Goal: Task Accomplishment & Management: Manage account settings

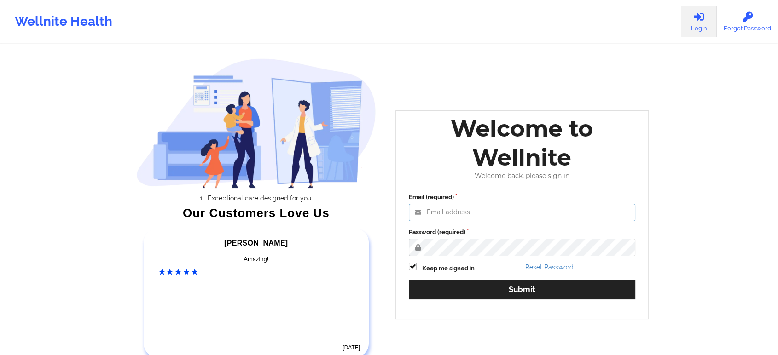
type input "[EMAIL_ADDRESS][DOMAIN_NAME]"
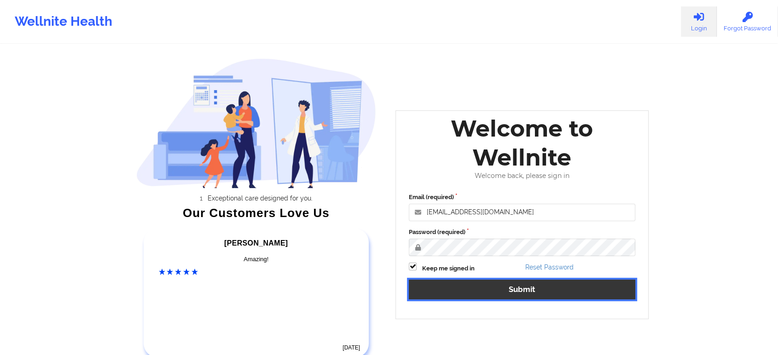
click at [458, 284] on button "Submit" at bounding box center [522, 290] width 226 height 20
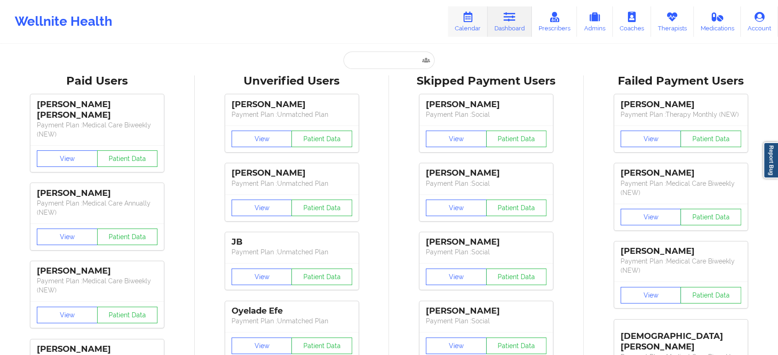
click at [470, 21] on icon at bounding box center [468, 17] width 12 height 10
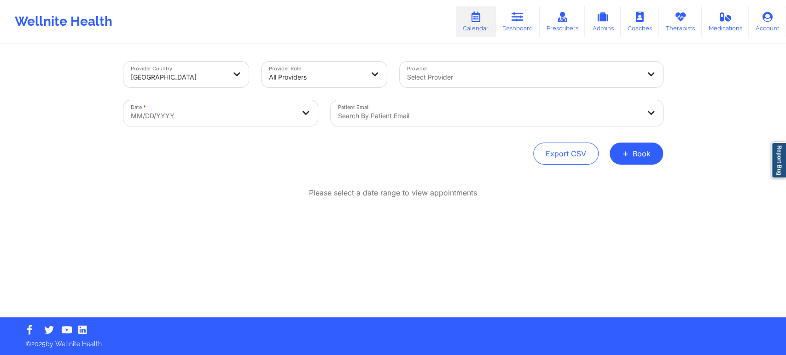
select select "2025-8"
select select "2025-9"
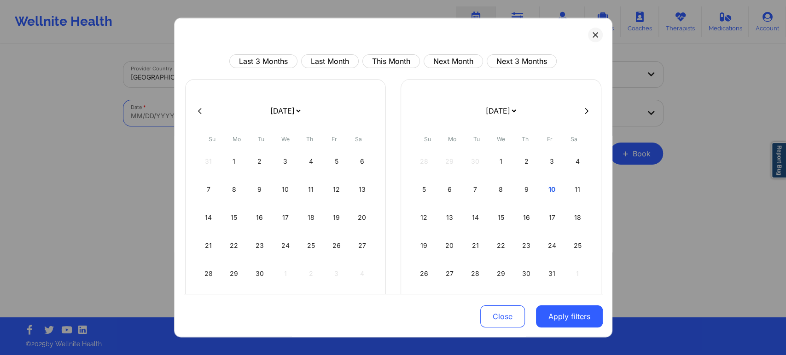
click at [228, 117] on body "Wellnite Health Calendar Dashboard Prescribers Admins Coaches Therapists Medica…" at bounding box center [393, 177] width 786 height 355
click at [386, 54] on button "This Month" at bounding box center [391, 61] width 58 height 14
select select "2025-9"
select select "2025-10"
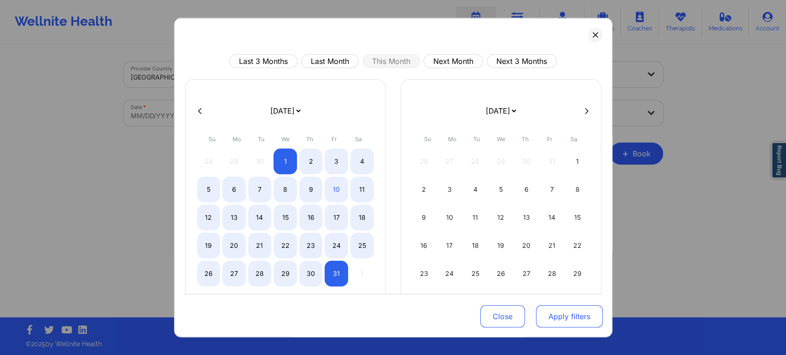
click at [568, 309] on button "Apply filters" at bounding box center [569, 317] width 67 height 22
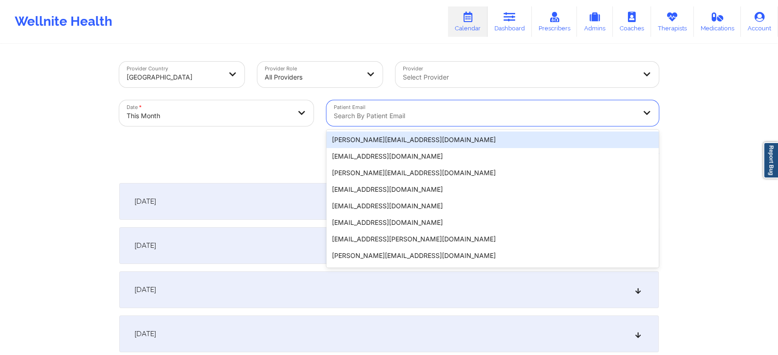
click at [378, 108] on div "Search by patient email" at bounding box center [481, 113] width 310 height 26
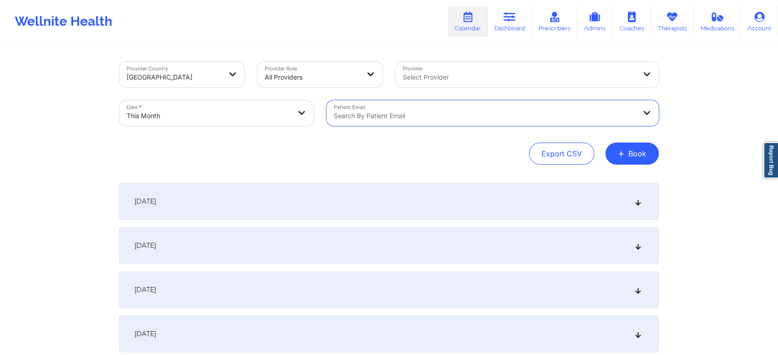
click at [384, 116] on div at bounding box center [485, 115] width 302 height 11
paste input "[EMAIL_ADDRESS][DOMAIN_NAME]"
type input "[EMAIL_ADDRESS][DOMAIN_NAME]"
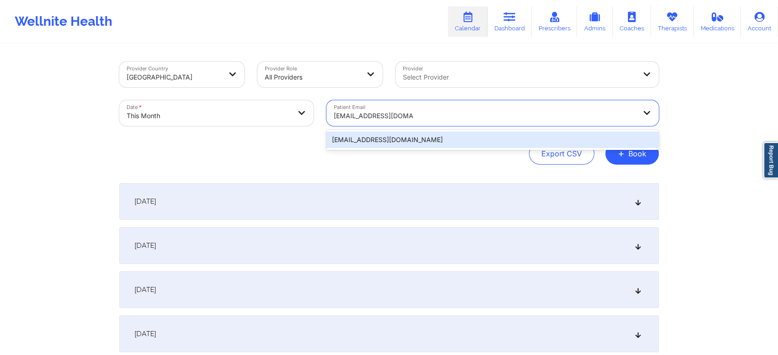
click at [393, 136] on div "[EMAIL_ADDRESS][DOMAIN_NAME]" at bounding box center [492, 140] width 332 height 17
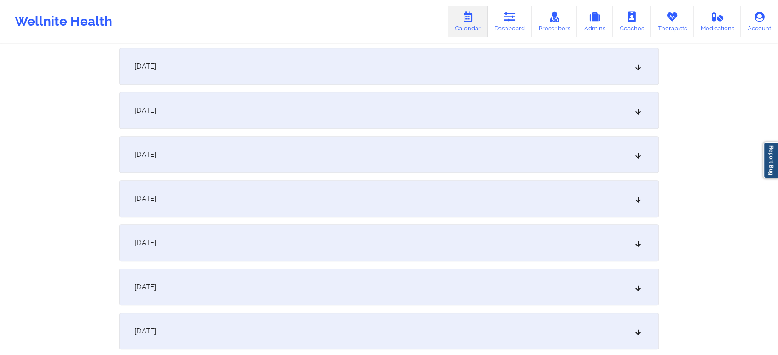
scroll to position [402, 0]
click at [527, 149] on div "[DATE]" at bounding box center [388, 153] width 539 height 37
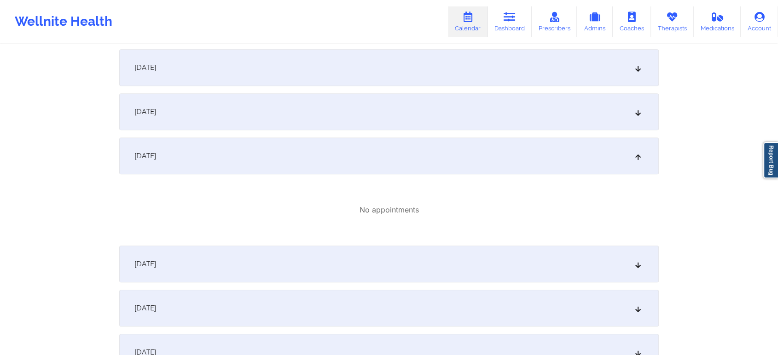
scroll to position [0, 0]
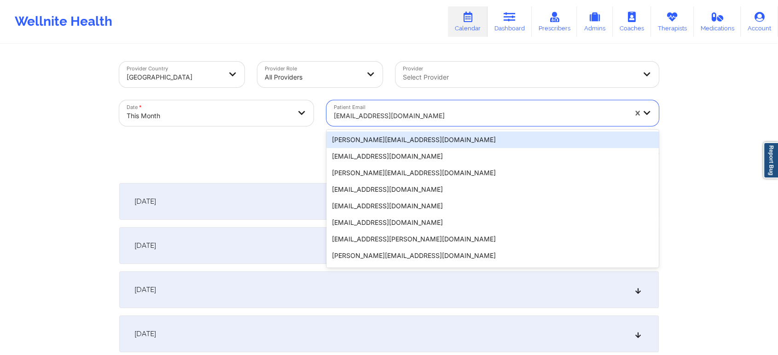
click at [424, 116] on div at bounding box center [480, 115] width 293 height 11
paste input "[EMAIL_ADDRESS][DOMAIN_NAME]"
type input "[EMAIL_ADDRESS][DOMAIN_NAME]"
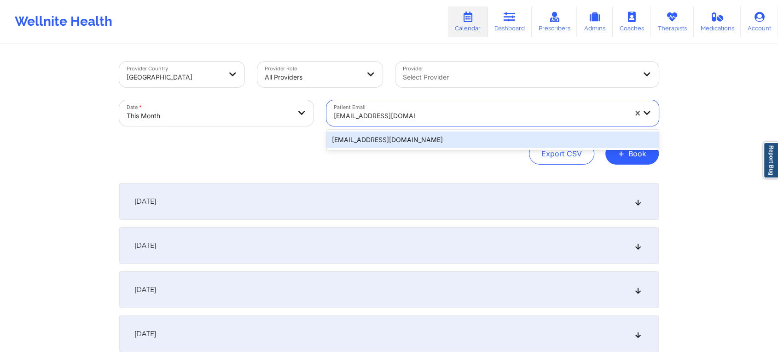
click at [399, 135] on div "[EMAIL_ADDRESS][DOMAIN_NAME]" at bounding box center [492, 140] width 332 height 17
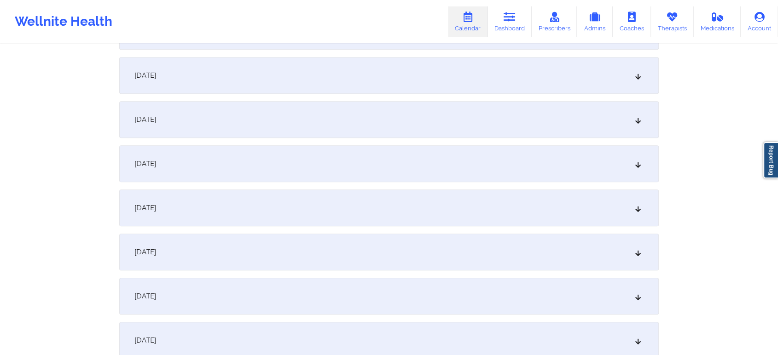
scroll to position [422, 0]
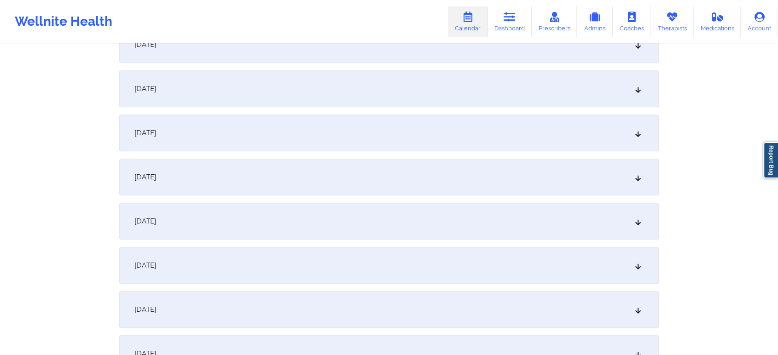
click at [368, 146] on div "[DATE]" at bounding box center [388, 133] width 539 height 37
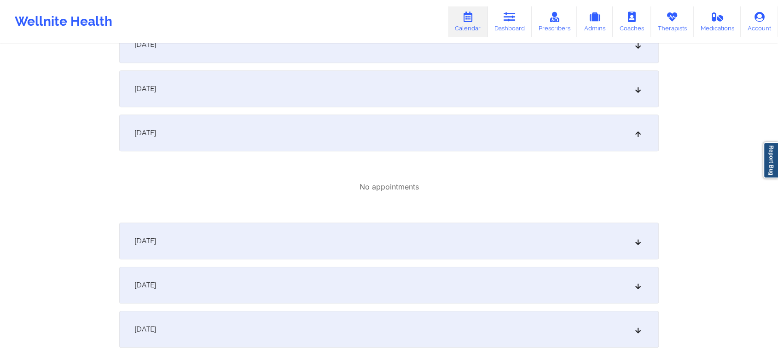
scroll to position [0, 0]
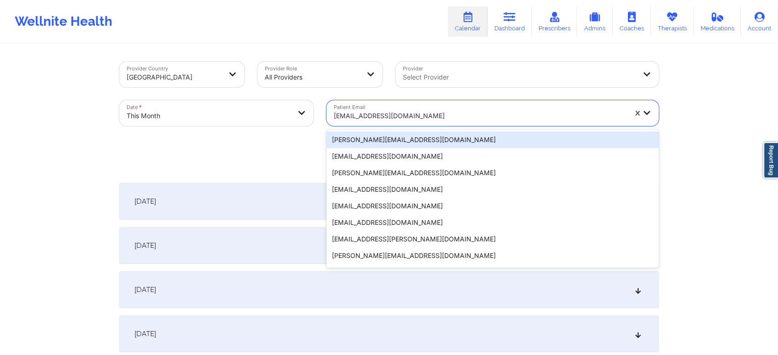
click at [401, 109] on div "[EMAIL_ADDRESS][DOMAIN_NAME]" at bounding box center [480, 116] width 293 height 20
paste input "[EMAIL_ADDRESS][DOMAIN_NAME]"
type input "[EMAIL_ADDRESS][DOMAIN_NAME]"
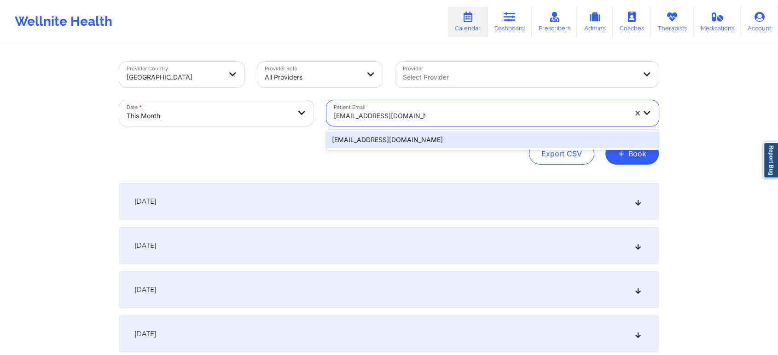
click at [387, 139] on div "[EMAIL_ADDRESS][DOMAIN_NAME]" at bounding box center [492, 140] width 332 height 17
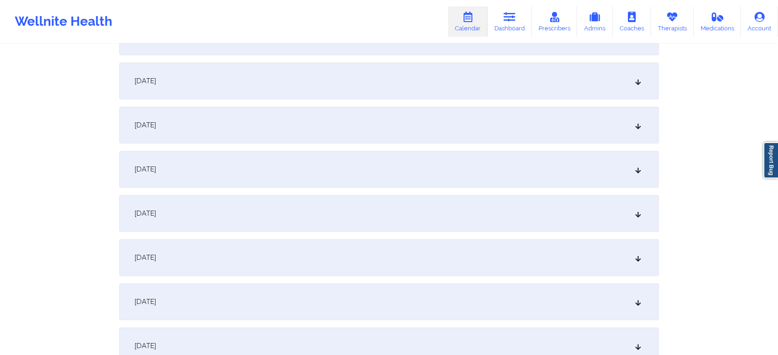
scroll to position [350, 0]
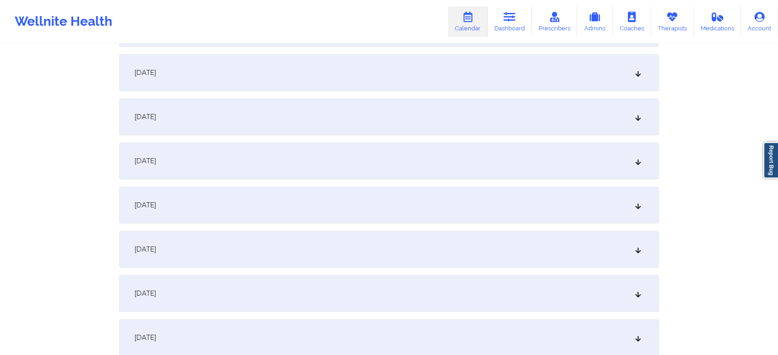
click at [493, 189] on div "[DATE]" at bounding box center [388, 205] width 539 height 37
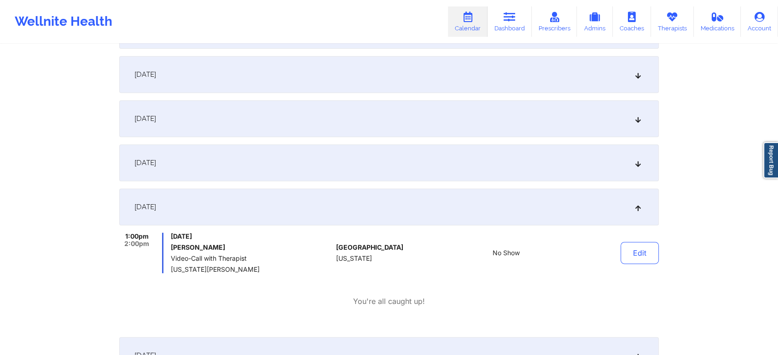
scroll to position [0, 0]
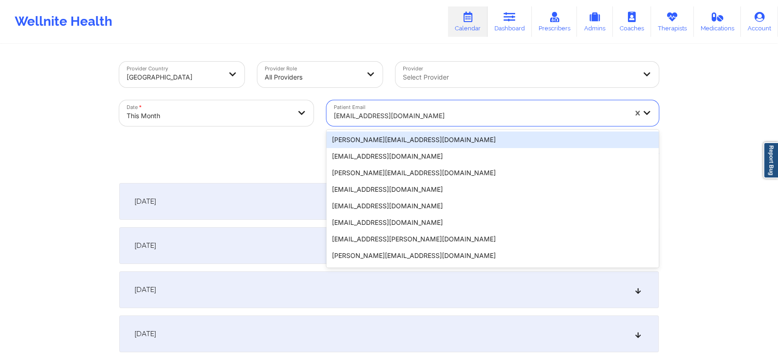
click at [365, 118] on div at bounding box center [480, 115] width 293 height 11
paste input "[EMAIL_ADDRESS][DOMAIN_NAME]"
type input "[EMAIL_ADDRESS][DOMAIN_NAME]"
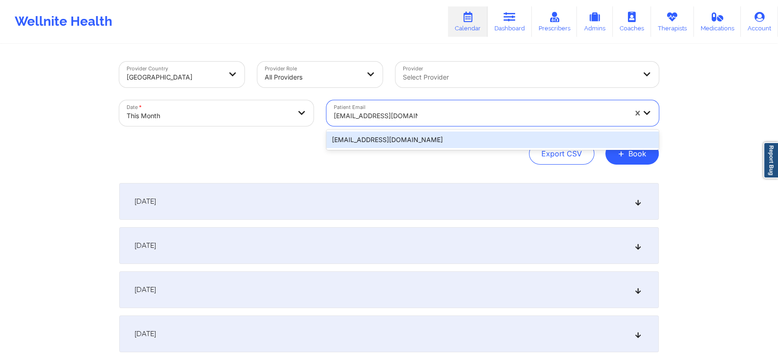
click at [378, 141] on div "[EMAIL_ADDRESS][DOMAIN_NAME]" at bounding box center [492, 140] width 332 height 17
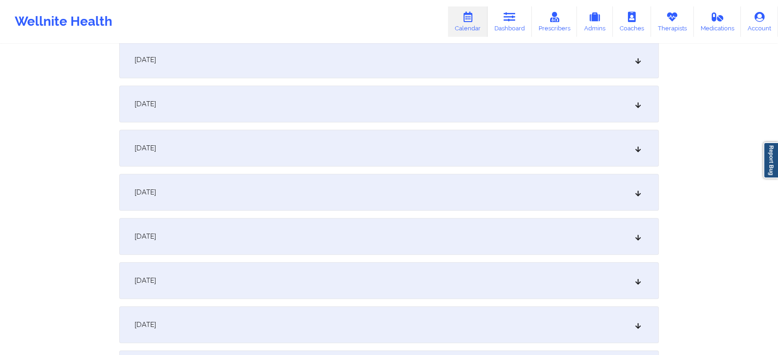
scroll to position [365, 0]
click at [327, 193] on div "[DATE]" at bounding box center [388, 190] width 539 height 37
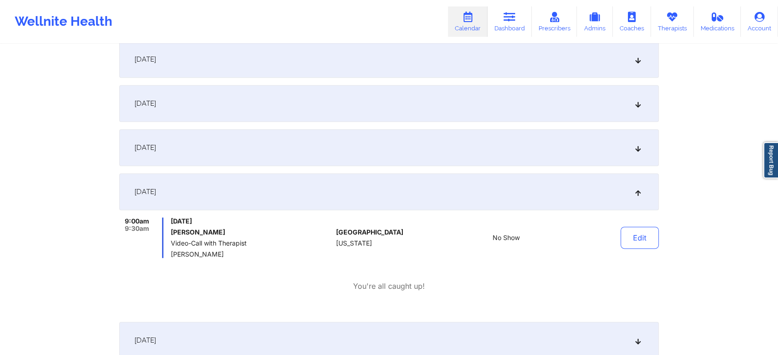
scroll to position [0, 0]
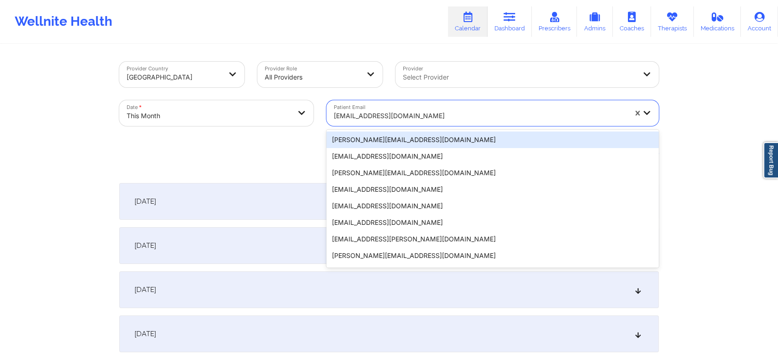
click at [416, 110] on div at bounding box center [480, 115] width 293 height 11
paste input "[EMAIL_ADDRESS][DOMAIN_NAME]"
type input "[EMAIL_ADDRESS][DOMAIN_NAME]"
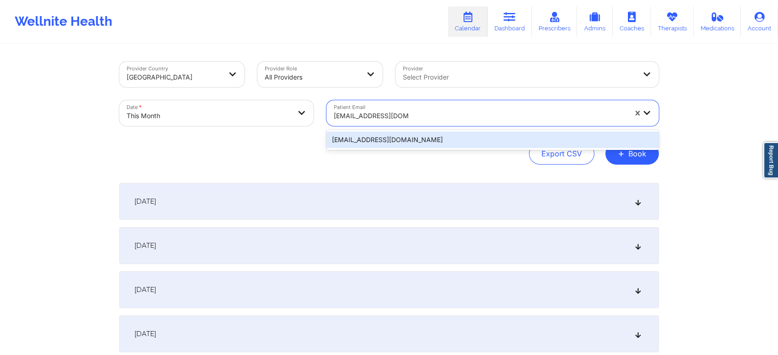
click at [399, 145] on div "[EMAIL_ADDRESS][DOMAIN_NAME]" at bounding box center [492, 140] width 332 height 17
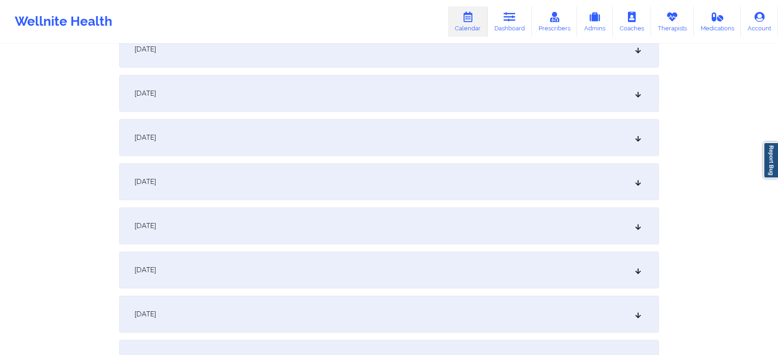
scroll to position [335, 0]
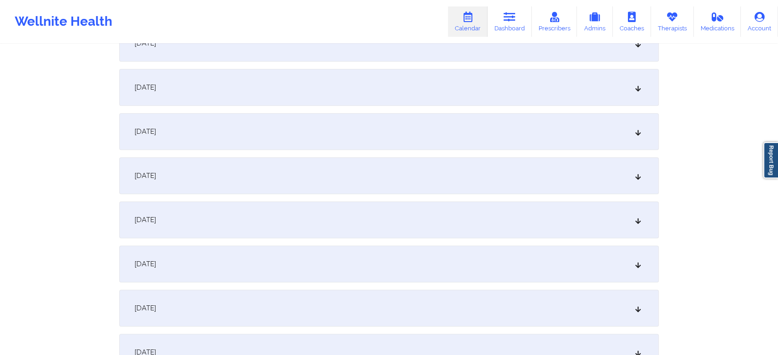
click at [485, 209] on div "[DATE]" at bounding box center [388, 220] width 539 height 37
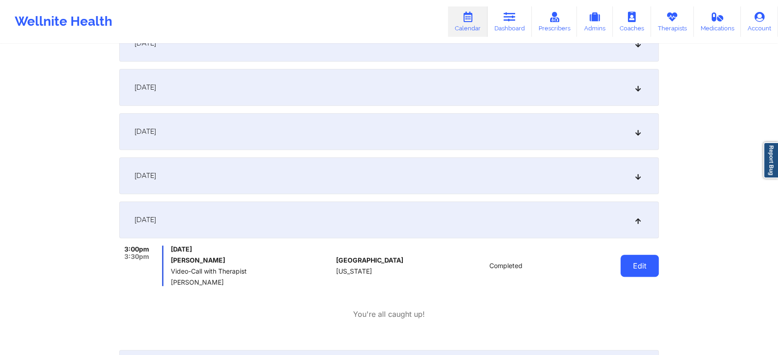
click at [638, 256] on button "Edit" at bounding box center [639, 266] width 38 height 22
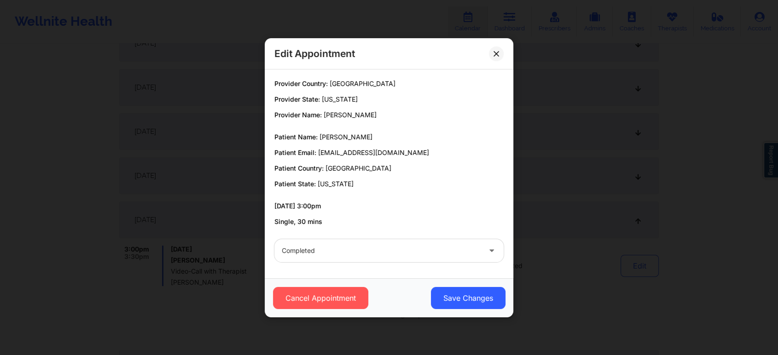
click at [489, 280] on div "Cancel Appointment Save Changes" at bounding box center [389, 297] width 249 height 39
click at [462, 293] on button "Save Changes" at bounding box center [468, 298] width 75 height 22
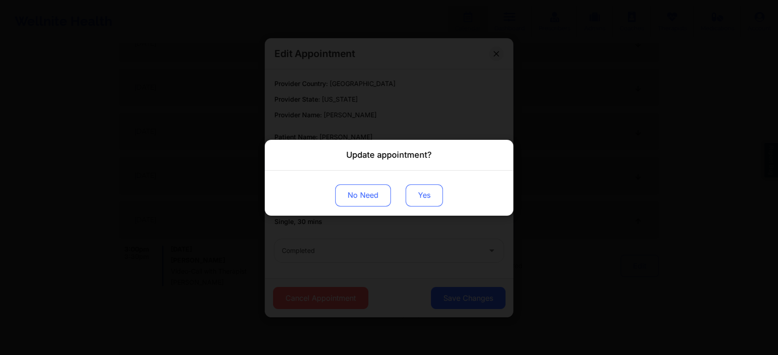
click at [435, 194] on button "Yes" at bounding box center [424, 195] width 37 height 22
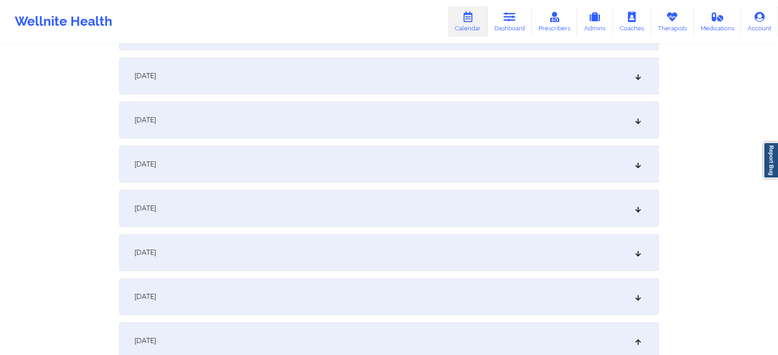
scroll to position [0, 0]
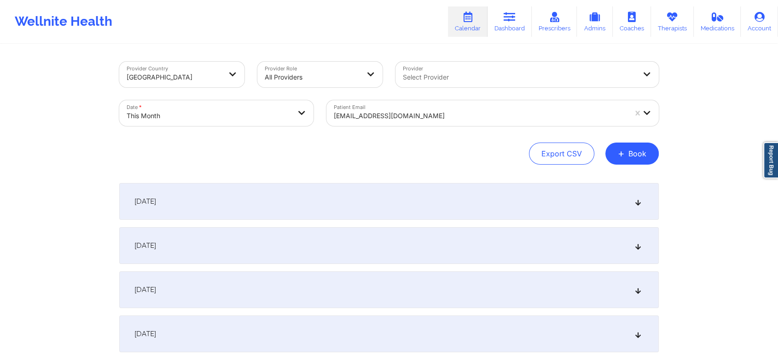
click at [413, 105] on div "[EMAIL_ADDRESS][DOMAIN_NAME]" at bounding box center [476, 113] width 301 height 26
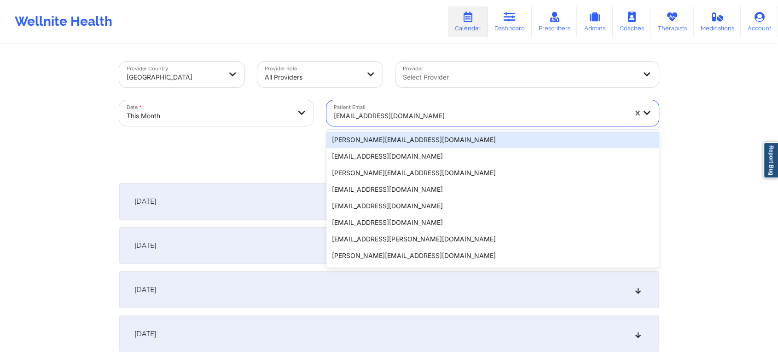
paste input "[EMAIL_ADDRESS][DOMAIN_NAME]"
type input "[EMAIL_ADDRESS][DOMAIN_NAME]"
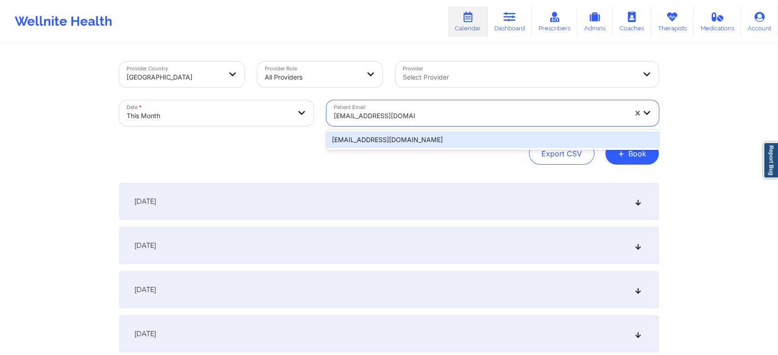
click at [389, 136] on div "[EMAIL_ADDRESS][DOMAIN_NAME]" at bounding box center [492, 140] width 332 height 17
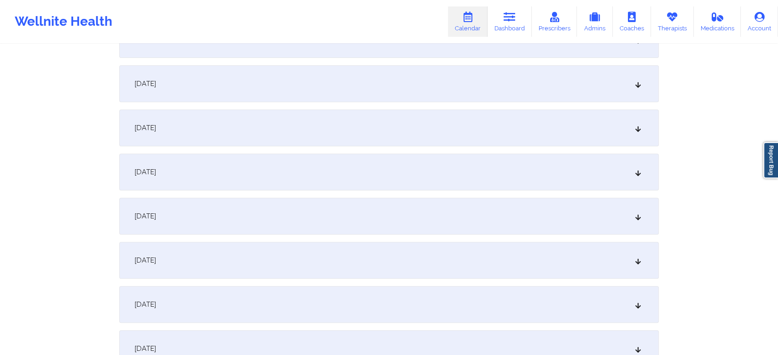
scroll to position [380, 0]
click at [372, 178] on div "[DATE]" at bounding box center [388, 175] width 539 height 37
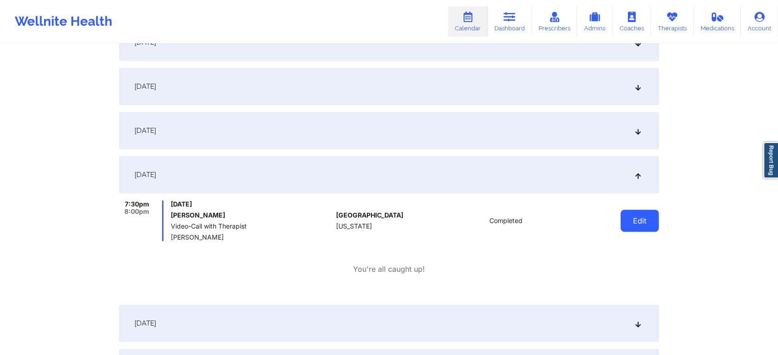
click at [625, 212] on button "Edit" at bounding box center [639, 221] width 38 height 22
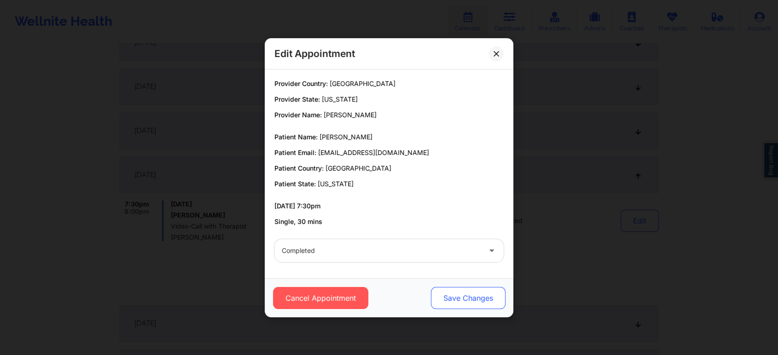
click at [433, 299] on button "Save Changes" at bounding box center [468, 298] width 75 height 22
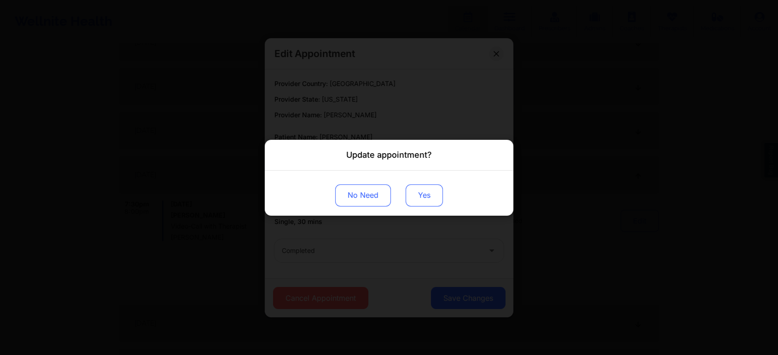
click at [409, 197] on button "Yes" at bounding box center [424, 195] width 37 height 22
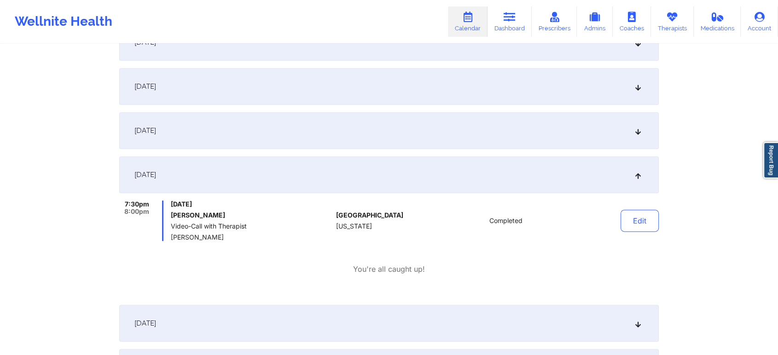
scroll to position [0, 0]
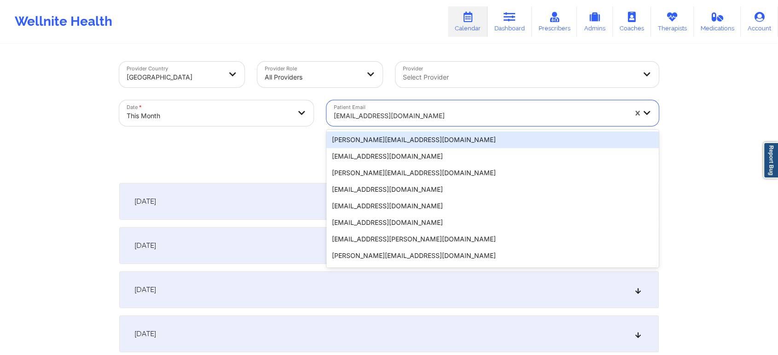
click at [406, 105] on div "[EMAIL_ADDRESS][DOMAIN_NAME]" at bounding box center [476, 113] width 301 height 26
paste input "[EMAIL_ADDRESS][DOMAIN_NAME]"
type input "[EMAIL_ADDRESS][DOMAIN_NAME]"
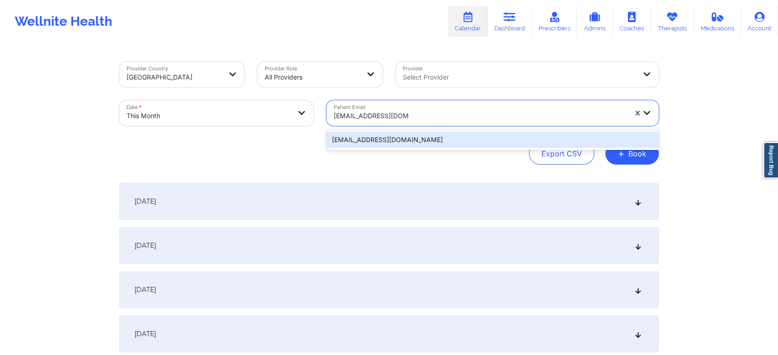
click at [412, 135] on div "[EMAIL_ADDRESS][DOMAIN_NAME]" at bounding box center [492, 140] width 332 height 17
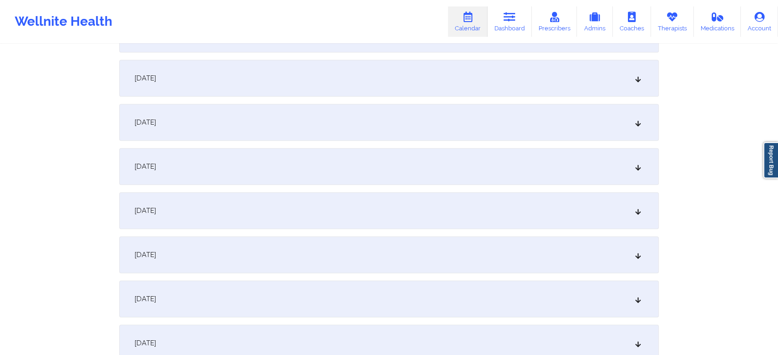
scroll to position [455, 0]
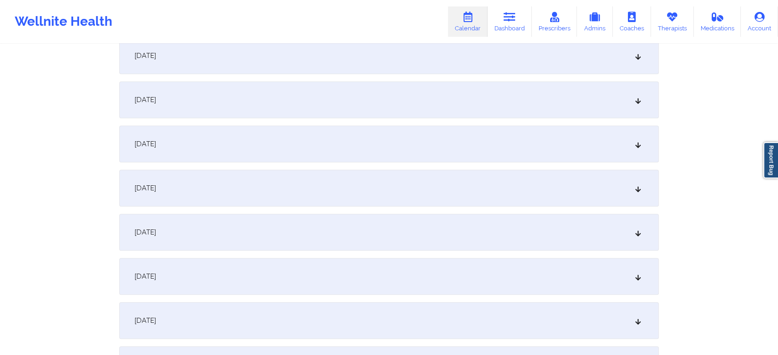
click at [240, 87] on div "[DATE]" at bounding box center [388, 99] width 539 height 37
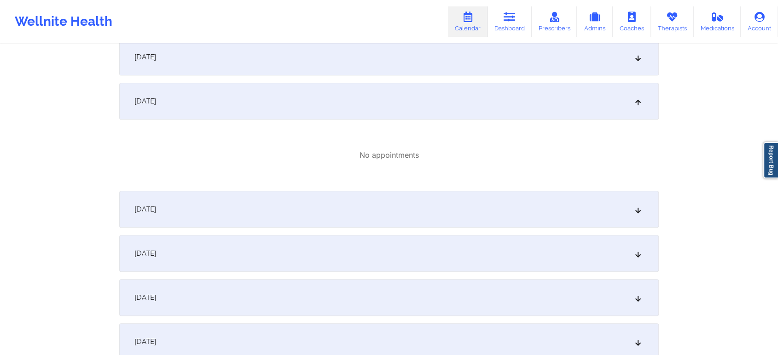
scroll to position [0, 0]
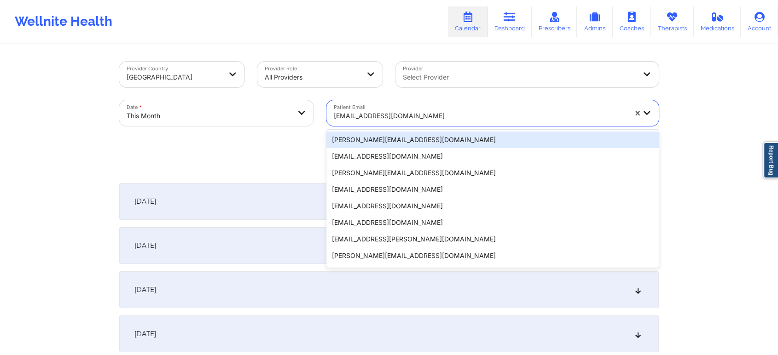
click at [411, 116] on div at bounding box center [480, 115] width 293 height 11
paste input "[EMAIL_ADDRESS][DOMAIN_NAME]"
type input "[EMAIL_ADDRESS][DOMAIN_NAME]"
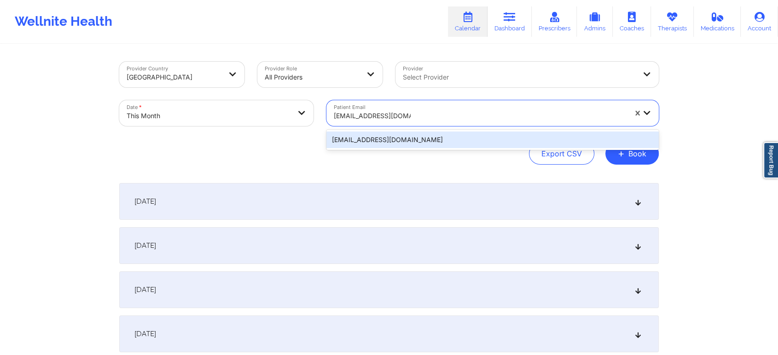
click at [401, 139] on div "[EMAIL_ADDRESS][DOMAIN_NAME]" at bounding box center [492, 140] width 332 height 17
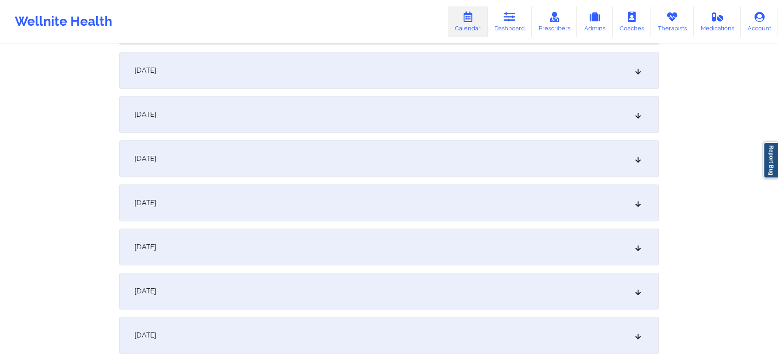
scroll to position [398, 0]
click at [520, 139] on div "[DATE]" at bounding box center [388, 157] width 539 height 37
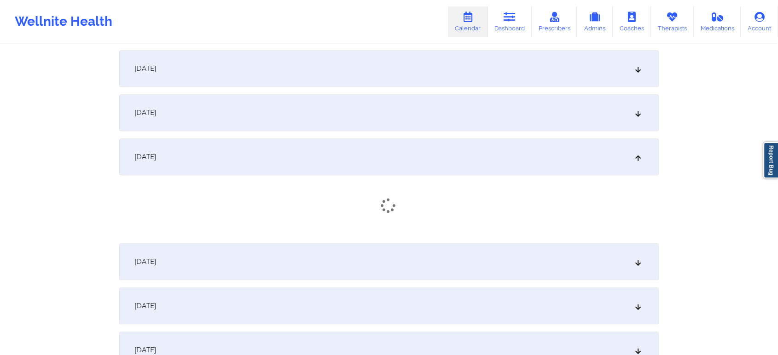
click at [499, 153] on div "[DATE]" at bounding box center [388, 157] width 539 height 37
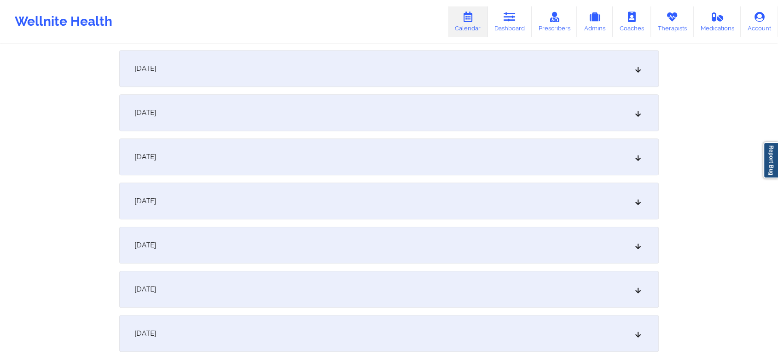
click at [499, 153] on div "[DATE]" at bounding box center [388, 157] width 539 height 37
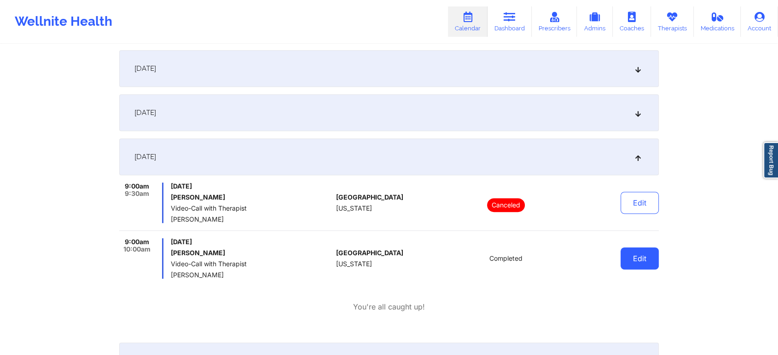
click at [630, 249] on button "Edit" at bounding box center [639, 259] width 38 height 22
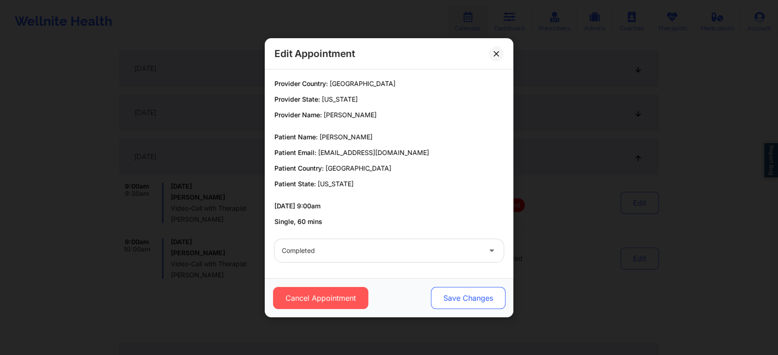
click at [453, 293] on button "Save Changes" at bounding box center [468, 298] width 75 height 22
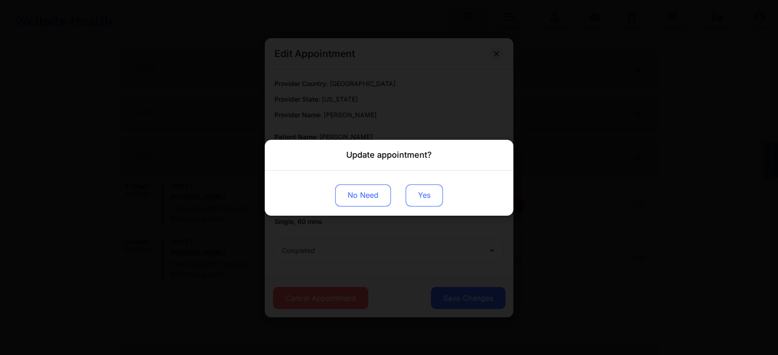
click at [423, 187] on button "Yes" at bounding box center [424, 195] width 37 height 22
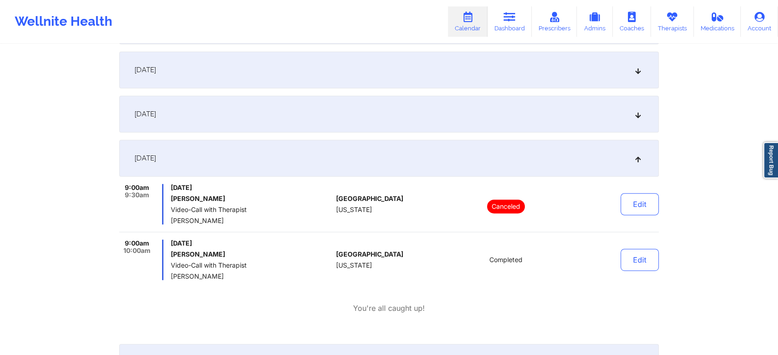
scroll to position [0, 0]
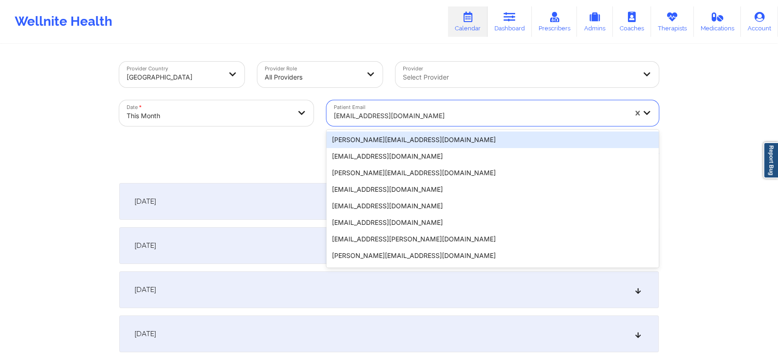
click at [359, 118] on div at bounding box center [480, 115] width 293 height 11
paste input "[PERSON_NAME][EMAIL_ADDRESS][PERSON_NAME][DOMAIN_NAME]"
type input "[PERSON_NAME][EMAIL_ADDRESS][PERSON_NAME][DOMAIN_NAME]"
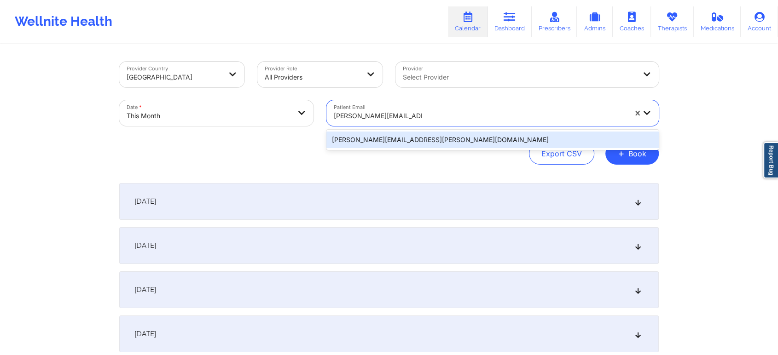
click at [375, 141] on div "[PERSON_NAME][EMAIL_ADDRESS][PERSON_NAME][DOMAIN_NAME]" at bounding box center [492, 140] width 332 height 17
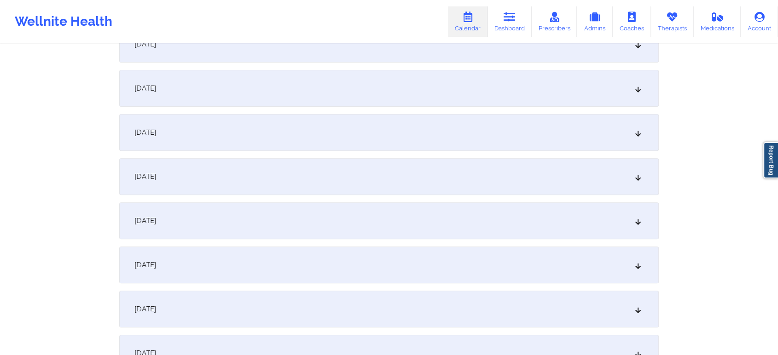
scroll to position [298, 0]
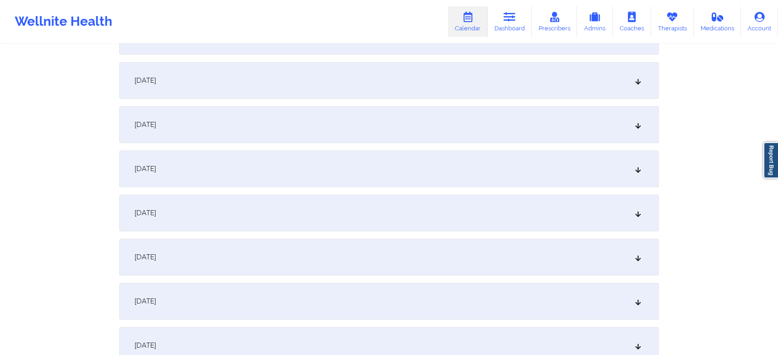
drag, startPoint x: 392, startPoint y: 229, endPoint x: 392, endPoint y: 251, distance: 22.6
click at [392, 251] on div "[DATE]" at bounding box center [388, 257] width 539 height 37
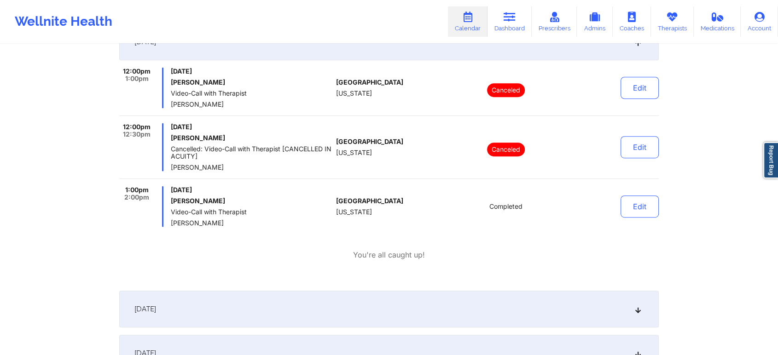
scroll to position [527, 0]
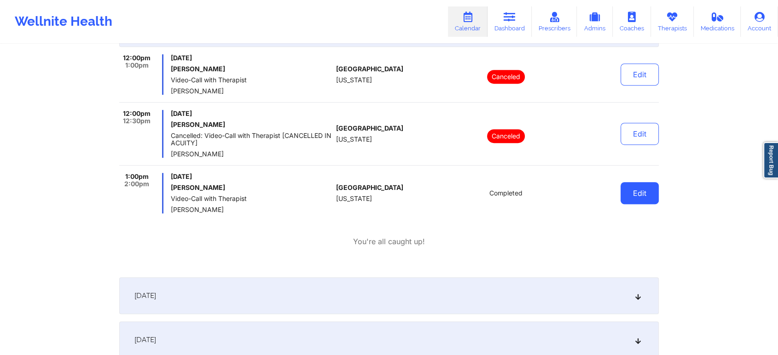
click at [630, 191] on button "Edit" at bounding box center [639, 193] width 38 height 22
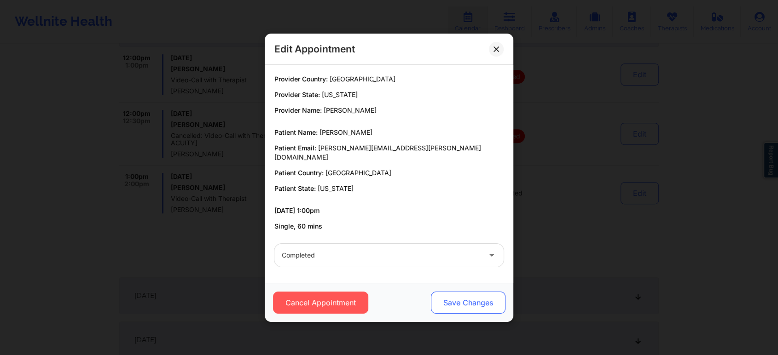
click at [446, 292] on button "Save Changes" at bounding box center [468, 303] width 75 height 22
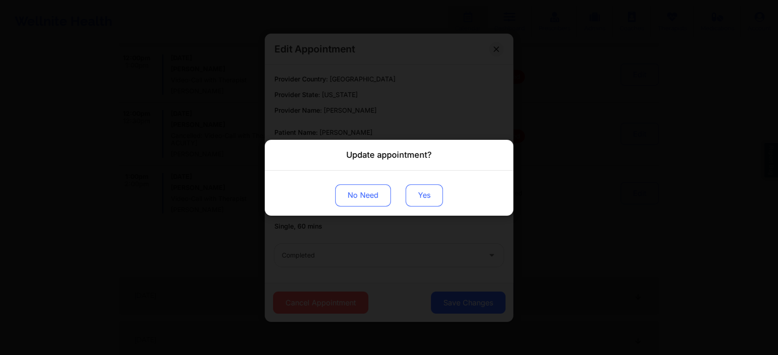
click at [419, 188] on button "Yes" at bounding box center [424, 195] width 37 height 22
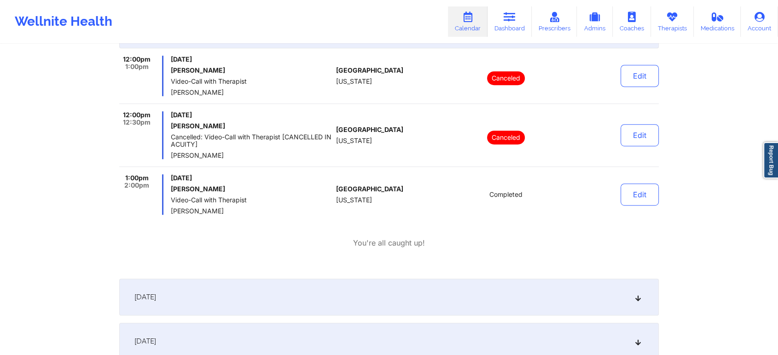
scroll to position [0, 0]
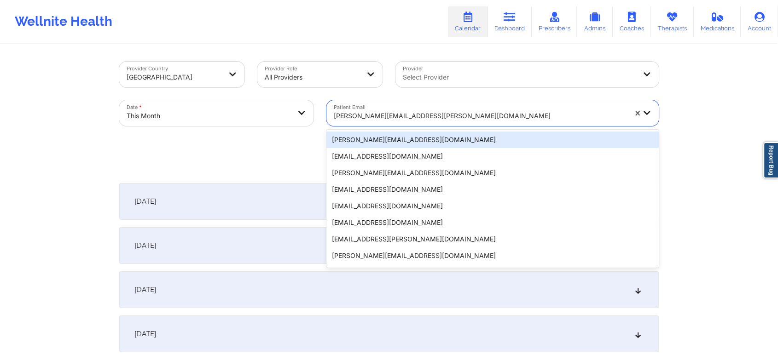
click at [379, 116] on div at bounding box center [480, 115] width 293 height 11
paste input "[EMAIL_ADDRESS][DOMAIN_NAME]"
type input "[EMAIL_ADDRESS][DOMAIN_NAME]"
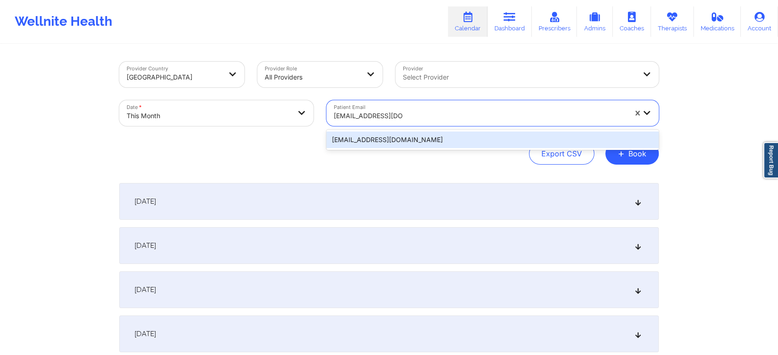
click at [352, 137] on div "[EMAIL_ADDRESS][DOMAIN_NAME]" at bounding box center [492, 140] width 332 height 17
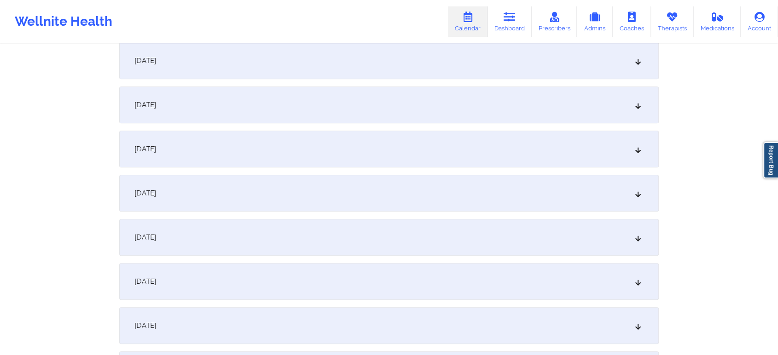
scroll to position [408, 0]
click at [447, 153] on div "[DATE]" at bounding box center [388, 146] width 539 height 37
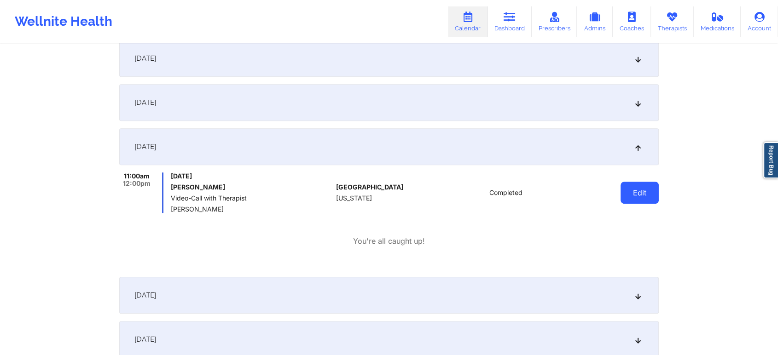
click at [630, 192] on button "Edit" at bounding box center [639, 193] width 38 height 22
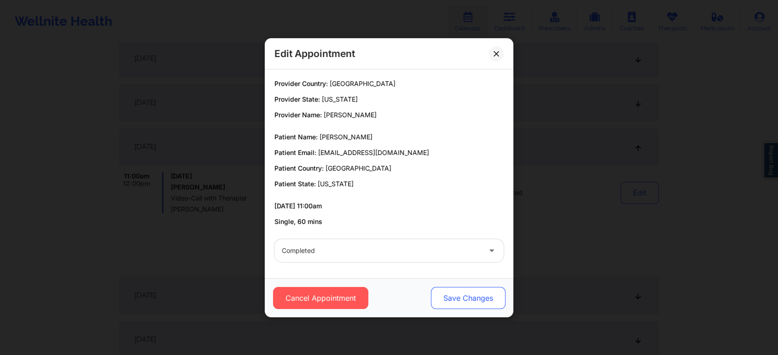
click at [450, 306] on button "Save Changes" at bounding box center [468, 298] width 75 height 22
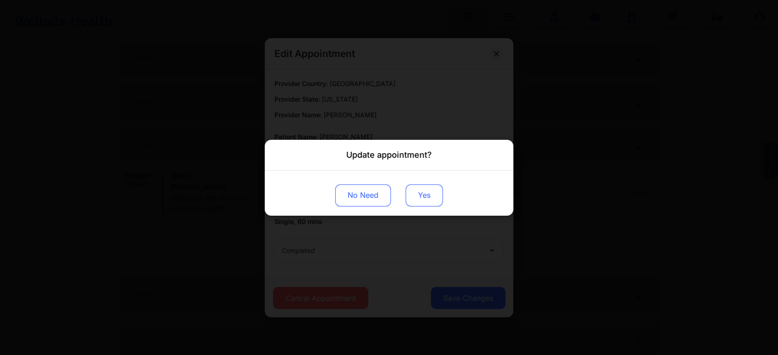
click at [426, 196] on button "Yes" at bounding box center [424, 195] width 37 height 22
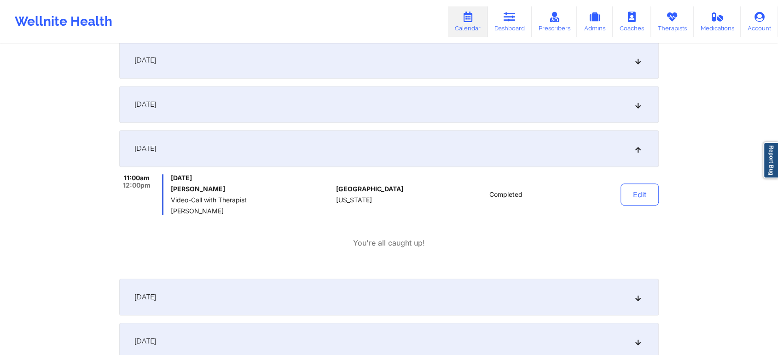
scroll to position [0, 0]
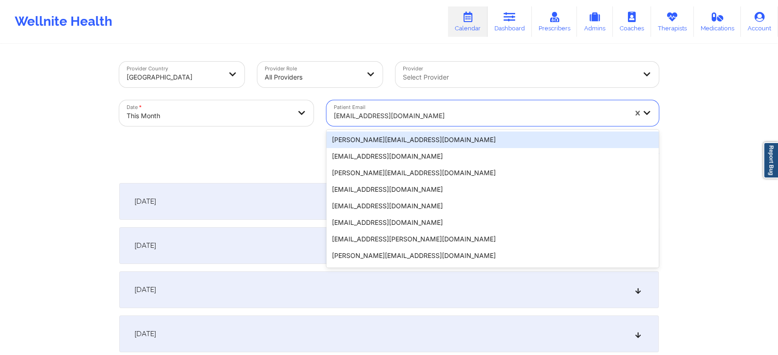
click at [385, 103] on div "[EMAIL_ADDRESS][DOMAIN_NAME]" at bounding box center [476, 113] width 301 height 26
paste input "[EMAIL_ADDRESS][DOMAIN_NAME]"
type input "[EMAIL_ADDRESS][DOMAIN_NAME]"
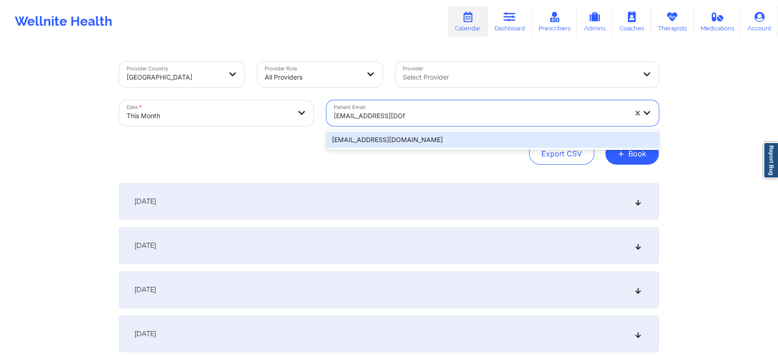
click at [376, 139] on div "[EMAIL_ADDRESS][DOMAIN_NAME]" at bounding box center [492, 140] width 332 height 17
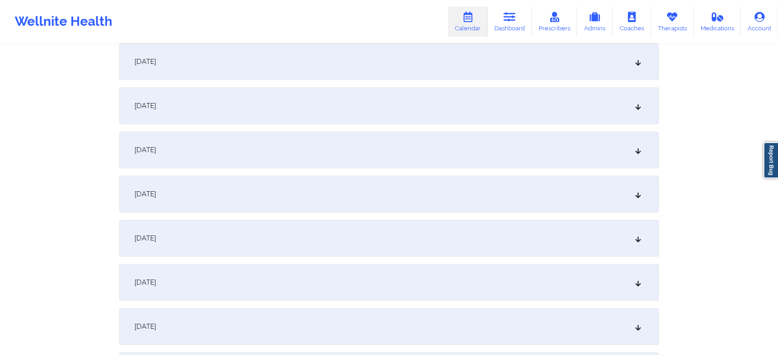
scroll to position [324, 0]
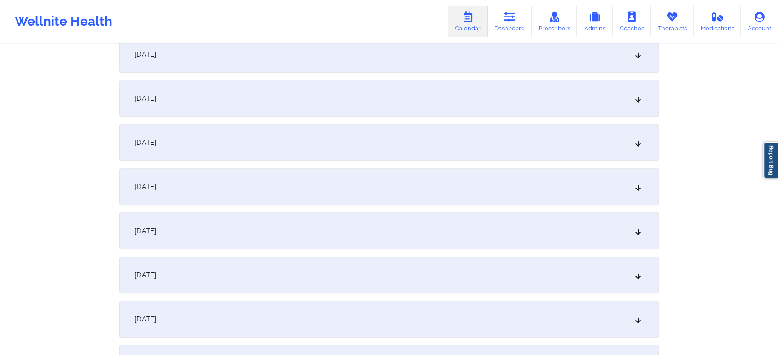
click at [350, 197] on div "[DATE]" at bounding box center [388, 186] width 539 height 37
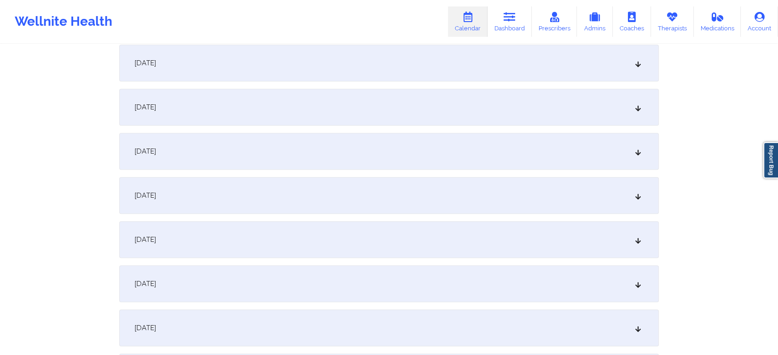
scroll to position [562, 0]
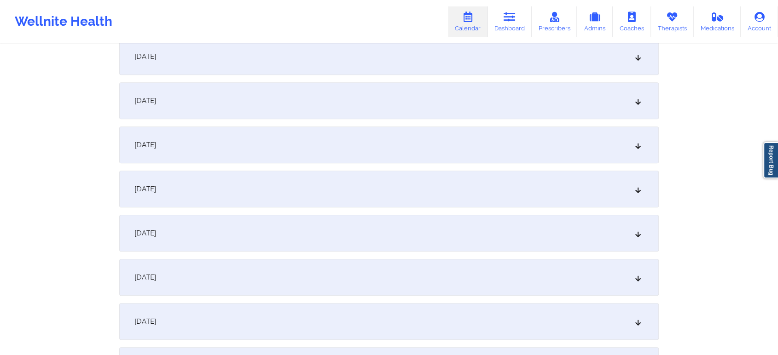
click at [299, 61] on div "[DATE]" at bounding box center [388, 56] width 539 height 37
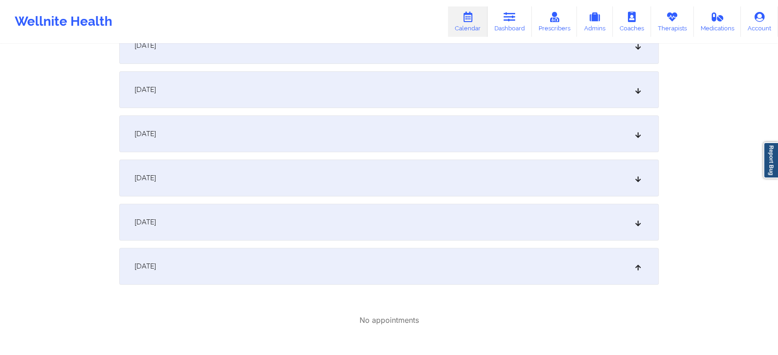
scroll to position [0, 0]
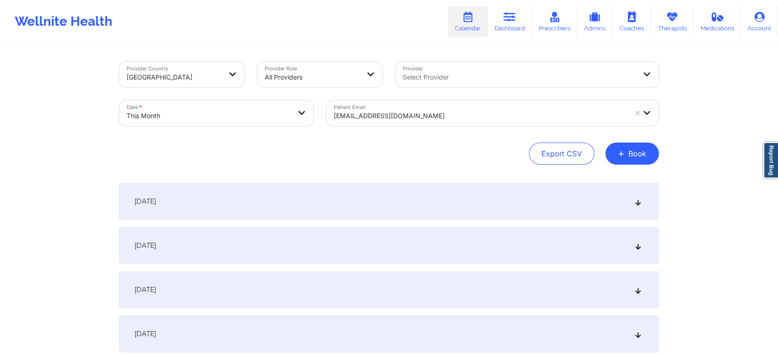
click at [383, 113] on div at bounding box center [480, 115] width 293 height 11
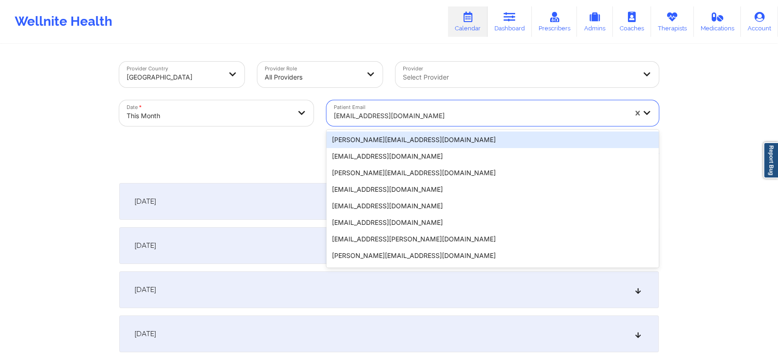
paste input "[EMAIL_ADDRESS][DOMAIN_NAME]"
type input "[EMAIL_ADDRESS][DOMAIN_NAME]"
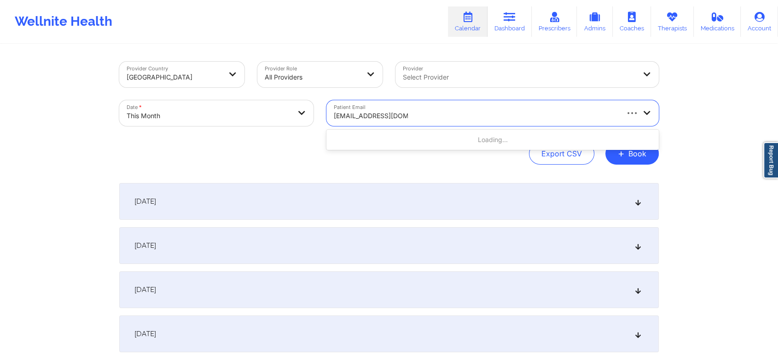
click at [405, 142] on div "Loading..." at bounding box center [492, 140] width 332 height 17
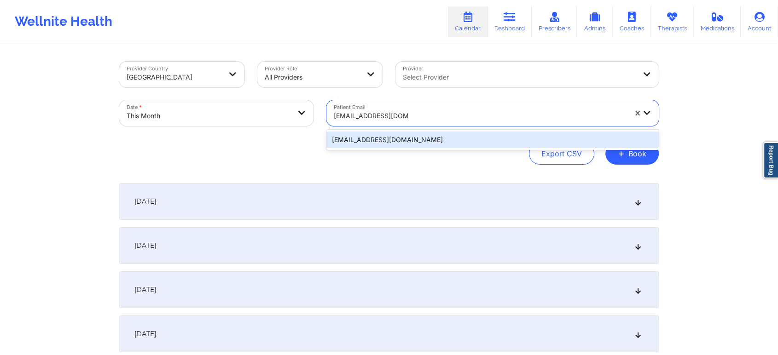
click at [383, 139] on div "[EMAIL_ADDRESS][DOMAIN_NAME]" at bounding box center [492, 140] width 332 height 17
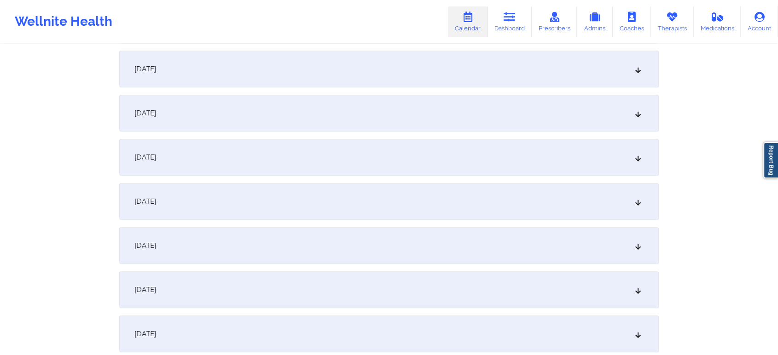
scroll to position [442, 0]
drag, startPoint x: 516, startPoint y: 87, endPoint x: 504, endPoint y: 115, distance: 30.5
click at [504, 115] on div "[DATE]" at bounding box center [388, 113] width 539 height 37
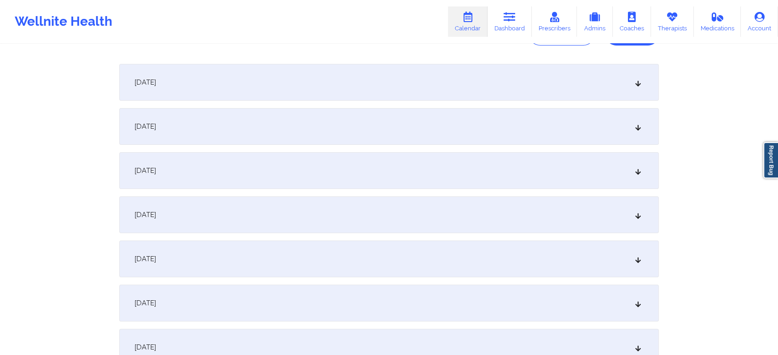
scroll to position [123, 0]
click at [463, 124] on div "[DATE]" at bounding box center [388, 122] width 539 height 37
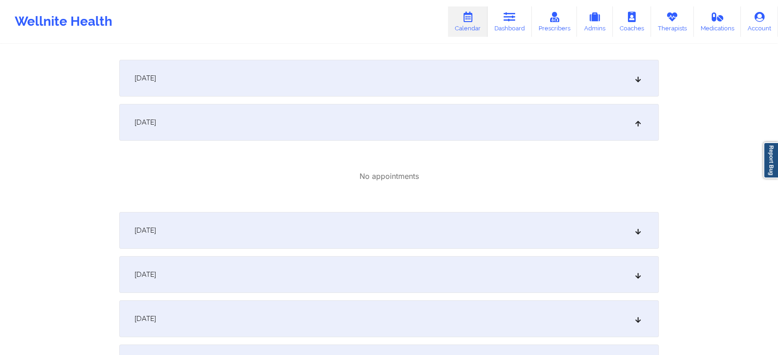
scroll to position [117, 0]
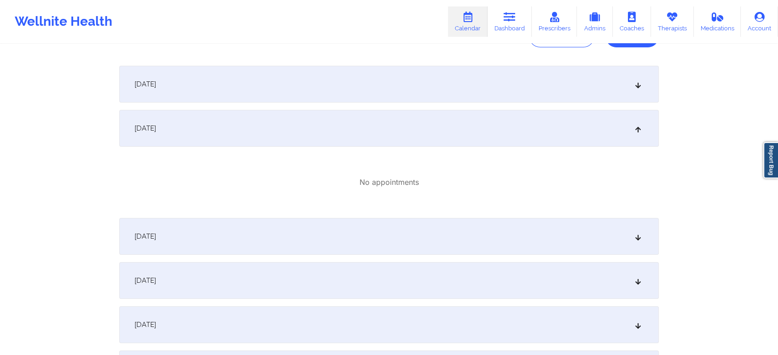
click at [611, 67] on div "[DATE]" at bounding box center [388, 84] width 539 height 37
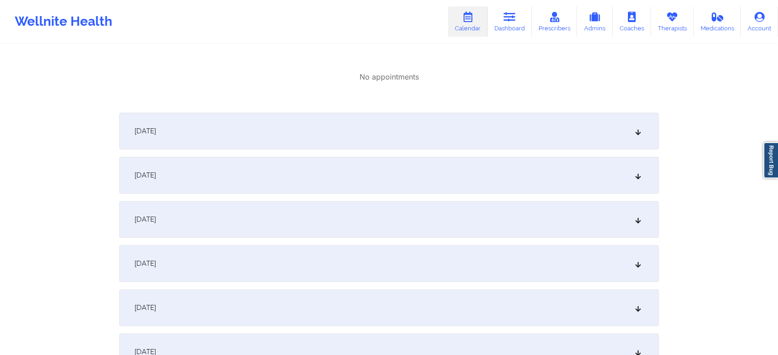
scroll to position [291, 0]
click at [567, 126] on div "[DATE]" at bounding box center [388, 127] width 539 height 37
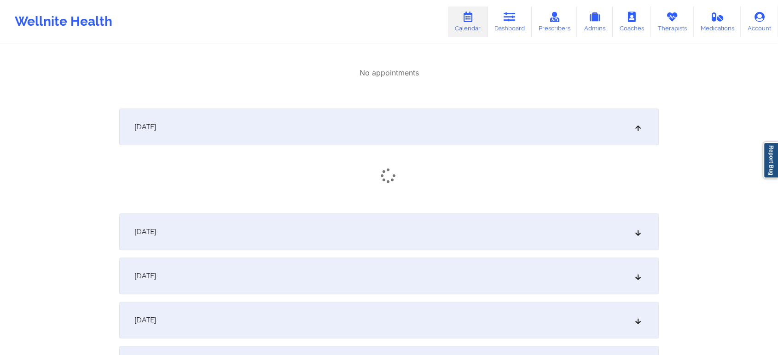
click at [536, 249] on div "[DATE]" at bounding box center [388, 232] width 539 height 37
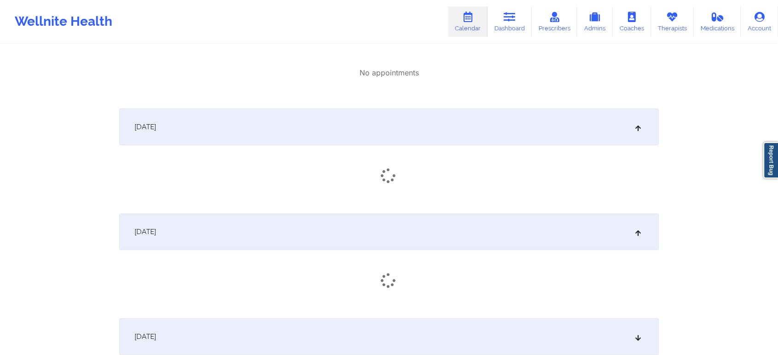
click at [536, 249] on div "[DATE]" at bounding box center [388, 232] width 539 height 37
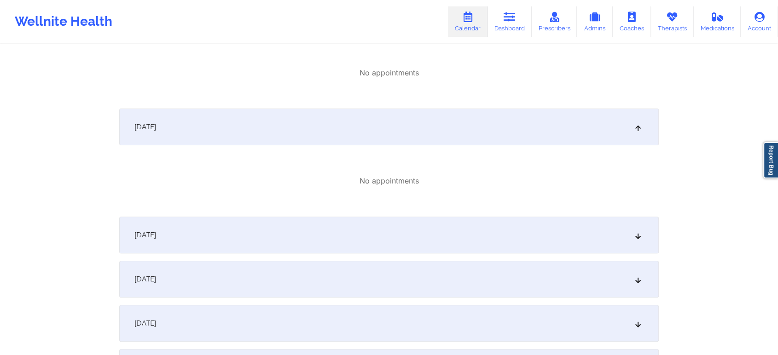
click at [490, 236] on div "[DATE]" at bounding box center [388, 235] width 539 height 37
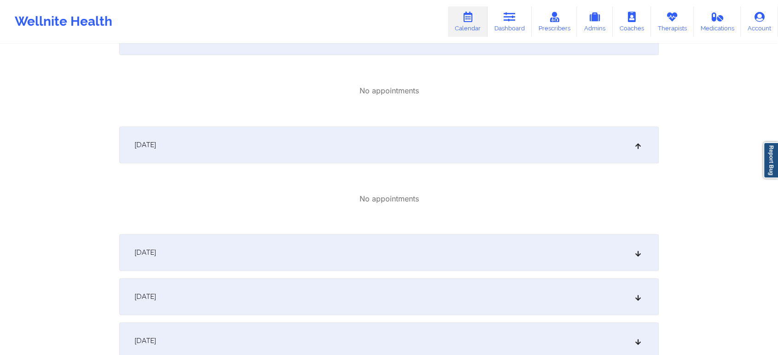
scroll to position [388, 0]
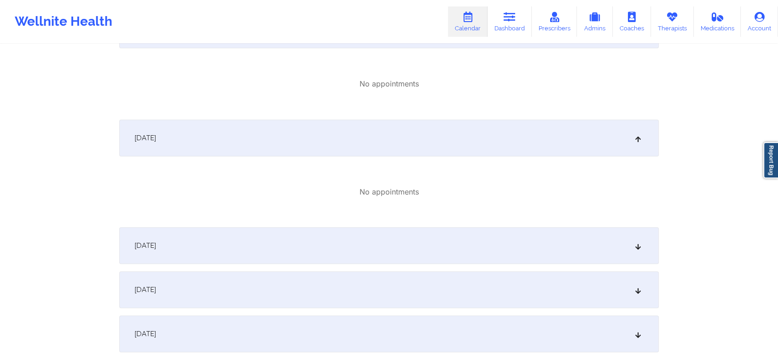
click at [567, 242] on div "[DATE]" at bounding box center [388, 245] width 539 height 37
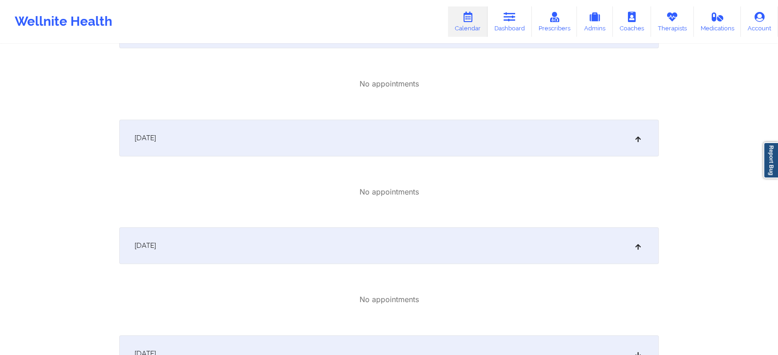
scroll to position [592, 0]
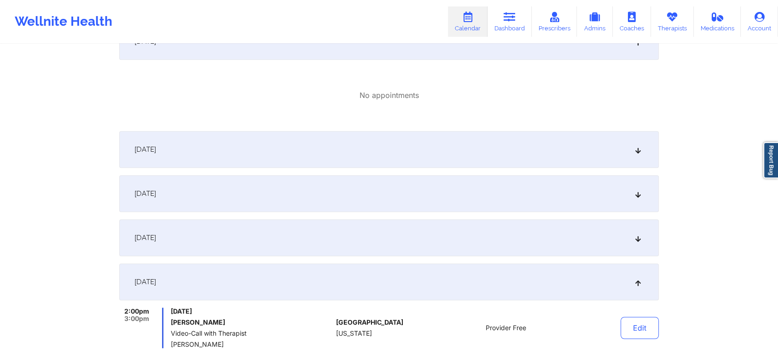
click at [576, 161] on div "[DATE]" at bounding box center [388, 149] width 539 height 37
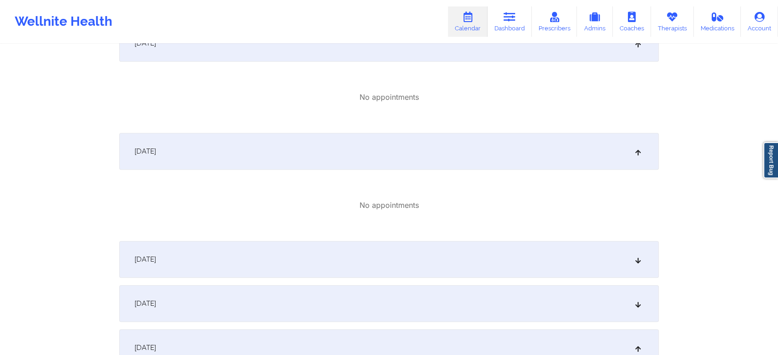
scroll to position [762, 0]
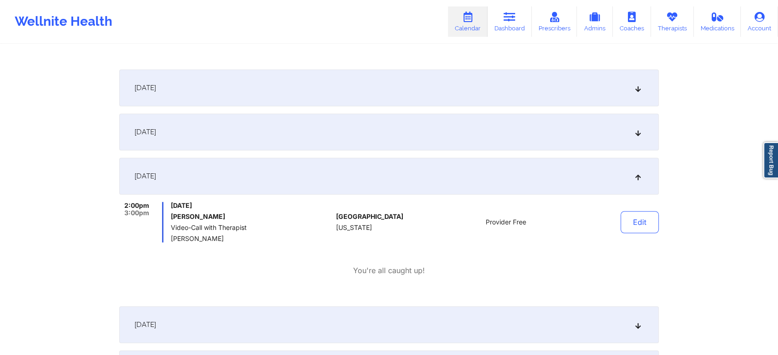
click at [490, 124] on div "[DATE]" at bounding box center [388, 132] width 539 height 37
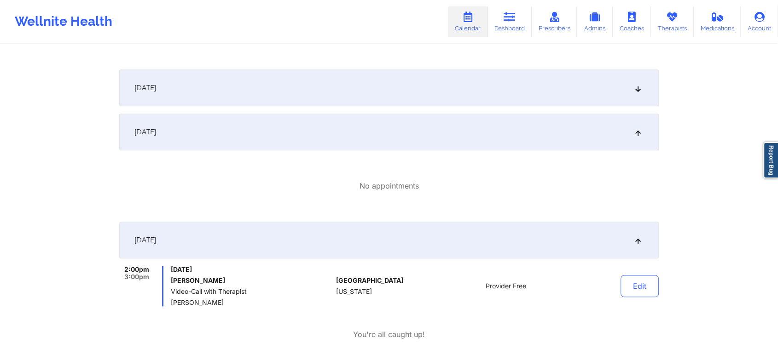
click at [432, 91] on div "[DATE]" at bounding box center [388, 88] width 539 height 37
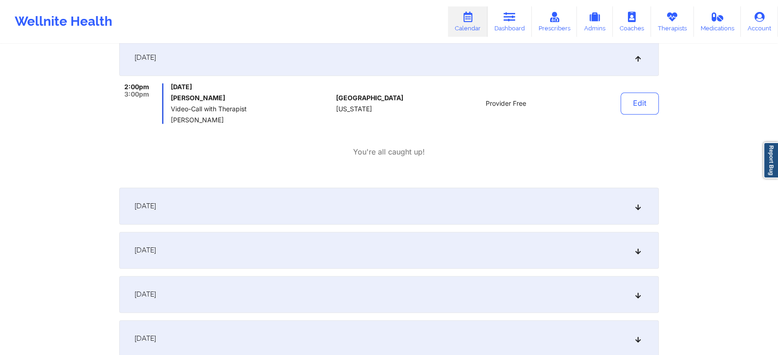
scroll to position [1100, 0]
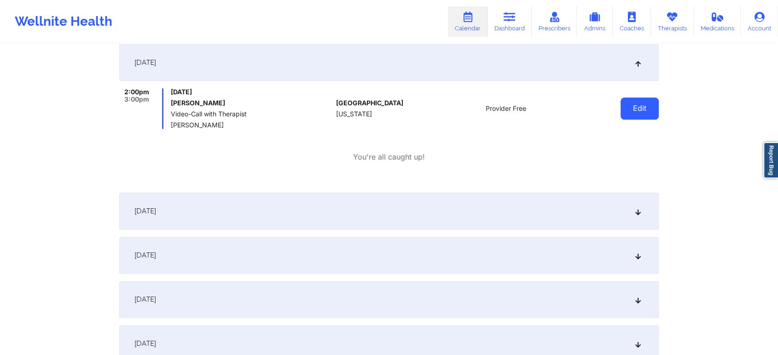
click at [631, 114] on button "Edit" at bounding box center [639, 109] width 38 height 22
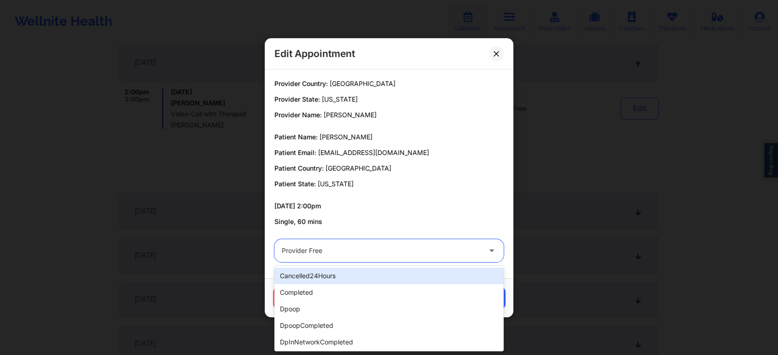
click at [393, 247] on div at bounding box center [381, 250] width 199 height 11
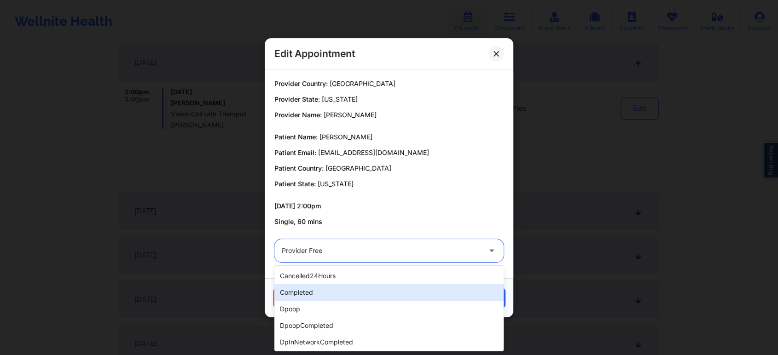
click at [345, 289] on div "completed" at bounding box center [388, 292] width 229 height 17
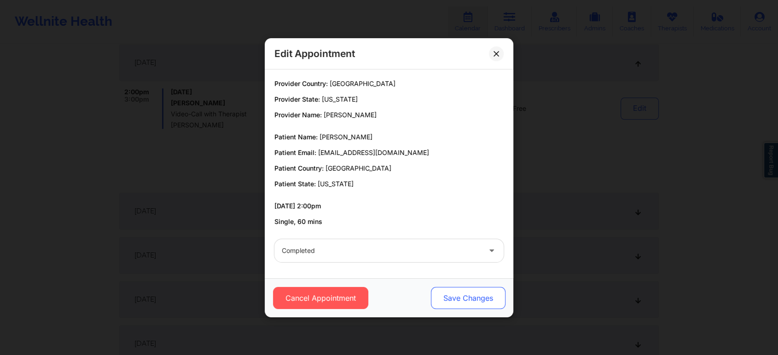
click at [460, 301] on button "Save Changes" at bounding box center [468, 298] width 75 height 22
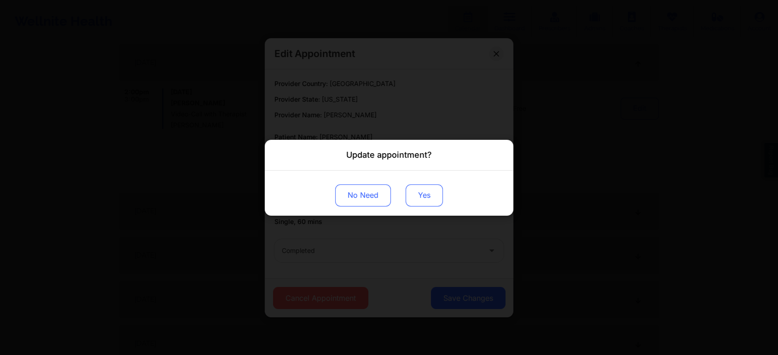
click at [423, 198] on button "Yes" at bounding box center [424, 195] width 37 height 22
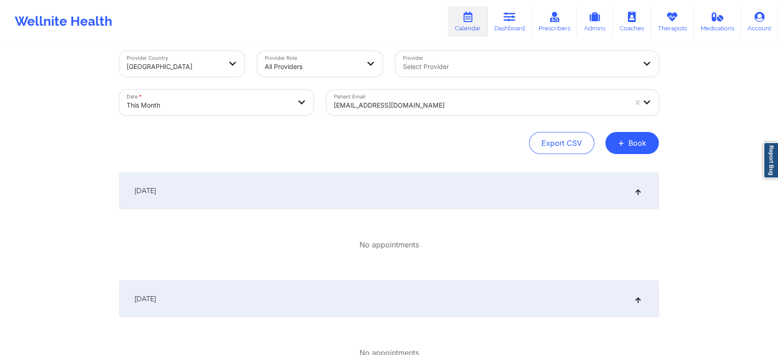
scroll to position [0, 0]
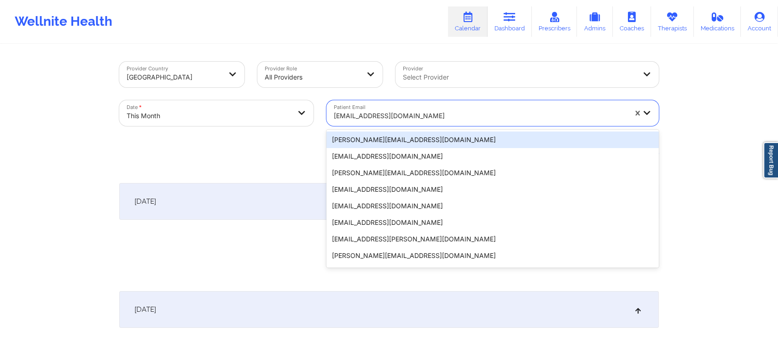
click at [432, 121] on div at bounding box center [480, 115] width 293 height 11
paste input "[EMAIL_ADDRESS][DOMAIN_NAME]"
type input "[EMAIL_ADDRESS][DOMAIN_NAME]"
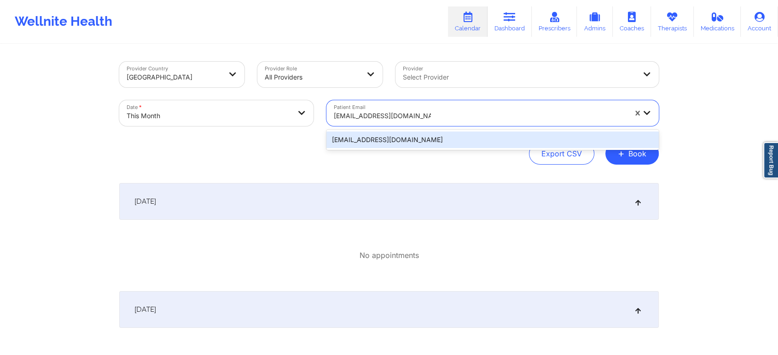
click at [413, 139] on div "[EMAIL_ADDRESS][DOMAIN_NAME]" at bounding box center [492, 140] width 332 height 17
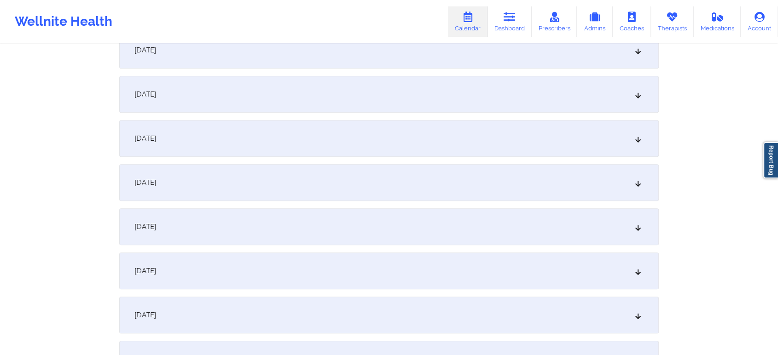
scroll to position [379, 0]
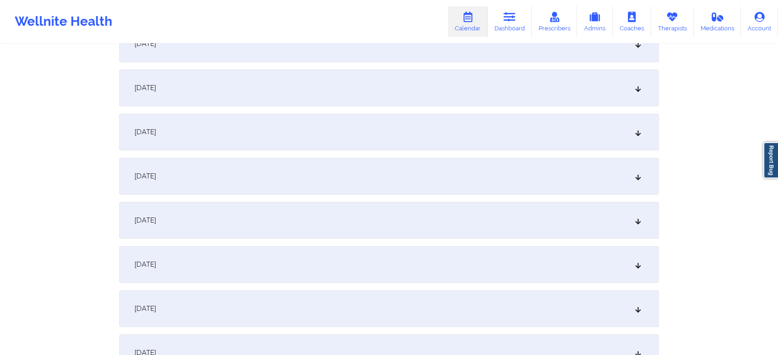
click at [468, 181] on div "[DATE]" at bounding box center [388, 176] width 539 height 37
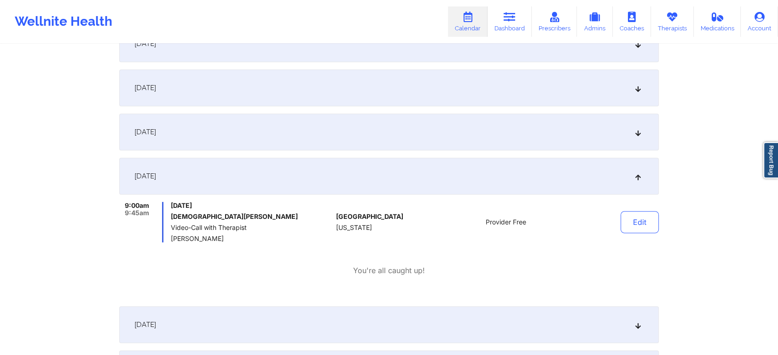
scroll to position [366, 0]
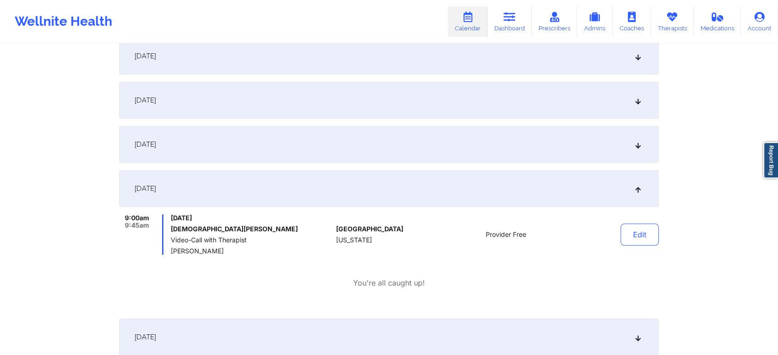
click at [454, 131] on div "[DATE]" at bounding box center [388, 144] width 539 height 37
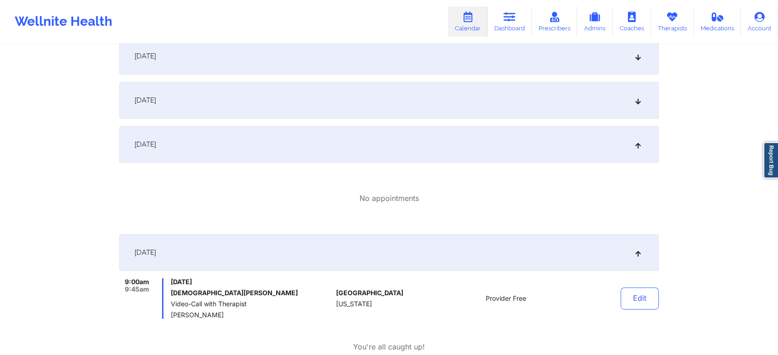
click at [412, 110] on div "[DATE]" at bounding box center [388, 100] width 539 height 37
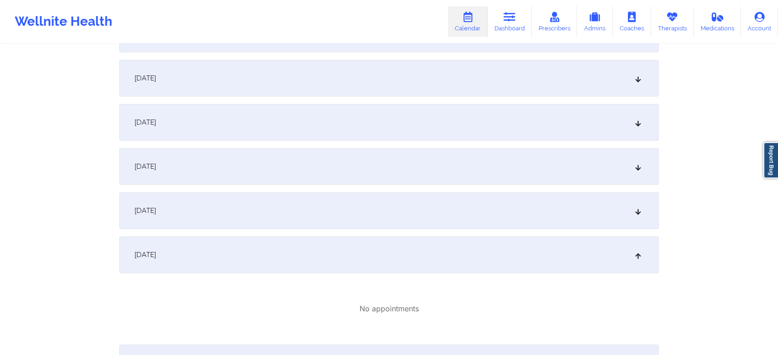
scroll to position [205, 0]
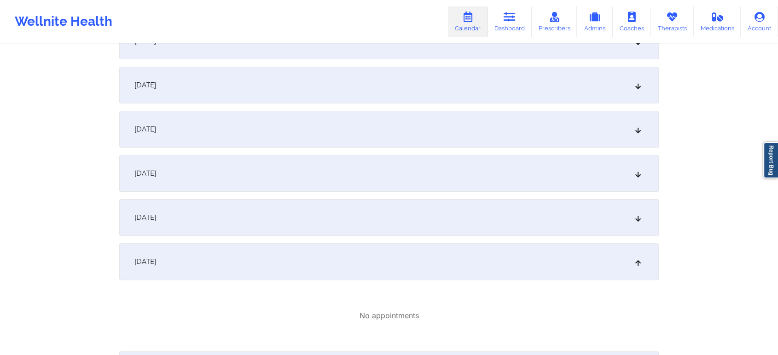
click at [539, 120] on div "[DATE]" at bounding box center [388, 129] width 539 height 37
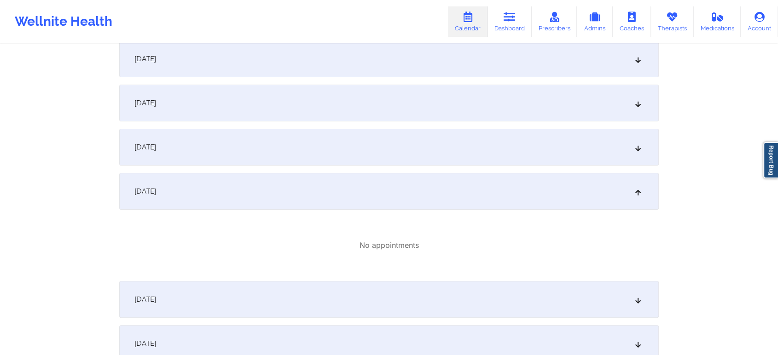
scroll to position [138, 0]
click at [439, 110] on div "[DATE]" at bounding box center [388, 107] width 539 height 37
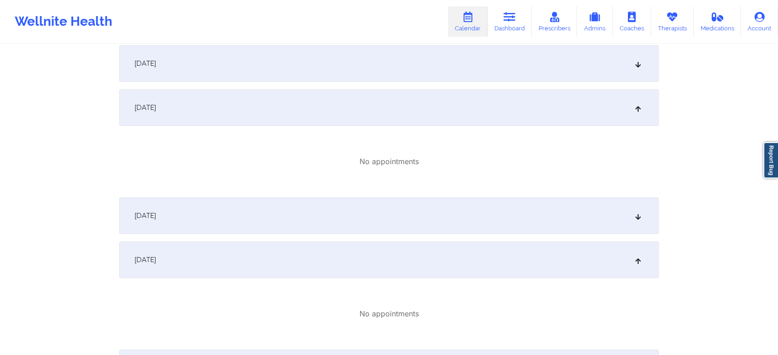
click at [508, 223] on div "[DATE]" at bounding box center [388, 215] width 539 height 37
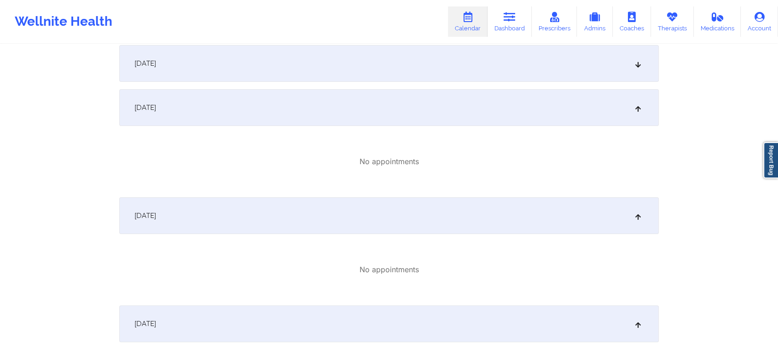
click at [542, 63] on div "[DATE]" at bounding box center [388, 63] width 539 height 37
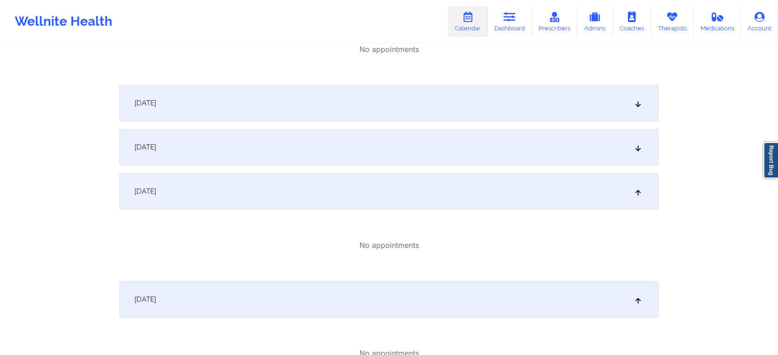
scroll to position [556, 0]
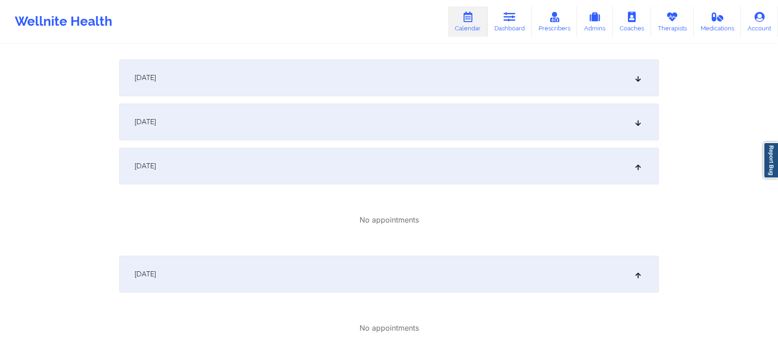
click at [581, 151] on div "[DATE]" at bounding box center [388, 166] width 539 height 37
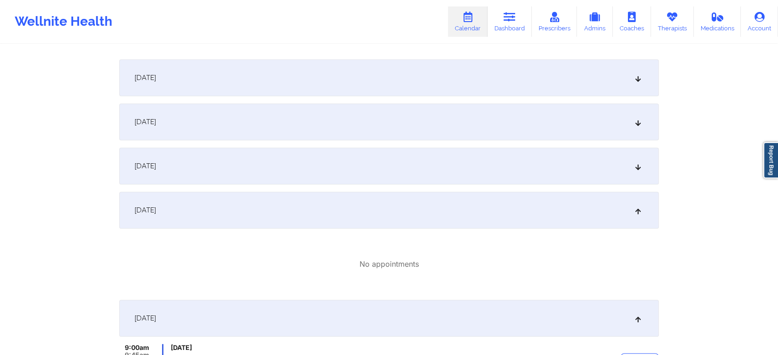
click at [517, 91] on div "[DATE]" at bounding box center [388, 77] width 539 height 37
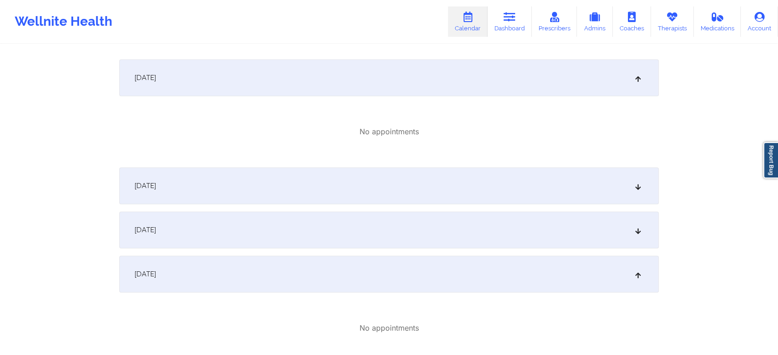
drag, startPoint x: 498, startPoint y: 259, endPoint x: 521, endPoint y: 214, distance: 50.6
click at [521, 214] on div "[DATE]" at bounding box center [388, 230] width 539 height 37
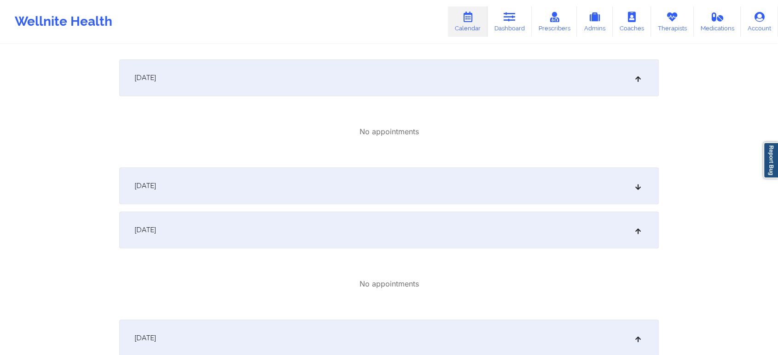
click at [449, 183] on div "[DATE]" at bounding box center [388, 186] width 539 height 37
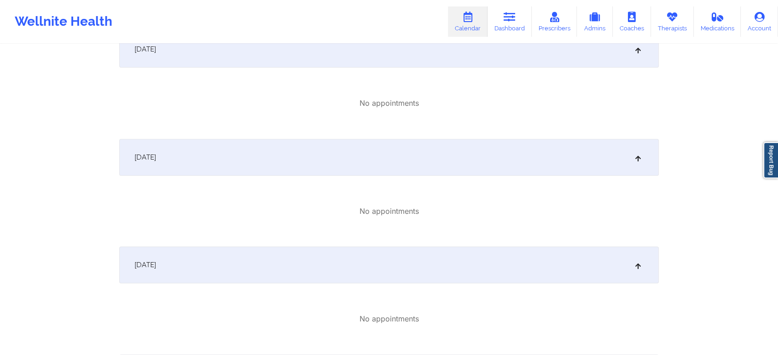
scroll to position [0, 0]
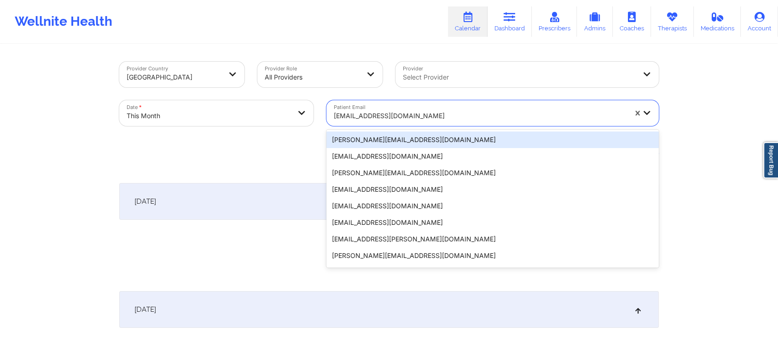
click at [376, 101] on div "[EMAIL_ADDRESS][DOMAIN_NAME]" at bounding box center [476, 113] width 301 height 26
paste input "[EMAIL_ADDRESS][DOMAIN_NAME]"
type input "[EMAIL_ADDRESS][DOMAIN_NAME]"
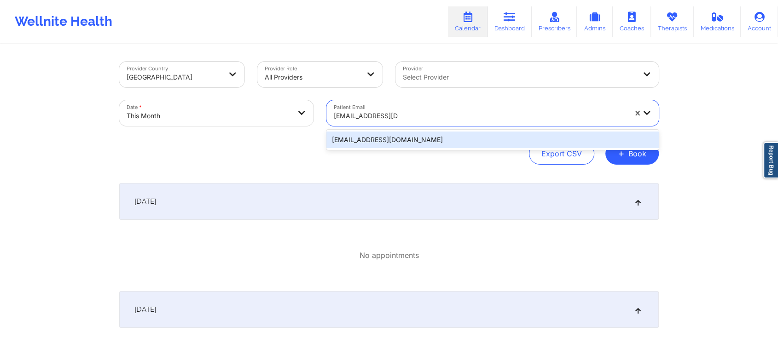
click at [382, 144] on div "[EMAIL_ADDRESS][DOMAIN_NAME]" at bounding box center [492, 140] width 332 height 17
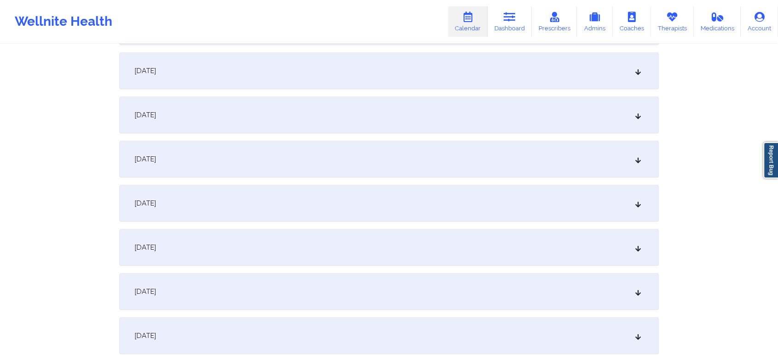
scroll to position [470, 0]
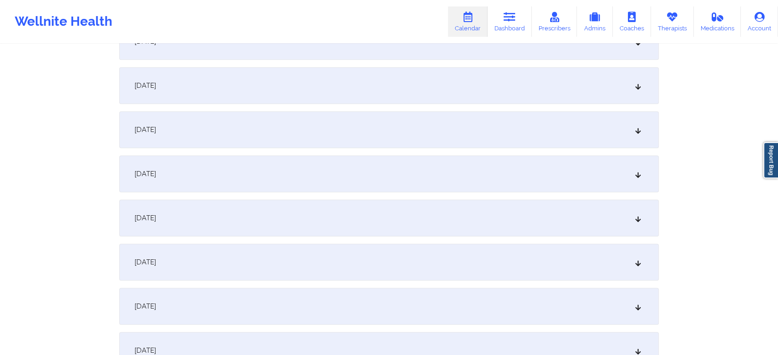
click at [442, 99] on div "[DATE]" at bounding box center [388, 85] width 539 height 37
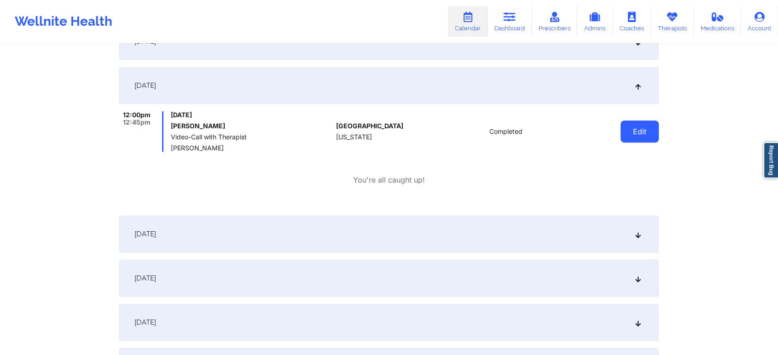
click at [640, 124] on button "Edit" at bounding box center [639, 132] width 38 height 22
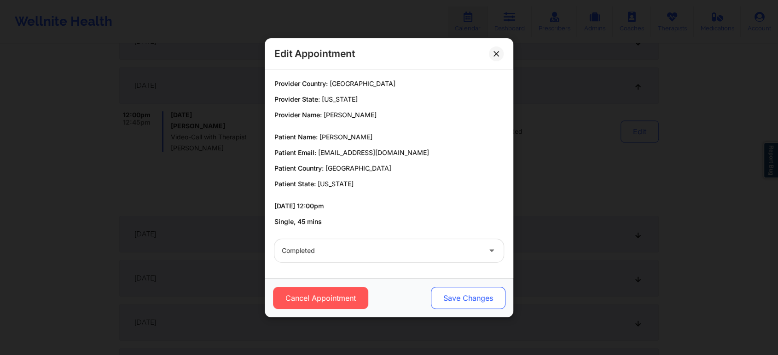
click at [459, 302] on button "Save Changes" at bounding box center [468, 298] width 75 height 22
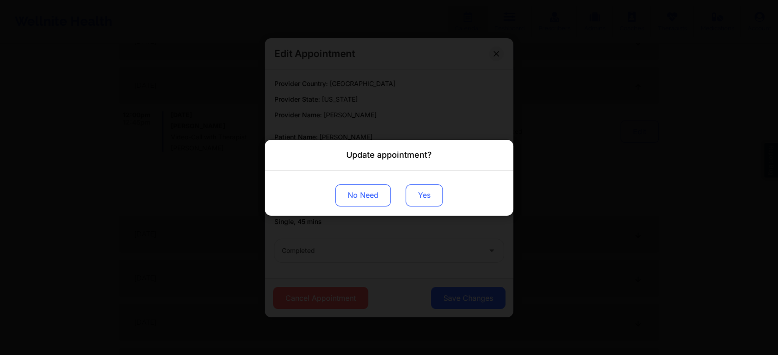
click at [420, 203] on button "Yes" at bounding box center [424, 195] width 37 height 22
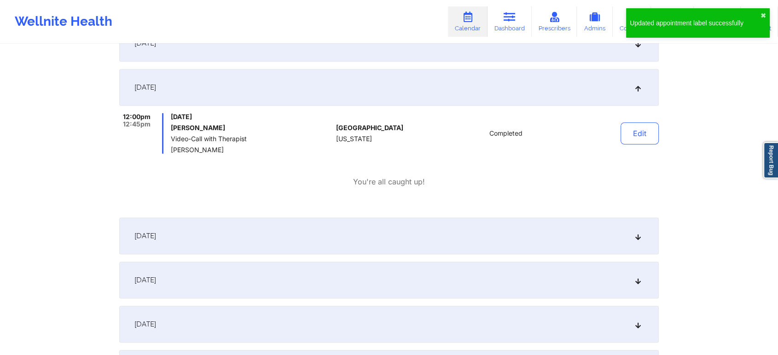
scroll to position [0, 0]
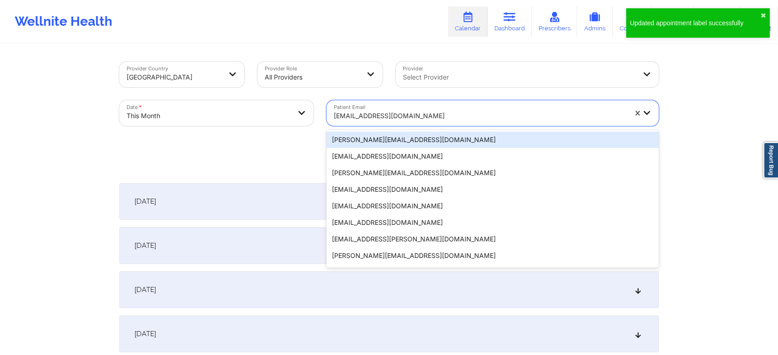
click at [421, 119] on div at bounding box center [480, 115] width 293 height 11
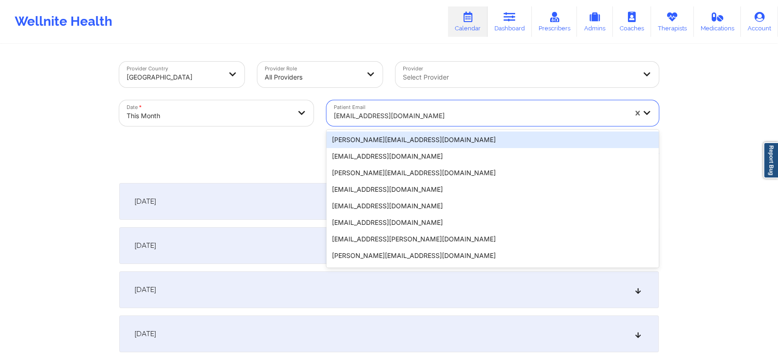
paste input "[EMAIL_ADDRESS][DOMAIN_NAME]"
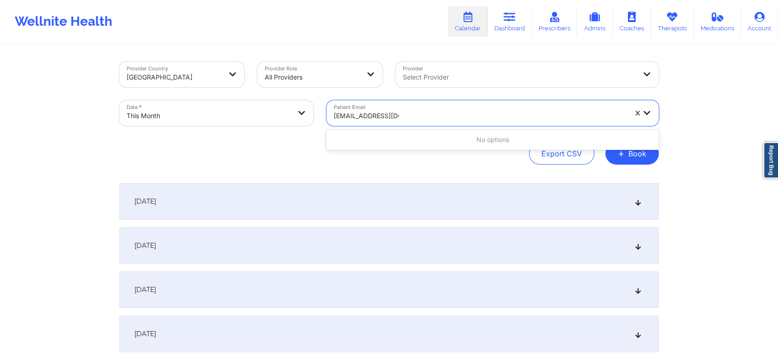
type input "[EMAIL_ADDRESS][DOMAIN_NAME]"
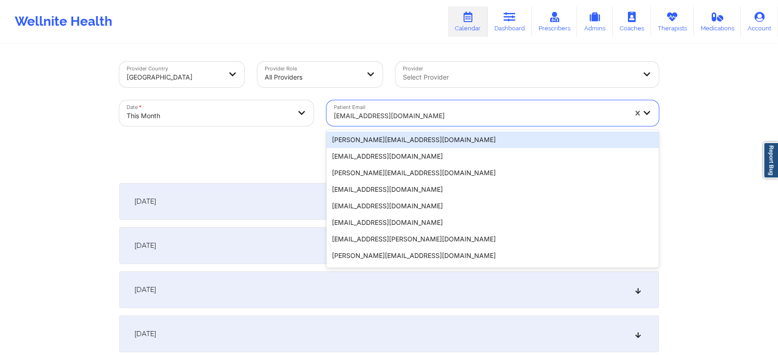
click at [423, 110] on div at bounding box center [480, 115] width 293 height 11
paste input "[EMAIL_ADDRESS][DOMAIN_NAME]"
type input "[EMAIL_ADDRESS][DOMAIN_NAME]"
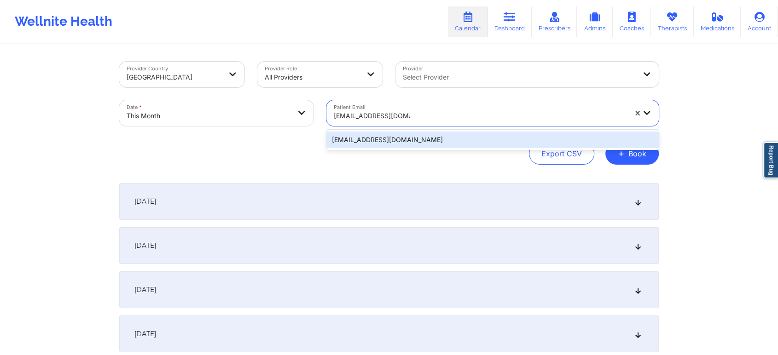
click at [410, 139] on div "[EMAIL_ADDRESS][DOMAIN_NAME]" at bounding box center [492, 140] width 332 height 17
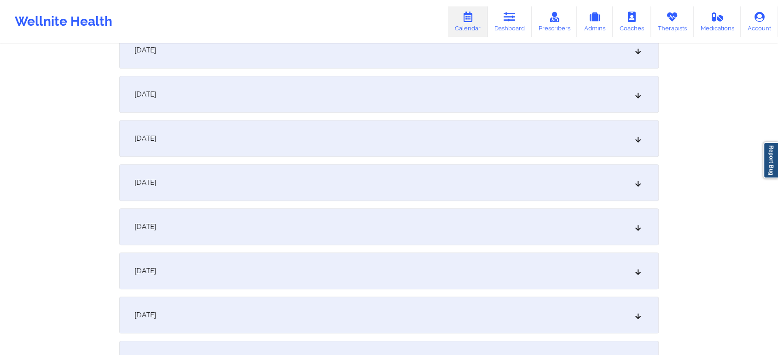
scroll to position [383, 0]
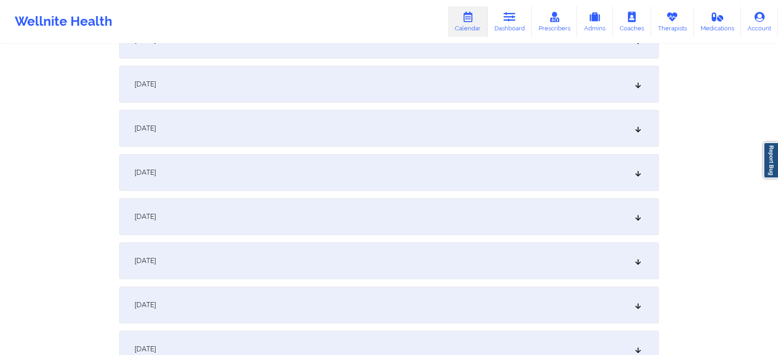
click at [480, 172] on div "[DATE]" at bounding box center [388, 172] width 539 height 37
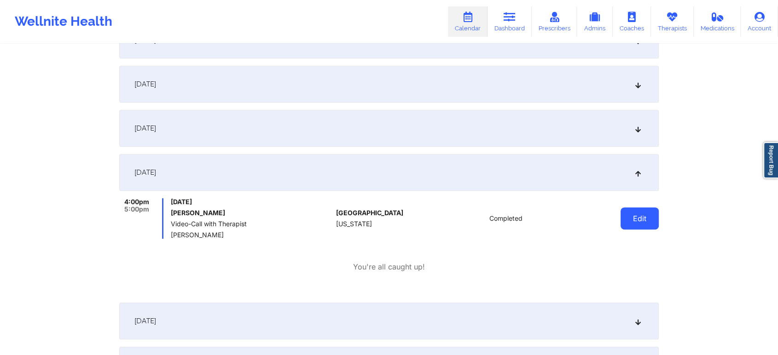
click at [647, 224] on button "Edit" at bounding box center [639, 219] width 38 height 22
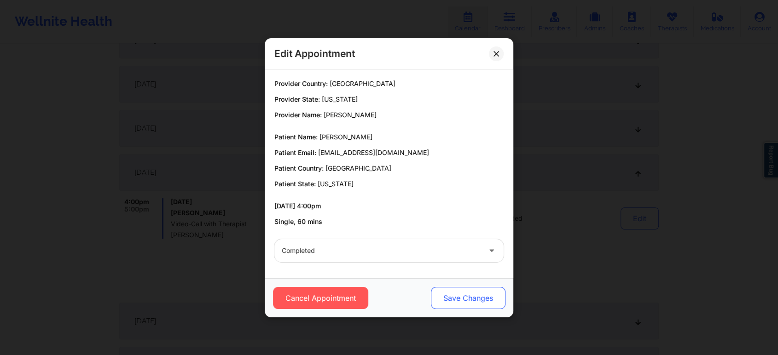
click at [475, 308] on button "Save Changes" at bounding box center [468, 298] width 75 height 22
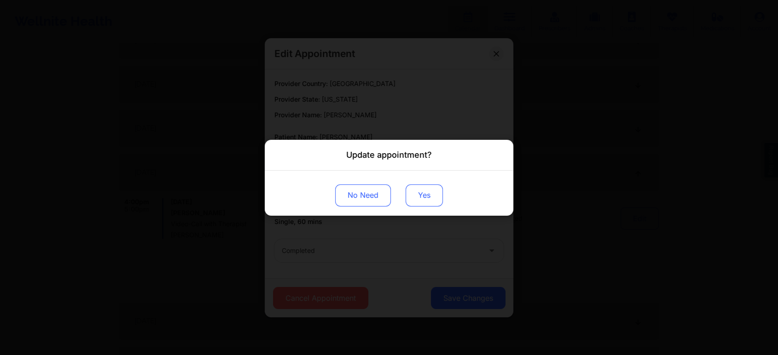
click at [417, 195] on button "Yes" at bounding box center [424, 195] width 37 height 22
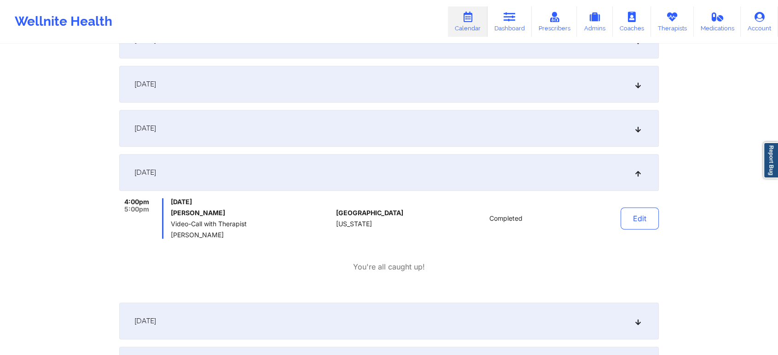
scroll to position [0, 0]
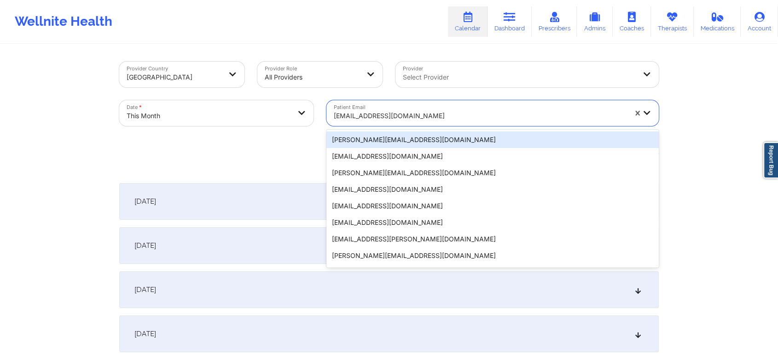
click at [366, 121] on div at bounding box center [480, 115] width 293 height 11
paste input "[EMAIL_ADDRESS][DOMAIN_NAME]"
type input "[EMAIL_ADDRESS][DOMAIN_NAME]"
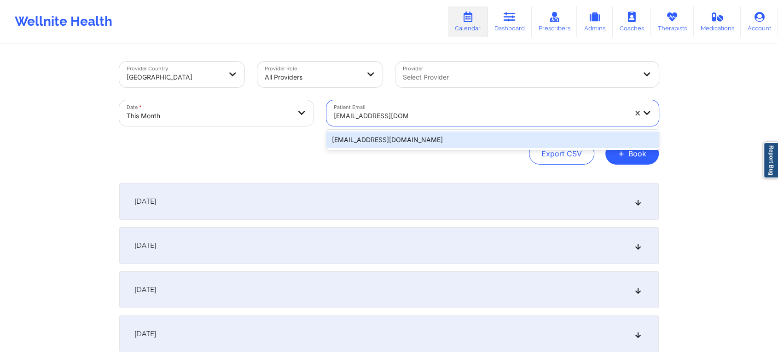
click at [381, 134] on div "[EMAIL_ADDRESS][DOMAIN_NAME]" at bounding box center [492, 140] width 332 height 17
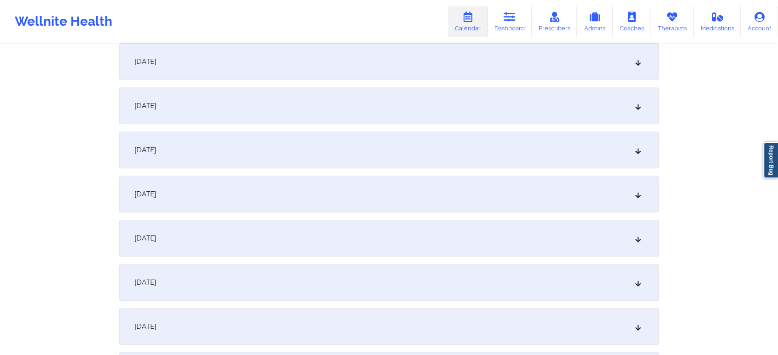
scroll to position [365, 0]
click at [465, 181] on div "[DATE]" at bounding box center [388, 190] width 539 height 37
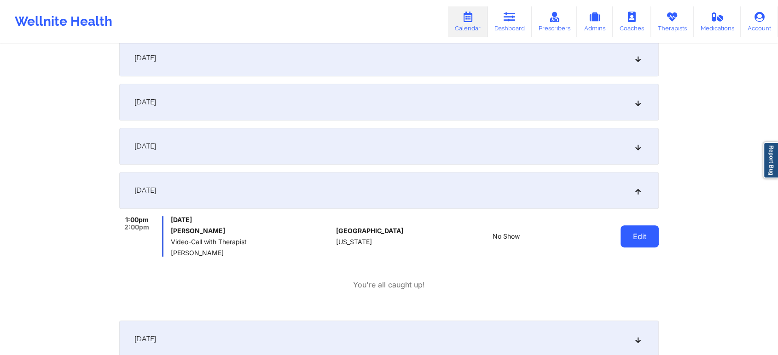
click at [653, 233] on button "Edit" at bounding box center [639, 237] width 38 height 22
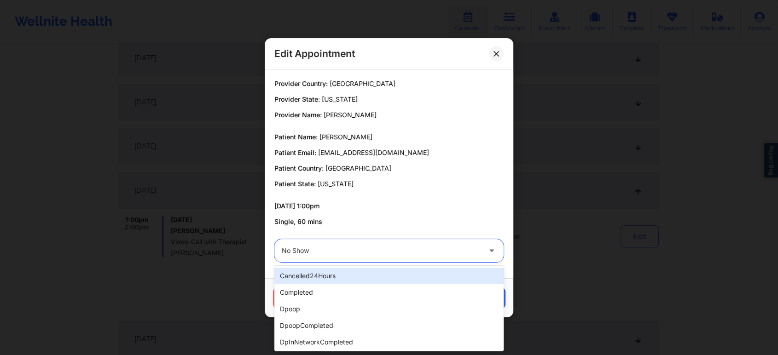
click at [323, 255] on div at bounding box center [381, 250] width 199 height 11
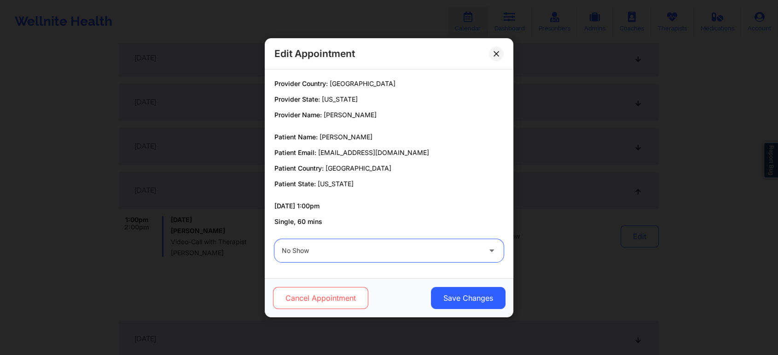
drag, startPoint x: 323, startPoint y: 255, endPoint x: 309, endPoint y: 308, distance: 55.6
click at [309, 308] on div "Edit Appointment Provider Country: [GEOGRAPHIC_DATA] Provider State: [US_STATE]…" at bounding box center [389, 177] width 249 height 279
click at [309, 308] on button "Cancel Appointment" at bounding box center [320, 298] width 95 height 22
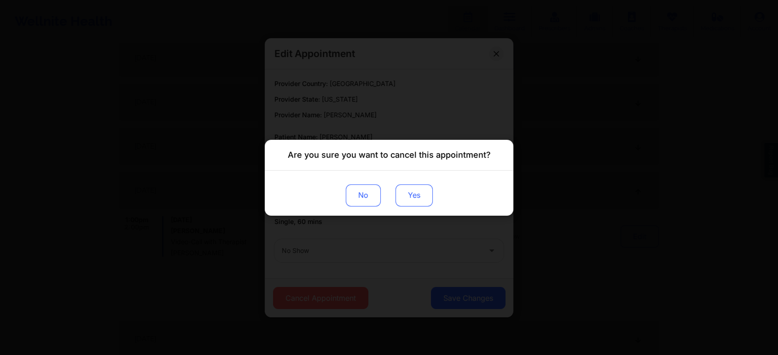
click at [413, 188] on button "Yes" at bounding box center [413, 195] width 37 height 22
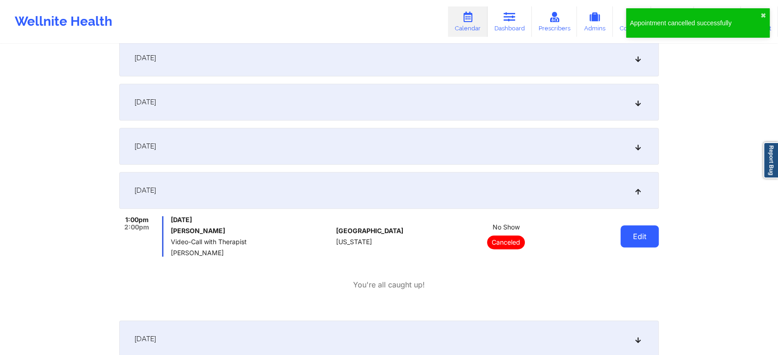
click at [635, 235] on button "Edit" at bounding box center [639, 237] width 38 height 22
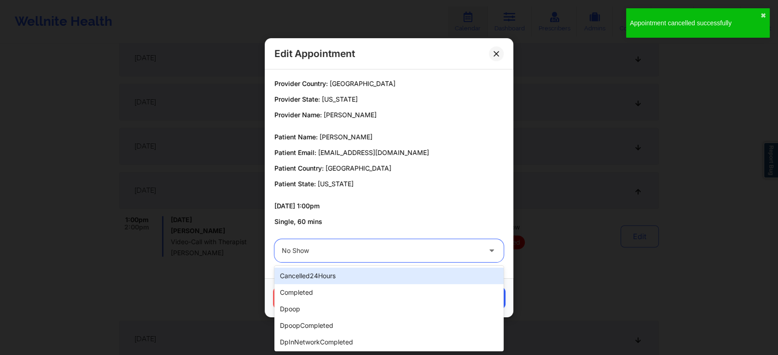
click at [407, 249] on div at bounding box center [381, 250] width 199 height 11
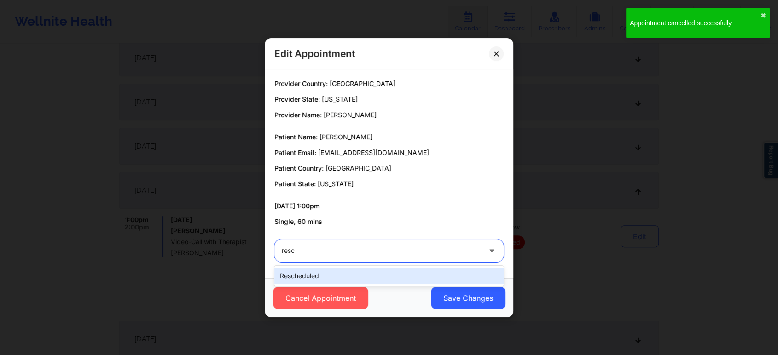
type input "[PERSON_NAME]"
click at [390, 278] on div "rescheduled" at bounding box center [388, 276] width 229 height 17
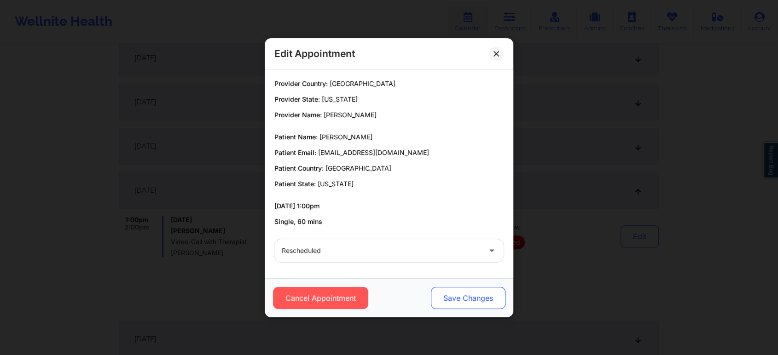
click at [462, 296] on button "Save Changes" at bounding box center [468, 298] width 75 height 22
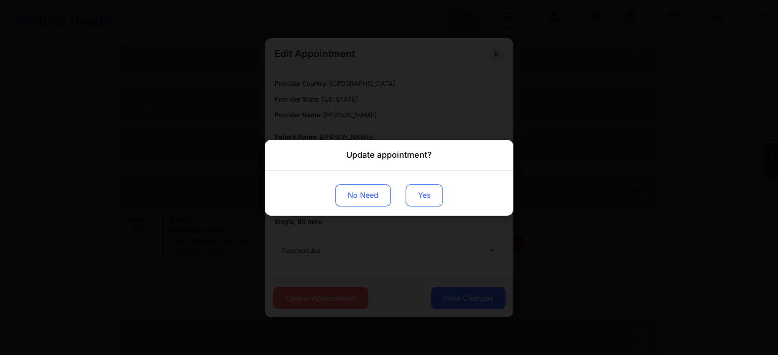
click at [435, 196] on button "Yes" at bounding box center [424, 195] width 37 height 22
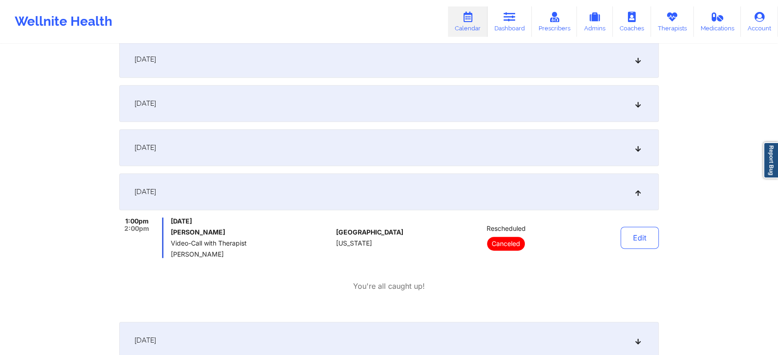
scroll to position [0, 0]
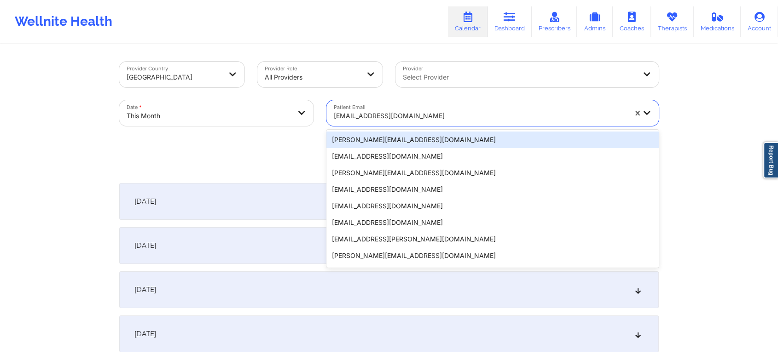
click at [374, 123] on div "[EMAIL_ADDRESS][DOMAIN_NAME]" at bounding box center [480, 116] width 293 height 20
paste input "[EMAIL_ADDRESS][DOMAIN_NAME]"
type input "[EMAIL_ADDRESS][DOMAIN_NAME]"
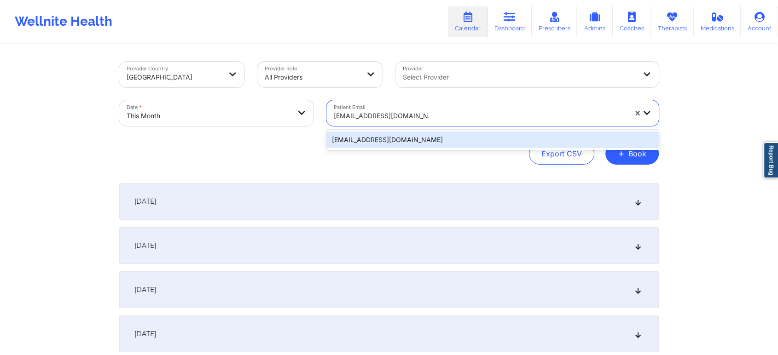
click at [375, 132] on div "[EMAIL_ADDRESS][DOMAIN_NAME]" at bounding box center [492, 140] width 332 height 17
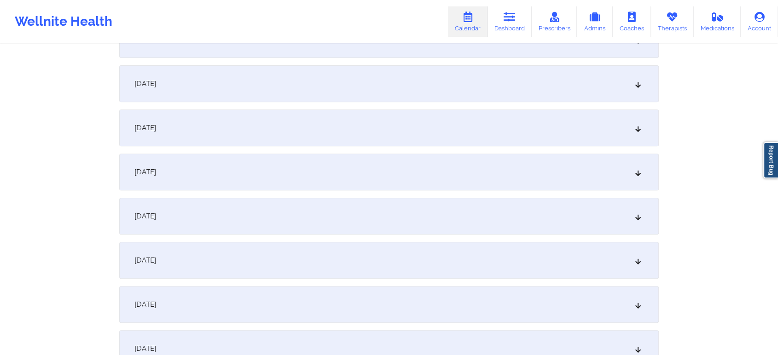
scroll to position [343, 0]
drag, startPoint x: 487, startPoint y: 192, endPoint x: 487, endPoint y: 206, distance: 13.8
click at [487, 206] on div "[DATE]" at bounding box center [388, 212] width 539 height 37
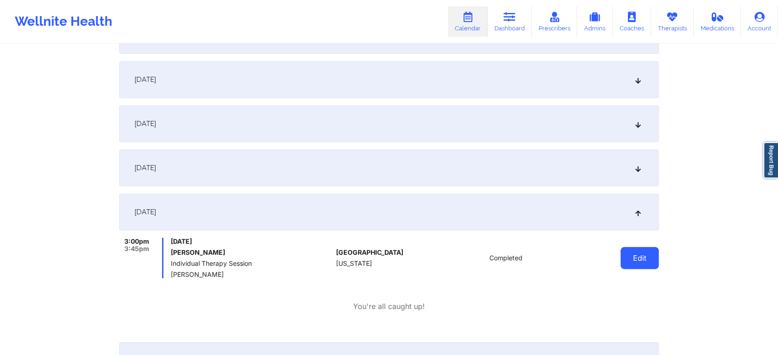
click at [647, 248] on button "Edit" at bounding box center [639, 258] width 38 height 22
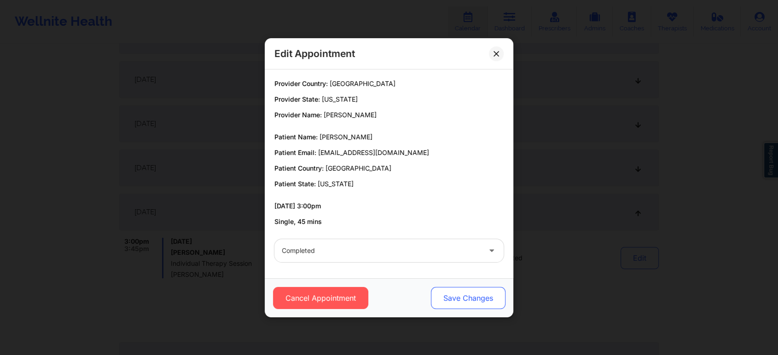
click at [470, 291] on button "Save Changes" at bounding box center [468, 298] width 75 height 22
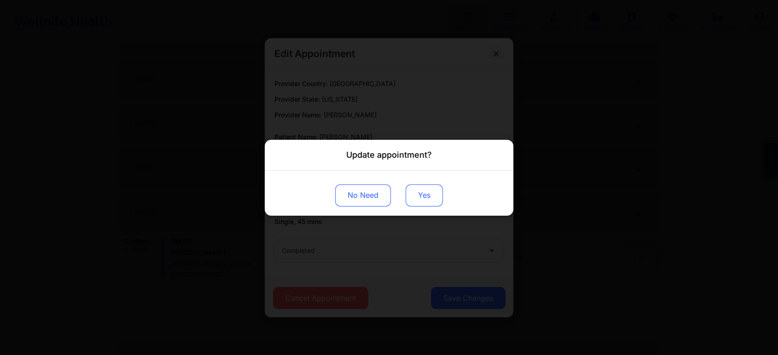
click at [412, 190] on button "Yes" at bounding box center [424, 195] width 37 height 22
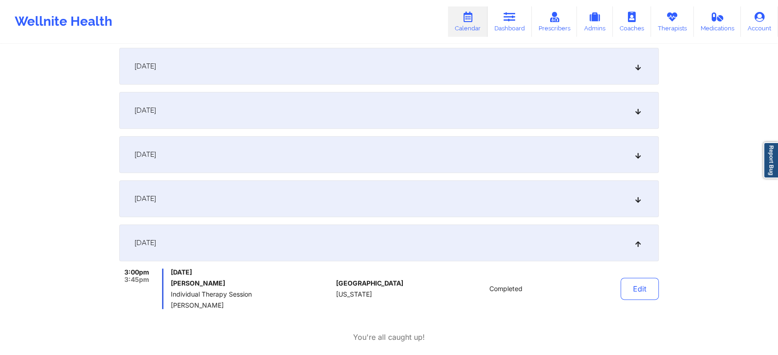
scroll to position [0, 0]
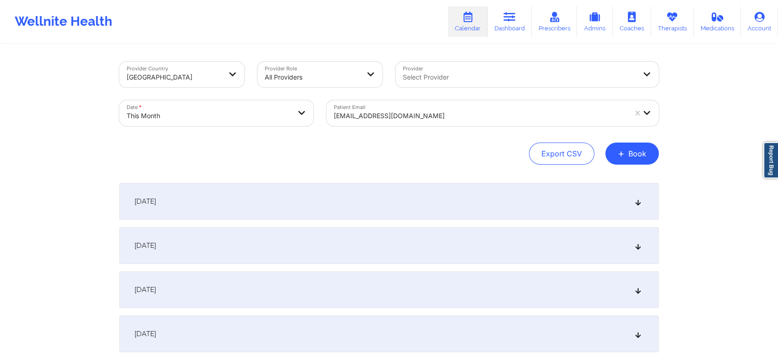
click at [339, 121] on div at bounding box center [480, 115] width 293 height 11
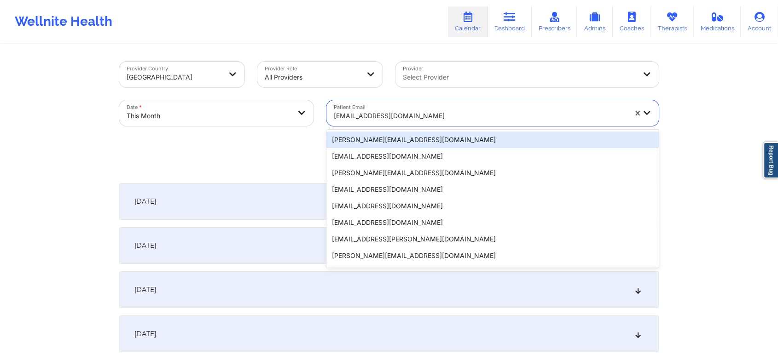
paste input "[EMAIL_ADDRESS][DOMAIN_NAME]"
type input "[EMAIL_ADDRESS][DOMAIN_NAME]"
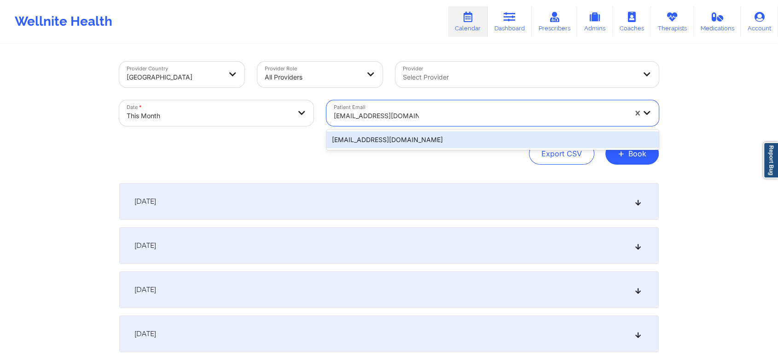
click at [420, 148] on div "[EMAIL_ADDRESS][DOMAIN_NAME]" at bounding box center [492, 140] width 332 height 17
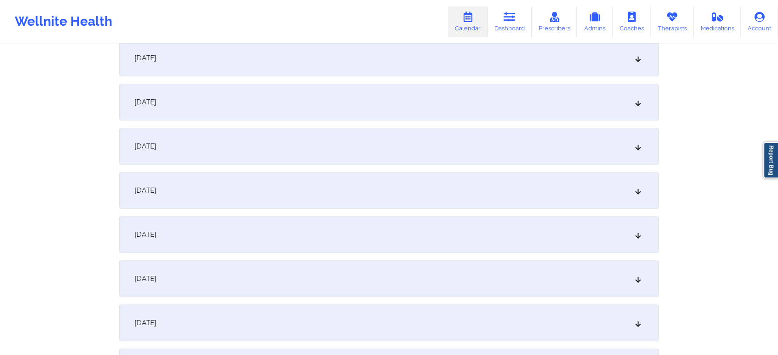
scroll to position [402, 0]
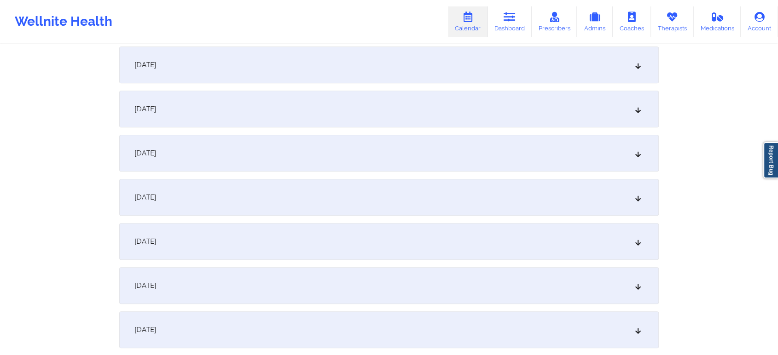
click at [379, 154] on div "[DATE]" at bounding box center [388, 153] width 539 height 37
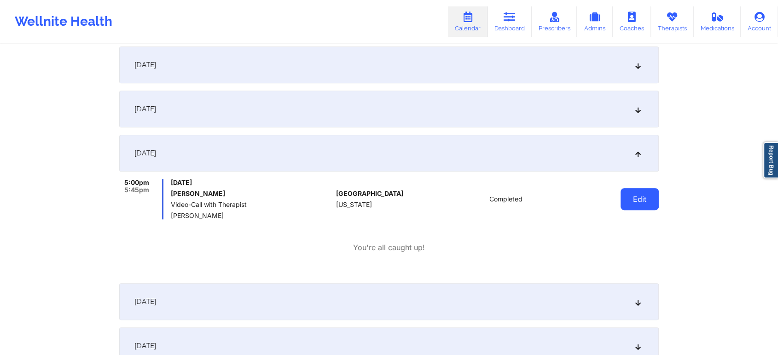
click at [634, 196] on button "Edit" at bounding box center [639, 199] width 38 height 22
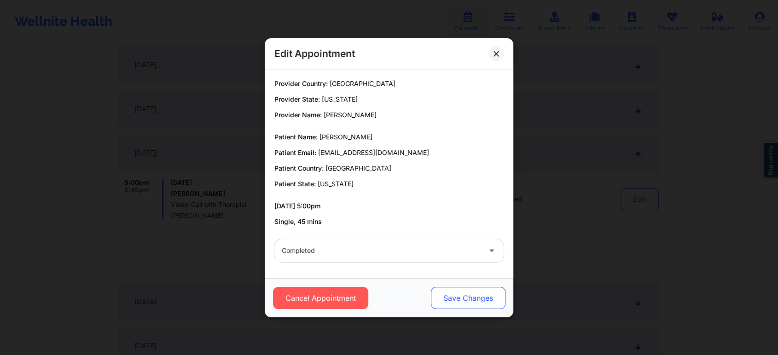
click at [454, 294] on button "Save Changes" at bounding box center [468, 298] width 75 height 22
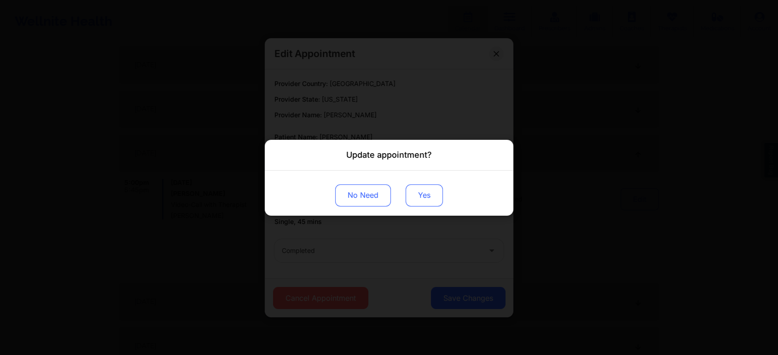
click at [416, 192] on button "Yes" at bounding box center [424, 195] width 37 height 22
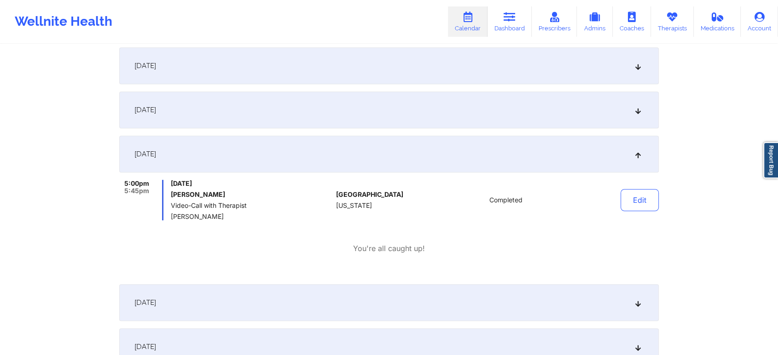
scroll to position [0, 0]
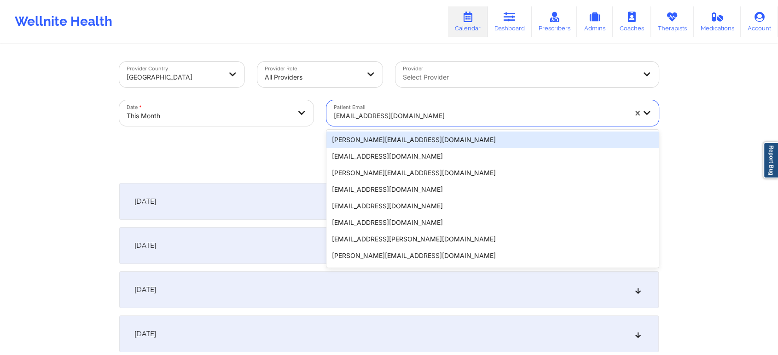
click at [372, 105] on div "[EMAIL_ADDRESS][DOMAIN_NAME]" at bounding box center [476, 113] width 301 height 26
paste input "[PERSON_NAME][EMAIL_ADDRESS][PERSON_NAME][DOMAIN_NAME]"
type input "[PERSON_NAME][EMAIL_ADDRESS][PERSON_NAME][DOMAIN_NAME]"
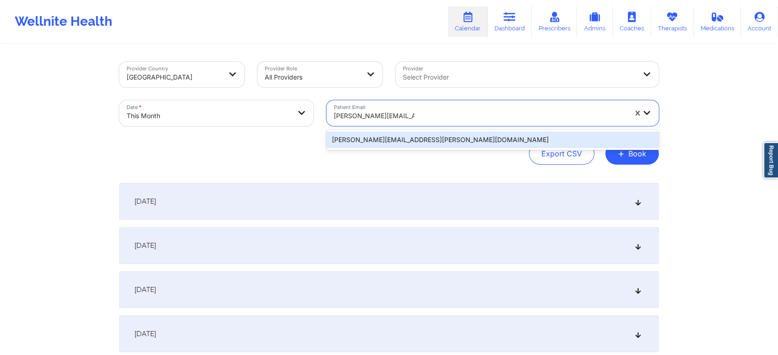
click at [354, 142] on div "[PERSON_NAME][EMAIL_ADDRESS][PERSON_NAME][DOMAIN_NAME]" at bounding box center [492, 140] width 332 height 17
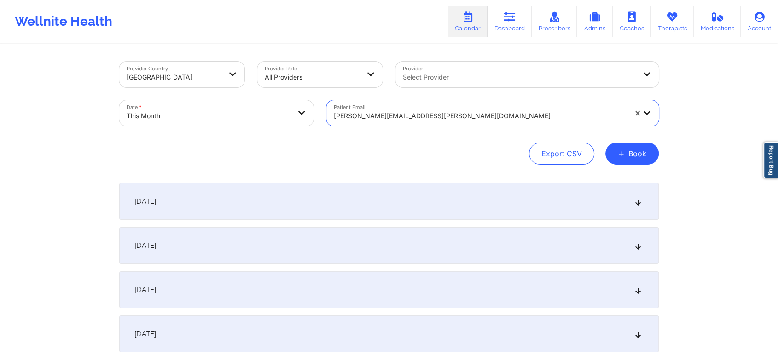
scroll to position [309, 0]
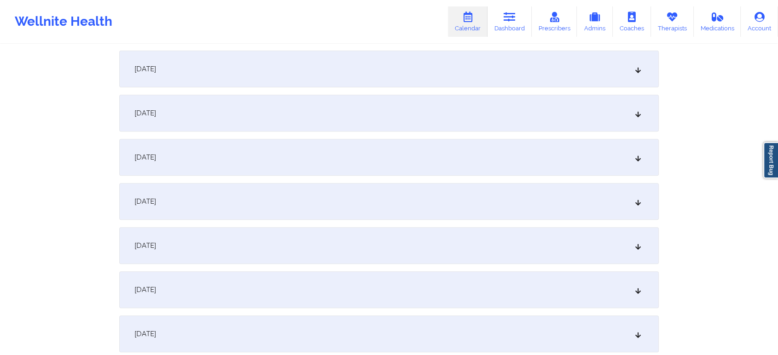
click at [373, 252] on div "[DATE]" at bounding box center [388, 245] width 539 height 37
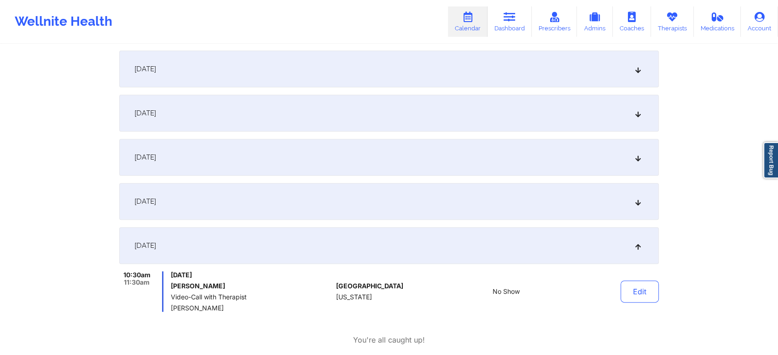
scroll to position [350, 0]
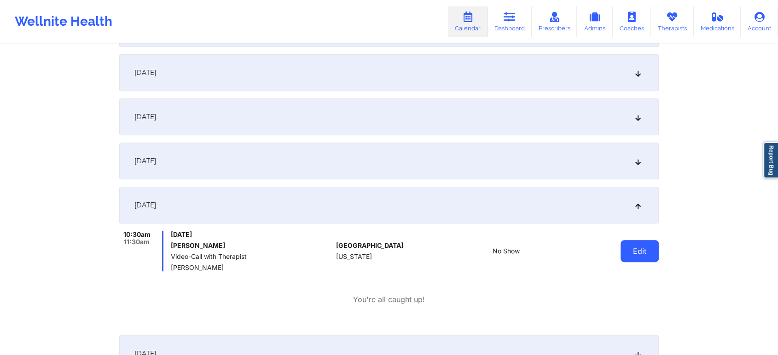
click at [633, 258] on button "Edit" at bounding box center [639, 251] width 38 height 22
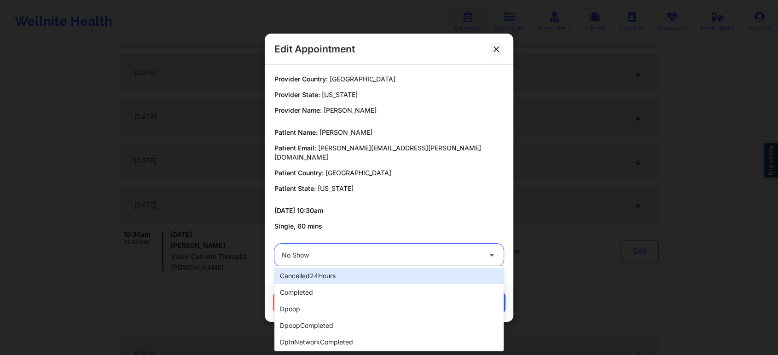
click at [381, 252] on div at bounding box center [381, 255] width 199 height 11
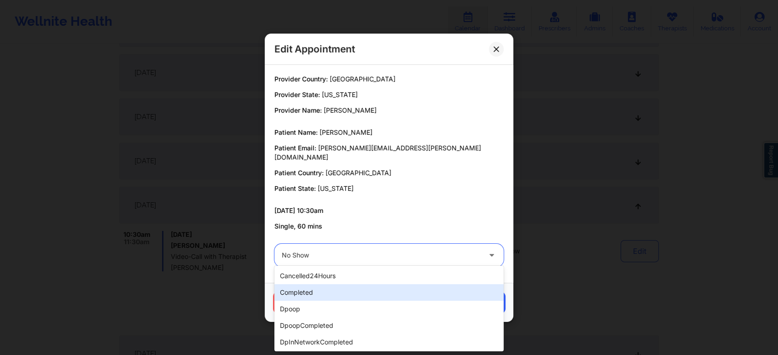
click at [330, 286] on div "completed" at bounding box center [388, 292] width 229 height 17
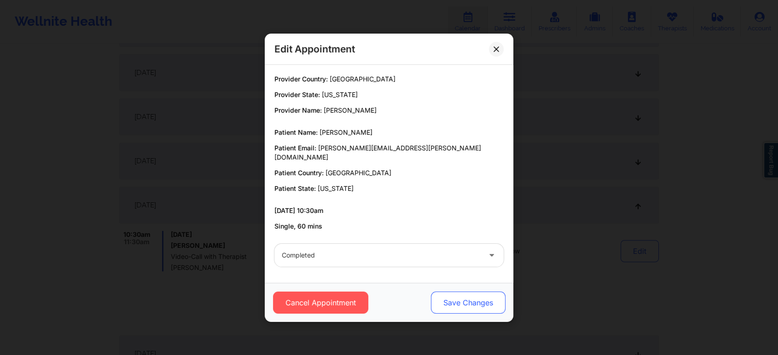
click at [446, 294] on button "Save Changes" at bounding box center [468, 303] width 75 height 22
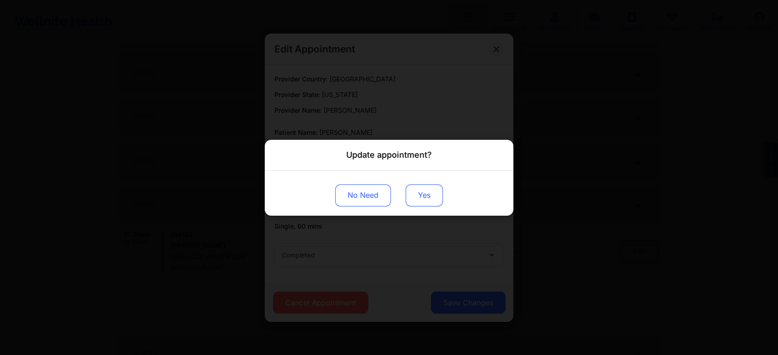
click at [413, 203] on button "Yes" at bounding box center [424, 195] width 37 height 22
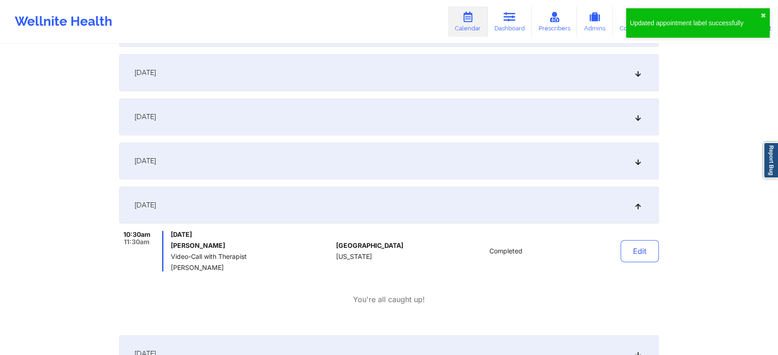
scroll to position [0, 0]
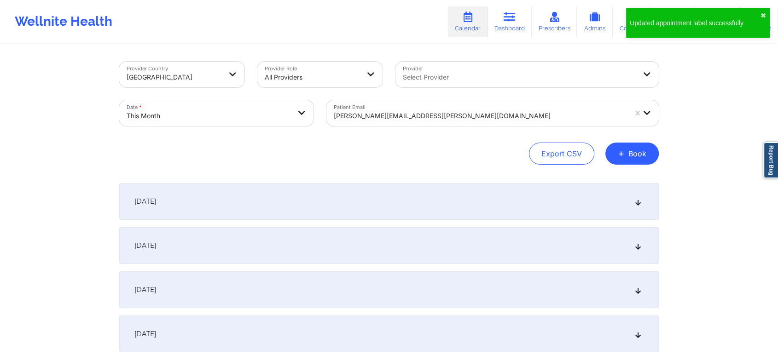
click at [409, 115] on div at bounding box center [480, 115] width 293 height 11
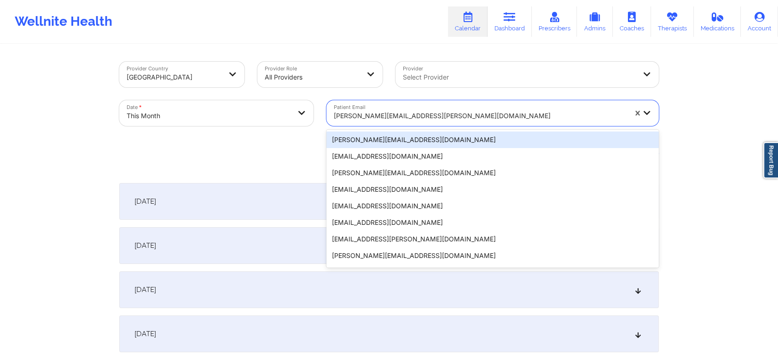
paste input "[EMAIL_ADDRESS][DOMAIN_NAME]"
type input "[EMAIL_ADDRESS][DOMAIN_NAME]"
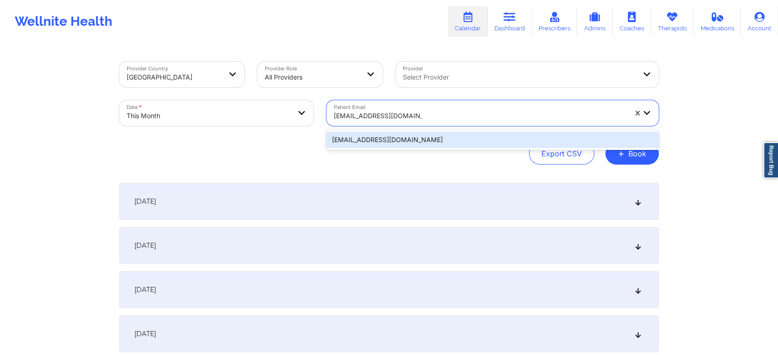
click at [404, 140] on div "[EMAIL_ADDRESS][DOMAIN_NAME]" at bounding box center [492, 140] width 332 height 17
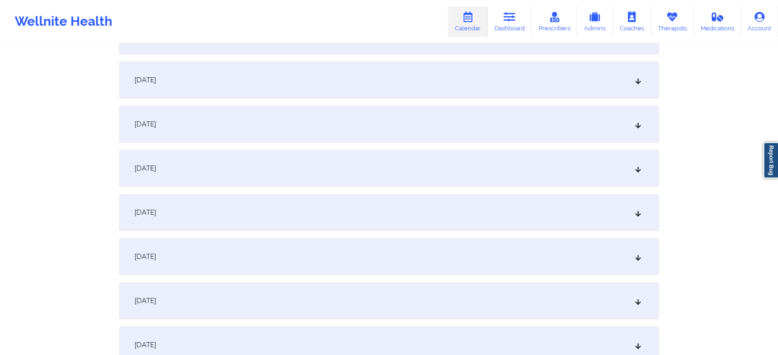
scroll to position [383, 0]
click at [432, 184] on div "[DATE]" at bounding box center [388, 172] width 539 height 37
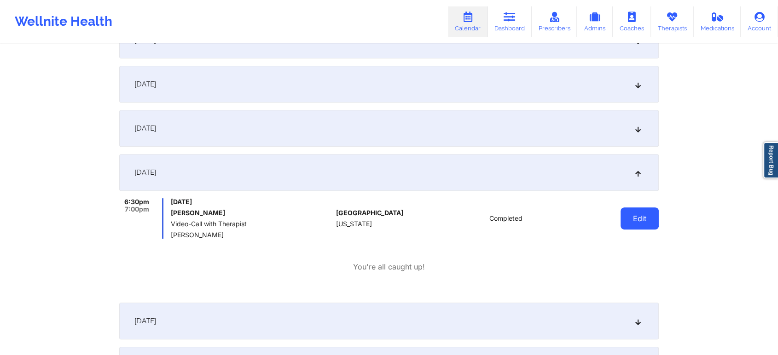
click at [635, 226] on button "Edit" at bounding box center [639, 219] width 38 height 22
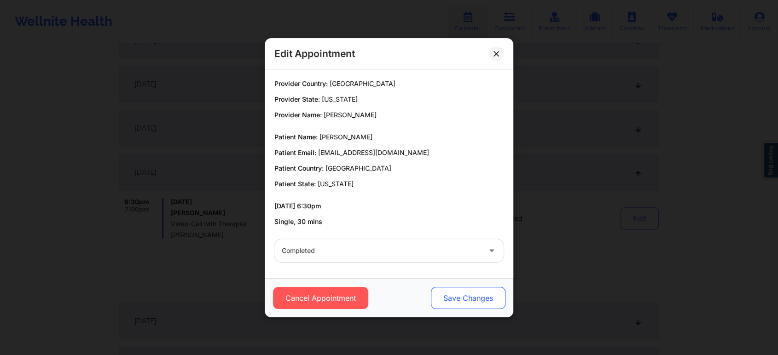
click at [467, 304] on button "Save Changes" at bounding box center [468, 298] width 75 height 22
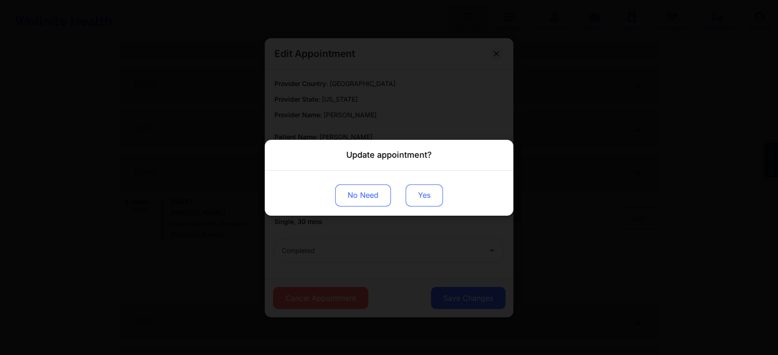
click at [423, 196] on button "Yes" at bounding box center [424, 195] width 37 height 22
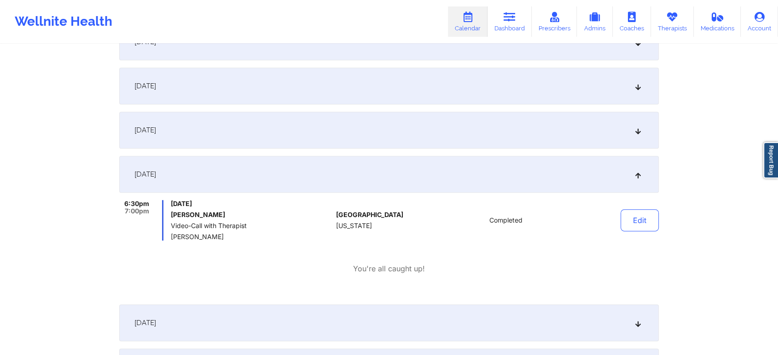
scroll to position [0, 0]
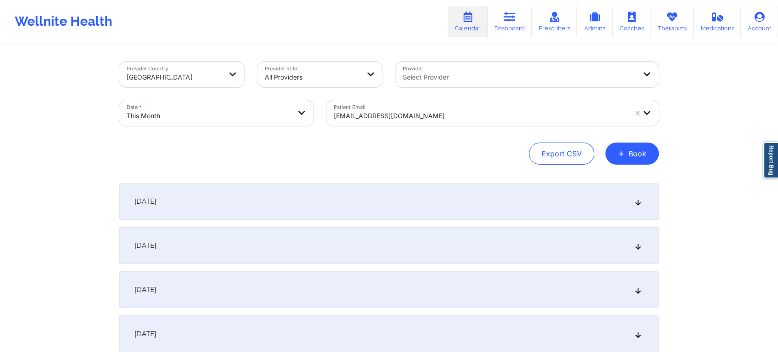
click at [404, 110] on div at bounding box center [480, 115] width 293 height 11
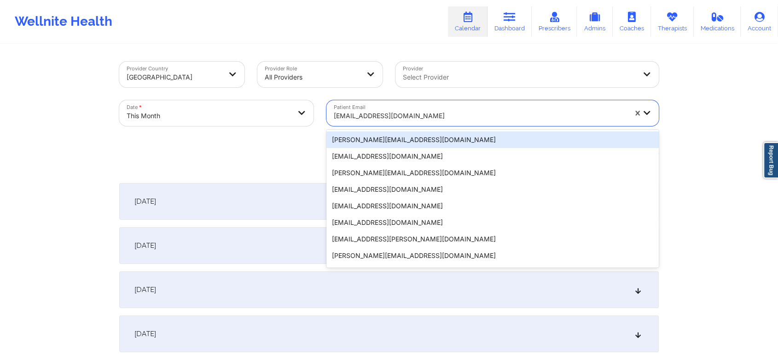
paste input "[EMAIL_ADDRESS][DOMAIN_NAME]"
type input "[EMAIL_ADDRESS][DOMAIN_NAME]"
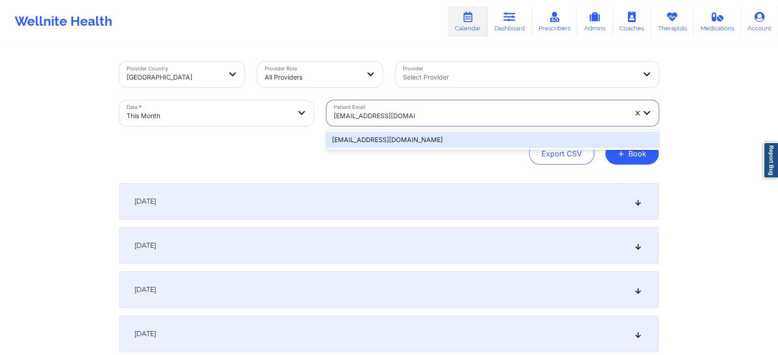
click at [416, 138] on div "[EMAIL_ADDRESS][DOMAIN_NAME]" at bounding box center [492, 140] width 332 height 17
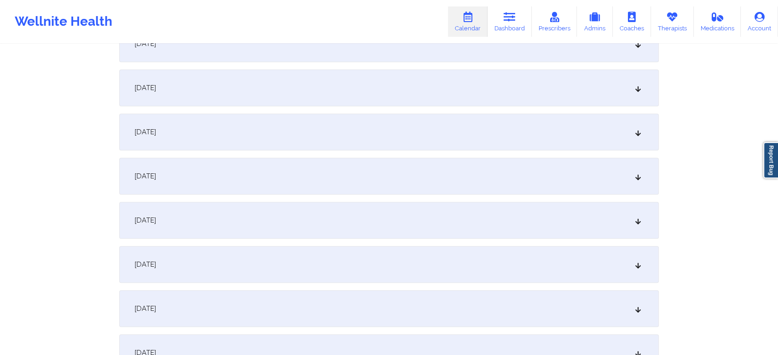
scroll to position [384, 0]
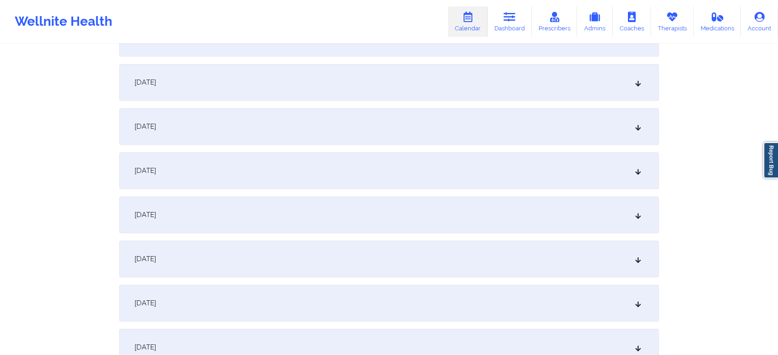
click at [523, 162] on div "[DATE]" at bounding box center [388, 170] width 539 height 37
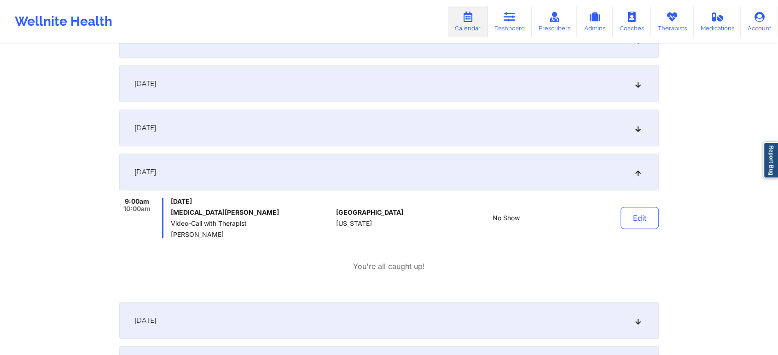
scroll to position [0, 0]
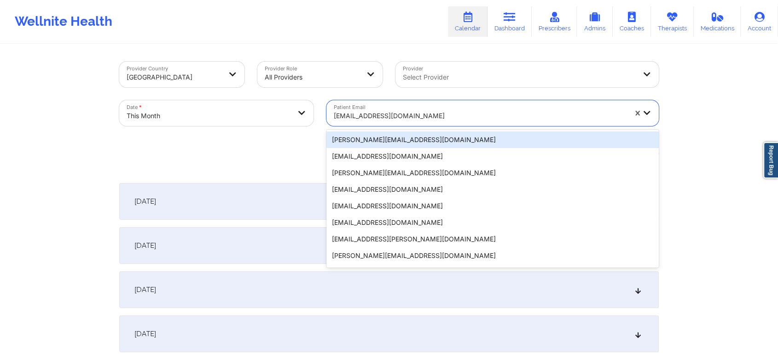
click at [412, 113] on div at bounding box center [480, 115] width 293 height 11
paste input "[EMAIL_ADDRESS][DOMAIN_NAME]"
type input "[EMAIL_ADDRESS][DOMAIN_NAME]"
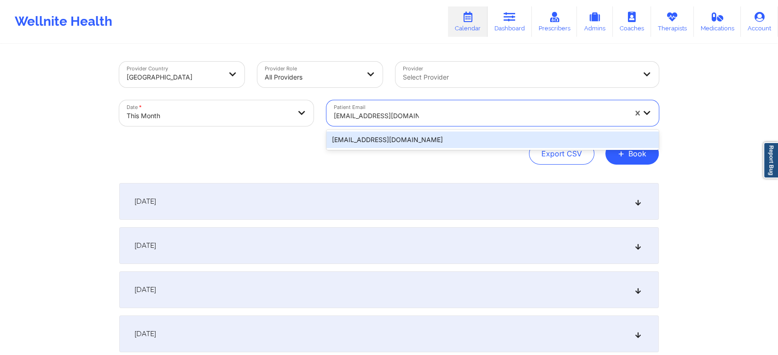
click at [430, 139] on div "[EMAIL_ADDRESS][DOMAIN_NAME]" at bounding box center [492, 140] width 332 height 17
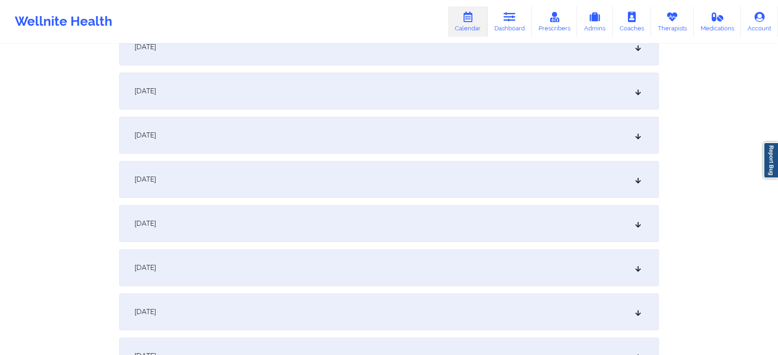
scroll to position [333, 0]
click at [487, 216] on div "[DATE]" at bounding box center [388, 221] width 539 height 37
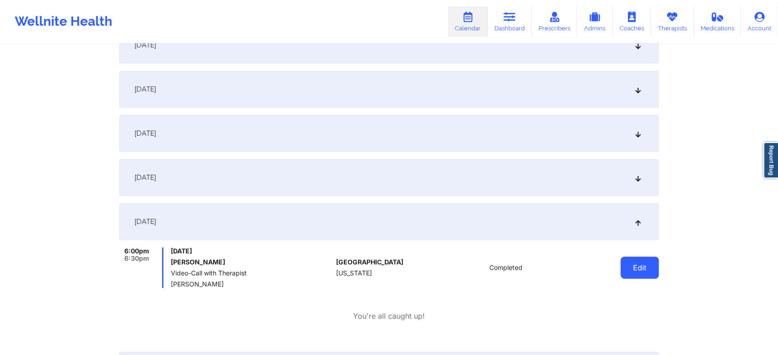
click at [627, 262] on button "Edit" at bounding box center [639, 268] width 38 height 22
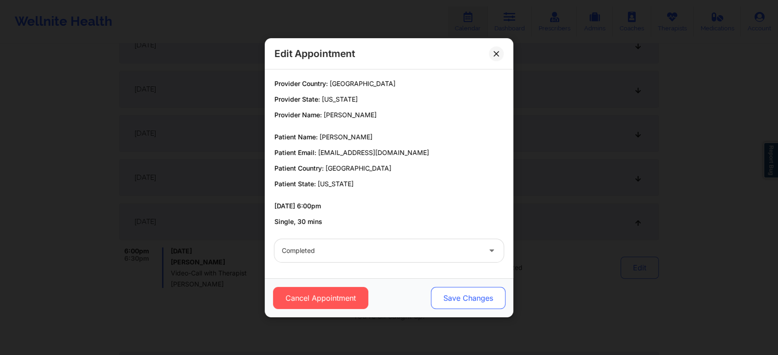
click at [478, 291] on button "Save Changes" at bounding box center [468, 298] width 75 height 22
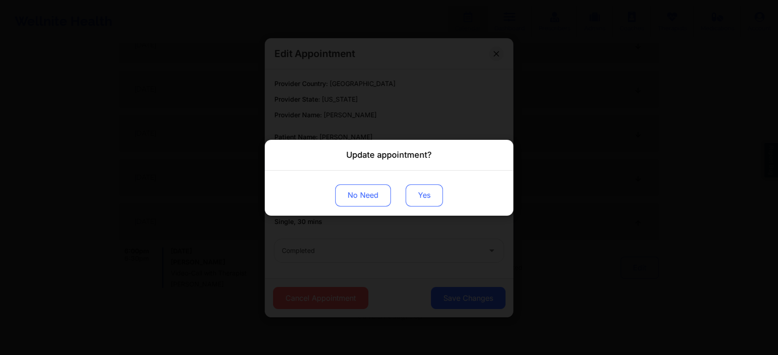
click at [417, 187] on button "Yes" at bounding box center [424, 195] width 37 height 22
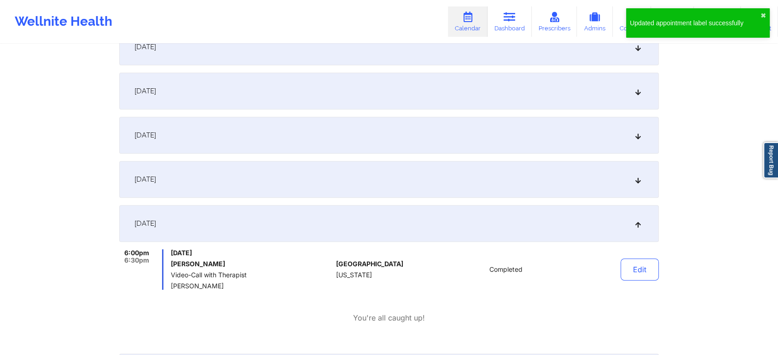
scroll to position [0, 0]
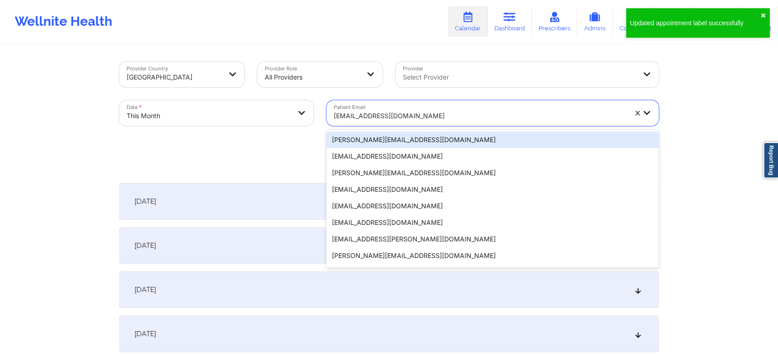
click at [406, 119] on div at bounding box center [480, 115] width 293 height 11
paste input "[EMAIL_ADDRESS][DOMAIN_NAME]"
type input "[EMAIL_ADDRESS][DOMAIN_NAME]"
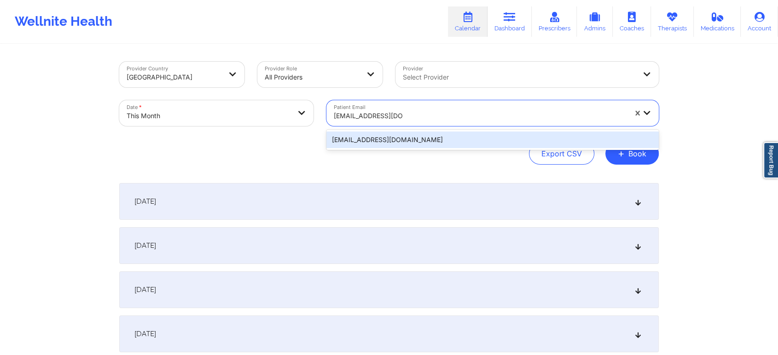
click at [420, 146] on div "[EMAIL_ADDRESS][DOMAIN_NAME]" at bounding box center [492, 140] width 332 height 17
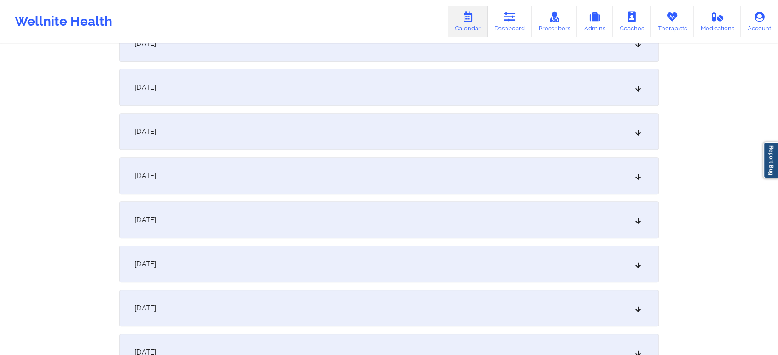
scroll to position [353, 0]
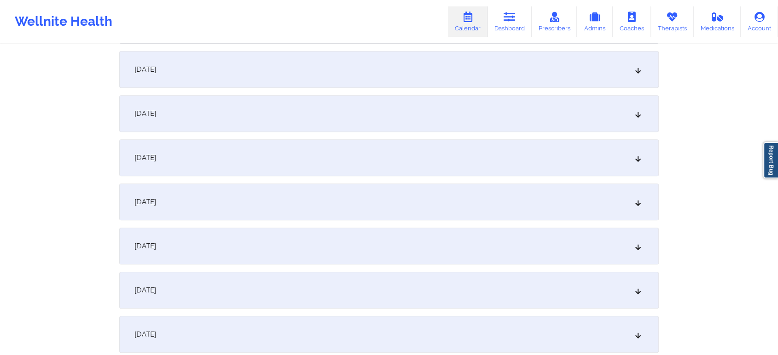
click at [518, 191] on div "[DATE]" at bounding box center [388, 202] width 539 height 37
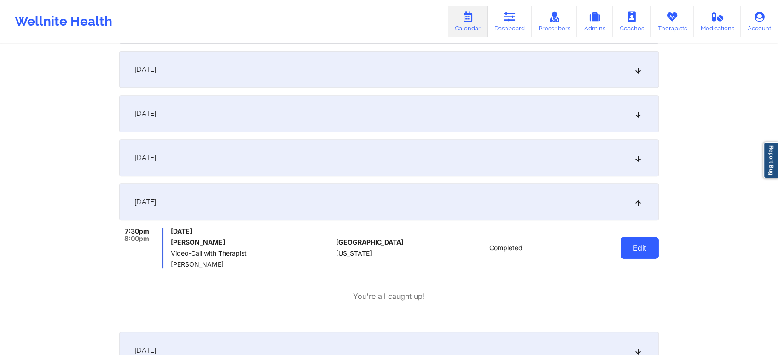
click at [639, 253] on button "Edit" at bounding box center [639, 248] width 38 height 22
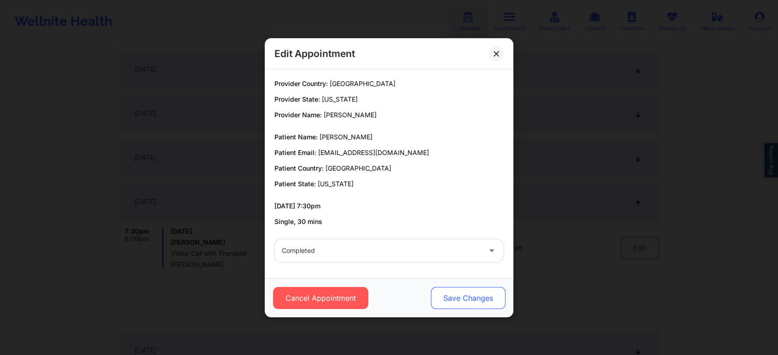
click at [481, 301] on button "Save Changes" at bounding box center [468, 298] width 75 height 22
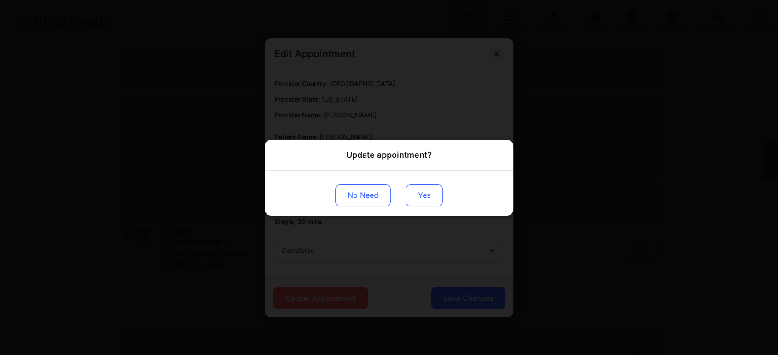
click at [419, 194] on button "Yes" at bounding box center [424, 195] width 37 height 22
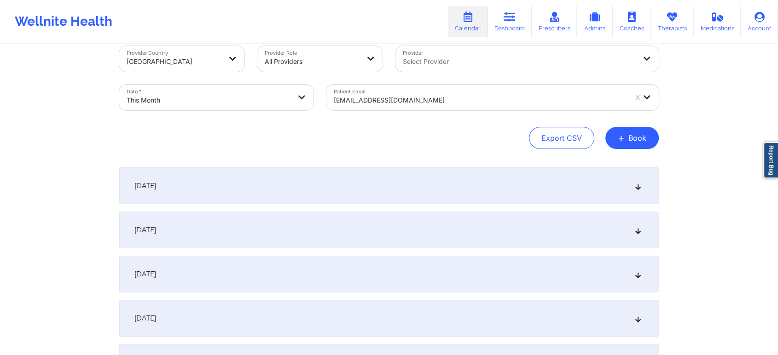
scroll to position [0, 0]
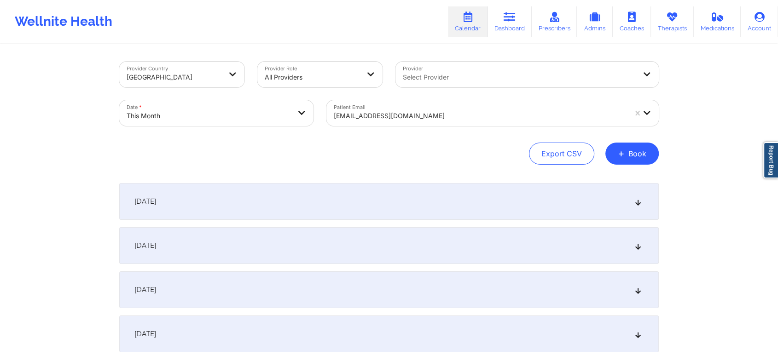
click at [363, 111] on div at bounding box center [480, 115] width 293 height 11
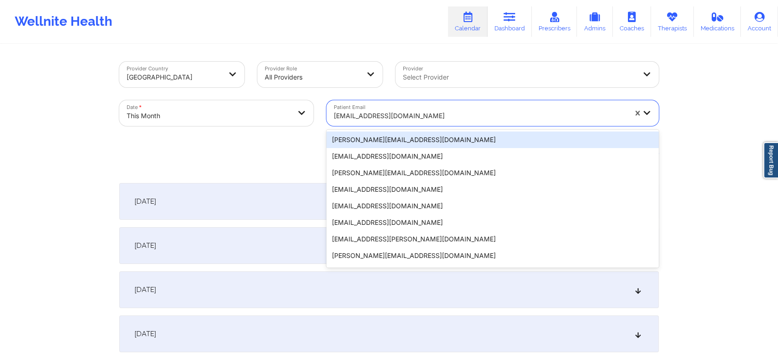
paste input "[EMAIL_ADDRESS][DOMAIN_NAME]"
type input "[EMAIL_ADDRESS][DOMAIN_NAME]"
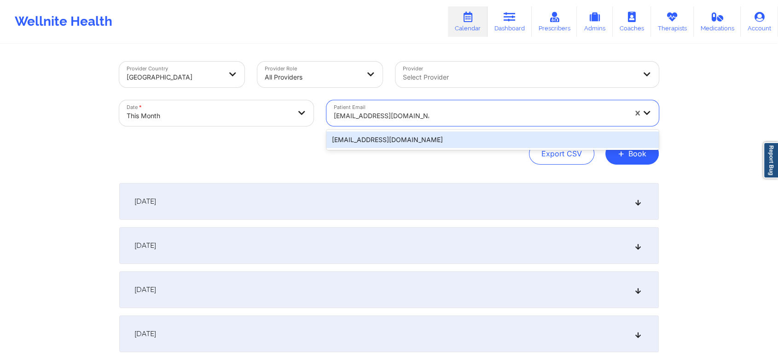
click at [401, 134] on div "[EMAIL_ADDRESS][DOMAIN_NAME]" at bounding box center [492, 140] width 332 height 17
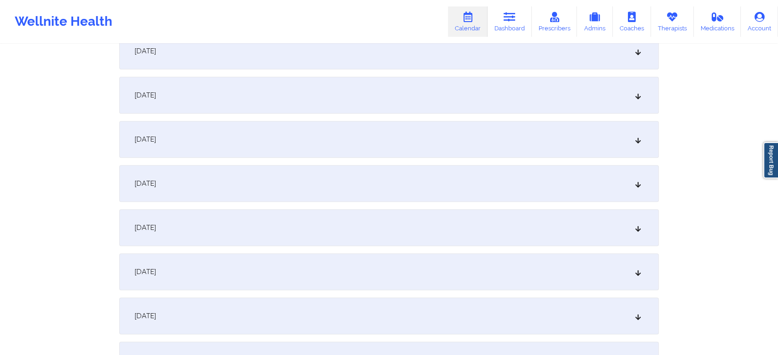
scroll to position [337, 0]
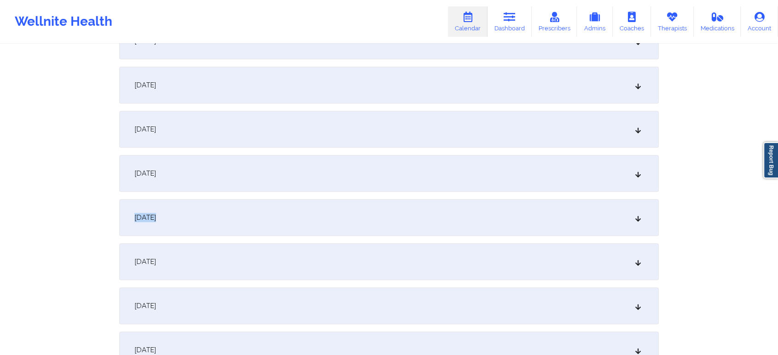
drag, startPoint x: 546, startPoint y: 187, endPoint x: 545, endPoint y: 214, distance: 26.3
click at [545, 214] on div "[DATE]" at bounding box center [388, 217] width 539 height 37
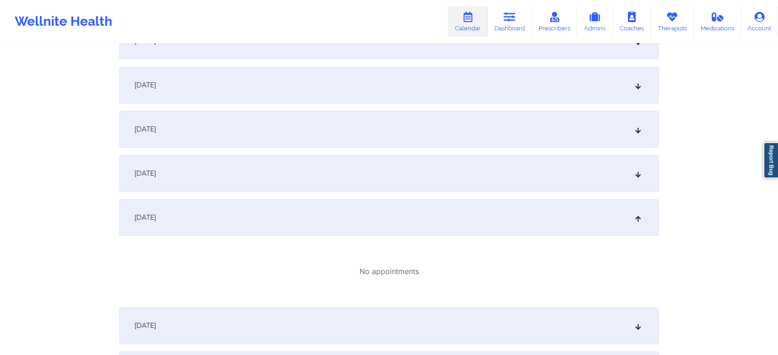
scroll to position [0, 0]
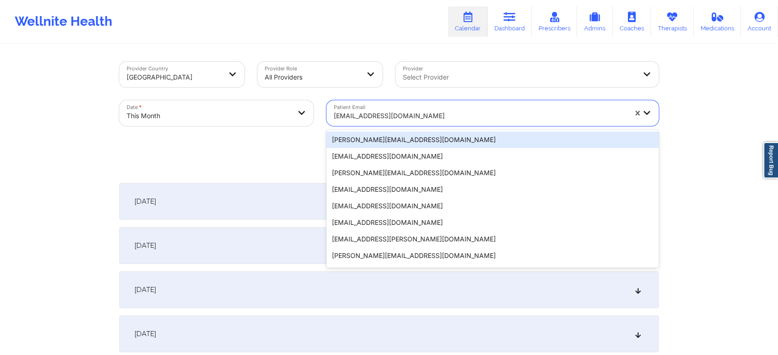
click at [394, 122] on div "[EMAIL_ADDRESS][DOMAIN_NAME]" at bounding box center [480, 116] width 293 height 20
paste input "[EMAIL_ADDRESS][DOMAIN_NAME]"
type input "[EMAIL_ADDRESS][DOMAIN_NAME]"
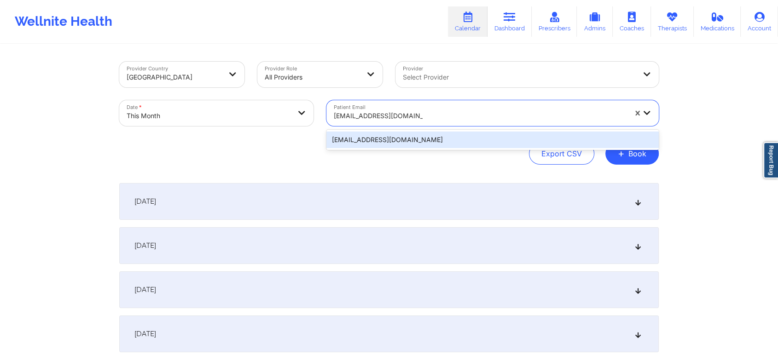
click at [405, 139] on div "[EMAIL_ADDRESS][DOMAIN_NAME]" at bounding box center [492, 140] width 332 height 17
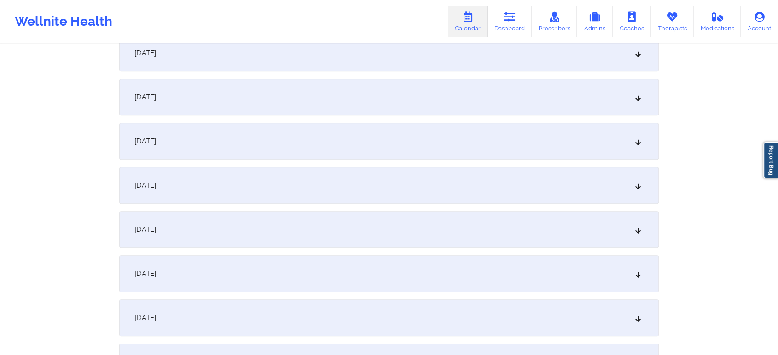
scroll to position [418, 0]
click at [368, 141] on div "[DATE]" at bounding box center [388, 137] width 539 height 37
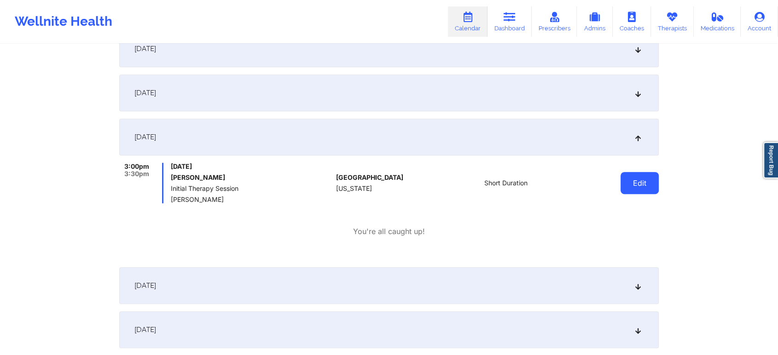
click at [628, 186] on button "Edit" at bounding box center [639, 183] width 38 height 22
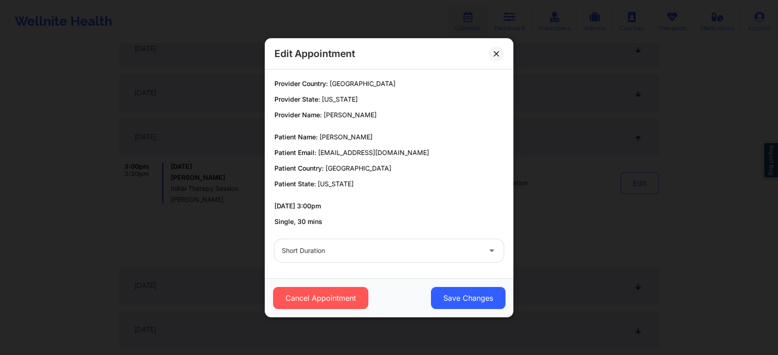
click at [342, 286] on div "Cancel Appointment Save Changes" at bounding box center [389, 297] width 249 height 39
click at [338, 294] on button "Cancel Appointment" at bounding box center [320, 298] width 95 height 22
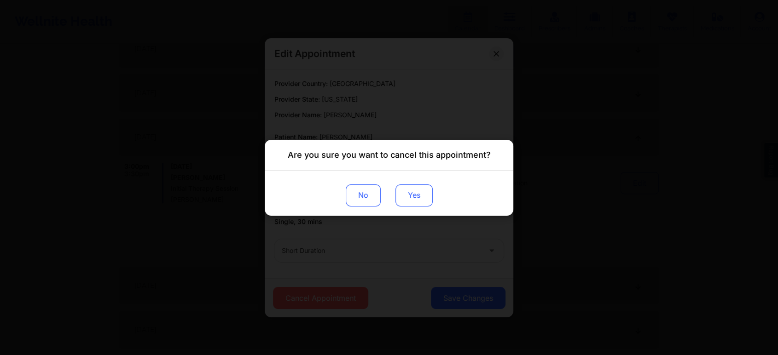
click at [406, 192] on button "Yes" at bounding box center [413, 195] width 37 height 22
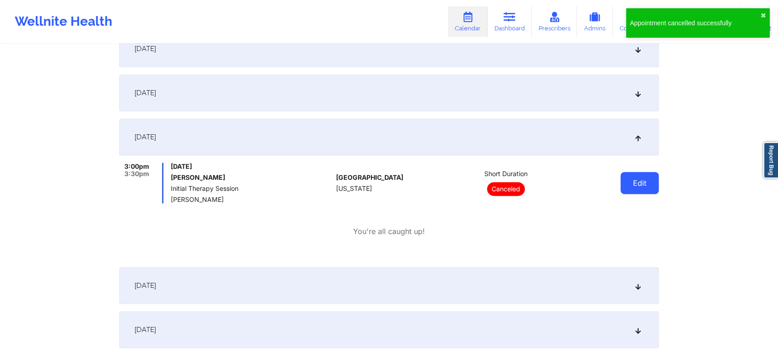
click at [632, 174] on button "Edit" at bounding box center [639, 183] width 38 height 22
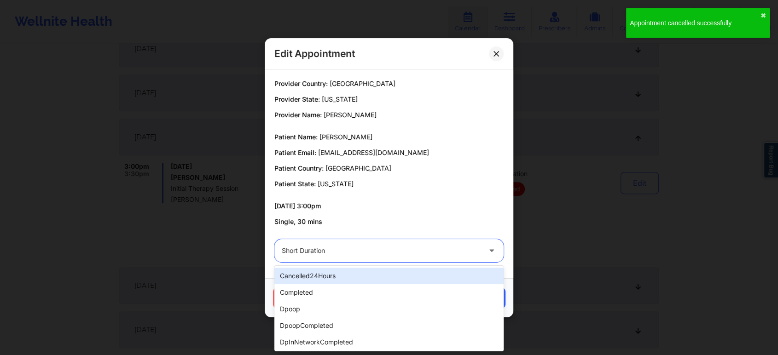
click at [346, 258] on div "Short Duration" at bounding box center [381, 250] width 199 height 23
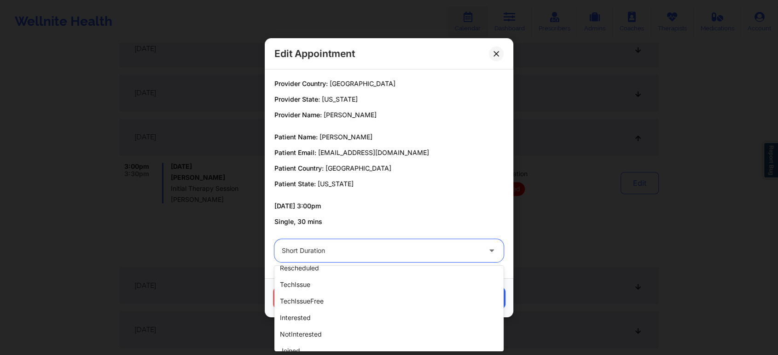
scroll to position [212, 0]
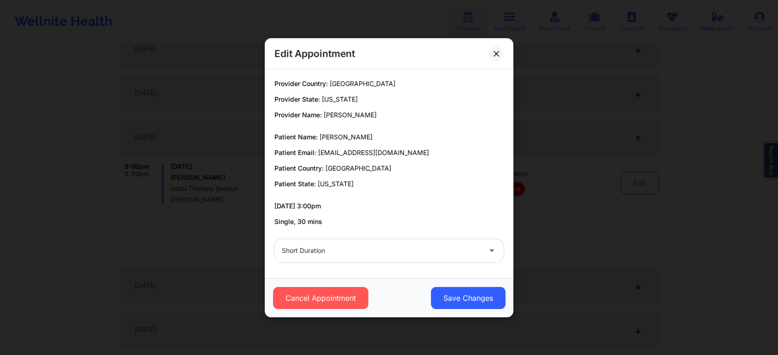
click at [503, 202] on p "[DATE] 3:00pm" at bounding box center [388, 206] width 229 height 9
click at [490, 56] on button at bounding box center [496, 53] width 15 height 15
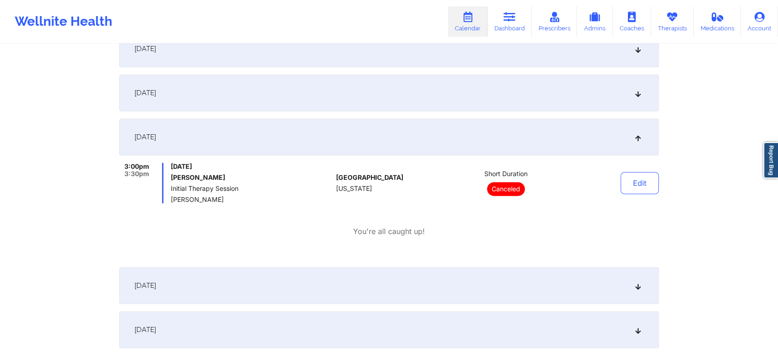
scroll to position [0, 0]
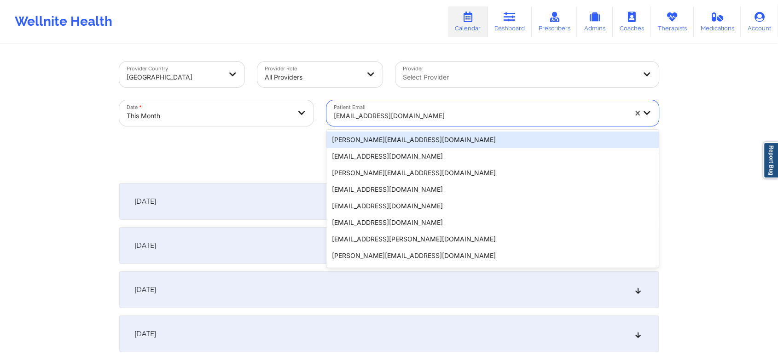
click at [419, 115] on div at bounding box center [480, 115] width 293 height 11
paste input "[PERSON_NAME][EMAIL_ADDRESS][PERSON_NAME][DOMAIN_NAME]"
type input "[PERSON_NAME][EMAIL_ADDRESS][PERSON_NAME][DOMAIN_NAME]"
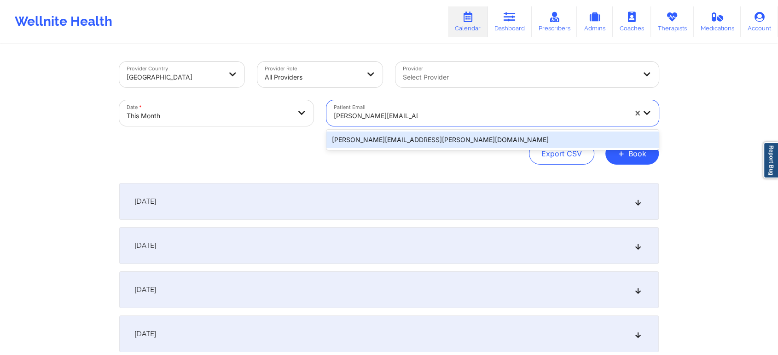
click at [422, 141] on div "[PERSON_NAME][EMAIL_ADDRESS][PERSON_NAME][DOMAIN_NAME]" at bounding box center [492, 140] width 332 height 17
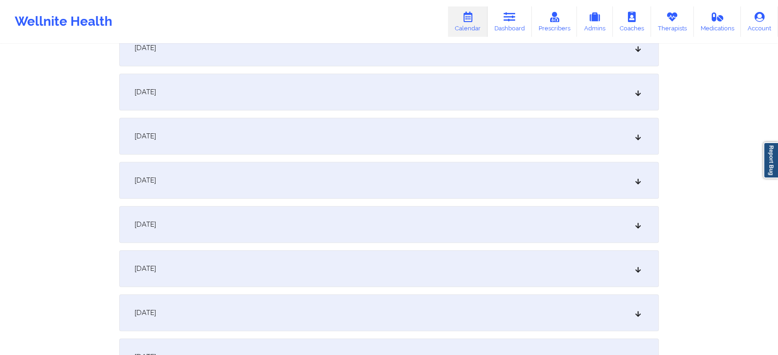
scroll to position [377, 0]
drag, startPoint x: 549, startPoint y: 220, endPoint x: 418, endPoint y: 150, distance: 148.3
click at [420, 185] on div "[DATE]" at bounding box center [388, 178] width 539 height 37
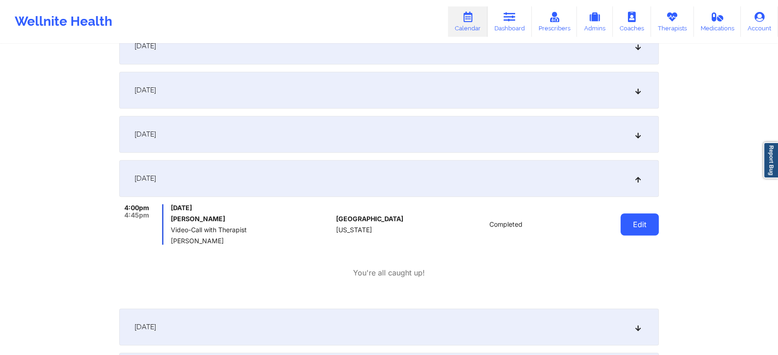
click at [647, 225] on button "Edit" at bounding box center [639, 225] width 38 height 22
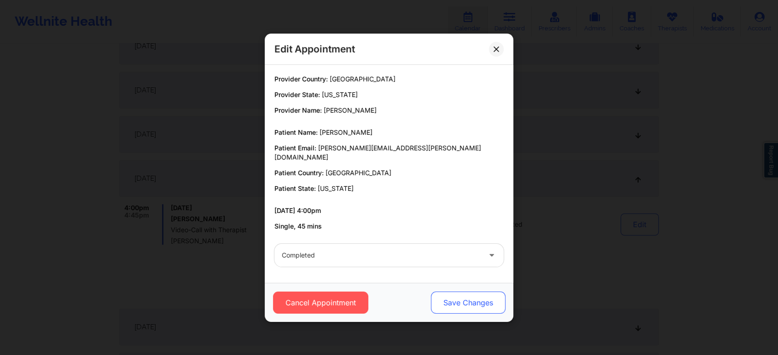
click at [467, 302] on button "Save Changes" at bounding box center [468, 303] width 75 height 22
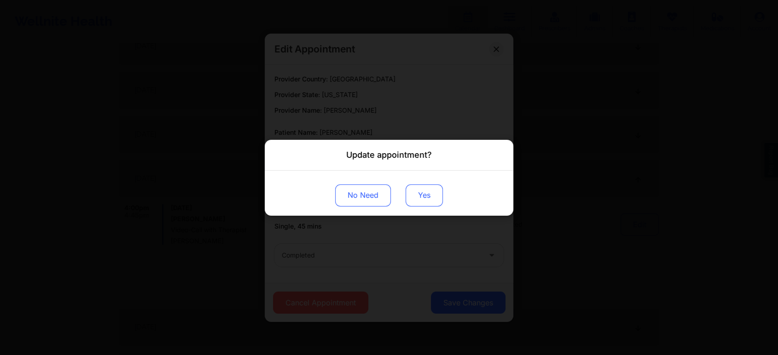
click at [432, 191] on button "Yes" at bounding box center [424, 195] width 37 height 22
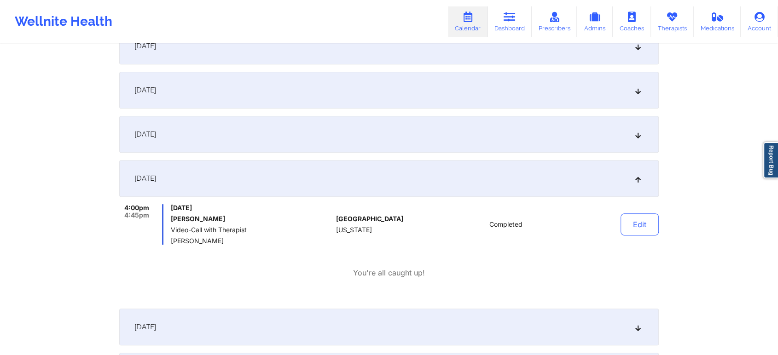
scroll to position [0, 0]
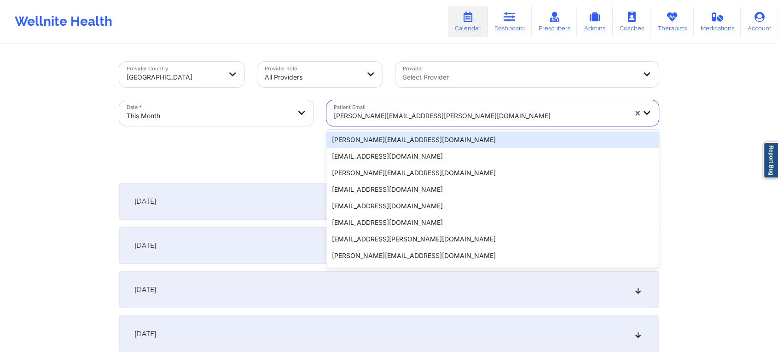
click at [385, 113] on div at bounding box center [480, 115] width 293 height 11
paste input "[EMAIL_ADDRESS][DOMAIN_NAME]"
type input "[EMAIL_ADDRESS][DOMAIN_NAME]"
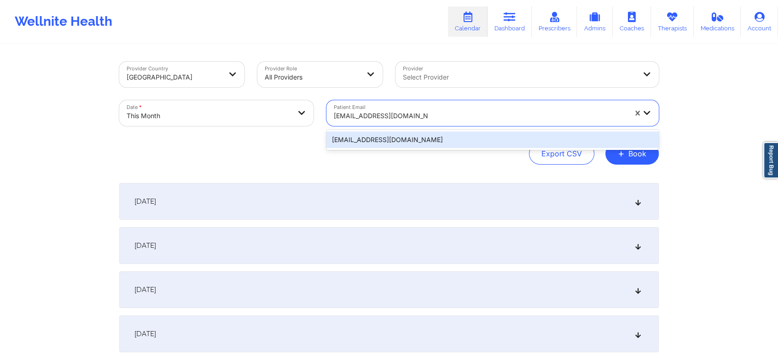
click at [400, 138] on div "[EMAIL_ADDRESS][DOMAIN_NAME]" at bounding box center [492, 140] width 332 height 17
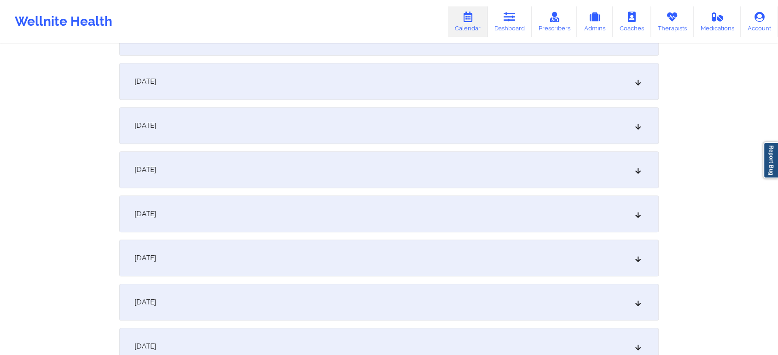
scroll to position [345, 0]
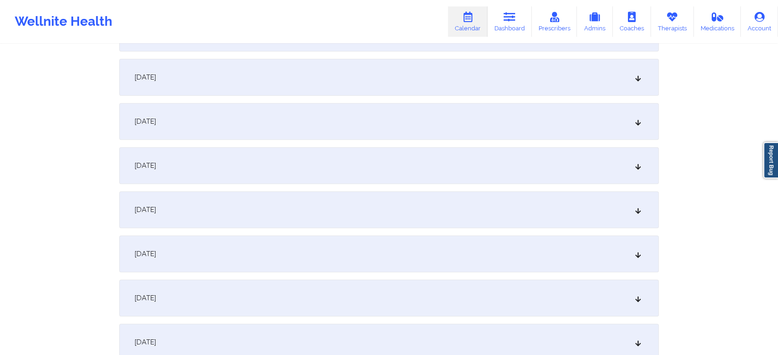
click at [438, 222] on div "[DATE]" at bounding box center [388, 209] width 539 height 37
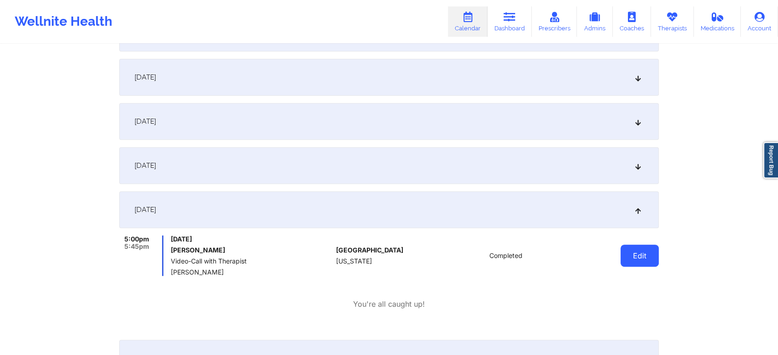
drag, startPoint x: 667, startPoint y: 256, endPoint x: 657, endPoint y: 258, distance: 10.7
click at [652, 261] on button "Edit" at bounding box center [639, 256] width 38 height 22
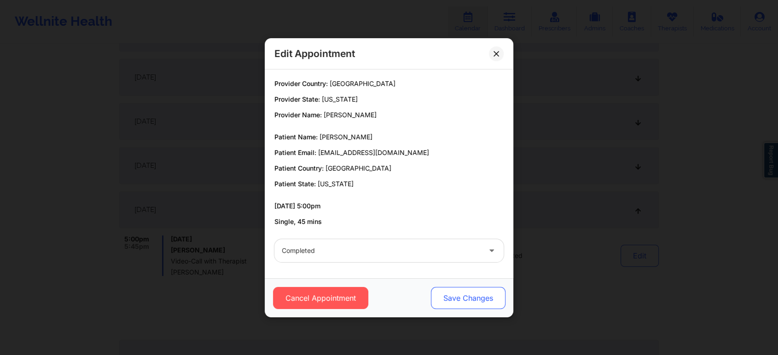
click at [477, 295] on button "Save Changes" at bounding box center [468, 298] width 75 height 22
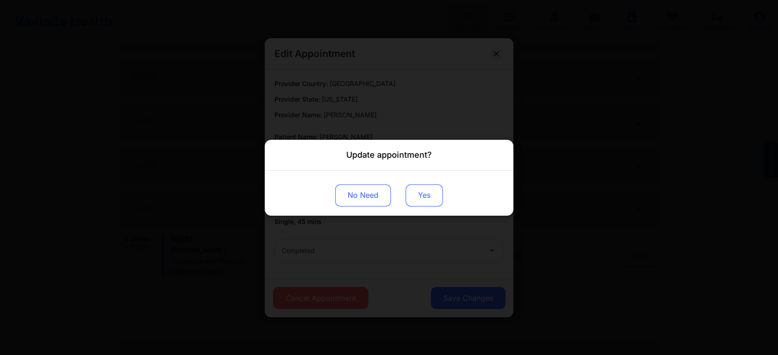
click at [418, 198] on button "Yes" at bounding box center [424, 195] width 37 height 22
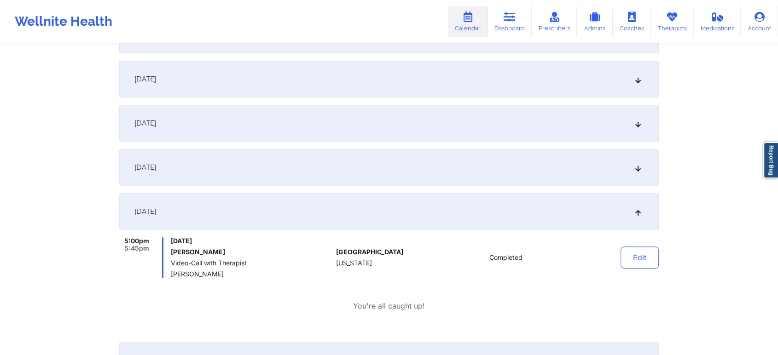
scroll to position [0, 0]
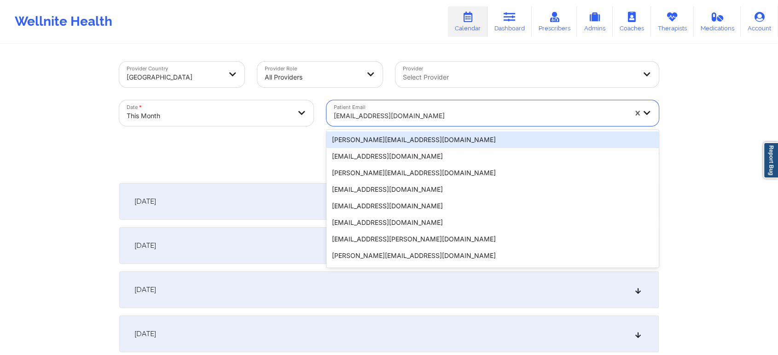
click at [419, 116] on div at bounding box center [480, 115] width 293 height 11
paste input "[EMAIL_ADDRESS][DOMAIN_NAME]"
type input "[EMAIL_ADDRESS][DOMAIN_NAME]"
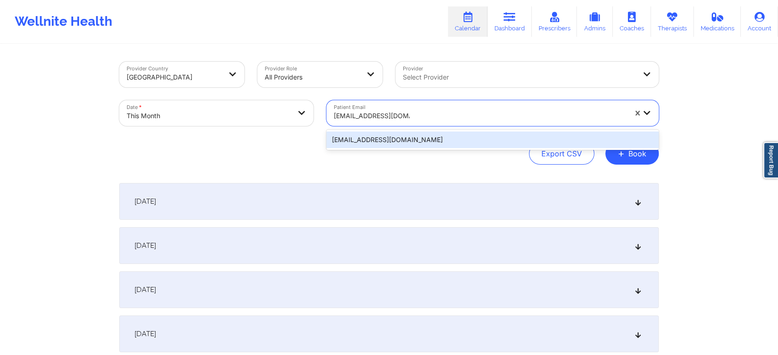
click at [429, 139] on div "[EMAIL_ADDRESS][DOMAIN_NAME]" at bounding box center [492, 140] width 332 height 17
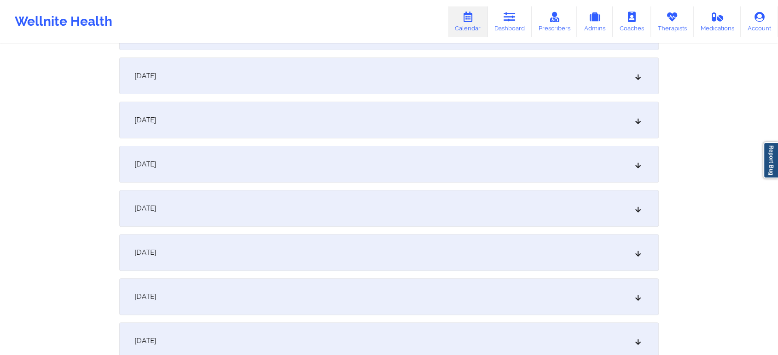
scroll to position [296, 0]
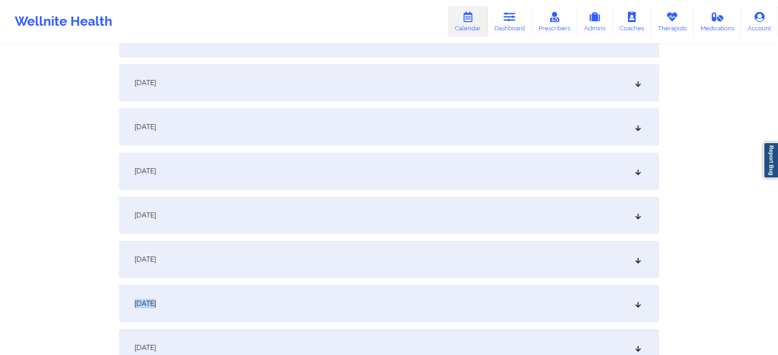
drag, startPoint x: 553, startPoint y: 284, endPoint x: 534, endPoint y: 250, distance: 39.6
click at [534, 250] on div "[DATE]" at bounding box center [388, 259] width 539 height 37
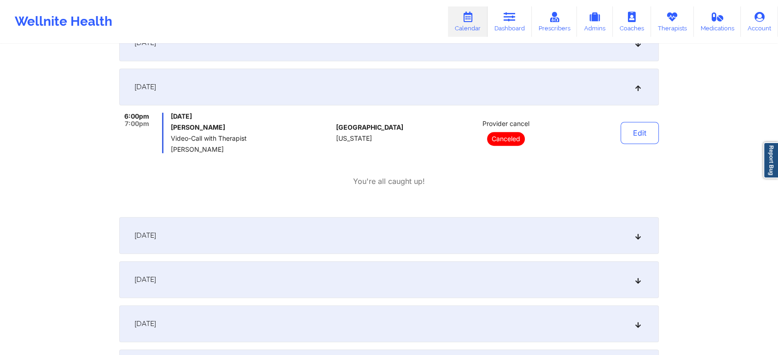
scroll to position [0, 0]
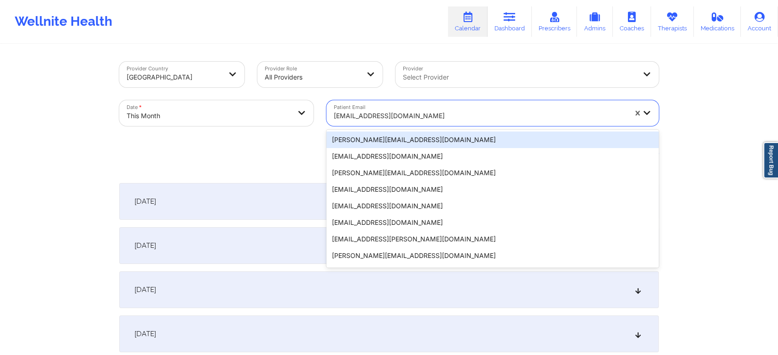
click at [415, 122] on div "[EMAIL_ADDRESS][DOMAIN_NAME]" at bounding box center [480, 116] width 293 height 20
paste input "[EMAIL_ADDRESS][DOMAIN_NAME]"
type input "[EMAIL_ADDRESS][DOMAIN_NAME]"
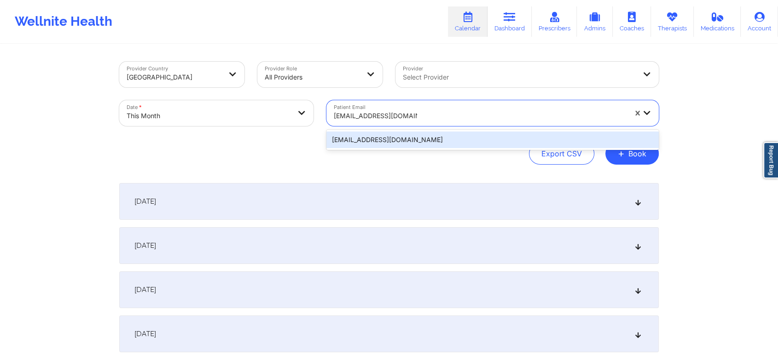
click at [450, 142] on div "[EMAIL_ADDRESS][DOMAIN_NAME]" at bounding box center [492, 140] width 332 height 17
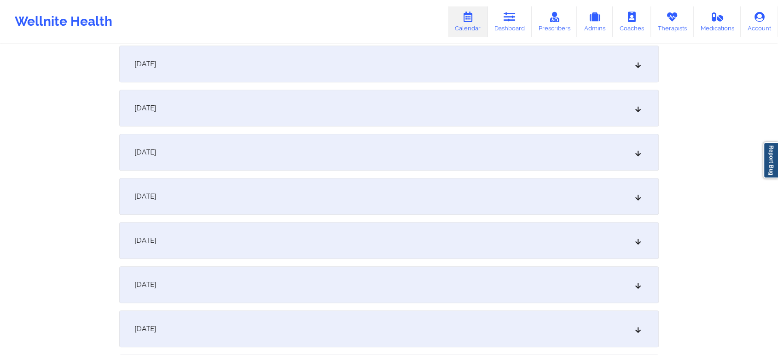
scroll to position [457, 0]
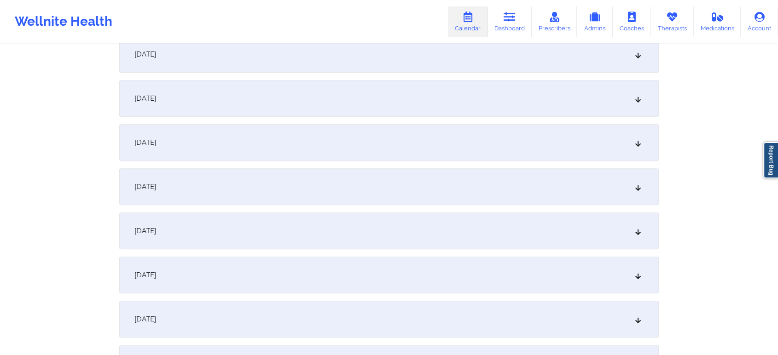
drag, startPoint x: 346, startPoint y: 120, endPoint x: 311, endPoint y: 83, distance: 50.8
click at [311, 83] on div "[DATE]" at bounding box center [388, 98] width 539 height 37
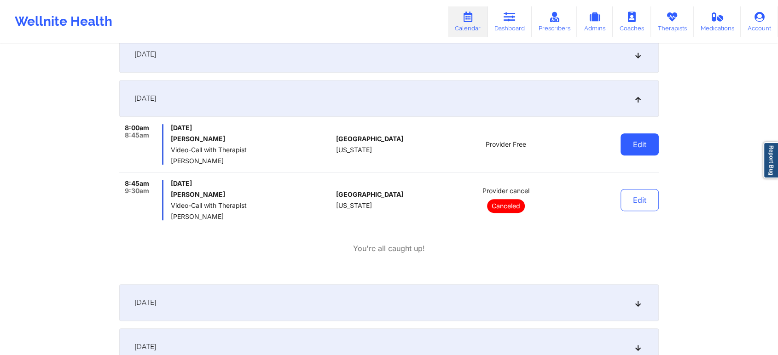
click at [630, 146] on button "Edit" at bounding box center [639, 144] width 38 height 22
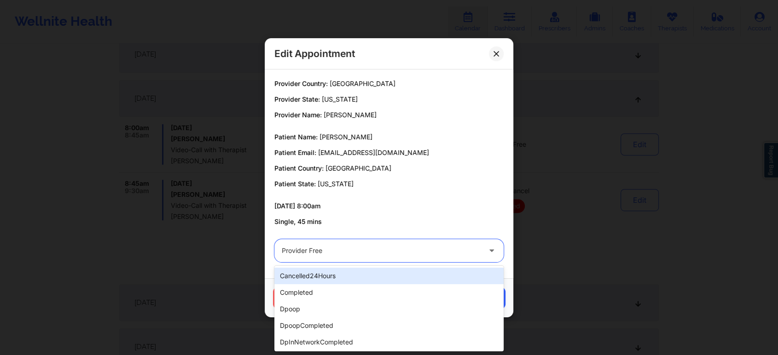
click at [400, 257] on div "Provider Free" at bounding box center [381, 250] width 199 height 23
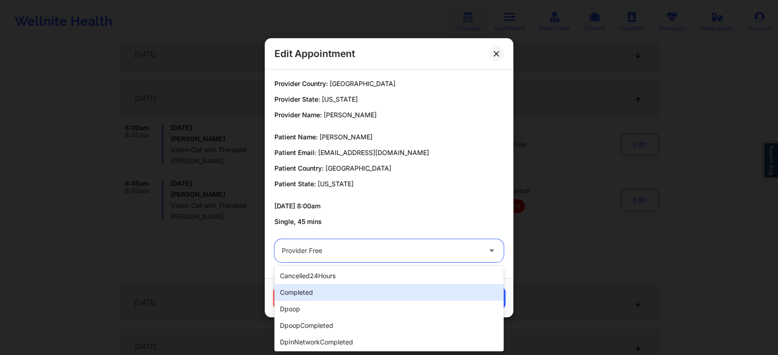
drag, startPoint x: 358, startPoint y: 303, endPoint x: 390, endPoint y: 289, distance: 35.0
click at [390, 289] on div "cancelled24Hours completed dpoop dpoopCompleted dpInNetworkCompleted freeNoShow…" at bounding box center [388, 309] width 229 height 86
click at [390, 289] on div "completed" at bounding box center [388, 292] width 229 height 17
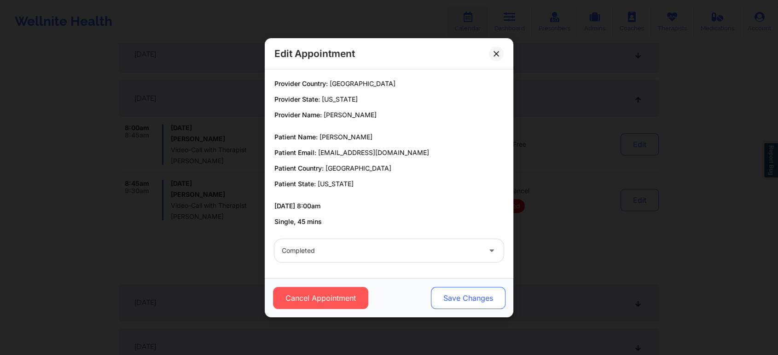
click at [474, 288] on button "Save Changes" at bounding box center [468, 298] width 75 height 22
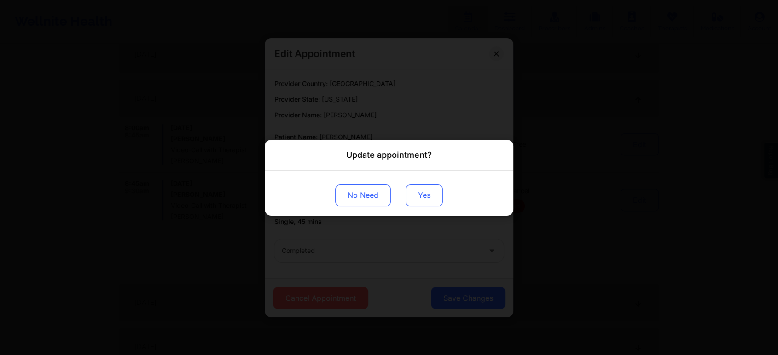
click at [429, 191] on button "Yes" at bounding box center [424, 195] width 37 height 22
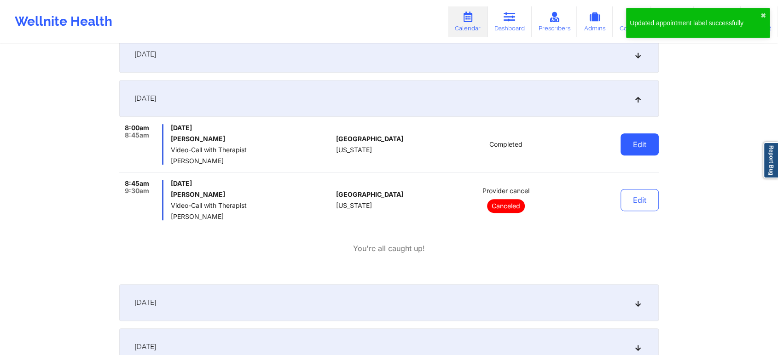
click at [637, 146] on button "Edit" at bounding box center [639, 144] width 38 height 22
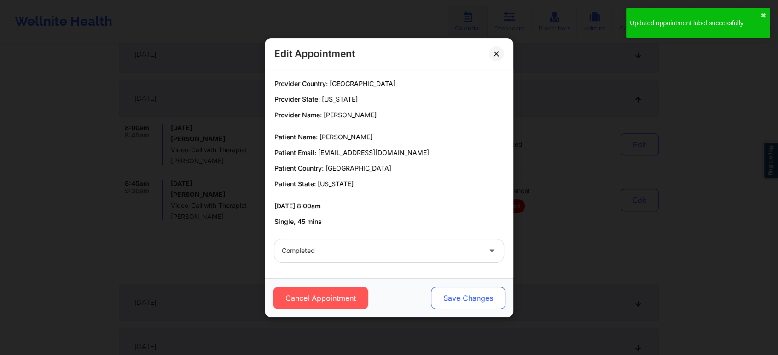
drag, startPoint x: 464, startPoint y: 286, endPoint x: 451, endPoint y: 304, distance: 22.5
click at [451, 304] on div "Cancel Appointment Save Changes" at bounding box center [389, 297] width 249 height 39
click at [451, 304] on button "Save Changes" at bounding box center [468, 298] width 75 height 22
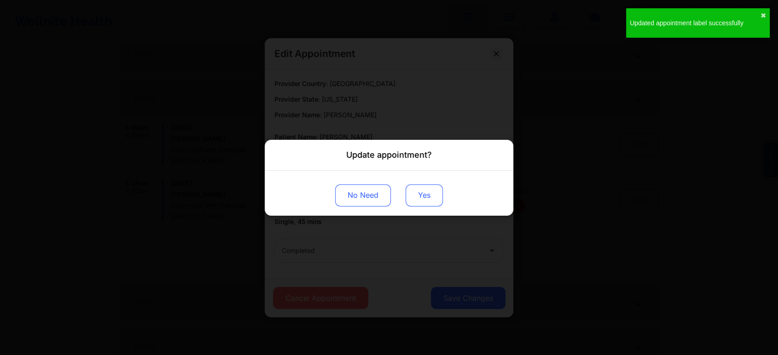
click at [422, 192] on button "Yes" at bounding box center [424, 195] width 37 height 22
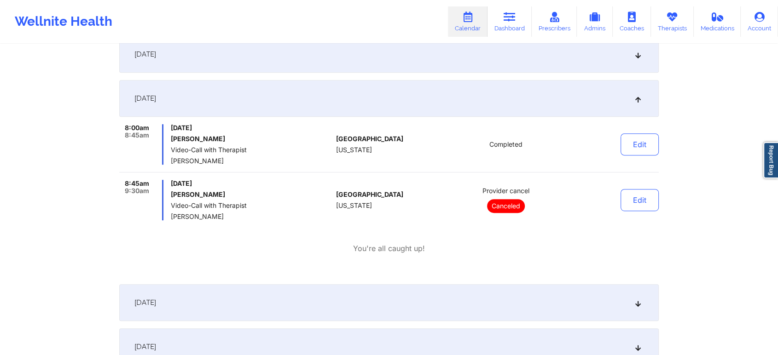
scroll to position [0, 0]
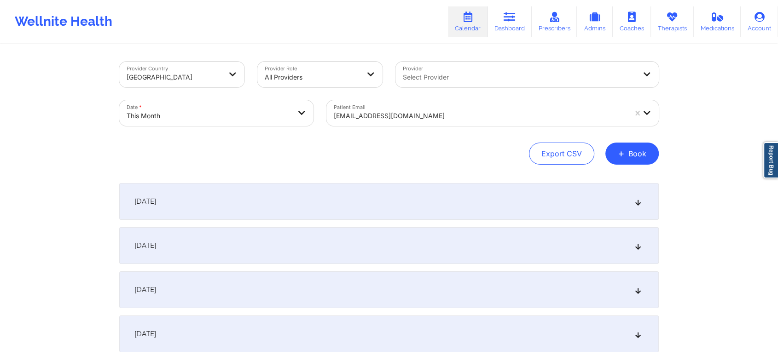
click at [346, 111] on div at bounding box center [480, 115] width 293 height 11
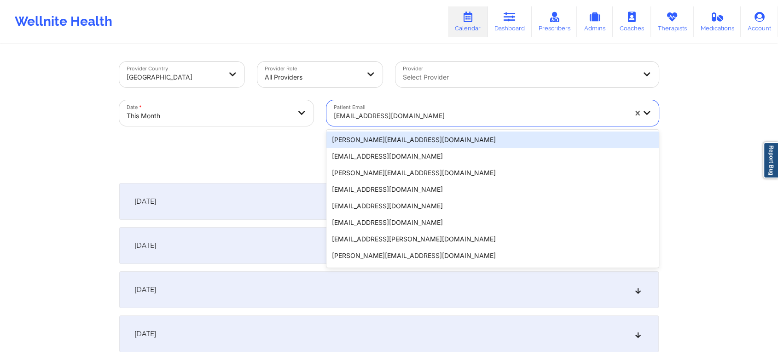
paste input "[EMAIL_ADDRESS][DOMAIN_NAME]"
type input "[EMAIL_ADDRESS][DOMAIN_NAME]"
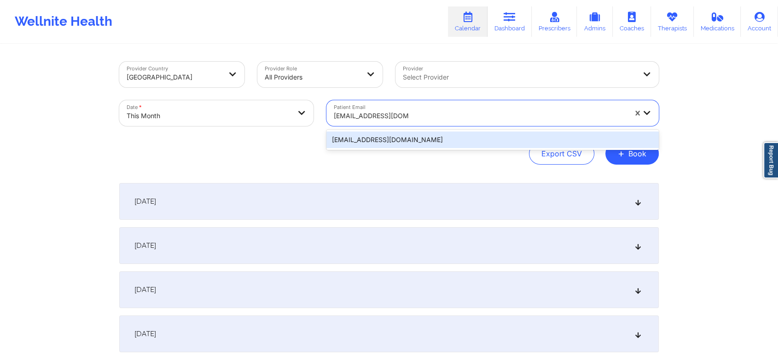
click at [387, 134] on div "[EMAIL_ADDRESS][DOMAIN_NAME]" at bounding box center [492, 140] width 332 height 17
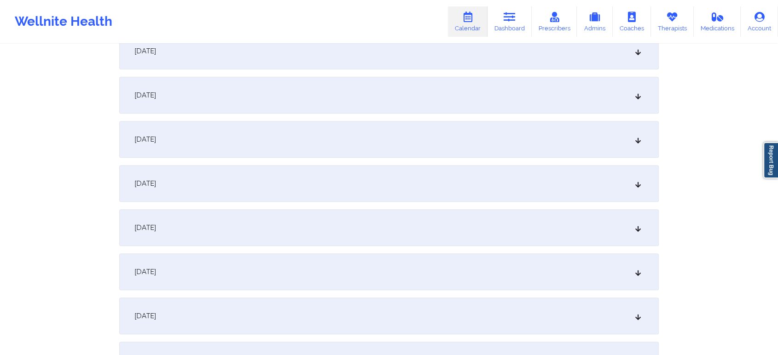
scroll to position [363, 0]
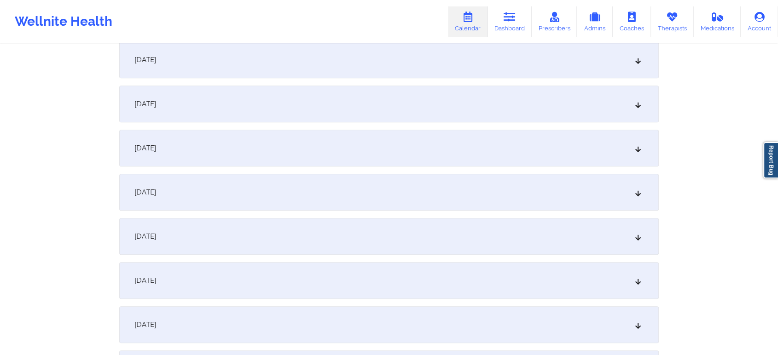
click at [526, 180] on div "[DATE]" at bounding box center [388, 192] width 539 height 37
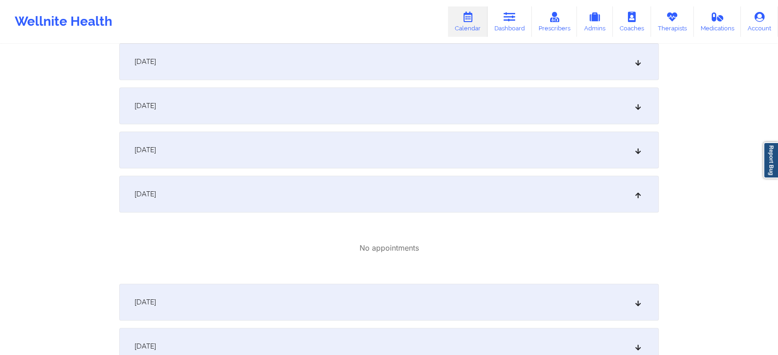
scroll to position [0, 0]
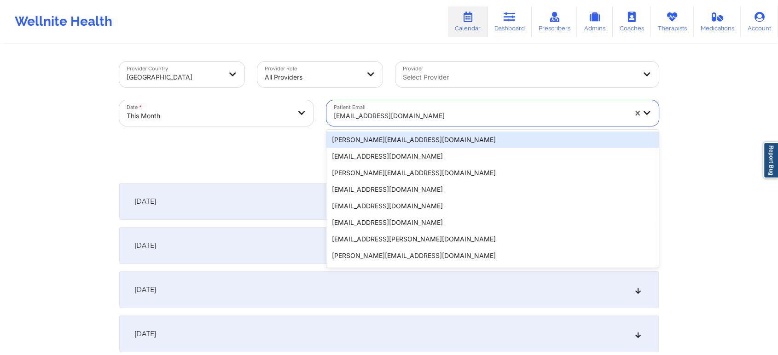
click at [390, 113] on div at bounding box center [480, 115] width 293 height 11
paste input "[EMAIL_ADDRESS][DOMAIN_NAME]"
type input "[EMAIL_ADDRESS][DOMAIN_NAME]"
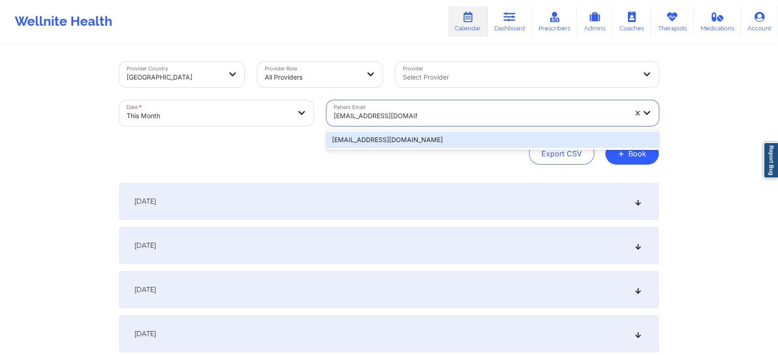
click at [409, 137] on div "[EMAIL_ADDRESS][DOMAIN_NAME]" at bounding box center [492, 140] width 332 height 17
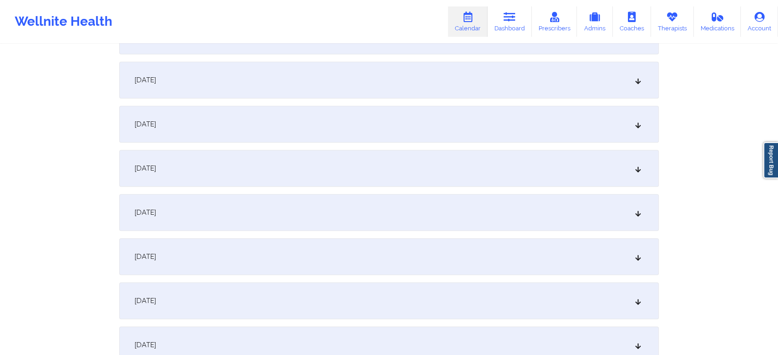
scroll to position [388, 0]
click at [516, 180] on div "[DATE]" at bounding box center [388, 166] width 539 height 37
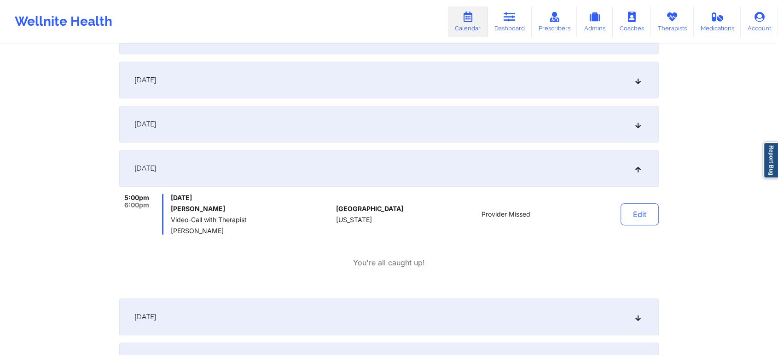
scroll to position [0, 0]
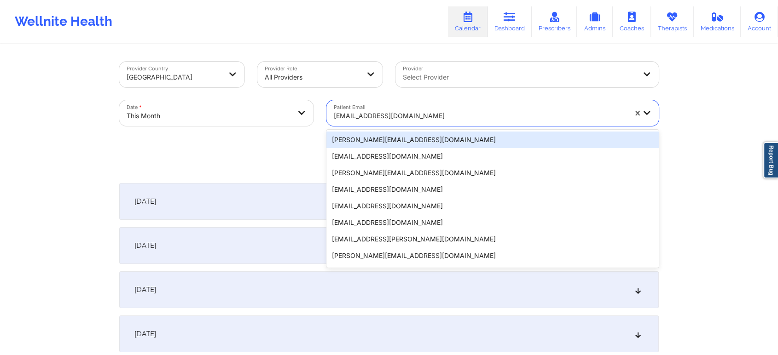
click at [377, 118] on div at bounding box center [480, 115] width 293 height 11
paste input "[EMAIL_ADDRESS][DOMAIN_NAME]"
type input "[EMAIL_ADDRESS][DOMAIN_NAME]"
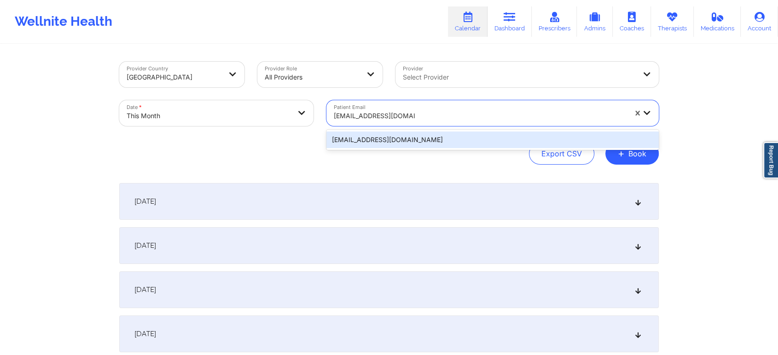
click at [389, 143] on div "[EMAIL_ADDRESS][DOMAIN_NAME]" at bounding box center [492, 140] width 332 height 17
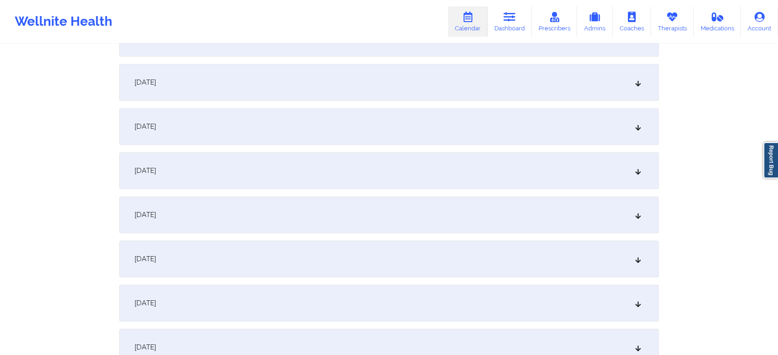
scroll to position [404, 0]
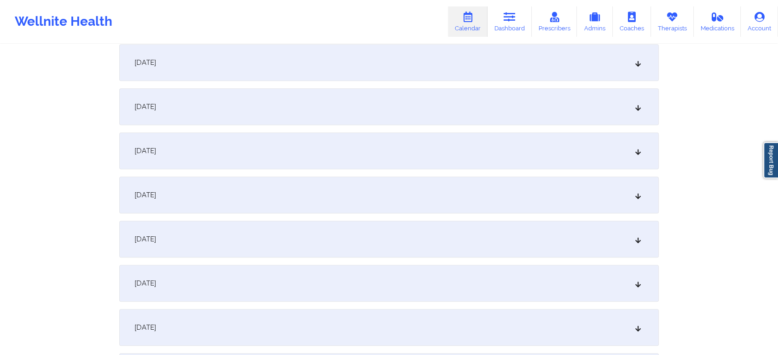
click at [387, 154] on div "[DATE]" at bounding box center [388, 151] width 539 height 37
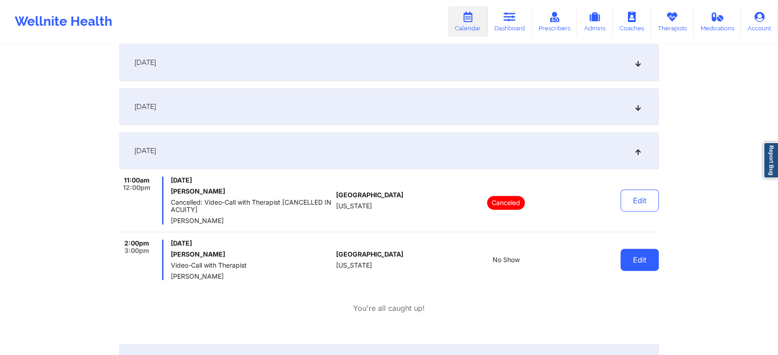
drag, startPoint x: 609, startPoint y: 256, endPoint x: 632, endPoint y: 257, distance: 24.0
click at [632, 257] on div "Edit" at bounding box center [616, 260] width 85 height 41
click at [632, 257] on button "Edit" at bounding box center [639, 260] width 38 height 22
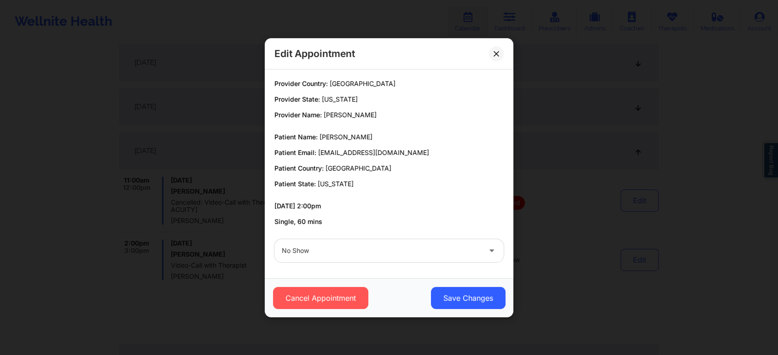
drag, startPoint x: 387, startPoint y: 263, endPoint x: 387, endPoint y: 236, distance: 26.7
click at [387, 236] on div "No Show" at bounding box center [389, 251] width 242 height 36
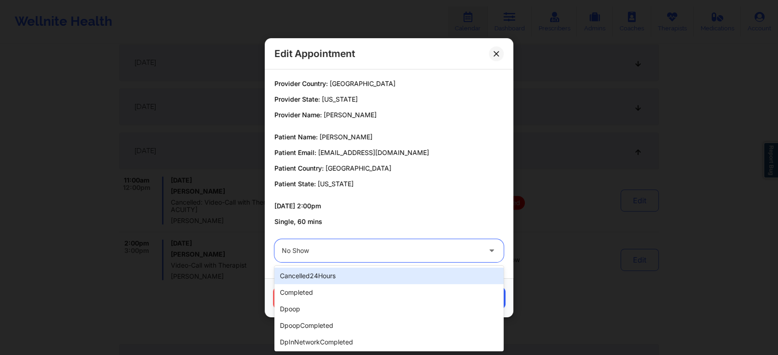
click at [386, 239] on div "No Show" at bounding box center [381, 250] width 199 height 23
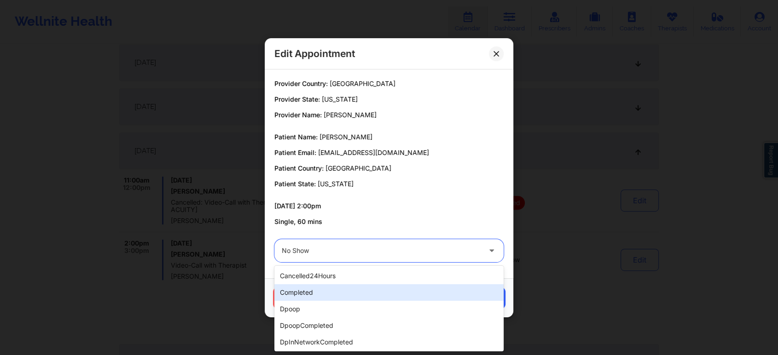
click at [361, 292] on div "completed" at bounding box center [388, 292] width 229 height 17
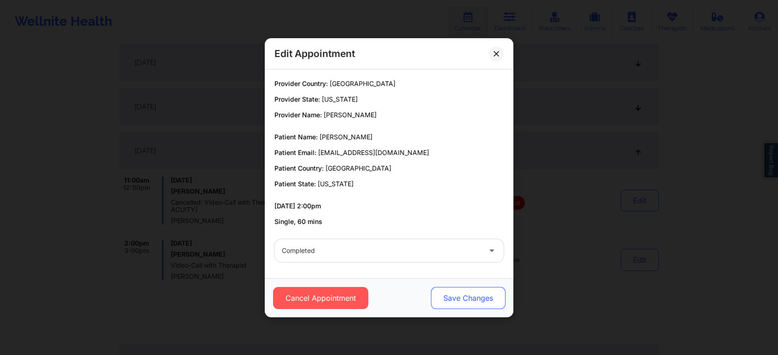
click at [435, 287] on button "Save Changes" at bounding box center [468, 298] width 75 height 22
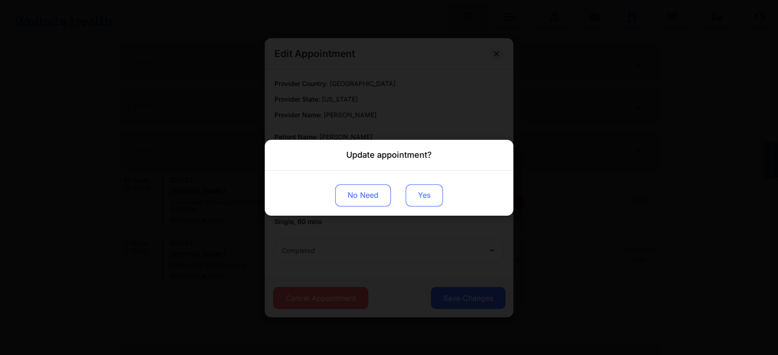
click at [420, 198] on button "Yes" at bounding box center [424, 195] width 37 height 22
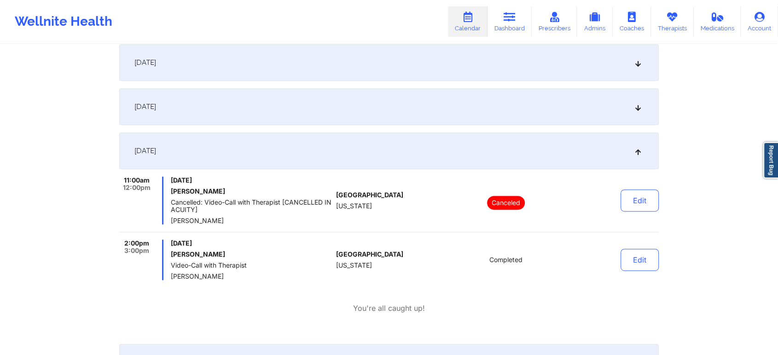
scroll to position [0, 0]
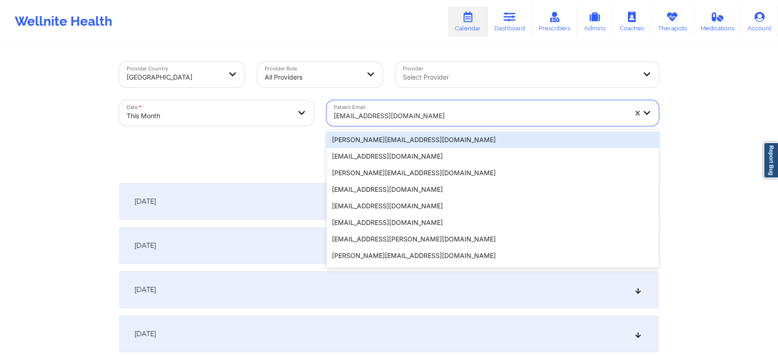
click at [398, 113] on div at bounding box center [480, 115] width 293 height 11
paste input "[PERSON_NAME][EMAIL_ADDRESS][PERSON_NAME][DOMAIN_NAME]"
type input "[PERSON_NAME][EMAIL_ADDRESS][PERSON_NAME][DOMAIN_NAME]"
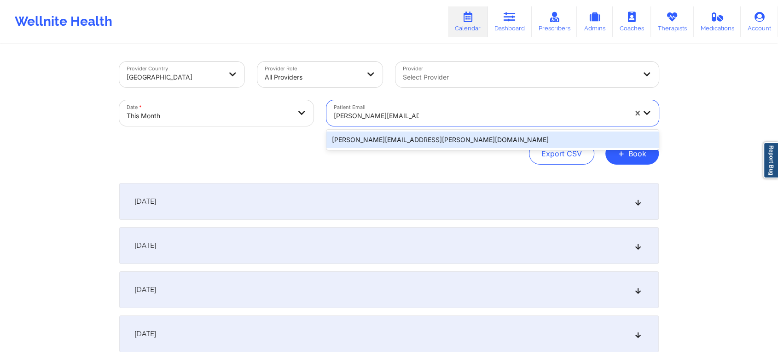
click at [405, 131] on div "[PERSON_NAME][EMAIL_ADDRESS][PERSON_NAME][DOMAIN_NAME]" at bounding box center [492, 140] width 332 height 20
click at [406, 135] on div "[PERSON_NAME][EMAIL_ADDRESS][PERSON_NAME][DOMAIN_NAME]" at bounding box center [492, 140] width 332 height 17
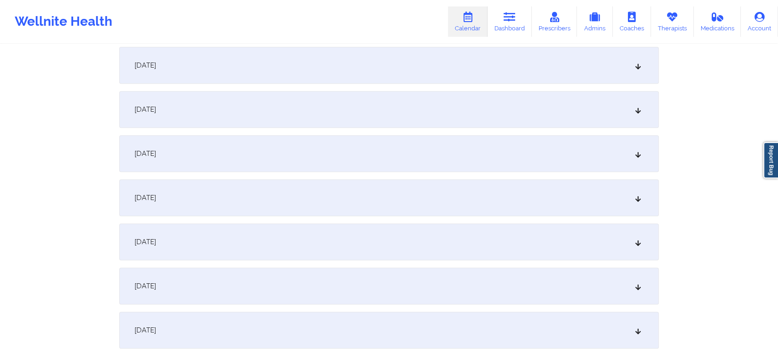
scroll to position [375, 0]
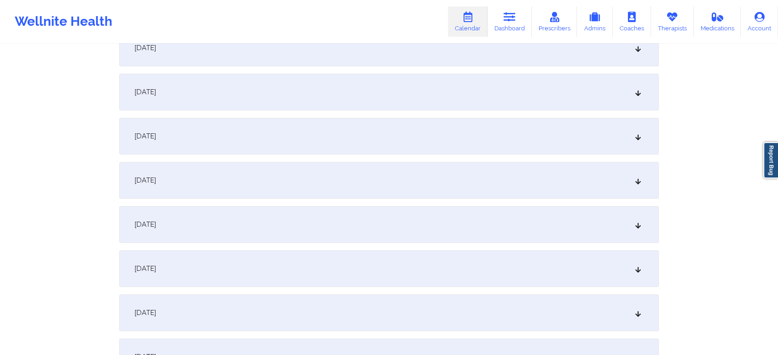
click at [490, 176] on div "[DATE]" at bounding box center [388, 180] width 539 height 37
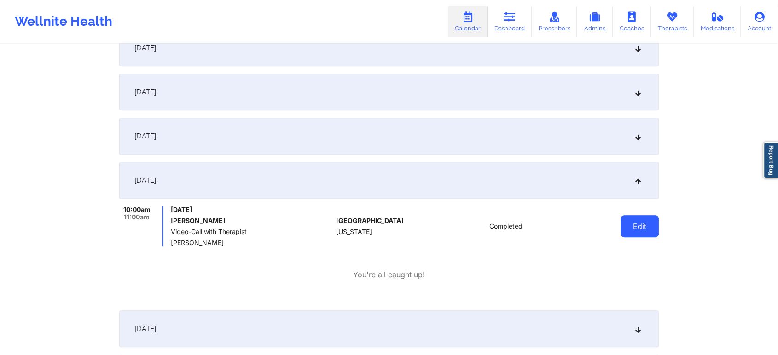
click at [652, 230] on button "Edit" at bounding box center [639, 226] width 38 height 22
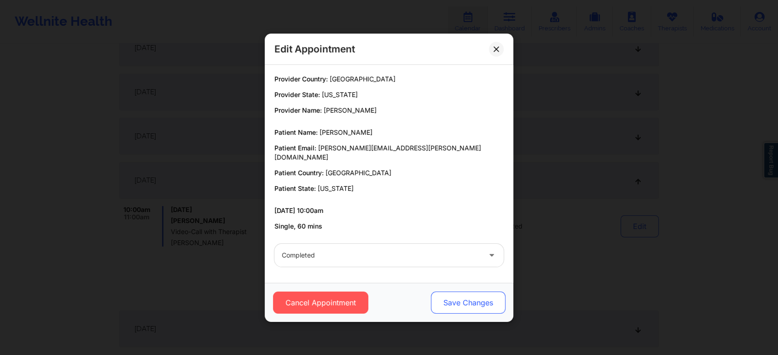
click at [468, 296] on button "Save Changes" at bounding box center [468, 303] width 75 height 22
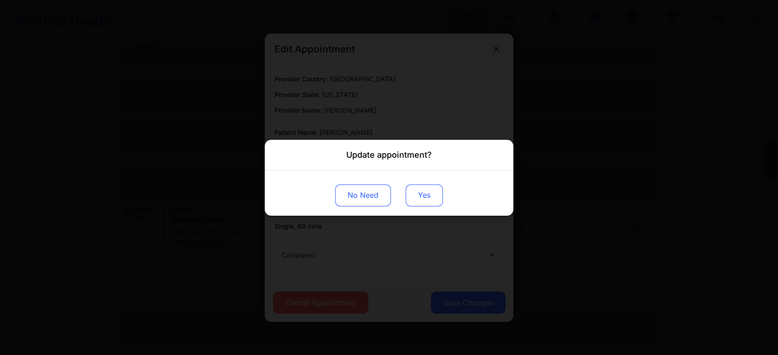
click at [435, 187] on button "Yes" at bounding box center [424, 195] width 37 height 22
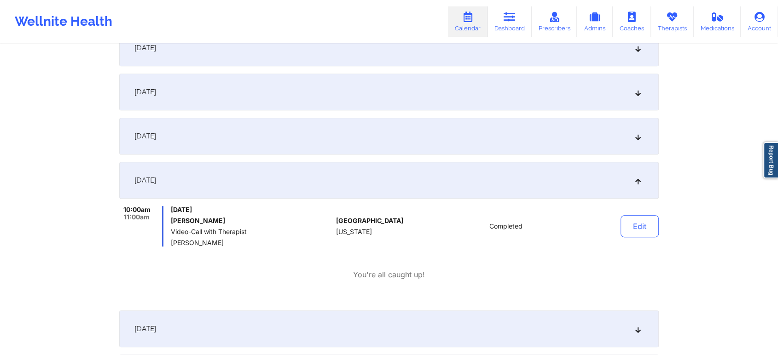
scroll to position [0, 0]
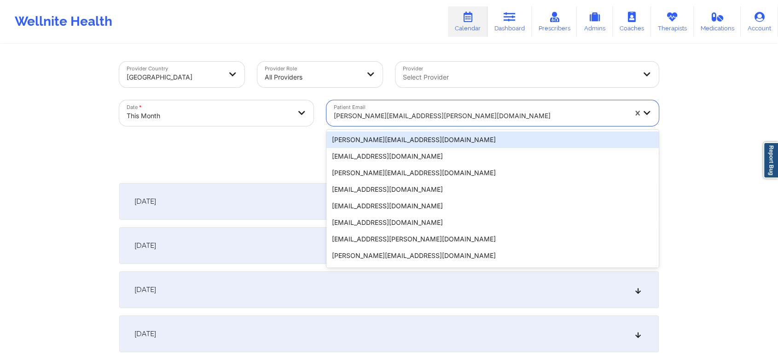
click at [386, 116] on div at bounding box center [480, 115] width 293 height 11
type input "v"
paste input "[EMAIL_ADDRESS][DOMAIN_NAME]"
type input "[EMAIL_ADDRESS][DOMAIN_NAME]"
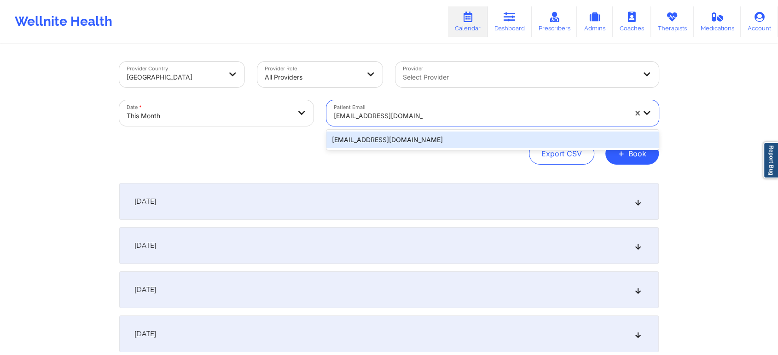
click at [409, 145] on div "[EMAIL_ADDRESS][DOMAIN_NAME]" at bounding box center [492, 140] width 332 height 17
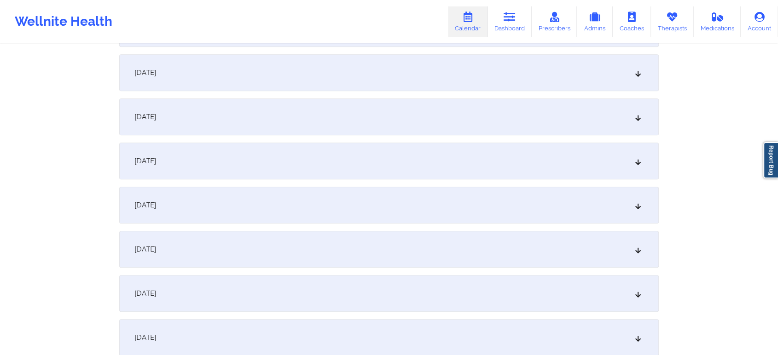
scroll to position [430, 0]
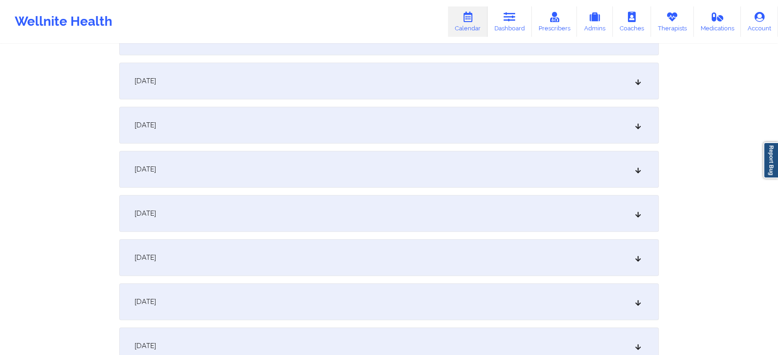
click at [557, 128] on div "[DATE]" at bounding box center [388, 125] width 539 height 37
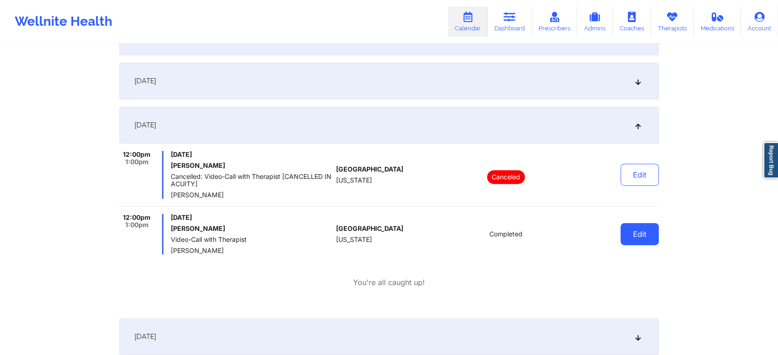
click at [646, 235] on button "Edit" at bounding box center [639, 234] width 38 height 22
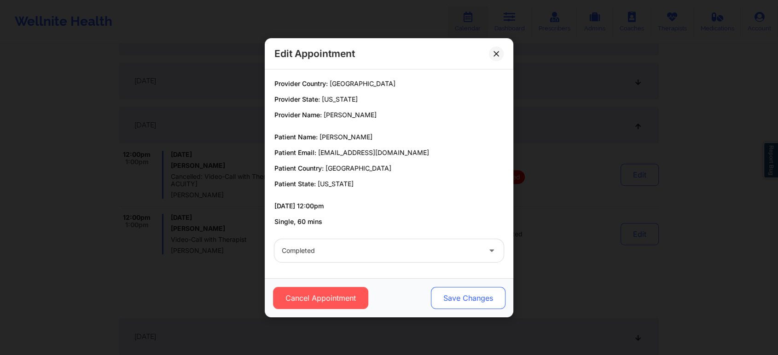
click at [475, 304] on button "Save Changes" at bounding box center [468, 298] width 75 height 22
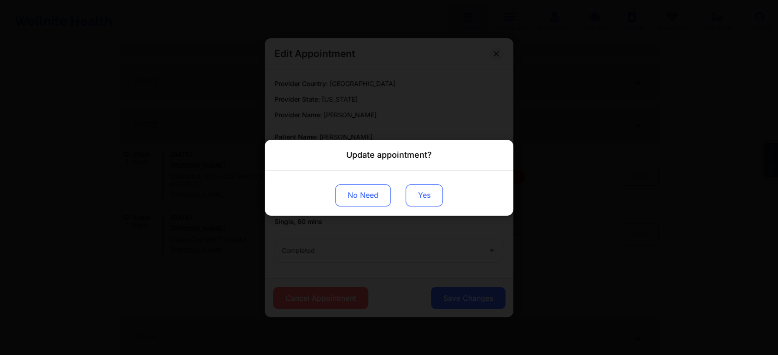
click at [415, 203] on button "Yes" at bounding box center [424, 195] width 37 height 22
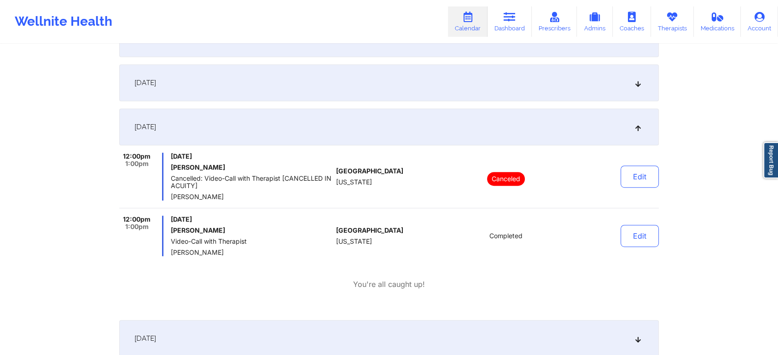
scroll to position [0, 0]
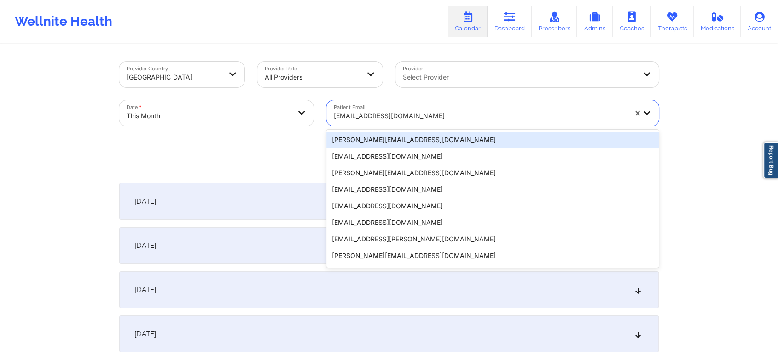
click at [369, 121] on div at bounding box center [480, 115] width 293 height 11
paste input "[PERSON_NAME][EMAIL_ADDRESS][PERSON_NAME][DOMAIN_NAME]"
type input "[PERSON_NAME][EMAIL_ADDRESS][PERSON_NAME][DOMAIN_NAME]"
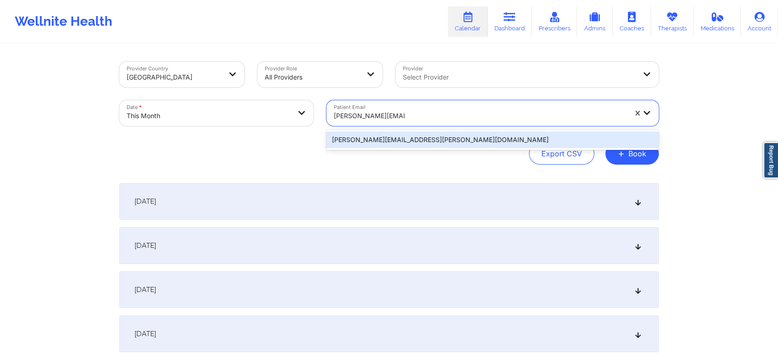
click at [388, 135] on div "[PERSON_NAME][EMAIL_ADDRESS][PERSON_NAME][DOMAIN_NAME]" at bounding box center [492, 140] width 332 height 17
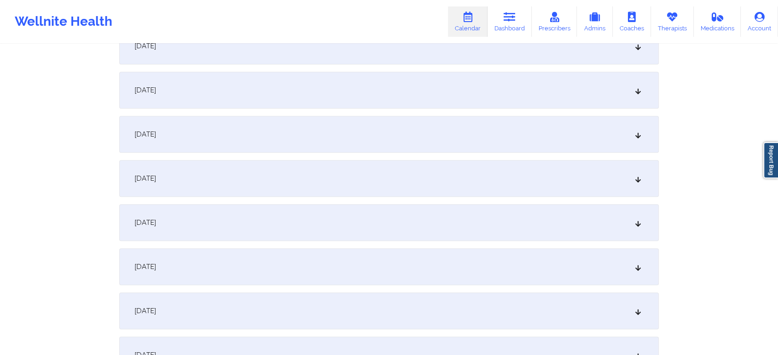
scroll to position [469, 0]
click at [467, 81] on div "[DATE]" at bounding box center [388, 86] width 539 height 37
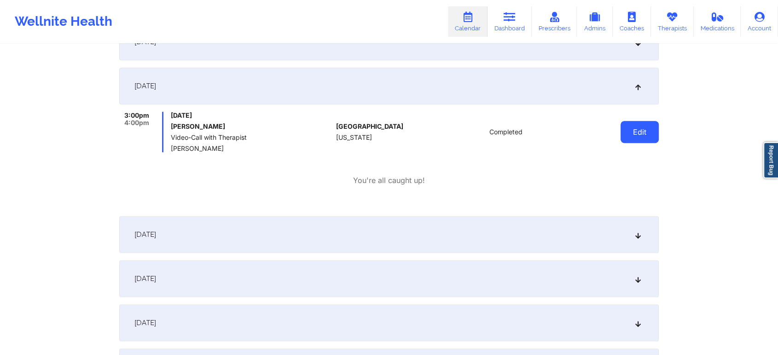
click at [638, 124] on button "Edit" at bounding box center [639, 132] width 38 height 22
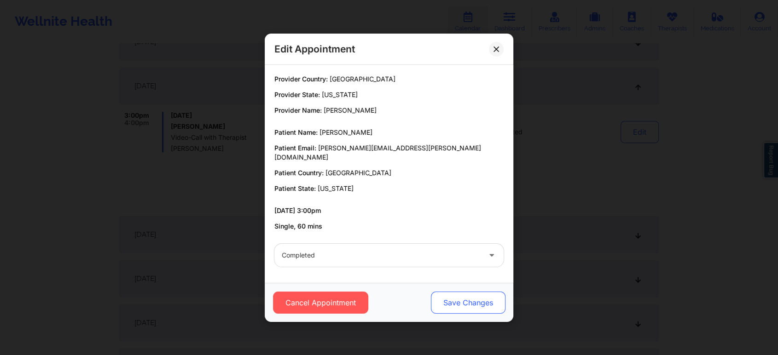
click at [448, 299] on button "Save Changes" at bounding box center [468, 303] width 75 height 22
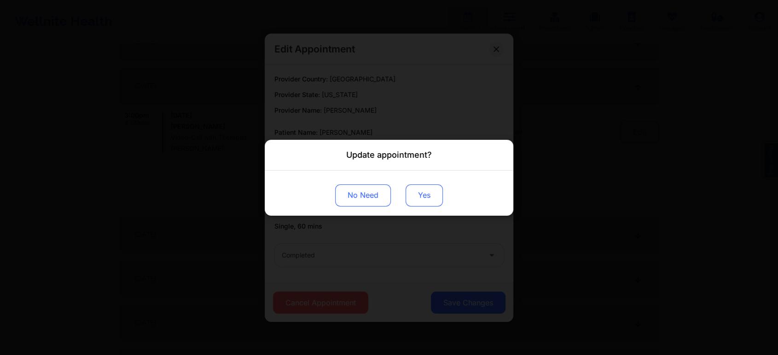
click at [426, 192] on button "Yes" at bounding box center [424, 195] width 37 height 22
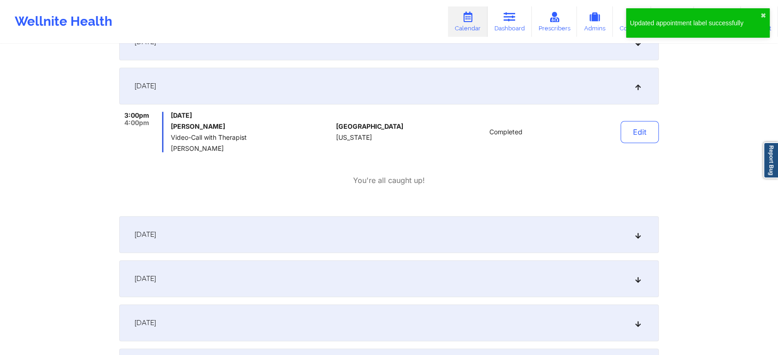
scroll to position [0, 0]
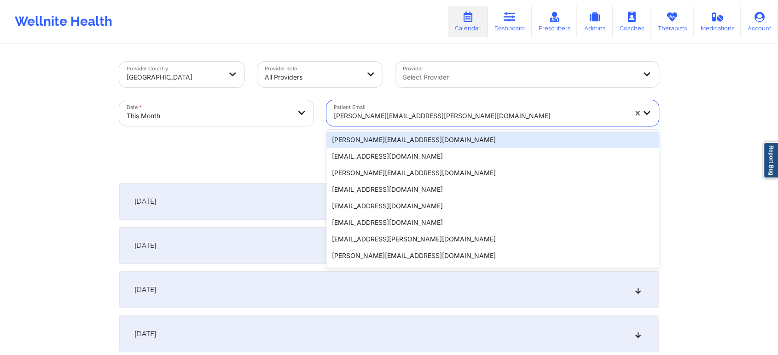
click at [360, 106] on div "[PERSON_NAME][EMAIL_ADDRESS][PERSON_NAME][DOMAIN_NAME]" at bounding box center [480, 116] width 293 height 20
paste input "[EMAIL_ADDRESS][DOMAIN_NAME]"
type input "[EMAIL_ADDRESS][DOMAIN_NAME]"
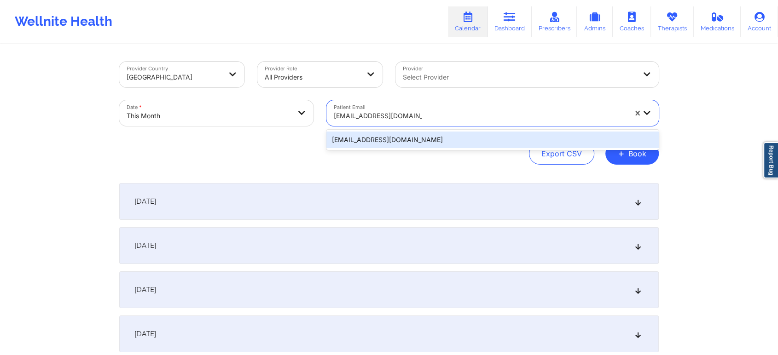
click at [388, 139] on div "[EMAIL_ADDRESS][DOMAIN_NAME]" at bounding box center [492, 140] width 332 height 17
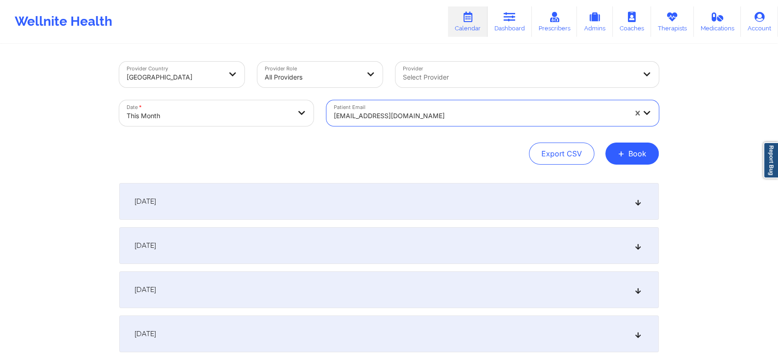
scroll to position [355, 0]
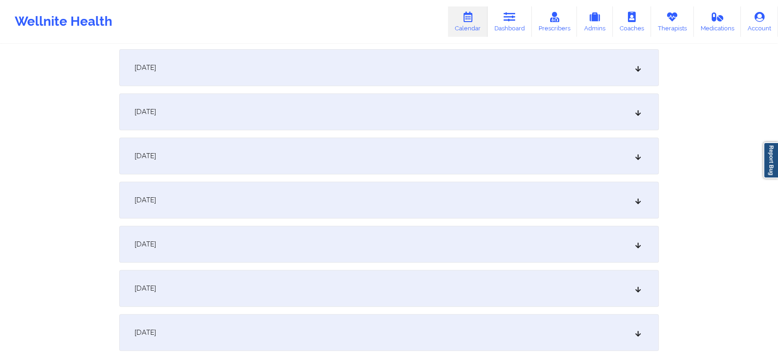
click at [457, 203] on div "[DATE]" at bounding box center [388, 200] width 539 height 37
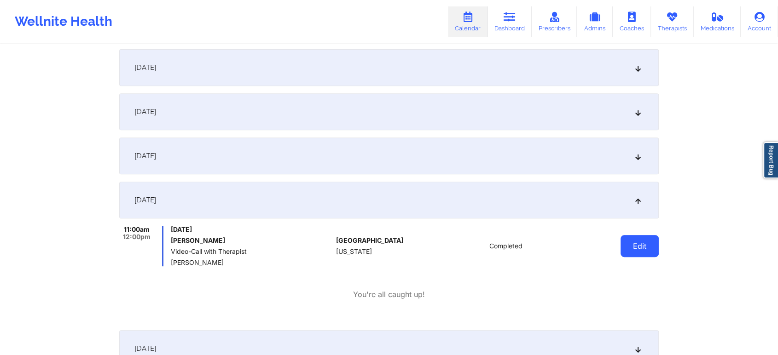
click at [627, 243] on button "Edit" at bounding box center [639, 246] width 38 height 22
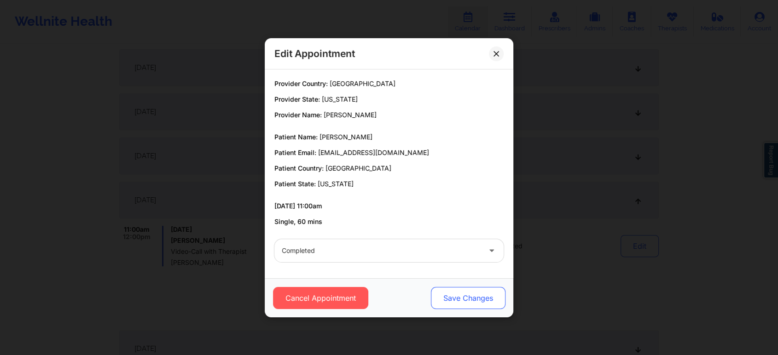
click at [476, 294] on button "Save Changes" at bounding box center [468, 298] width 75 height 22
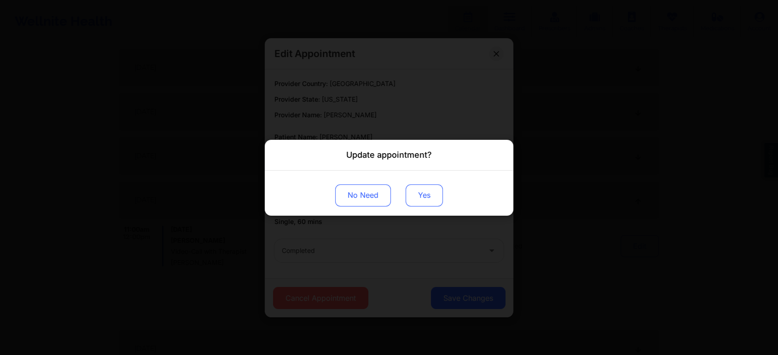
click at [437, 190] on button "Yes" at bounding box center [424, 195] width 37 height 22
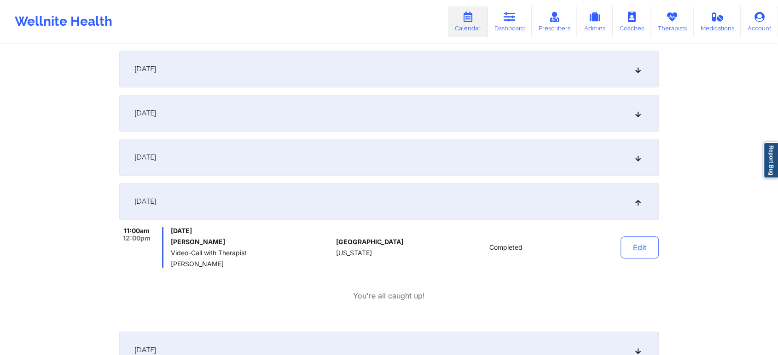
scroll to position [0, 0]
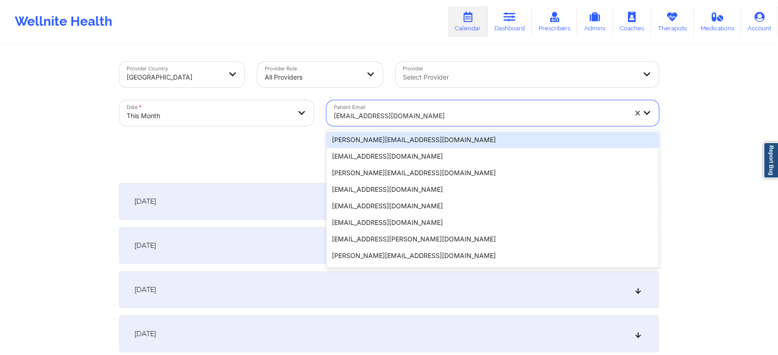
click at [390, 122] on div "[EMAIL_ADDRESS][DOMAIN_NAME]" at bounding box center [480, 116] width 293 height 20
paste input "[EMAIL_ADDRESS][DOMAIN_NAME]"
type input "[EMAIL_ADDRESS][DOMAIN_NAME]"
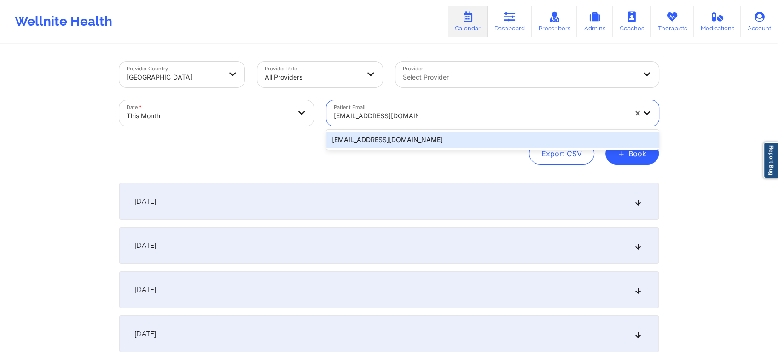
click at [411, 136] on div "[EMAIL_ADDRESS][DOMAIN_NAME]" at bounding box center [492, 140] width 332 height 17
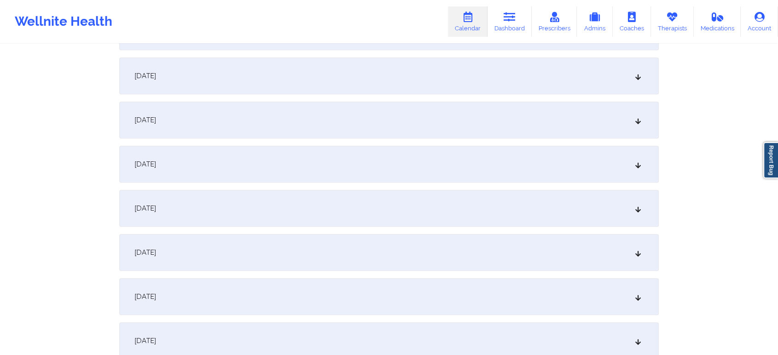
scroll to position [393, 0]
drag, startPoint x: 412, startPoint y: 192, endPoint x: 314, endPoint y: 154, distance: 105.4
click at [314, 154] on div "[DATE]" at bounding box center [388, 162] width 539 height 37
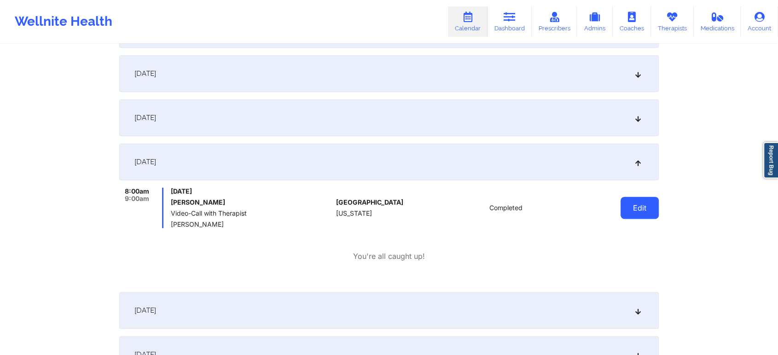
drag, startPoint x: 660, startPoint y: 210, endPoint x: 640, endPoint y: 211, distance: 20.3
click at [640, 211] on button "Edit" at bounding box center [639, 208] width 38 height 22
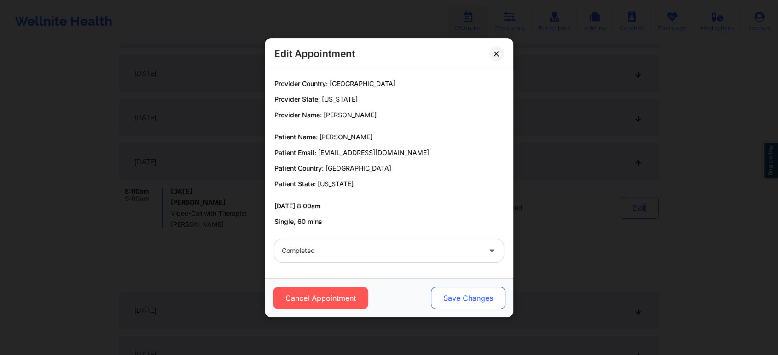
click at [463, 292] on button "Save Changes" at bounding box center [468, 298] width 75 height 22
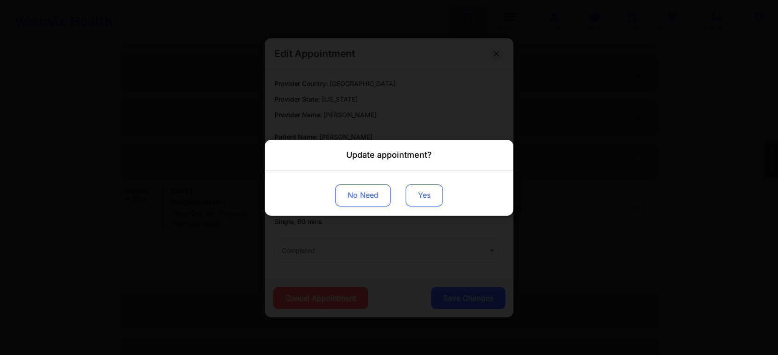
click at [428, 191] on button "Yes" at bounding box center [424, 195] width 37 height 22
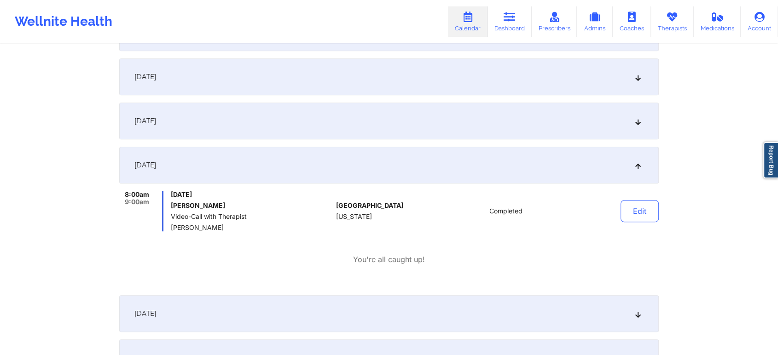
scroll to position [0, 0]
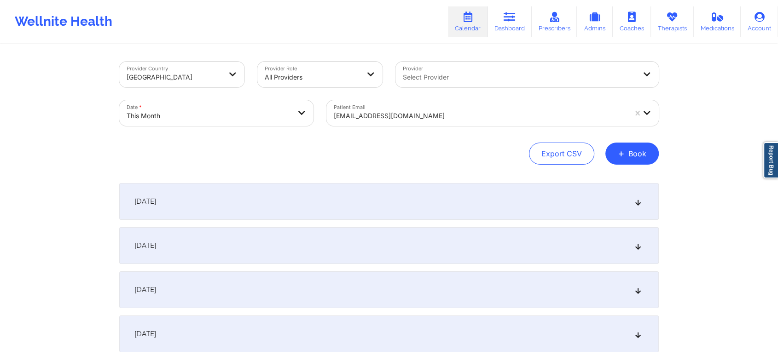
click at [429, 117] on div at bounding box center [480, 115] width 293 height 11
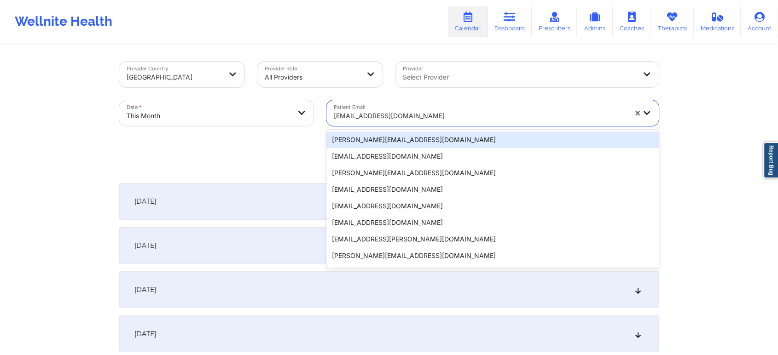
paste input "[EMAIL_ADDRESS][DOMAIN_NAME]"
type input "[EMAIL_ADDRESS][DOMAIN_NAME]"
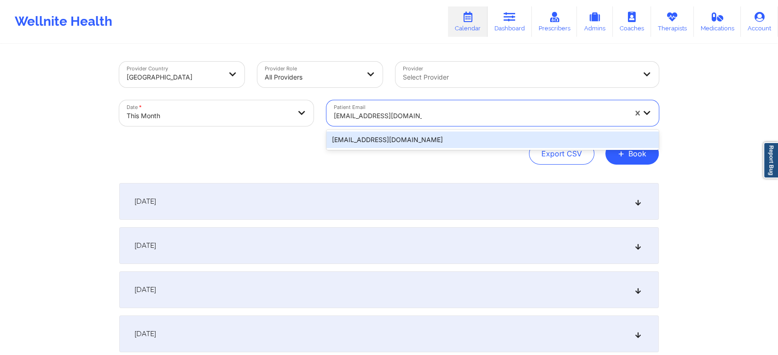
click at [415, 140] on div "[EMAIL_ADDRESS][DOMAIN_NAME]" at bounding box center [492, 140] width 332 height 17
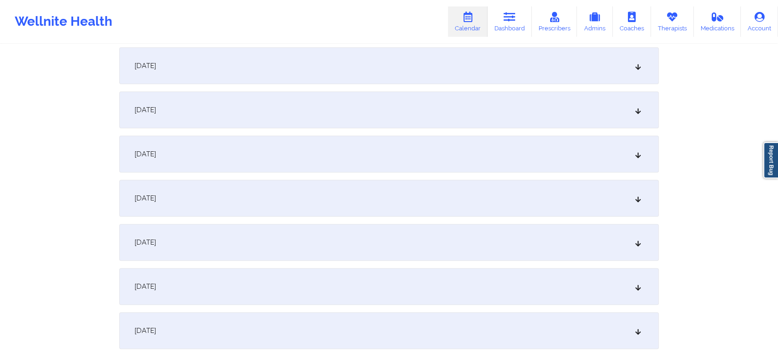
scroll to position [282, 0]
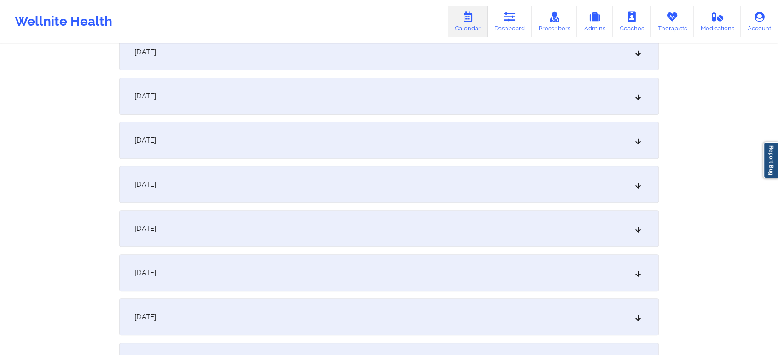
drag, startPoint x: 777, startPoint y: 128, endPoint x: 783, endPoint y: 117, distance: 11.5
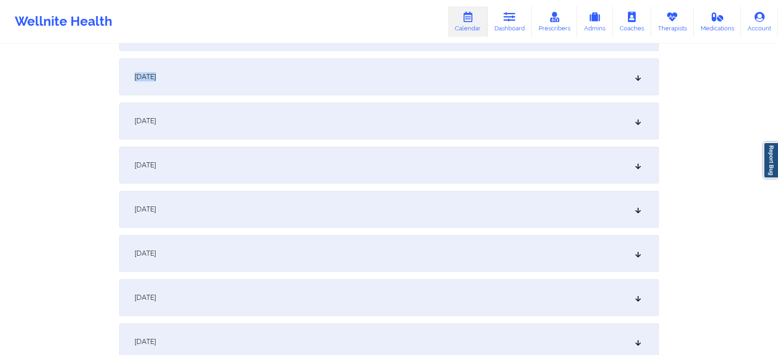
scroll to position [351, 0]
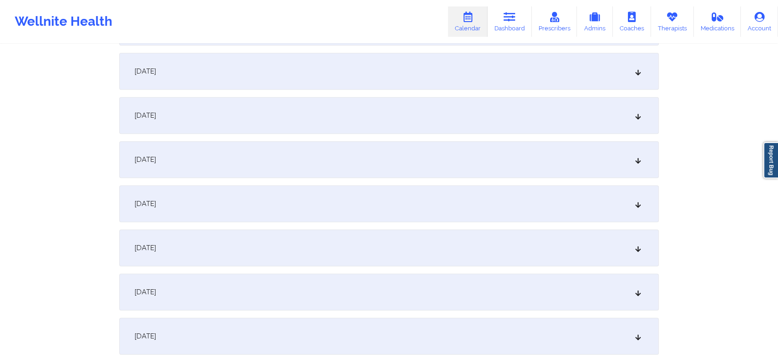
click at [392, 188] on div "[DATE]" at bounding box center [388, 203] width 539 height 37
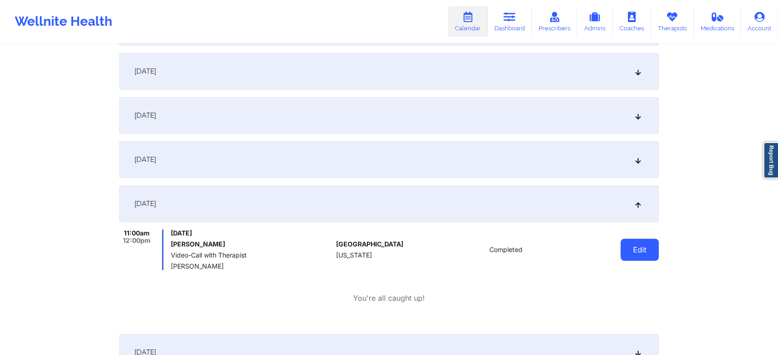
click at [628, 257] on button "Edit" at bounding box center [639, 250] width 38 height 22
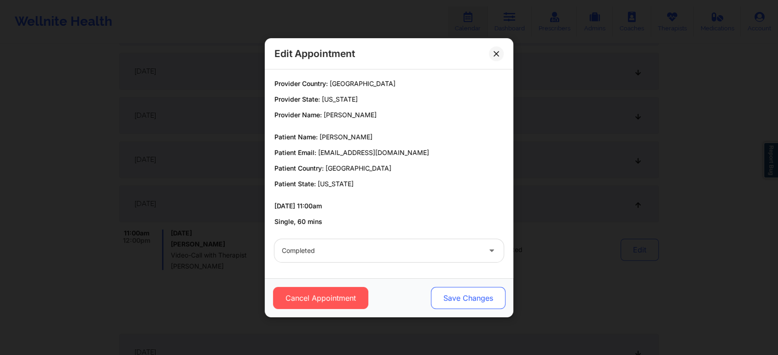
click at [464, 294] on button "Save Changes" at bounding box center [468, 298] width 75 height 22
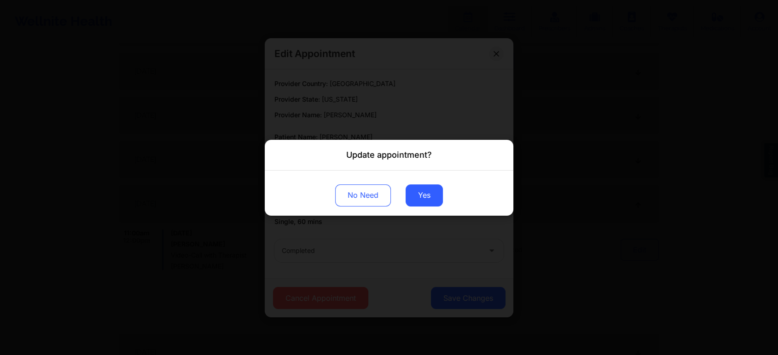
click at [416, 183] on div "No Need Yes" at bounding box center [389, 192] width 249 height 45
click at [416, 188] on button "Yes" at bounding box center [424, 195] width 37 height 22
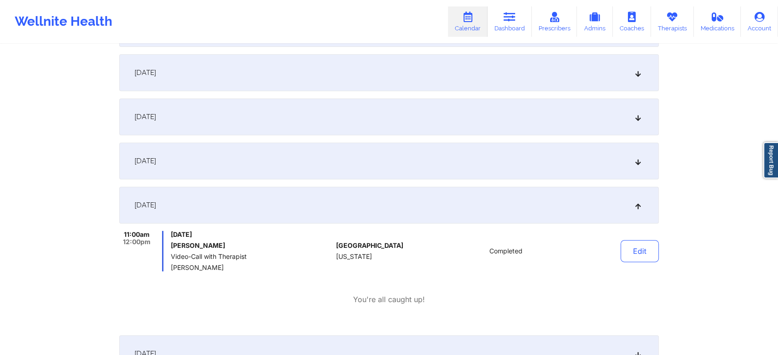
scroll to position [0, 0]
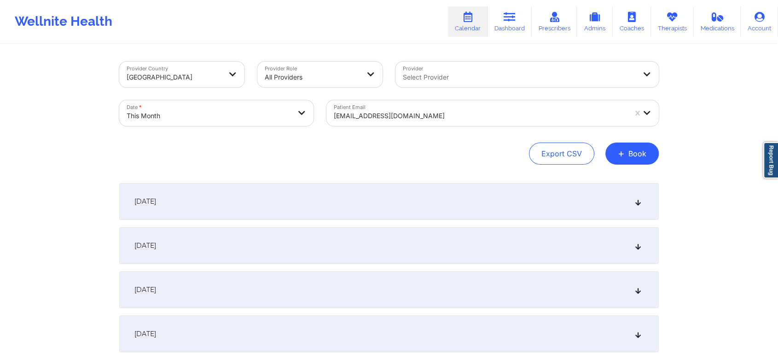
click at [412, 113] on div at bounding box center [480, 115] width 293 height 11
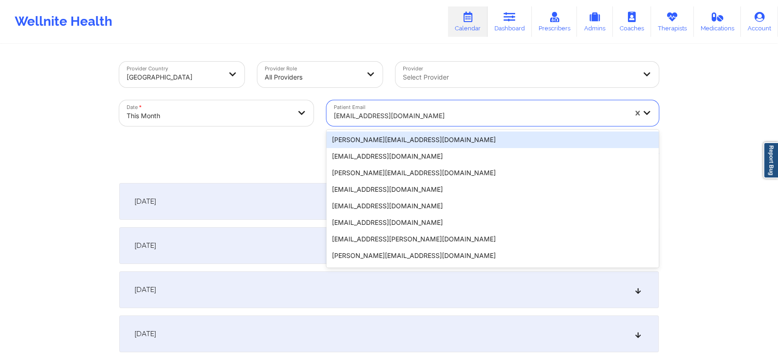
paste input "[EMAIL_ADDRESS][DOMAIN_NAME]"
type input "[EMAIL_ADDRESS][DOMAIN_NAME]"
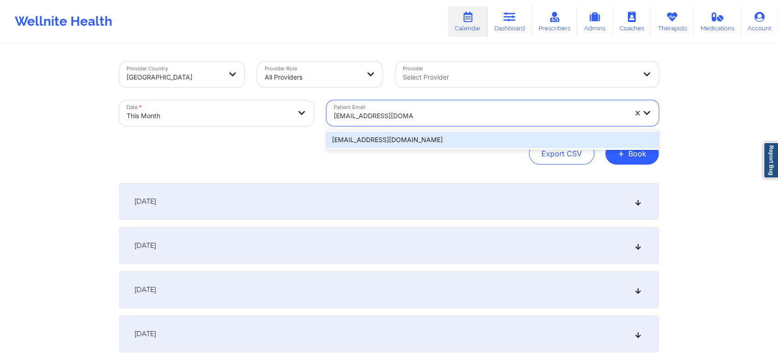
click at [444, 143] on div "[EMAIL_ADDRESS][DOMAIN_NAME]" at bounding box center [492, 140] width 332 height 17
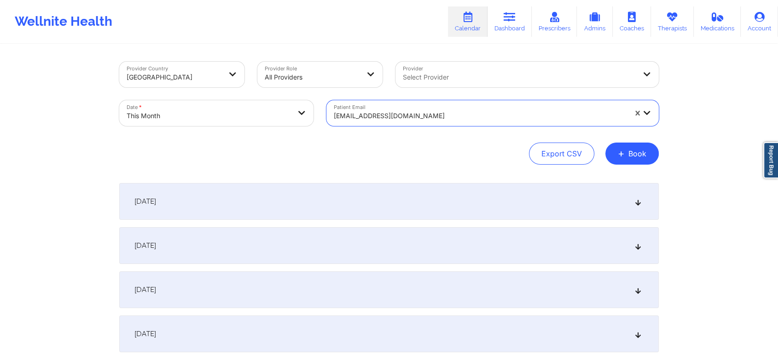
scroll to position [341, 0]
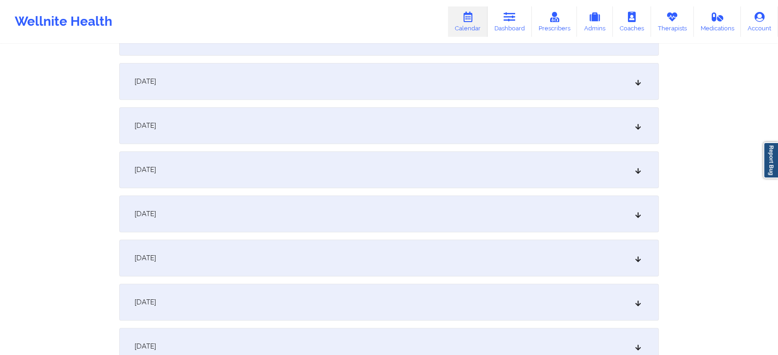
click at [472, 219] on div "[DATE]" at bounding box center [388, 214] width 539 height 37
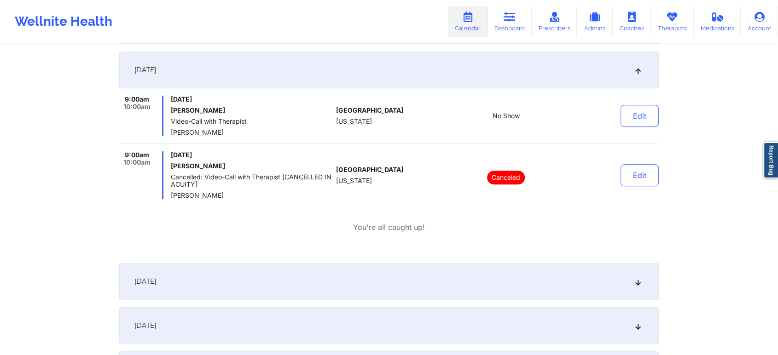
scroll to position [0, 0]
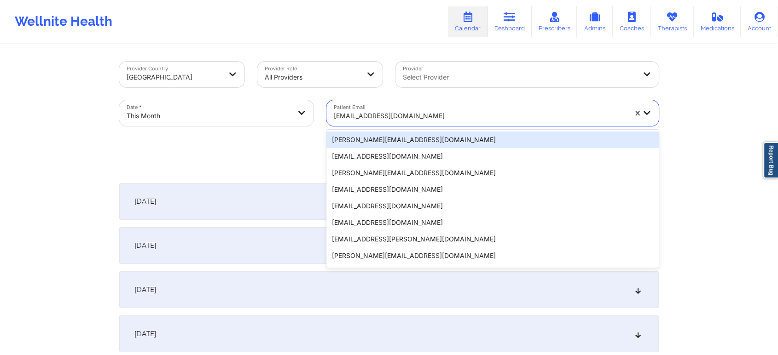
click at [382, 121] on div at bounding box center [480, 115] width 293 height 11
paste input "[EMAIL_ADDRESS][DOMAIN_NAME]"
type input "[EMAIL_ADDRESS][DOMAIN_NAME]"
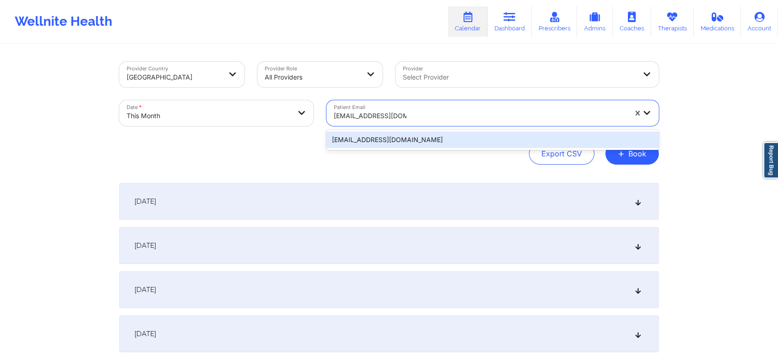
click at [387, 148] on div "[EMAIL_ADDRESS][DOMAIN_NAME]" at bounding box center [492, 140] width 332 height 17
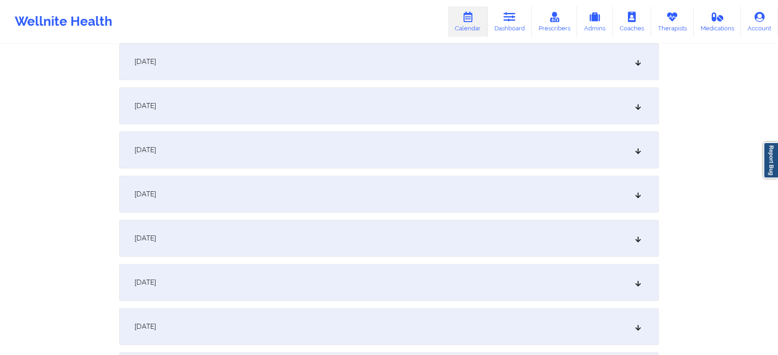
scroll to position [452, 0]
click at [387, 119] on div "[DATE]" at bounding box center [388, 103] width 539 height 37
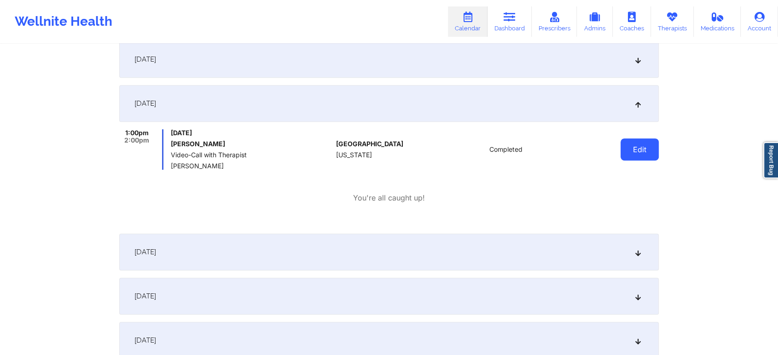
drag, startPoint x: 632, startPoint y: 162, endPoint x: 639, endPoint y: 157, distance: 8.6
click at [639, 157] on div "Edit" at bounding box center [616, 149] width 85 height 41
click at [639, 157] on button "Edit" at bounding box center [639, 150] width 38 height 22
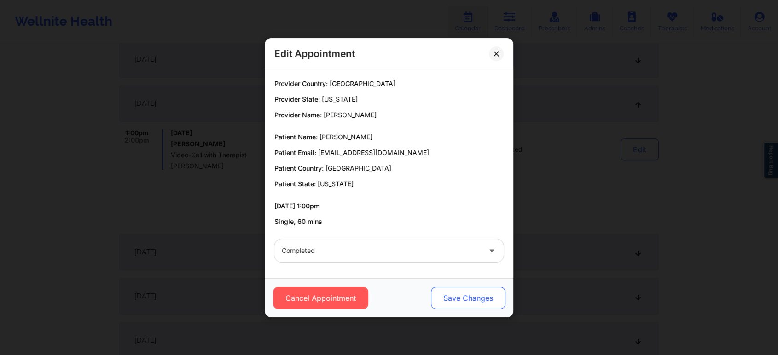
click at [476, 295] on button "Save Changes" at bounding box center [468, 298] width 75 height 22
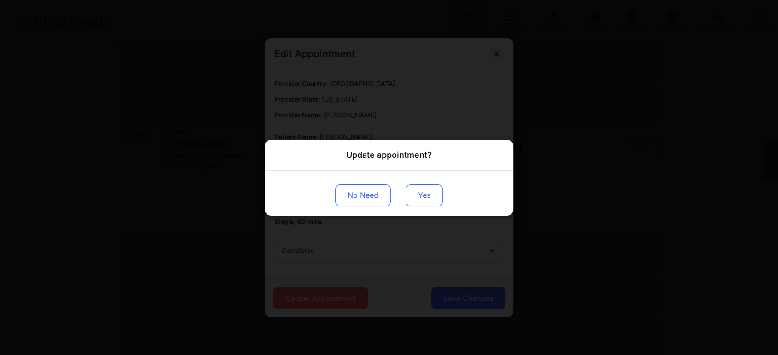
click at [428, 205] on button "Yes" at bounding box center [424, 195] width 37 height 22
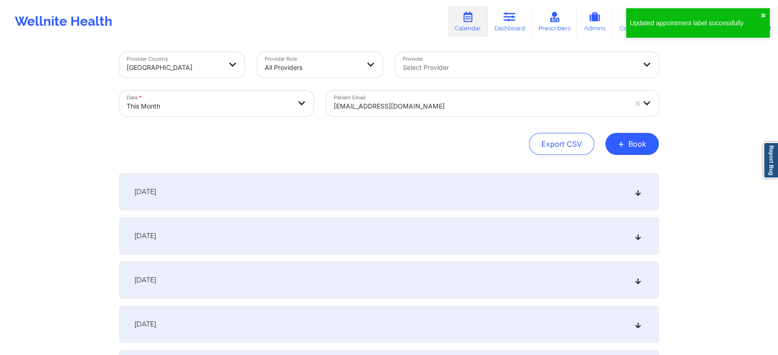
scroll to position [0, 0]
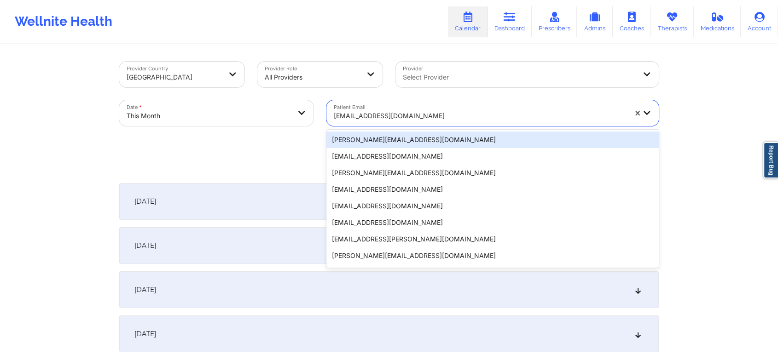
click at [415, 115] on div at bounding box center [480, 115] width 293 height 11
paste input "[EMAIL_ADDRESS][DOMAIN_NAME]"
type input "[EMAIL_ADDRESS][DOMAIN_NAME]"
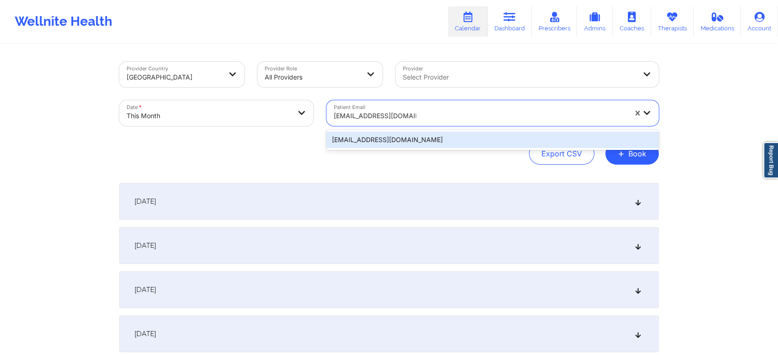
click at [419, 140] on div "[EMAIL_ADDRESS][DOMAIN_NAME]" at bounding box center [492, 140] width 332 height 17
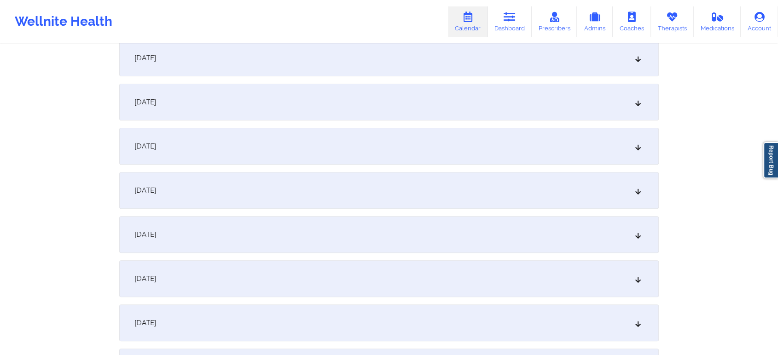
scroll to position [324, 0]
drag, startPoint x: 430, startPoint y: 265, endPoint x: 366, endPoint y: 210, distance: 84.9
click at [359, 235] on div "[DATE]" at bounding box center [388, 231] width 539 height 37
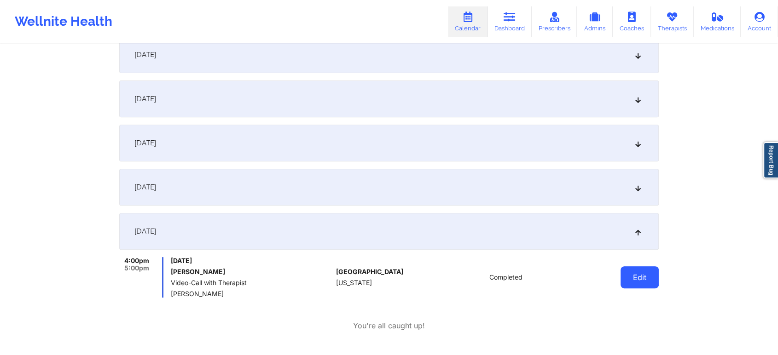
click at [642, 288] on button "Edit" at bounding box center [639, 278] width 38 height 22
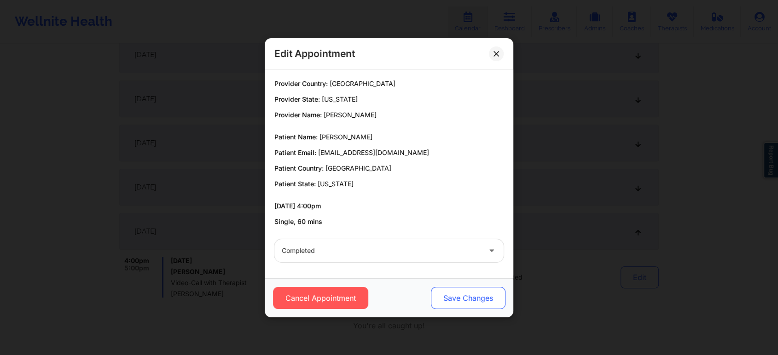
click at [463, 302] on button "Save Changes" at bounding box center [468, 298] width 75 height 22
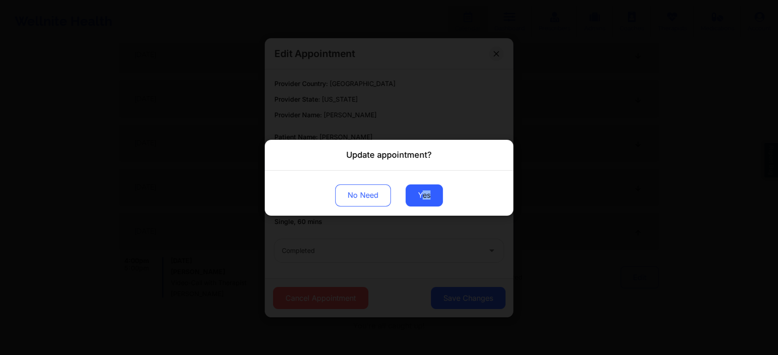
drag, startPoint x: 424, startPoint y: 212, endPoint x: 435, endPoint y: 180, distance: 33.9
click at [435, 180] on div "No Need Yes" at bounding box center [389, 192] width 249 height 45
click at [420, 202] on button "Yes" at bounding box center [424, 195] width 37 height 22
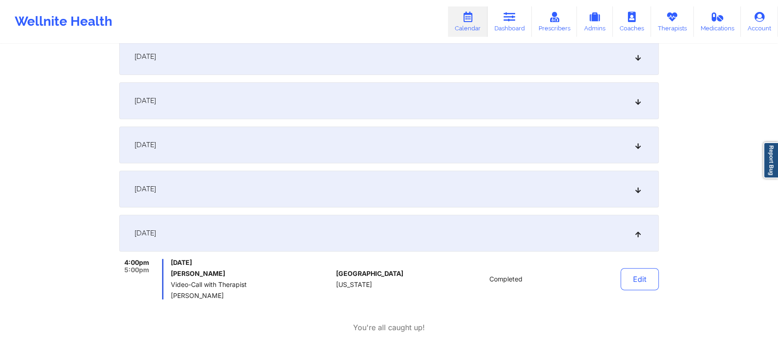
scroll to position [0, 0]
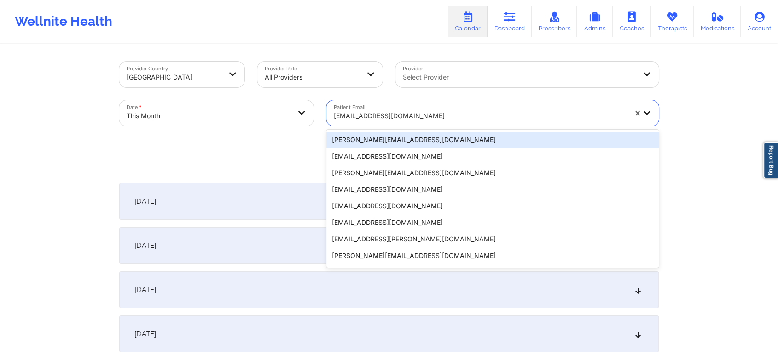
click at [357, 110] on div "[EMAIL_ADDRESS][DOMAIN_NAME]" at bounding box center [480, 116] width 293 height 20
paste input "[PERSON_NAME][EMAIL_ADDRESS][PERSON_NAME][DOMAIN_NAME]"
type input "[PERSON_NAME][EMAIL_ADDRESS][PERSON_NAME][DOMAIN_NAME]"
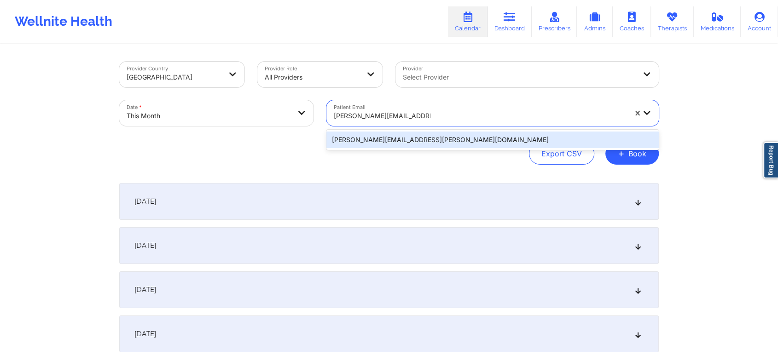
click at [386, 140] on div "[PERSON_NAME][EMAIL_ADDRESS][PERSON_NAME][DOMAIN_NAME]" at bounding box center [492, 140] width 332 height 17
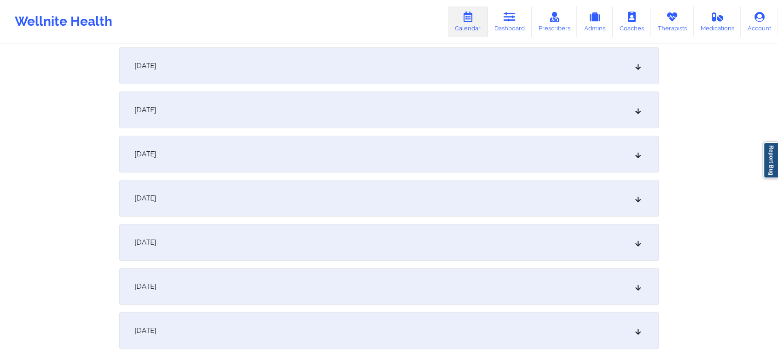
scroll to position [280, 0]
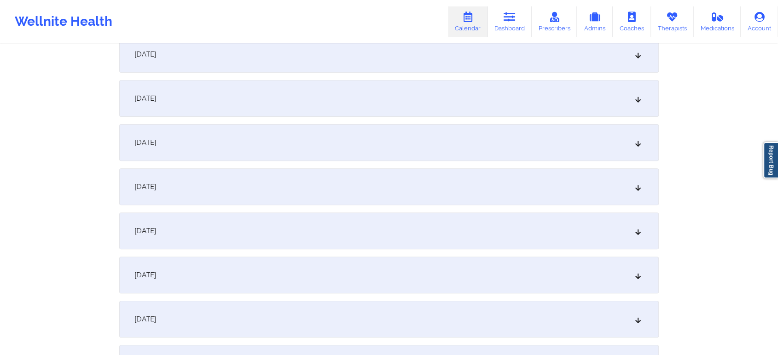
click at [387, 278] on div "[DATE]" at bounding box center [388, 275] width 539 height 37
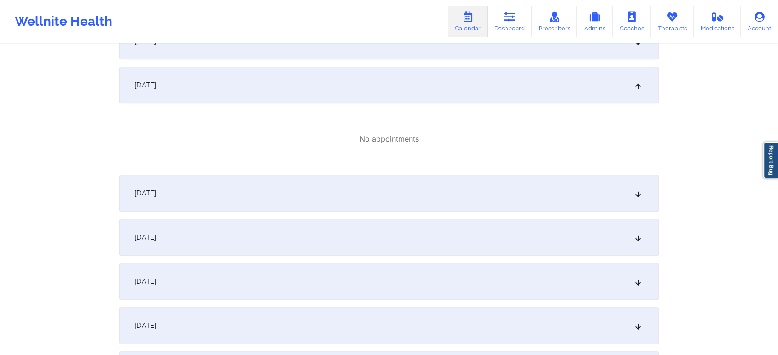
scroll to position [0, 0]
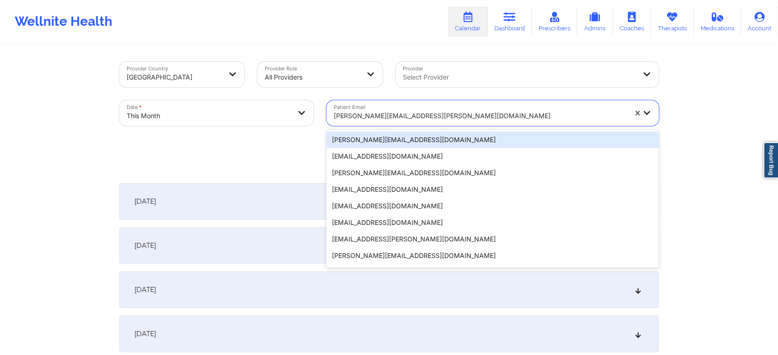
click at [413, 113] on div at bounding box center [480, 115] width 293 height 11
paste input "[EMAIL_ADDRESS][DOMAIN_NAME]"
type input "[EMAIL_ADDRESS][DOMAIN_NAME]"
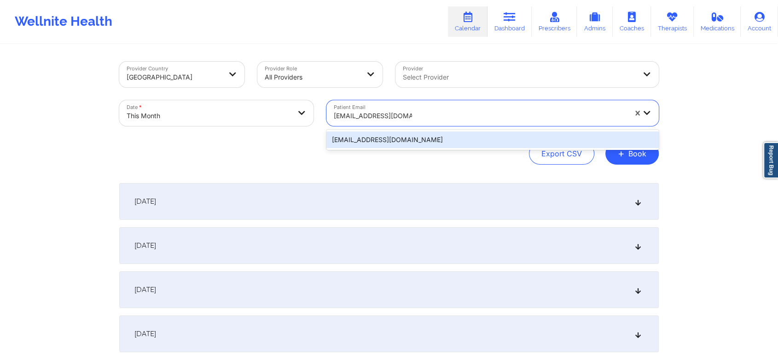
click at [423, 136] on div "[EMAIL_ADDRESS][DOMAIN_NAME]" at bounding box center [492, 140] width 332 height 17
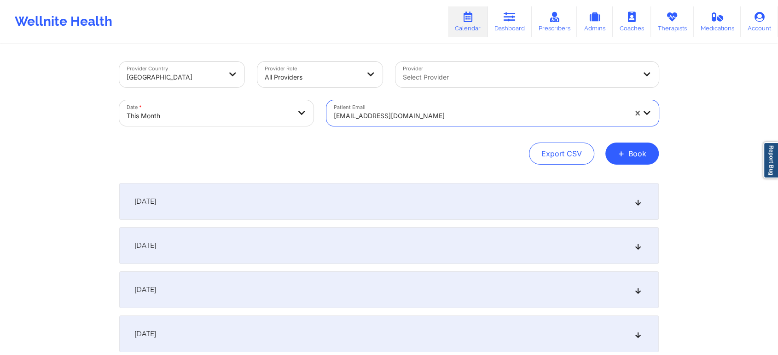
scroll to position [294, 0]
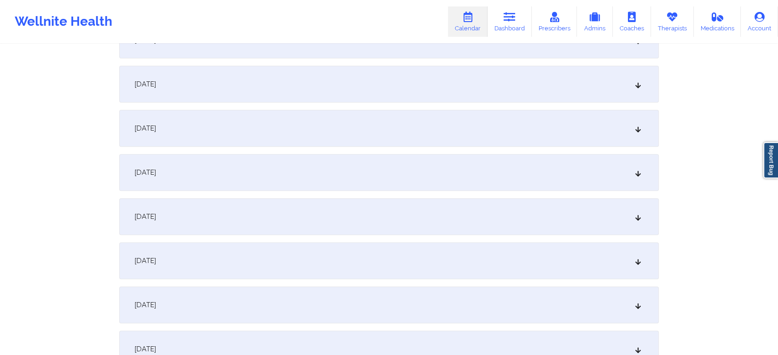
click at [358, 257] on div "[DATE]" at bounding box center [388, 261] width 539 height 37
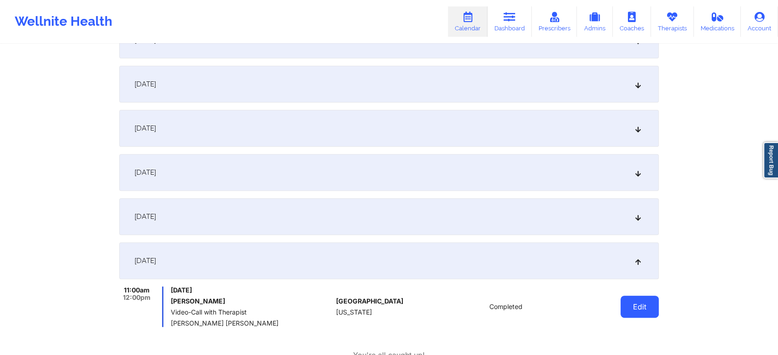
click at [633, 308] on button "Edit" at bounding box center [639, 307] width 38 height 22
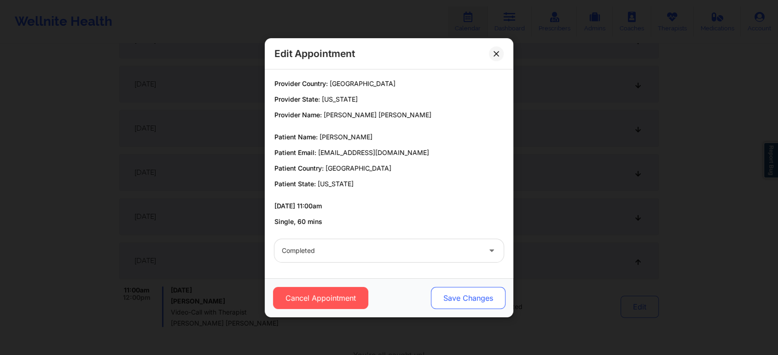
click at [464, 296] on button "Save Changes" at bounding box center [468, 298] width 75 height 22
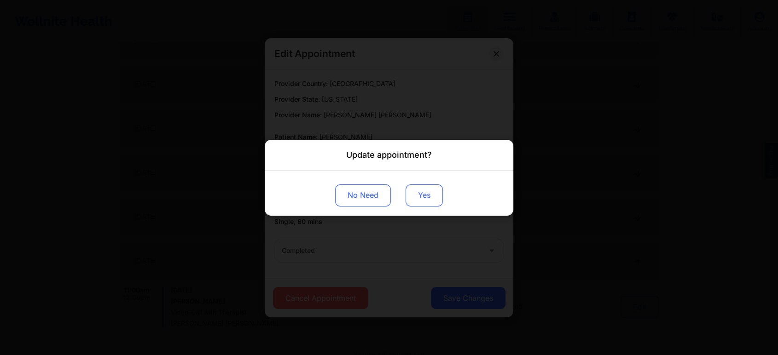
click at [429, 198] on button "Yes" at bounding box center [424, 195] width 37 height 22
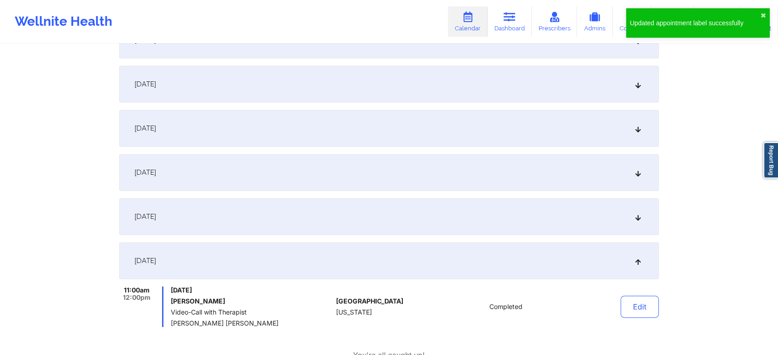
scroll to position [0, 0]
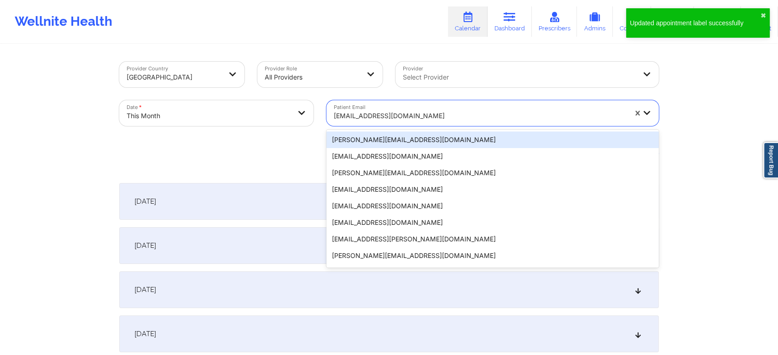
click at [360, 110] on div at bounding box center [480, 115] width 293 height 11
paste input "[EMAIL_ADDRESS][DOMAIN_NAME]"
type input "[EMAIL_ADDRESS][DOMAIN_NAME]"
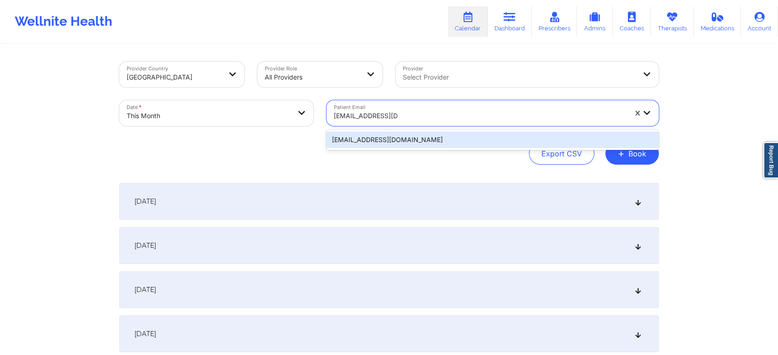
click at [377, 143] on div "[EMAIL_ADDRESS][DOMAIN_NAME]" at bounding box center [492, 140] width 332 height 17
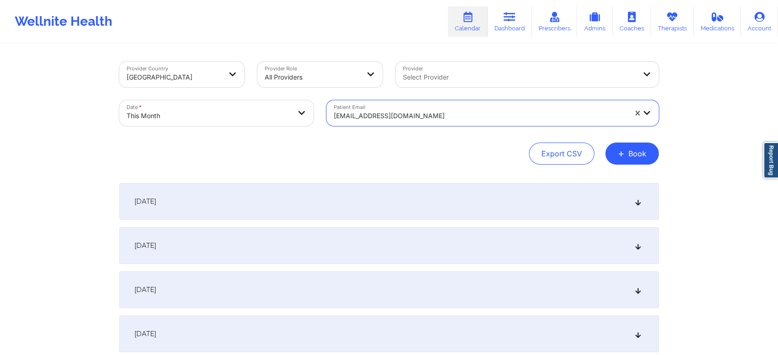
scroll to position [423, 0]
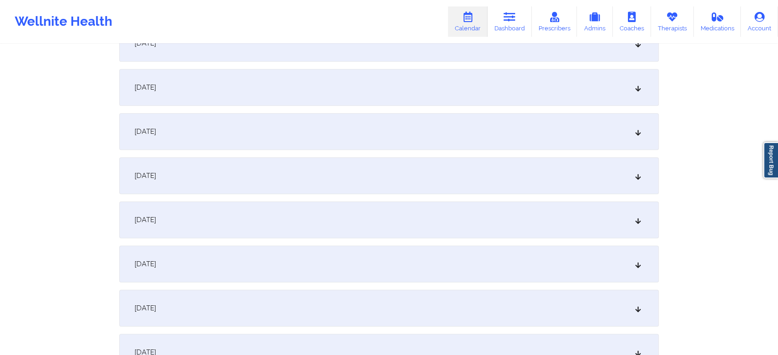
click at [248, 129] on div "[DATE]" at bounding box center [388, 131] width 539 height 37
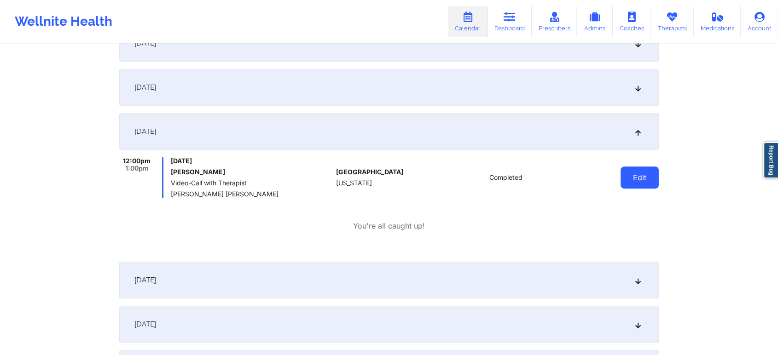
click at [641, 185] on button "Edit" at bounding box center [639, 178] width 38 height 22
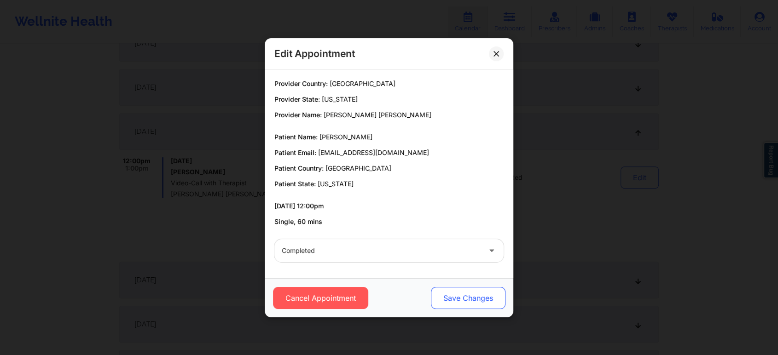
click at [464, 291] on button "Save Changes" at bounding box center [468, 298] width 75 height 22
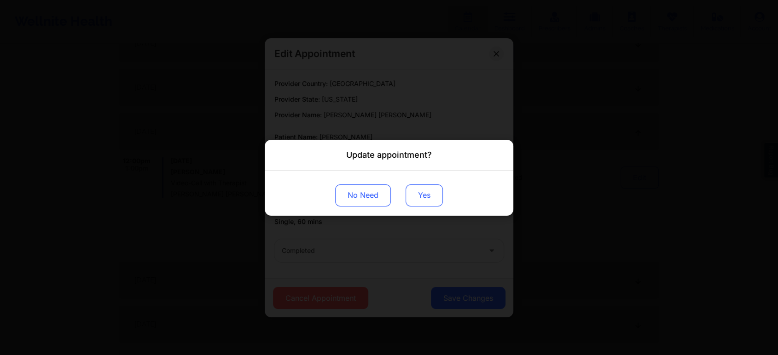
click at [426, 200] on button "Yes" at bounding box center [424, 195] width 37 height 22
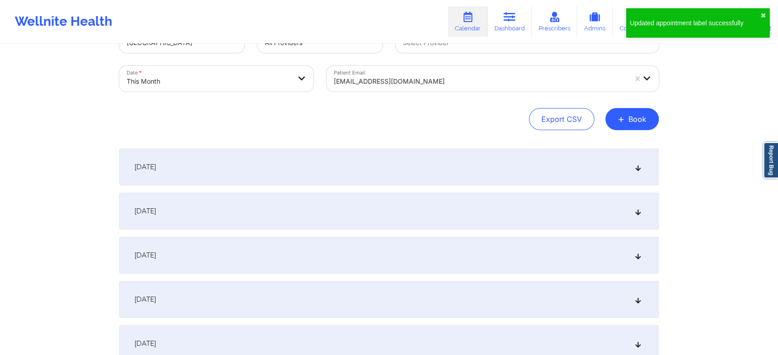
scroll to position [0, 0]
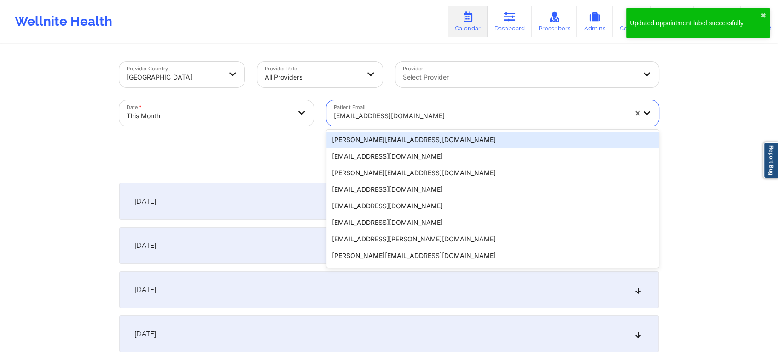
click at [364, 124] on div "[EMAIL_ADDRESS][DOMAIN_NAME]" at bounding box center [480, 116] width 293 height 20
paste input "[EMAIL_ADDRESS][DOMAIN_NAME]"
type input "[EMAIL_ADDRESS][DOMAIN_NAME]"
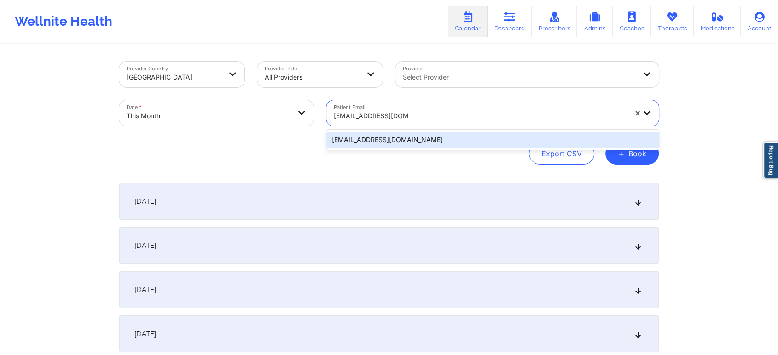
click at [398, 142] on div "[EMAIL_ADDRESS][DOMAIN_NAME]" at bounding box center [492, 140] width 332 height 17
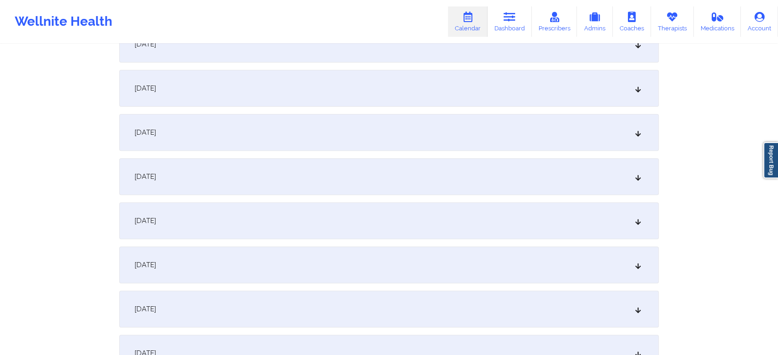
scroll to position [306, 0]
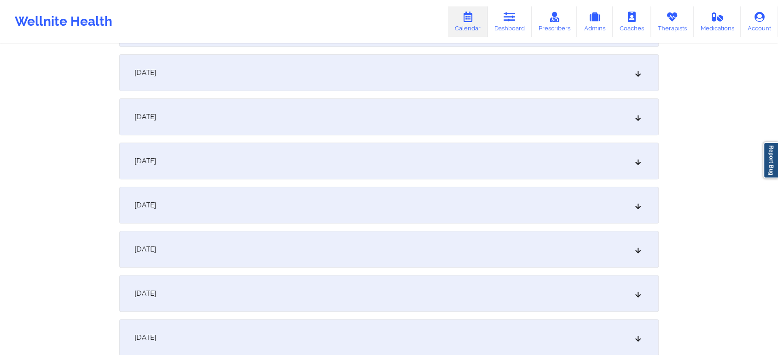
click at [364, 249] on div "[DATE]" at bounding box center [388, 249] width 539 height 37
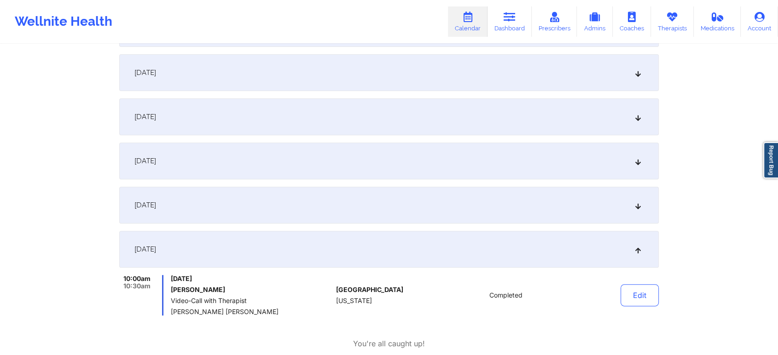
scroll to position [398, 0]
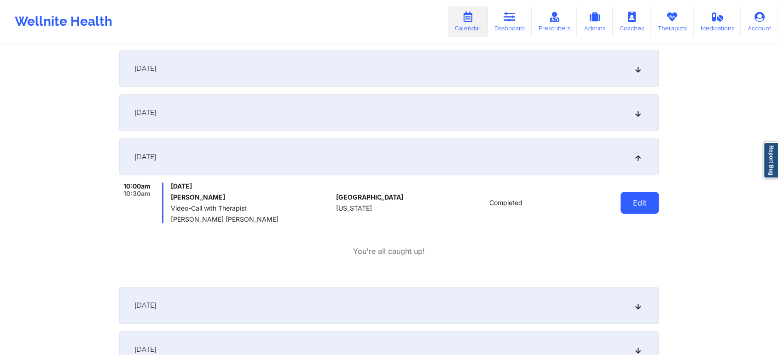
click at [642, 213] on button "Edit" at bounding box center [639, 203] width 38 height 22
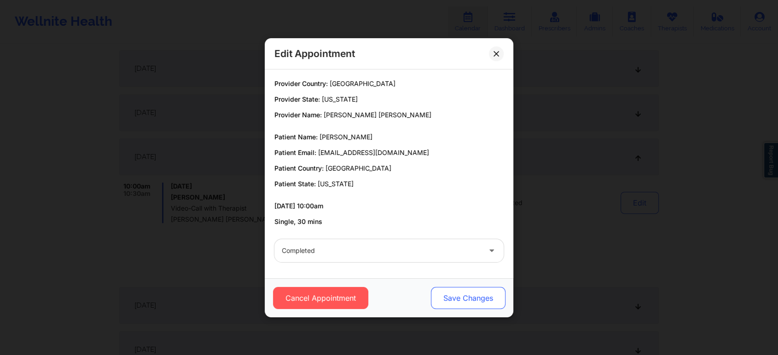
click at [447, 290] on button "Save Changes" at bounding box center [468, 298] width 75 height 22
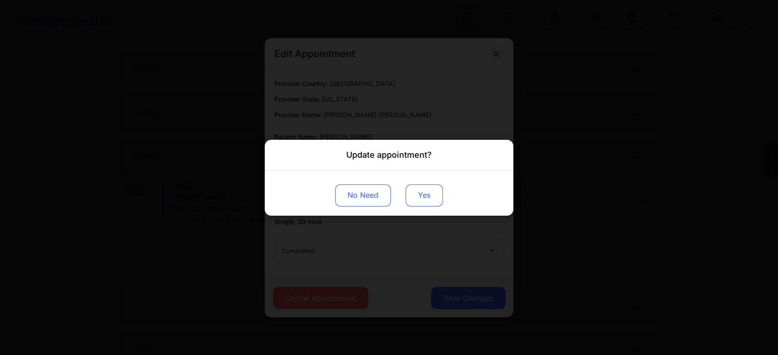
click at [418, 200] on button "Yes" at bounding box center [424, 195] width 37 height 22
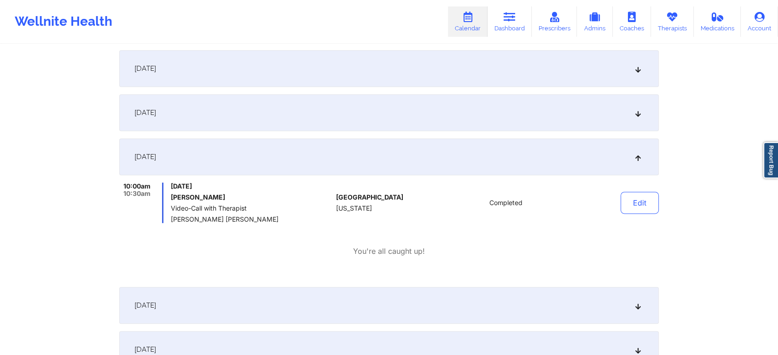
scroll to position [0, 0]
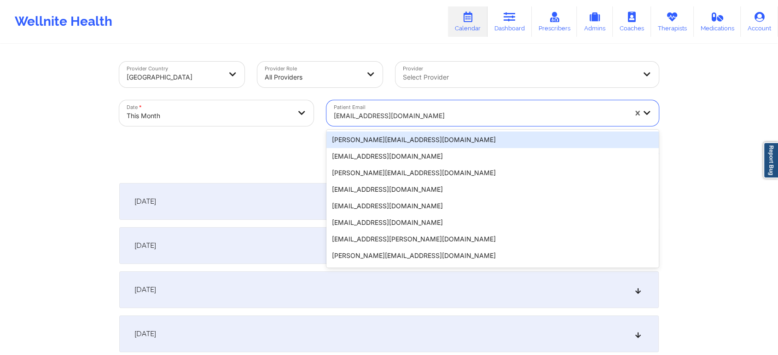
click at [358, 120] on div at bounding box center [480, 115] width 293 height 11
paste input "[EMAIL_ADDRESS][DOMAIN_NAME]"
type input "[EMAIL_ADDRESS][DOMAIN_NAME]"
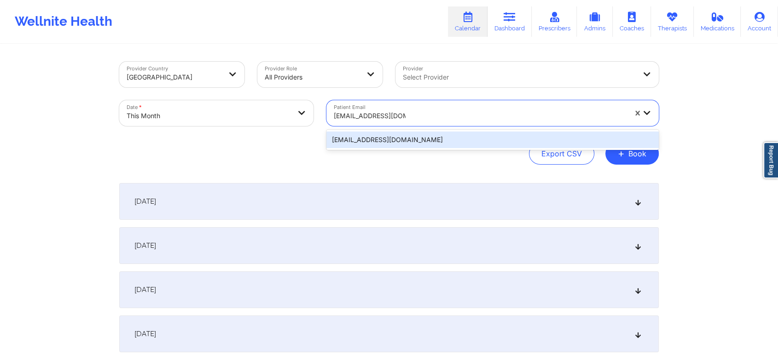
click at [395, 137] on div "[EMAIL_ADDRESS][DOMAIN_NAME]" at bounding box center [492, 140] width 332 height 17
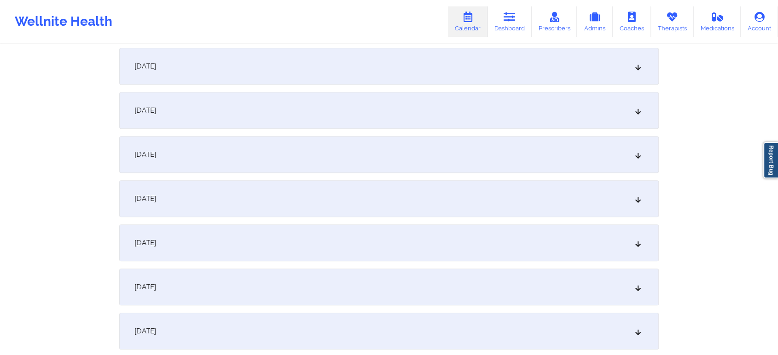
scroll to position [418, 0]
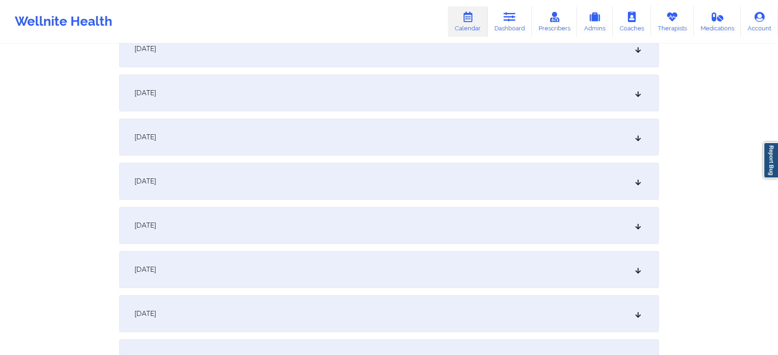
click at [412, 133] on div "[DATE]" at bounding box center [388, 137] width 539 height 37
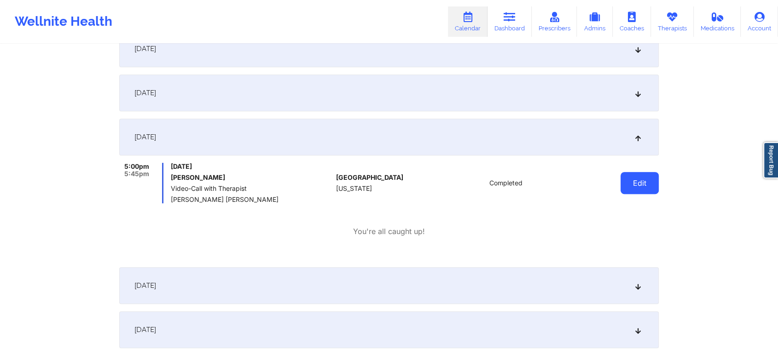
click at [644, 178] on button "Edit" at bounding box center [639, 183] width 38 height 22
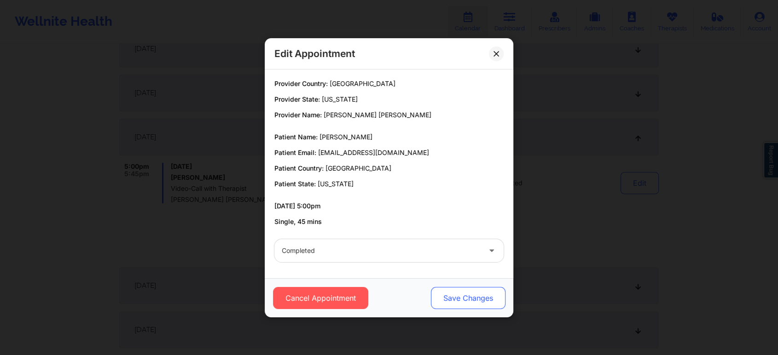
click at [478, 290] on button "Save Changes" at bounding box center [468, 298] width 75 height 22
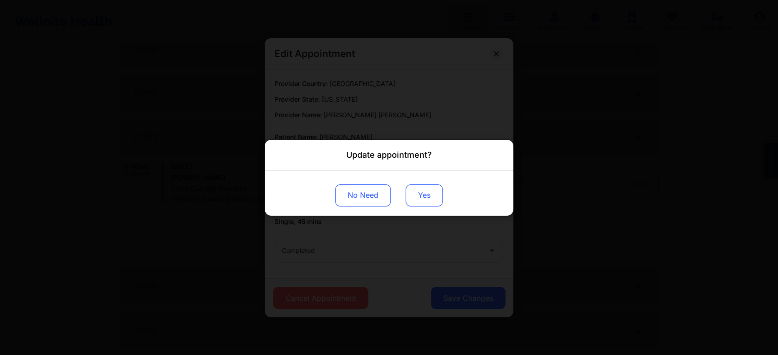
click at [433, 185] on button "Yes" at bounding box center [424, 195] width 37 height 22
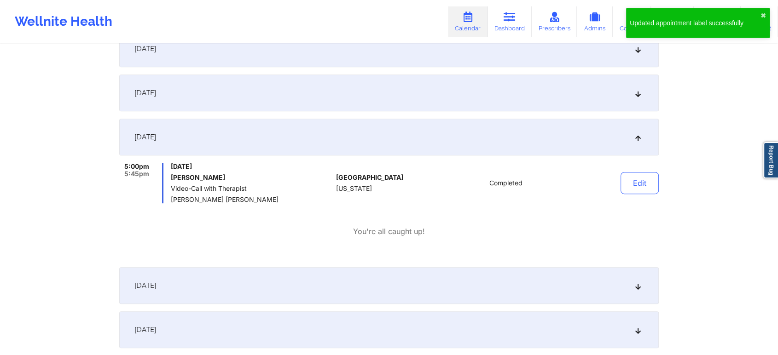
scroll to position [0, 0]
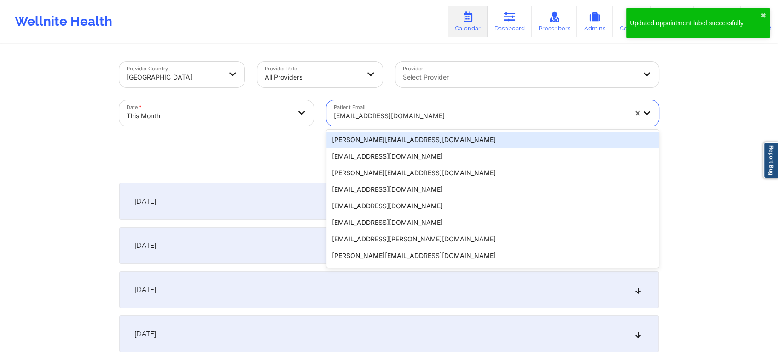
click at [379, 107] on div "[EMAIL_ADDRESS][DOMAIN_NAME]" at bounding box center [480, 116] width 293 height 20
paste input "[PERSON_NAME][EMAIL_ADDRESS][PERSON_NAME][DOMAIN_NAME]"
type input "[PERSON_NAME][EMAIL_ADDRESS][PERSON_NAME][DOMAIN_NAME]"
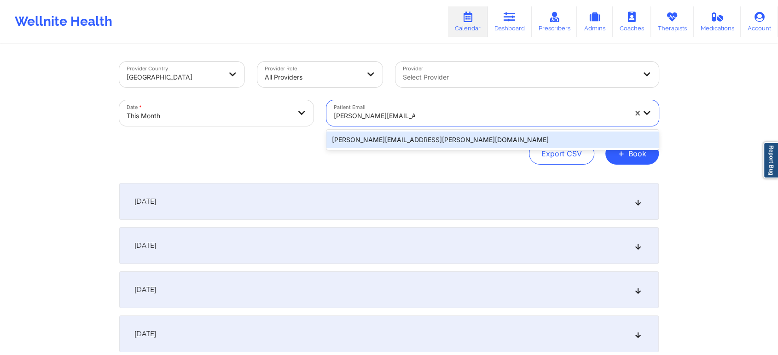
click at [404, 132] on div "[PERSON_NAME][EMAIL_ADDRESS][PERSON_NAME][DOMAIN_NAME]" at bounding box center [492, 140] width 332 height 17
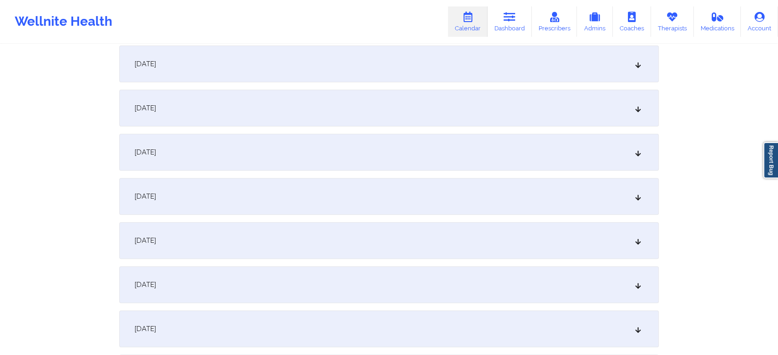
scroll to position [380, 0]
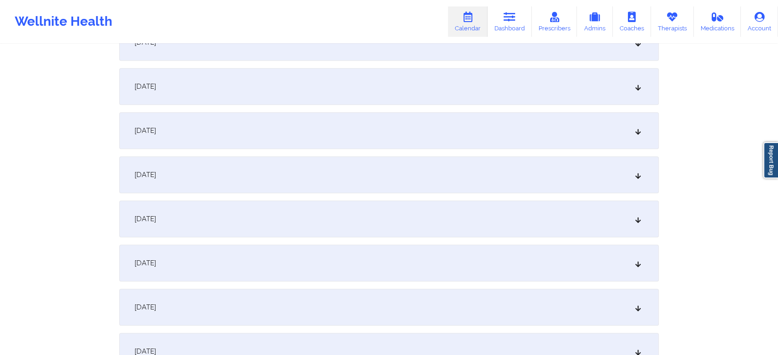
click at [338, 160] on div "[DATE]" at bounding box center [388, 175] width 539 height 37
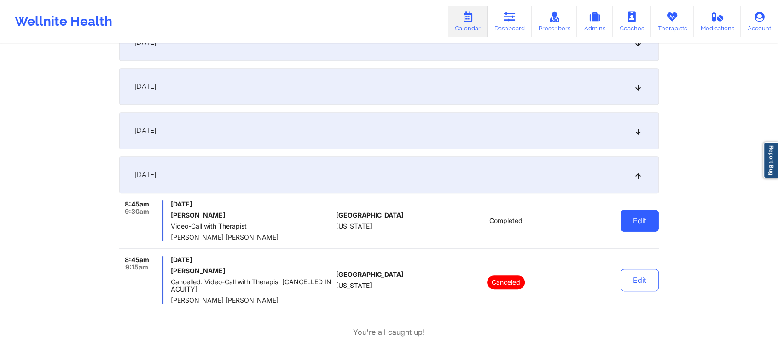
click at [629, 218] on button "Edit" at bounding box center [639, 221] width 38 height 22
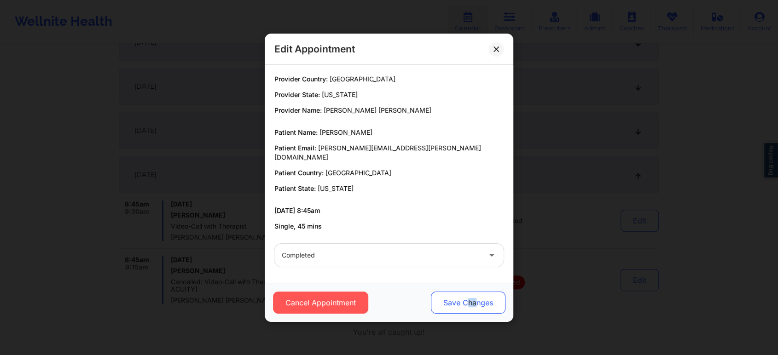
drag, startPoint x: 465, startPoint y: 311, endPoint x: 488, endPoint y: 298, distance: 26.0
click at [488, 298] on div "Cancel Appointment Save Changes" at bounding box center [389, 302] width 249 height 39
click at [488, 298] on button "Save Changes" at bounding box center [468, 303] width 75 height 22
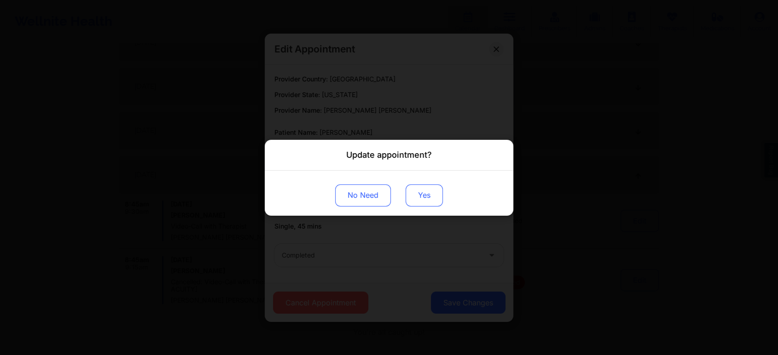
click at [406, 189] on button "Yes" at bounding box center [424, 195] width 37 height 22
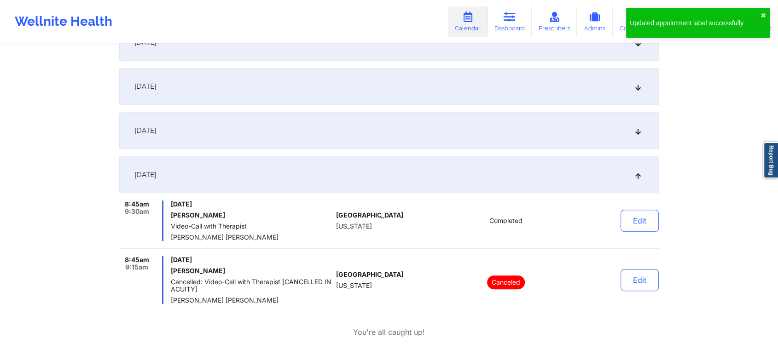
scroll to position [0, 0]
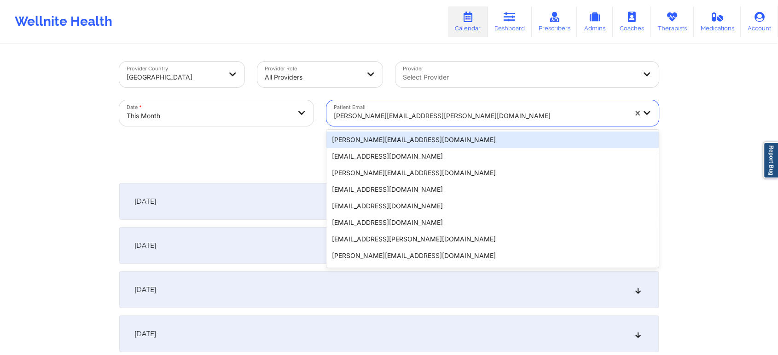
click at [407, 113] on div at bounding box center [480, 115] width 293 height 11
paste input "[PERSON_NAME][EMAIL_ADDRESS][DOMAIN_NAME]"
type input "[PERSON_NAME][EMAIL_ADDRESS][DOMAIN_NAME]"
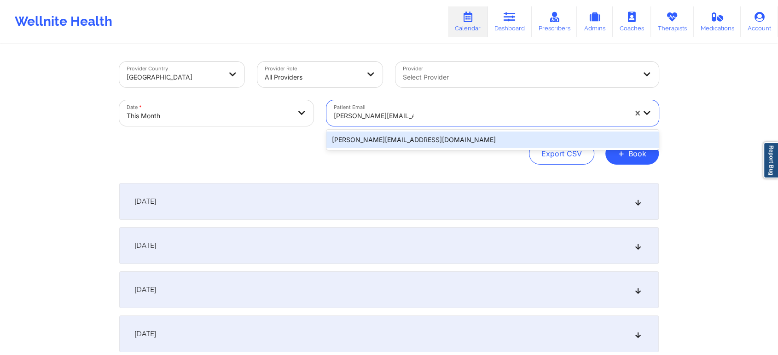
click at [427, 143] on div "[PERSON_NAME][EMAIL_ADDRESS][DOMAIN_NAME]" at bounding box center [492, 140] width 332 height 17
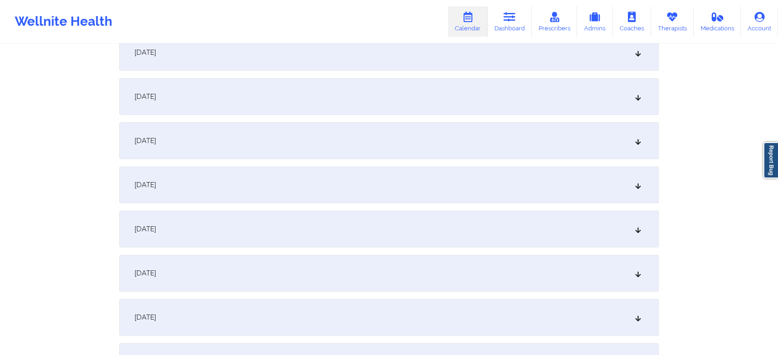
scroll to position [247, 0]
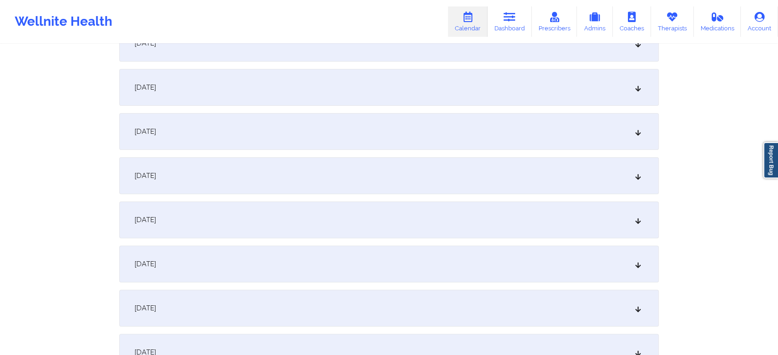
click at [437, 306] on div "[DATE]" at bounding box center [388, 308] width 539 height 37
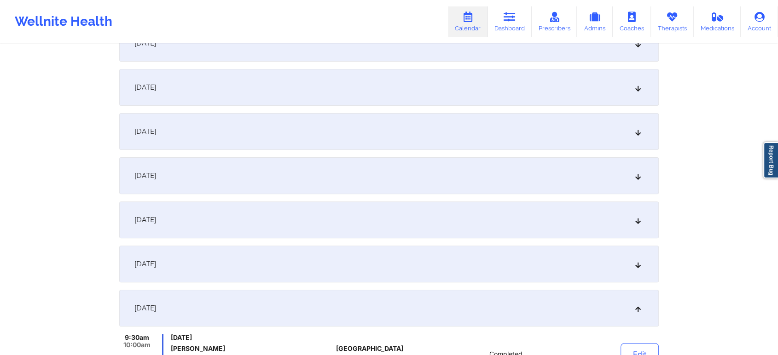
scroll to position [434, 0]
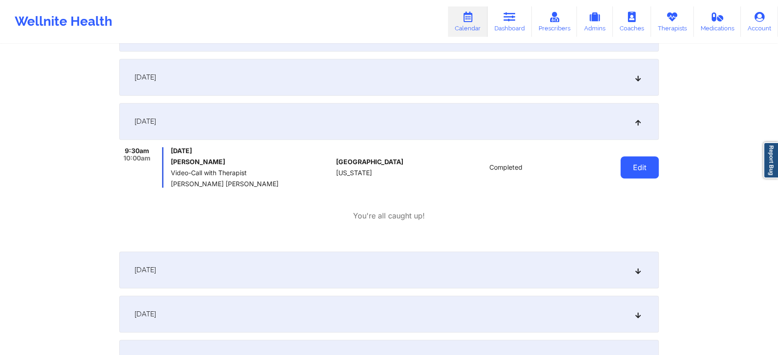
click at [646, 168] on button "Edit" at bounding box center [639, 168] width 38 height 22
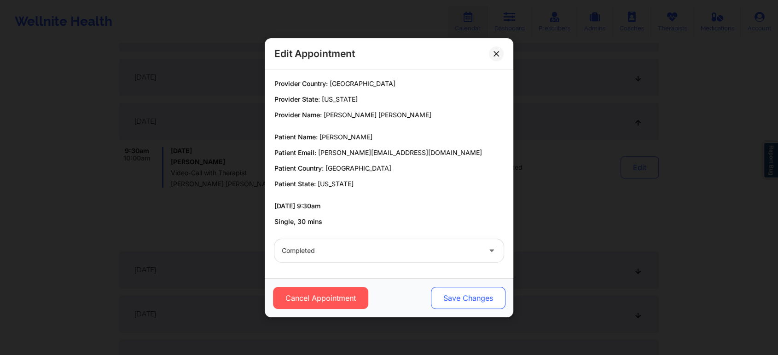
click at [457, 300] on button "Save Changes" at bounding box center [468, 298] width 75 height 22
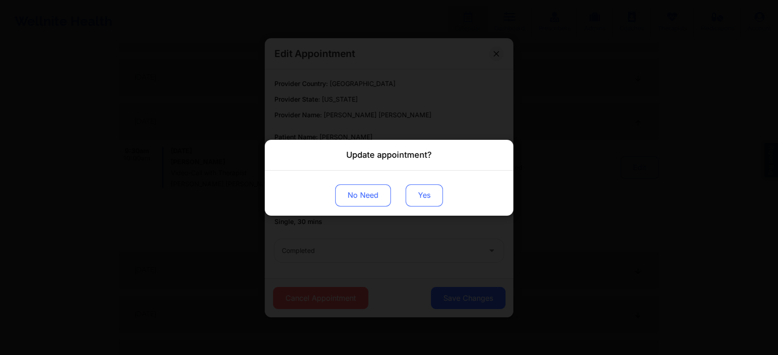
click at [412, 195] on button "Yes" at bounding box center [424, 195] width 37 height 22
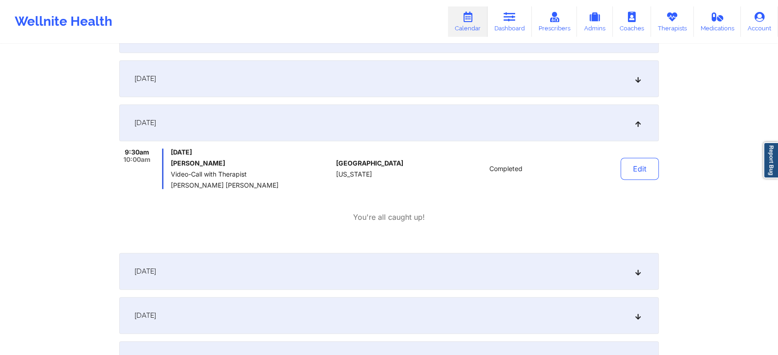
scroll to position [0, 0]
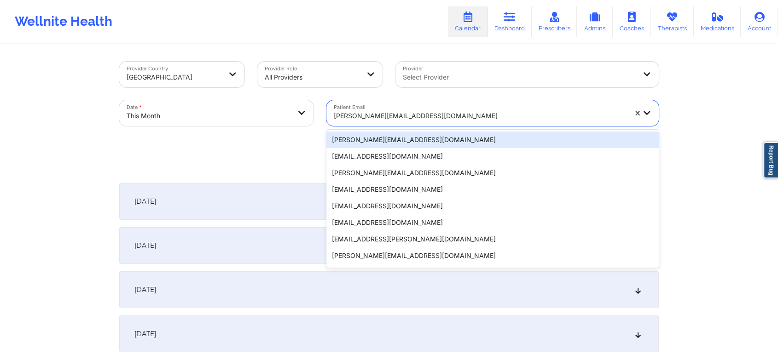
click at [404, 106] on div "[PERSON_NAME][EMAIL_ADDRESS][DOMAIN_NAME]" at bounding box center [480, 116] width 293 height 20
paste input "[EMAIL_ADDRESS][DOMAIN_NAME]"
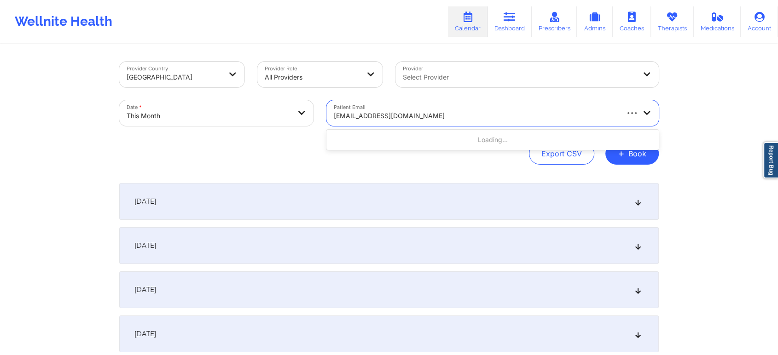
type input "[EMAIL_ADDRESS][DOMAIN_NAME]"
click at [440, 118] on div at bounding box center [480, 115] width 293 height 11
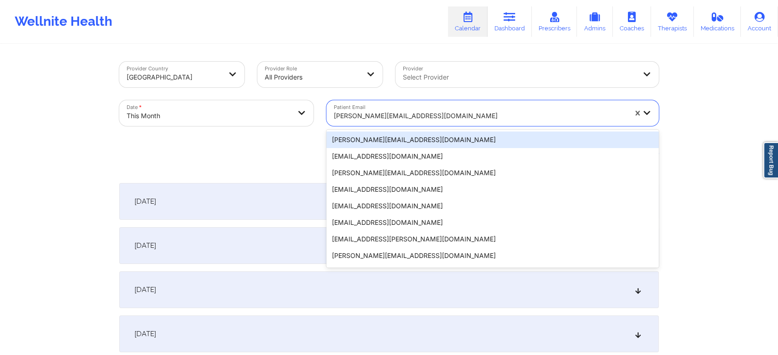
paste input "[EMAIL_ADDRESS][DOMAIN_NAME]"
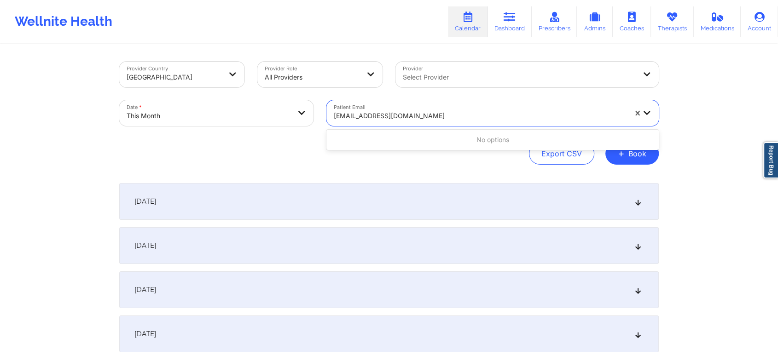
click at [399, 115] on input "[EMAIL_ADDRESS][DOMAIN_NAME]" at bounding box center [409, 115] width 151 height 9
click at [442, 117] on input "[EMAIL_ADDRESS][DOMAIN_NAME]" at bounding box center [407, 115] width 146 height 9
type input "[EMAIL_ADDRESS][DOMAIN_NAME]"
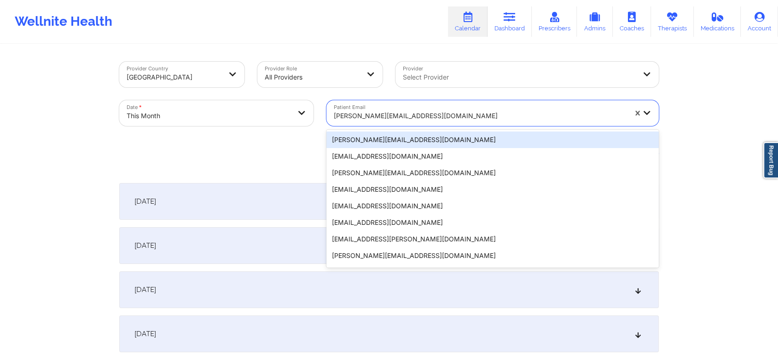
paste input "[EMAIL_ADDRESS][DOMAIN_NAME]"
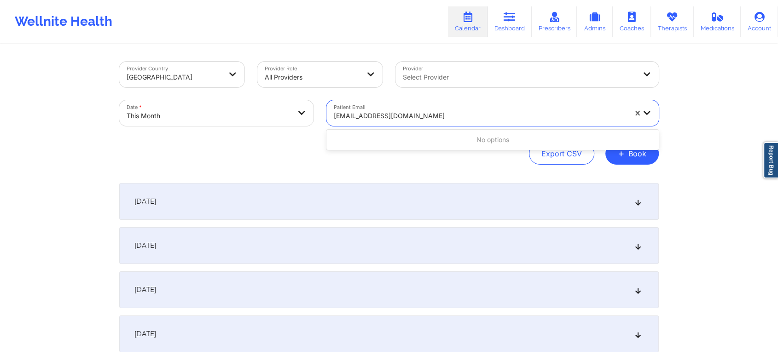
scroll to position [141, 0]
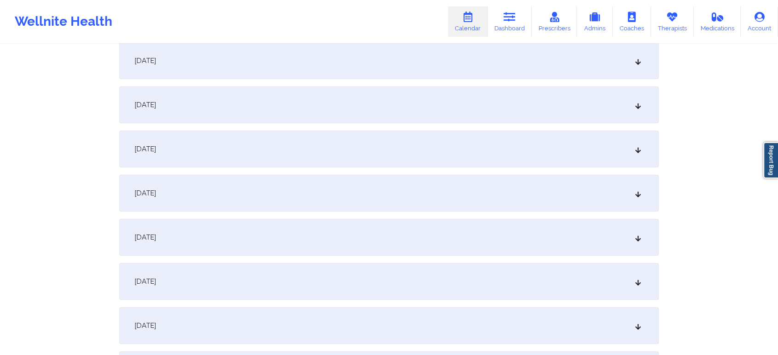
type input "[EMAIL_ADDRESS][DOMAIN_NAME]"
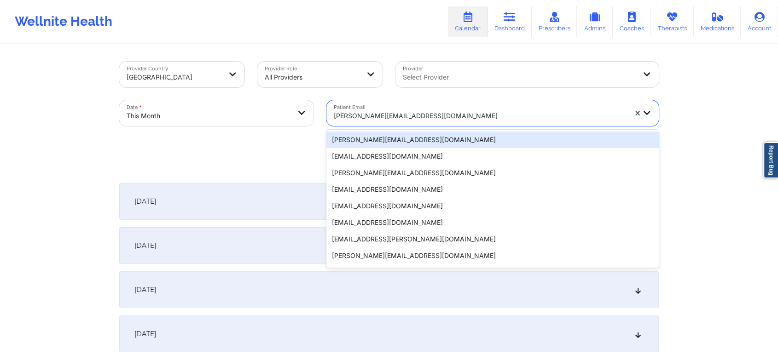
click at [397, 113] on div at bounding box center [480, 115] width 293 height 11
paste input "[EMAIL_ADDRESS][DOMAIN_NAME]"
type input "[EMAIL_ADDRESS][DOMAIN_NAME]"
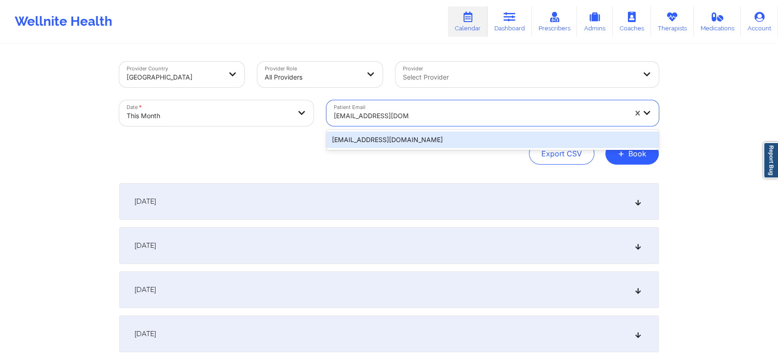
click at [409, 138] on div "[EMAIL_ADDRESS][DOMAIN_NAME]" at bounding box center [492, 140] width 332 height 17
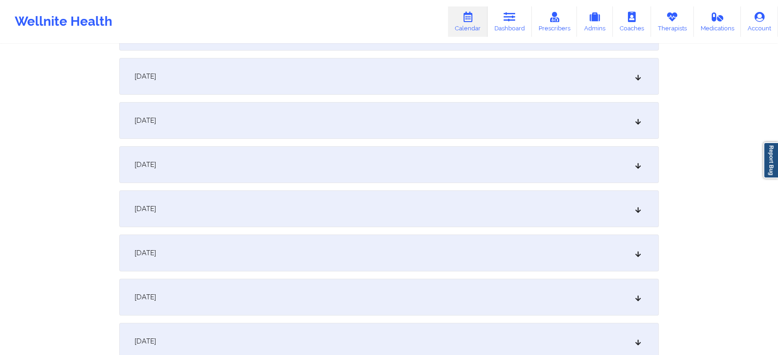
scroll to position [209, 0]
click at [369, 344] on div "[DATE]" at bounding box center [388, 345] width 539 height 37
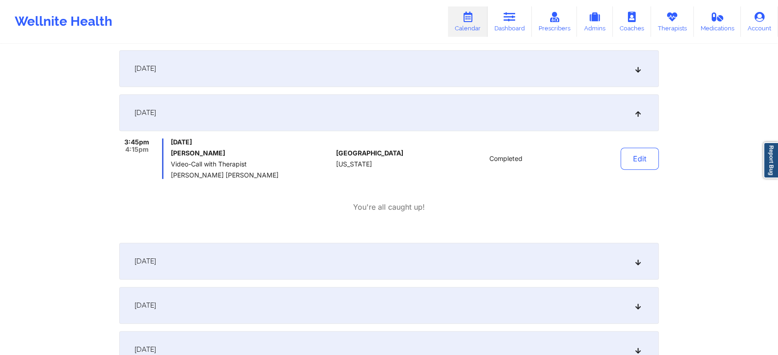
scroll to position [445, 0]
click at [639, 154] on button "Edit" at bounding box center [639, 156] width 38 height 22
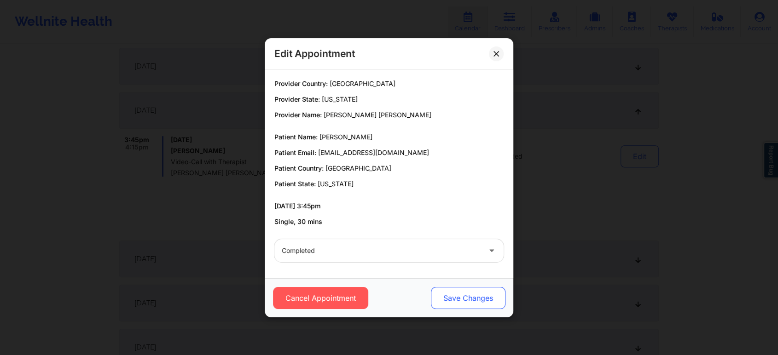
click at [453, 300] on button "Save Changes" at bounding box center [468, 298] width 75 height 22
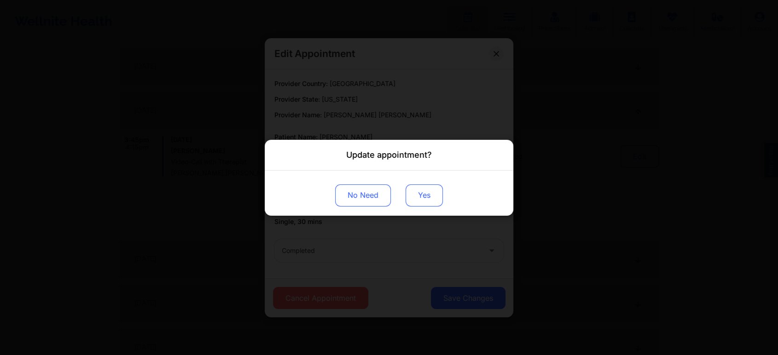
click at [423, 190] on button "Yes" at bounding box center [424, 195] width 37 height 22
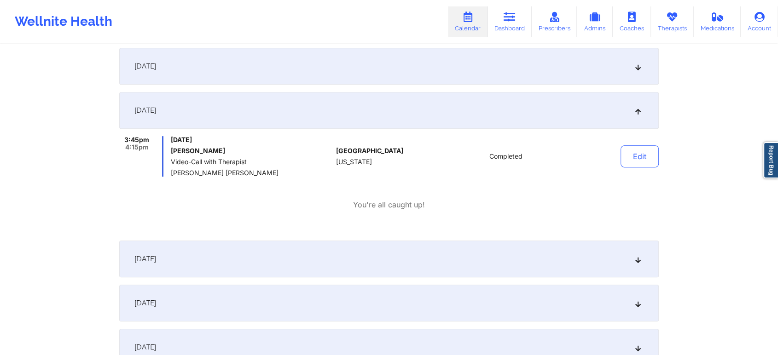
scroll to position [0, 0]
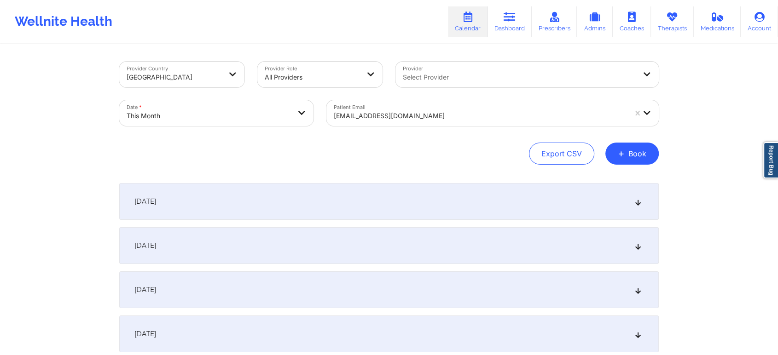
click at [400, 127] on div "Patient Email [EMAIL_ADDRESS][DOMAIN_NAME]" at bounding box center [492, 113] width 345 height 39
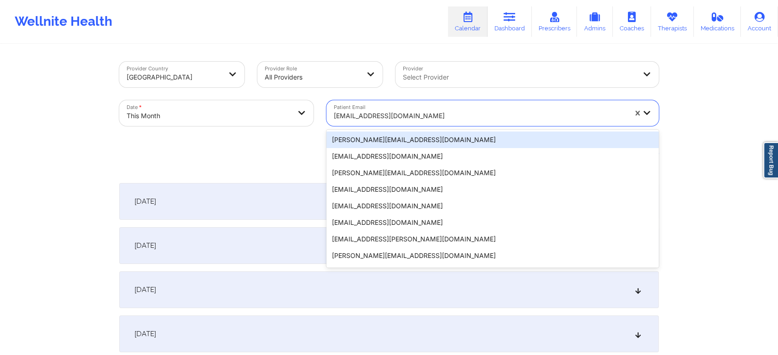
click at [372, 113] on div at bounding box center [480, 115] width 293 height 11
paste input "[EMAIL_ADDRESS][DOMAIN_NAME]"
type input "[EMAIL_ADDRESS][DOMAIN_NAME]"
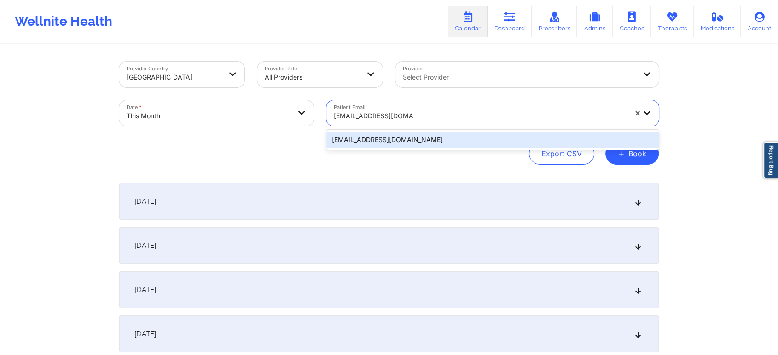
click at [432, 139] on div "[EMAIL_ADDRESS][DOMAIN_NAME]" at bounding box center [492, 140] width 332 height 17
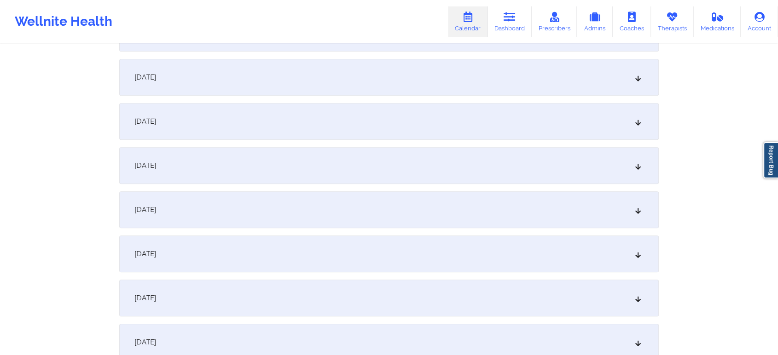
scroll to position [459, 0]
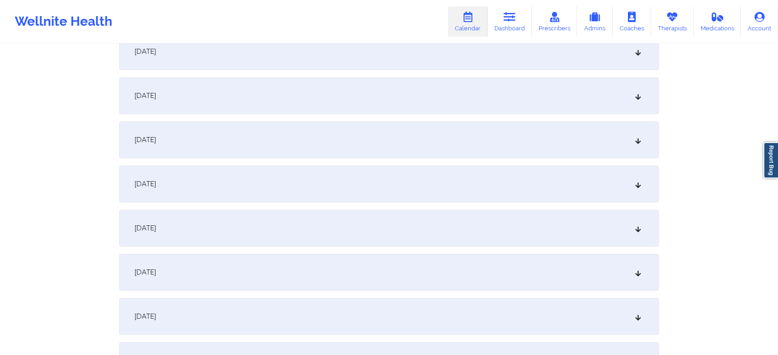
click at [185, 94] on div "[DATE]" at bounding box center [388, 95] width 539 height 37
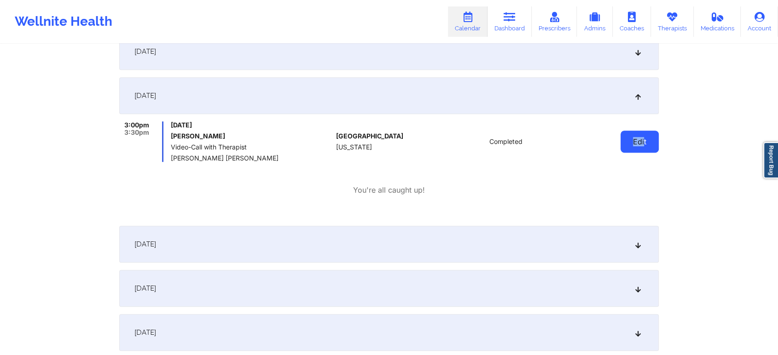
drag, startPoint x: 634, startPoint y: 158, endPoint x: 645, endPoint y: 132, distance: 28.6
click at [645, 132] on div "Edit" at bounding box center [616, 142] width 85 height 41
click at [645, 132] on button "Edit" at bounding box center [639, 142] width 38 height 22
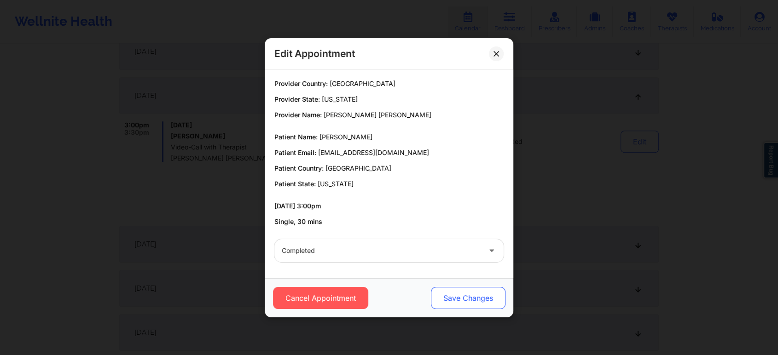
click at [449, 301] on button "Save Changes" at bounding box center [468, 298] width 75 height 22
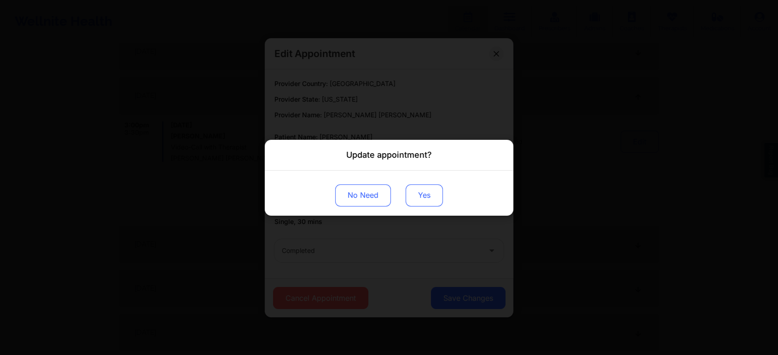
click at [418, 194] on button "Yes" at bounding box center [424, 195] width 37 height 22
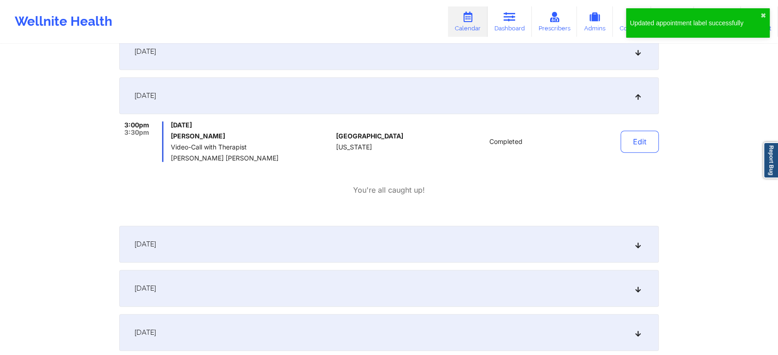
scroll to position [0, 0]
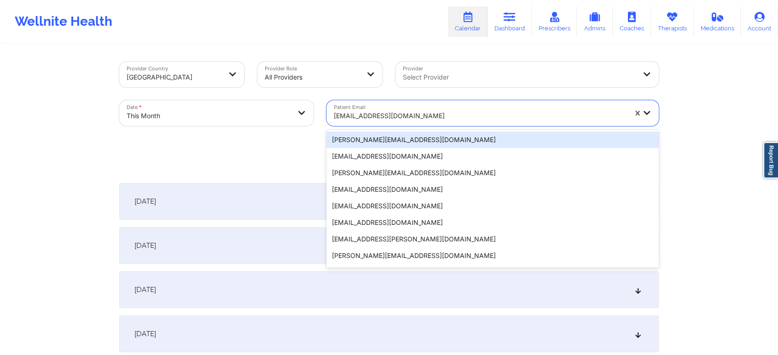
click at [354, 122] on div "[EMAIL_ADDRESS][DOMAIN_NAME]" at bounding box center [480, 116] width 293 height 20
paste input "[EMAIL_ADDRESS][DOMAIN_NAME]"
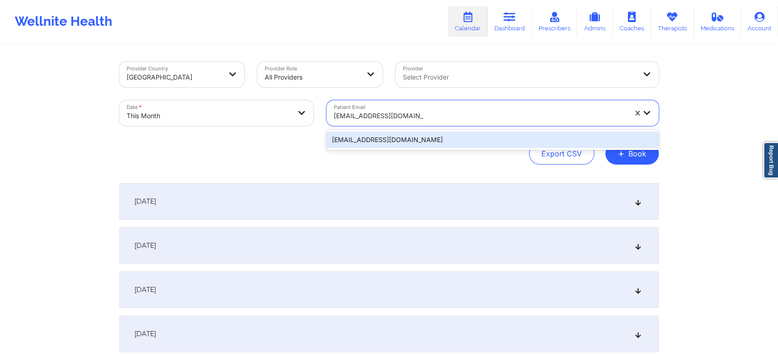
click at [381, 148] on div "[EMAIL_ADDRESS][DOMAIN_NAME]" at bounding box center [492, 140] width 332 height 20
type input "[EMAIL_ADDRESS][DOMAIN_NAME]"
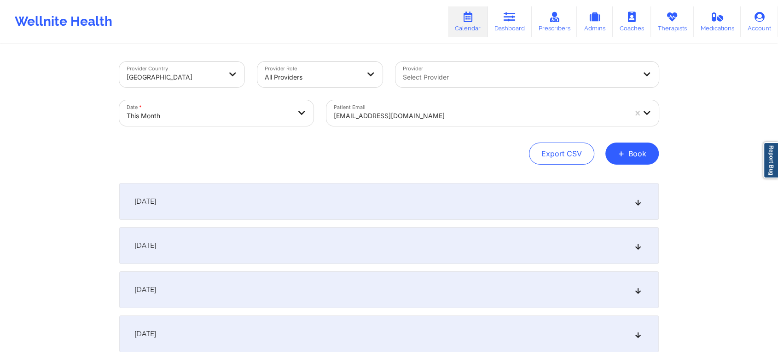
drag, startPoint x: 493, startPoint y: 150, endPoint x: 516, endPoint y: 124, distance: 34.3
click at [516, 124] on div "Provider Country [GEOGRAPHIC_DATA] Provider Role All Providers Provider Select …" at bounding box center [388, 113] width 539 height 103
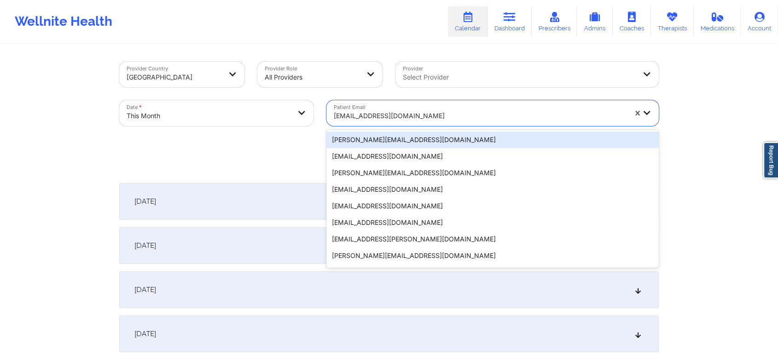
click at [471, 110] on div at bounding box center [480, 115] width 293 height 11
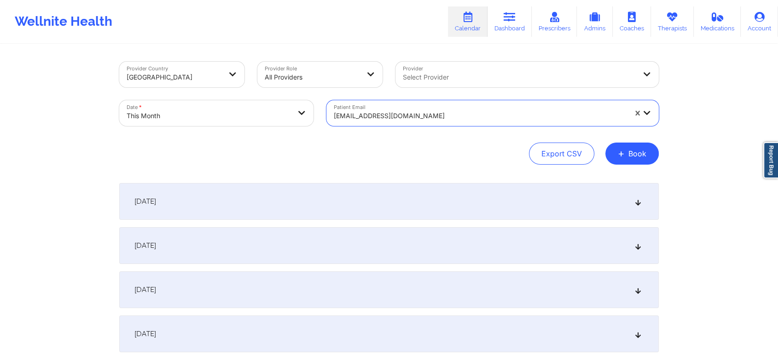
click at [378, 117] on div at bounding box center [480, 115] width 293 height 11
paste input "[EMAIL_ADDRESS][DOMAIN_NAME]"
type input "[EMAIL_ADDRESS][DOMAIN_NAME]"
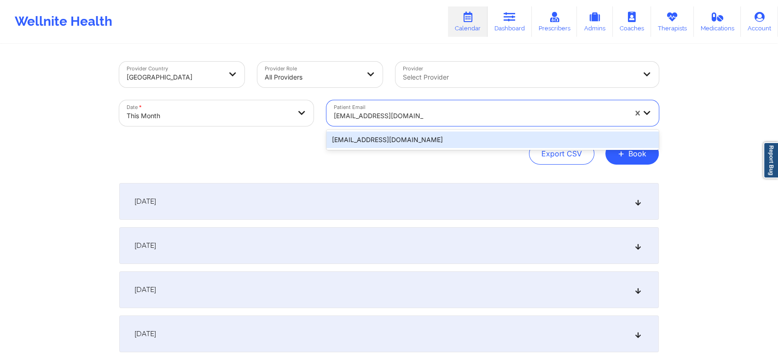
click at [386, 136] on div "[EMAIL_ADDRESS][DOMAIN_NAME]" at bounding box center [492, 140] width 332 height 17
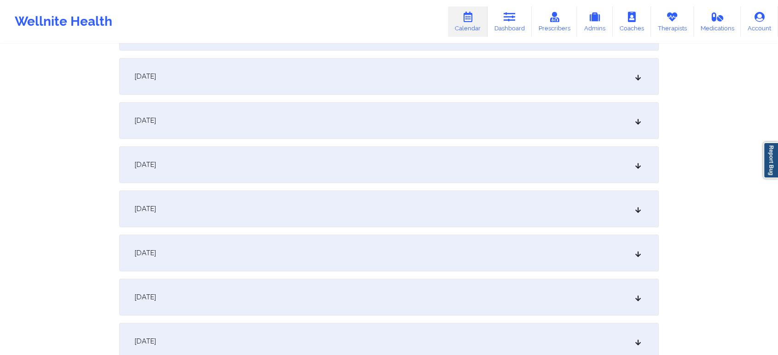
scroll to position [420, 0]
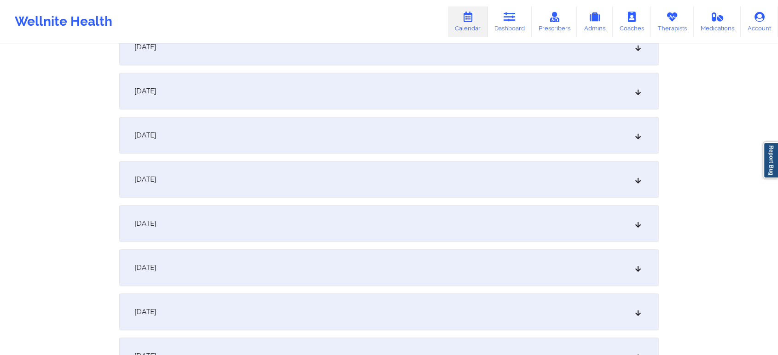
click at [449, 131] on div "[DATE]" at bounding box center [388, 135] width 539 height 37
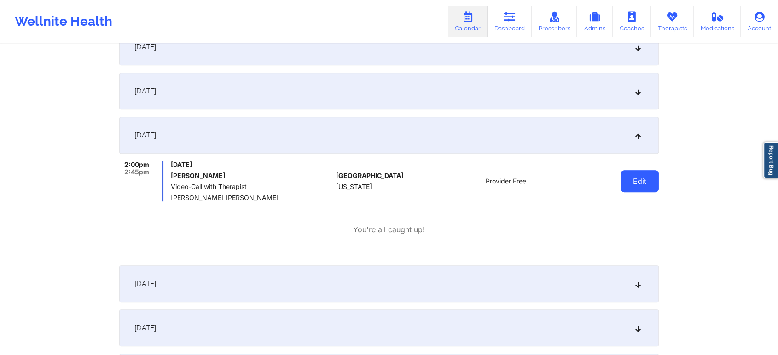
click at [633, 173] on button "Edit" at bounding box center [639, 181] width 38 height 22
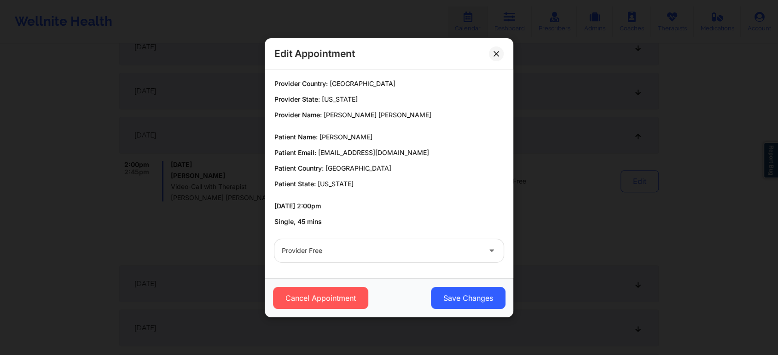
click at [493, 44] on div "Edit Appointment" at bounding box center [389, 53] width 249 height 31
click at [493, 47] on button at bounding box center [496, 53] width 15 height 15
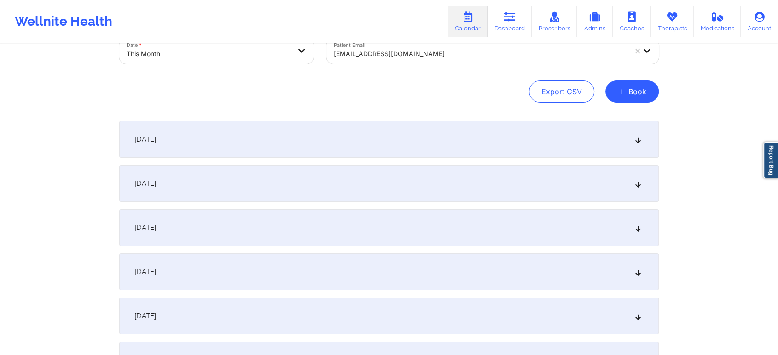
scroll to position [24, 0]
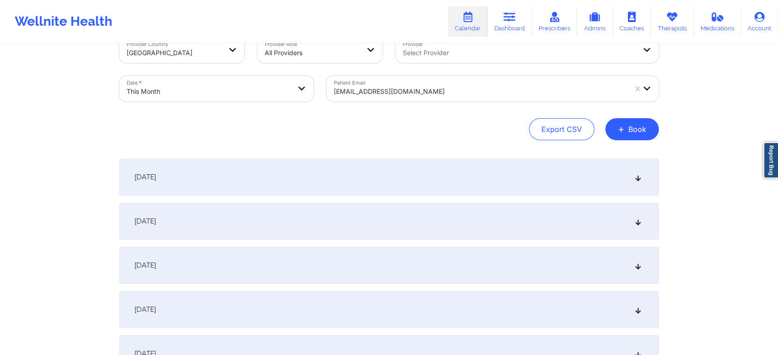
click at [446, 220] on div "[DATE]" at bounding box center [388, 221] width 539 height 37
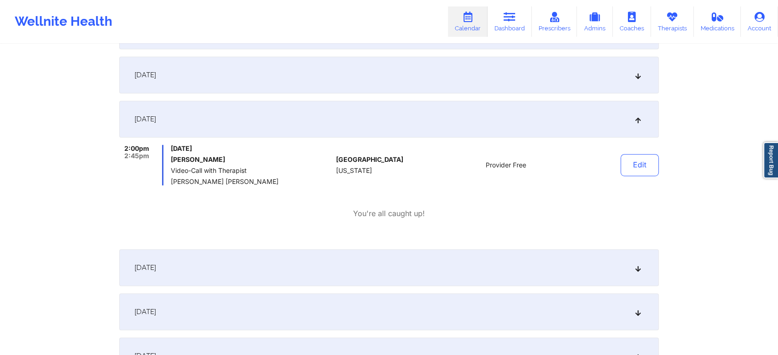
scroll to position [538, 0]
click at [543, 80] on div "[DATE]" at bounding box center [388, 77] width 539 height 37
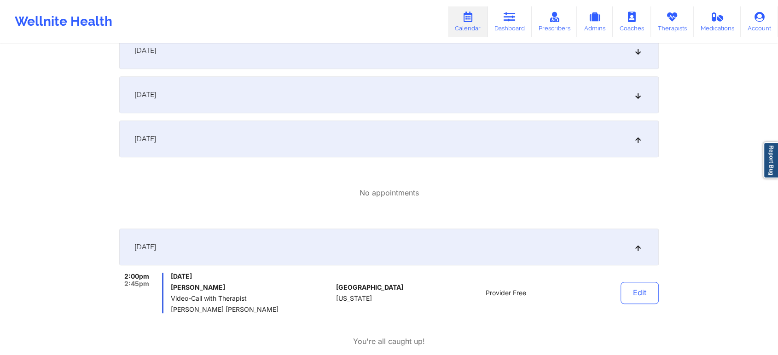
scroll to position [472, 0]
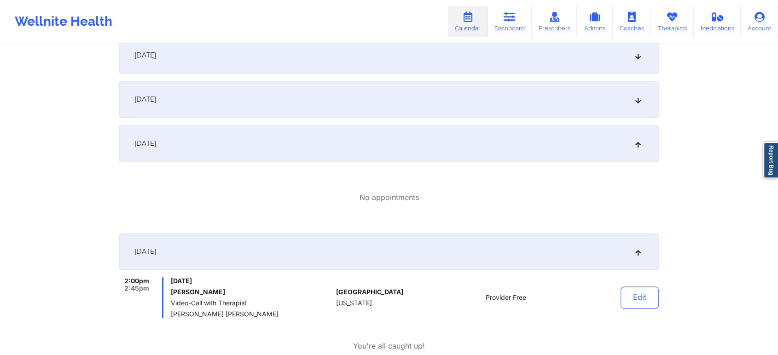
click at [562, 99] on div "[DATE]" at bounding box center [388, 99] width 539 height 37
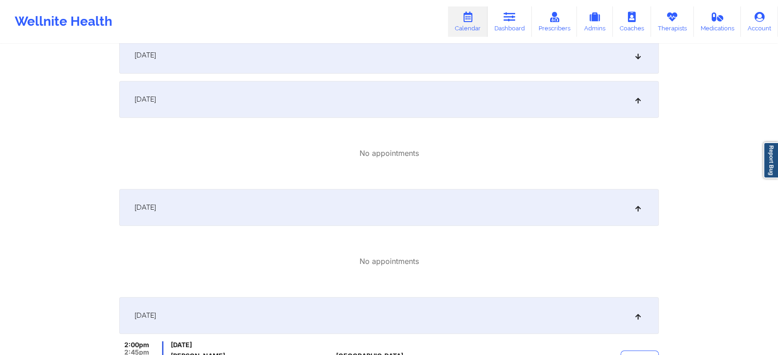
scroll to position [339, 0]
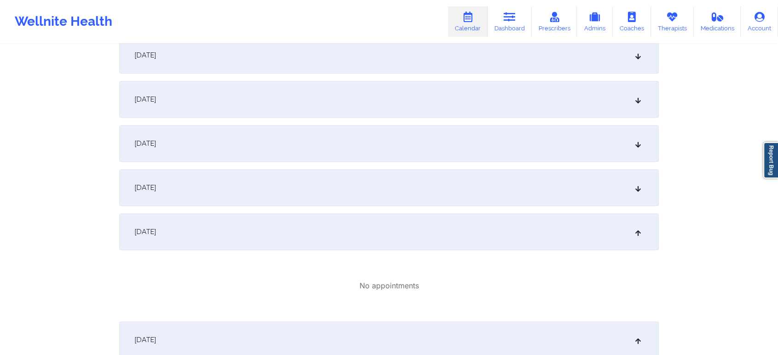
click at [564, 134] on div "[DATE]" at bounding box center [388, 143] width 539 height 37
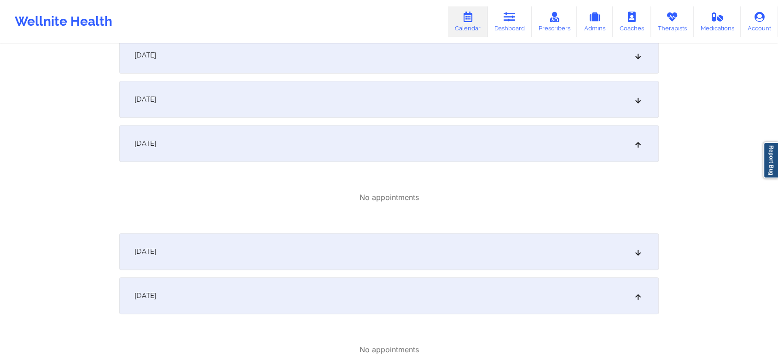
click at [514, 238] on div "[DATE]" at bounding box center [388, 251] width 539 height 37
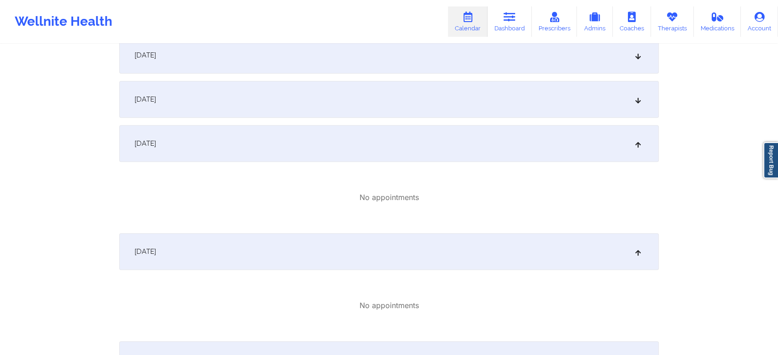
click at [487, 102] on div "[DATE]" at bounding box center [388, 99] width 539 height 37
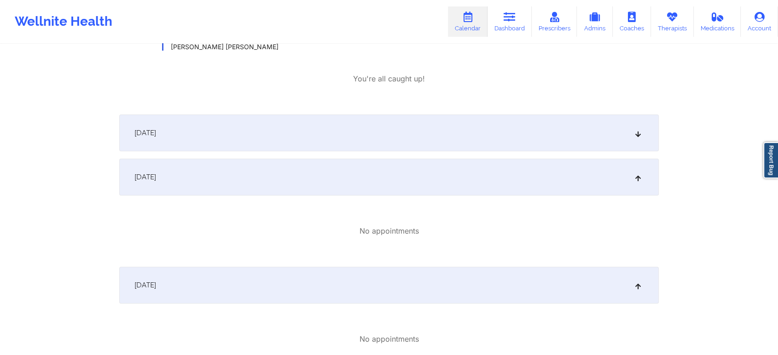
scroll to position [259, 0]
drag, startPoint x: 605, startPoint y: 106, endPoint x: 597, endPoint y: 148, distance: 42.5
click at [597, 148] on div "[DATE]" at bounding box center [388, 135] width 539 height 37
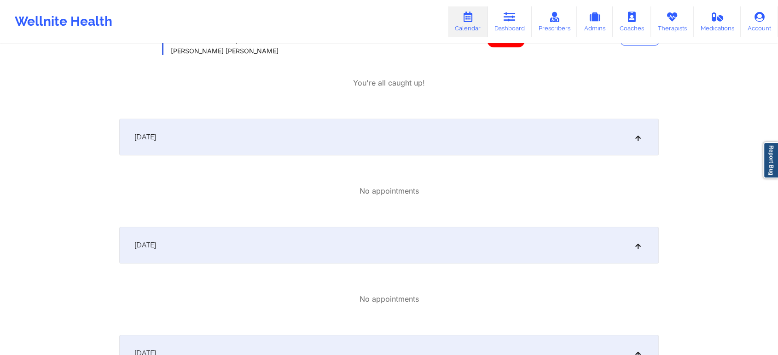
scroll to position [0, 0]
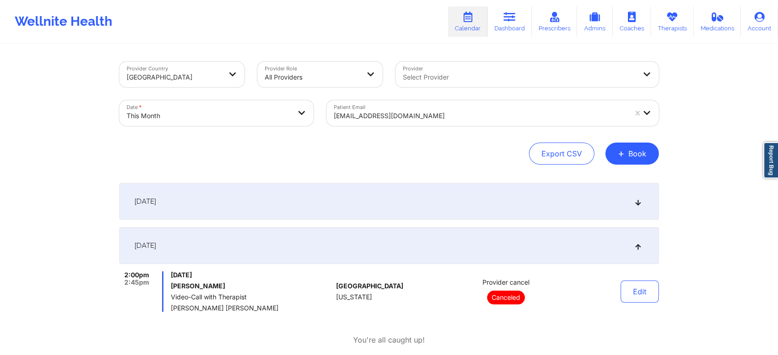
click at [397, 113] on div at bounding box center [480, 115] width 293 height 11
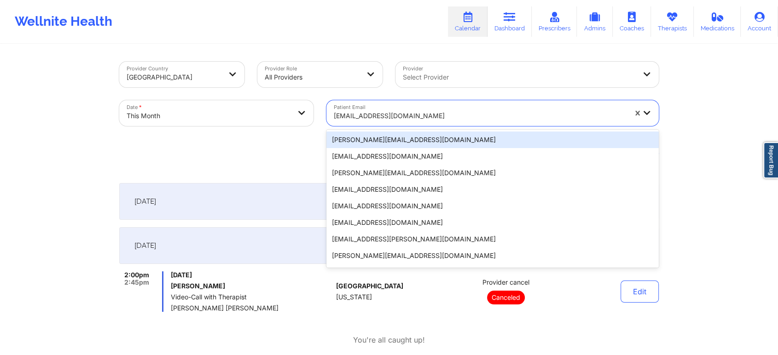
paste input "[EMAIL_ADDRESS][DOMAIN_NAME]"
type input "[EMAIL_ADDRESS][DOMAIN_NAME]"
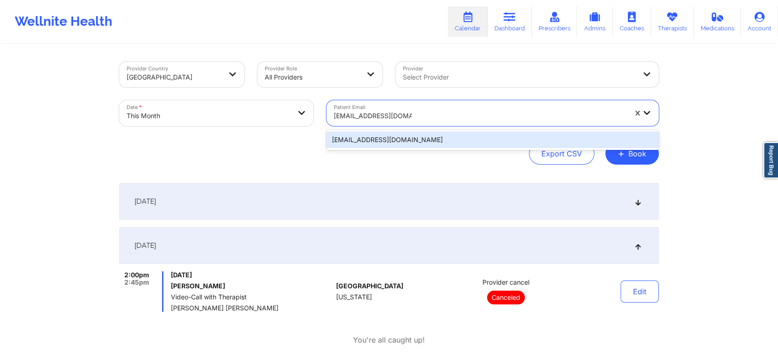
click at [416, 140] on div "[EMAIL_ADDRESS][DOMAIN_NAME]" at bounding box center [492, 140] width 332 height 17
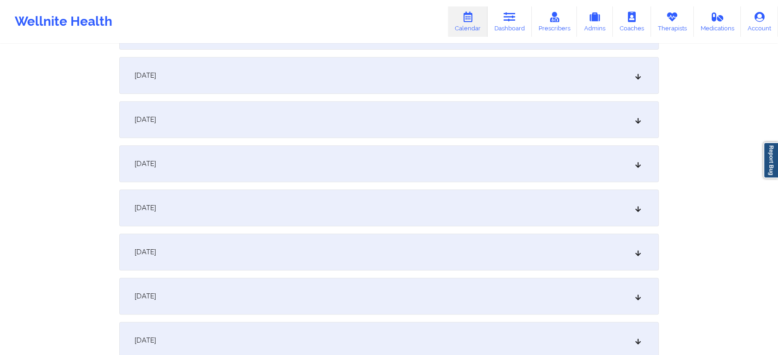
scroll to position [349, 0]
click at [456, 203] on div "[DATE]" at bounding box center [388, 206] width 539 height 37
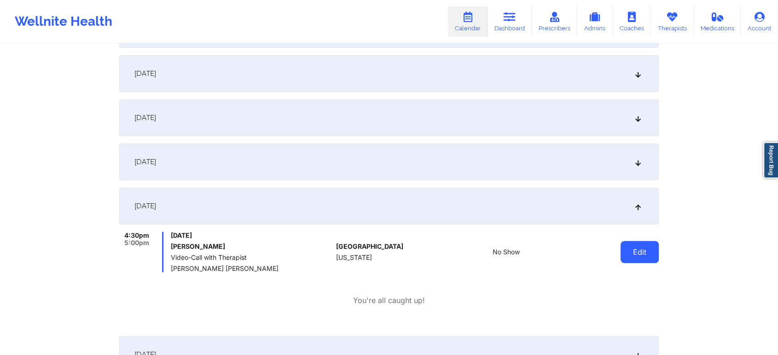
click at [632, 247] on button "Edit" at bounding box center [639, 252] width 38 height 22
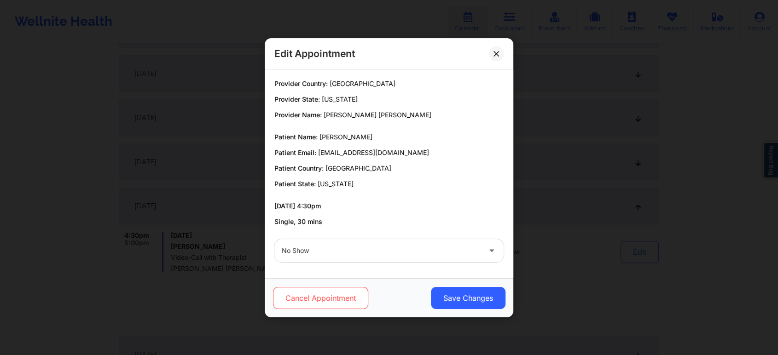
click at [309, 298] on button "Cancel Appointment" at bounding box center [320, 298] width 95 height 22
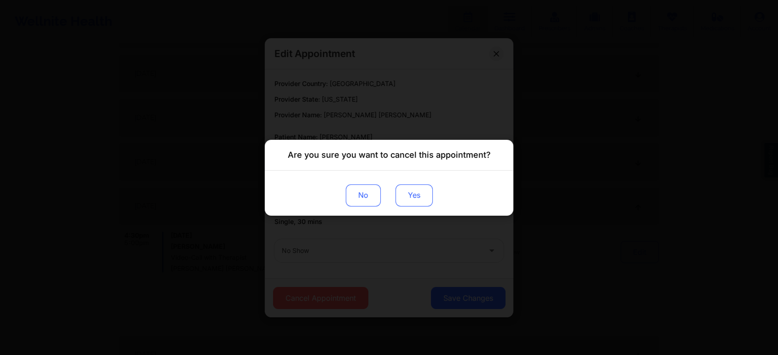
click at [430, 204] on button "Yes" at bounding box center [413, 195] width 37 height 22
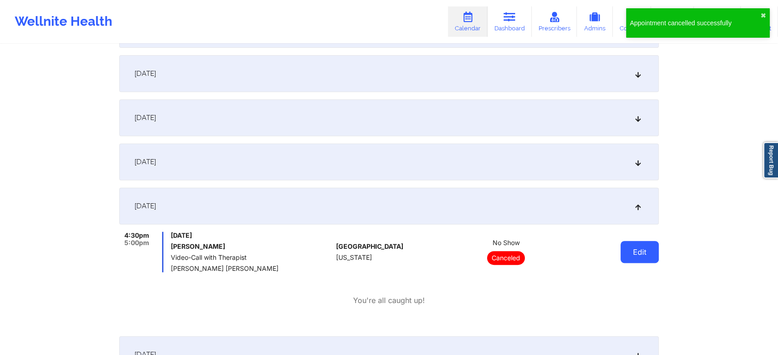
click at [637, 250] on button "Edit" at bounding box center [639, 252] width 38 height 22
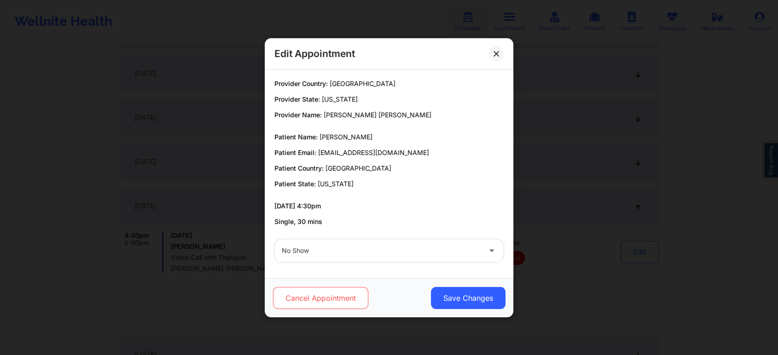
click at [310, 294] on button "Cancel Appointment" at bounding box center [320, 298] width 95 height 22
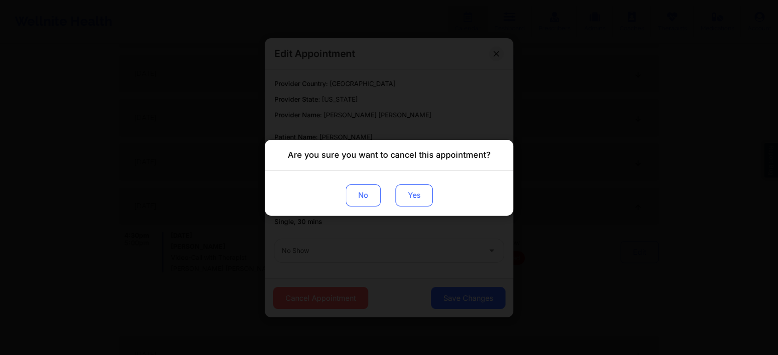
drag, startPoint x: 413, startPoint y: 179, endPoint x: 411, endPoint y: 190, distance: 10.7
click at [411, 190] on div "No Yes" at bounding box center [389, 192] width 249 height 45
click at [411, 190] on button "Yes" at bounding box center [413, 195] width 37 height 22
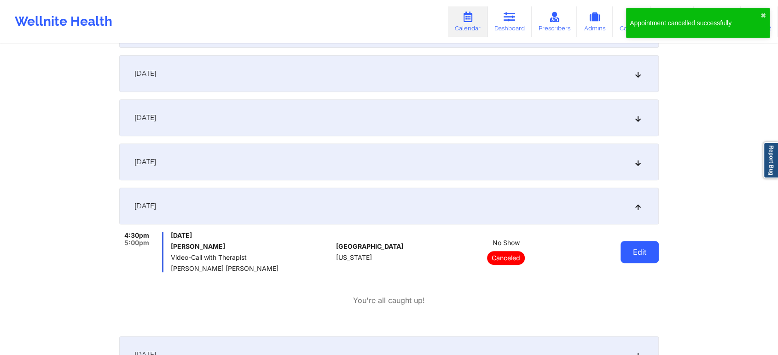
click at [652, 249] on button "Edit" at bounding box center [639, 252] width 38 height 22
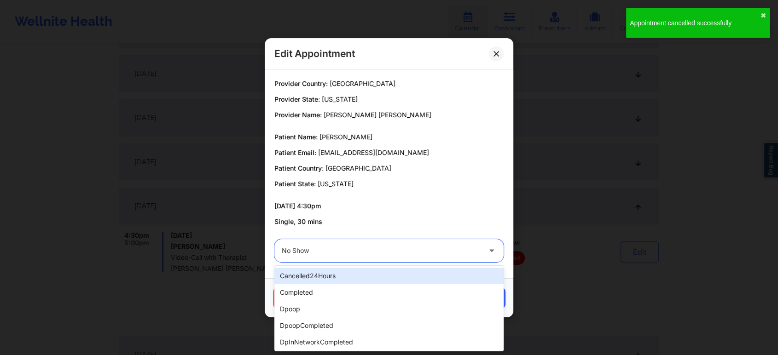
click at [423, 255] on div at bounding box center [381, 250] width 199 height 11
type input "res"
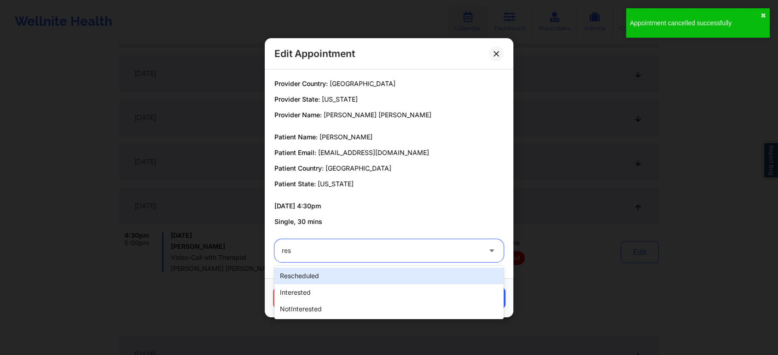
click at [400, 272] on div "rescheduled" at bounding box center [388, 276] width 229 height 17
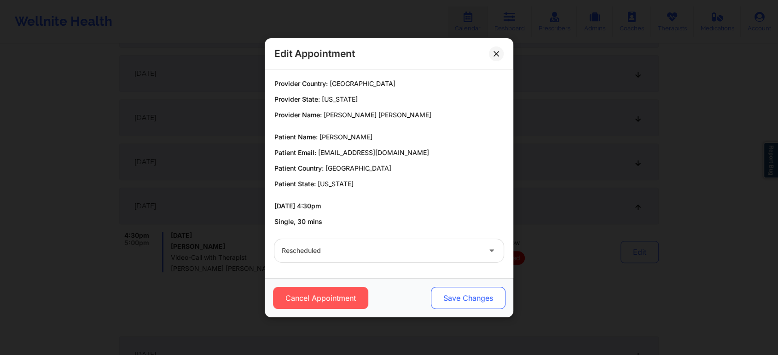
click at [457, 301] on button "Save Changes" at bounding box center [468, 298] width 75 height 22
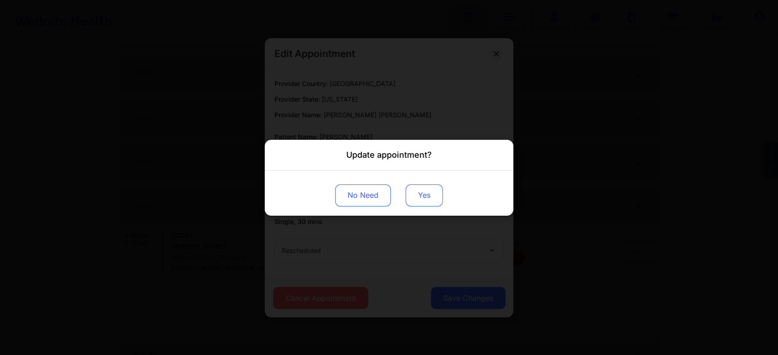
click at [435, 187] on button "Yes" at bounding box center [424, 195] width 37 height 22
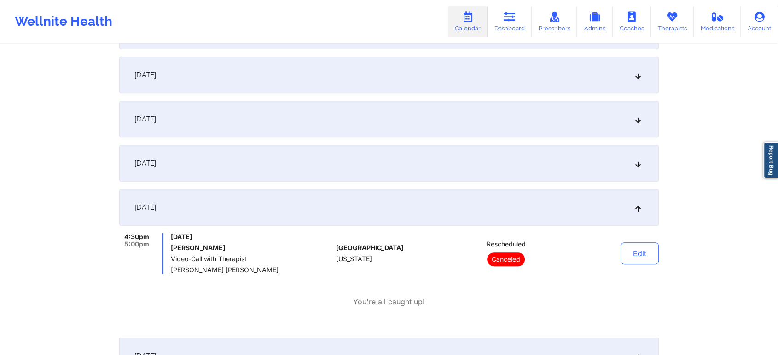
scroll to position [0, 0]
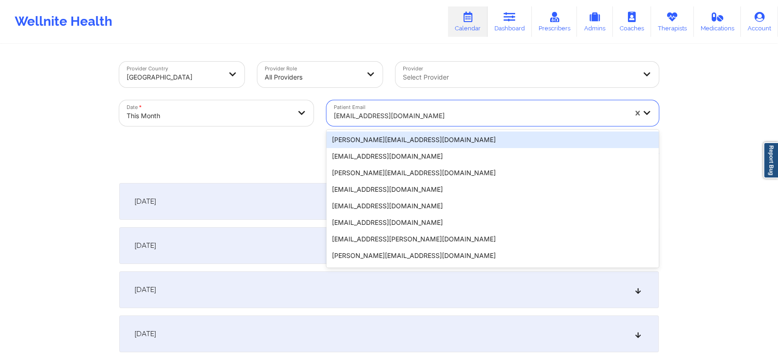
click at [353, 113] on div at bounding box center [480, 115] width 293 height 11
paste input "[PERSON_NAME][EMAIL_ADDRESS][DOMAIN_NAME]"
type input "[PERSON_NAME][EMAIL_ADDRESS][DOMAIN_NAME]"
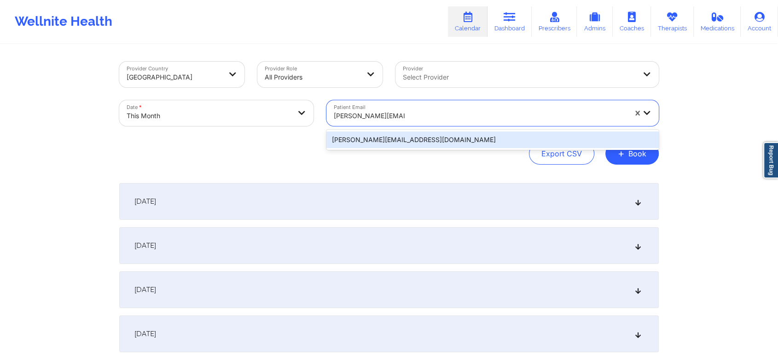
click at [397, 136] on div "[PERSON_NAME][EMAIL_ADDRESS][DOMAIN_NAME]" at bounding box center [492, 140] width 332 height 17
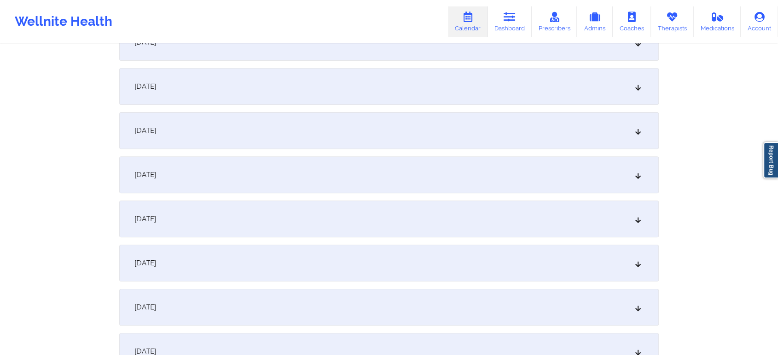
scroll to position [361, 0]
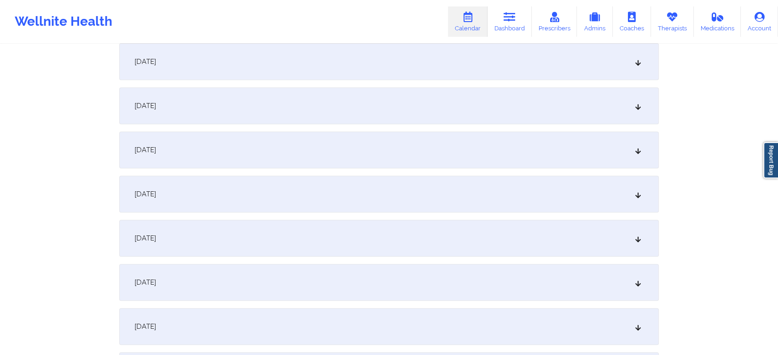
drag, startPoint x: 368, startPoint y: 162, endPoint x: 355, endPoint y: 200, distance: 40.5
click at [355, 200] on div "[DATE]" at bounding box center [388, 194] width 539 height 37
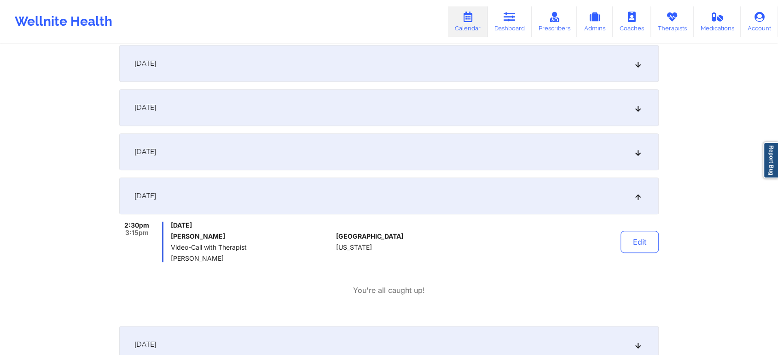
scroll to position [0, 0]
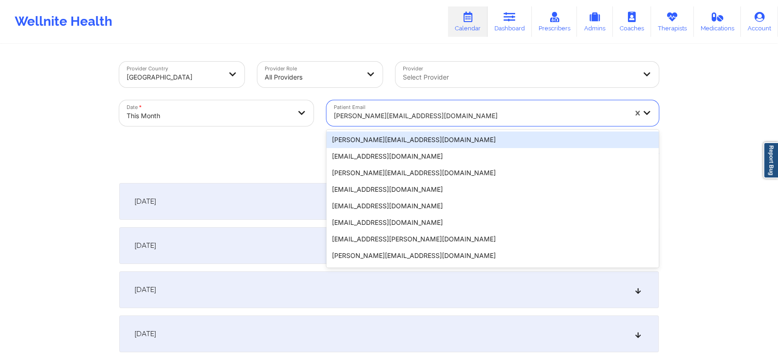
click at [394, 110] on div at bounding box center [480, 115] width 293 height 11
paste input "[EMAIL_ADDRESS][DOMAIN_NAME]"
type input "[EMAIL_ADDRESS][DOMAIN_NAME]"
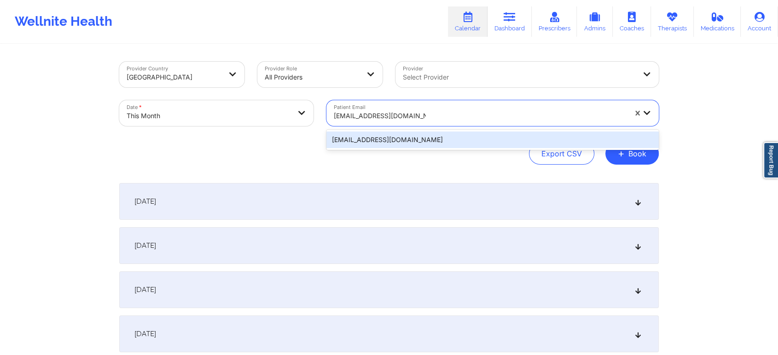
click at [420, 143] on div "[EMAIL_ADDRESS][DOMAIN_NAME]" at bounding box center [492, 140] width 332 height 17
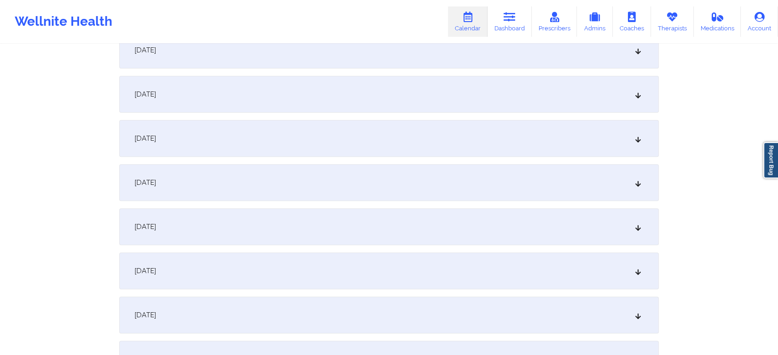
scroll to position [324, 0]
click at [436, 236] on div "[DATE]" at bounding box center [388, 231] width 539 height 37
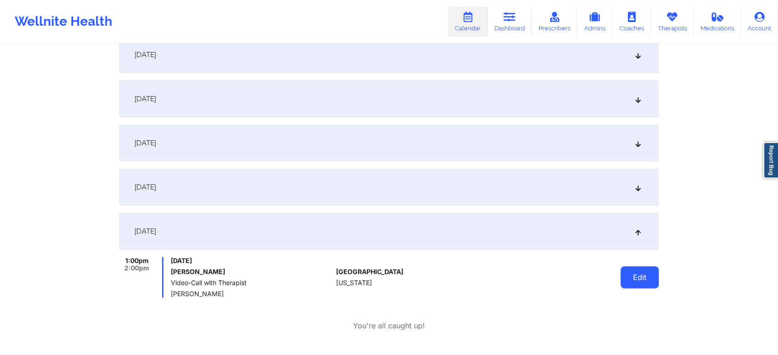
click at [639, 269] on button "Edit" at bounding box center [639, 278] width 38 height 22
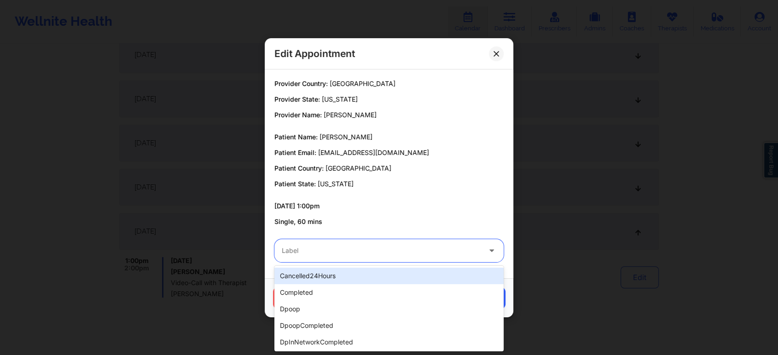
click at [376, 243] on div "Label" at bounding box center [377, 250] width 207 height 23
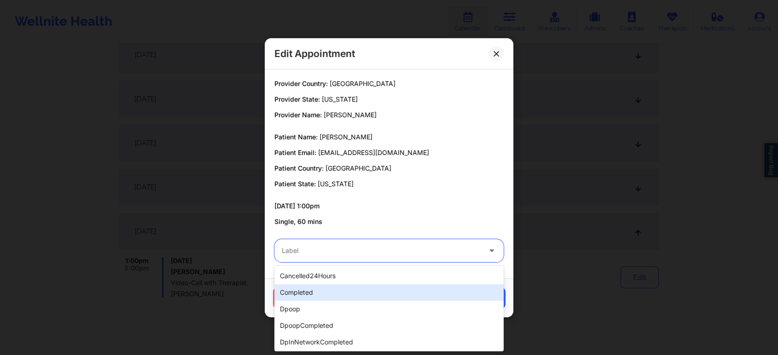
drag, startPoint x: 366, startPoint y: 281, endPoint x: 359, endPoint y: 299, distance: 19.0
click at [359, 299] on div "cancelled24Hours completed dpoop dpoopCompleted dpInNetworkCompleted freeNoShow…" at bounding box center [388, 309] width 229 height 86
click at [359, 299] on div "completed" at bounding box center [388, 292] width 229 height 17
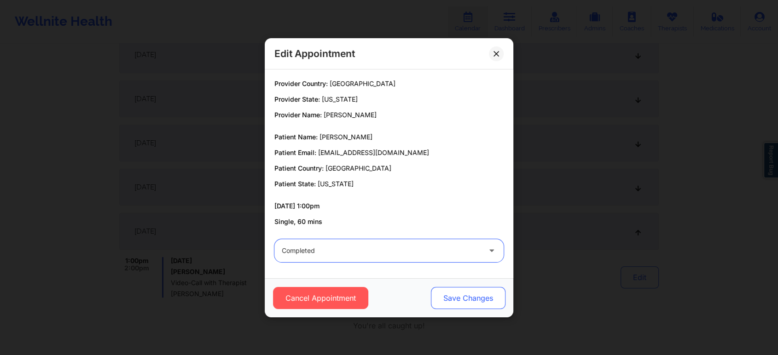
click at [474, 292] on button "Save Changes" at bounding box center [468, 298] width 75 height 22
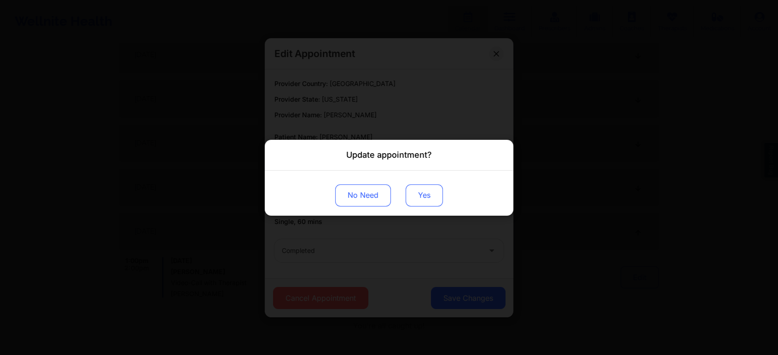
click at [437, 187] on button "Yes" at bounding box center [424, 195] width 37 height 22
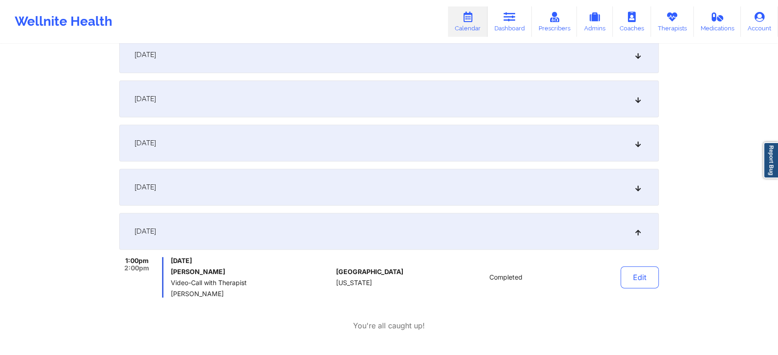
scroll to position [0, 0]
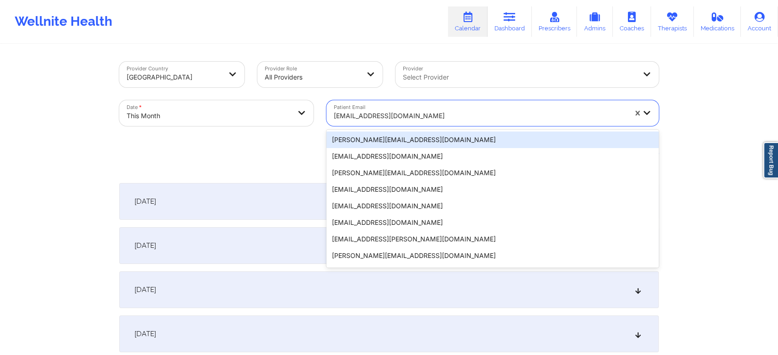
click at [421, 103] on div "[EMAIL_ADDRESS][DOMAIN_NAME]" at bounding box center [476, 113] width 301 height 26
paste input "[EMAIL_ADDRESS][DOMAIN_NAME]"
type input "[EMAIL_ADDRESS][DOMAIN_NAME]"
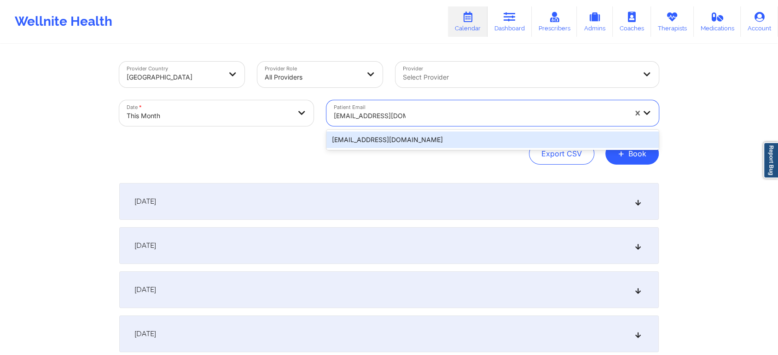
click at [423, 133] on div "[EMAIL_ADDRESS][DOMAIN_NAME]" at bounding box center [492, 140] width 332 height 17
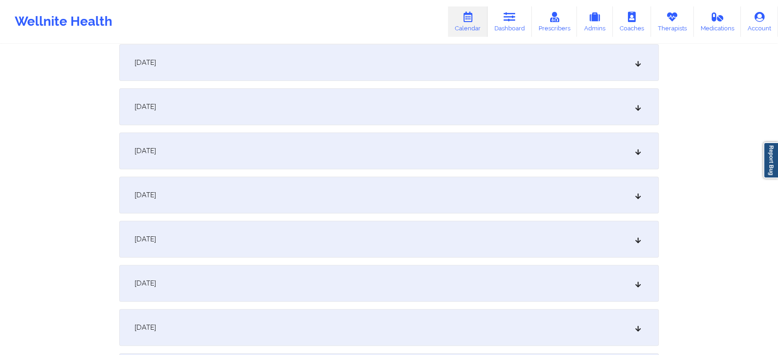
scroll to position [380, 0]
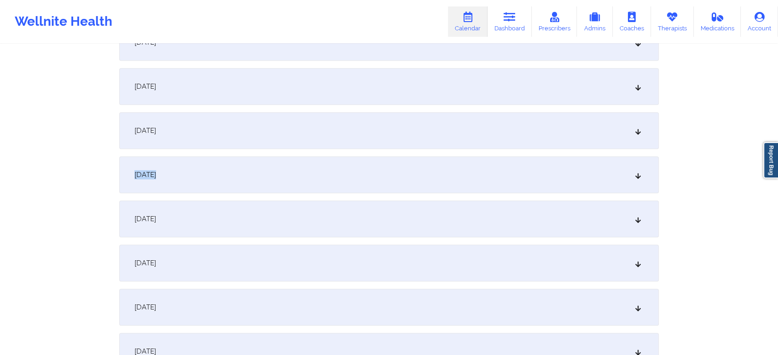
drag, startPoint x: 462, startPoint y: 130, endPoint x: 447, endPoint y: 165, distance: 38.0
click at [447, 166] on div "[DATE]" at bounding box center [388, 175] width 539 height 37
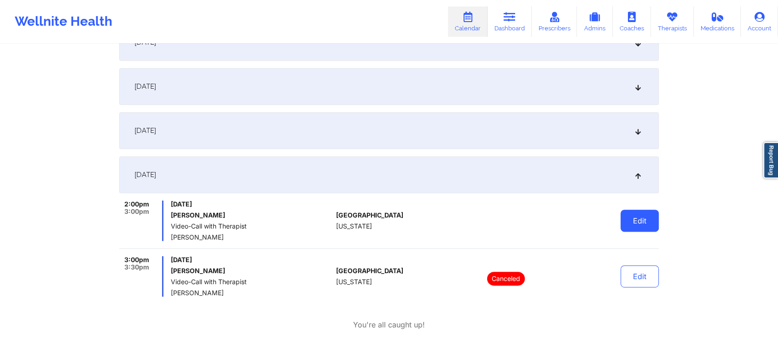
click at [636, 215] on button "Edit" at bounding box center [639, 221] width 38 height 22
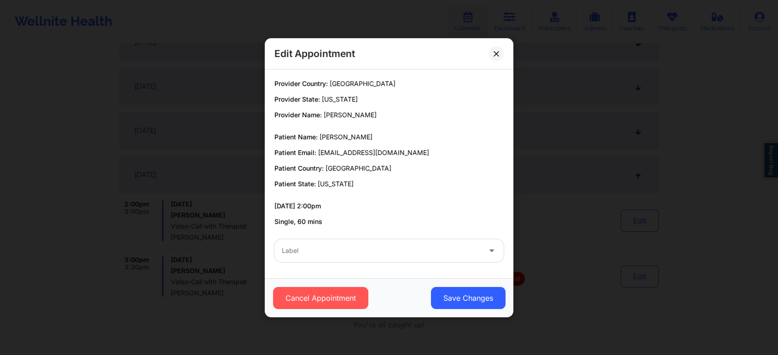
click at [371, 242] on div "Label" at bounding box center [377, 250] width 207 height 23
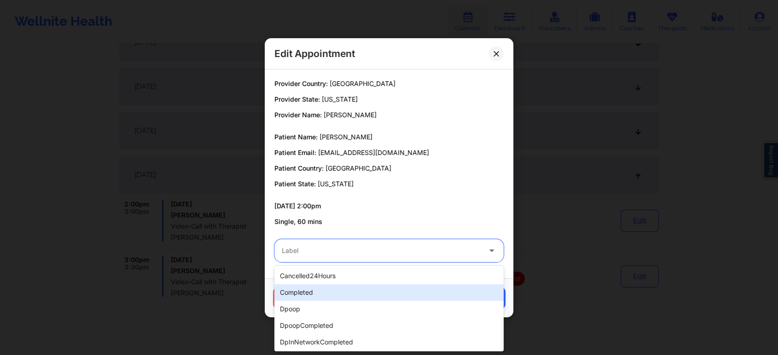
click at [339, 285] on div "completed" at bounding box center [388, 292] width 229 height 17
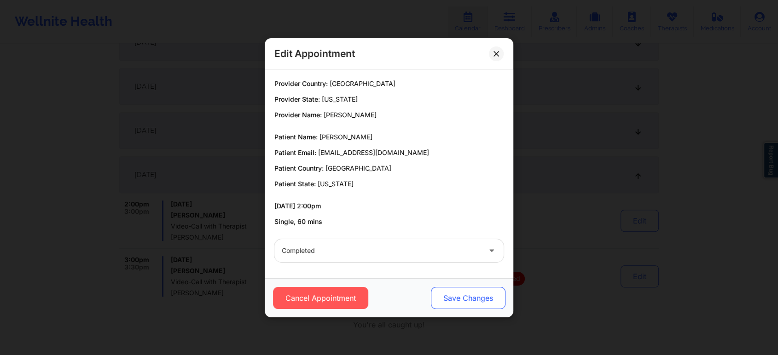
click at [441, 288] on button "Save Changes" at bounding box center [468, 298] width 75 height 22
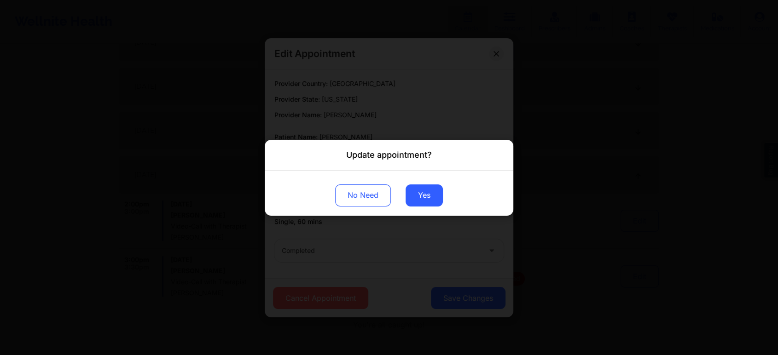
click at [416, 207] on div "No Need Yes" at bounding box center [389, 192] width 249 height 45
click at [419, 192] on button "Yes" at bounding box center [424, 195] width 37 height 22
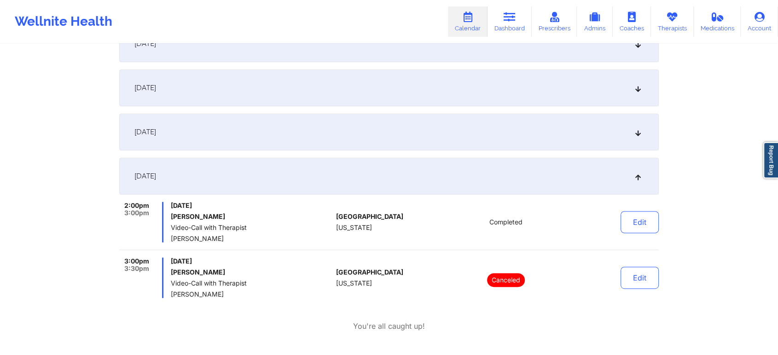
scroll to position [0, 0]
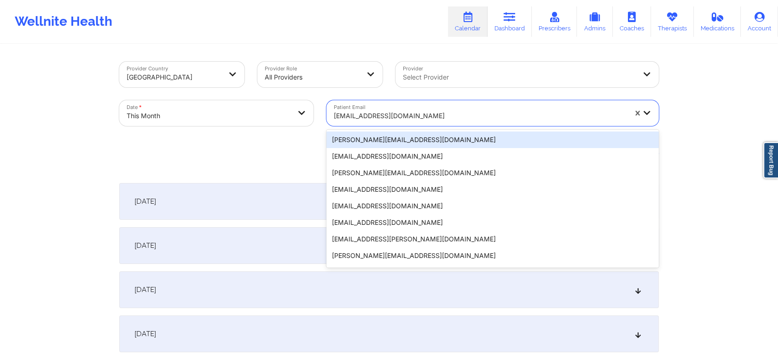
click at [393, 121] on div at bounding box center [480, 115] width 293 height 11
paste input "[EMAIL_ADDRESS][DOMAIN_NAME]"
type input "[EMAIL_ADDRESS][DOMAIN_NAME]"
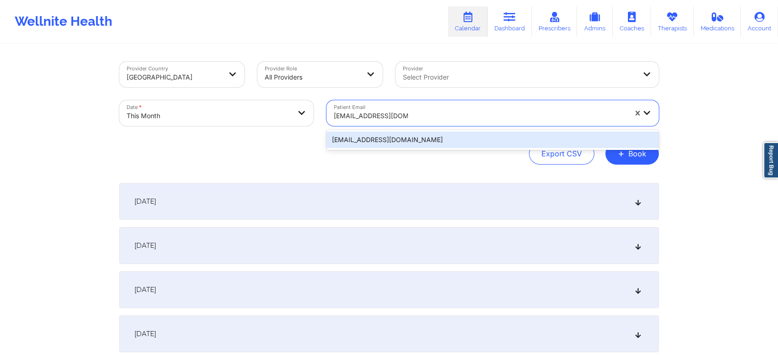
click at [408, 134] on div "[EMAIL_ADDRESS][DOMAIN_NAME]" at bounding box center [492, 140] width 332 height 17
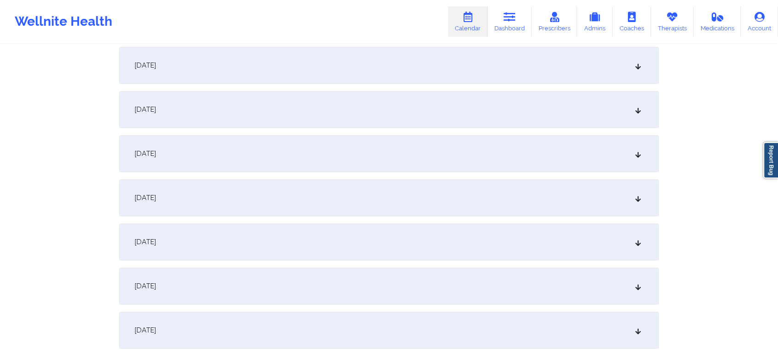
scroll to position [379, 0]
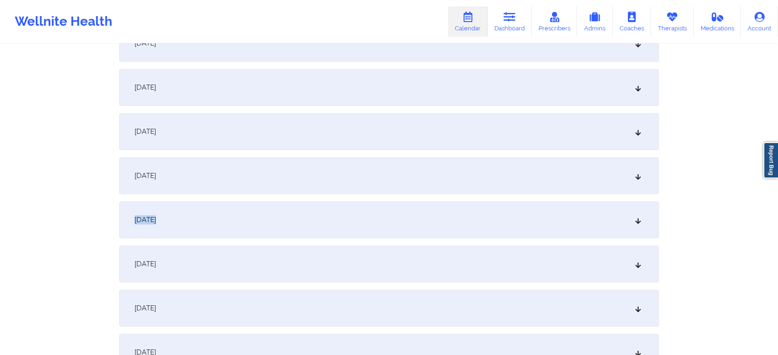
drag, startPoint x: 463, startPoint y: 213, endPoint x: 432, endPoint y: 171, distance: 52.0
click at [432, 171] on div "[DATE]" at bounding box center [388, 175] width 539 height 37
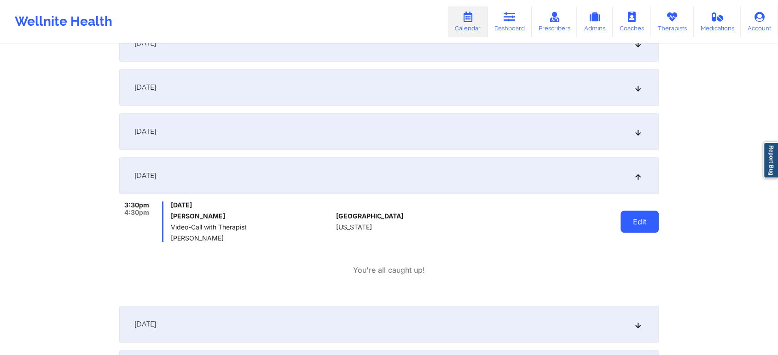
click at [638, 229] on button "Edit" at bounding box center [639, 222] width 38 height 22
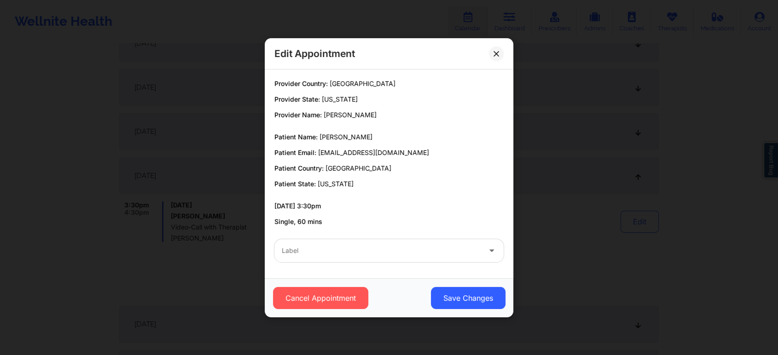
click at [385, 245] on div at bounding box center [381, 250] width 199 height 11
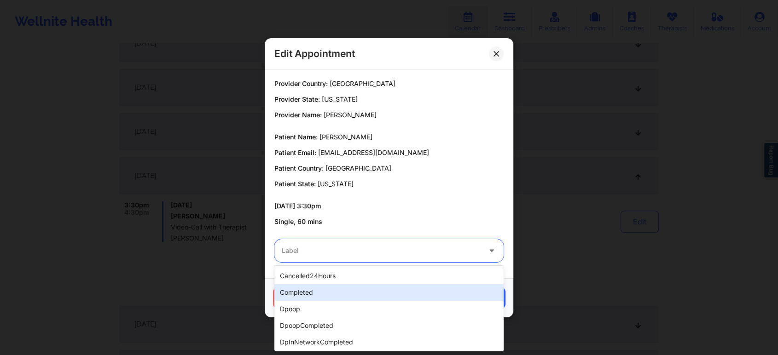
drag, startPoint x: 339, startPoint y: 282, endPoint x: 331, endPoint y: 289, distance: 9.8
click at [331, 289] on div "cancelled24Hours completed dpoop dpoopCompleted dpInNetworkCompleted freeNoShow…" at bounding box center [388, 309] width 229 height 86
click at [331, 289] on div "completed" at bounding box center [388, 292] width 229 height 17
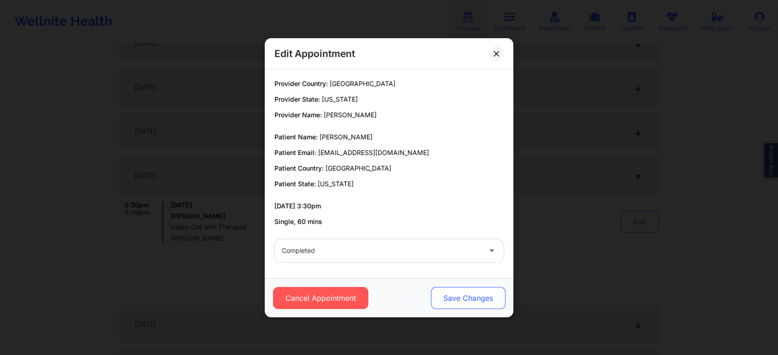
click at [468, 301] on button "Save Changes" at bounding box center [468, 298] width 75 height 22
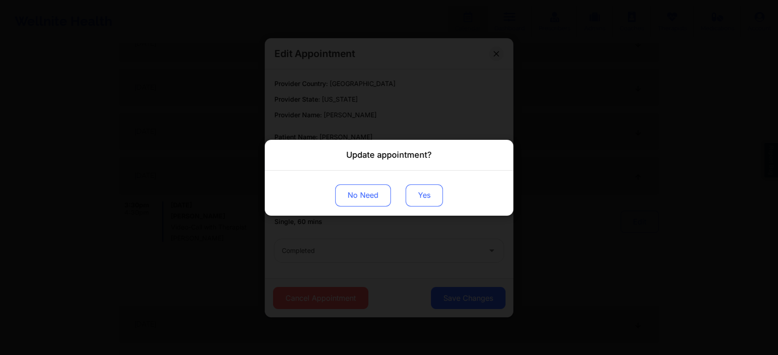
click at [433, 201] on button "Yes" at bounding box center [424, 195] width 37 height 22
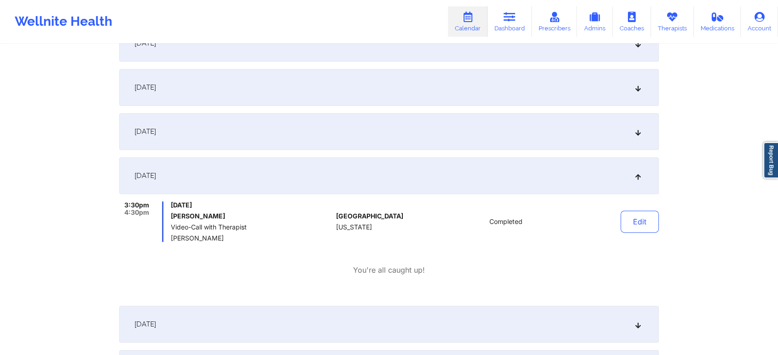
scroll to position [0, 0]
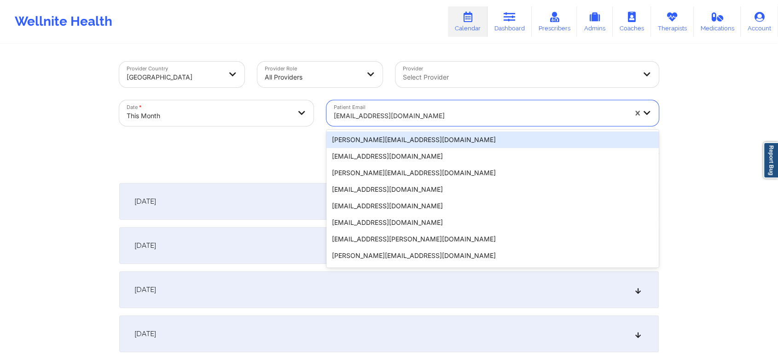
click at [365, 112] on div at bounding box center [480, 115] width 293 height 11
paste input "[EMAIL_ADDRESS][DOMAIN_NAME]"
type input "[EMAIL_ADDRESS][DOMAIN_NAME]"
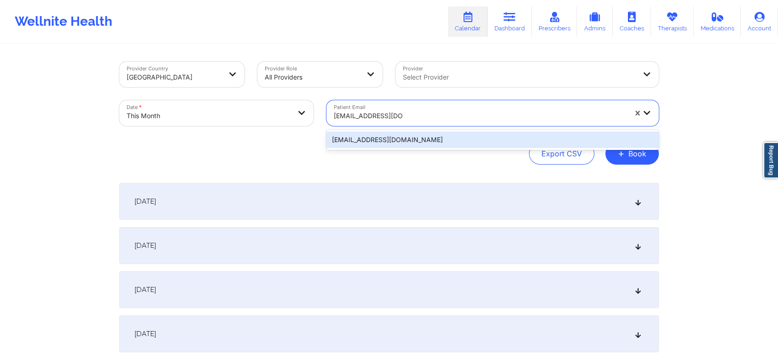
click at [399, 134] on div "[EMAIL_ADDRESS][DOMAIN_NAME]" at bounding box center [492, 140] width 332 height 17
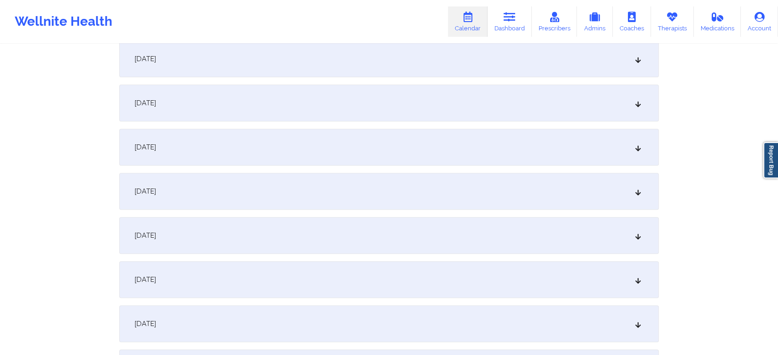
scroll to position [325, 0]
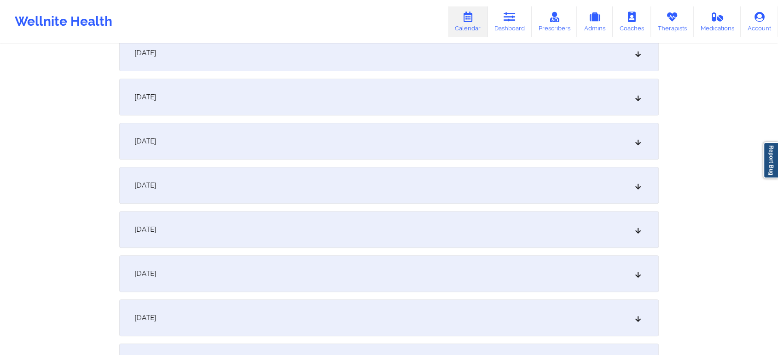
drag, startPoint x: 443, startPoint y: 210, endPoint x: 443, endPoint y: 224, distance: 13.4
drag, startPoint x: 443, startPoint y: 224, endPoint x: 489, endPoint y: 222, distance: 46.1
click at [489, 222] on div "[DATE]" at bounding box center [388, 229] width 539 height 37
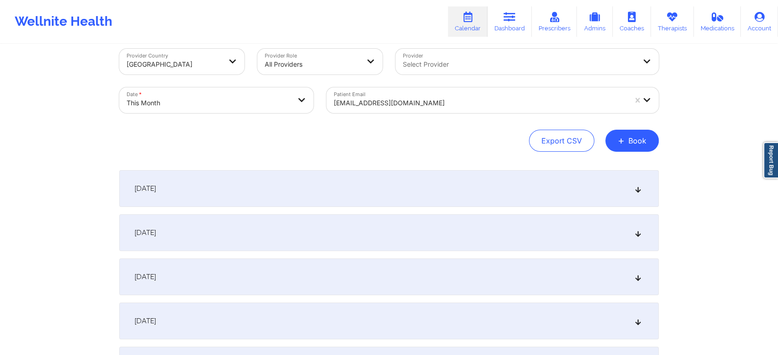
scroll to position [7, 0]
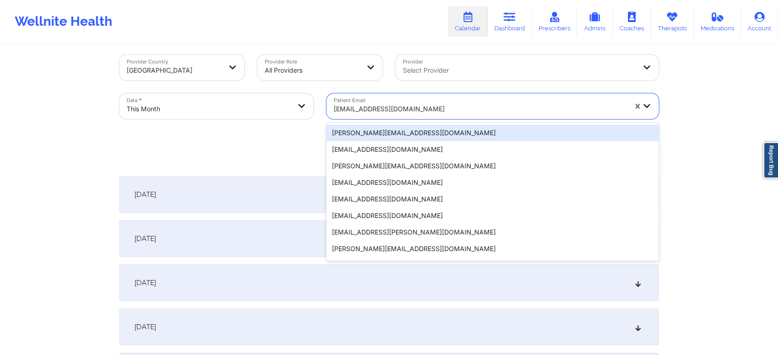
drag, startPoint x: 393, startPoint y: 117, endPoint x: 370, endPoint y: 112, distance: 23.6
click at [370, 112] on div "[EMAIL_ADDRESS][DOMAIN_NAME]" at bounding box center [476, 106] width 301 height 26
paste input "[PERSON_NAME][EMAIL_ADDRESS][DOMAIN_NAME]"
type input "[PERSON_NAME][EMAIL_ADDRESS][DOMAIN_NAME]"
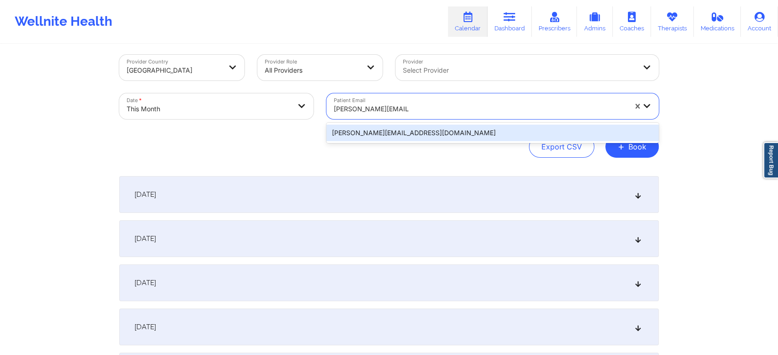
click at [448, 130] on div "[PERSON_NAME][EMAIL_ADDRESS][DOMAIN_NAME]" at bounding box center [492, 133] width 332 height 17
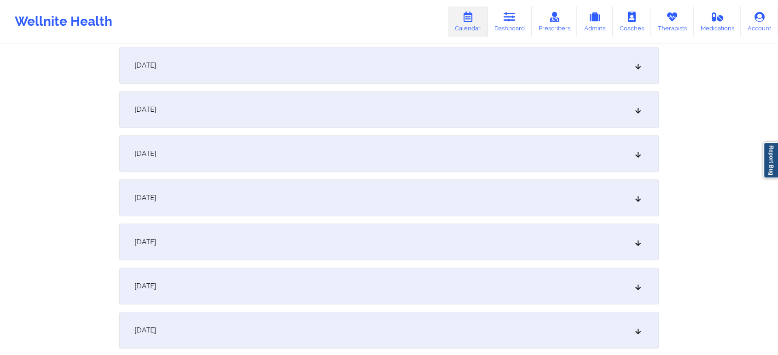
scroll to position [399, 0]
click at [401, 147] on div "[DATE]" at bounding box center [388, 156] width 539 height 37
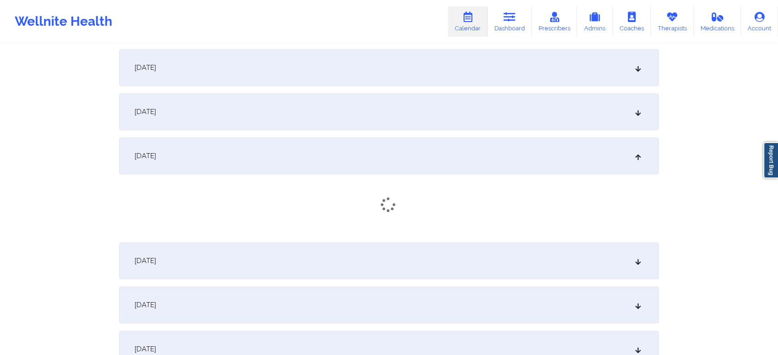
click at [417, 119] on div "[DATE]" at bounding box center [388, 111] width 539 height 37
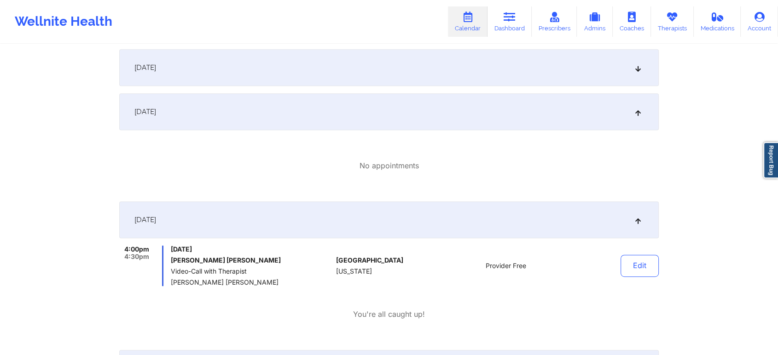
click at [437, 79] on div "[DATE]" at bounding box center [388, 67] width 539 height 37
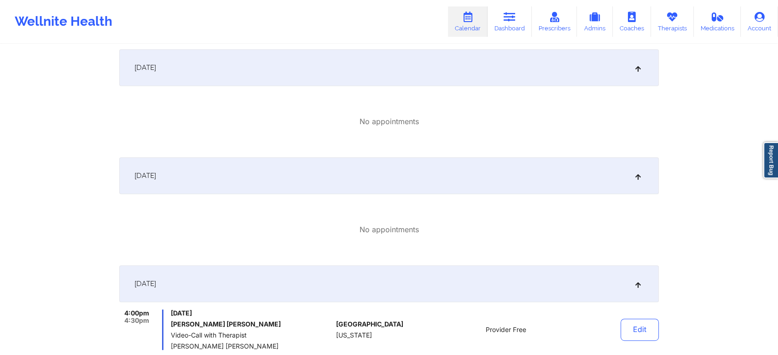
scroll to position [269, 0]
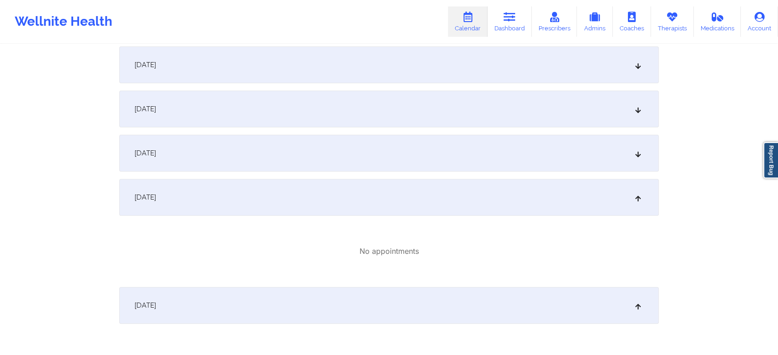
click at [503, 139] on div "[DATE]" at bounding box center [388, 153] width 539 height 37
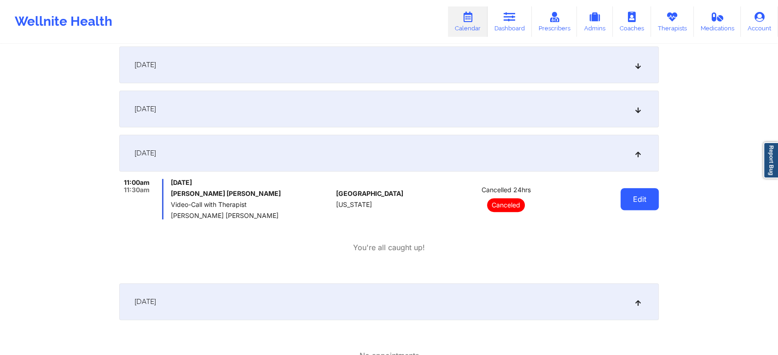
click at [639, 200] on button "Edit" at bounding box center [639, 199] width 38 height 22
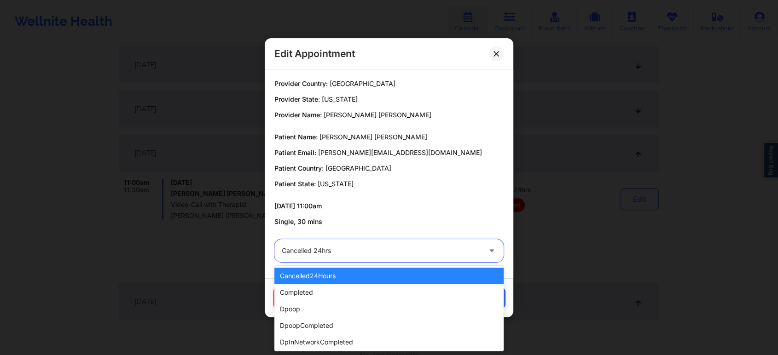
click at [394, 243] on div "Cancelled 24hrs" at bounding box center [381, 250] width 199 height 23
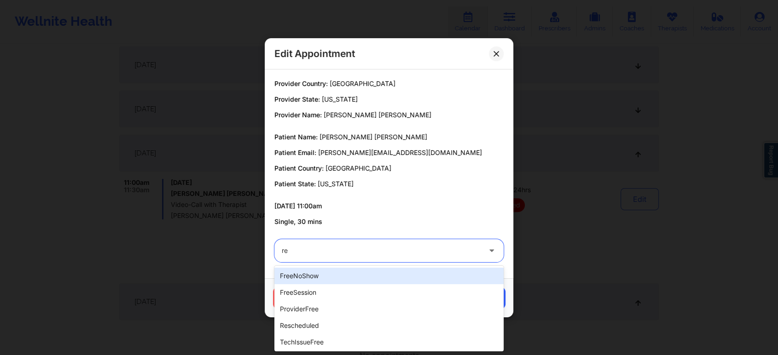
type input "res"
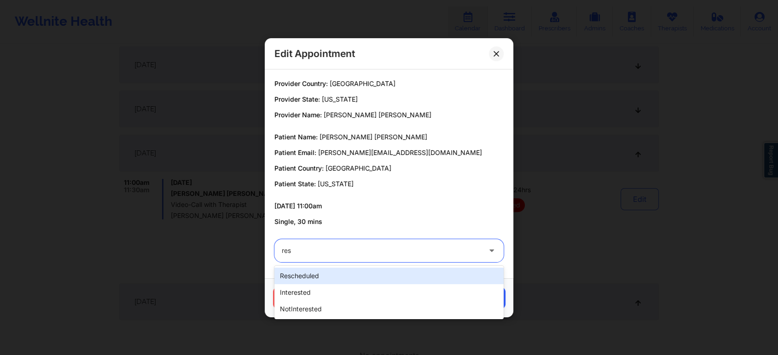
click at [374, 267] on div "rescheduled interested notInterested" at bounding box center [388, 292] width 229 height 53
click at [397, 278] on div "rescheduled" at bounding box center [388, 276] width 229 height 17
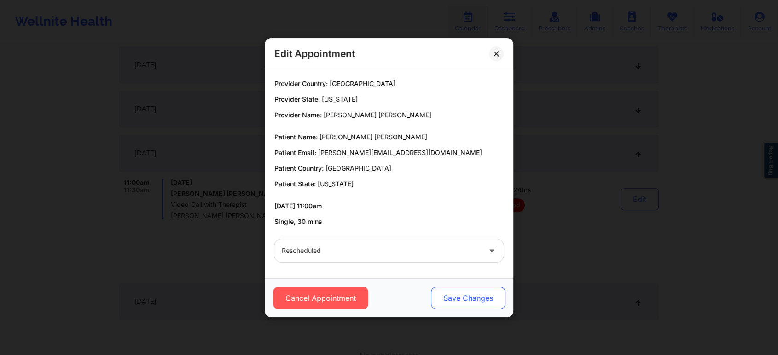
click at [481, 296] on button "Save Changes" at bounding box center [468, 298] width 75 height 22
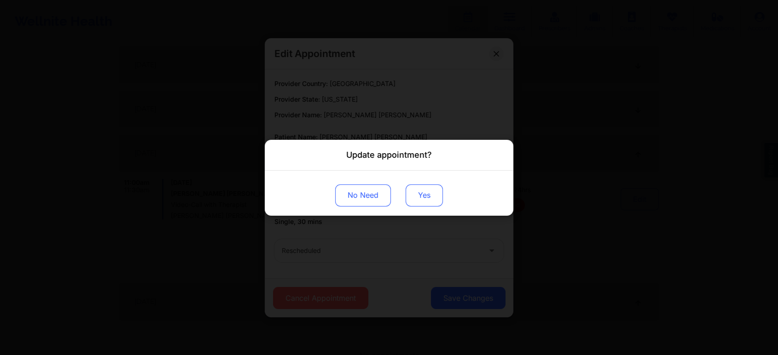
click at [431, 200] on button "Yes" at bounding box center [424, 195] width 37 height 22
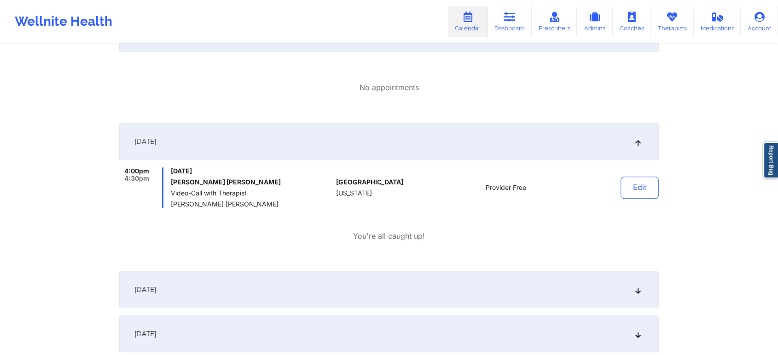
scroll to position [670, 0]
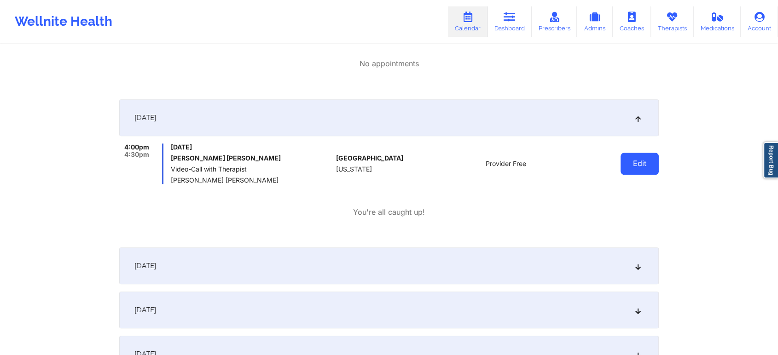
click at [635, 158] on button "Edit" at bounding box center [639, 164] width 38 height 22
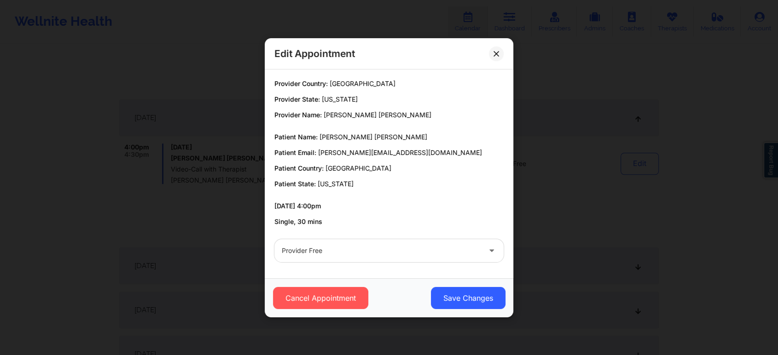
drag, startPoint x: 355, startPoint y: 234, endPoint x: 351, endPoint y: 243, distance: 10.3
click at [351, 243] on div "Provider Free" at bounding box center [389, 251] width 242 height 36
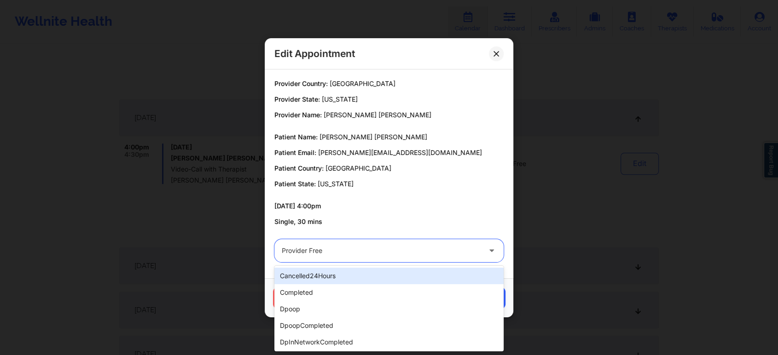
click at [351, 243] on div "Provider Free" at bounding box center [381, 250] width 199 height 23
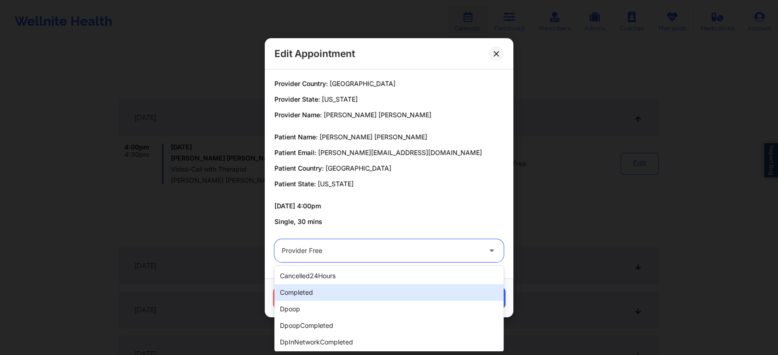
click at [337, 287] on div "completed" at bounding box center [388, 292] width 229 height 17
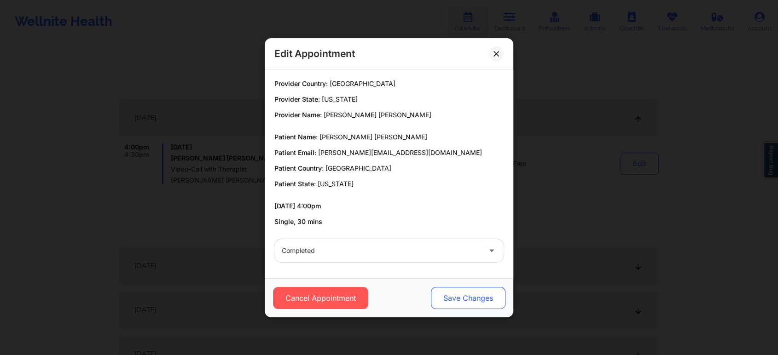
click at [470, 299] on button "Save Changes" at bounding box center [468, 298] width 75 height 22
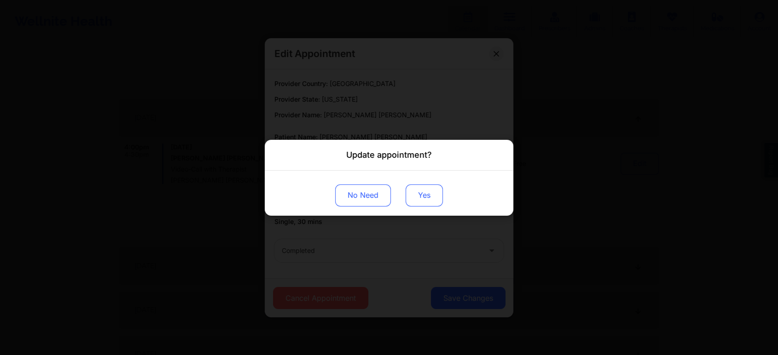
click at [408, 199] on button "Yes" at bounding box center [424, 195] width 37 height 22
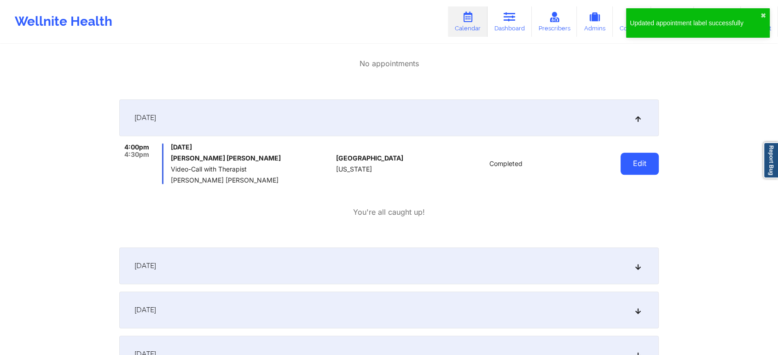
click at [634, 162] on button "Edit" at bounding box center [639, 164] width 38 height 22
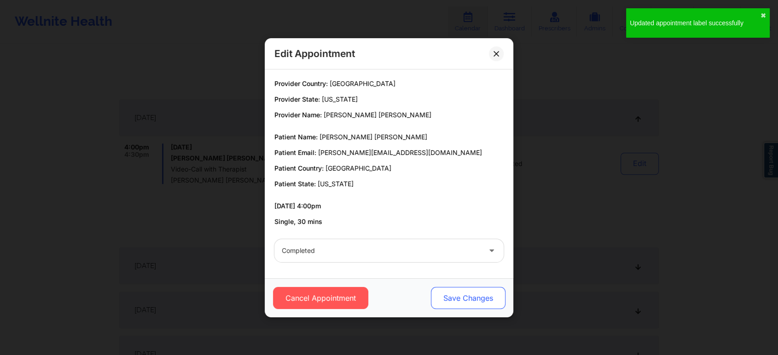
click at [435, 301] on button "Save Changes" at bounding box center [468, 298] width 75 height 22
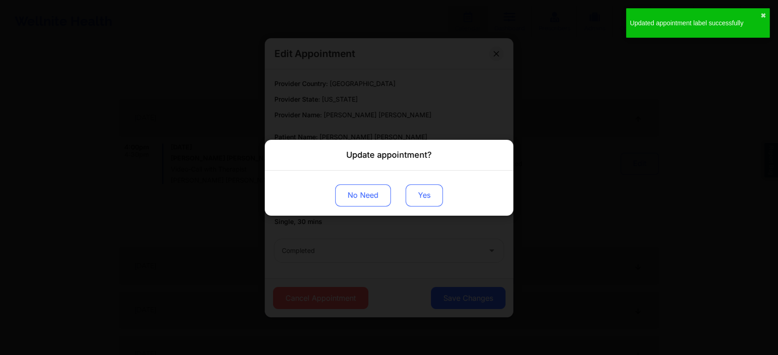
click at [418, 205] on button "Yes" at bounding box center [424, 195] width 37 height 22
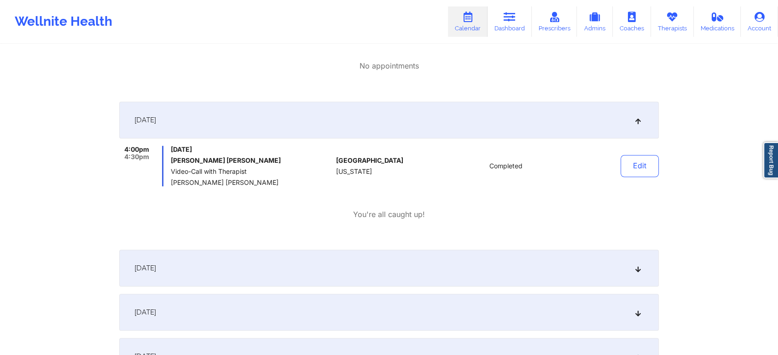
scroll to position [0, 0]
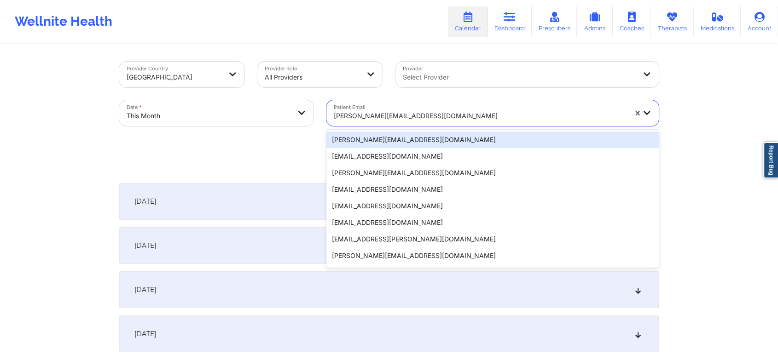
click at [378, 115] on div at bounding box center [480, 115] width 293 height 11
paste input "[EMAIL_ADDRESS][DOMAIN_NAME]"
type input "[EMAIL_ADDRESS][DOMAIN_NAME]"
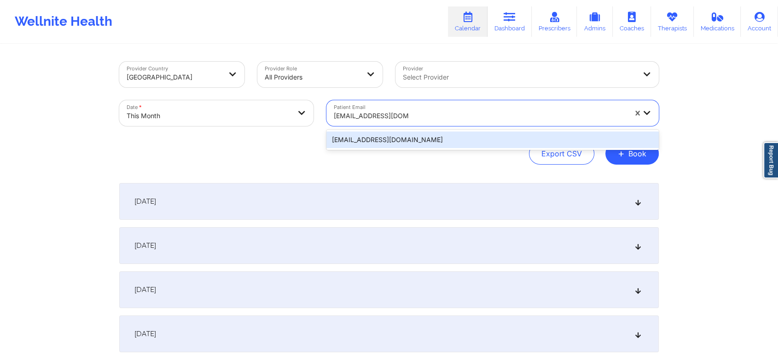
click at [403, 134] on div "[EMAIL_ADDRESS][DOMAIN_NAME]" at bounding box center [492, 140] width 332 height 17
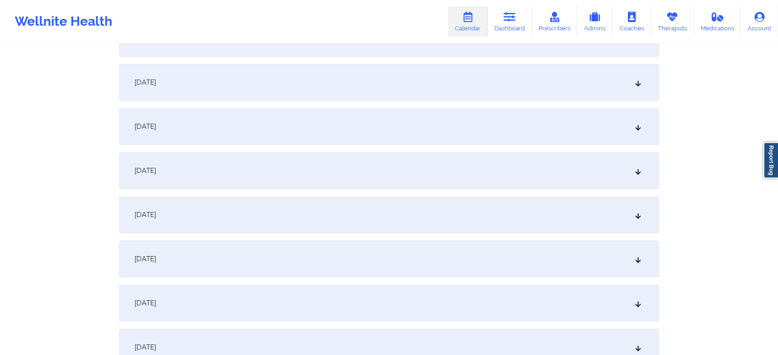
scroll to position [396, 0]
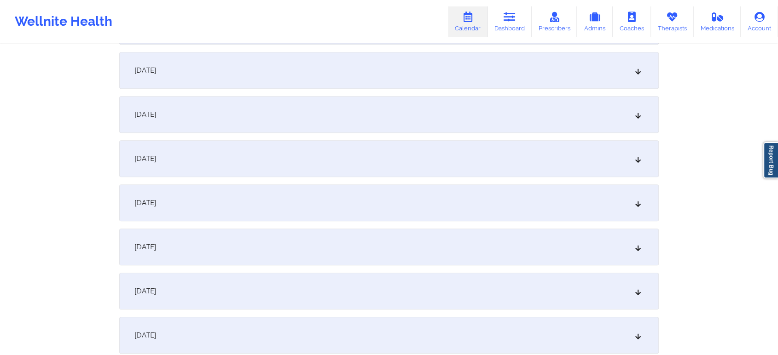
click at [451, 157] on div "[DATE]" at bounding box center [388, 158] width 539 height 37
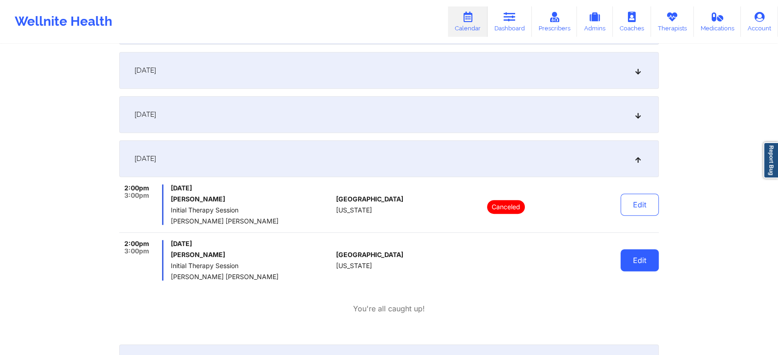
click at [645, 256] on button "Edit" at bounding box center [639, 260] width 38 height 22
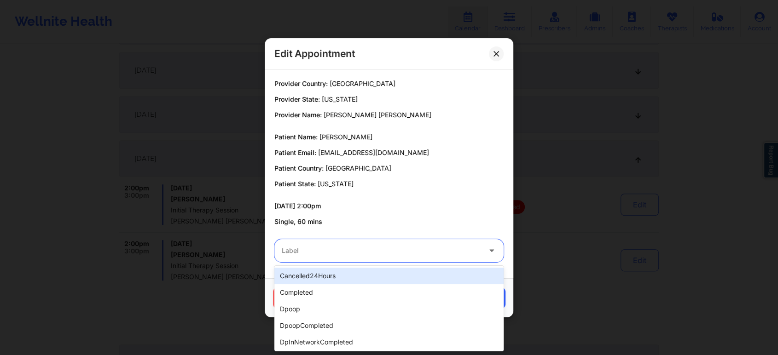
click at [429, 247] on div at bounding box center [381, 250] width 199 height 11
type input "no"
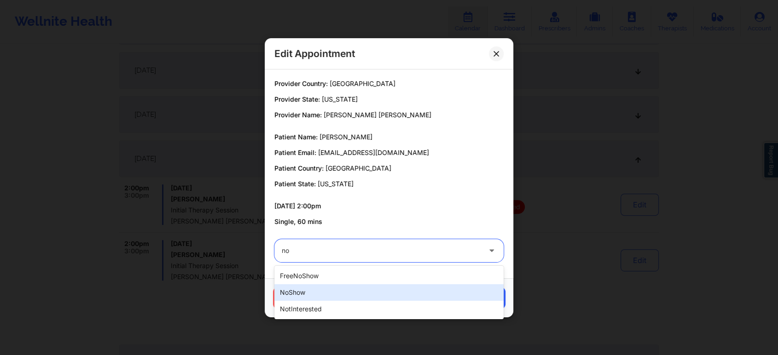
click at [390, 293] on div "noShow" at bounding box center [388, 292] width 229 height 17
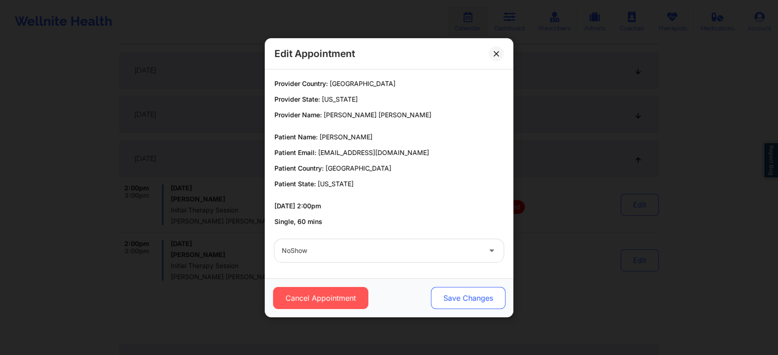
click at [437, 303] on button "Save Changes" at bounding box center [468, 298] width 75 height 22
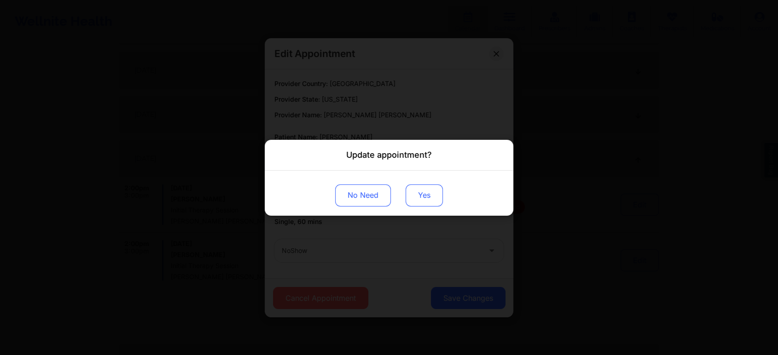
click at [423, 194] on button "Yes" at bounding box center [424, 195] width 37 height 22
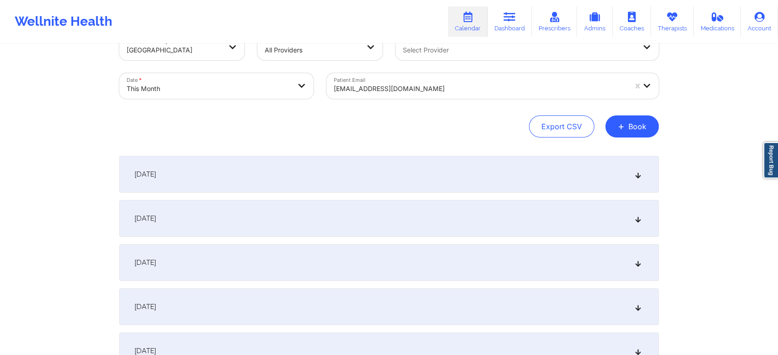
scroll to position [0, 0]
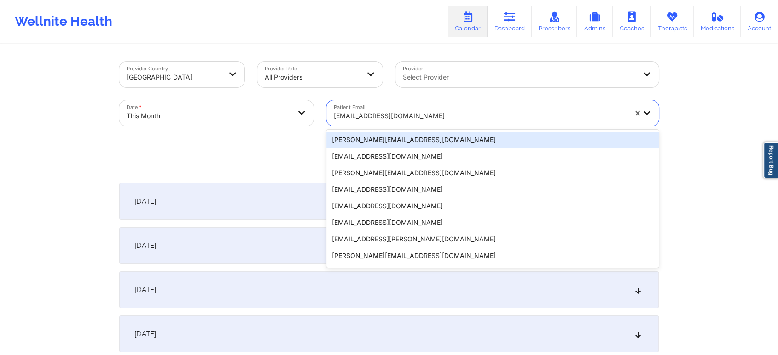
click at [379, 115] on div at bounding box center [480, 115] width 293 height 11
paste input "[DOMAIN_NAME][EMAIL_ADDRESS][DOMAIN_NAME]"
type input "[DOMAIN_NAME][EMAIL_ADDRESS][DOMAIN_NAME]"
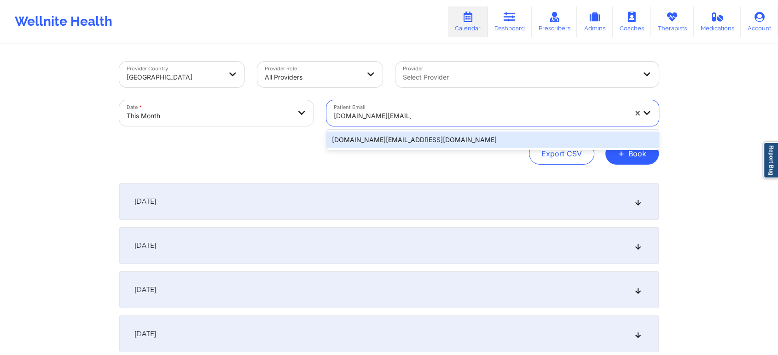
click at [412, 143] on div "[DOMAIN_NAME][EMAIL_ADDRESS][DOMAIN_NAME]" at bounding box center [492, 140] width 332 height 17
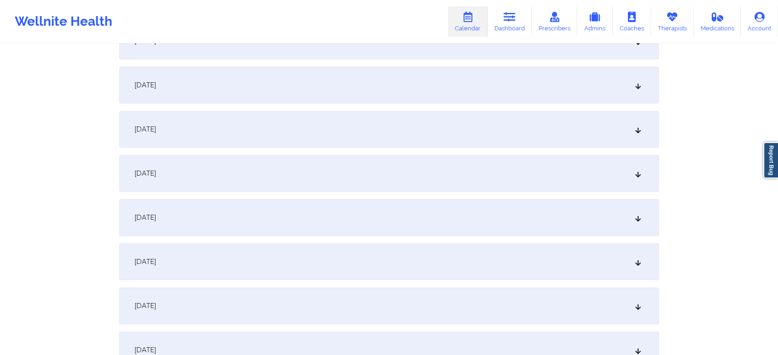
scroll to position [329, 0]
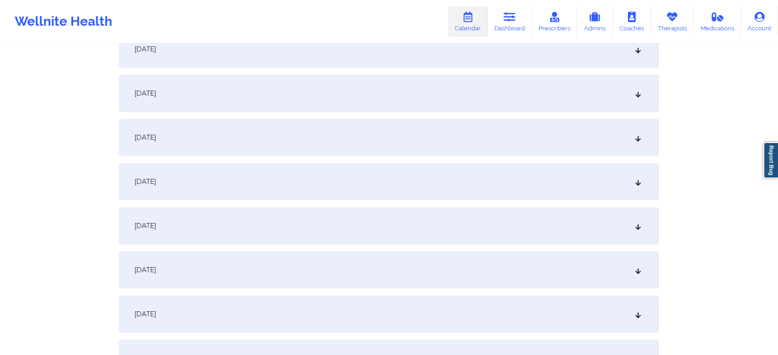
click at [544, 229] on div "[DATE]" at bounding box center [388, 226] width 539 height 37
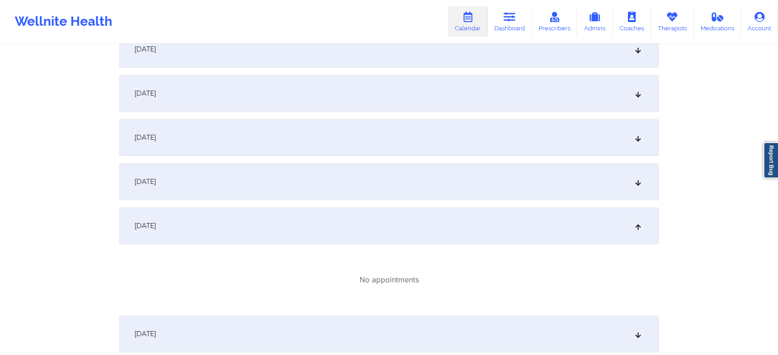
scroll to position [0, 0]
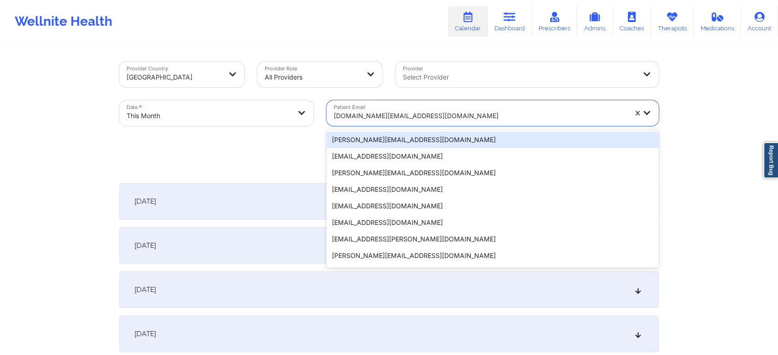
click at [411, 114] on div at bounding box center [480, 115] width 293 height 11
paste input "[EMAIL_ADDRESS][DOMAIN_NAME]"
type input "[EMAIL_ADDRESS][DOMAIN_NAME]"
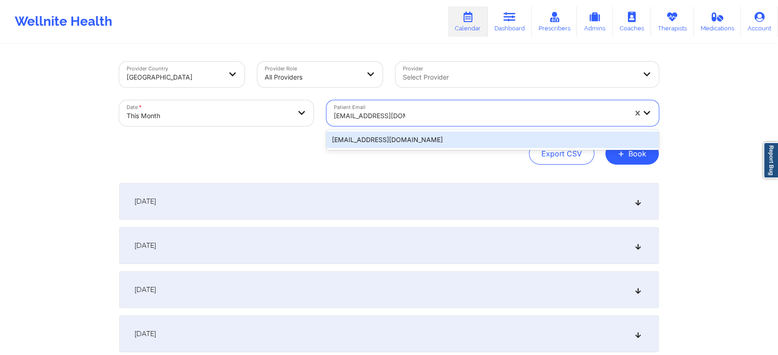
click at [438, 142] on div "[EMAIL_ADDRESS][DOMAIN_NAME]" at bounding box center [492, 140] width 332 height 17
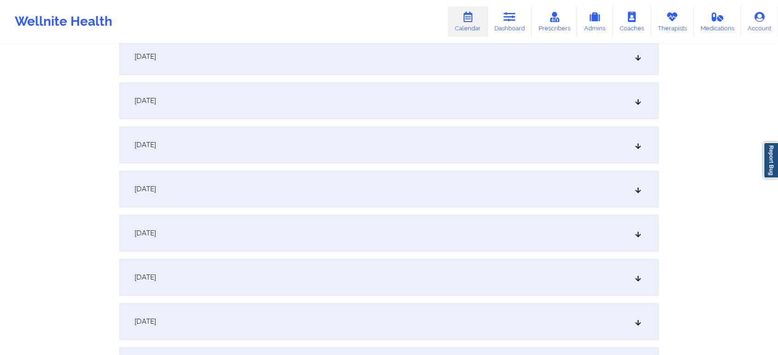
scroll to position [412, 0]
click at [607, 161] on div "[DATE]" at bounding box center [388, 143] width 539 height 37
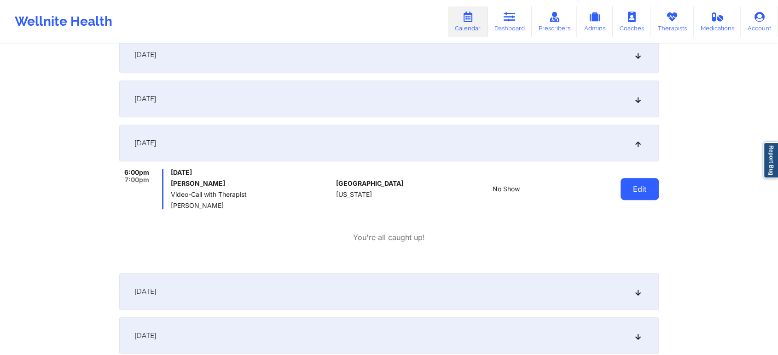
click at [653, 180] on button "Edit" at bounding box center [639, 189] width 38 height 22
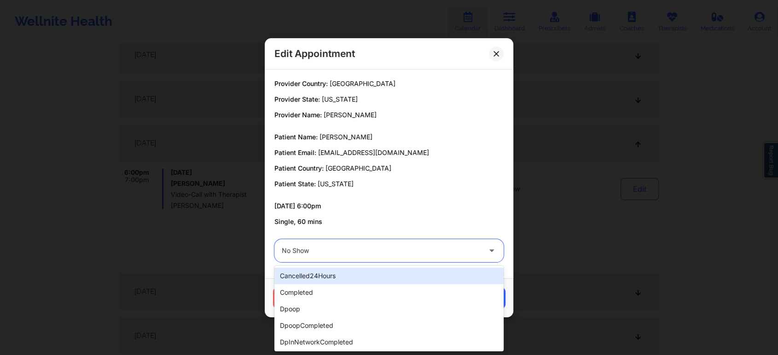
click at [453, 248] on div at bounding box center [381, 250] width 199 height 11
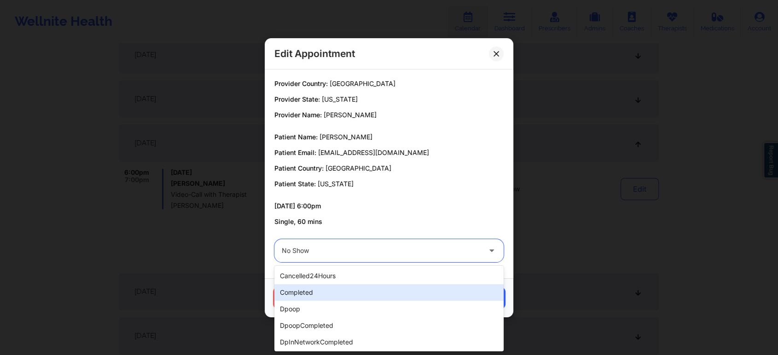
click at [394, 296] on div "completed" at bounding box center [388, 292] width 229 height 17
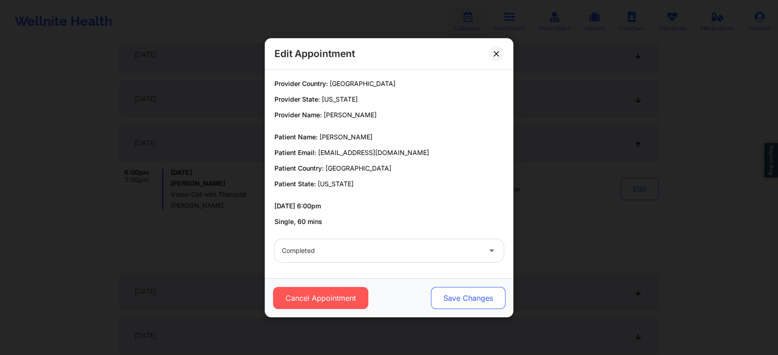
click at [464, 292] on button "Save Changes" at bounding box center [468, 298] width 75 height 22
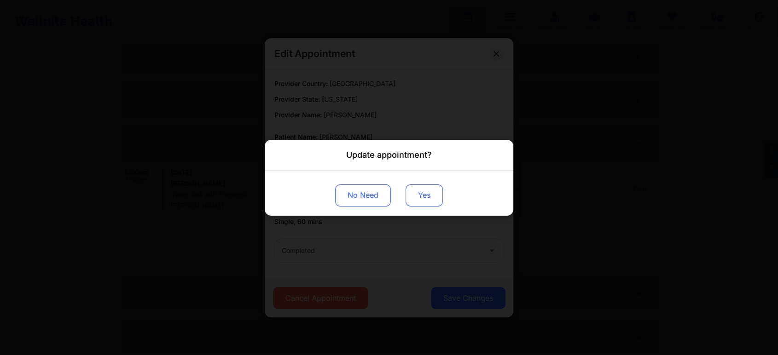
click at [428, 198] on button "Yes" at bounding box center [424, 195] width 37 height 22
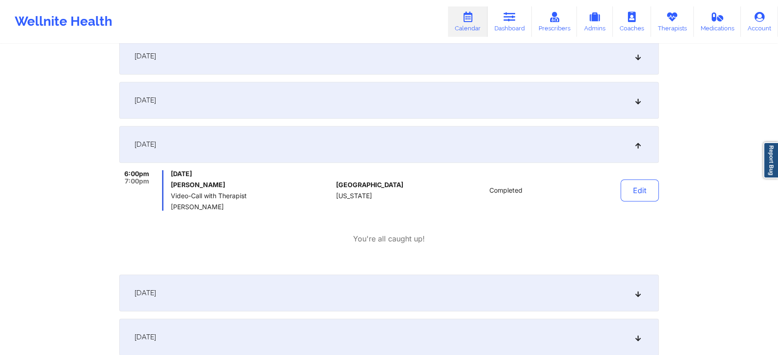
scroll to position [0, 0]
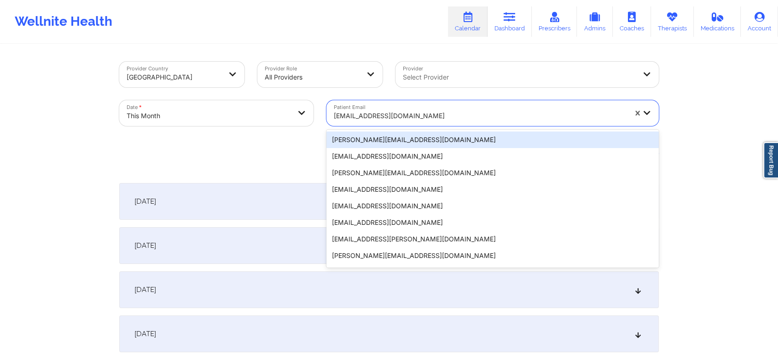
click at [338, 113] on div at bounding box center [480, 115] width 293 height 11
paste input "[PERSON_NAME][EMAIL_ADDRESS][PERSON_NAME][DOMAIN_NAME]"
type input "[PERSON_NAME][EMAIL_ADDRESS][PERSON_NAME][DOMAIN_NAME]"
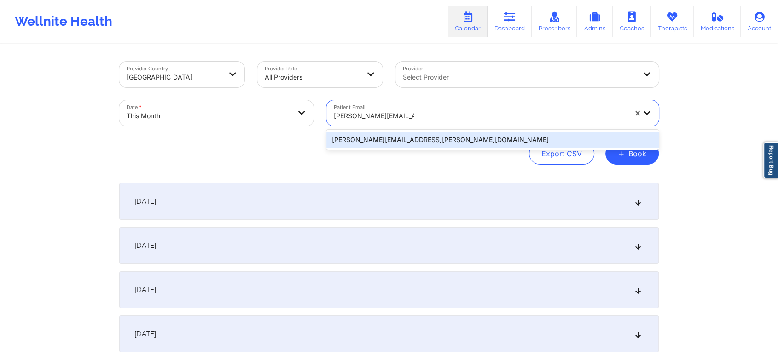
click at [373, 141] on div "[PERSON_NAME][EMAIL_ADDRESS][PERSON_NAME][DOMAIN_NAME]" at bounding box center [492, 140] width 332 height 17
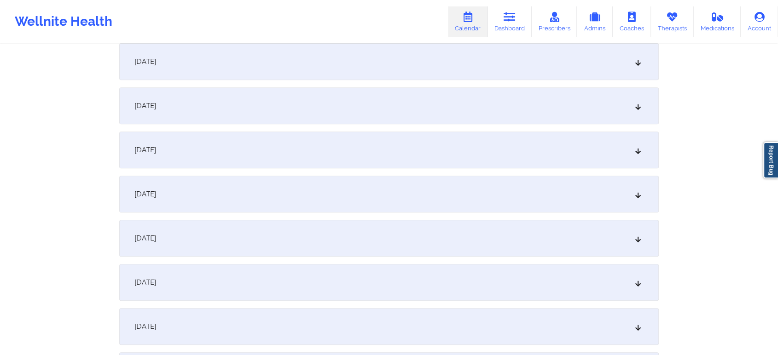
scroll to position [353, 0]
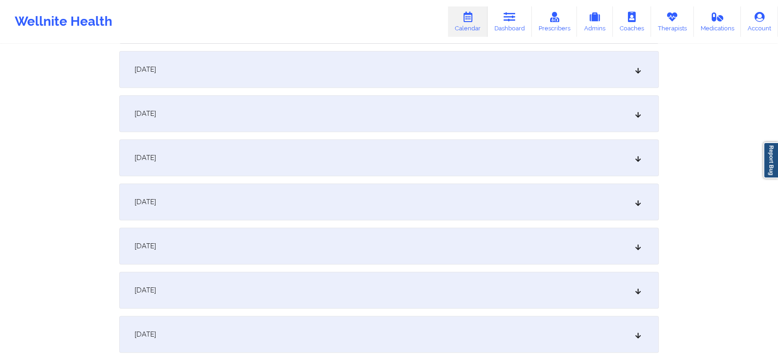
click at [405, 200] on div "[DATE]" at bounding box center [388, 202] width 539 height 37
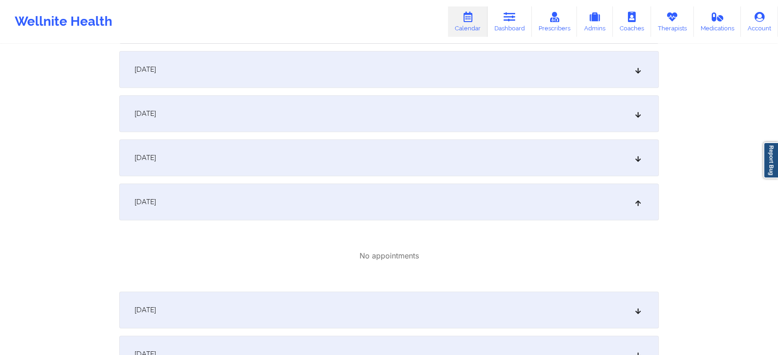
scroll to position [0, 0]
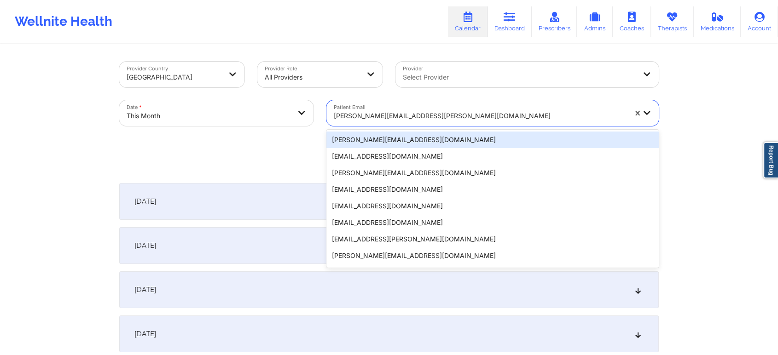
click at [346, 107] on div "[PERSON_NAME][EMAIL_ADDRESS][PERSON_NAME][DOMAIN_NAME]" at bounding box center [480, 116] width 293 height 20
paste input "[EMAIL_ADDRESS][DOMAIN_NAME]"
type input "[EMAIL_ADDRESS][DOMAIN_NAME]"
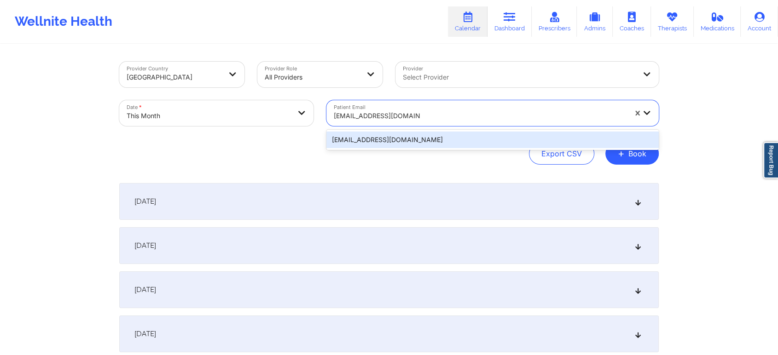
click at [408, 144] on div "[EMAIL_ADDRESS][DOMAIN_NAME]" at bounding box center [492, 140] width 332 height 17
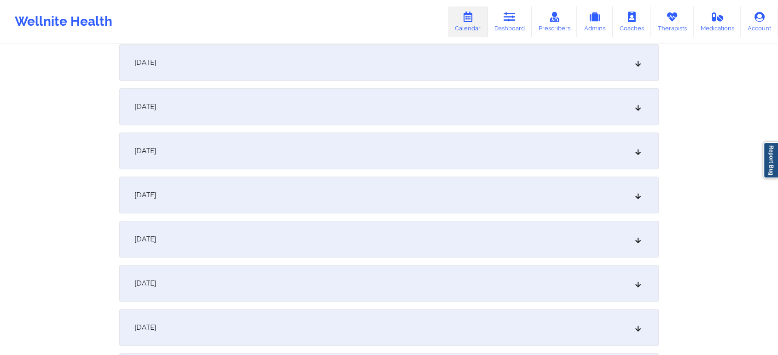
scroll to position [406, 0]
click at [388, 165] on div "[DATE]" at bounding box center [388, 149] width 539 height 37
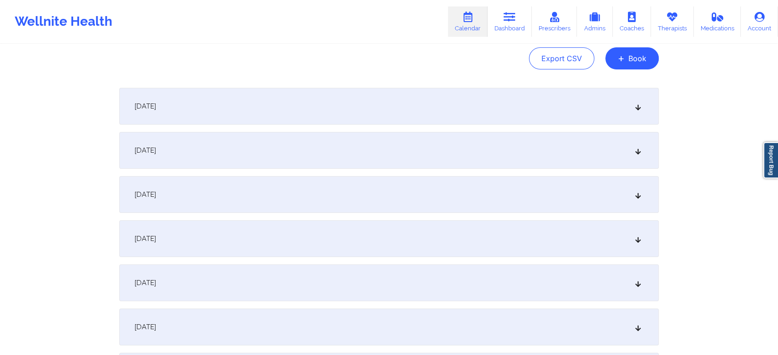
scroll to position [0, 0]
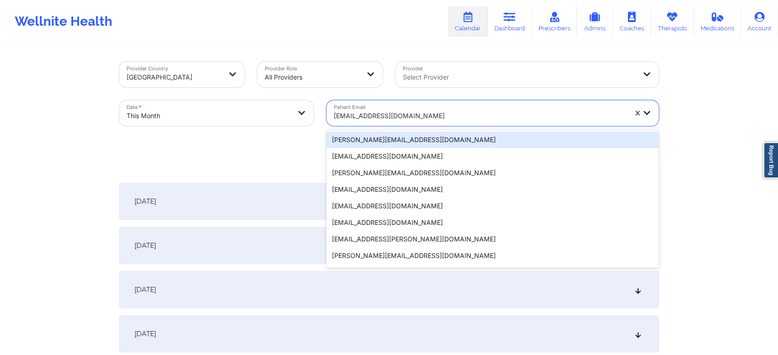
click at [376, 109] on div "[EMAIL_ADDRESS][DOMAIN_NAME]" at bounding box center [480, 116] width 293 height 20
paste input "[EMAIL_ADDRESS][DOMAIN_NAME]"
type input "[EMAIL_ADDRESS][DOMAIN_NAME]"
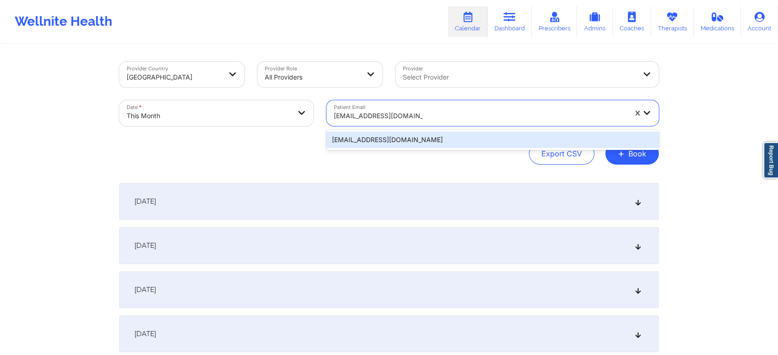
click at [424, 137] on div "[EMAIL_ADDRESS][DOMAIN_NAME]" at bounding box center [492, 140] width 332 height 17
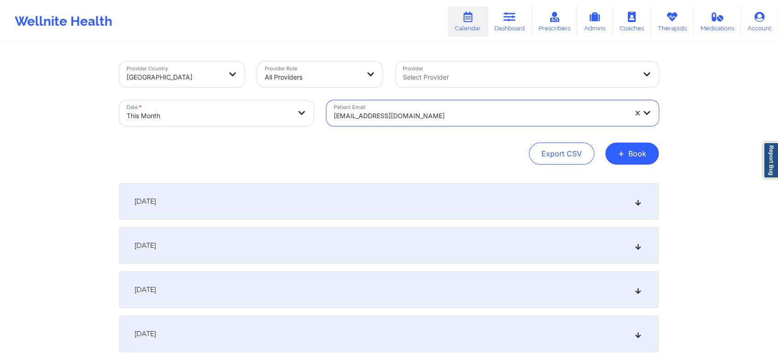
scroll to position [435, 0]
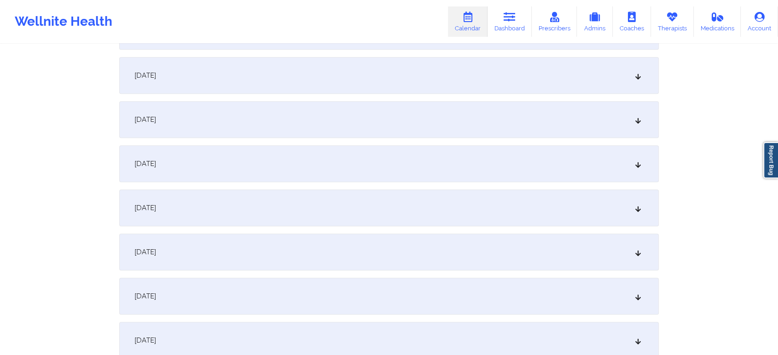
click at [460, 112] on div "[DATE]" at bounding box center [388, 119] width 539 height 37
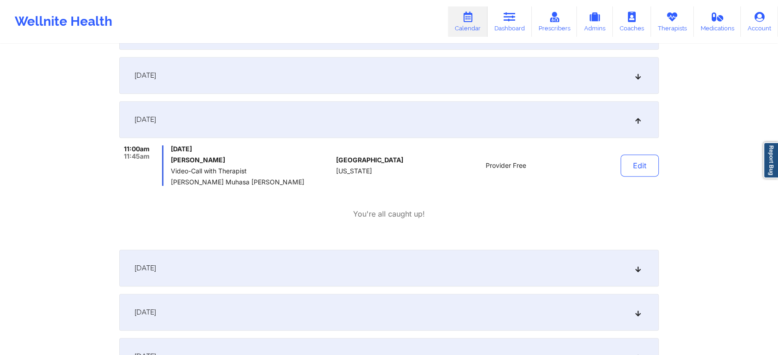
scroll to position [0, 0]
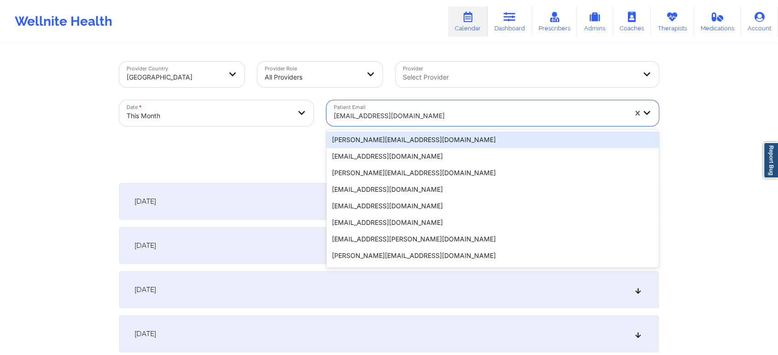
click at [409, 103] on div "[EMAIL_ADDRESS][DOMAIN_NAME]" at bounding box center [476, 113] width 301 height 26
paste input "[EMAIL_ADDRESS][DOMAIN_NAME]"
type input "[EMAIL_ADDRESS][DOMAIN_NAME]"
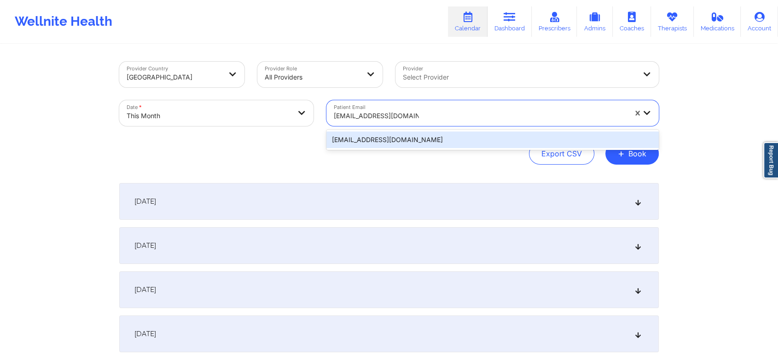
click at [420, 133] on div "[EMAIL_ADDRESS][DOMAIN_NAME]" at bounding box center [492, 140] width 332 height 17
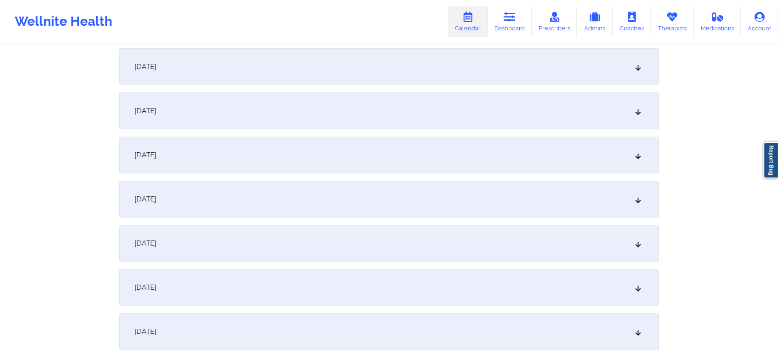
scroll to position [313, 0]
click at [484, 237] on div "[DATE]" at bounding box center [388, 241] width 539 height 37
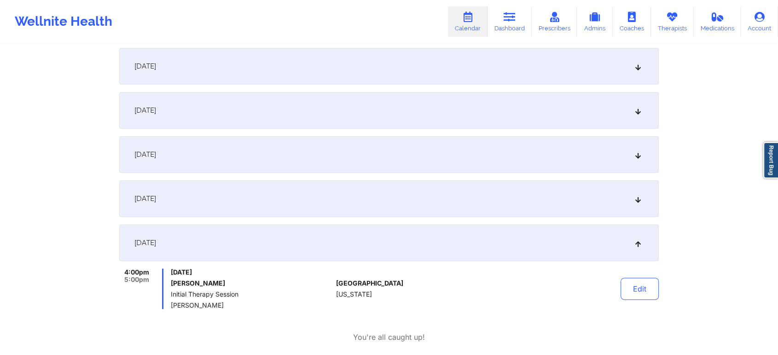
scroll to position [0, 0]
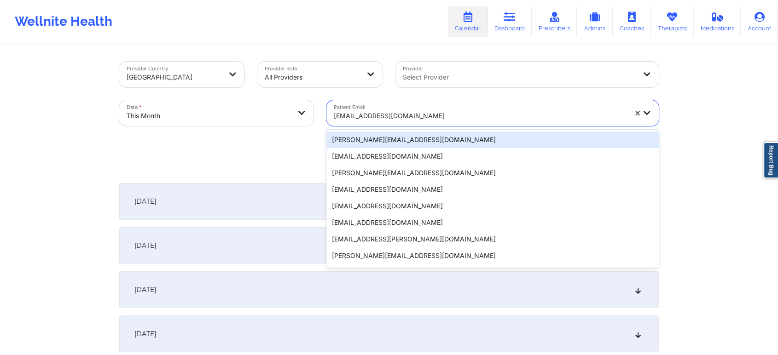
click at [456, 110] on div "[EMAIL_ADDRESS][DOMAIN_NAME]" at bounding box center [480, 116] width 293 height 20
paste input "[EMAIL_ADDRESS][DOMAIN_NAME]"
type input "[EMAIL_ADDRESS][DOMAIN_NAME]"
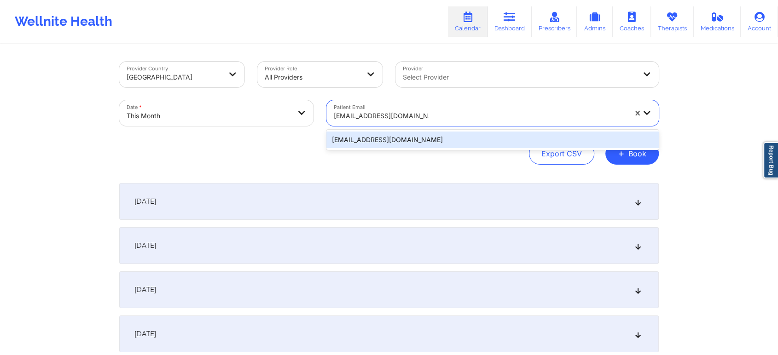
click at [479, 141] on div "[EMAIL_ADDRESS][DOMAIN_NAME]" at bounding box center [492, 140] width 332 height 17
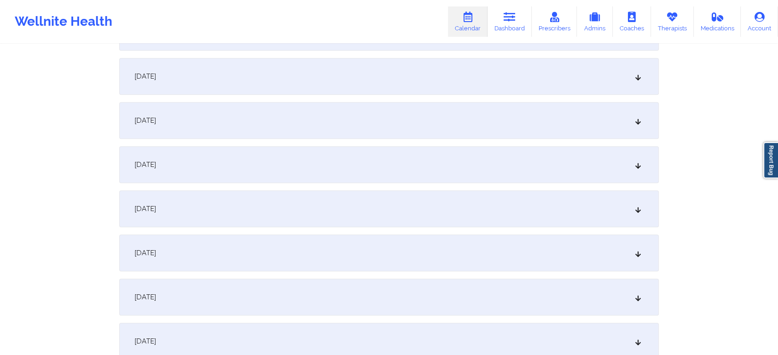
scroll to position [396, 0]
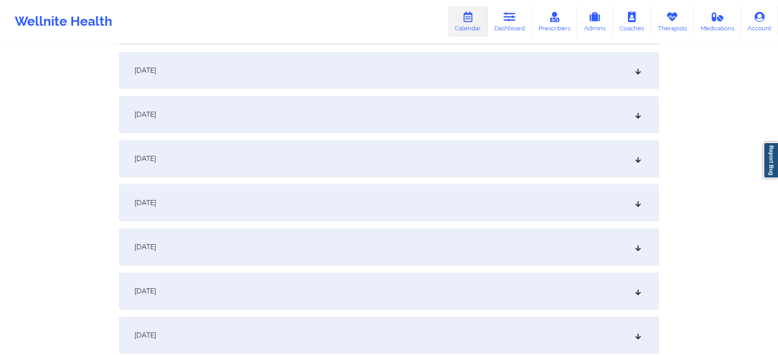
click at [418, 165] on div "[DATE]" at bounding box center [388, 158] width 539 height 37
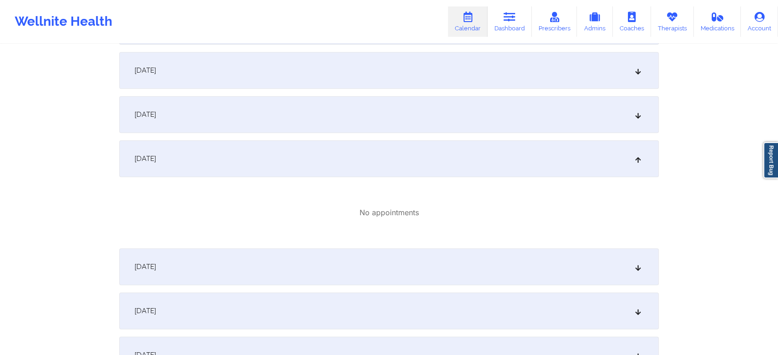
scroll to position [0, 0]
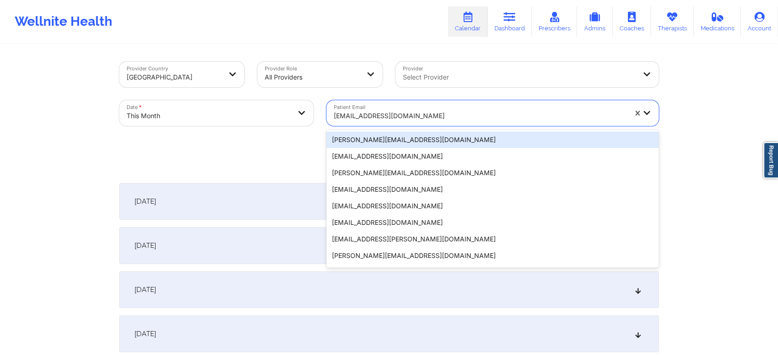
click at [408, 112] on div at bounding box center [480, 115] width 293 height 11
paste input "[EMAIL_ADDRESS][DOMAIN_NAME]"
type input "[EMAIL_ADDRESS][DOMAIN_NAME]"
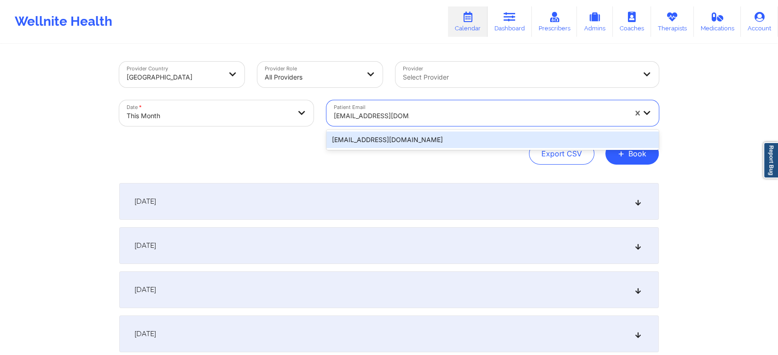
click at [420, 143] on div "[EMAIL_ADDRESS][DOMAIN_NAME]" at bounding box center [492, 140] width 332 height 17
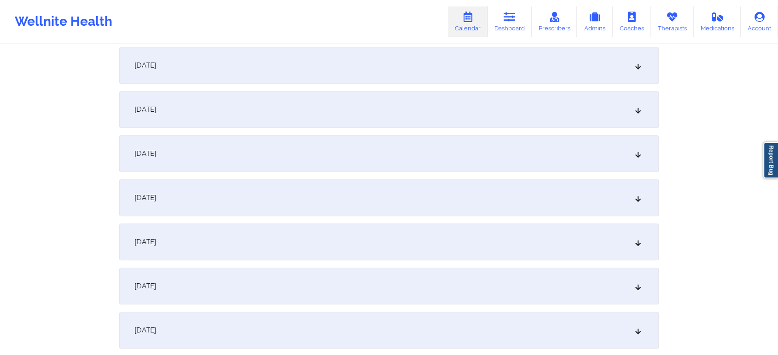
scroll to position [342, 0]
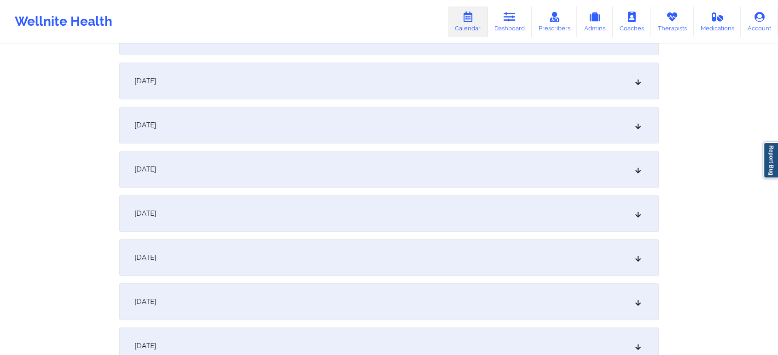
click at [413, 210] on div "[DATE]" at bounding box center [388, 213] width 539 height 37
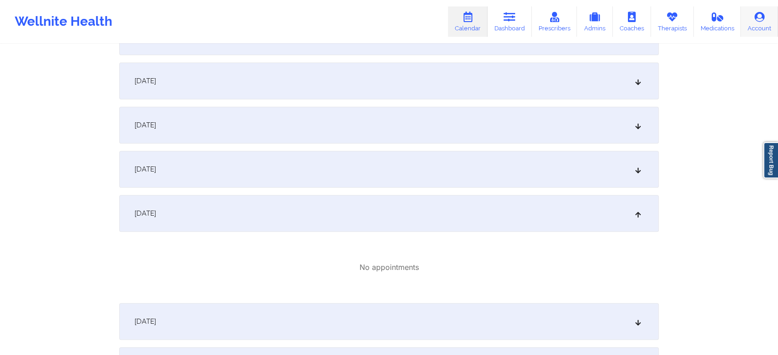
scroll to position [0, 0]
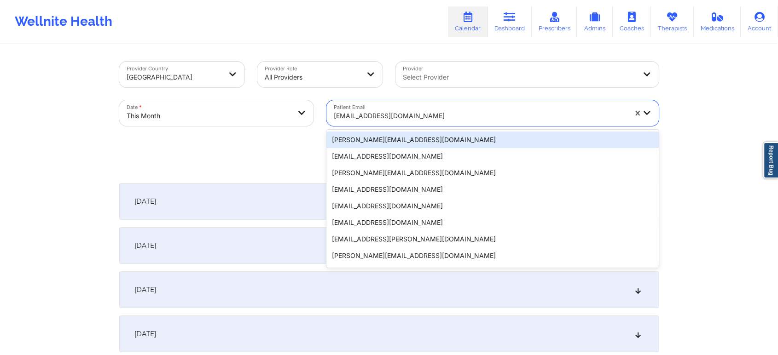
click at [351, 117] on div at bounding box center [480, 115] width 293 height 11
paste input "[EMAIL_ADDRESS][DOMAIN_NAME]"
type input "[EMAIL_ADDRESS][DOMAIN_NAME]"
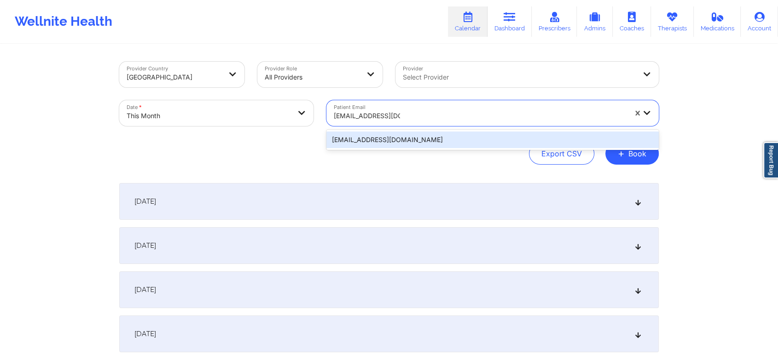
click at [372, 133] on div "[EMAIL_ADDRESS][DOMAIN_NAME]" at bounding box center [492, 140] width 332 height 17
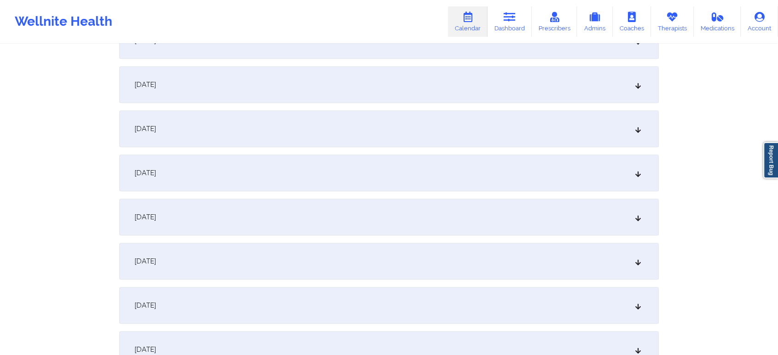
scroll to position [520, 0]
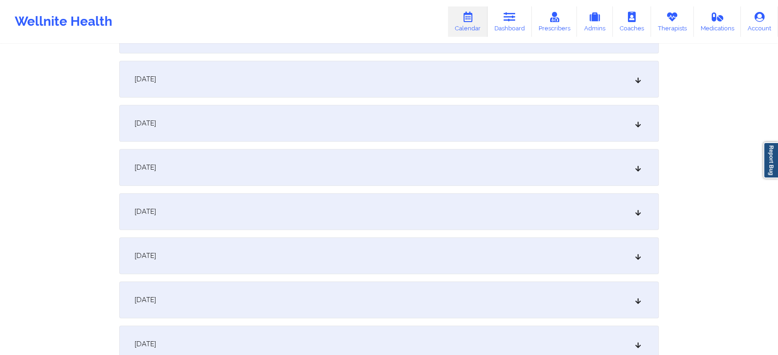
click at [493, 44] on div "[DATE]" at bounding box center [388, 35] width 539 height 37
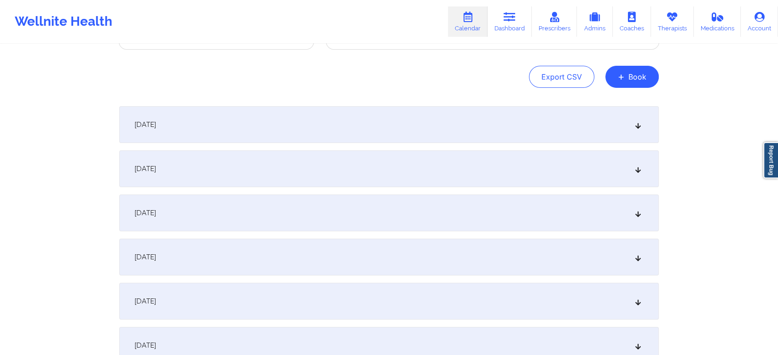
scroll to position [0, 0]
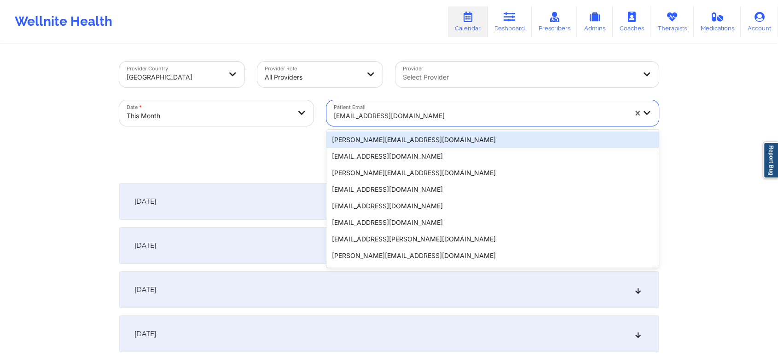
click at [367, 110] on div at bounding box center [480, 115] width 293 height 11
drag, startPoint x: 472, startPoint y: 125, endPoint x: 419, endPoint y: 108, distance: 55.2
click at [419, 108] on div "[EMAIL_ADDRESS][DOMAIN_NAME]" at bounding box center [480, 116] width 293 height 20
paste input "[PERSON_NAME][EMAIL_ADDRESS][PERSON_NAME][DOMAIN_NAME]"
type input "[PERSON_NAME][EMAIL_ADDRESS][PERSON_NAME][DOMAIN_NAME]"
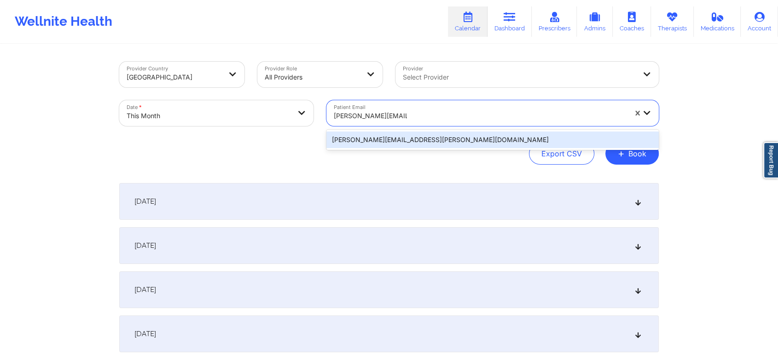
click at [481, 143] on div "[PERSON_NAME][EMAIL_ADDRESS][PERSON_NAME][DOMAIN_NAME]" at bounding box center [492, 140] width 332 height 17
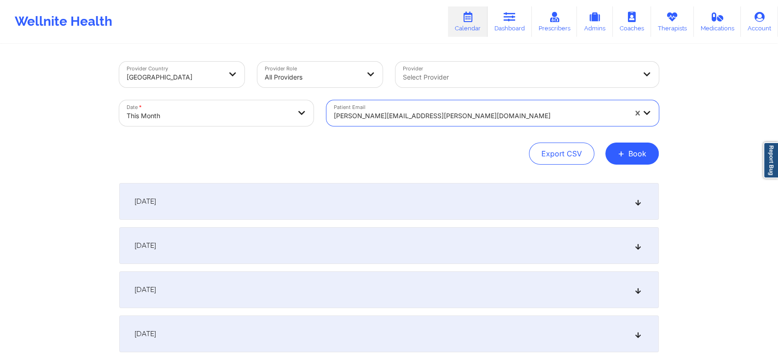
scroll to position [387, 0]
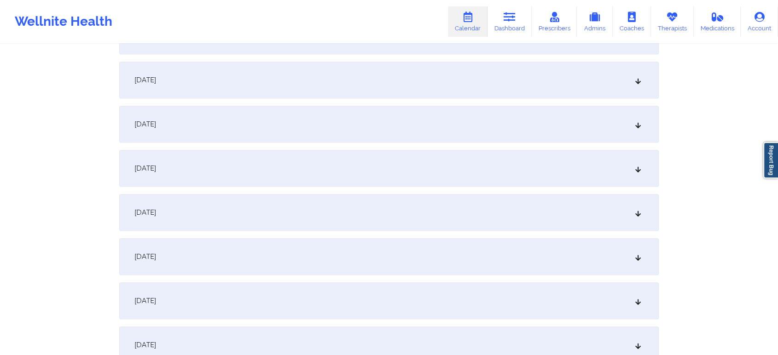
click at [498, 184] on div "[DATE]" at bounding box center [388, 168] width 539 height 37
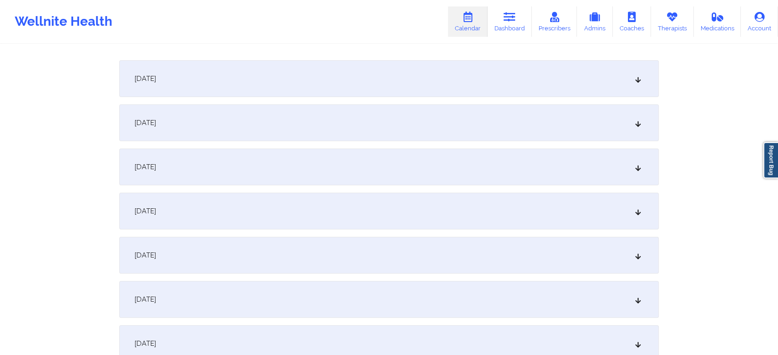
scroll to position [0, 0]
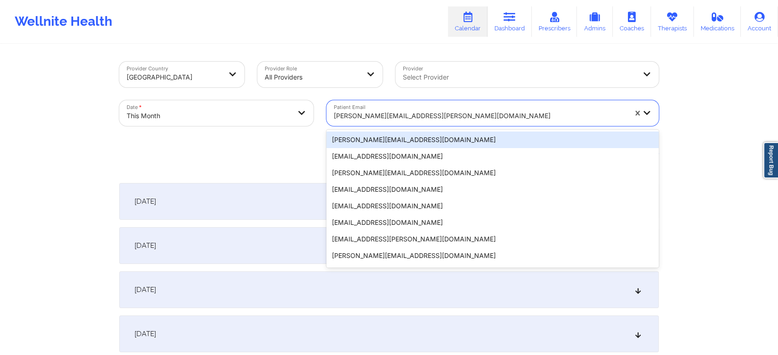
click at [357, 126] on div "[PERSON_NAME][EMAIL_ADDRESS][PERSON_NAME][DOMAIN_NAME]" at bounding box center [480, 116] width 293 height 20
paste input "[EMAIL_ADDRESS][DOMAIN_NAME]"
type input "[EMAIL_ADDRESS][DOMAIN_NAME]"
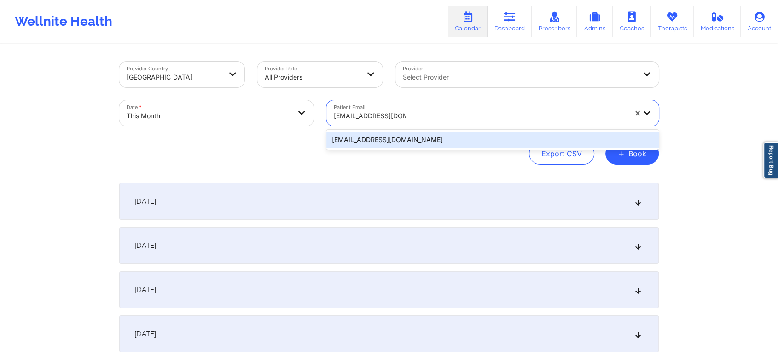
click at [404, 139] on div "[EMAIL_ADDRESS][DOMAIN_NAME]" at bounding box center [492, 140] width 332 height 17
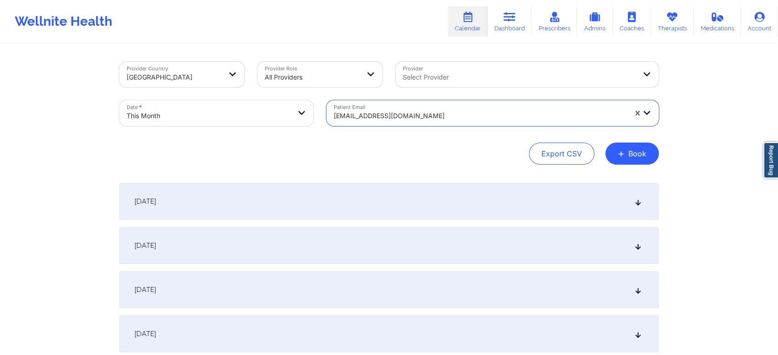
scroll to position [452, 0]
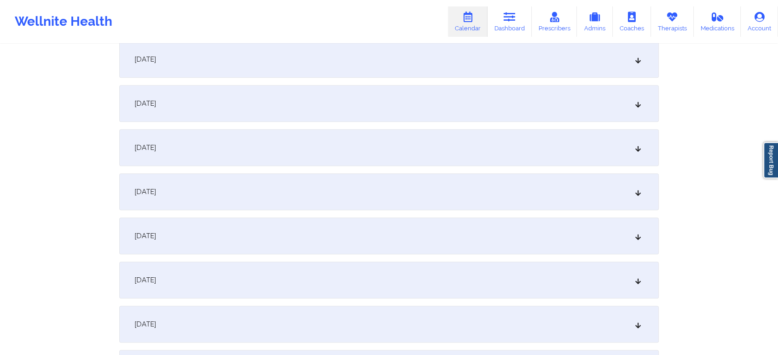
click at [425, 106] on div "[DATE]" at bounding box center [388, 103] width 539 height 37
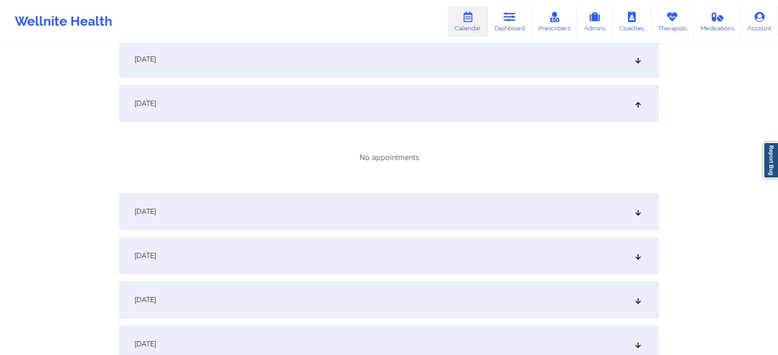
scroll to position [0, 0]
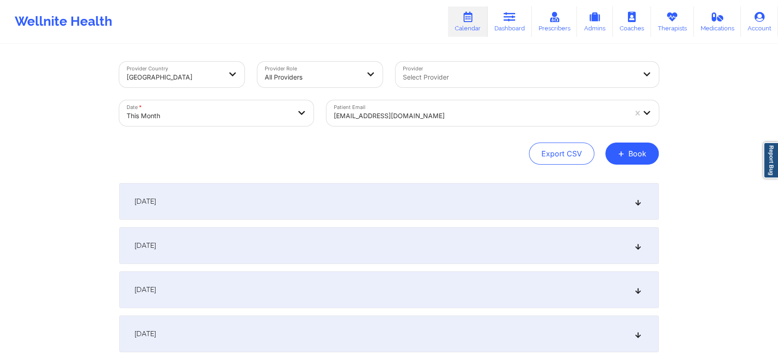
click at [412, 128] on div "Patient Email [EMAIL_ADDRESS][DOMAIN_NAME]" at bounding box center [492, 113] width 345 height 39
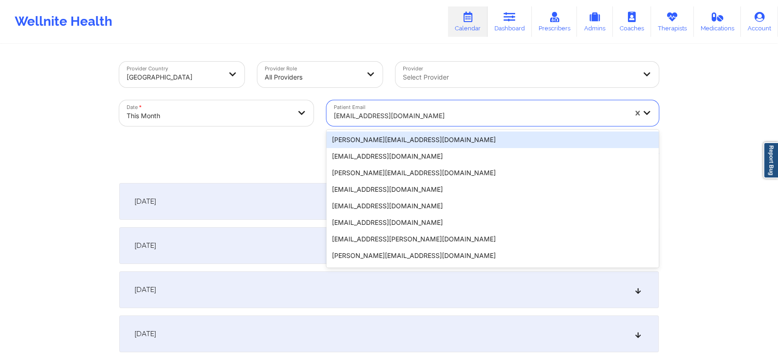
click at [391, 116] on div at bounding box center [480, 115] width 293 height 11
paste input "[EMAIL_ADDRESS][DOMAIN_NAME]"
type input "[EMAIL_ADDRESS][DOMAIN_NAME]"
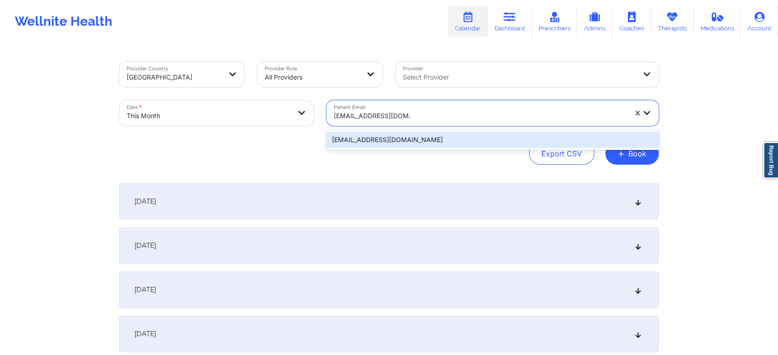
click at [416, 139] on div "[EMAIL_ADDRESS][DOMAIN_NAME]" at bounding box center [492, 140] width 332 height 17
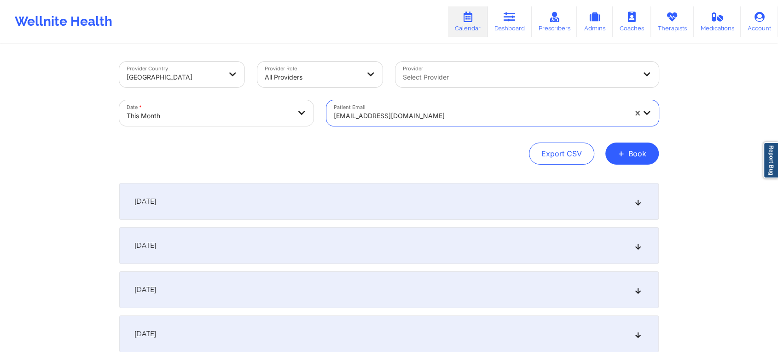
scroll to position [434, 0]
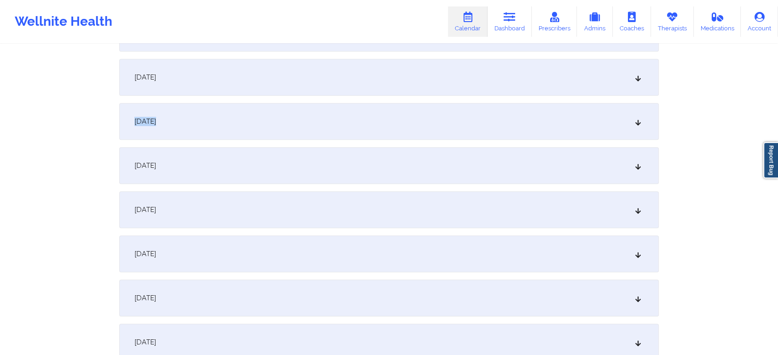
drag, startPoint x: 443, startPoint y: 84, endPoint x: 440, endPoint y: 132, distance: 48.0
click at [440, 132] on div "[DATE]" at bounding box center [388, 121] width 539 height 37
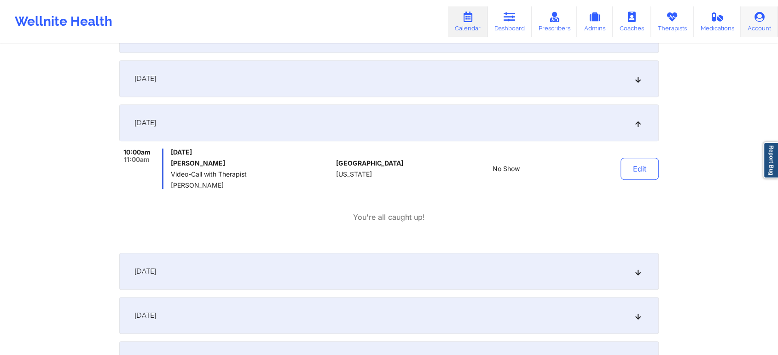
scroll to position [0, 0]
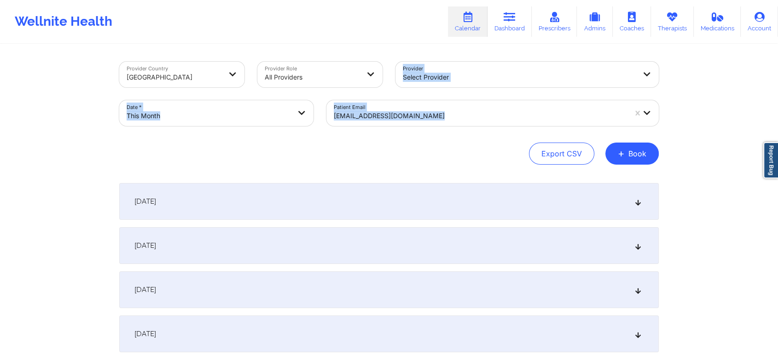
drag, startPoint x: 355, startPoint y: 93, endPoint x: 352, endPoint y: 122, distance: 28.7
click at [352, 122] on div "Provider Country [GEOGRAPHIC_DATA] Provider Role All Providers Provider Select …" at bounding box center [389, 93] width 552 height 77
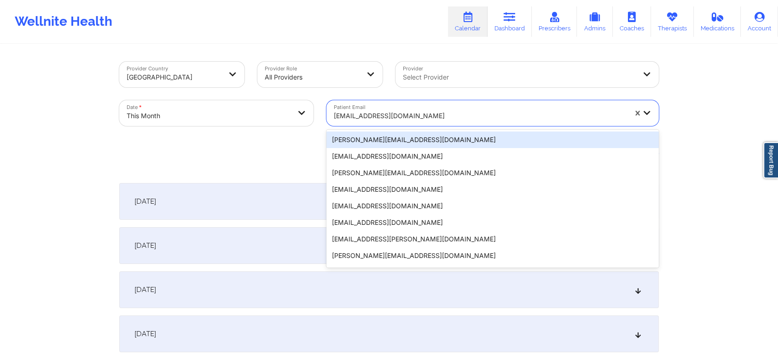
click at [352, 122] on div "[EMAIL_ADDRESS][DOMAIN_NAME]" at bounding box center [480, 116] width 293 height 20
paste input "[EMAIL_ADDRESS][DOMAIN_NAME]"
type input "[EMAIL_ADDRESS][DOMAIN_NAME]"
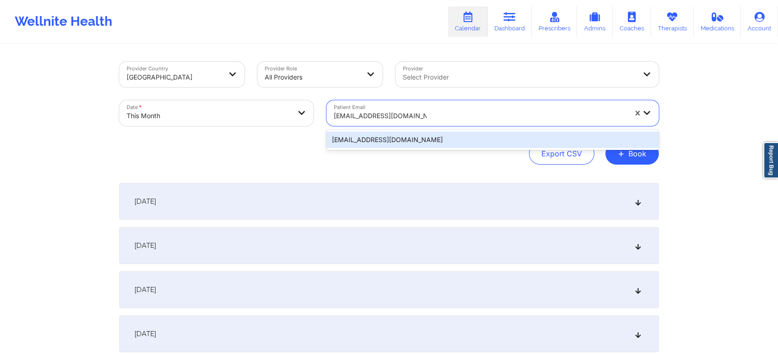
click at [380, 144] on div "[EMAIL_ADDRESS][DOMAIN_NAME]" at bounding box center [492, 140] width 332 height 17
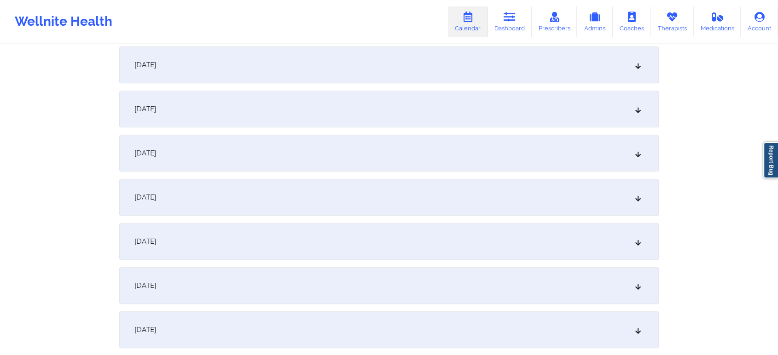
scroll to position [420, 0]
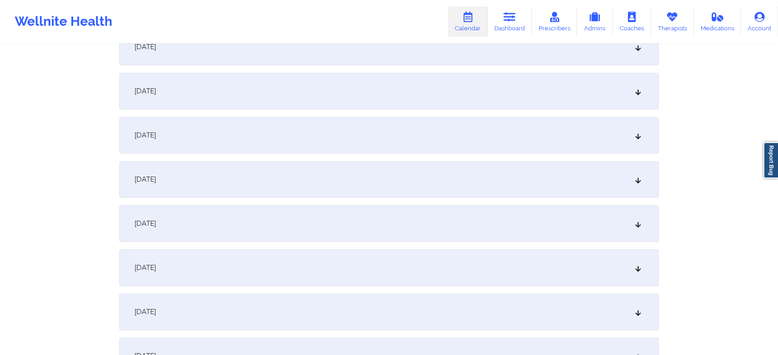
click at [313, 143] on div "[DATE]" at bounding box center [388, 135] width 539 height 37
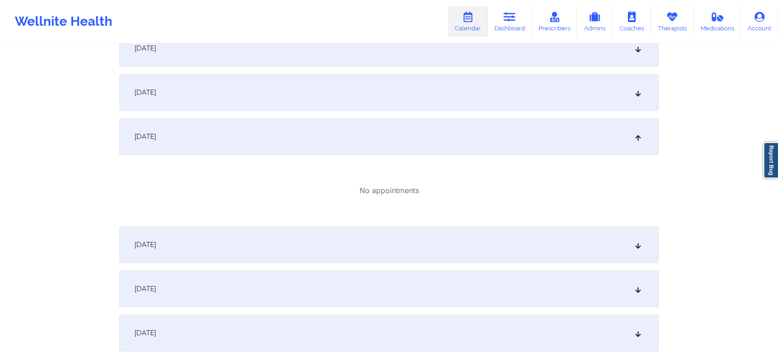
scroll to position [0, 0]
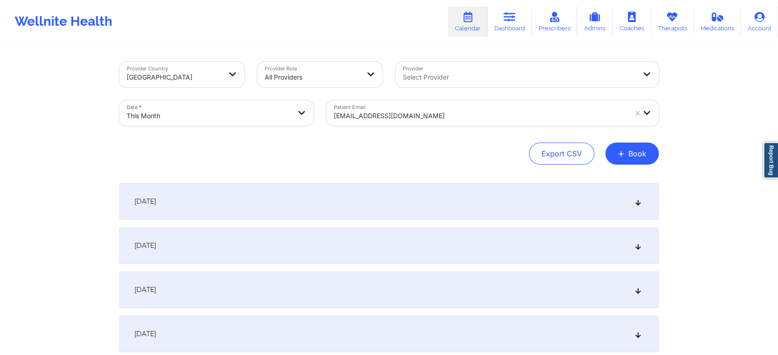
click at [432, 113] on div at bounding box center [480, 115] width 293 height 11
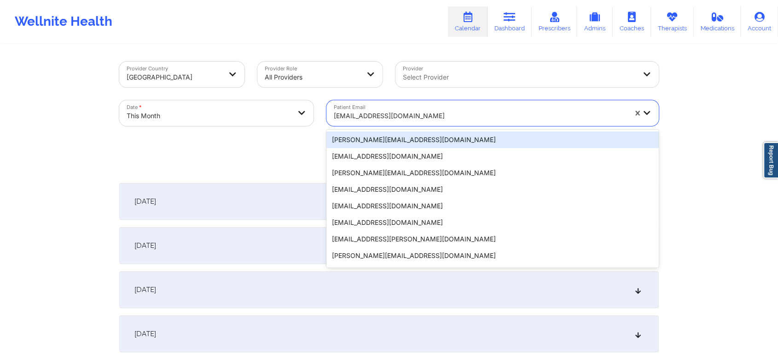
paste input "[PERSON_NAME][EMAIL_ADDRESS][DOMAIN_NAME]"
type input "[PERSON_NAME][EMAIL_ADDRESS][DOMAIN_NAME]"
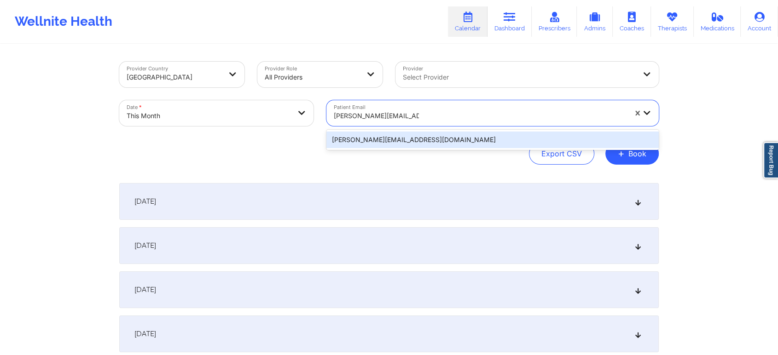
click at [438, 140] on div "[PERSON_NAME][EMAIL_ADDRESS][DOMAIN_NAME]" at bounding box center [492, 140] width 332 height 17
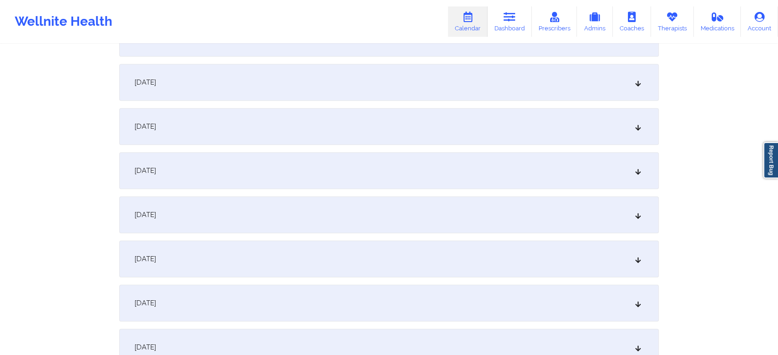
scroll to position [369, 0]
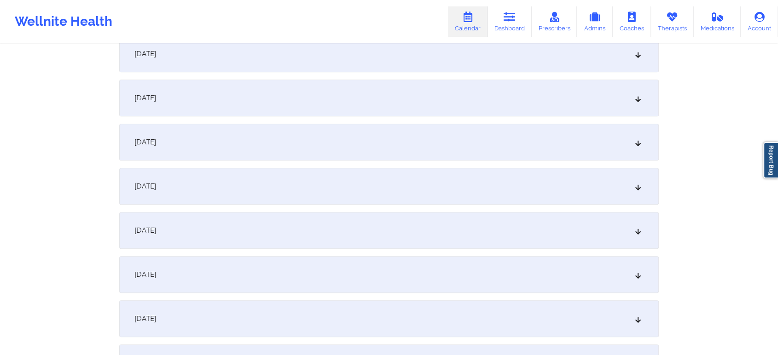
click at [406, 203] on div "[DATE]" at bounding box center [388, 186] width 539 height 37
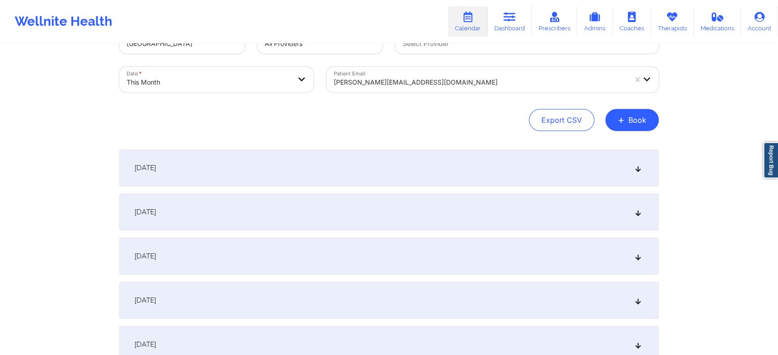
scroll to position [0, 0]
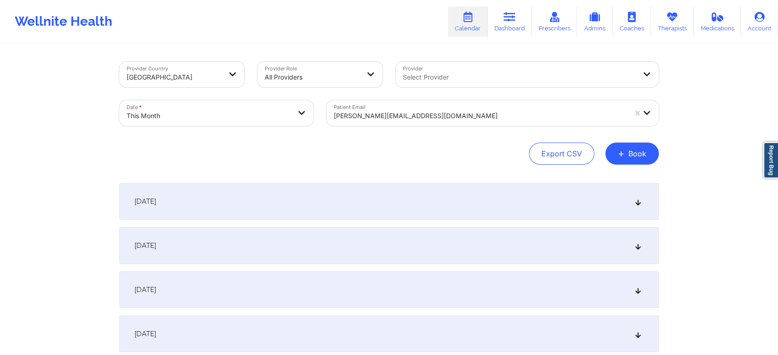
click at [367, 126] on div "Patient Email [EMAIL_ADDRESS][DOMAIN_NAME]" at bounding box center [492, 113] width 345 height 39
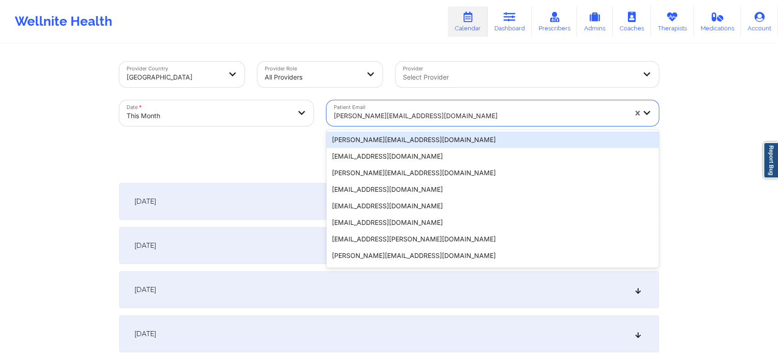
click at [383, 116] on div at bounding box center [480, 115] width 293 height 11
paste input "[EMAIL_ADDRESS][DOMAIN_NAME]"
type input "[EMAIL_ADDRESS][DOMAIN_NAME]"
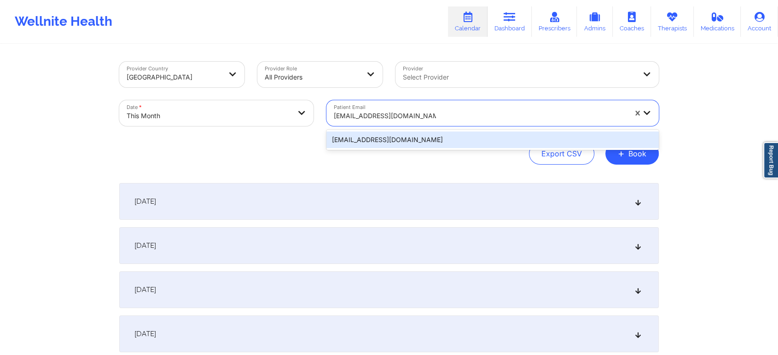
click at [438, 139] on div "[EMAIL_ADDRESS][DOMAIN_NAME]" at bounding box center [492, 140] width 332 height 17
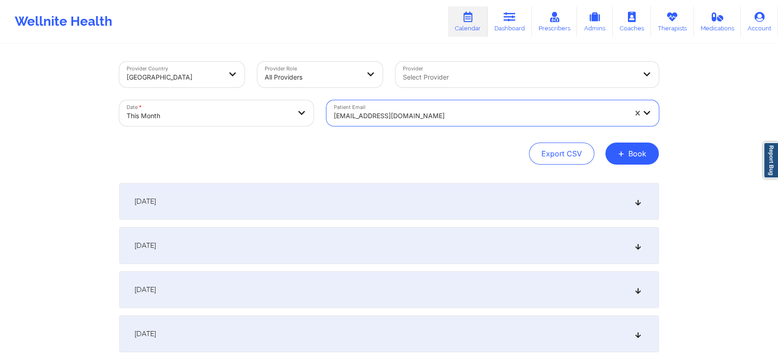
scroll to position [325, 0]
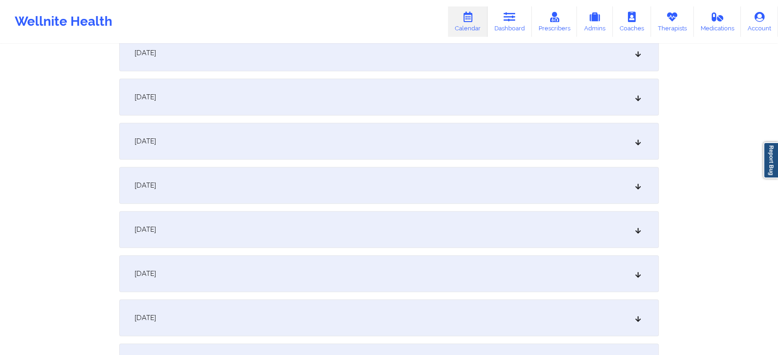
drag, startPoint x: 333, startPoint y: 210, endPoint x: 330, endPoint y: 227, distance: 17.7
click at [330, 227] on div "[DATE]" at bounding box center [388, 229] width 539 height 37
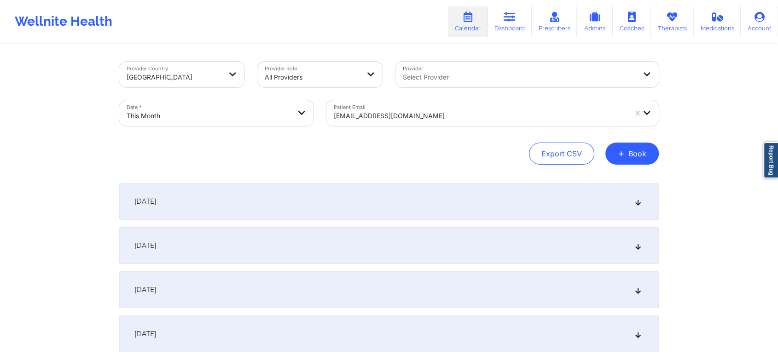
scroll to position [64, 0]
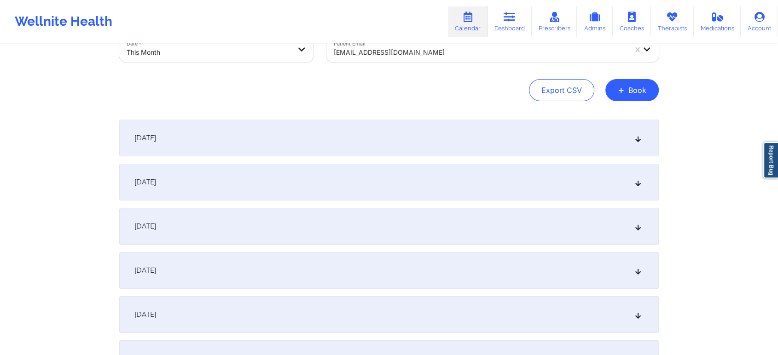
click at [541, 166] on div "[DATE]" at bounding box center [388, 182] width 539 height 37
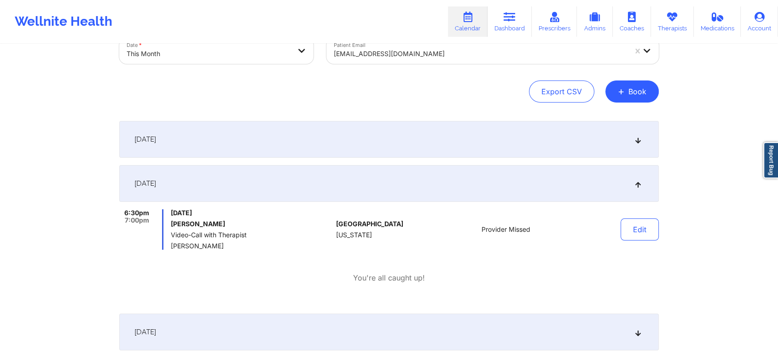
scroll to position [0, 0]
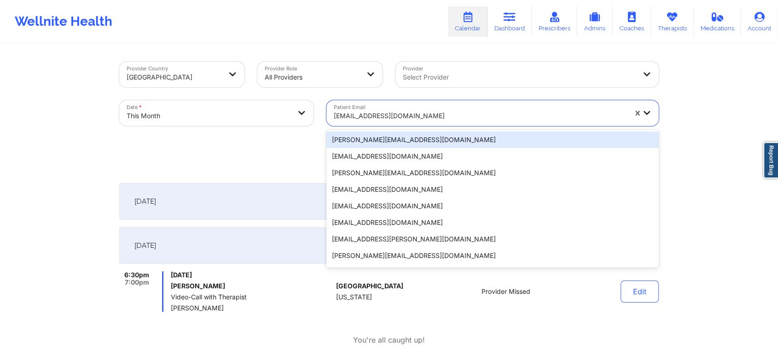
click at [397, 105] on div "[EMAIL_ADDRESS][DOMAIN_NAME]" at bounding box center [476, 113] width 301 height 26
paste input "[US_STATE][PERSON_NAME]"
type input "[US_STATE][PERSON_NAME]"
paste input "[EMAIL_ADDRESS][DOMAIN_NAME]"
type input "[EMAIL_ADDRESS][DOMAIN_NAME]"
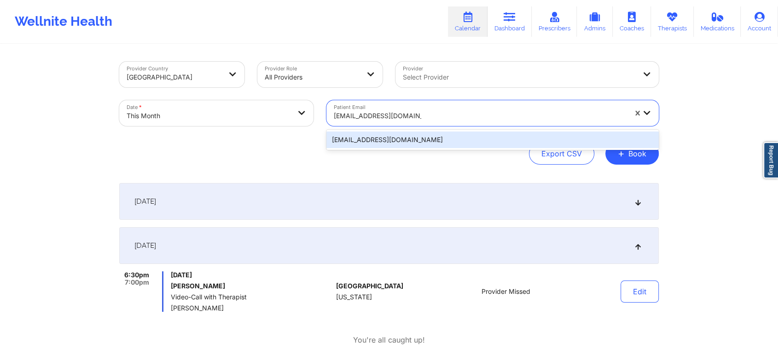
click at [620, 135] on div "[EMAIL_ADDRESS][DOMAIN_NAME]" at bounding box center [492, 140] width 332 height 17
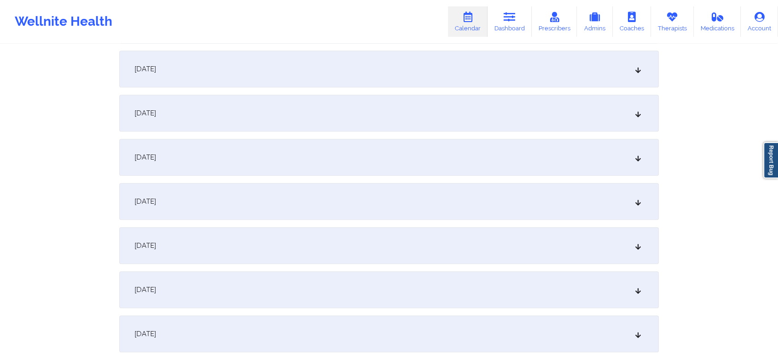
scroll to position [435, 0]
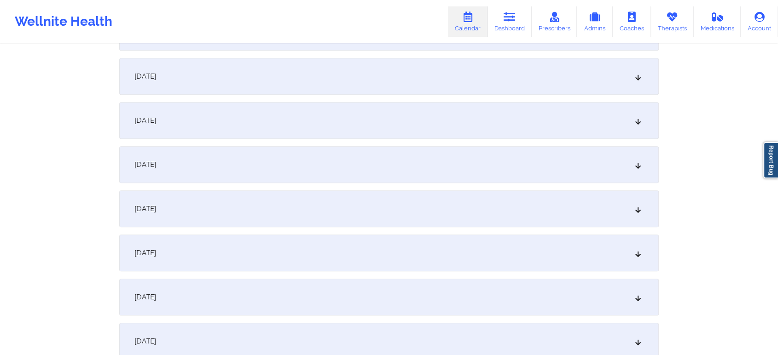
click at [364, 133] on div "[DATE]" at bounding box center [388, 120] width 539 height 37
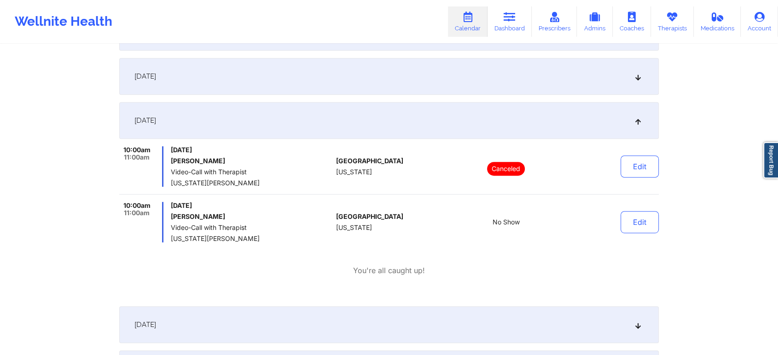
scroll to position [0, 0]
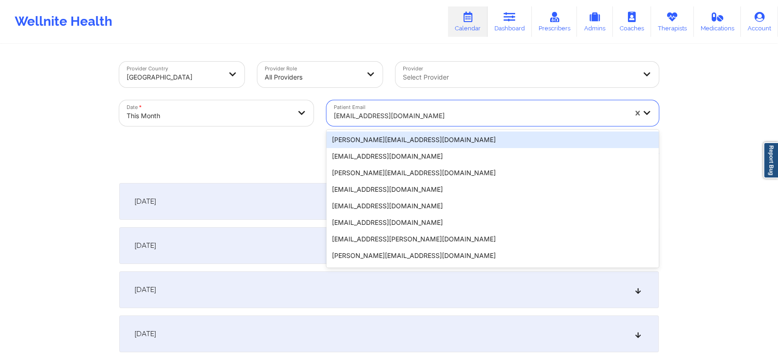
click at [418, 105] on div "[EMAIL_ADDRESS][DOMAIN_NAME]" at bounding box center [476, 113] width 301 height 26
paste input "[EMAIL_ADDRESS][DOMAIN_NAME]"
type input "[EMAIL_ADDRESS][DOMAIN_NAME]"
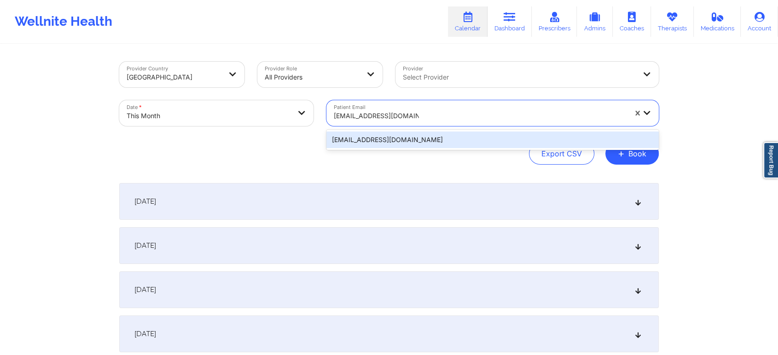
click at [426, 142] on div "[EMAIL_ADDRESS][DOMAIN_NAME]" at bounding box center [492, 140] width 332 height 17
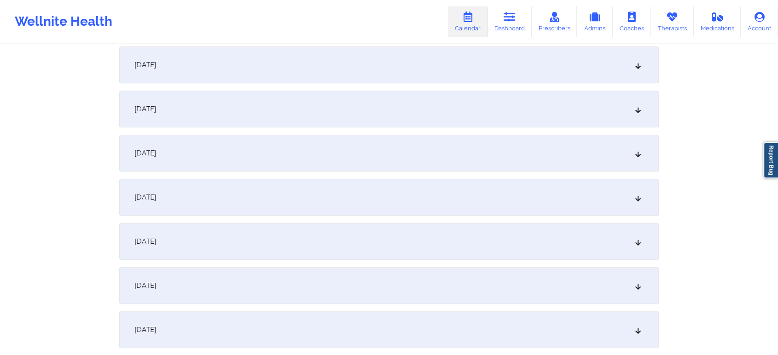
scroll to position [406, 0]
click at [492, 134] on div "[DATE]" at bounding box center [388, 149] width 539 height 37
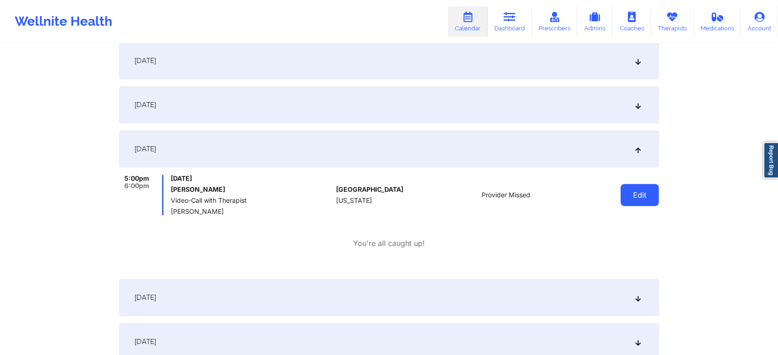
click at [637, 198] on button "Edit" at bounding box center [639, 195] width 38 height 22
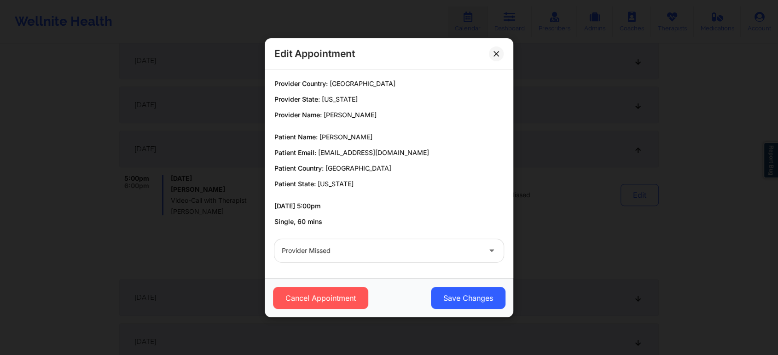
click at [407, 256] on div "Provider Missed" at bounding box center [381, 250] width 199 height 23
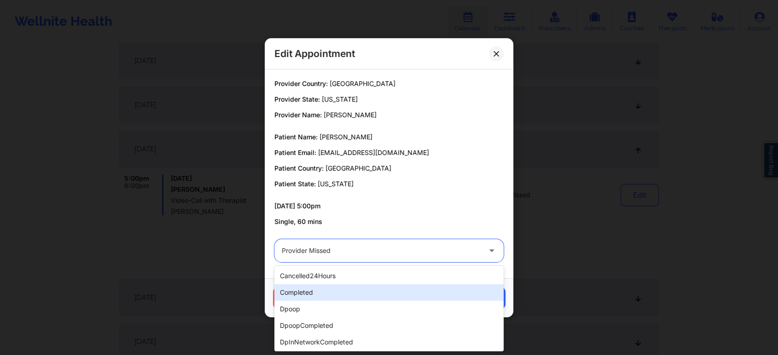
click at [364, 287] on div "completed" at bounding box center [388, 292] width 229 height 17
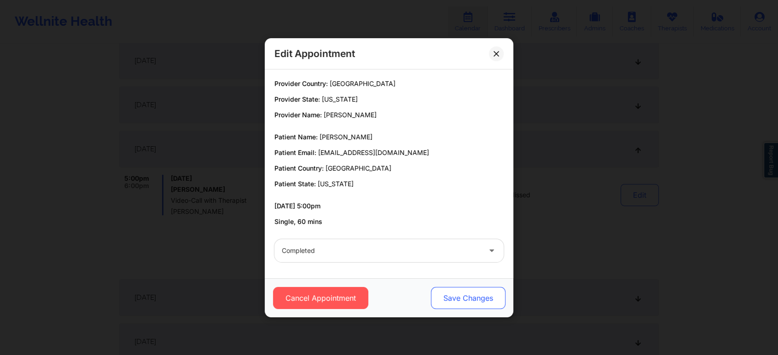
click at [438, 287] on button "Save Changes" at bounding box center [468, 298] width 75 height 22
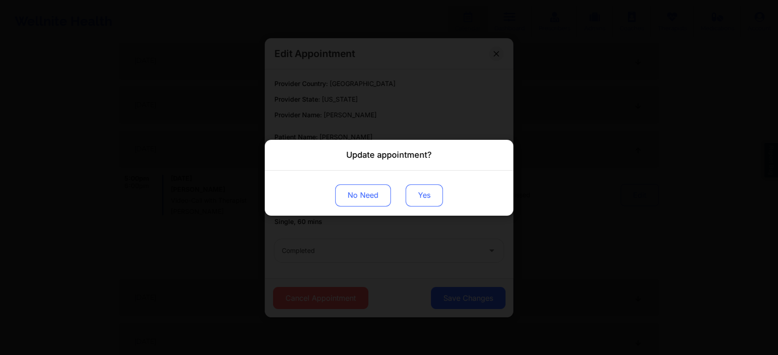
click at [415, 194] on button "Yes" at bounding box center [424, 195] width 37 height 22
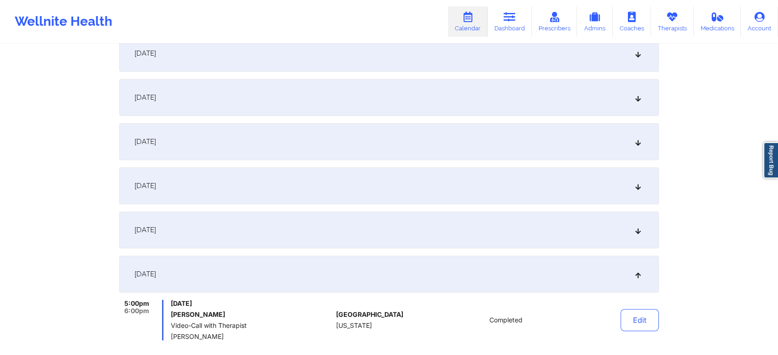
scroll to position [0, 0]
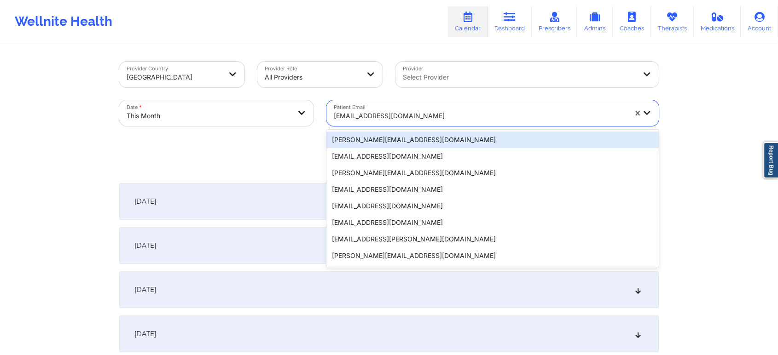
click at [383, 120] on div at bounding box center [480, 115] width 293 height 11
paste input "[EMAIL_ADDRESS][DOMAIN_NAME]"
type input "[EMAIL_ADDRESS][DOMAIN_NAME]"
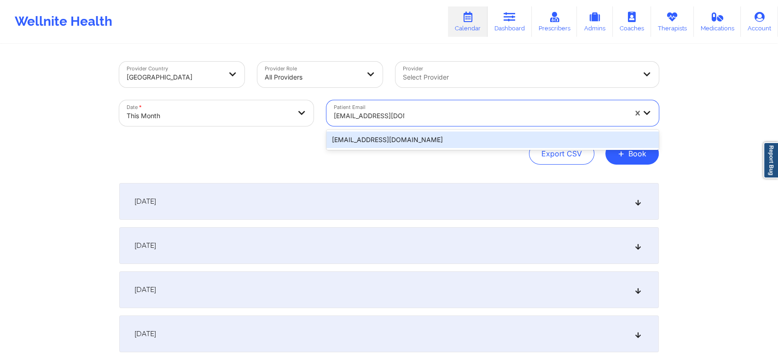
click at [405, 139] on div "[EMAIL_ADDRESS][DOMAIN_NAME]" at bounding box center [492, 140] width 332 height 17
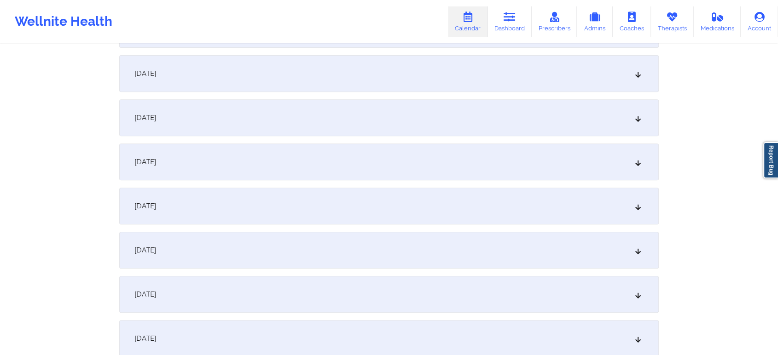
scroll to position [387, 0]
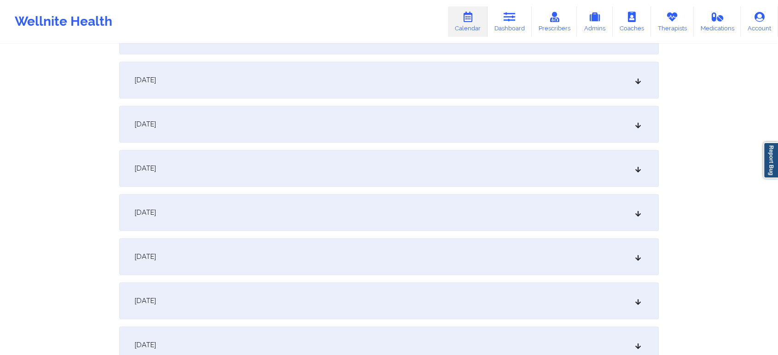
drag, startPoint x: 404, startPoint y: 150, endPoint x: 397, endPoint y: 163, distance: 15.0
click at [397, 163] on div "[DATE]" at bounding box center [388, 168] width 539 height 37
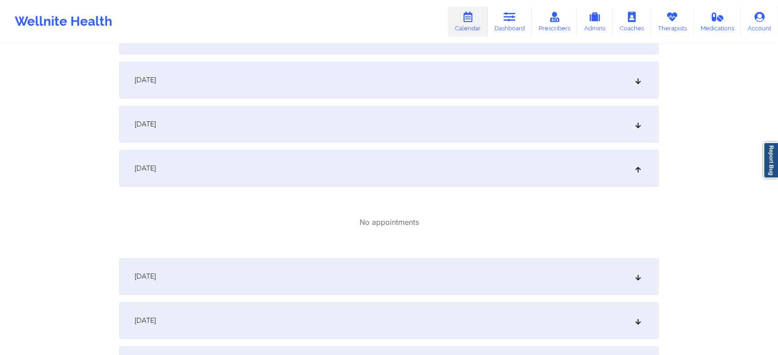
scroll to position [0, 0]
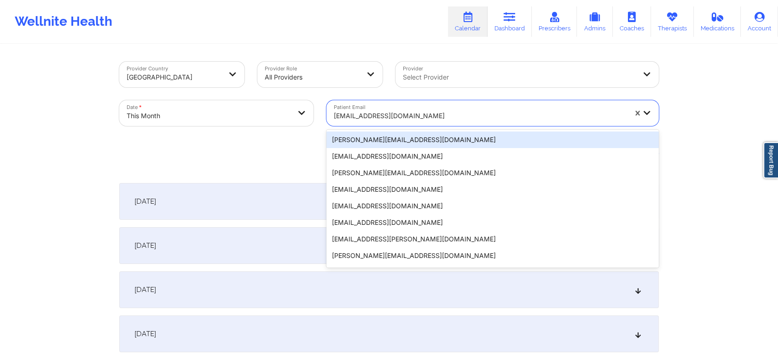
click at [369, 116] on div at bounding box center [480, 115] width 293 height 11
paste input "[EMAIL_ADDRESS][DOMAIN_NAME]"
type input "[EMAIL_ADDRESS][DOMAIN_NAME]"
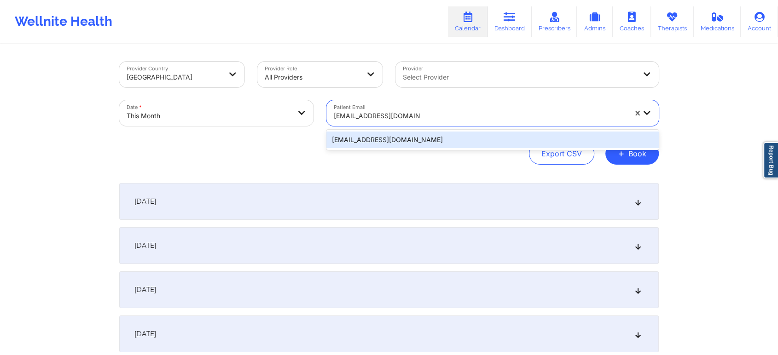
click at [409, 139] on div "[EMAIL_ADDRESS][DOMAIN_NAME]" at bounding box center [492, 140] width 332 height 17
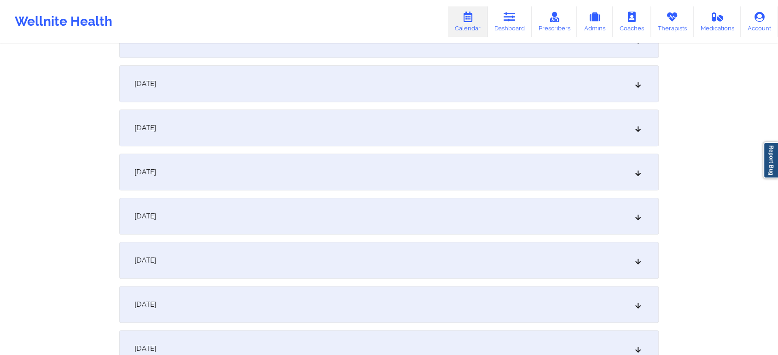
scroll to position [349, 0]
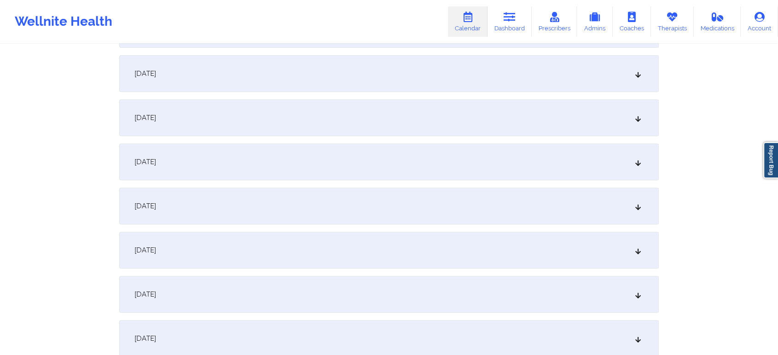
click at [485, 197] on div "[DATE]" at bounding box center [388, 206] width 539 height 37
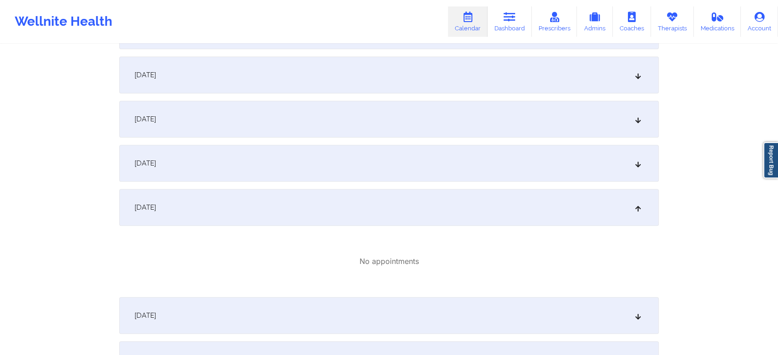
scroll to position [0, 0]
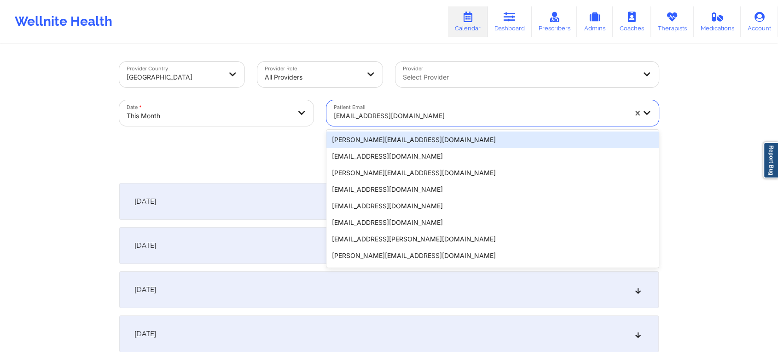
click at [350, 124] on div "[EMAIL_ADDRESS][DOMAIN_NAME]" at bounding box center [480, 116] width 293 height 20
paste input "[EMAIL_ADDRESS][DOMAIN_NAME]"
type input "[EMAIL_ADDRESS][DOMAIN_NAME]"
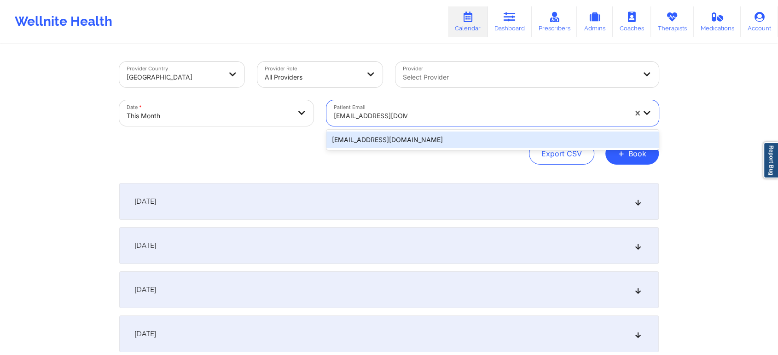
click at [371, 144] on div "[EMAIL_ADDRESS][DOMAIN_NAME]" at bounding box center [492, 140] width 332 height 17
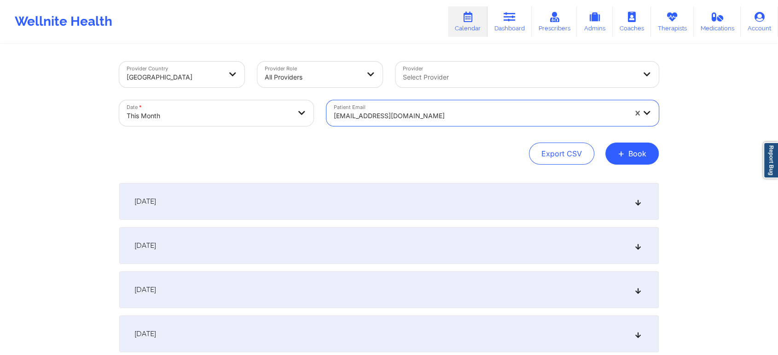
scroll to position [306, 0]
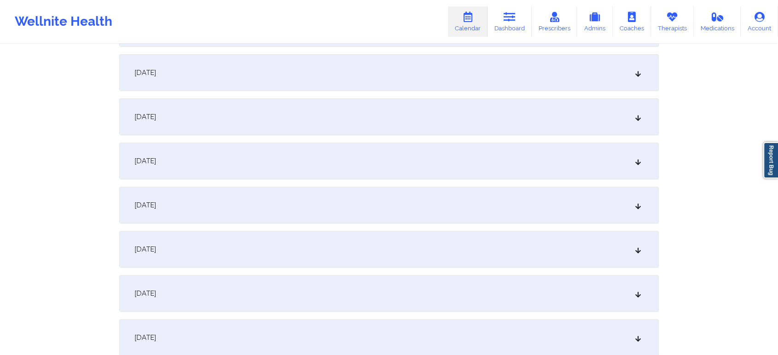
click at [367, 253] on div "[DATE]" at bounding box center [388, 249] width 539 height 37
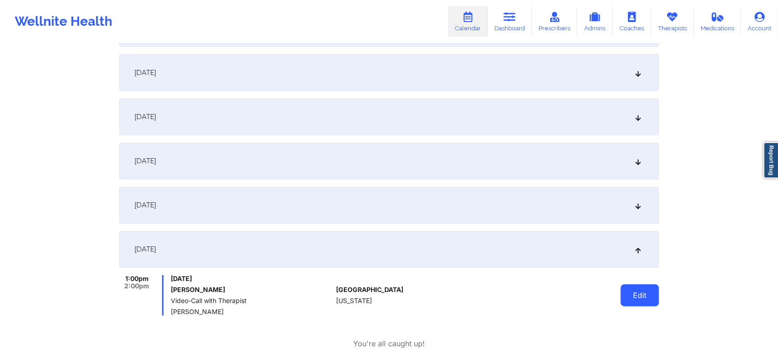
click at [653, 296] on button "Edit" at bounding box center [639, 295] width 38 height 22
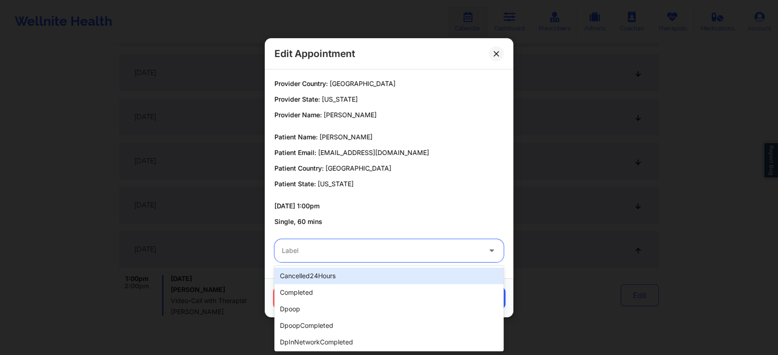
click at [361, 249] on div at bounding box center [381, 250] width 199 height 11
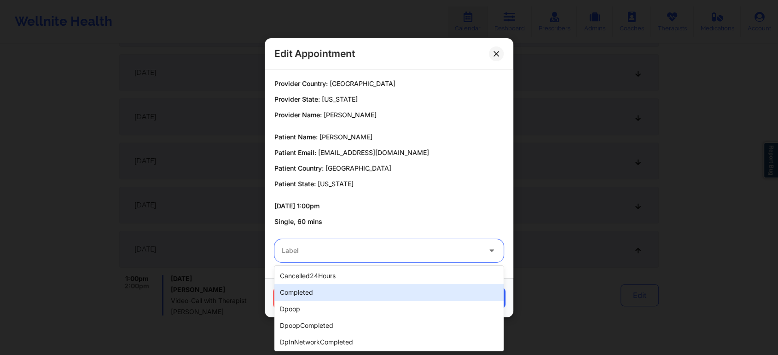
click at [333, 291] on div "completed" at bounding box center [388, 292] width 229 height 17
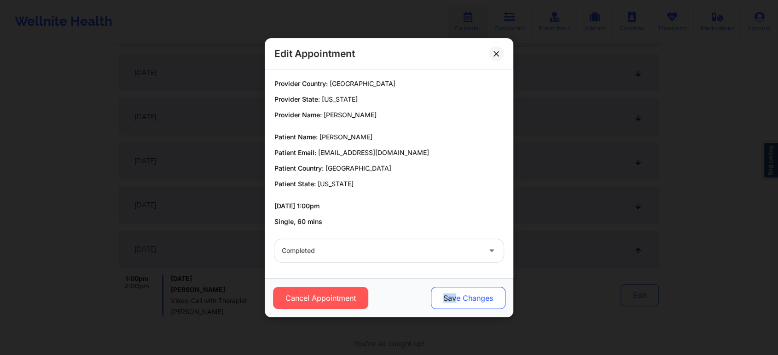
drag, startPoint x: 424, startPoint y: 300, endPoint x: 458, endPoint y: 290, distance: 35.0
click at [458, 290] on div "Cancel Appointment Save Changes" at bounding box center [389, 298] width 236 height 22
click at [458, 290] on button "Save Changes" at bounding box center [468, 298] width 75 height 22
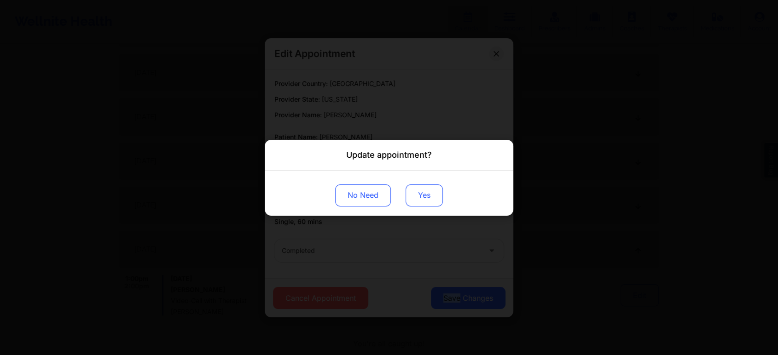
click at [416, 188] on button "Yes" at bounding box center [424, 195] width 37 height 22
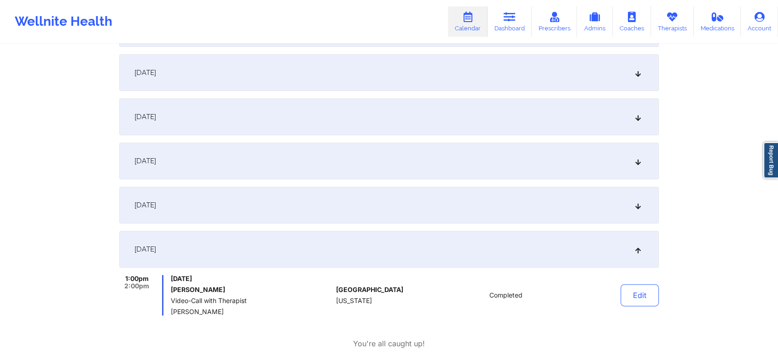
scroll to position [0, 0]
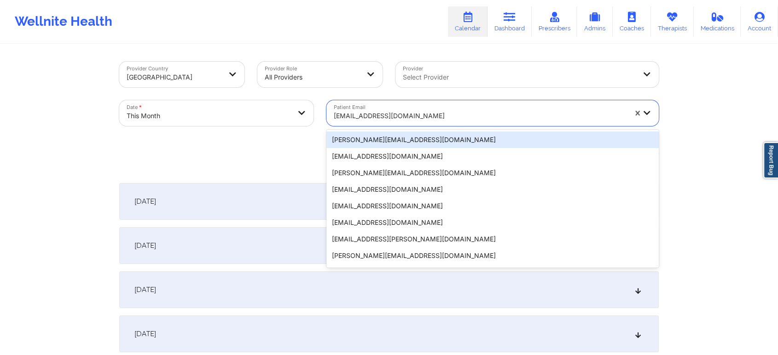
click at [368, 113] on div at bounding box center [480, 115] width 293 height 11
paste input "[EMAIL_ADDRESS][DOMAIN_NAME]"
type input "[EMAIL_ADDRESS][DOMAIN_NAME]"
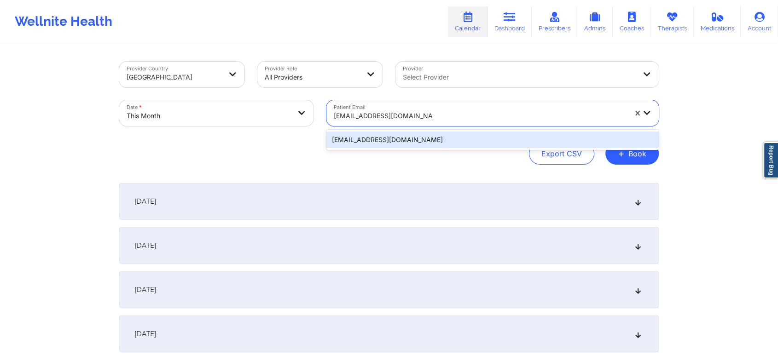
click at [394, 144] on div "[EMAIL_ADDRESS][DOMAIN_NAME]" at bounding box center [492, 140] width 332 height 17
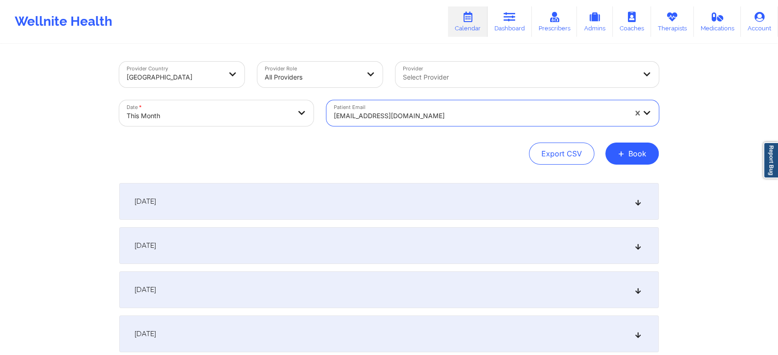
scroll to position [249, 0]
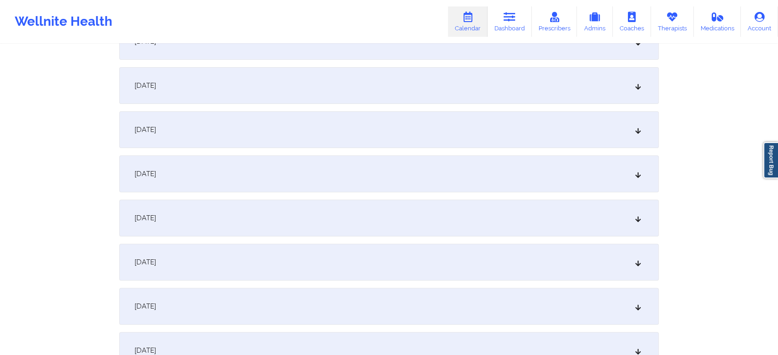
click at [362, 319] on div "[DATE]" at bounding box center [388, 306] width 539 height 37
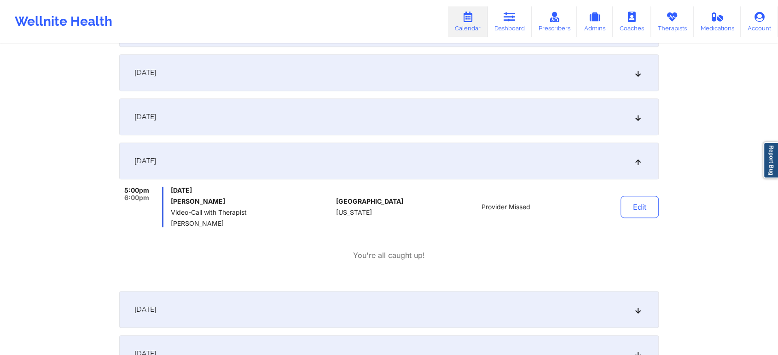
scroll to position [396, 0]
click at [630, 203] on button "Edit" at bounding box center [639, 205] width 38 height 22
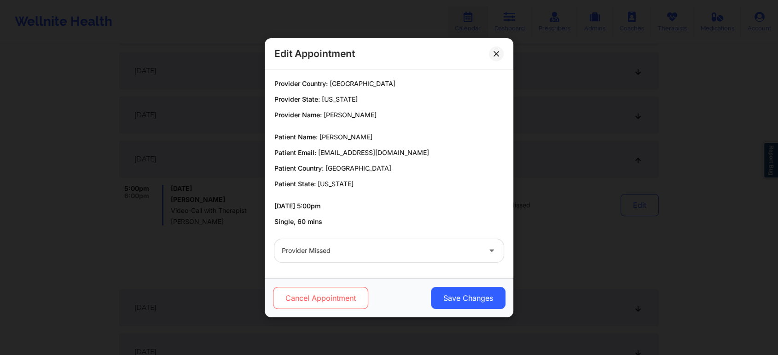
click at [326, 298] on button "Cancel Appointment" at bounding box center [320, 298] width 95 height 22
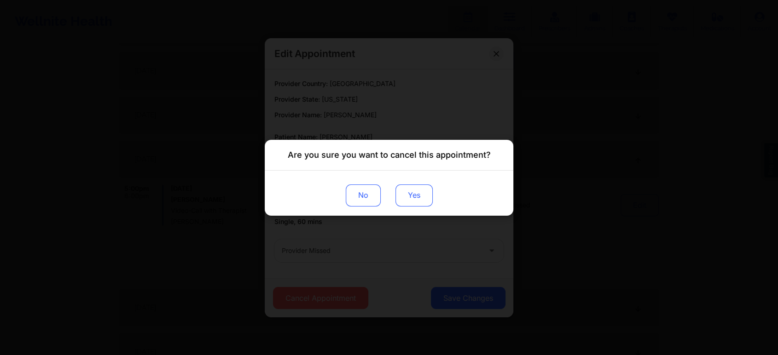
click at [403, 192] on button "Yes" at bounding box center [413, 195] width 37 height 22
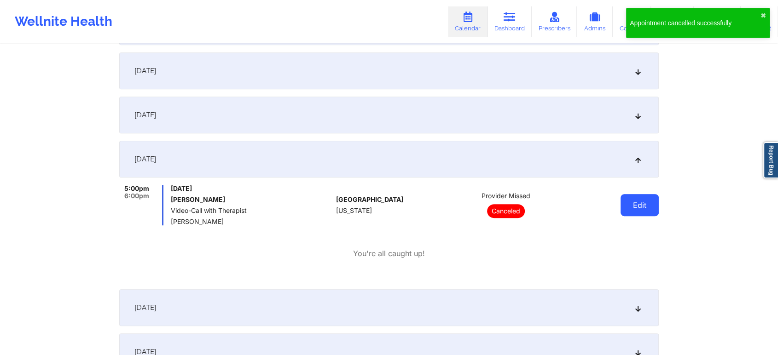
click at [643, 199] on button "Edit" at bounding box center [639, 205] width 38 height 22
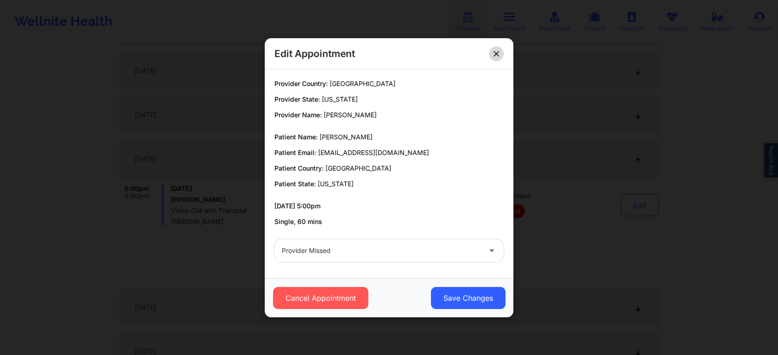
click at [491, 52] on button at bounding box center [496, 53] width 15 height 15
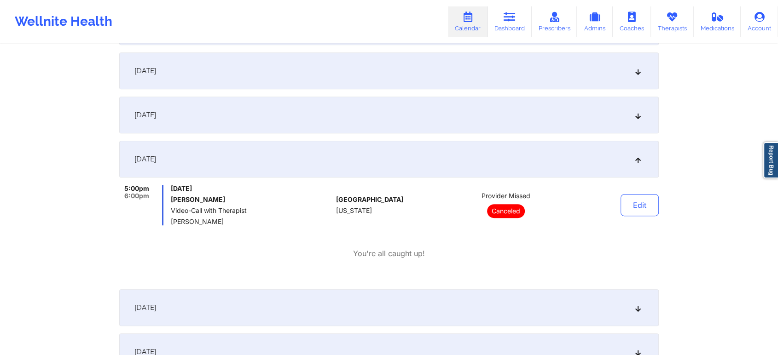
scroll to position [0, 0]
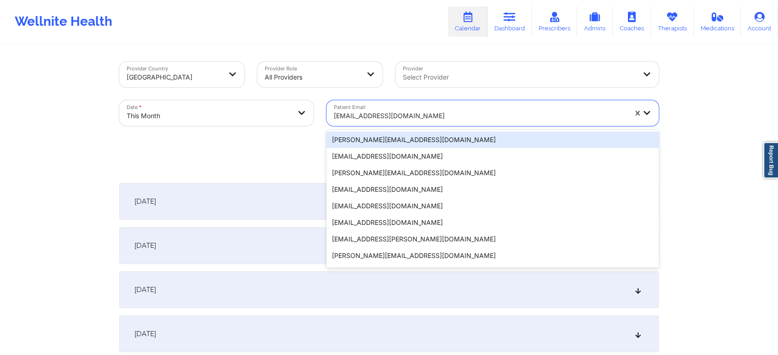
click at [392, 114] on div at bounding box center [480, 115] width 293 height 11
paste input "[EMAIL_ADDRESS][DOMAIN_NAME]"
type input "[EMAIL_ADDRESS][DOMAIN_NAME]"
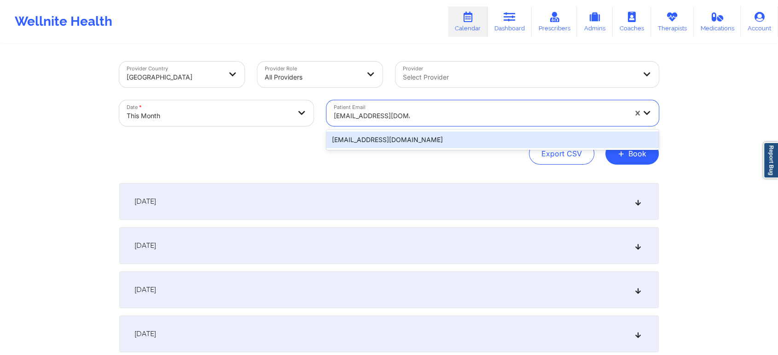
click at [410, 145] on div "[EMAIL_ADDRESS][DOMAIN_NAME]" at bounding box center [492, 140] width 332 height 17
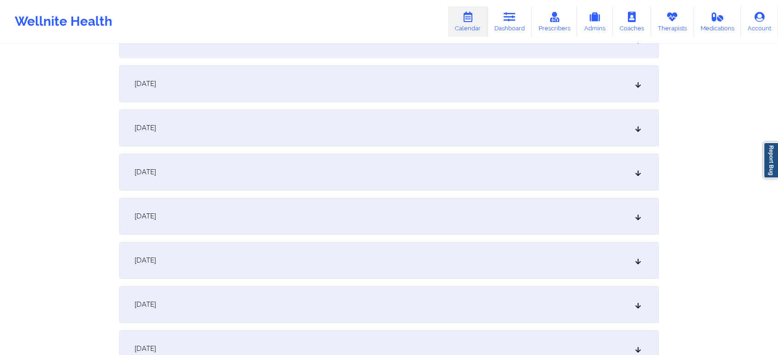
scroll to position [341, 0]
click at [422, 203] on div "[DATE]" at bounding box center [388, 214] width 539 height 37
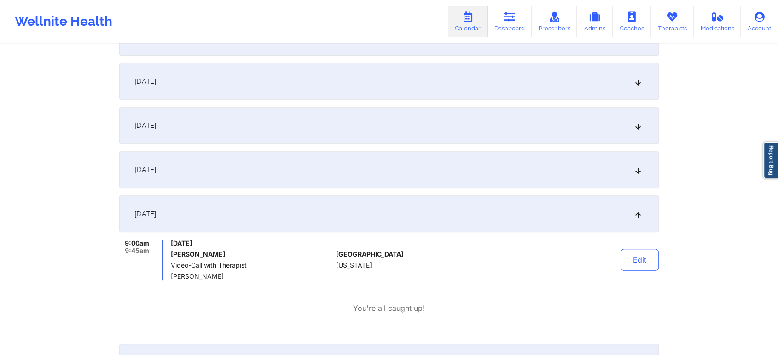
scroll to position [0, 0]
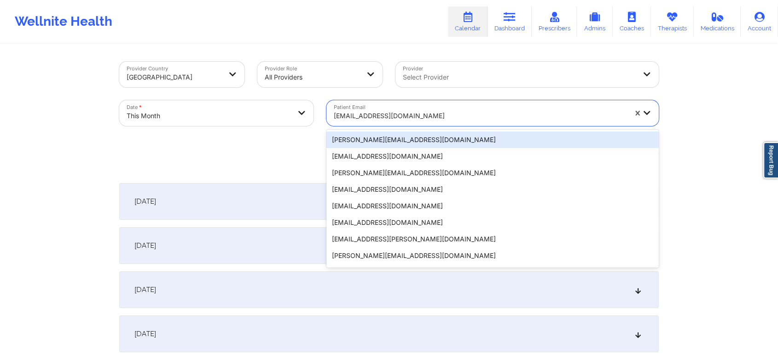
click at [342, 115] on div at bounding box center [480, 115] width 293 height 11
paste input "[EMAIL_ADDRESS][DOMAIN_NAME]"
type input "[EMAIL_ADDRESS][DOMAIN_NAME]"
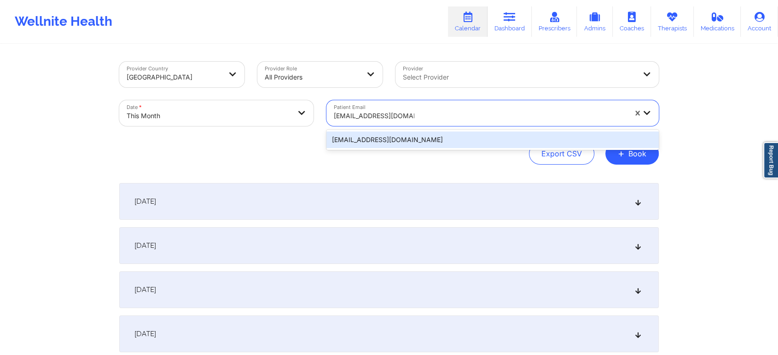
click at [363, 139] on div "[EMAIL_ADDRESS][DOMAIN_NAME]" at bounding box center [492, 140] width 332 height 17
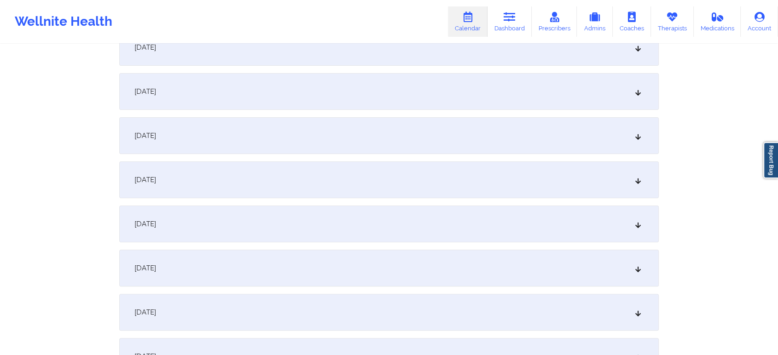
scroll to position [243, 0]
click at [291, 296] on div "[DATE]" at bounding box center [388, 312] width 539 height 37
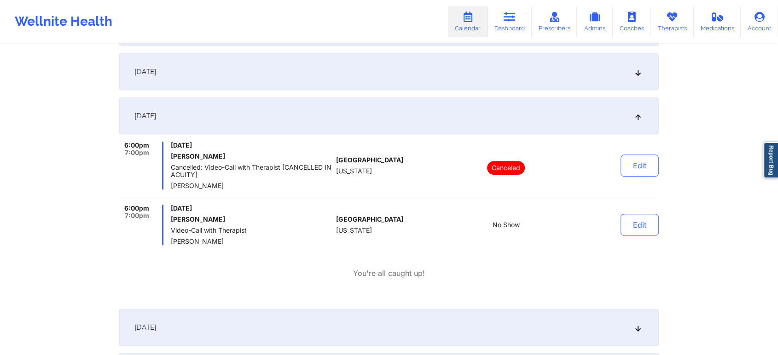
scroll to position [0, 0]
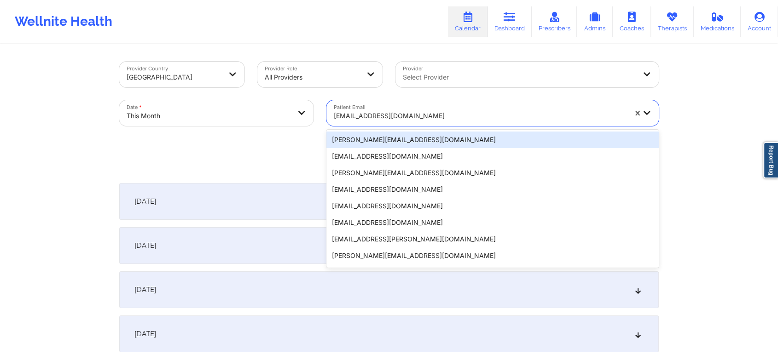
click at [380, 123] on div "[EMAIL_ADDRESS][DOMAIN_NAME]" at bounding box center [480, 116] width 293 height 20
paste input "[EMAIL_ADDRESS][DOMAIN_NAME]"
type input "[EMAIL_ADDRESS][DOMAIN_NAME]"
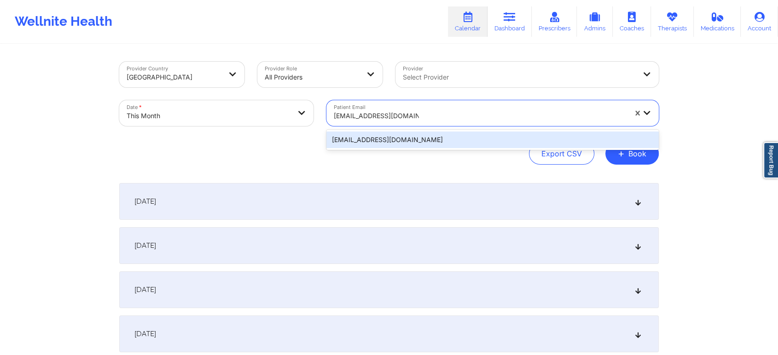
click at [404, 144] on div "[EMAIL_ADDRESS][DOMAIN_NAME]" at bounding box center [492, 140] width 332 height 17
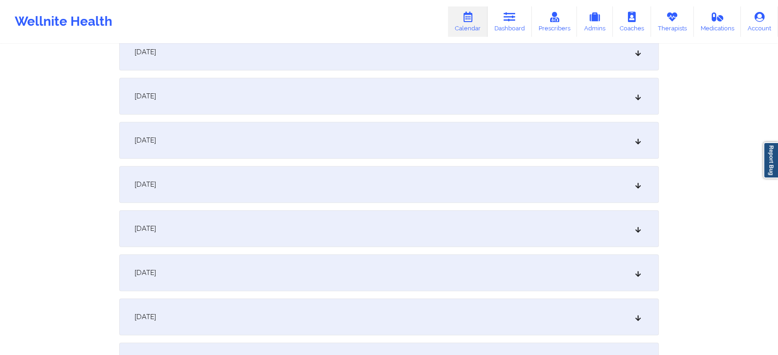
scroll to position [408, 0]
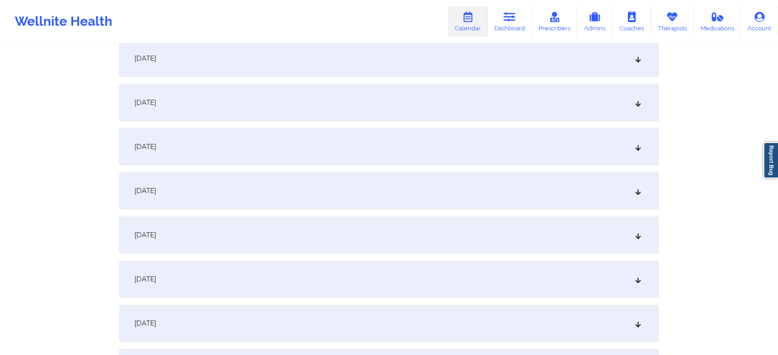
click at [274, 154] on div "[DATE]" at bounding box center [388, 146] width 539 height 37
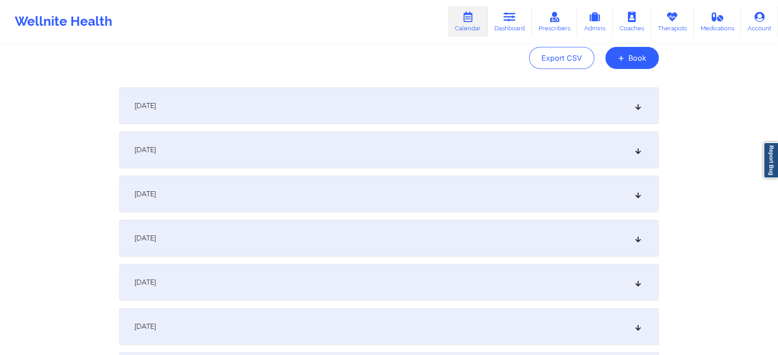
scroll to position [0, 0]
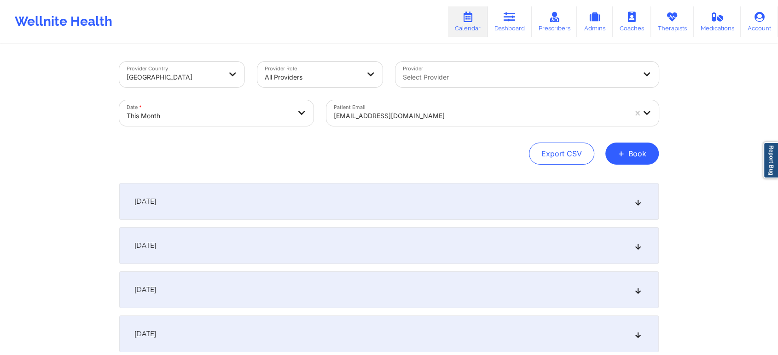
click at [410, 99] on div "Patient Email [EMAIL_ADDRESS][DOMAIN_NAME]" at bounding box center [492, 113] width 345 height 39
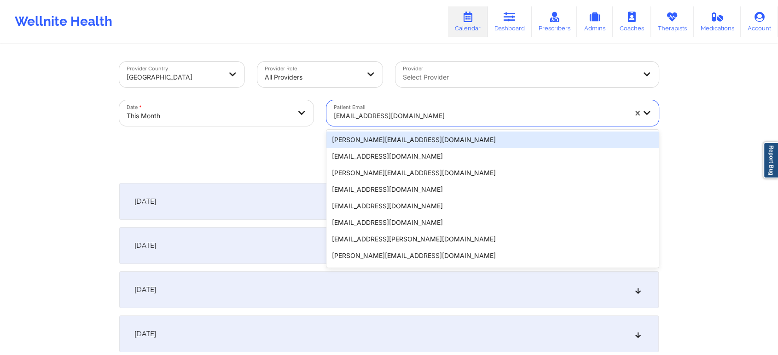
click at [383, 113] on div at bounding box center [480, 115] width 293 height 11
paste input "[EMAIL_ADDRESS][DOMAIN_NAME]"
type input "[EMAIL_ADDRESS][DOMAIN_NAME]"
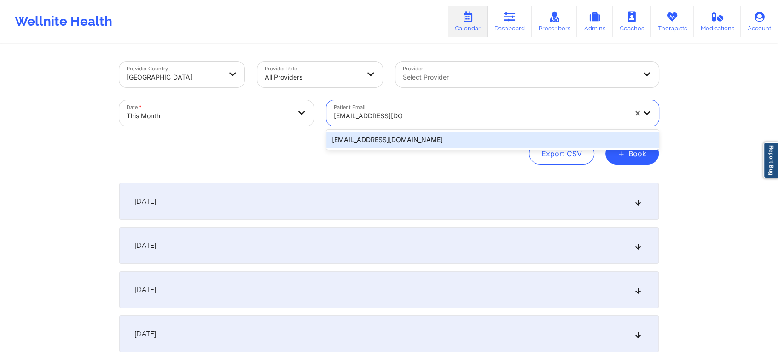
click at [412, 140] on div "[EMAIL_ADDRESS][DOMAIN_NAME]" at bounding box center [492, 140] width 332 height 17
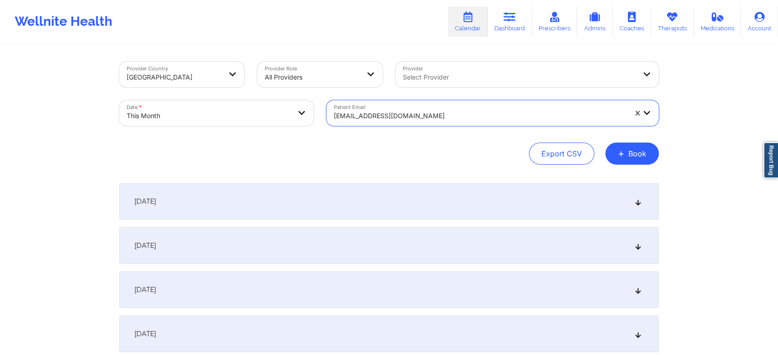
scroll to position [266, 0]
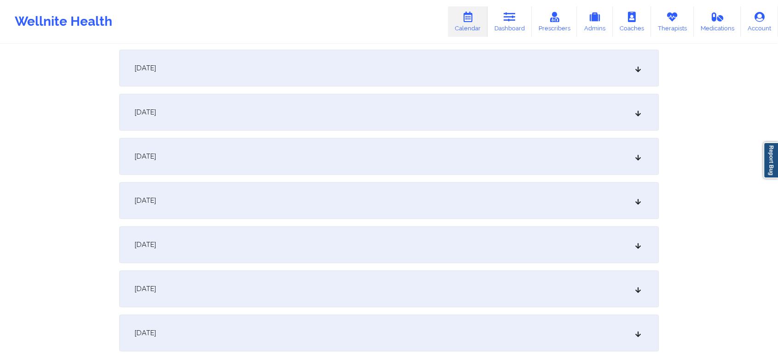
click at [326, 274] on div "[DATE]" at bounding box center [388, 289] width 539 height 37
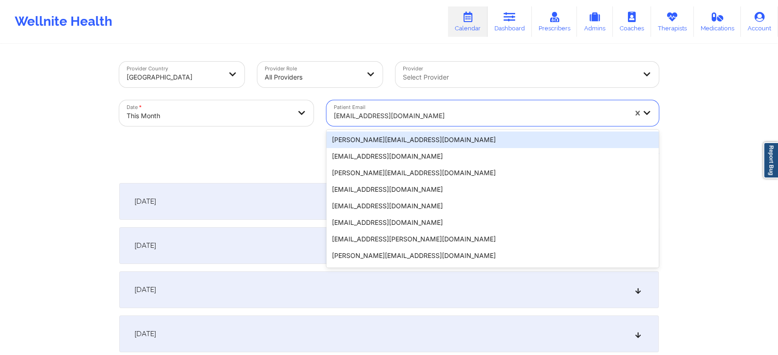
click at [404, 112] on div at bounding box center [480, 115] width 293 height 11
paste input "[EMAIL_ADDRESS][DOMAIN_NAME]"
type input "[EMAIL_ADDRESS][DOMAIN_NAME]"
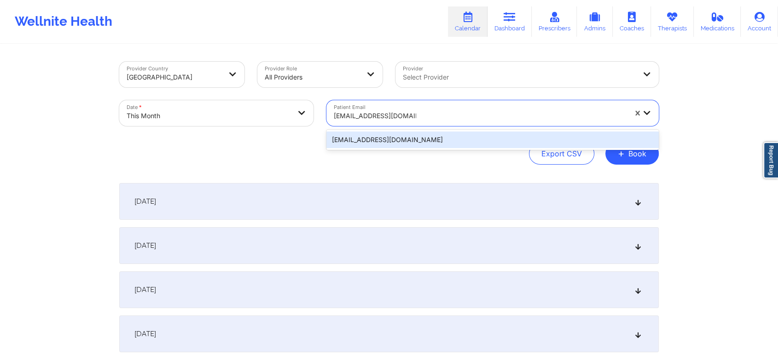
click at [399, 145] on div "[EMAIL_ADDRESS][DOMAIN_NAME]" at bounding box center [492, 140] width 332 height 17
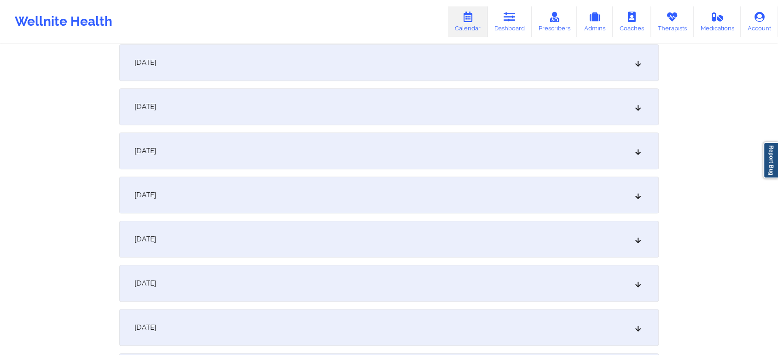
scroll to position [489, 0]
click at [356, 64] on div "[DATE]" at bounding box center [388, 66] width 539 height 37
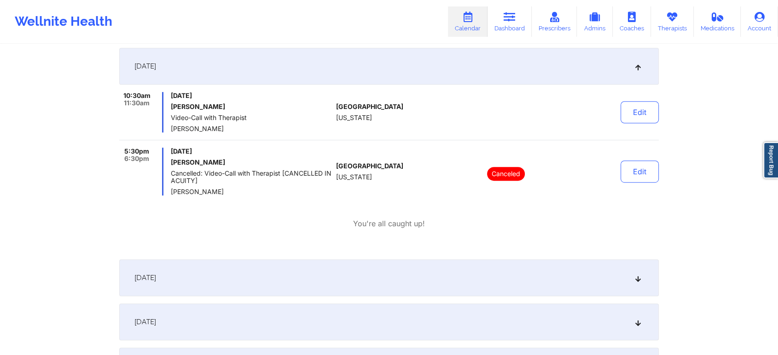
scroll to position [0, 0]
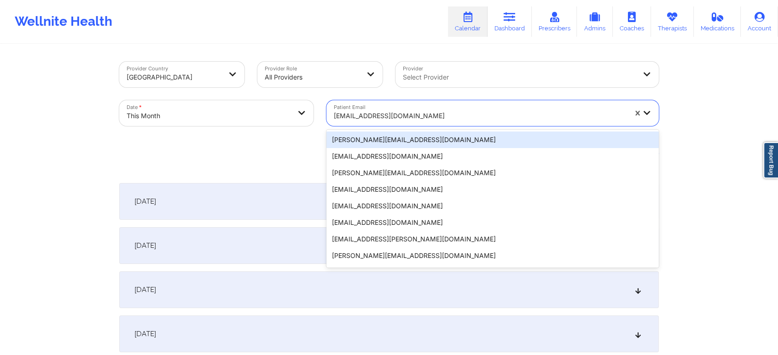
click at [438, 106] on div "[EMAIL_ADDRESS][DOMAIN_NAME]" at bounding box center [480, 116] width 293 height 20
paste input "[EMAIL_ADDRESS][DOMAIN_NAME]"
type input "[EMAIL_ADDRESS][DOMAIN_NAME]"
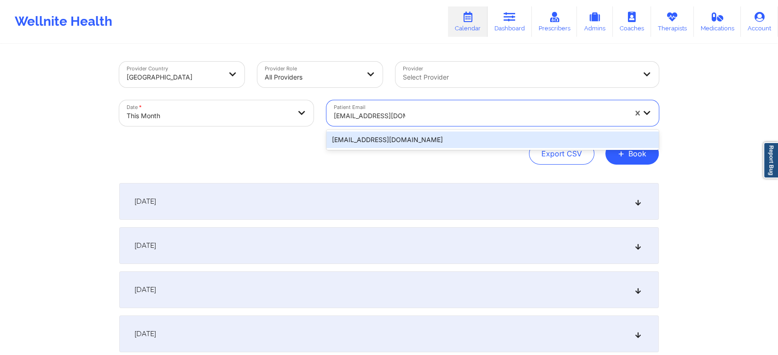
click at [434, 133] on div "[EMAIL_ADDRESS][DOMAIN_NAME]" at bounding box center [492, 140] width 332 height 17
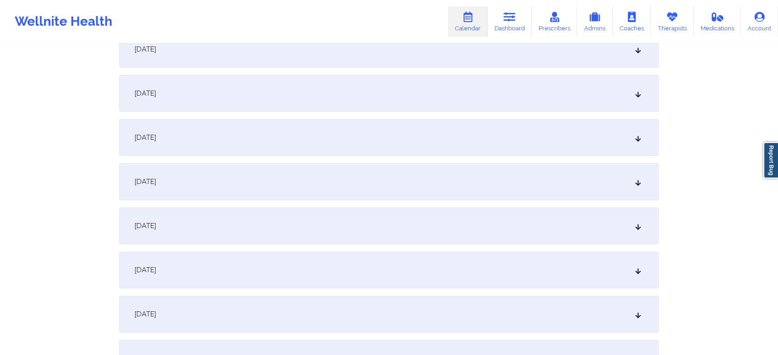
scroll to position [244, 0]
click at [387, 309] on div "[DATE]" at bounding box center [388, 310] width 539 height 37
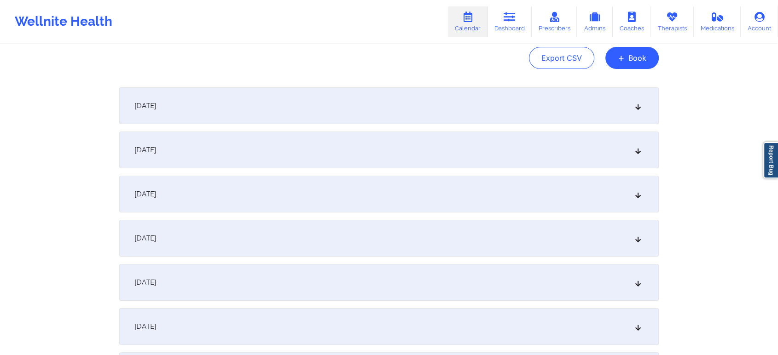
scroll to position [0, 0]
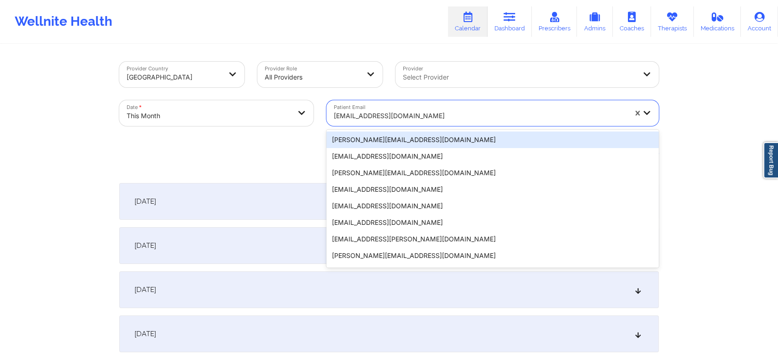
click at [405, 107] on div "[EMAIL_ADDRESS][DOMAIN_NAME]" at bounding box center [480, 116] width 293 height 20
paste input "[EMAIL_ADDRESS][DOMAIN_NAME]"
type input "[EMAIL_ADDRESS][DOMAIN_NAME]"
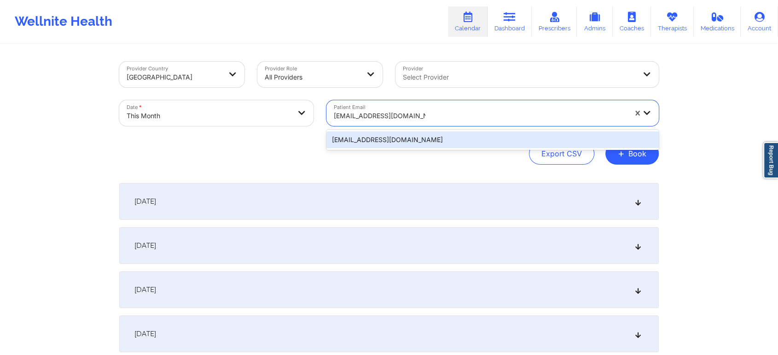
click at [412, 132] on div "[EMAIL_ADDRESS][DOMAIN_NAME]" at bounding box center [492, 140] width 332 height 17
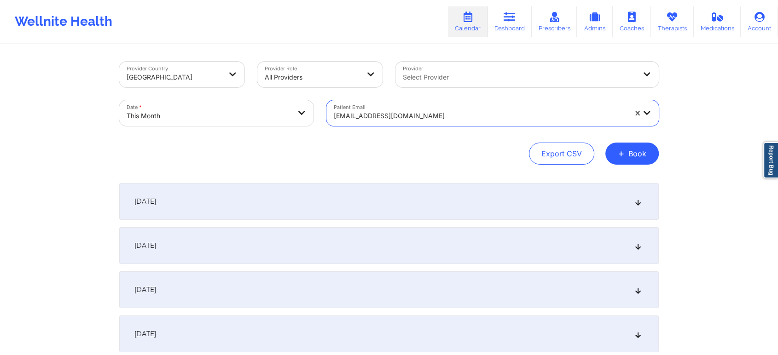
scroll to position [331, 0]
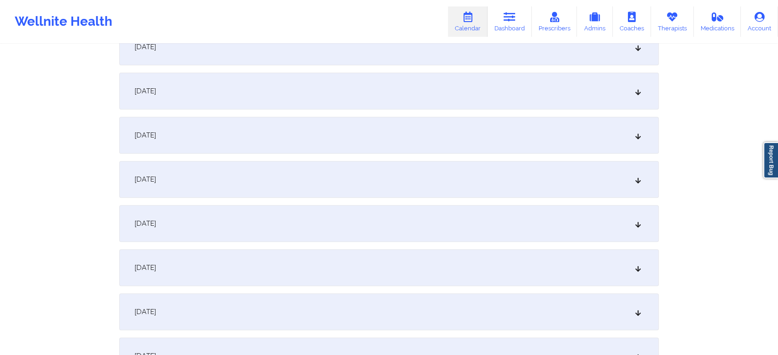
click at [423, 261] on div "[DATE]" at bounding box center [388, 267] width 539 height 37
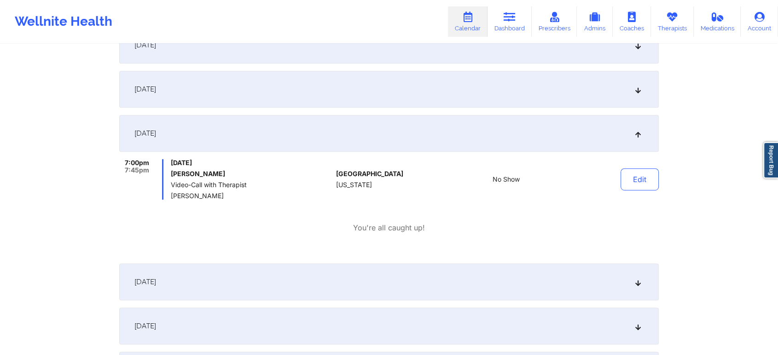
scroll to position [482, 0]
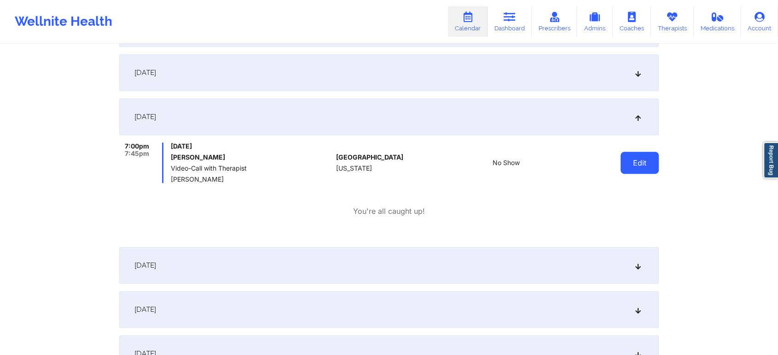
click at [630, 152] on button "Edit" at bounding box center [639, 163] width 38 height 22
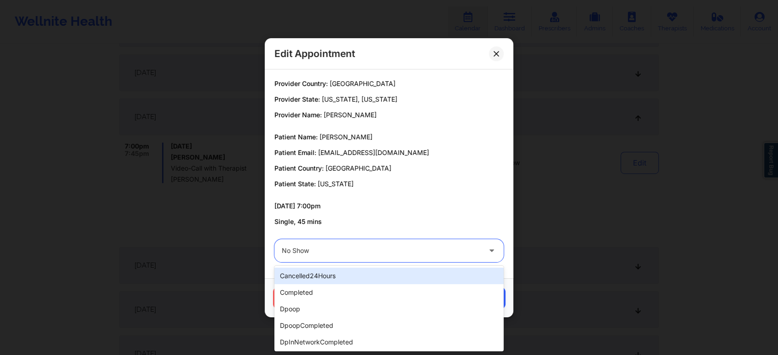
click at [419, 253] on div at bounding box center [381, 250] width 199 height 11
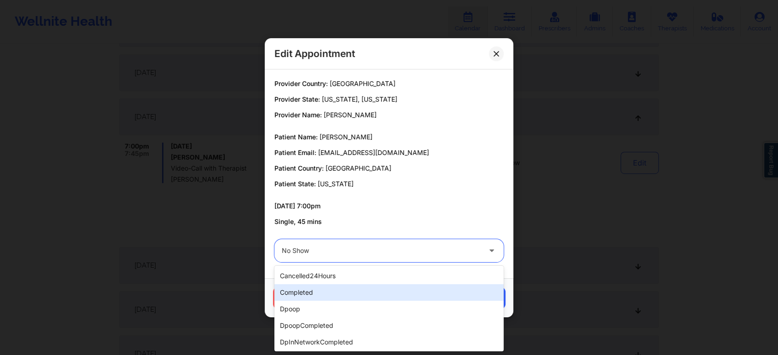
click at [385, 289] on div "completed" at bounding box center [388, 292] width 229 height 17
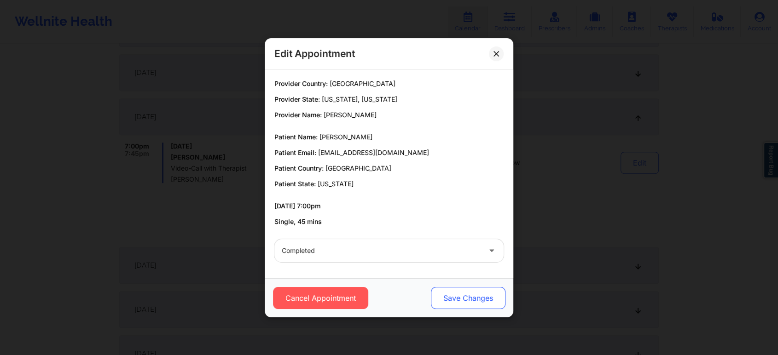
click at [446, 290] on button "Save Changes" at bounding box center [468, 298] width 75 height 22
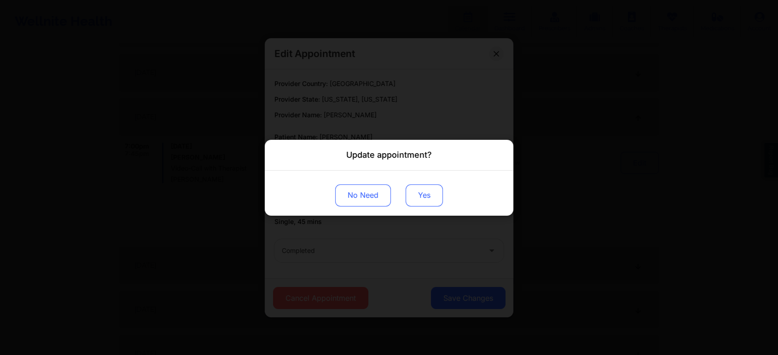
click at [415, 185] on button "Yes" at bounding box center [424, 195] width 37 height 22
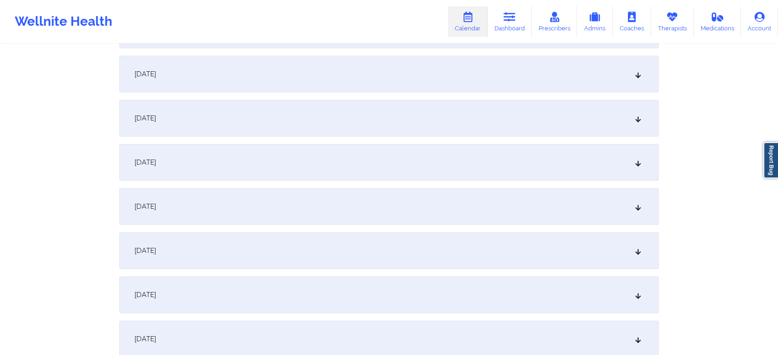
scroll to position [0, 0]
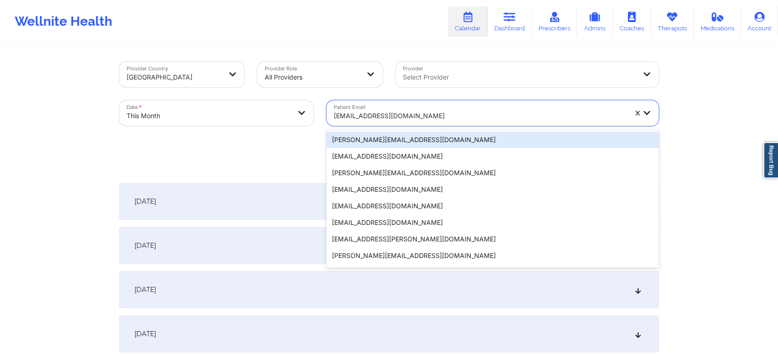
click at [390, 111] on div at bounding box center [480, 115] width 293 height 11
paste input "[EMAIL_ADDRESS][DOMAIN_NAME]"
type input "[EMAIL_ADDRESS][DOMAIN_NAME]"
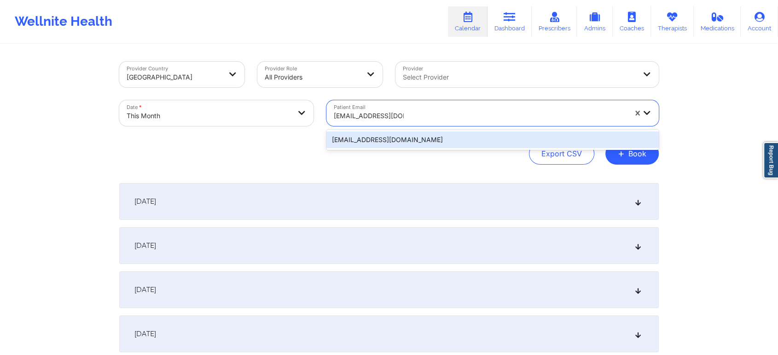
click at [395, 141] on div "[EMAIL_ADDRESS][DOMAIN_NAME]" at bounding box center [492, 140] width 332 height 17
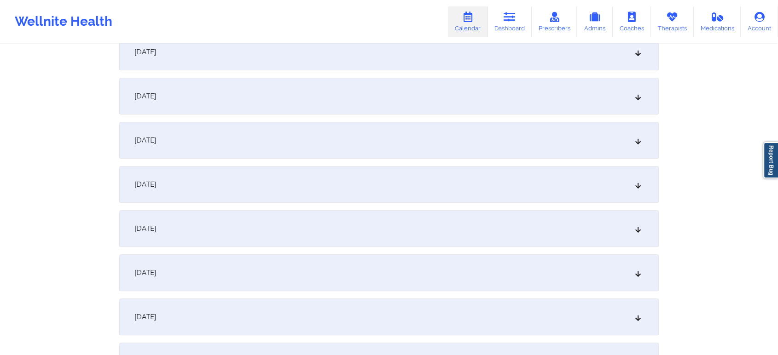
scroll to position [306, 0]
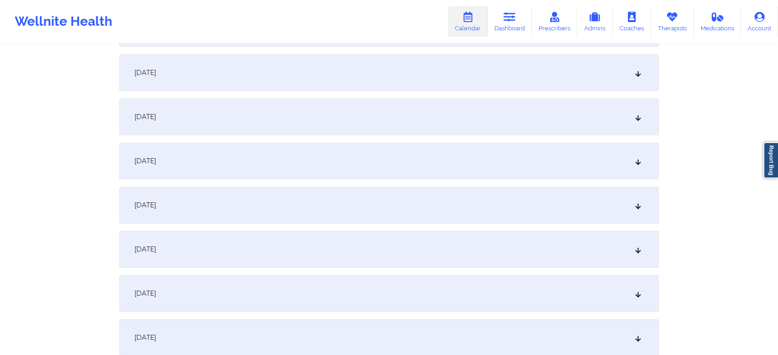
click at [415, 300] on div "[DATE]" at bounding box center [388, 293] width 539 height 37
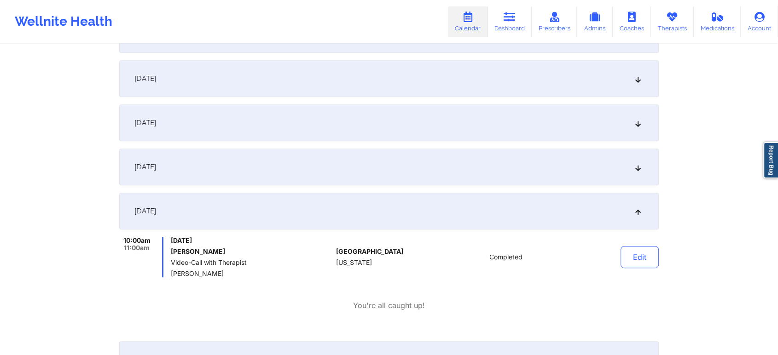
scroll to position [390, 0]
click at [630, 261] on button "Edit" at bounding box center [639, 255] width 38 height 22
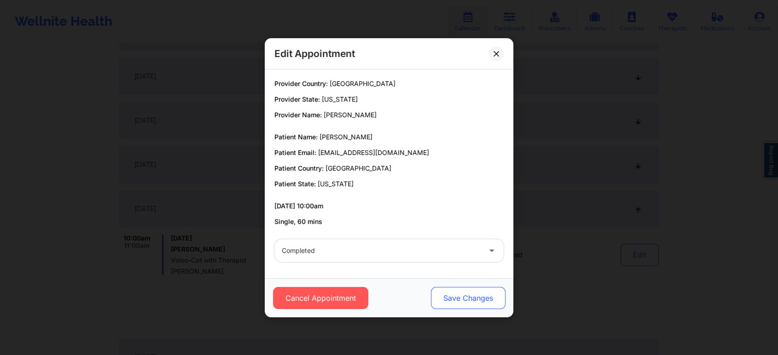
click at [481, 300] on button "Save Changes" at bounding box center [468, 298] width 75 height 22
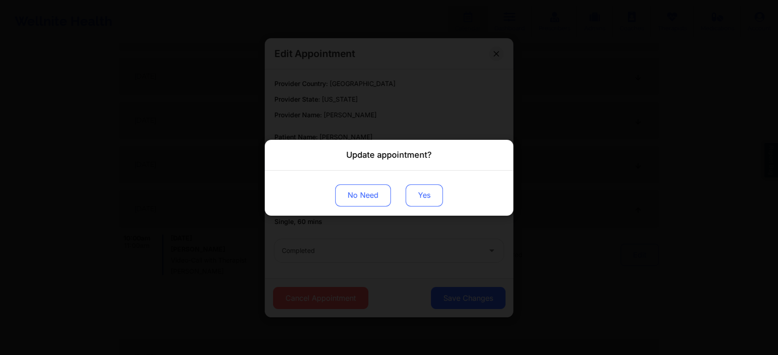
click at [429, 198] on button "Yes" at bounding box center [424, 195] width 37 height 22
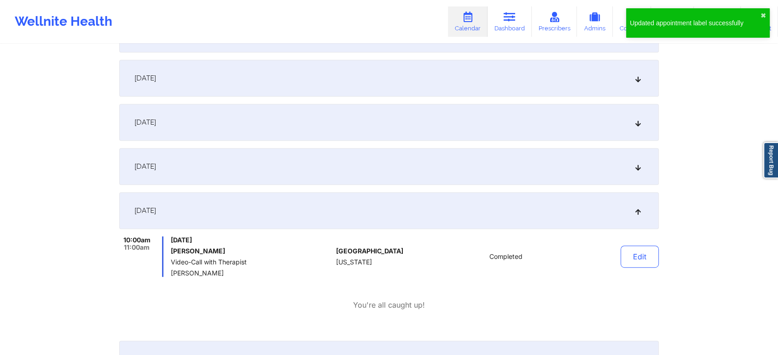
scroll to position [0, 0]
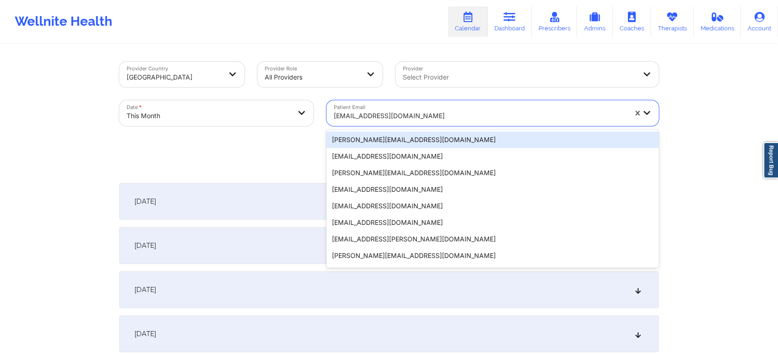
click at [406, 110] on div "[EMAIL_ADDRESS][DOMAIN_NAME]" at bounding box center [480, 116] width 293 height 20
paste input "[EMAIL_ADDRESS][DOMAIN_NAME]"
type input "[EMAIL_ADDRESS][DOMAIN_NAME]"
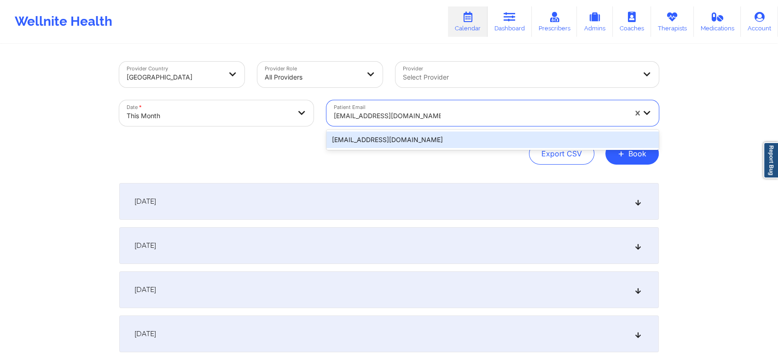
click at [421, 143] on div "[EMAIL_ADDRESS][DOMAIN_NAME]" at bounding box center [492, 140] width 332 height 17
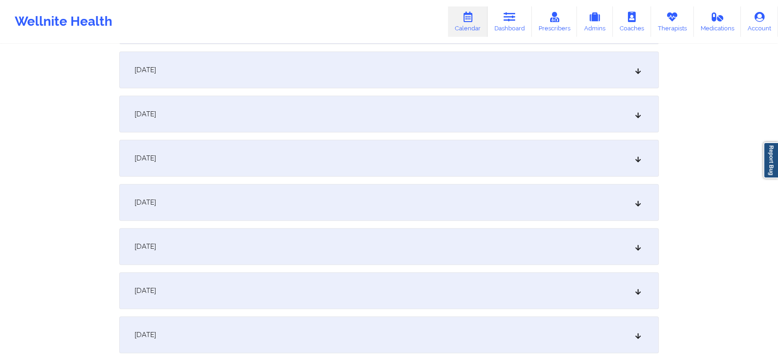
scroll to position [345, 0]
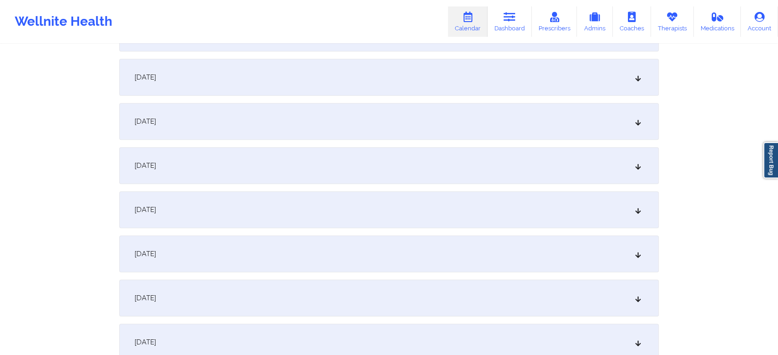
click at [400, 255] on div "[DATE]" at bounding box center [388, 254] width 539 height 37
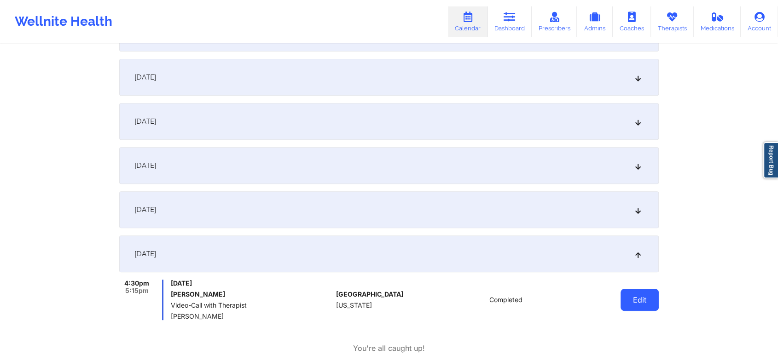
click at [628, 299] on button "Edit" at bounding box center [639, 300] width 38 height 22
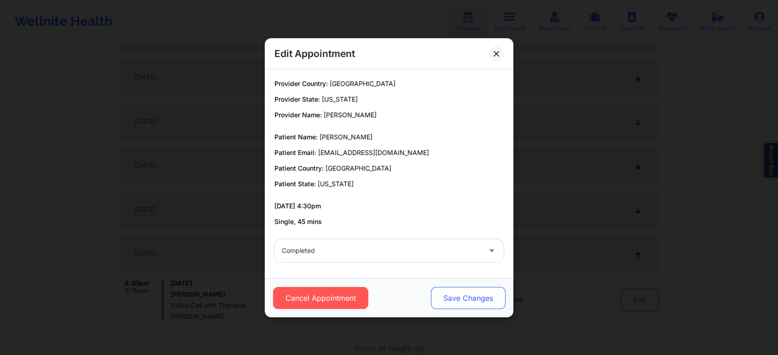
click at [451, 296] on button "Save Changes" at bounding box center [468, 298] width 75 height 22
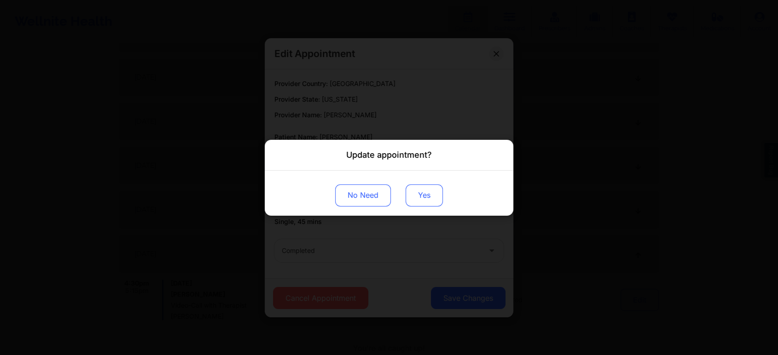
click at [422, 201] on button "Yes" at bounding box center [424, 195] width 37 height 22
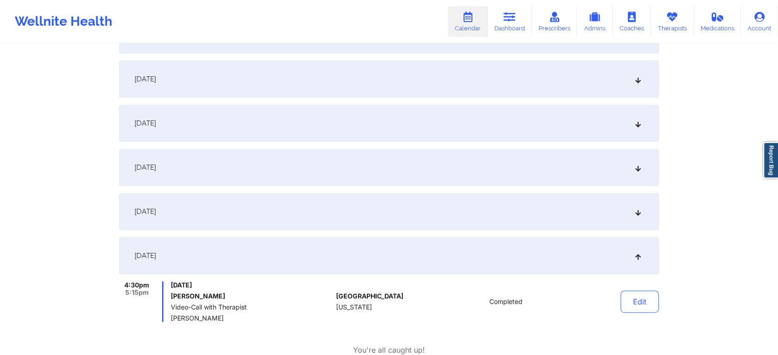
scroll to position [0, 0]
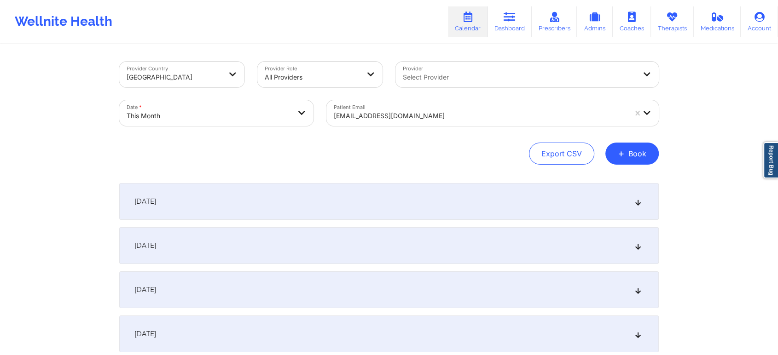
click at [411, 117] on div at bounding box center [480, 115] width 293 height 11
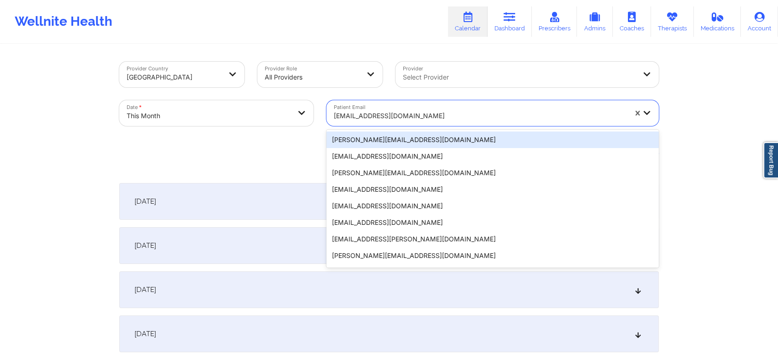
paste input "[EMAIL_ADDRESS][DOMAIN_NAME]"
type input "[EMAIL_ADDRESS][DOMAIN_NAME]"
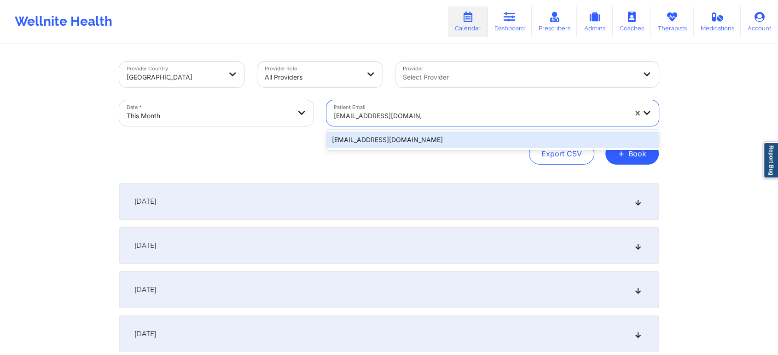
click at [407, 145] on div "[EMAIL_ADDRESS][DOMAIN_NAME]" at bounding box center [492, 140] width 332 height 17
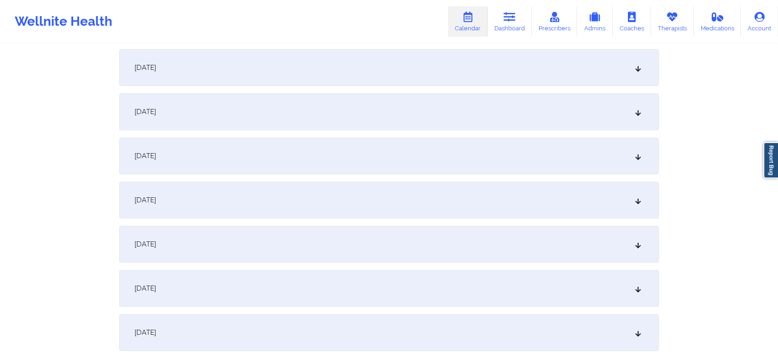
scroll to position [532, 0]
click at [342, 72] on div "[DATE]" at bounding box center [388, 67] width 539 height 37
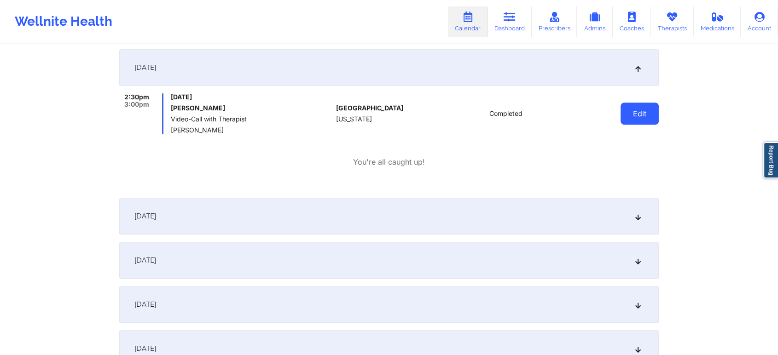
click at [627, 115] on button "Edit" at bounding box center [639, 114] width 38 height 22
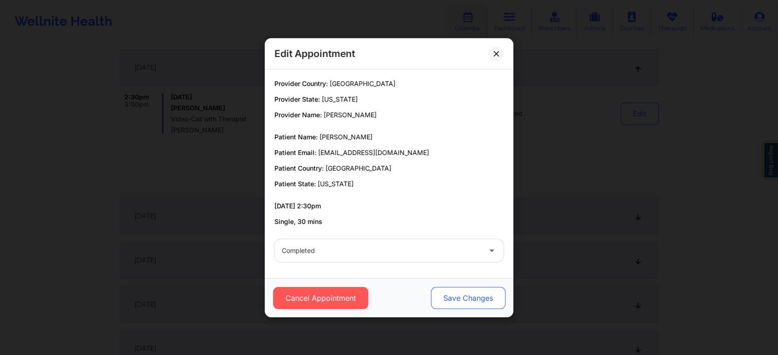
click at [456, 288] on button "Save Changes" at bounding box center [468, 298] width 75 height 22
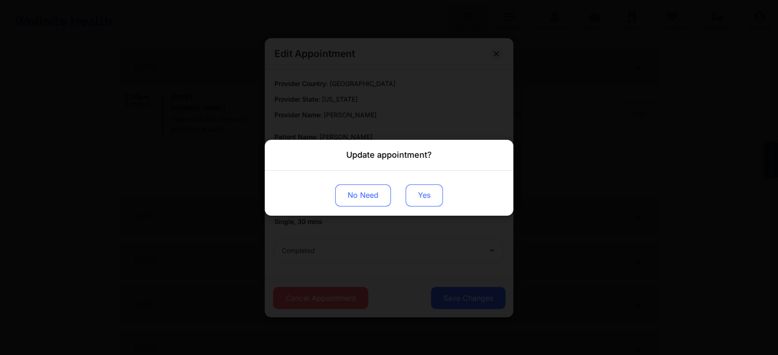
click at [414, 199] on button "Yes" at bounding box center [424, 195] width 37 height 22
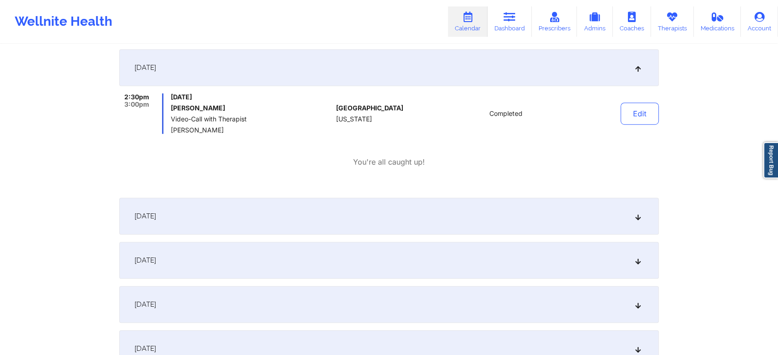
scroll to position [12, 0]
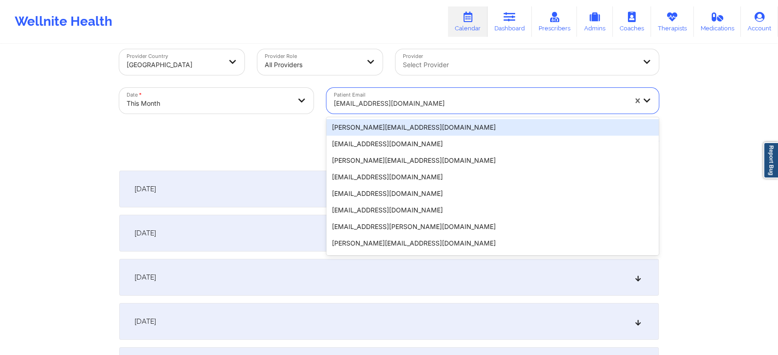
click at [357, 104] on div at bounding box center [480, 103] width 293 height 11
paste input "[EMAIL_ADDRESS][DOMAIN_NAME]"
type input "[EMAIL_ADDRESS][DOMAIN_NAME]"
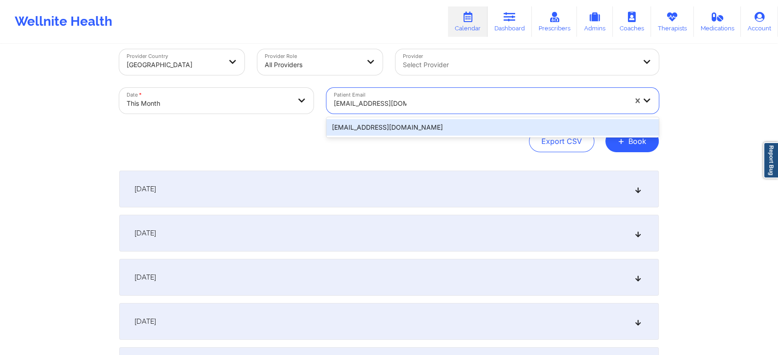
click at [394, 133] on div "[EMAIL_ADDRESS][DOMAIN_NAME]" at bounding box center [492, 127] width 332 height 17
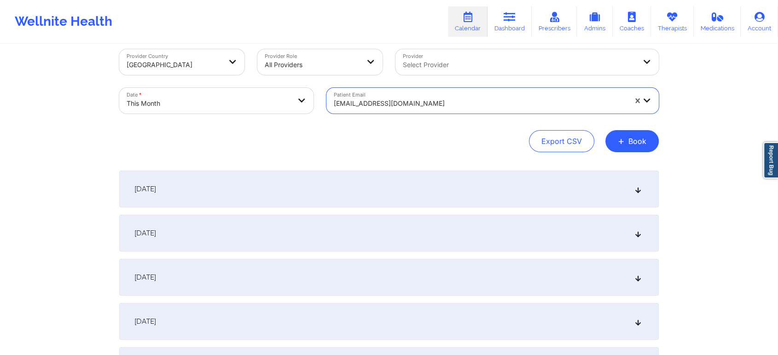
scroll to position [373, 0]
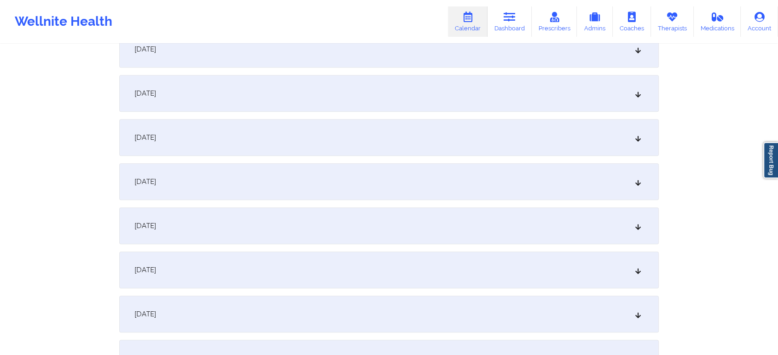
click at [536, 234] on div "[DATE]" at bounding box center [388, 226] width 539 height 37
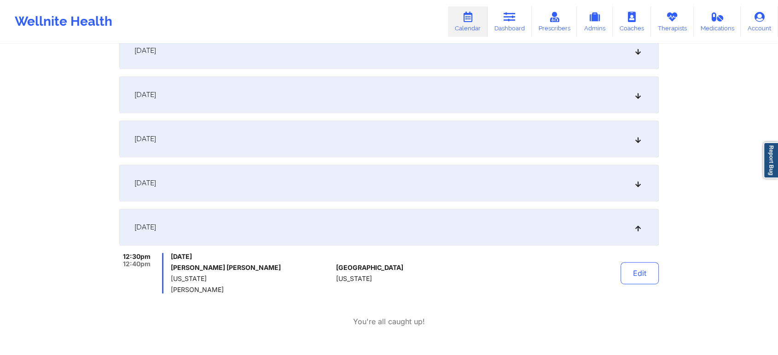
scroll to position [0, 0]
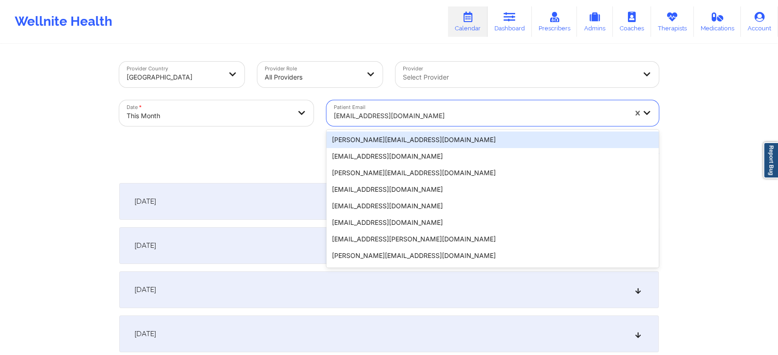
click at [395, 126] on div "[EMAIL_ADDRESS][DOMAIN_NAME]" at bounding box center [480, 116] width 293 height 20
paste input "[EMAIL_ADDRESS][DOMAIN_NAME]"
type input "[EMAIL_ADDRESS][DOMAIN_NAME]"
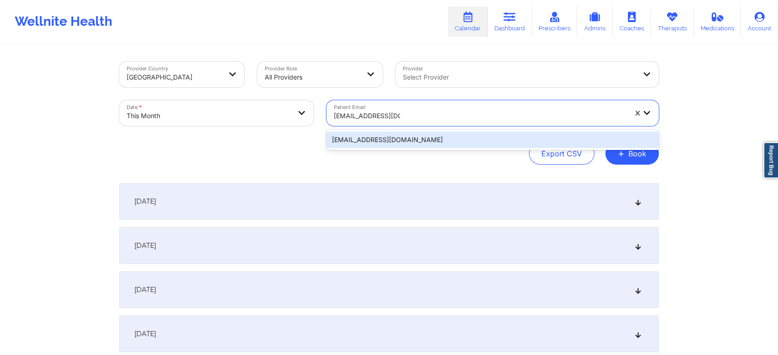
click at [390, 141] on div "[EMAIL_ADDRESS][DOMAIN_NAME]" at bounding box center [492, 140] width 332 height 17
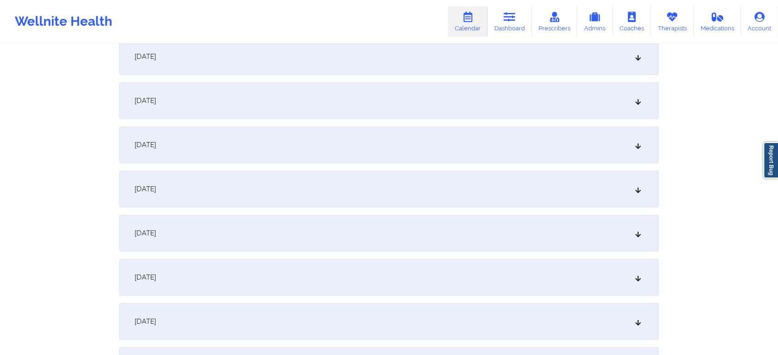
scroll to position [414, 0]
drag, startPoint x: 373, startPoint y: 148, endPoint x: 372, endPoint y: 192, distance: 43.7
click at [372, 192] on div "[DATE]" at bounding box center [388, 185] width 539 height 37
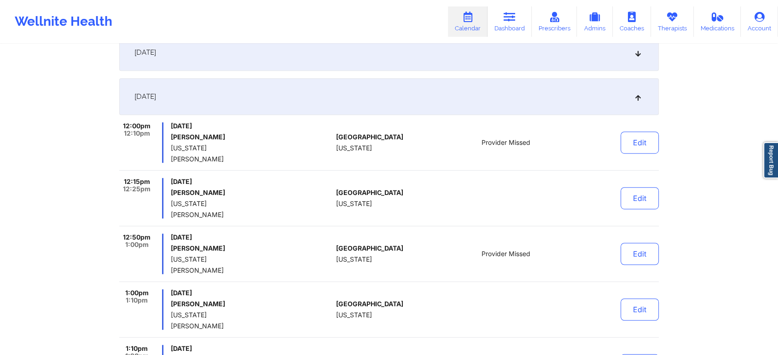
scroll to position [0, 0]
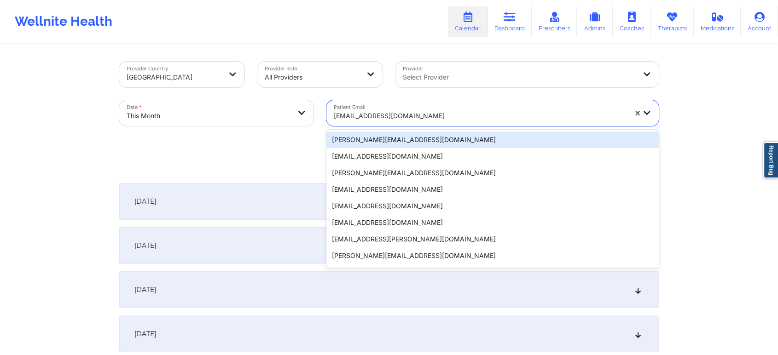
click at [409, 109] on div "[EMAIL_ADDRESS][DOMAIN_NAME]" at bounding box center [480, 116] width 293 height 20
paste input "[PERSON_NAME][EMAIL_ADDRESS][PERSON_NAME][DOMAIN_NAME]"
type input "[PERSON_NAME][EMAIL_ADDRESS][PERSON_NAME][DOMAIN_NAME]"
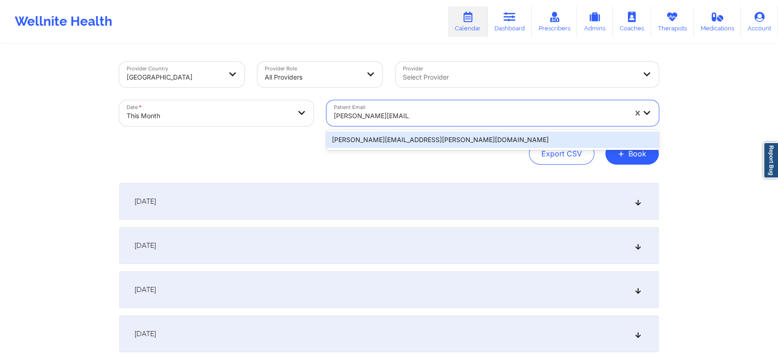
click at [429, 137] on div "[PERSON_NAME][EMAIL_ADDRESS][PERSON_NAME][DOMAIN_NAME]" at bounding box center [492, 140] width 332 height 17
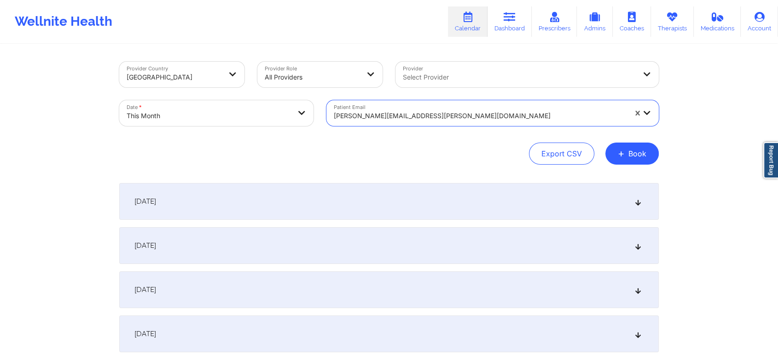
scroll to position [309, 0]
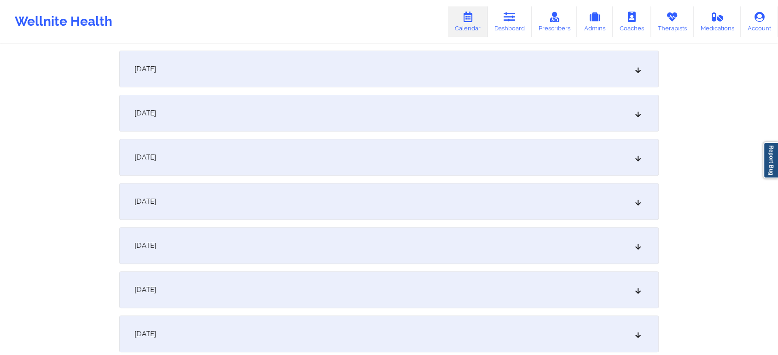
click at [493, 296] on div "[DATE]" at bounding box center [388, 290] width 539 height 37
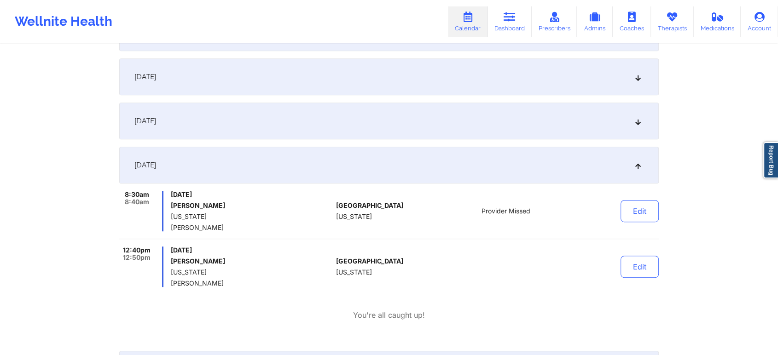
scroll to position [435, 0]
click at [287, 110] on div "[DATE]" at bounding box center [388, 119] width 539 height 37
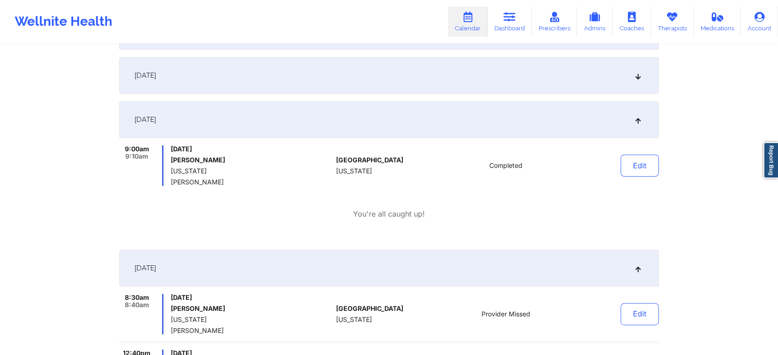
scroll to position [0, 0]
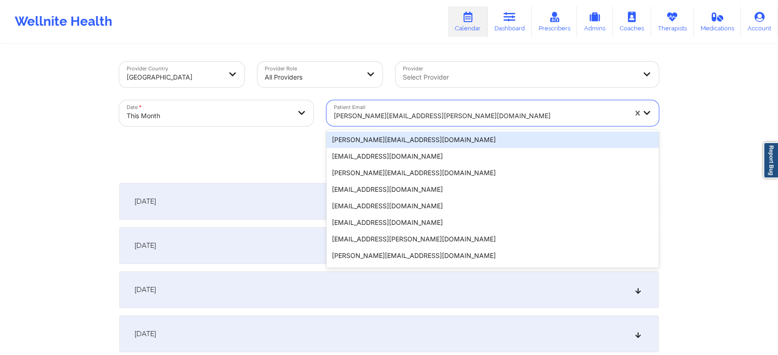
click at [372, 100] on div "[PERSON_NAME][EMAIL_ADDRESS][PERSON_NAME][DOMAIN_NAME]" at bounding box center [476, 113] width 301 height 26
paste input "[EMAIL_ADDRESS][DOMAIN_NAME]"
type input "[EMAIL_ADDRESS][DOMAIN_NAME]"
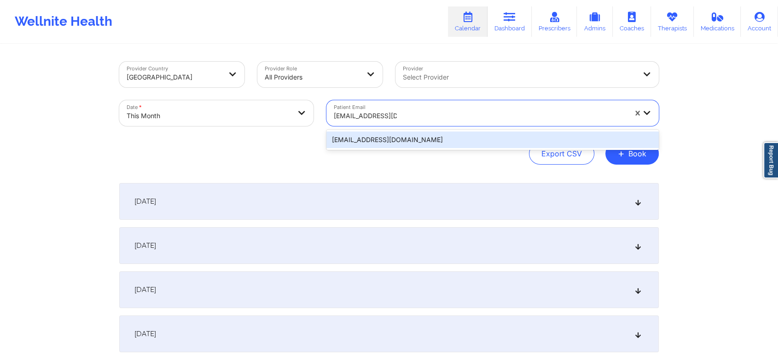
click at [391, 139] on div "[EMAIL_ADDRESS][DOMAIN_NAME]" at bounding box center [492, 140] width 332 height 17
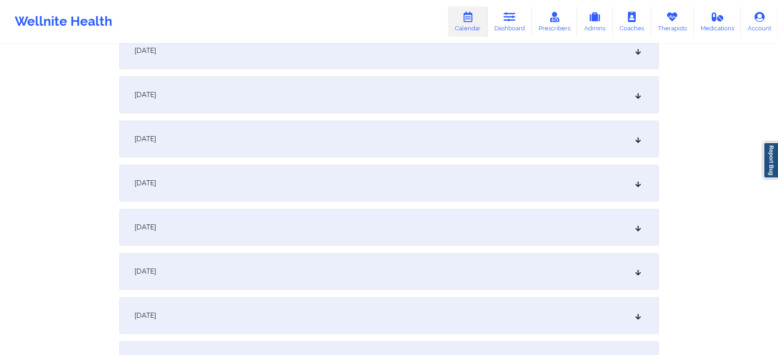
scroll to position [459, 0]
click at [465, 142] on div "[DATE]" at bounding box center [388, 140] width 539 height 37
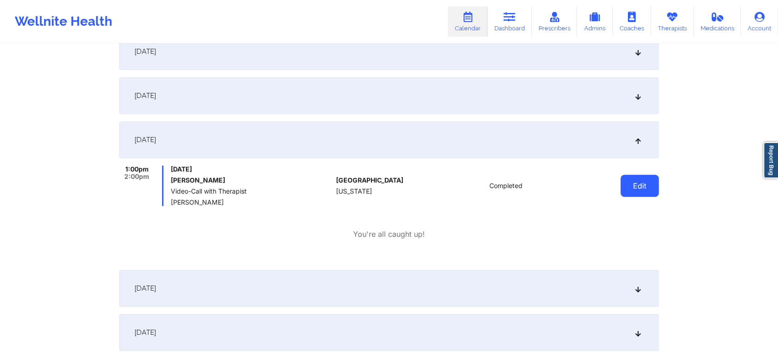
click at [657, 182] on button "Edit" at bounding box center [639, 186] width 38 height 22
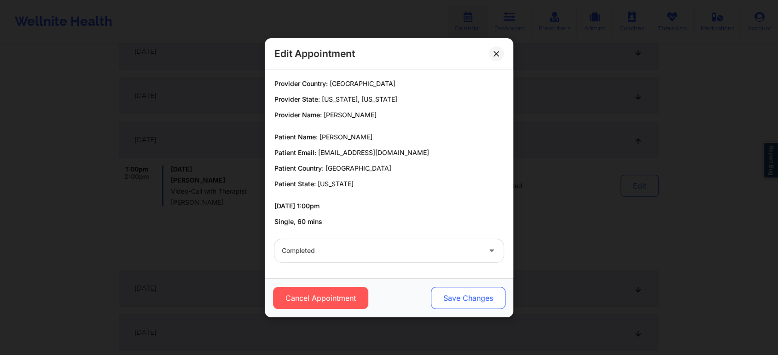
click at [479, 293] on button "Save Changes" at bounding box center [468, 298] width 75 height 22
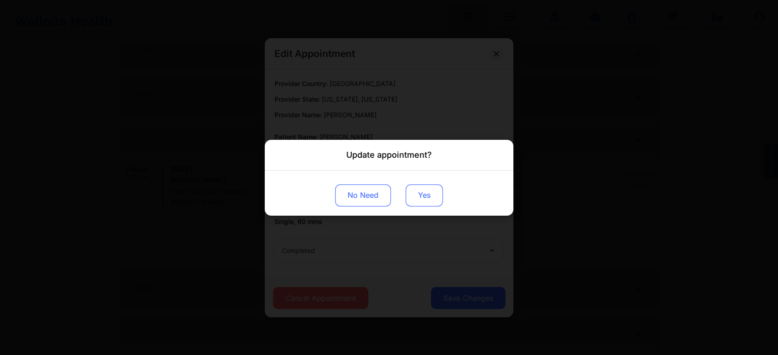
click at [435, 193] on button "Yes" at bounding box center [424, 195] width 37 height 22
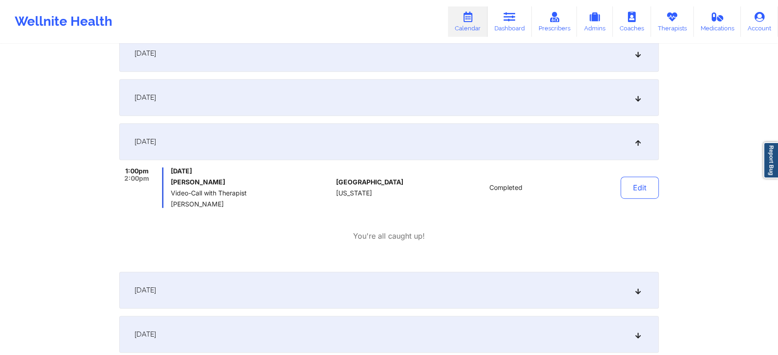
scroll to position [0, 0]
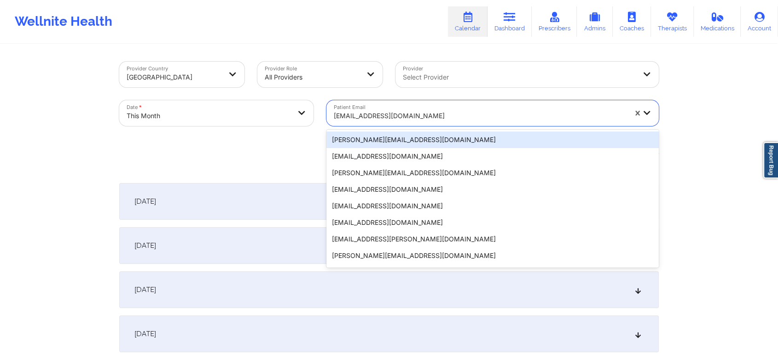
click at [398, 111] on div at bounding box center [480, 115] width 293 height 11
paste
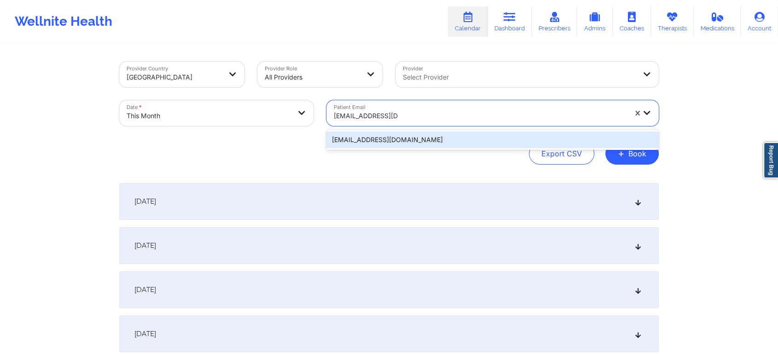
type input "[EMAIL_ADDRESS][DOMAIN_NAME]"
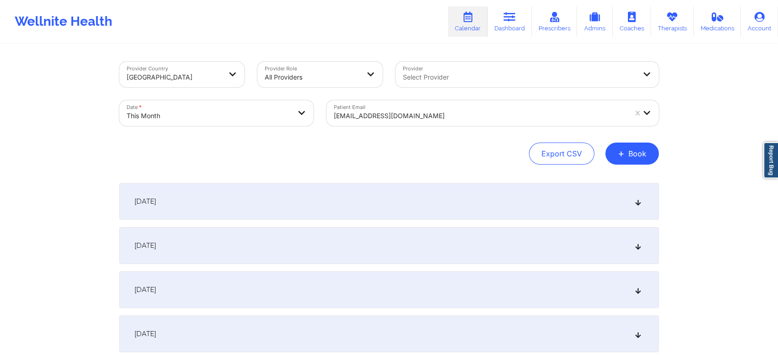
click at [412, 128] on div "Patient Email [EMAIL_ADDRESS][DOMAIN_NAME]" at bounding box center [492, 113] width 345 height 39
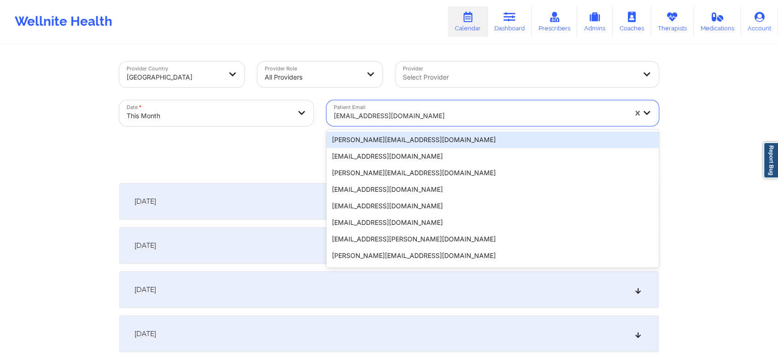
click at [422, 124] on div "[EMAIL_ADDRESS][DOMAIN_NAME]" at bounding box center [480, 116] width 293 height 20
type input "[EMAIL_ADDRESS][DOMAIN_NAME]"
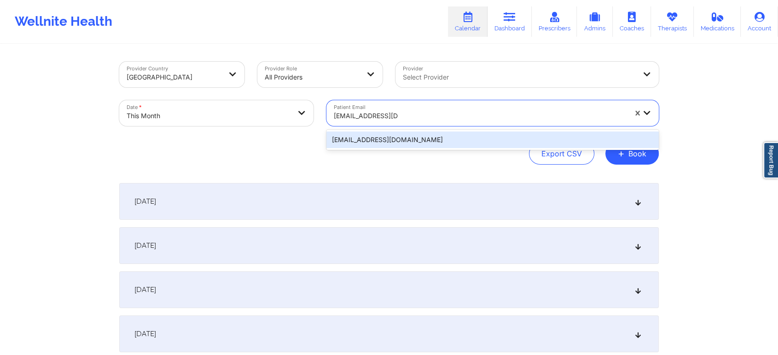
click at [401, 145] on div "[EMAIL_ADDRESS][DOMAIN_NAME]" at bounding box center [492, 140] width 332 height 17
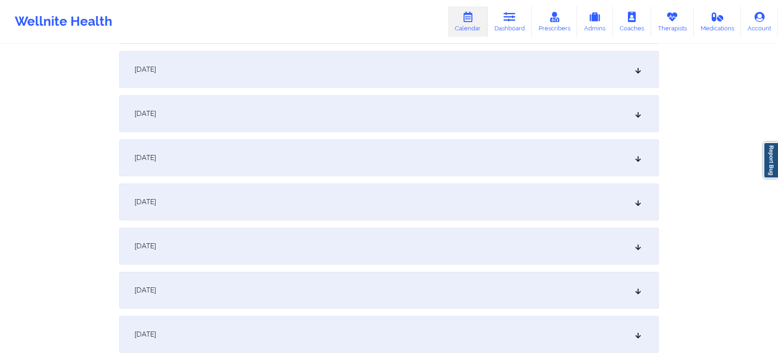
scroll to position [369, 0]
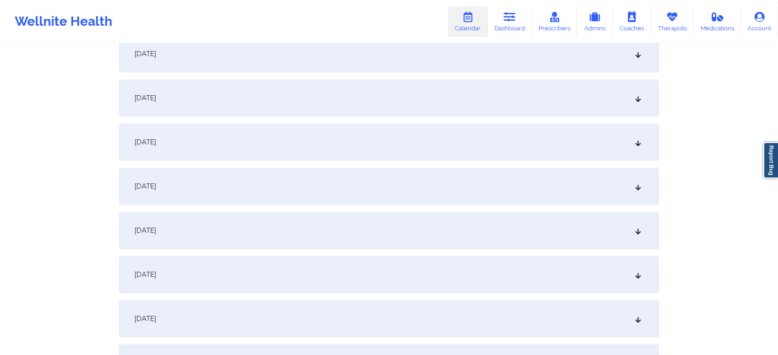
click at [527, 168] on div "[DATE]" at bounding box center [388, 186] width 539 height 37
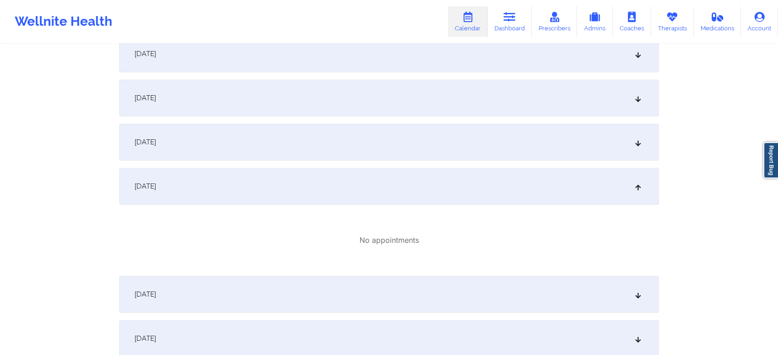
click at [468, 295] on div "[DATE]" at bounding box center [388, 294] width 539 height 37
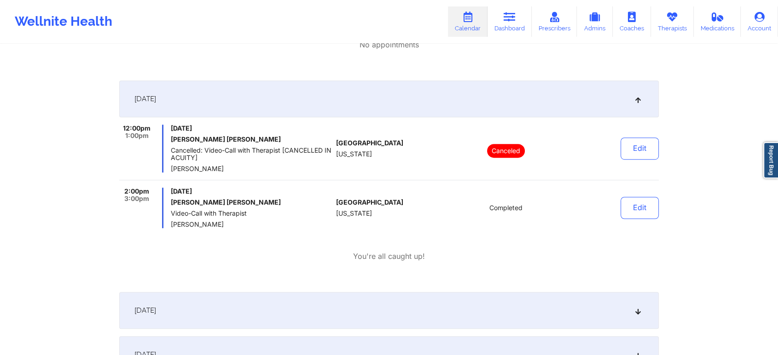
scroll to position [574, 0]
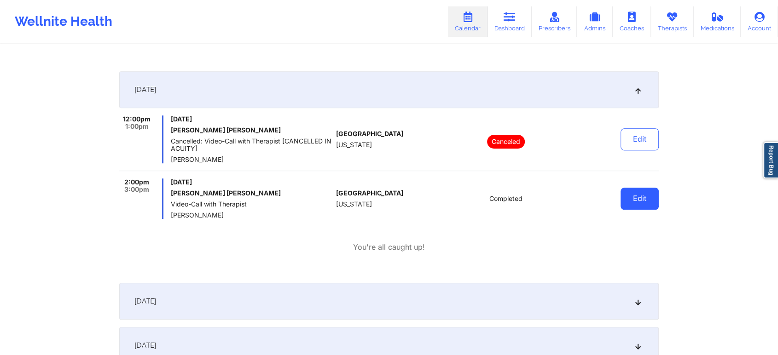
click at [643, 192] on button "Edit" at bounding box center [639, 199] width 38 height 22
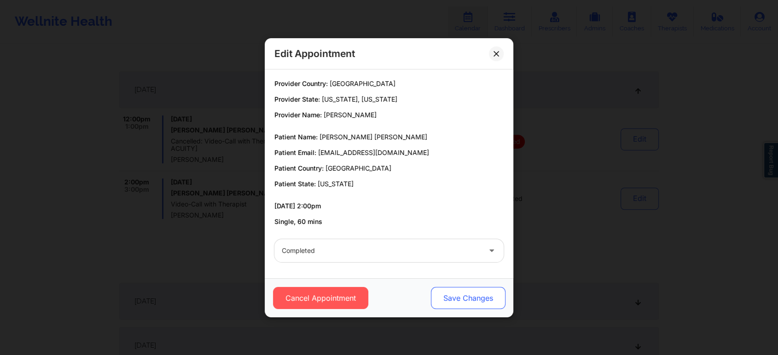
click at [458, 290] on button "Save Changes" at bounding box center [468, 298] width 75 height 22
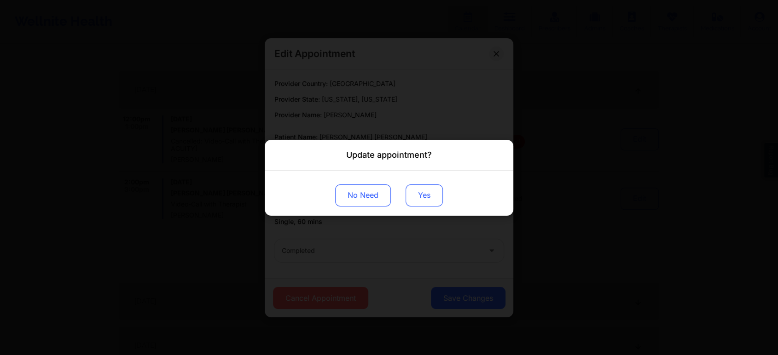
click at [409, 185] on button "Yes" at bounding box center [424, 195] width 37 height 22
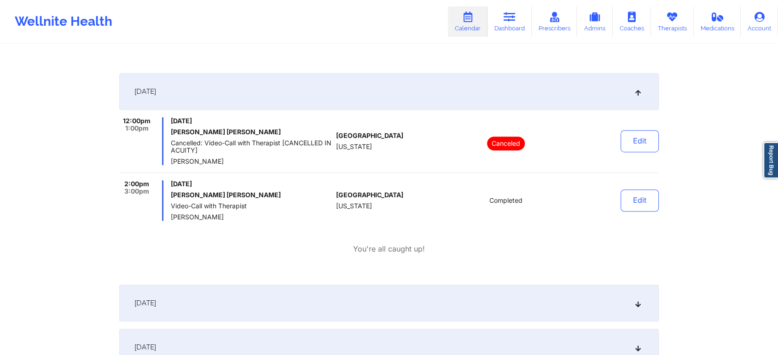
scroll to position [0, 0]
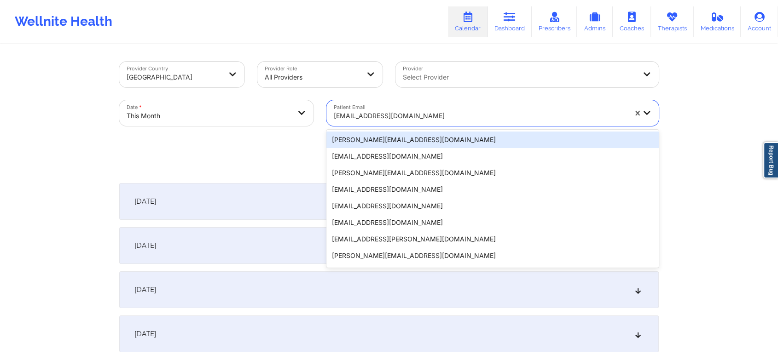
click at [370, 110] on div at bounding box center [480, 115] width 293 height 11
type input "[EMAIL_ADDRESS][DOMAIN_NAME]"
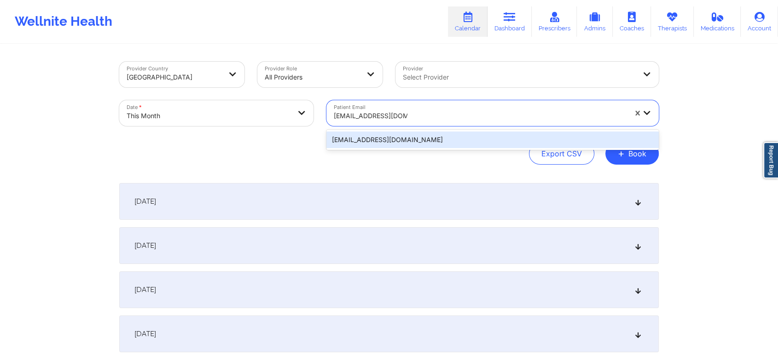
click at [395, 147] on div "[EMAIL_ADDRESS][DOMAIN_NAME]" at bounding box center [492, 140] width 332 height 17
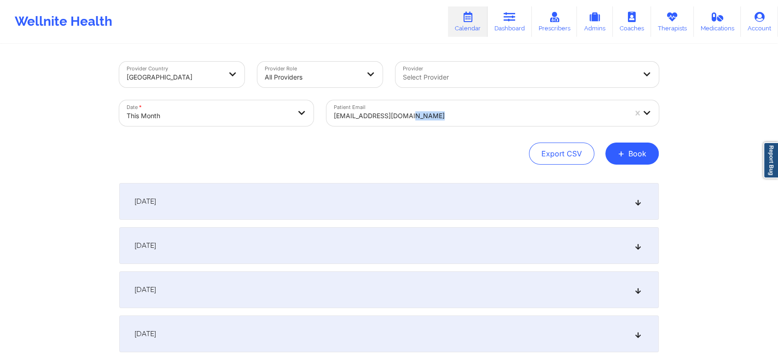
drag, startPoint x: 495, startPoint y: 136, endPoint x: 436, endPoint y: 122, distance: 60.6
click at [436, 122] on div "Provider Country [GEOGRAPHIC_DATA] Provider Role All Providers Provider Select …" at bounding box center [388, 113] width 539 height 103
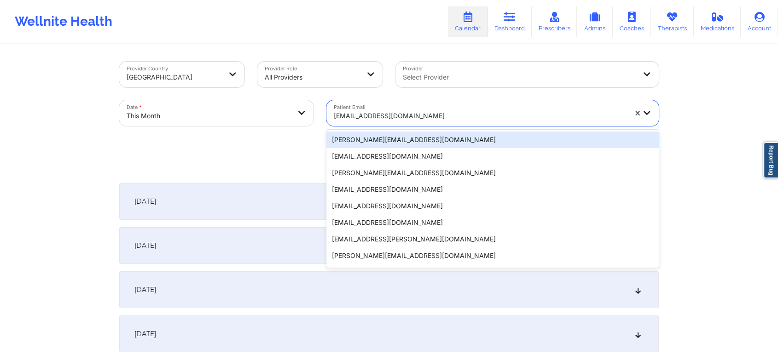
click at [436, 122] on div "[EMAIL_ADDRESS][DOMAIN_NAME]" at bounding box center [480, 116] width 293 height 20
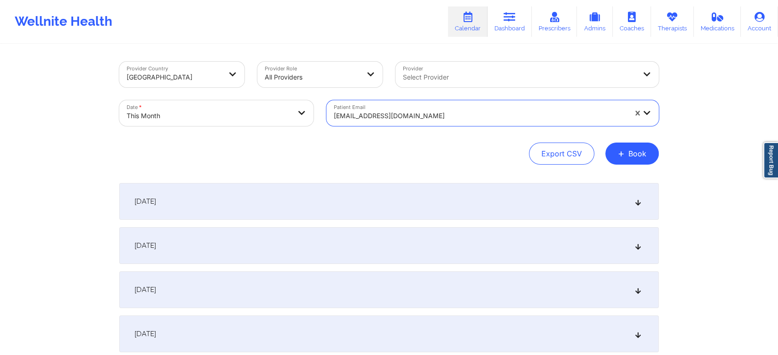
click at [448, 101] on div "[EMAIL_ADDRESS][DOMAIN_NAME]" at bounding box center [476, 113] width 301 height 26
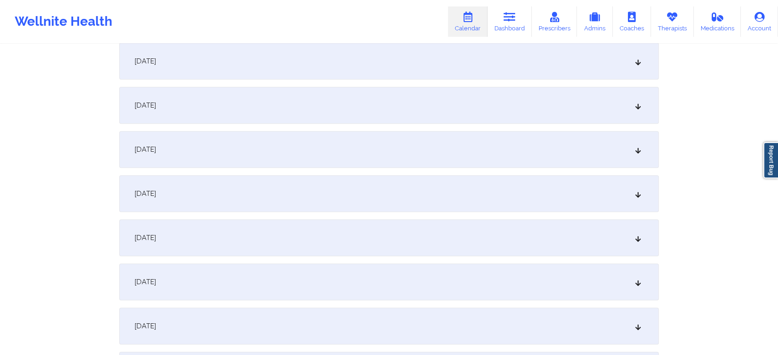
click at [508, 296] on div "[DATE]" at bounding box center [388, 282] width 539 height 37
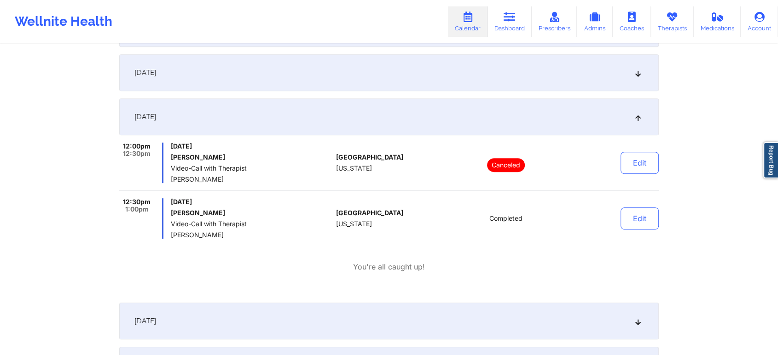
scroll to position [487, 0]
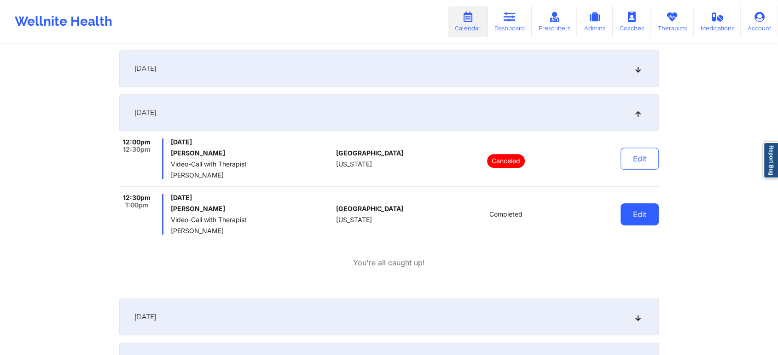
click at [639, 219] on button "Edit" at bounding box center [639, 214] width 38 height 22
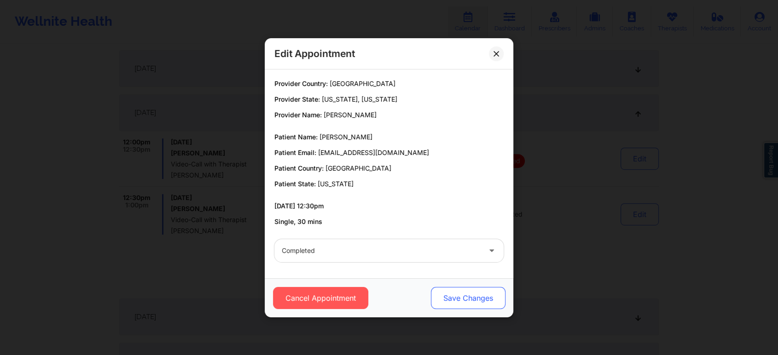
click at [464, 300] on button "Save Changes" at bounding box center [468, 298] width 75 height 22
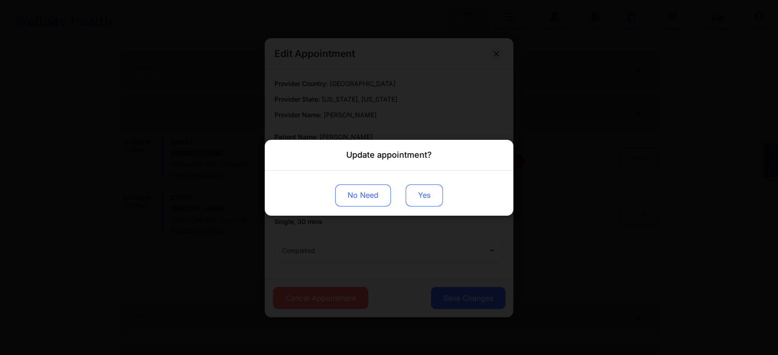
click at [429, 189] on button "Yes" at bounding box center [424, 195] width 37 height 22
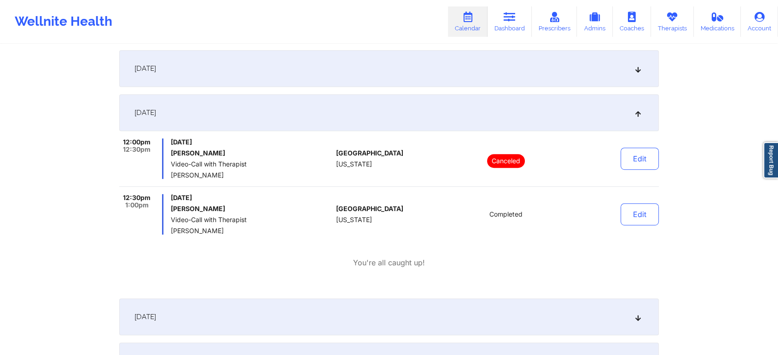
scroll to position [0, 0]
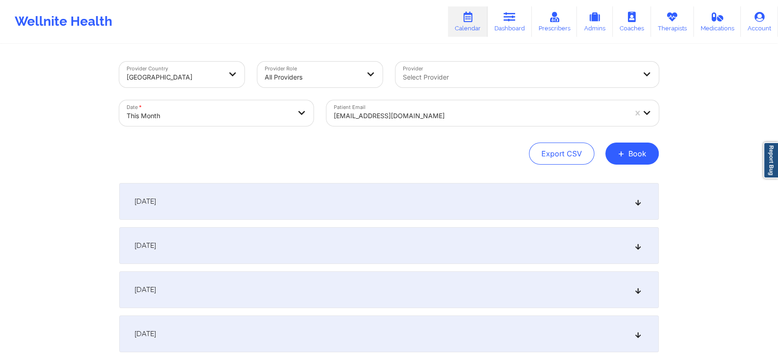
click at [413, 119] on div at bounding box center [480, 115] width 293 height 11
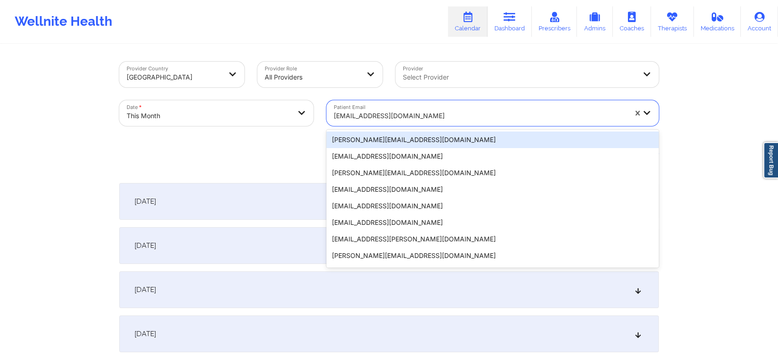
type input "[EMAIL_ADDRESS][DOMAIN_NAME]"
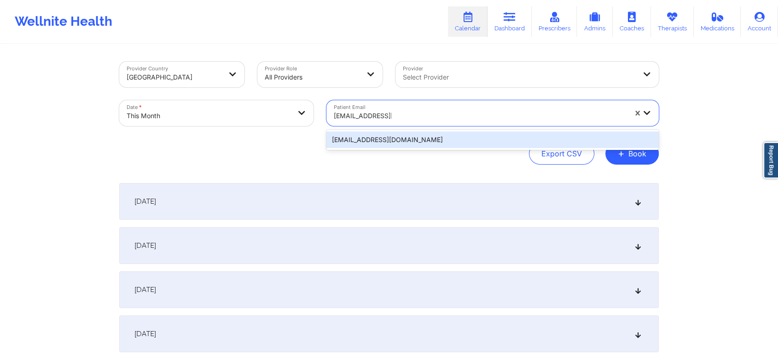
click at [421, 141] on div "[EMAIL_ADDRESS][DOMAIN_NAME]" at bounding box center [492, 140] width 332 height 17
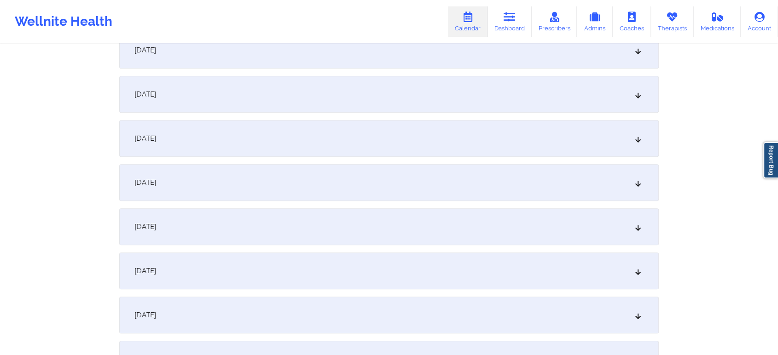
scroll to position [422, 0]
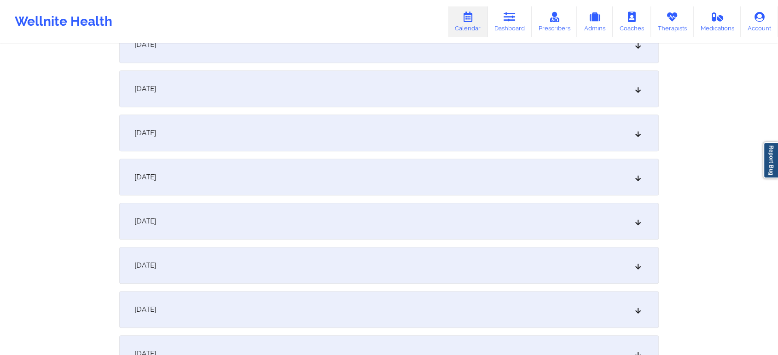
click at [519, 168] on div "[DATE]" at bounding box center [388, 177] width 539 height 37
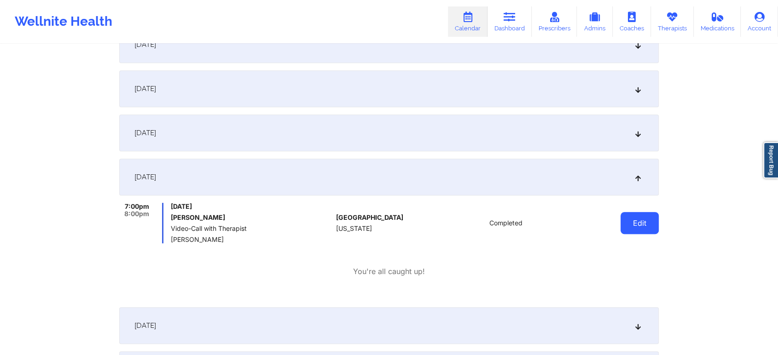
click at [642, 229] on button "Edit" at bounding box center [639, 223] width 38 height 22
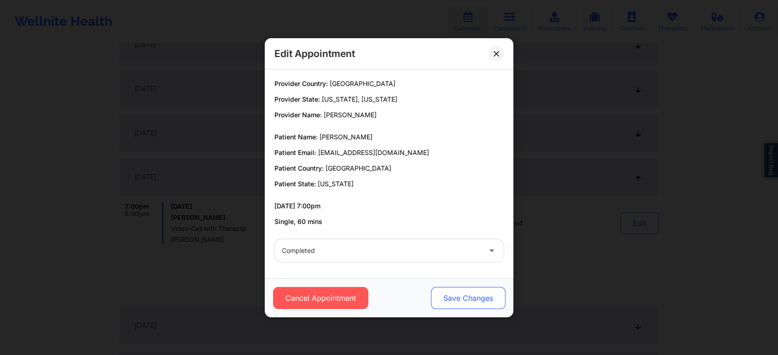
click at [491, 292] on button "Save Changes" at bounding box center [468, 298] width 75 height 22
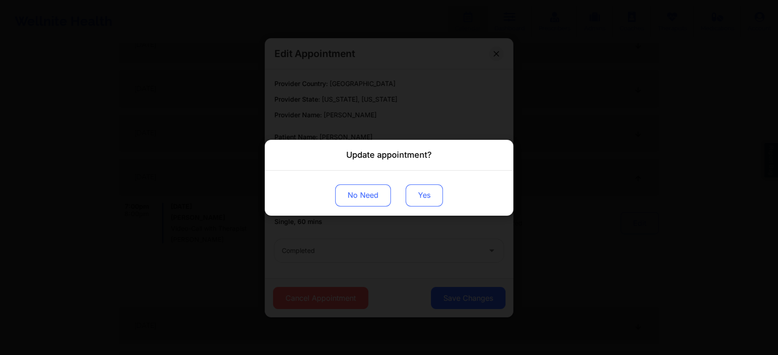
click at [418, 197] on button "Yes" at bounding box center [424, 195] width 37 height 22
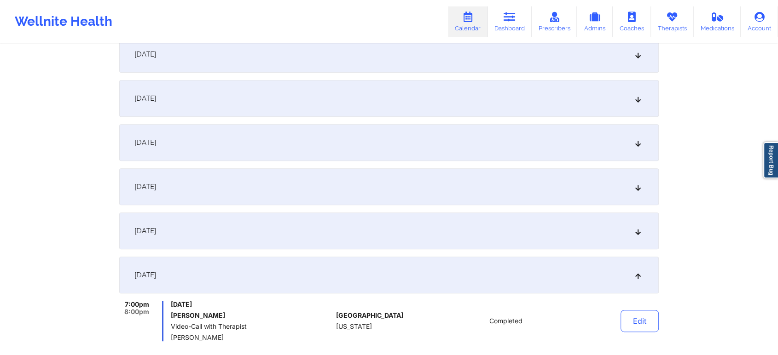
scroll to position [0, 0]
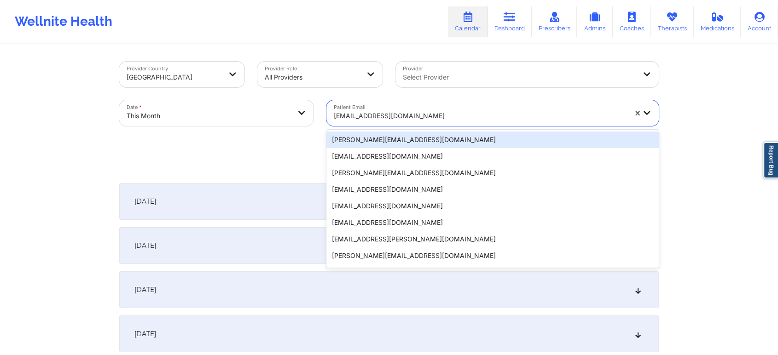
click at [371, 118] on div at bounding box center [480, 115] width 293 height 11
type input "[EMAIL_ADDRESS][DOMAIN_NAME]"
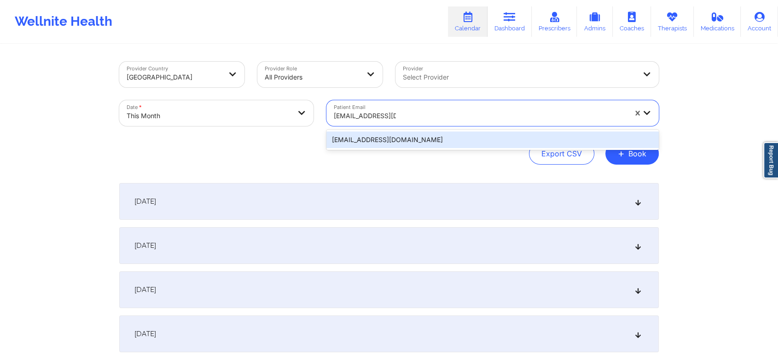
click at [392, 139] on div "[EMAIL_ADDRESS][DOMAIN_NAME]" at bounding box center [492, 140] width 332 height 17
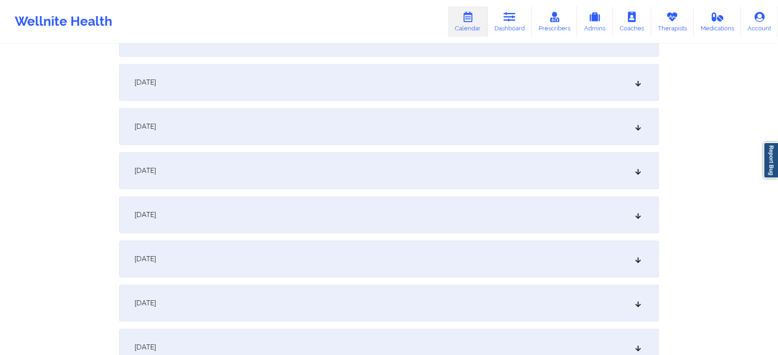
scroll to position [398, 0]
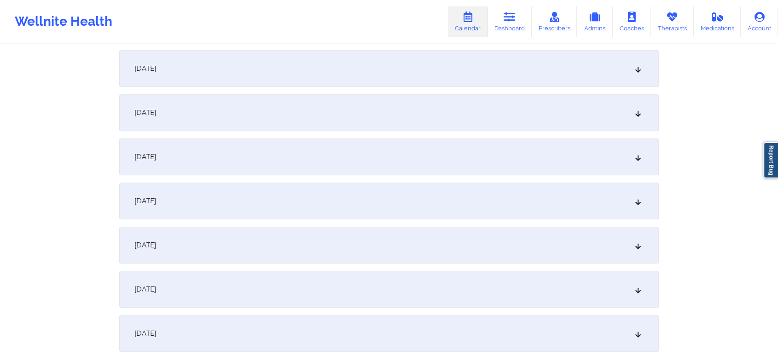
click at [519, 209] on div "[DATE]" at bounding box center [388, 201] width 539 height 37
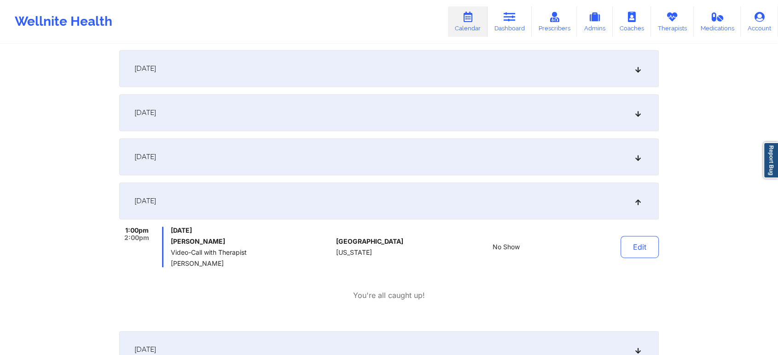
scroll to position [0, 0]
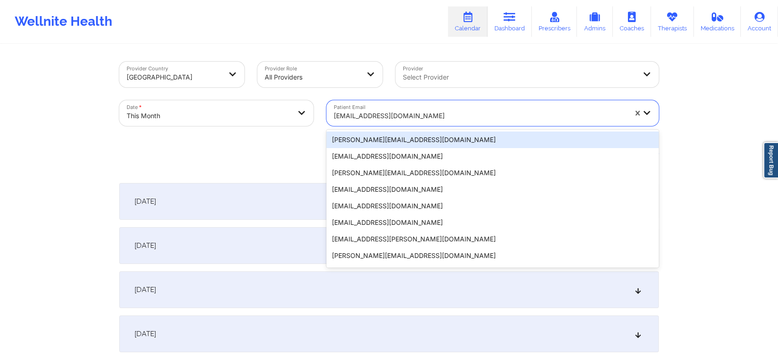
click at [354, 118] on div at bounding box center [480, 115] width 293 height 11
type input "[EMAIL_ADDRESS][DOMAIN_NAME]"
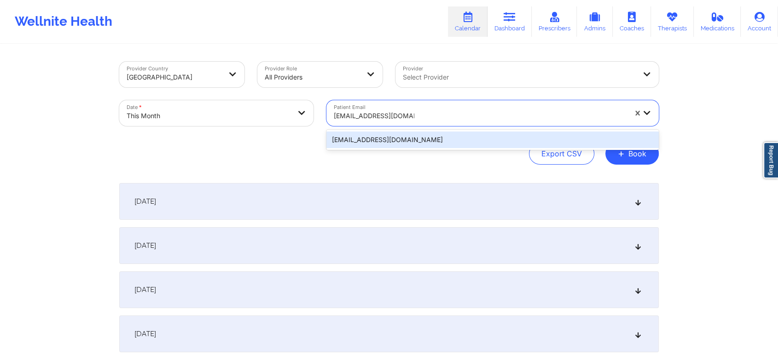
click at [382, 133] on div "[EMAIL_ADDRESS][DOMAIN_NAME]" at bounding box center [492, 140] width 332 height 17
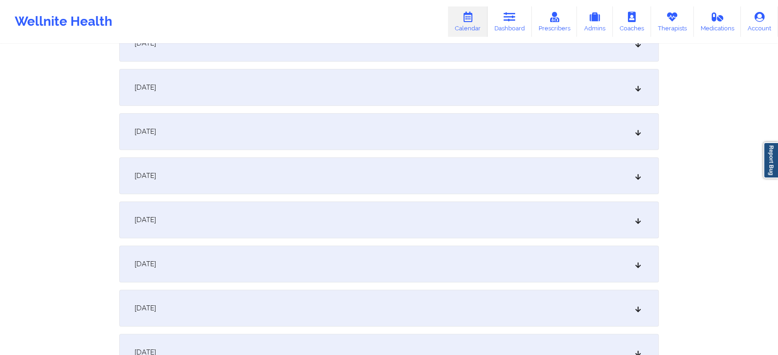
scroll to position [449, 0]
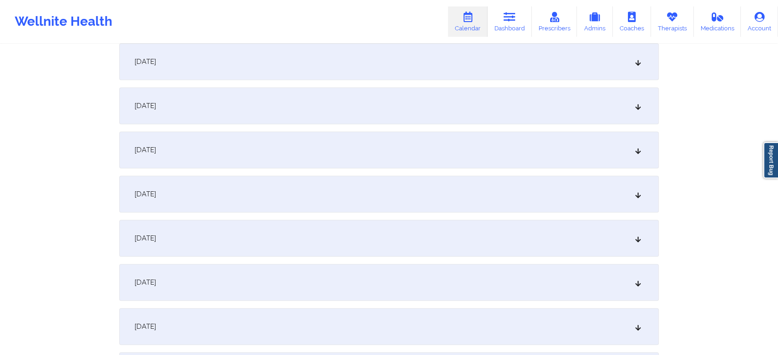
click at [328, 149] on div "[DATE]" at bounding box center [388, 150] width 539 height 37
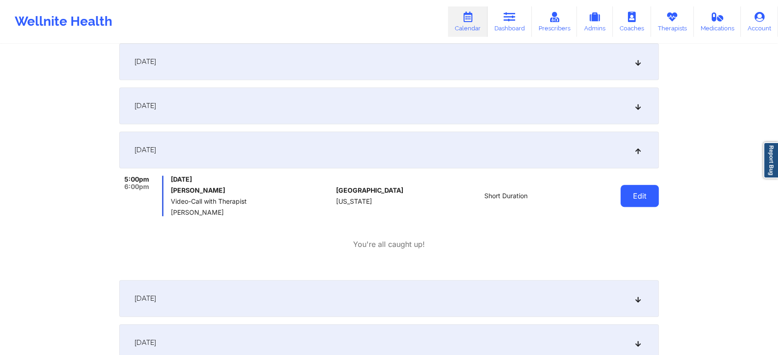
click at [633, 204] on button "Edit" at bounding box center [639, 196] width 38 height 22
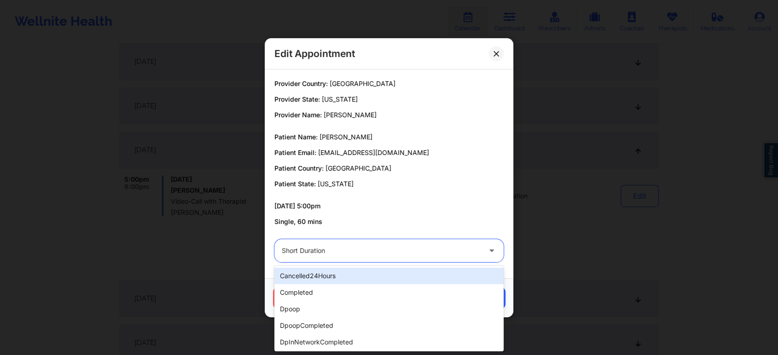
click at [372, 253] on div at bounding box center [381, 250] width 199 height 11
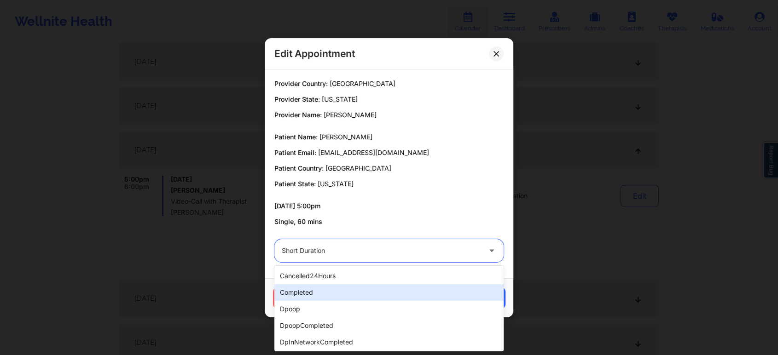
click at [348, 292] on div "completed" at bounding box center [388, 292] width 229 height 17
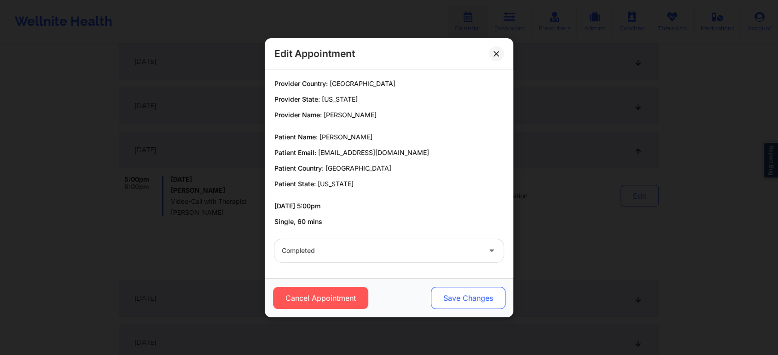
click at [453, 294] on button "Save Changes" at bounding box center [468, 298] width 75 height 22
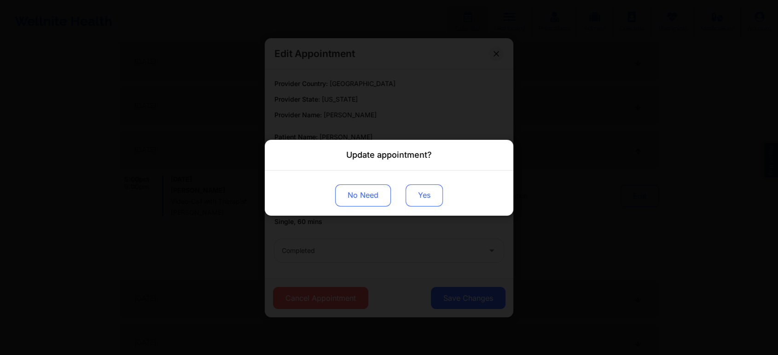
click at [423, 192] on button "Yes" at bounding box center [424, 195] width 37 height 22
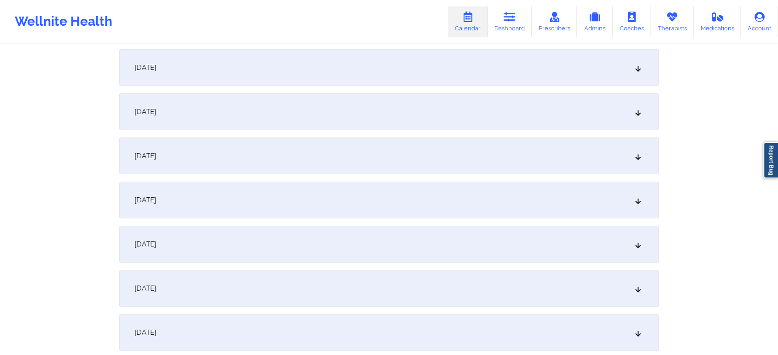
scroll to position [0, 0]
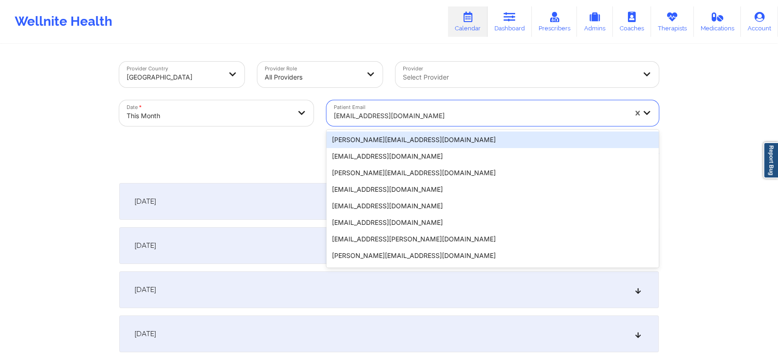
click at [378, 119] on div at bounding box center [480, 115] width 293 height 11
type input "[PERSON_NAME][EMAIL_ADDRESS][DOMAIN_NAME]"
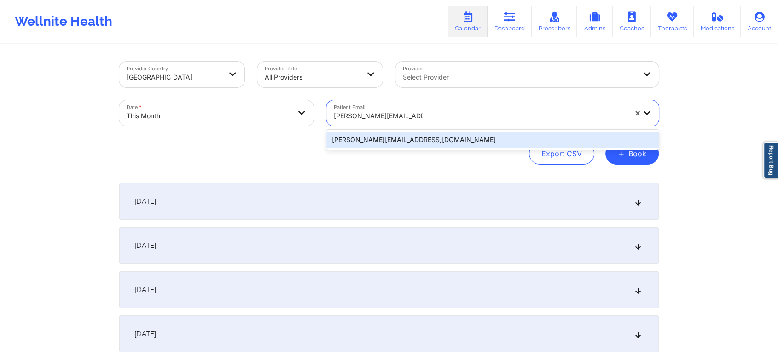
click at [398, 135] on div "[PERSON_NAME][EMAIL_ADDRESS][DOMAIN_NAME]" at bounding box center [492, 140] width 332 height 17
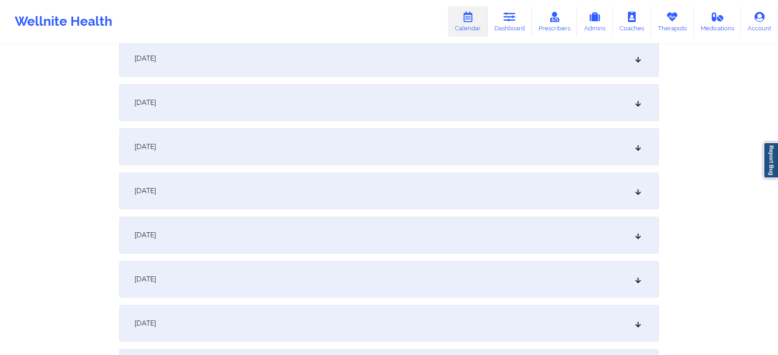
scroll to position [512, 0]
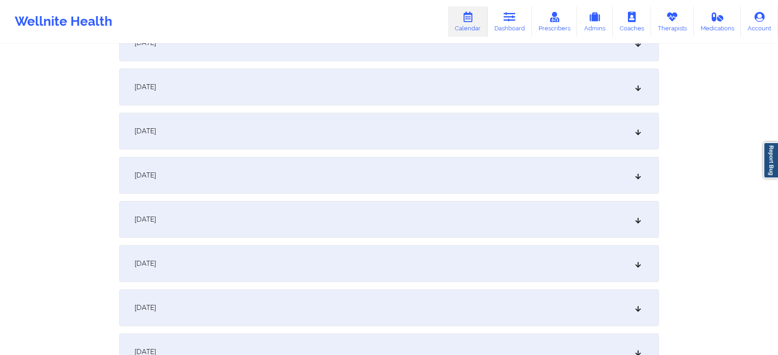
click at [331, 79] on div "[DATE]" at bounding box center [388, 87] width 539 height 37
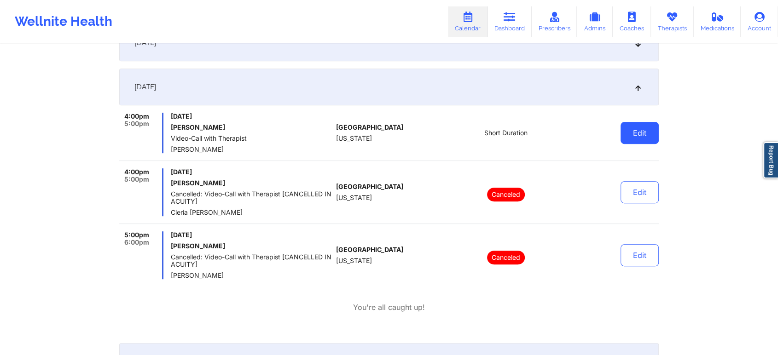
click at [635, 136] on button "Edit" at bounding box center [639, 133] width 38 height 22
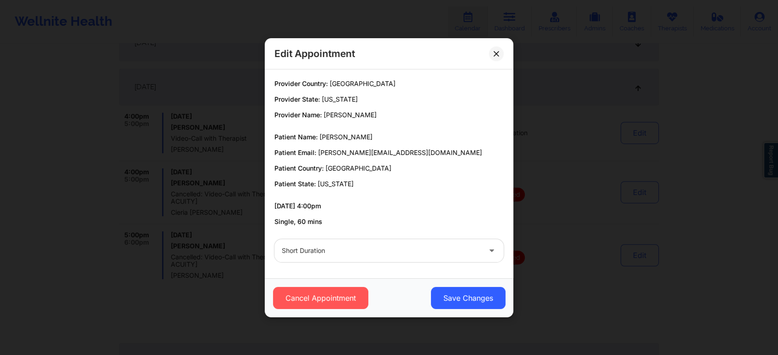
click at [397, 261] on div "Short Duration" at bounding box center [381, 250] width 199 height 23
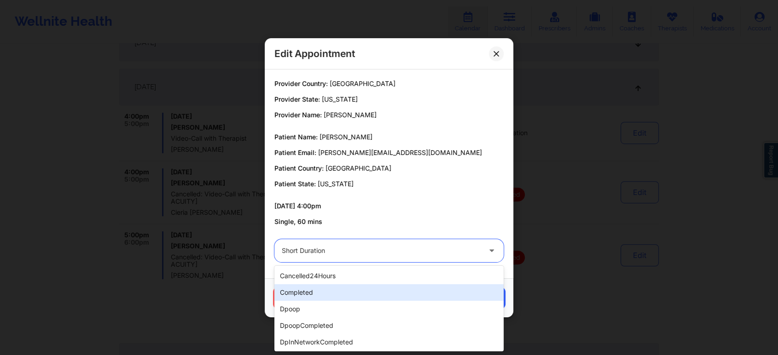
click at [319, 290] on div "completed" at bounding box center [388, 292] width 229 height 17
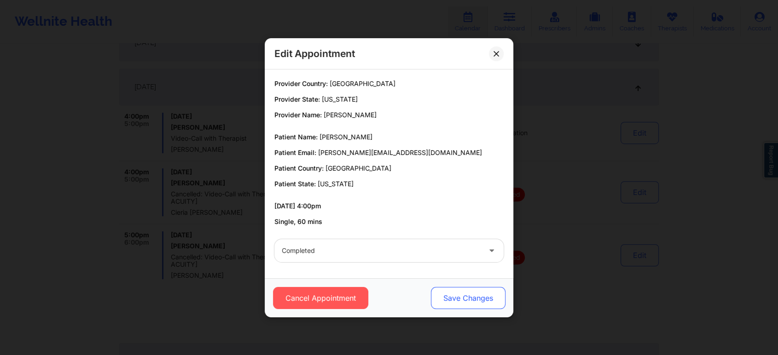
click at [485, 287] on button "Save Changes" at bounding box center [468, 298] width 75 height 22
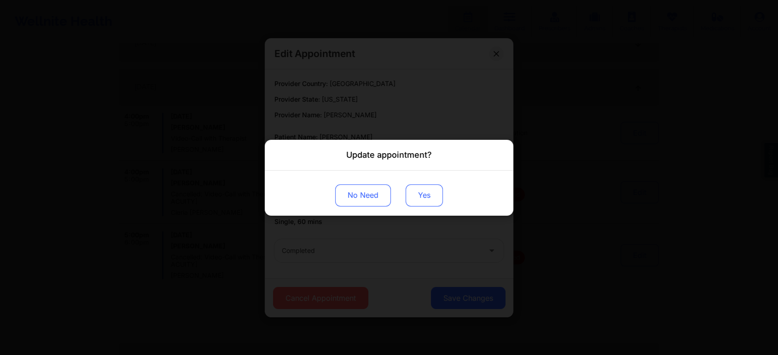
click at [423, 203] on button "Yes" at bounding box center [424, 195] width 37 height 22
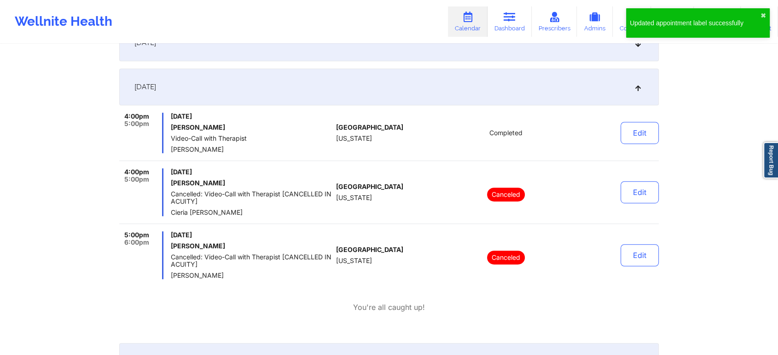
scroll to position [0, 0]
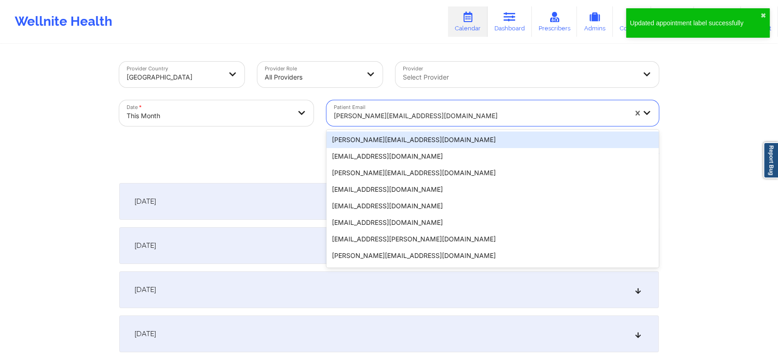
click at [398, 115] on div at bounding box center [480, 115] width 293 height 11
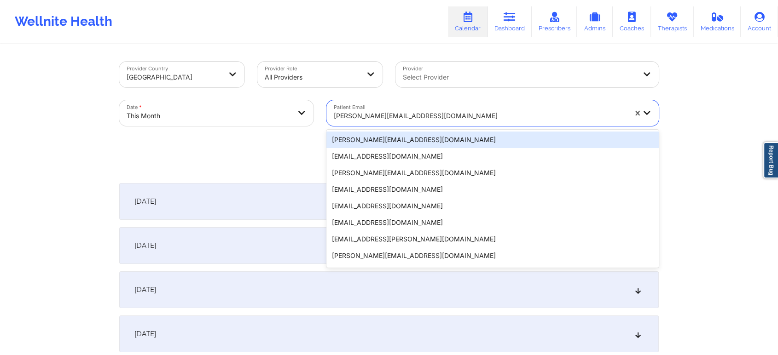
type input "[EMAIL_ADDRESS][DOMAIN_NAME]"
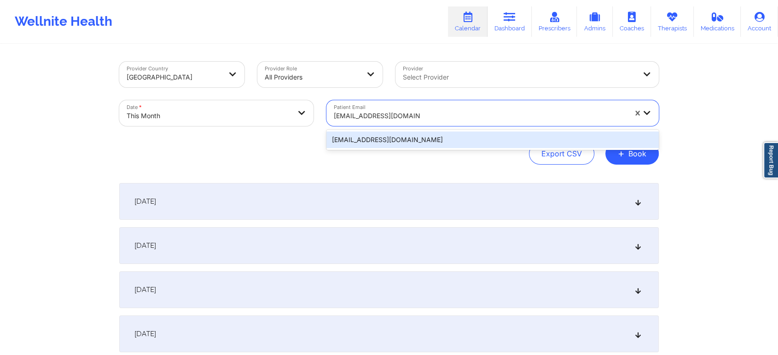
click at [412, 135] on div "[EMAIL_ADDRESS][DOMAIN_NAME]" at bounding box center [492, 140] width 332 height 17
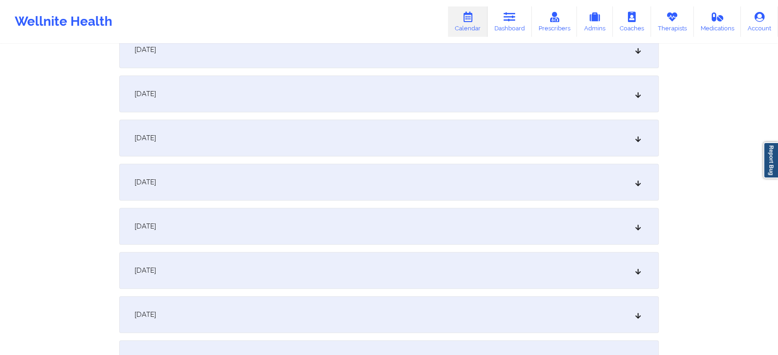
scroll to position [578, 0]
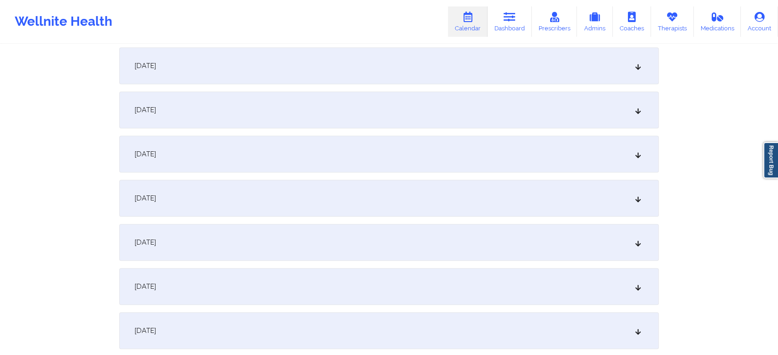
drag, startPoint x: 774, startPoint y: 142, endPoint x: 785, endPoint y: 159, distance: 20.1
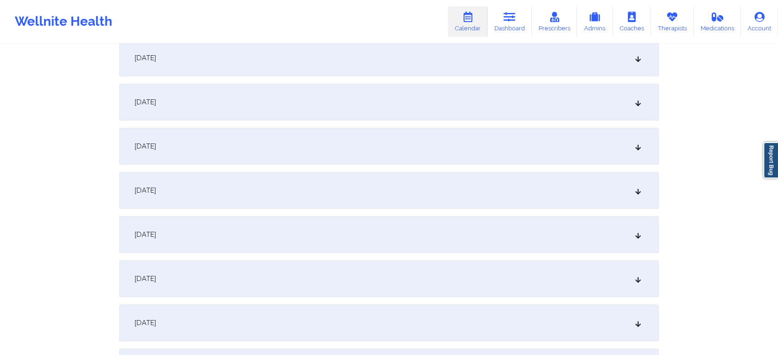
click at [280, 180] on div "[DATE]" at bounding box center [388, 190] width 539 height 37
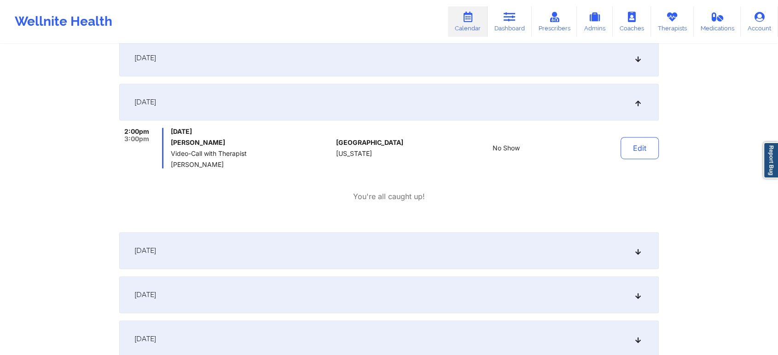
scroll to position [499, 0]
click at [634, 142] on button "Edit" at bounding box center [639, 146] width 38 height 22
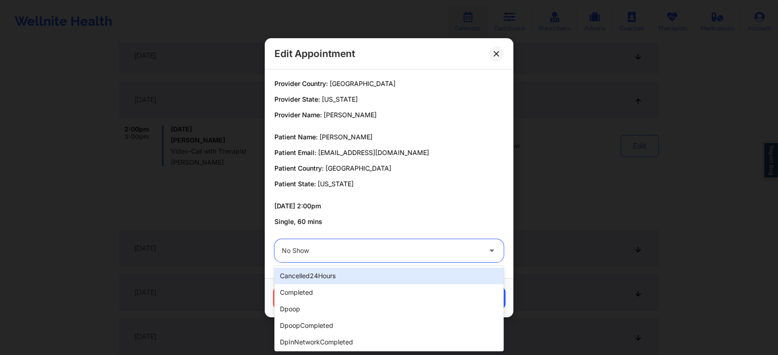
click at [372, 251] on div at bounding box center [381, 250] width 199 height 11
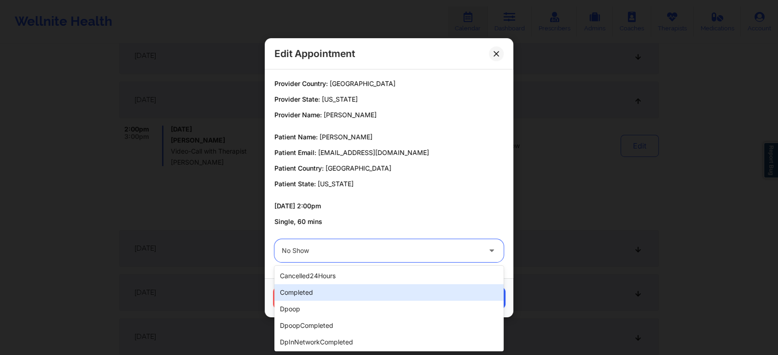
click at [333, 287] on div "completed" at bounding box center [388, 292] width 229 height 17
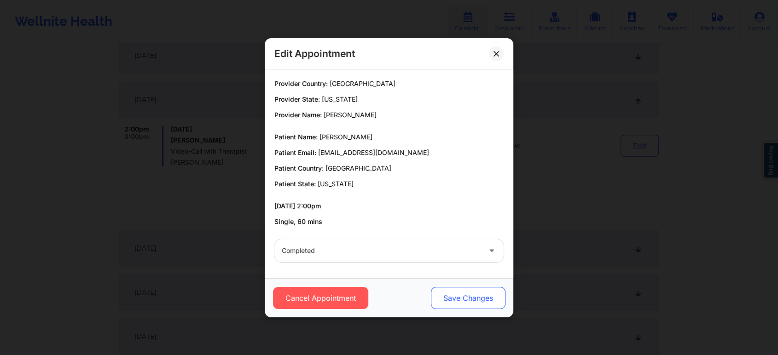
drag, startPoint x: 465, startPoint y: 308, endPoint x: 471, endPoint y: 298, distance: 11.8
click at [471, 298] on button "Save Changes" at bounding box center [468, 298] width 75 height 22
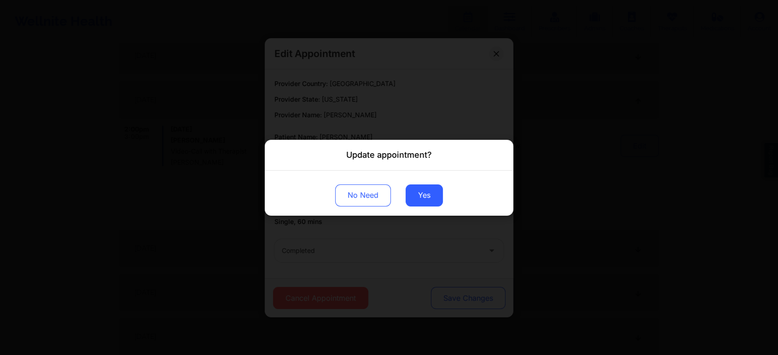
click at [471, 298] on div "Update appointment? No Need Yes" at bounding box center [389, 177] width 778 height 355
click at [423, 194] on button "Yes" at bounding box center [424, 195] width 37 height 22
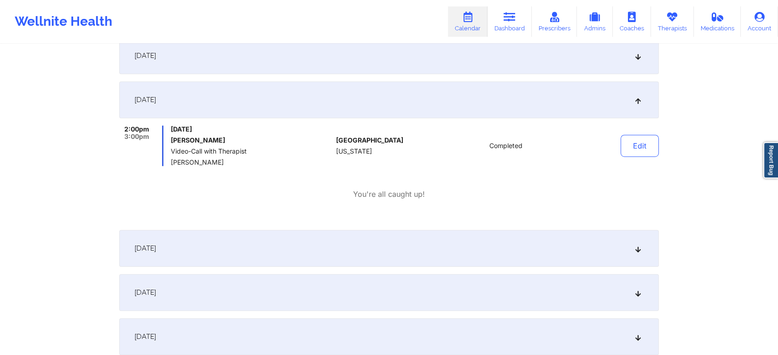
scroll to position [0, 0]
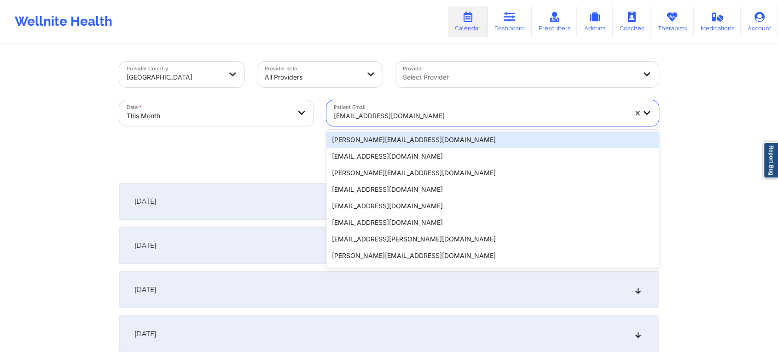
click at [420, 104] on div "[EMAIL_ADDRESS][DOMAIN_NAME]" at bounding box center [476, 113] width 301 height 26
type input "[PERSON_NAME][EMAIL_ADDRESS][PERSON_NAME][DOMAIN_NAME]"
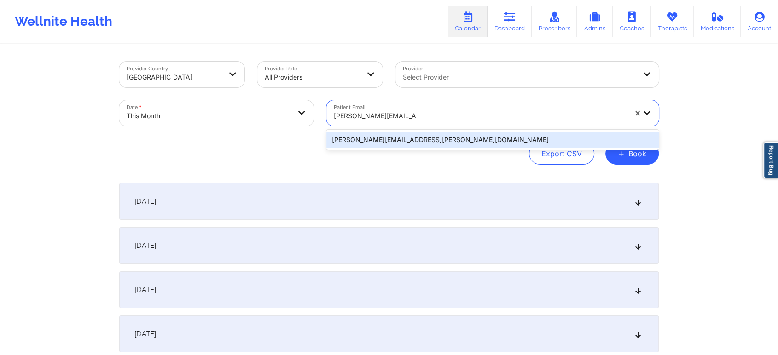
click at [416, 139] on div "[PERSON_NAME][EMAIL_ADDRESS][PERSON_NAME][DOMAIN_NAME]" at bounding box center [492, 140] width 332 height 17
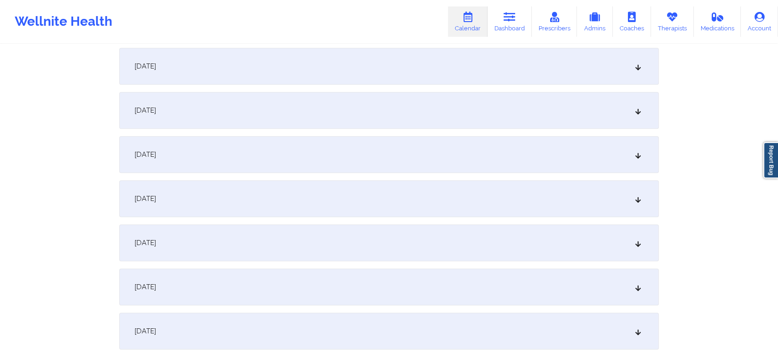
scroll to position [467, 0]
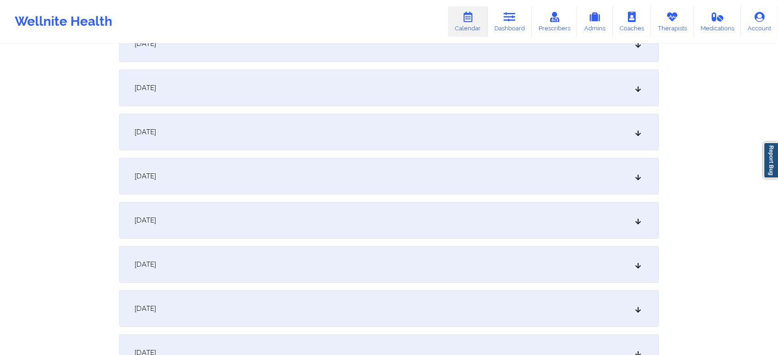
click at [301, 150] on div "[DATE]" at bounding box center [388, 132] width 539 height 37
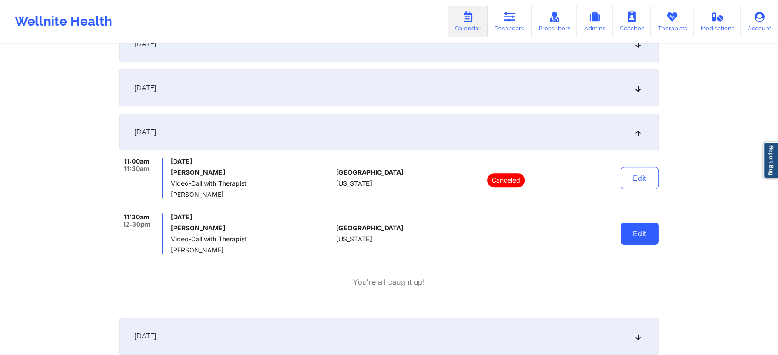
click at [628, 228] on button "Edit" at bounding box center [639, 234] width 38 height 22
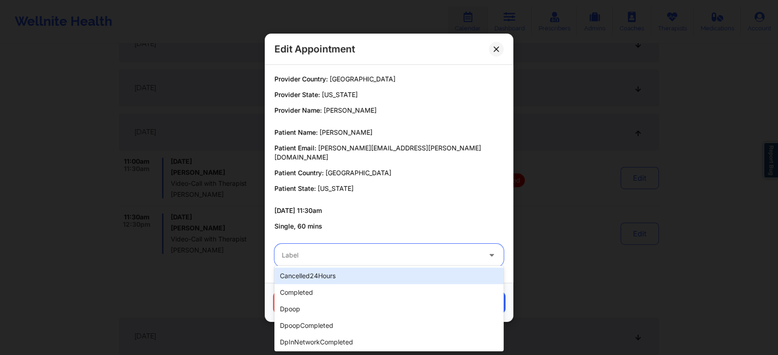
click at [314, 244] on div "Label" at bounding box center [377, 255] width 207 height 23
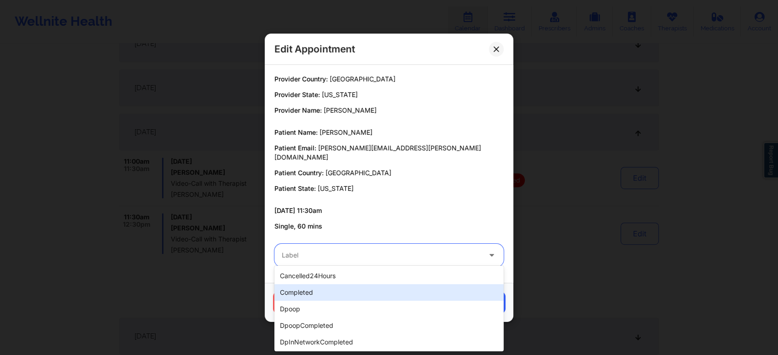
click at [318, 293] on div "completed" at bounding box center [388, 292] width 229 height 17
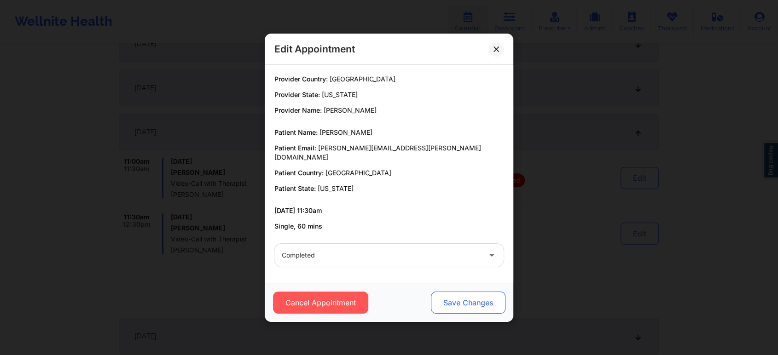
drag, startPoint x: 442, startPoint y: 282, endPoint x: 452, endPoint y: 296, distance: 17.2
click at [452, 296] on div "Cancel Appointment Save Changes" at bounding box center [389, 302] width 249 height 39
click at [452, 296] on button "Save Changes" at bounding box center [468, 303] width 75 height 22
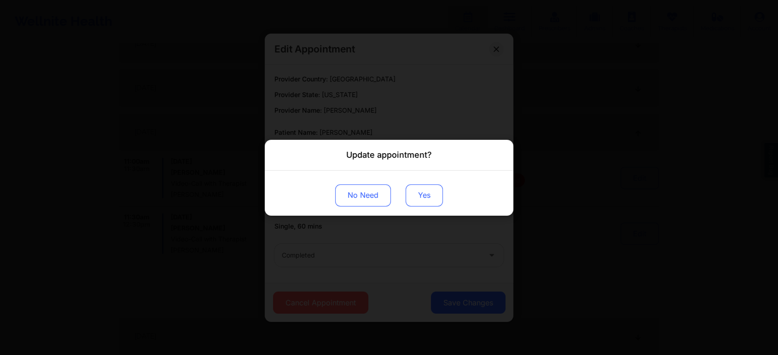
click at [422, 200] on button "Yes" at bounding box center [424, 195] width 37 height 22
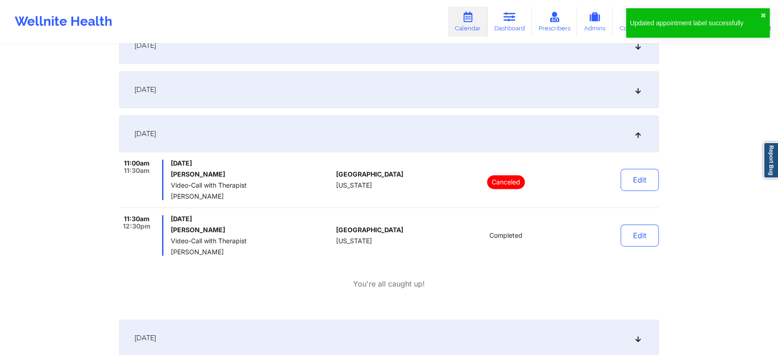
scroll to position [0, 0]
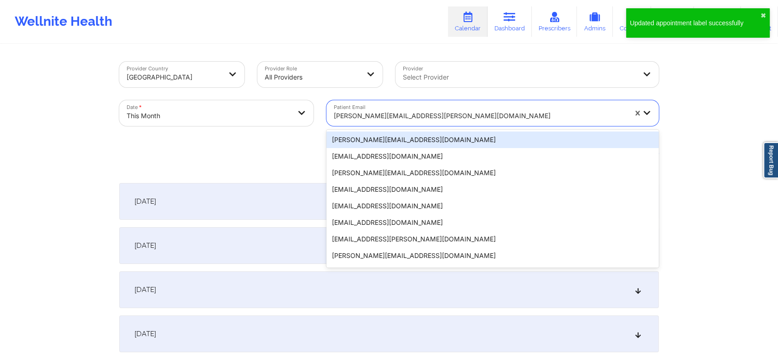
click at [427, 117] on div at bounding box center [480, 115] width 293 height 11
type input "[EMAIL_ADDRESS][DOMAIN_NAME]"
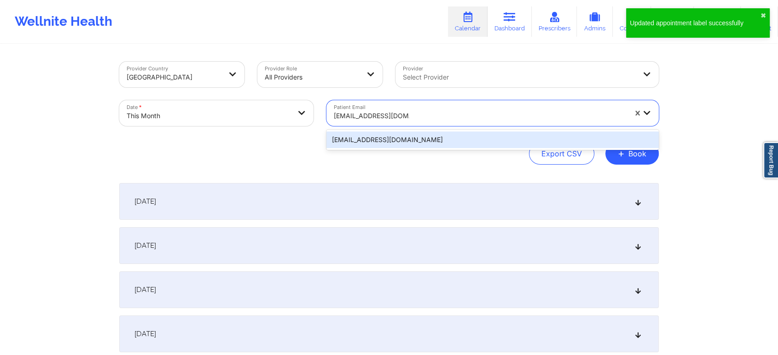
click at [375, 140] on div "[EMAIL_ADDRESS][DOMAIN_NAME]" at bounding box center [492, 140] width 332 height 17
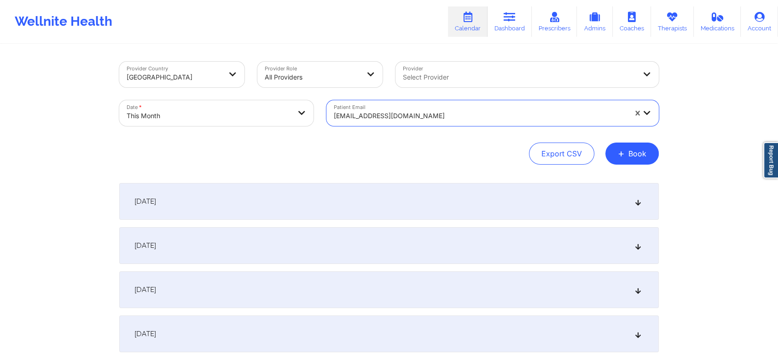
scroll to position [307, 0]
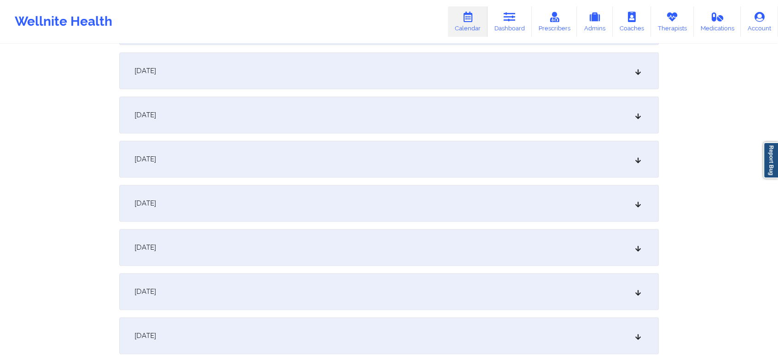
click at [450, 280] on div "[DATE]" at bounding box center [388, 291] width 539 height 37
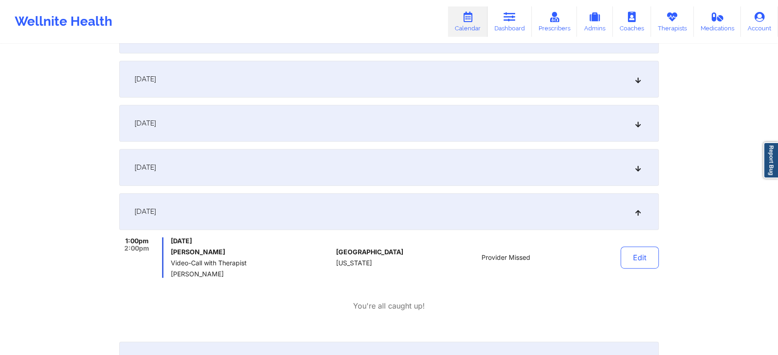
scroll to position [0, 0]
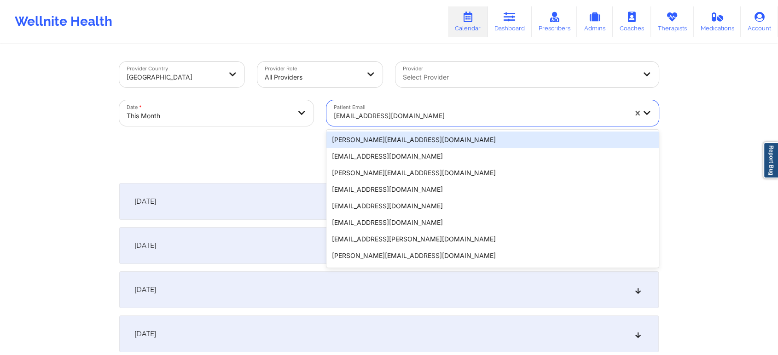
click at [390, 121] on div at bounding box center [480, 115] width 293 height 11
type input "V"
type input "[EMAIL_ADDRESS][DOMAIN_NAME]"
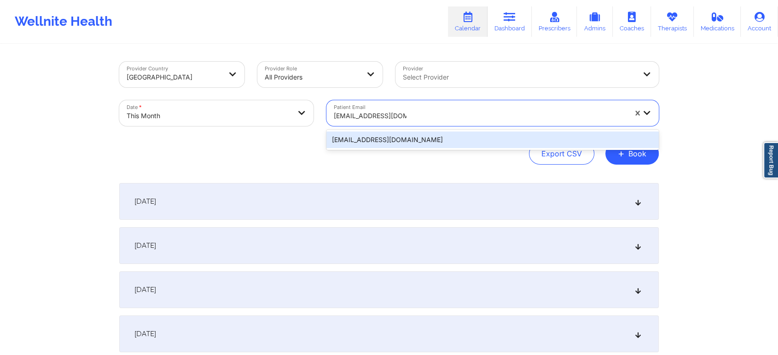
click at [409, 136] on div "[EMAIL_ADDRESS][DOMAIN_NAME]" at bounding box center [492, 140] width 332 height 17
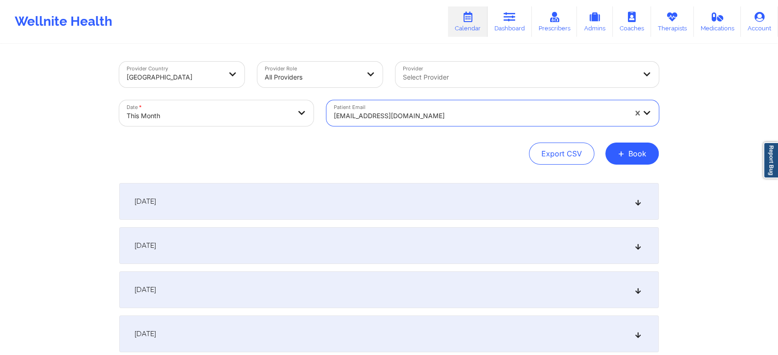
scroll to position [319, 0]
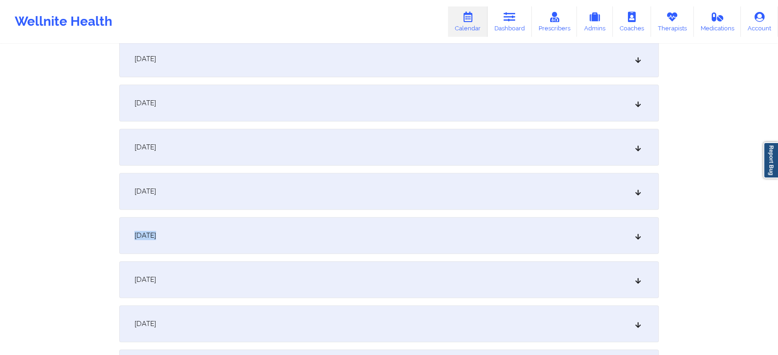
drag, startPoint x: 412, startPoint y: 211, endPoint x: 412, endPoint y: 239, distance: 27.6
click at [412, 239] on div "[DATE]" at bounding box center [388, 235] width 539 height 37
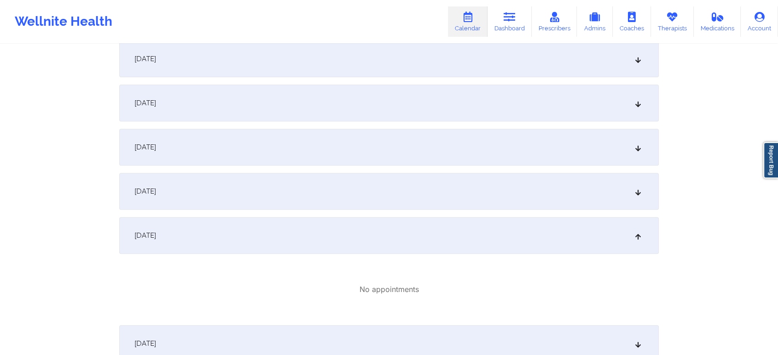
click at [403, 331] on div "[DATE]" at bounding box center [388, 343] width 539 height 37
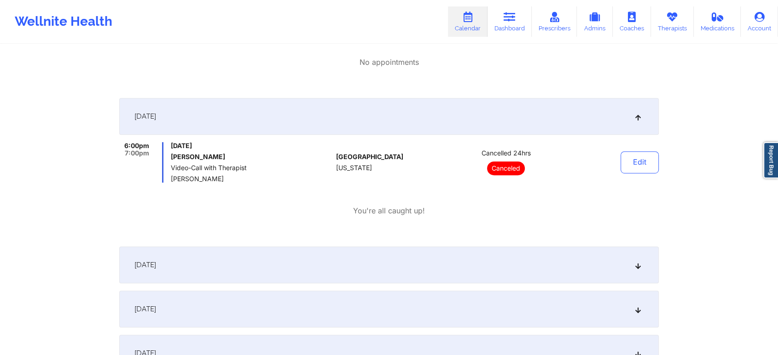
scroll to position [577, 0]
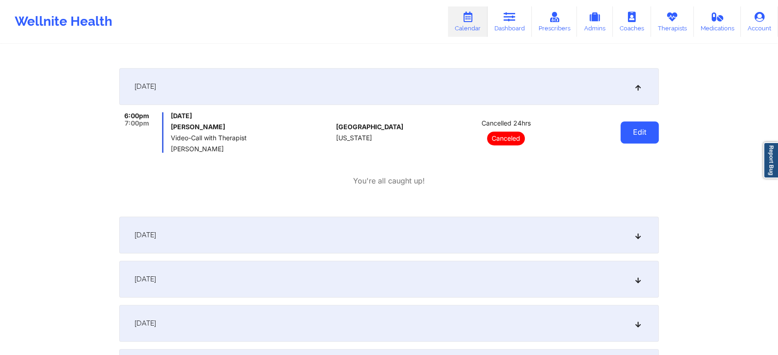
click at [648, 128] on button "Edit" at bounding box center [639, 133] width 38 height 22
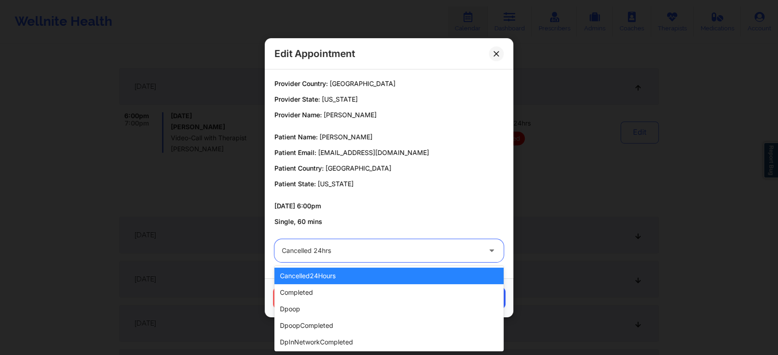
click at [395, 247] on div at bounding box center [381, 250] width 199 height 11
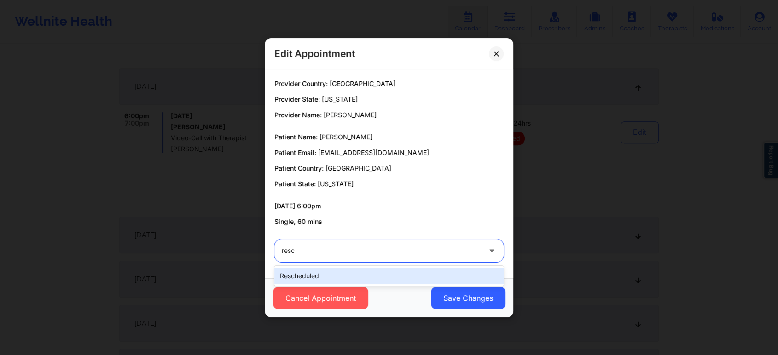
type input "[PERSON_NAME]"
click at [390, 269] on div "rescheduled" at bounding box center [388, 276] width 229 height 17
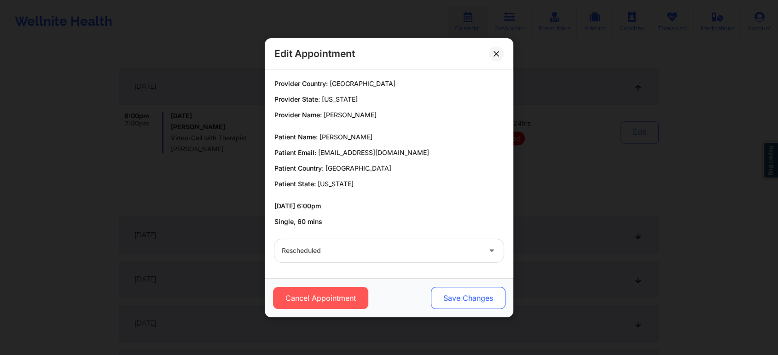
click at [435, 293] on button "Save Changes" at bounding box center [468, 298] width 75 height 22
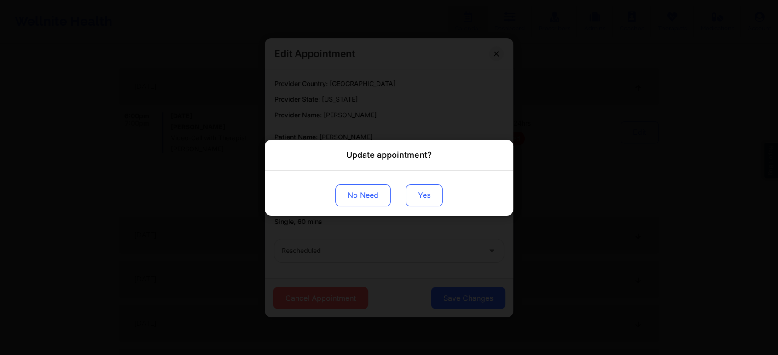
drag, startPoint x: 401, startPoint y: 191, endPoint x: 429, endPoint y: 201, distance: 29.5
click at [429, 201] on div "No Need Yes" at bounding box center [389, 192] width 249 height 45
click at [429, 201] on button "Yes" at bounding box center [424, 195] width 37 height 22
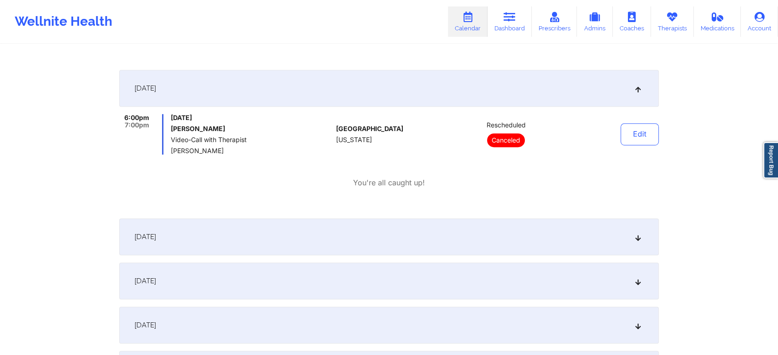
scroll to position [0, 0]
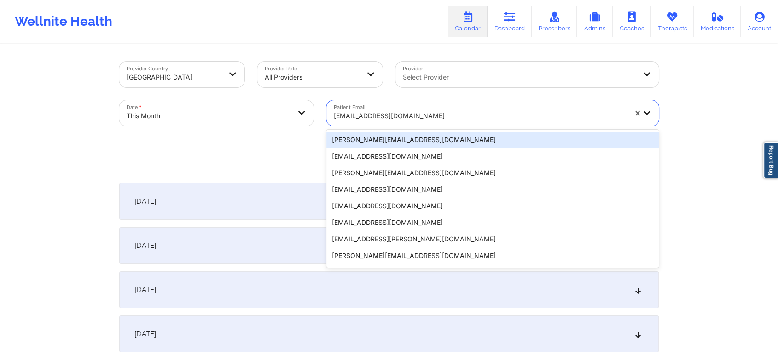
click at [371, 110] on div at bounding box center [480, 115] width 293 height 11
type input "[EMAIL_ADDRESS][DOMAIN_NAME]"
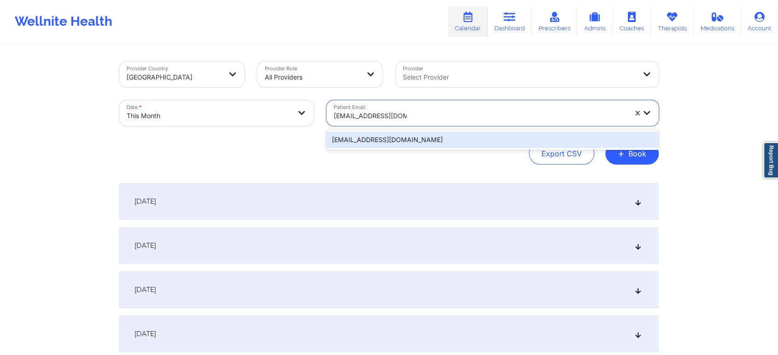
click at [399, 135] on div "[EMAIL_ADDRESS][DOMAIN_NAME]" at bounding box center [492, 140] width 332 height 17
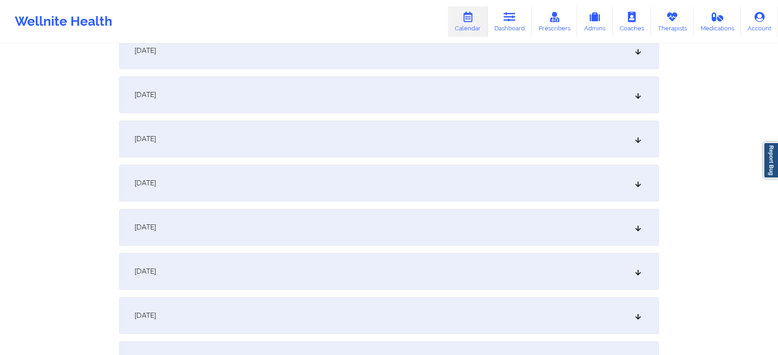
scroll to position [448, 0]
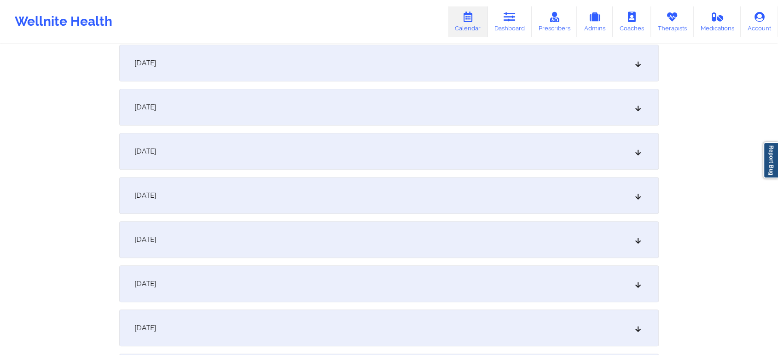
click at [370, 135] on div "[DATE]" at bounding box center [388, 151] width 539 height 37
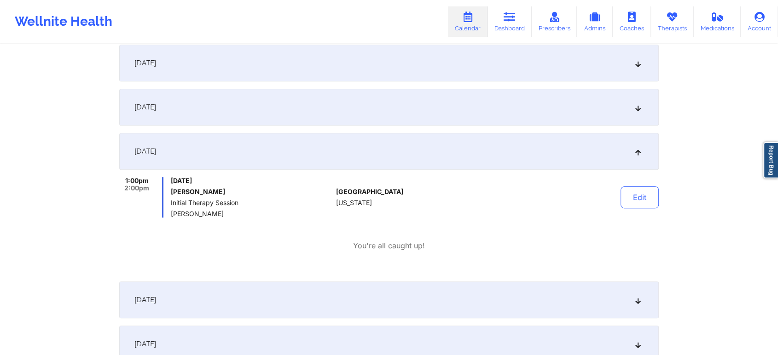
scroll to position [0, 0]
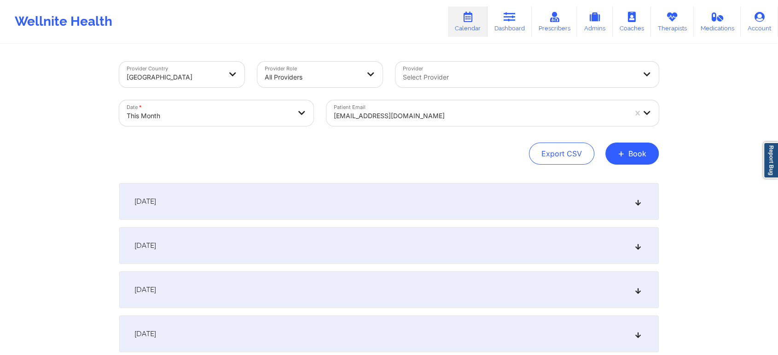
click at [408, 126] on div "Patient Email [EMAIL_ADDRESS][DOMAIN_NAME]" at bounding box center [492, 113] width 345 height 39
click at [421, 119] on div at bounding box center [480, 115] width 293 height 11
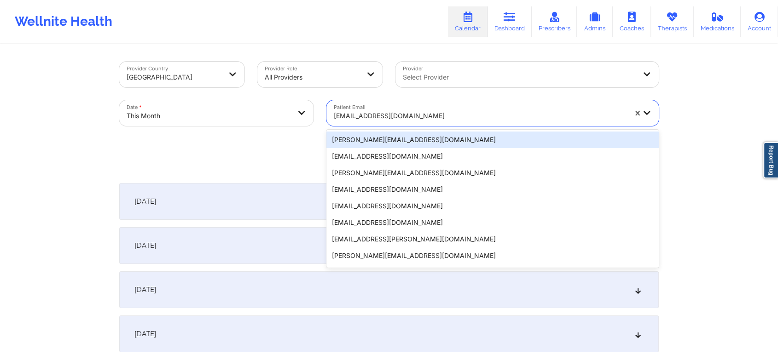
type input "[EMAIL_ADDRESS][DOMAIN_NAME]"
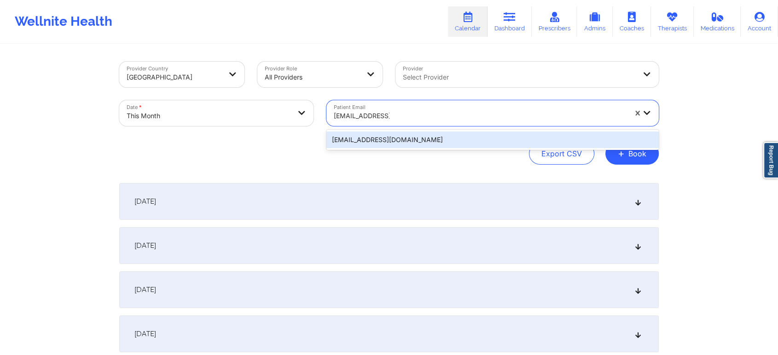
click at [460, 139] on div "[EMAIL_ADDRESS][DOMAIN_NAME]" at bounding box center [492, 140] width 332 height 17
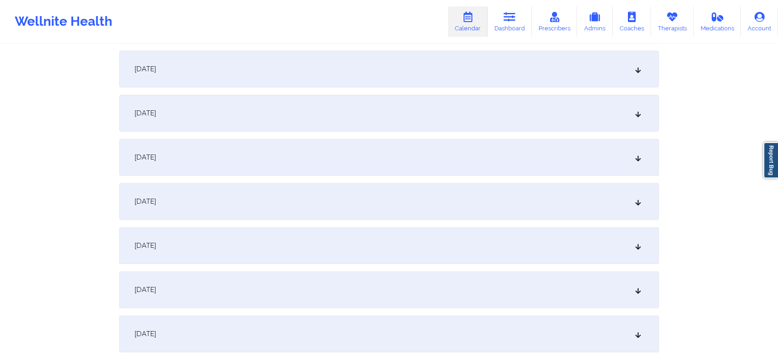
scroll to position [440, 0]
click at [585, 147] on div "[DATE]" at bounding box center [388, 159] width 539 height 37
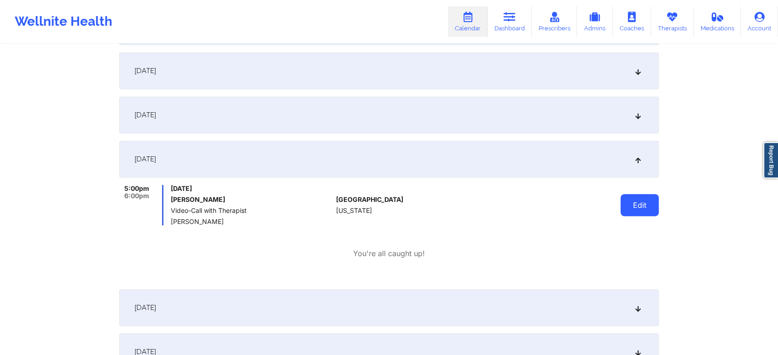
click at [625, 202] on button "Edit" at bounding box center [639, 205] width 38 height 22
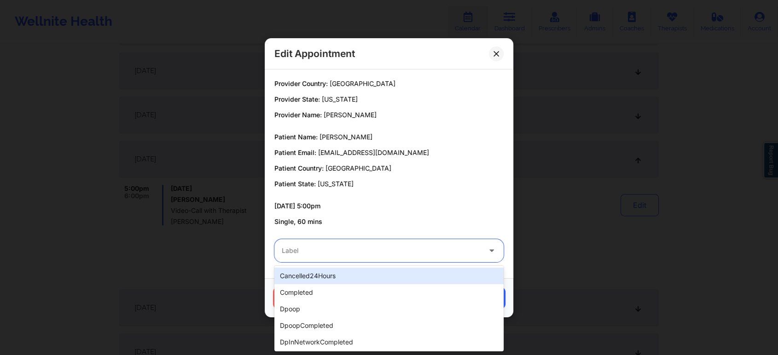
click at [412, 261] on div "Label" at bounding box center [377, 250] width 207 height 23
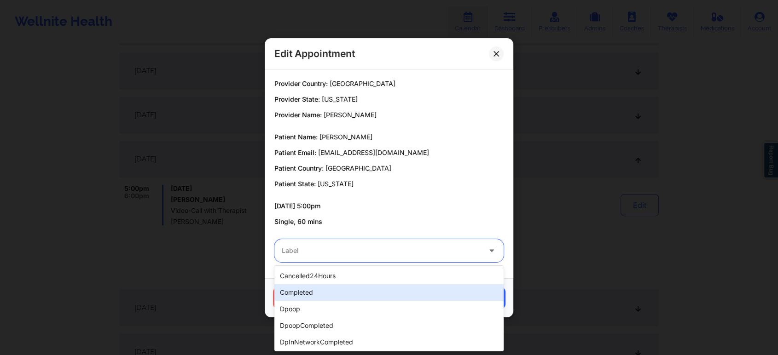
click at [365, 293] on div "completed" at bounding box center [388, 292] width 229 height 17
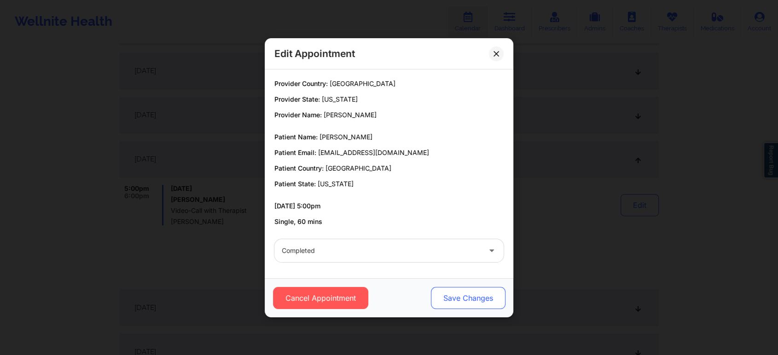
drag, startPoint x: 456, startPoint y: 285, endPoint x: 453, endPoint y: 302, distance: 17.2
click at [453, 302] on div "Cancel Appointment Save Changes" at bounding box center [389, 297] width 249 height 39
click at [453, 302] on button "Save Changes" at bounding box center [468, 298] width 75 height 22
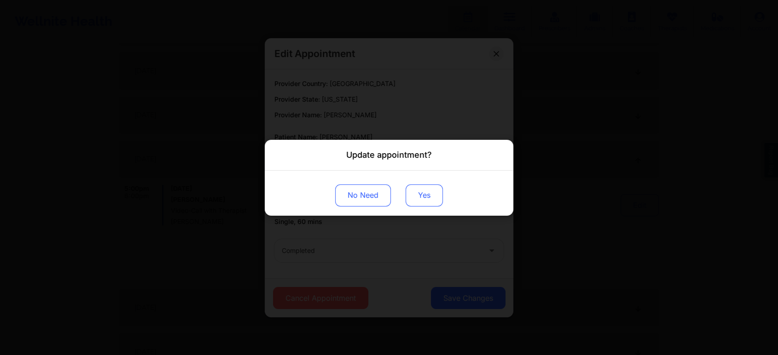
click at [428, 190] on button "Yes" at bounding box center [424, 195] width 37 height 22
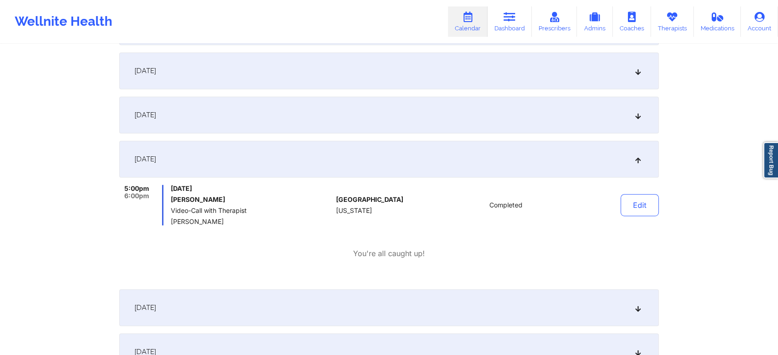
drag, startPoint x: 777, startPoint y: 102, endPoint x: 785, endPoint y: 113, distance: 13.2
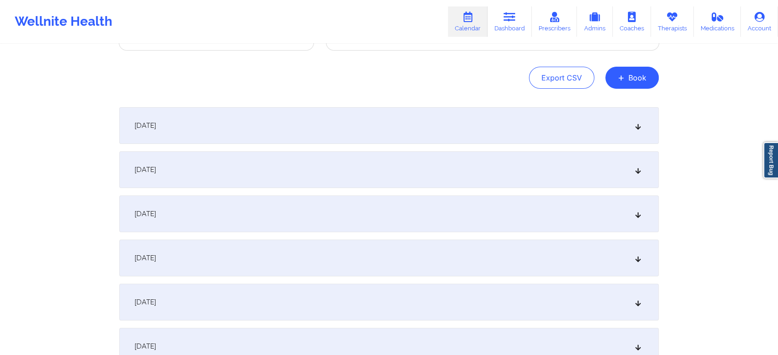
scroll to position [0, 0]
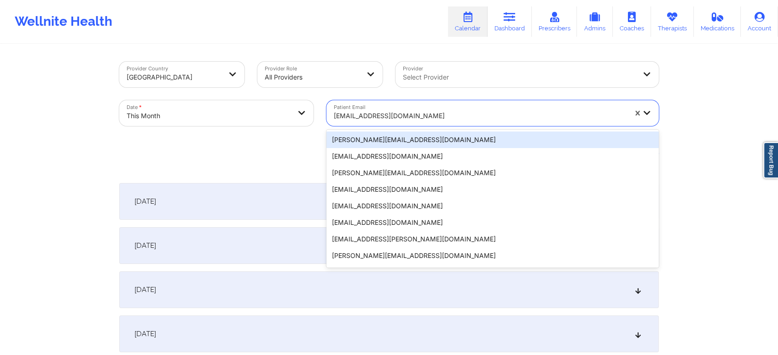
click at [365, 113] on div at bounding box center [480, 115] width 293 height 11
type input "[EMAIL_ADDRESS][DOMAIN_NAME]"
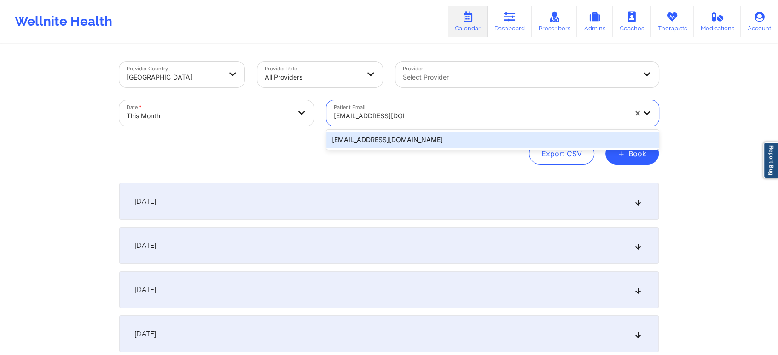
click at [385, 135] on div "[EMAIL_ADDRESS][DOMAIN_NAME]" at bounding box center [492, 140] width 332 height 17
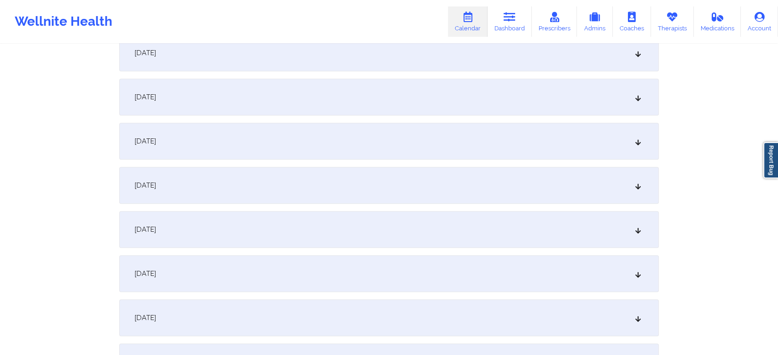
scroll to position [376, 0]
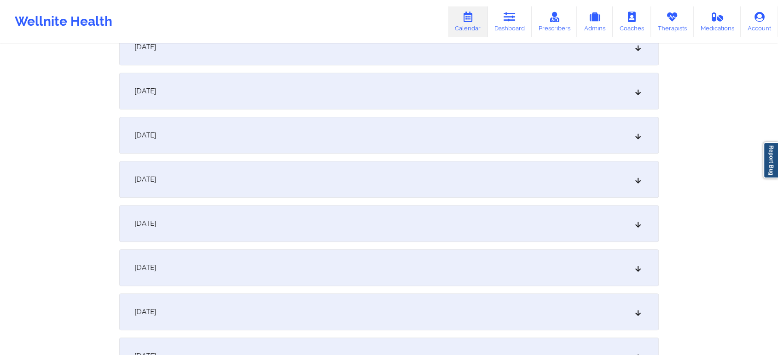
click at [417, 233] on div "[DATE]" at bounding box center [388, 223] width 539 height 37
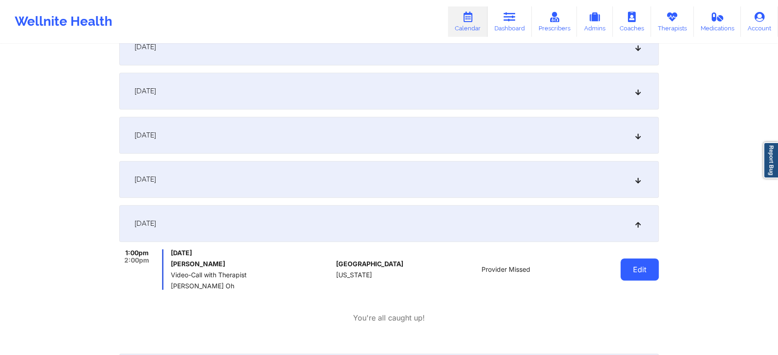
click at [623, 267] on button "Edit" at bounding box center [639, 270] width 38 height 22
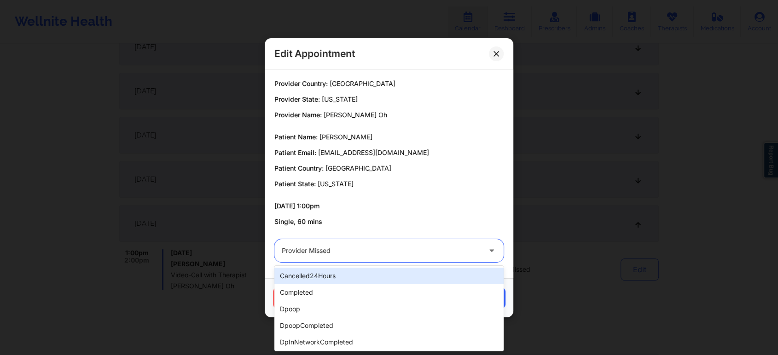
click at [357, 259] on div "Provider Missed" at bounding box center [381, 250] width 199 height 23
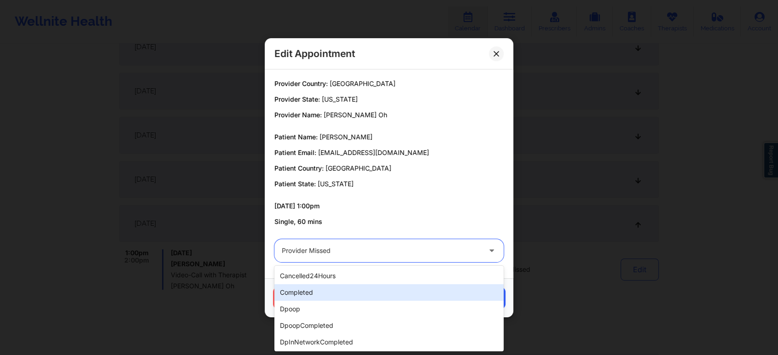
click at [333, 286] on div "completed" at bounding box center [388, 292] width 229 height 17
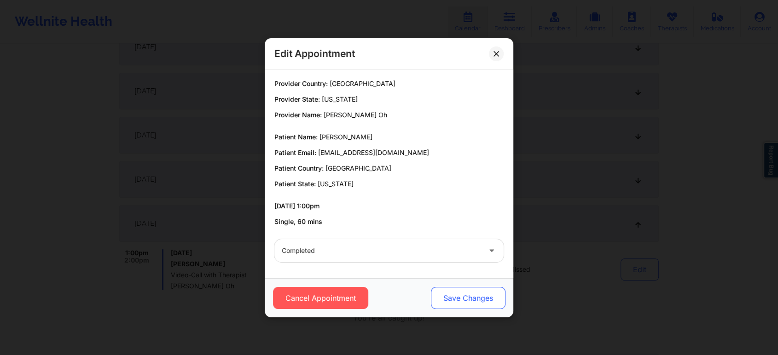
click at [456, 290] on button "Save Changes" at bounding box center [468, 298] width 75 height 22
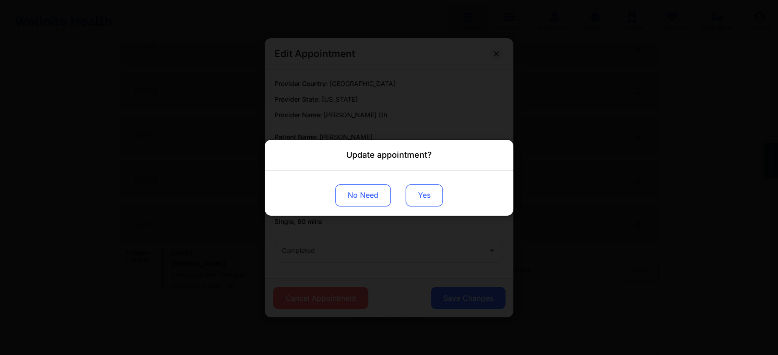
click at [420, 195] on button "Yes" at bounding box center [424, 195] width 37 height 22
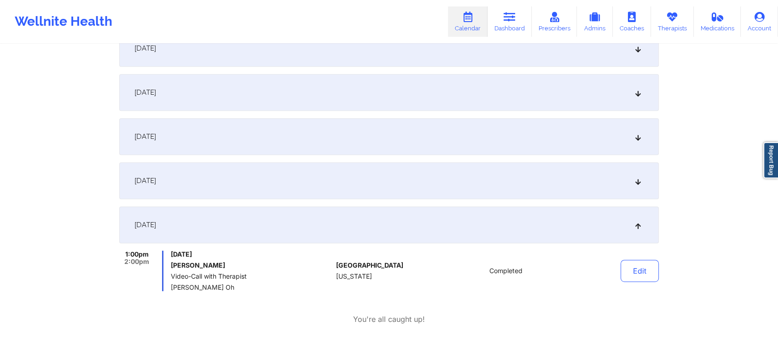
scroll to position [0, 0]
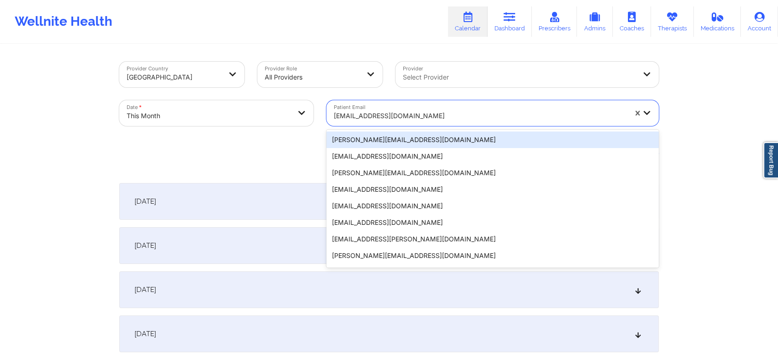
click at [383, 115] on div at bounding box center [480, 115] width 293 height 11
type input "[EMAIL_ADDRESS][DOMAIN_NAME]"
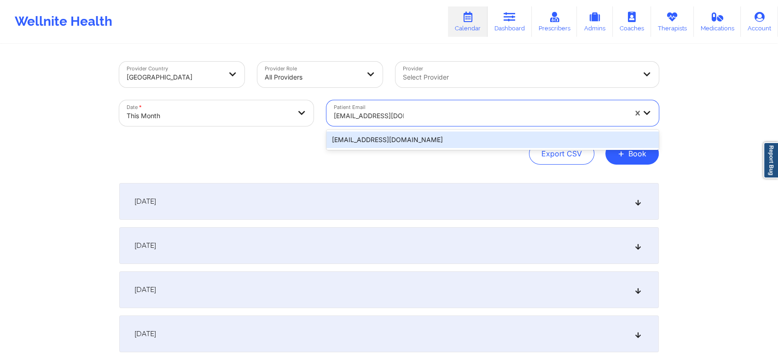
click at [406, 135] on div "[EMAIL_ADDRESS][DOMAIN_NAME]" at bounding box center [492, 140] width 332 height 17
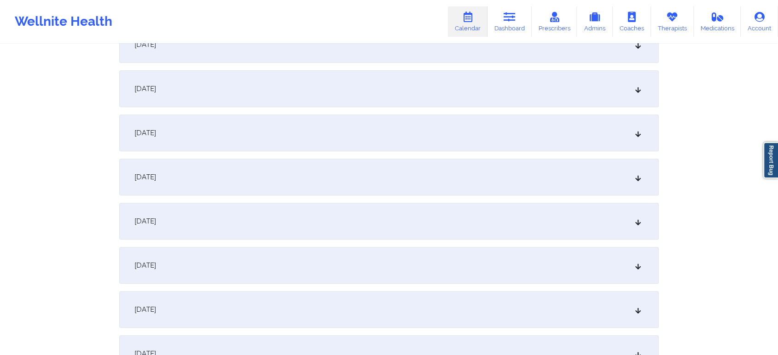
scroll to position [355, 0]
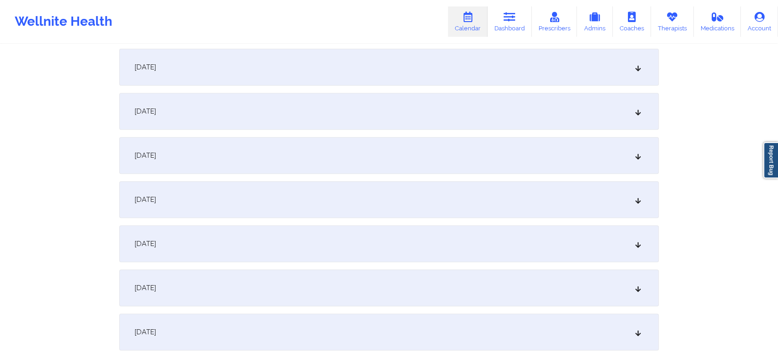
click at [382, 256] on div "[DATE]" at bounding box center [388, 244] width 539 height 37
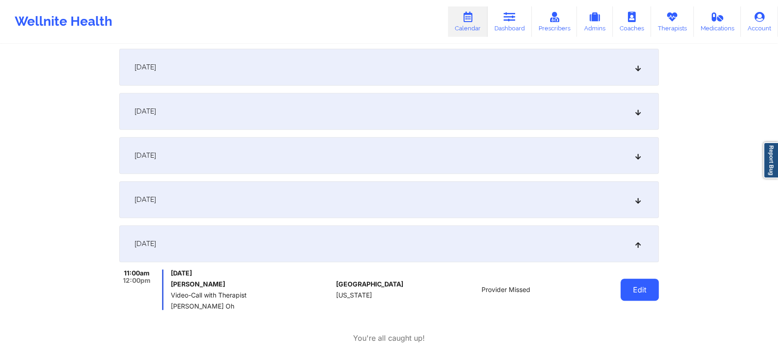
click at [655, 283] on button "Edit" at bounding box center [639, 290] width 38 height 22
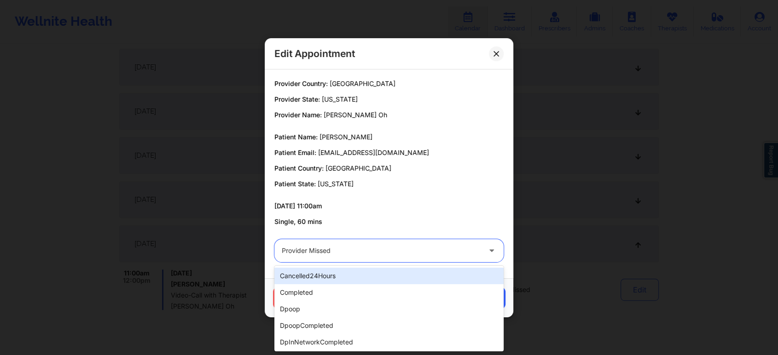
click at [368, 247] on div at bounding box center [381, 250] width 199 height 11
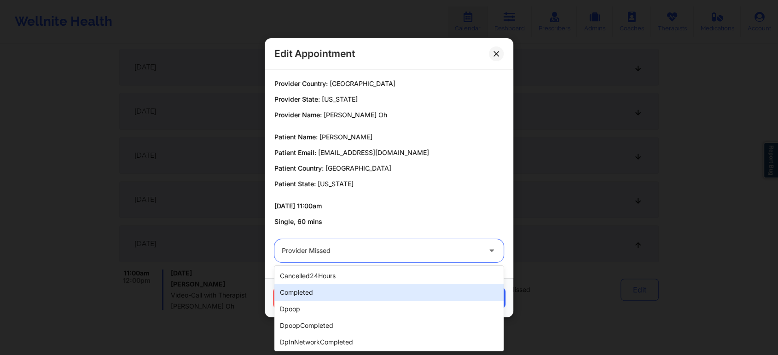
click at [342, 293] on div "completed" at bounding box center [388, 292] width 229 height 17
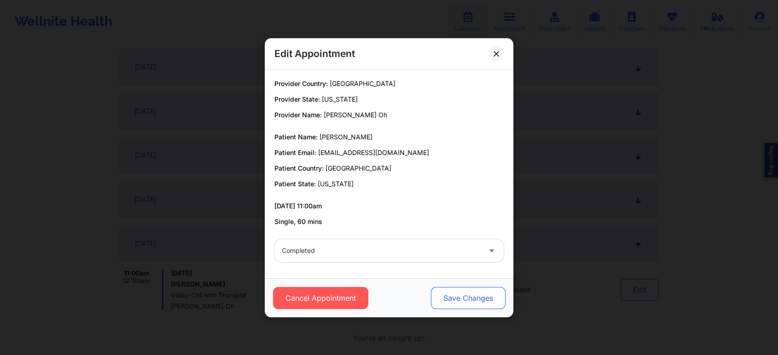
click at [465, 304] on button "Save Changes" at bounding box center [468, 298] width 75 height 22
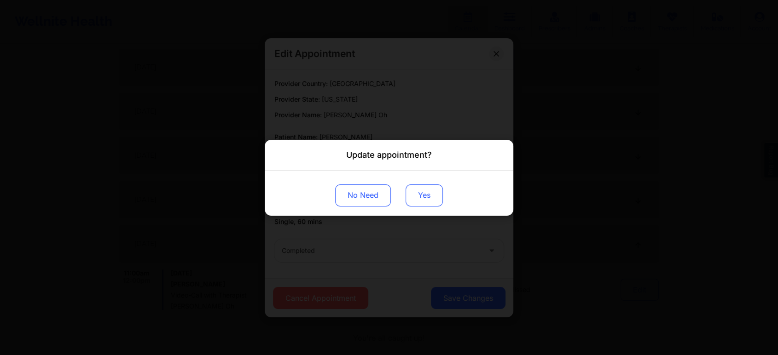
click at [426, 188] on button "Yes" at bounding box center [424, 195] width 37 height 22
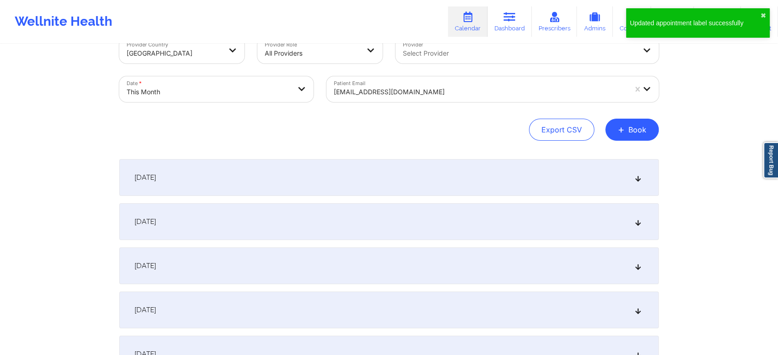
scroll to position [0, 0]
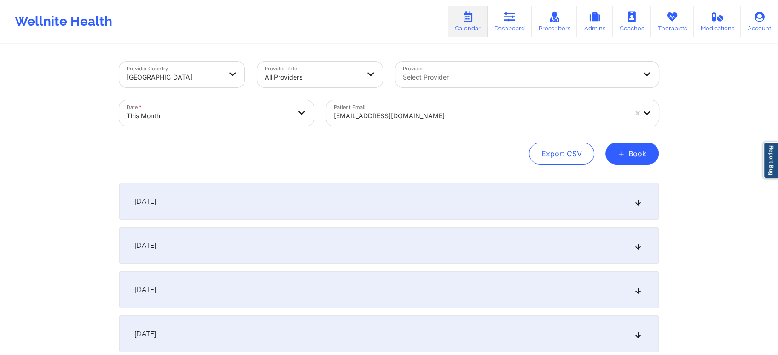
click at [377, 130] on div "Patient Email [EMAIL_ADDRESS][DOMAIN_NAME]" at bounding box center [492, 113] width 345 height 39
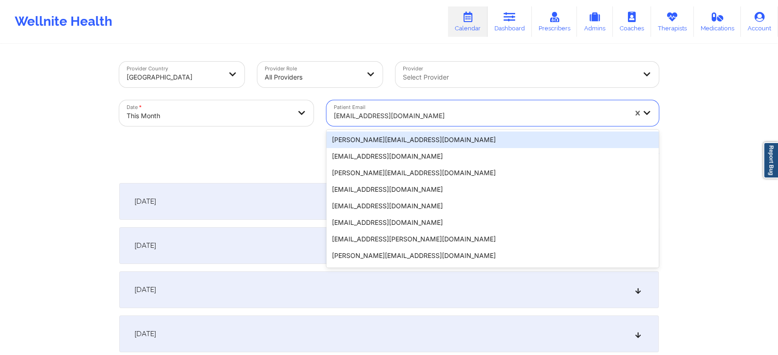
click at [381, 116] on div at bounding box center [480, 115] width 293 height 11
type input "[EMAIL_ADDRESS][DOMAIN_NAME]"
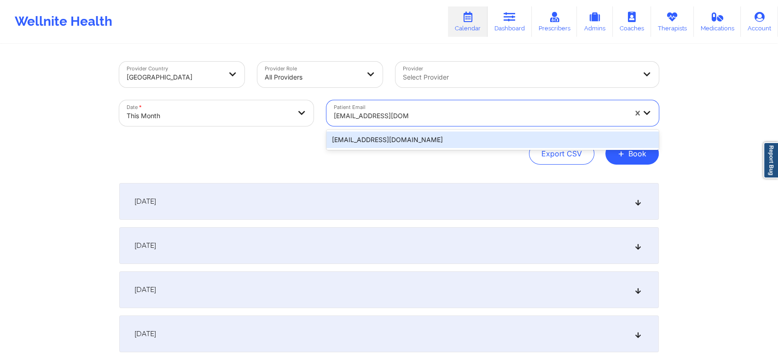
click at [394, 133] on div "[EMAIL_ADDRESS][DOMAIN_NAME]" at bounding box center [492, 140] width 332 height 17
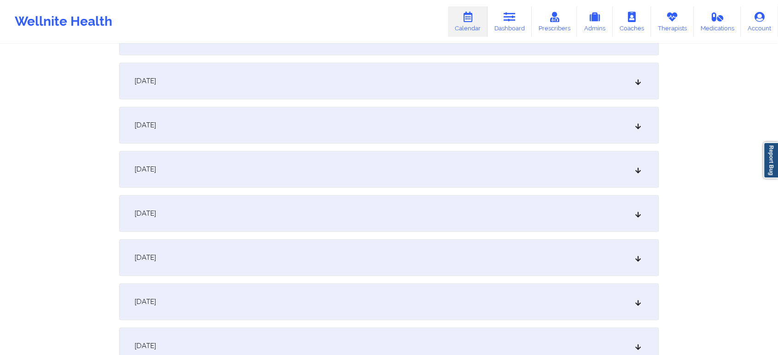
scroll to position [432, 0]
click at [381, 158] on div "[DATE]" at bounding box center [388, 167] width 539 height 37
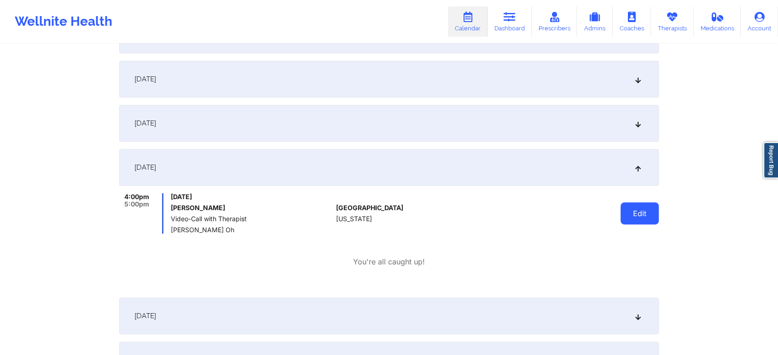
click at [637, 213] on button "Edit" at bounding box center [639, 214] width 38 height 22
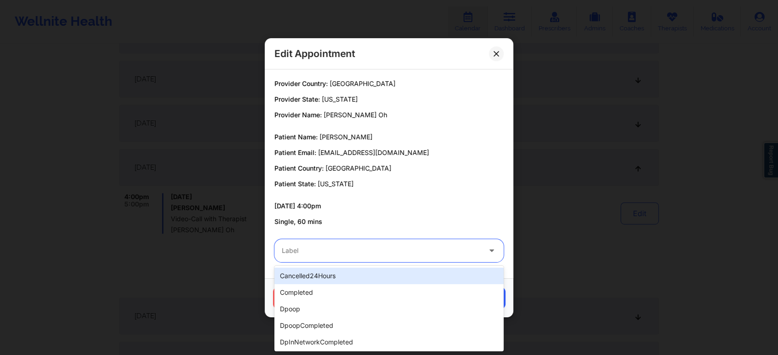
click at [390, 252] on div at bounding box center [381, 250] width 199 height 11
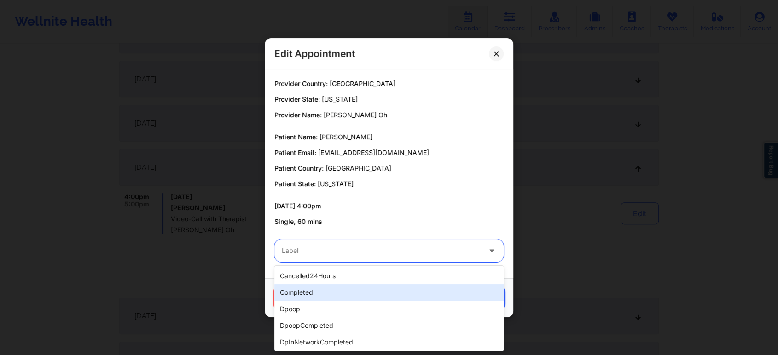
click at [360, 295] on div "completed" at bounding box center [388, 292] width 229 height 17
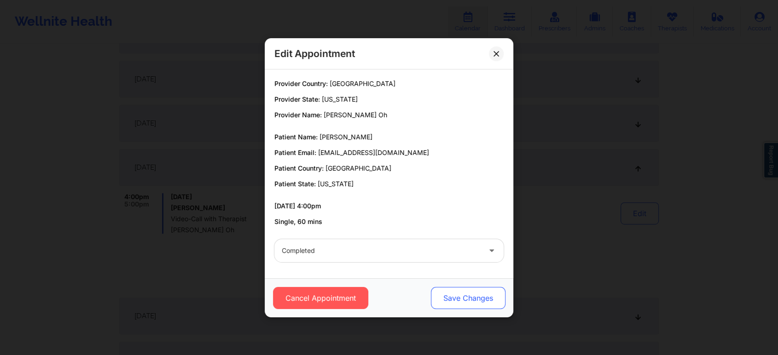
click at [468, 303] on button "Save Changes" at bounding box center [468, 298] width 75 height 22
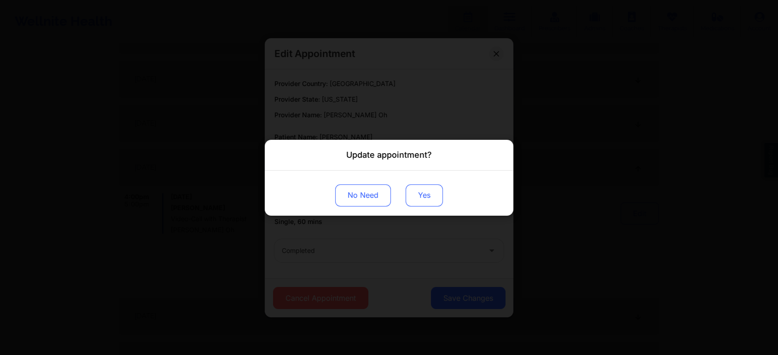
click at [425, 199] on button "Yes" at bounding box center [424, 195] width 37 height 22
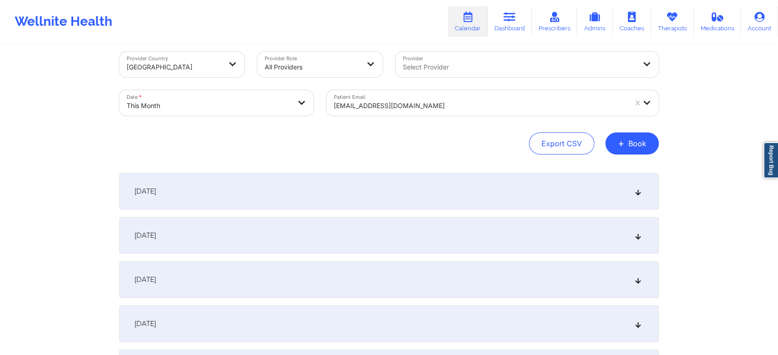
scroll to position [0, 0]
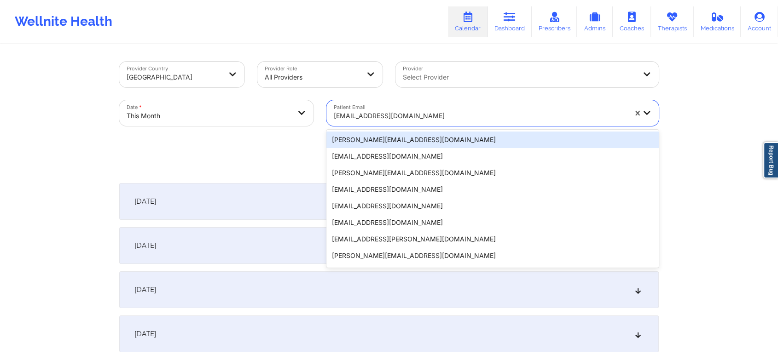
click at [372, 121] on div at bounding box center [480, 115] width 293 height 11
type input "[EMAIL_ADDRESS][DOMAIN_NAME]"
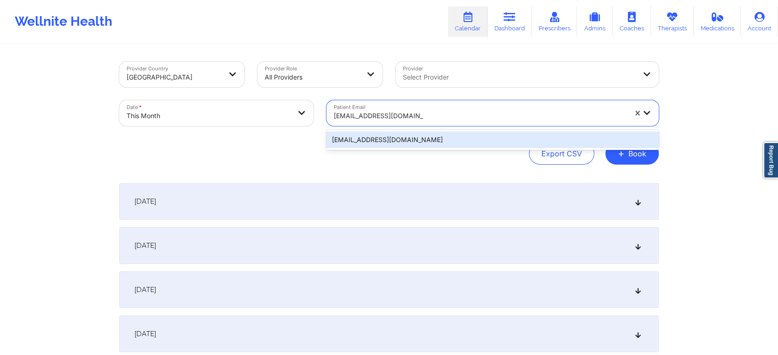
click at [405, 143] on div "[EMAIL_ADDRESS][DOMAIN_NAME]" at bounding box center [492, 140] width 332 height 17
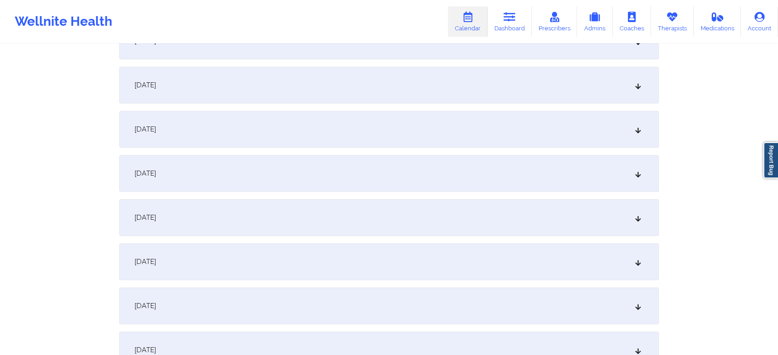
scroll to position [432, 0]
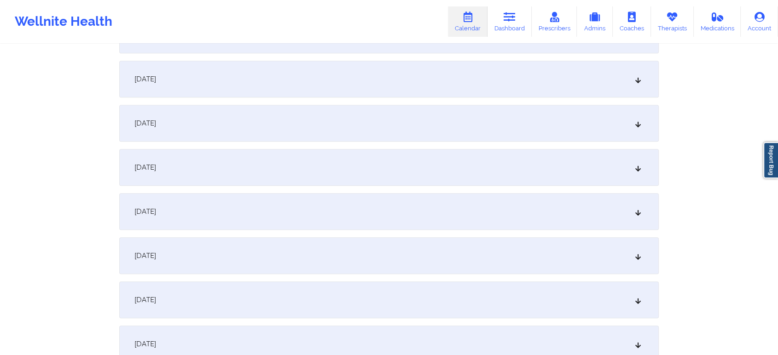
click at [414, 180] on div "[DATE]" at bounding box center [388, 167] width 539 height 37
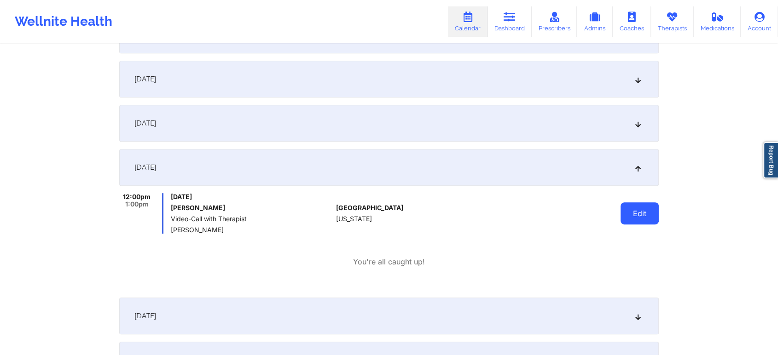
click at [651, 216] on button "Edit" at bounding box center [639, 214] width 38 height 22
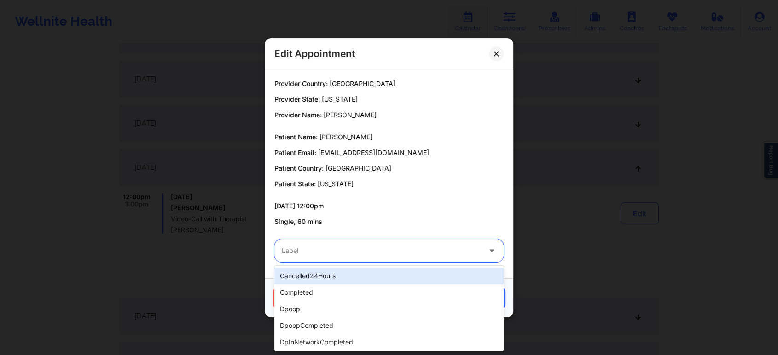
click at [397, 256] on div at bounding box center [381, 250] width 199 height 11
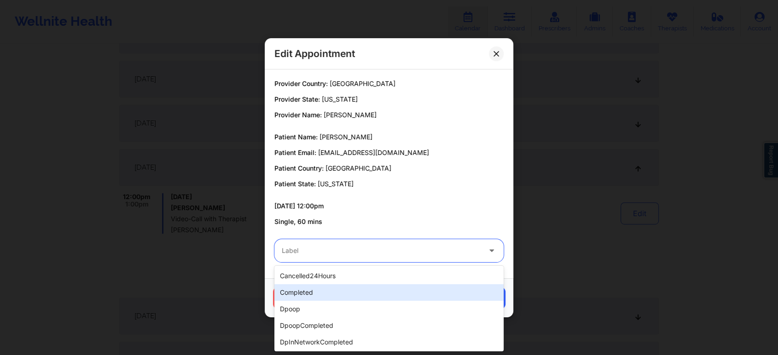
click at [331, 297] on div "completed" at bounding box center [388, 292] width 229 height 17
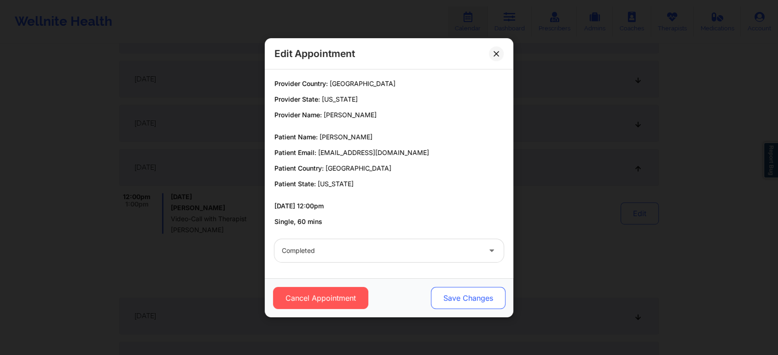
click at [458, 288] on button "Save Changes" at bounding box center [468, 298] width 75 height 22
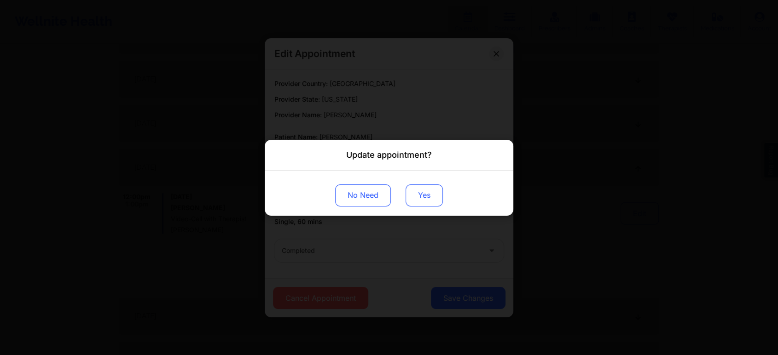
click at [433, 200] on button "Yes" at bounding box center [424, 195] width 37 height 22
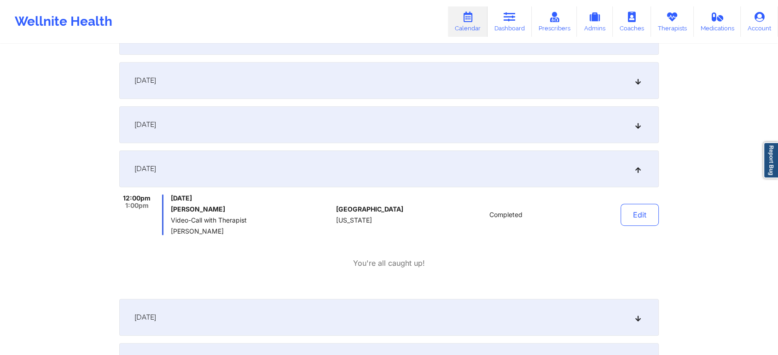
scroll to position [0, 0]
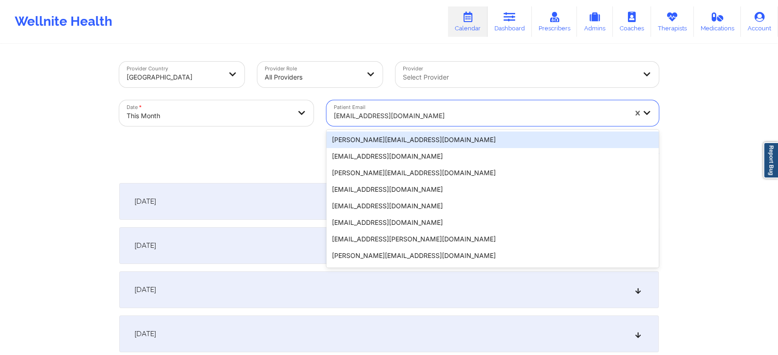
click at [418, 100] on div "[EMAIL_ADDRESS][DOMAIN_NAME]" at bounding box center [476, 113] width 301 height 26
type input "[EMAIL_ADDRESS][DOMAIN_NAME]"
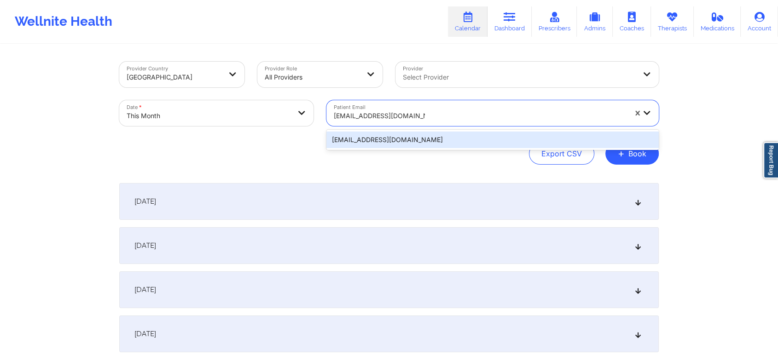
click at [418, 133] on div "[EMAIL_ADDRESS][DOMAIN_NAME]" at bounding box center [492, 140] width 332 height 17
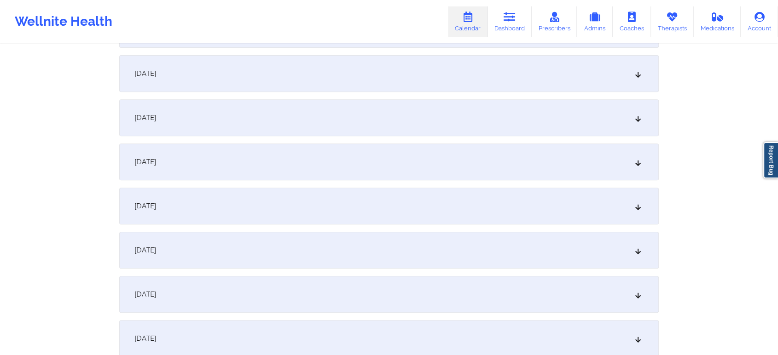
scroll to position [355, 0]
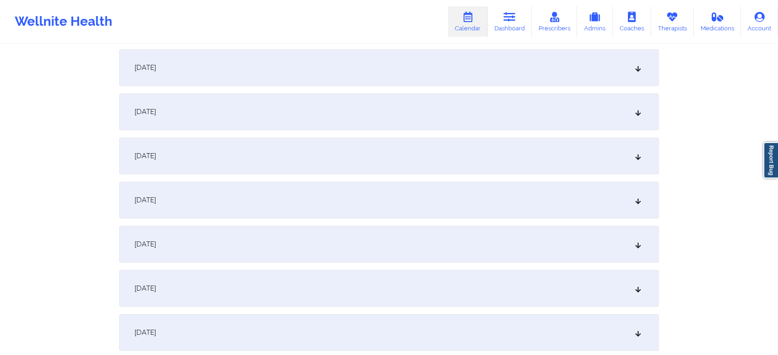
click at [475, 190] on div "[DATE]" at bounding box center [388, 200] width 539 height 37
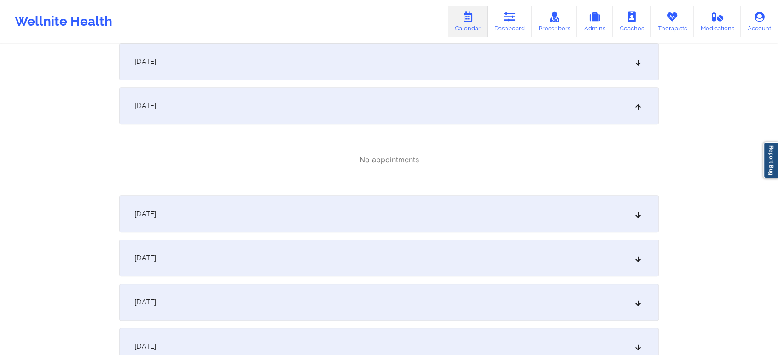
scroll to position [453, 0]
click at [329, 198] on div "[DATE]" at bounding box center [388, 209] width 539 height 37
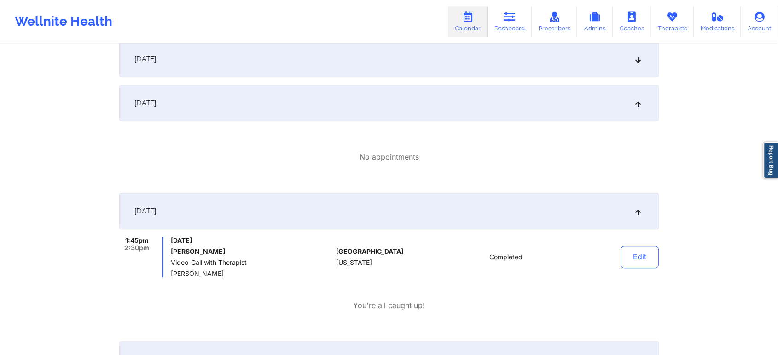
scroll to position [519, 0]
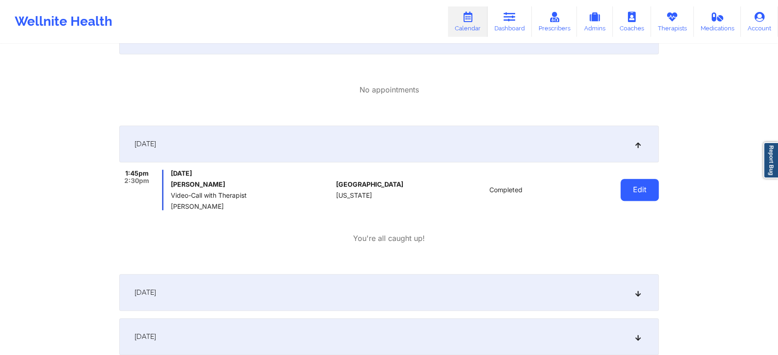
click at [637, 187] on button "Edit" at bounding box center [639, 190] width 38 height 22
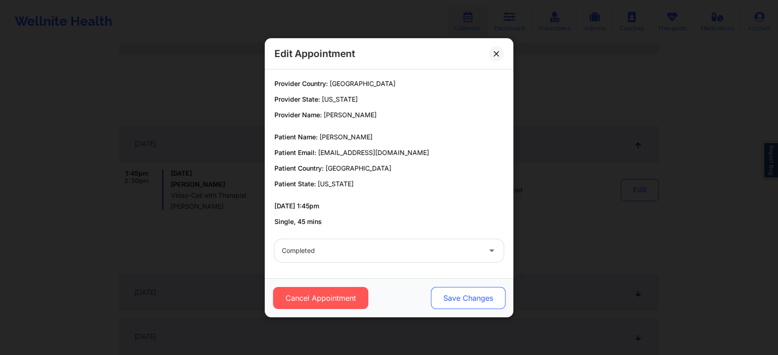
click at [460, 295] on button "Save Changes" at bounding box center [468, 298] width 75 height 22
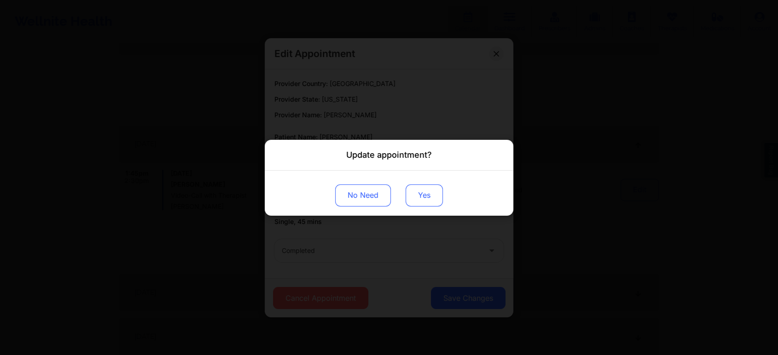
click at [416, 201] on button "Yes" at bounding box center [424, 195] width 37 height 22
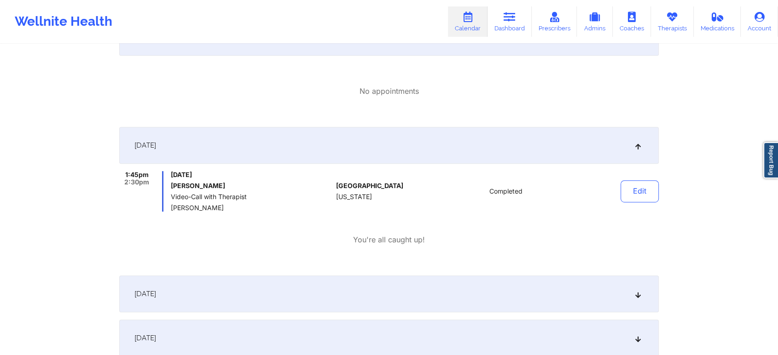
scroll to position [0, 0]
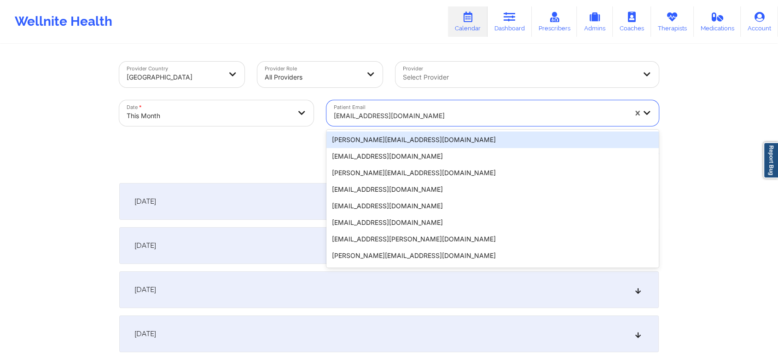
click at [364, 115] on div at bounding box center [480, 115] width 293 height 11
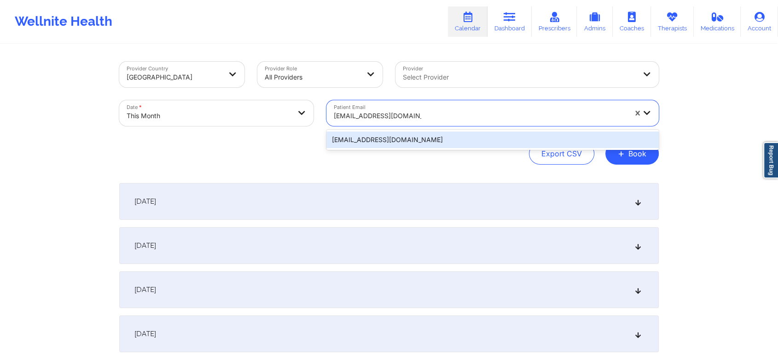
type input "[EMAIL_ADDRESS][DOMAIN_NAME]"
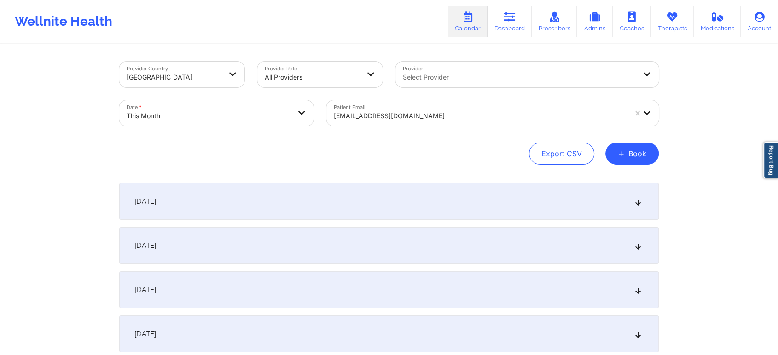
click at [384, 129] on div "Patient Email [EMAIL_ADDRESS][DOMAIN_NAME]" at bounding box center [492, 113] width 345 height 39
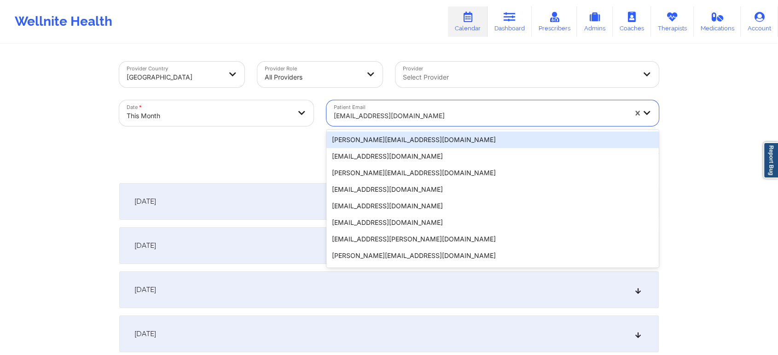
click at [467, 107] on div "[EMAIL_ADDRESS][DOMAIN_NAME]" at bounding box center [480, 116] width 293 height 20
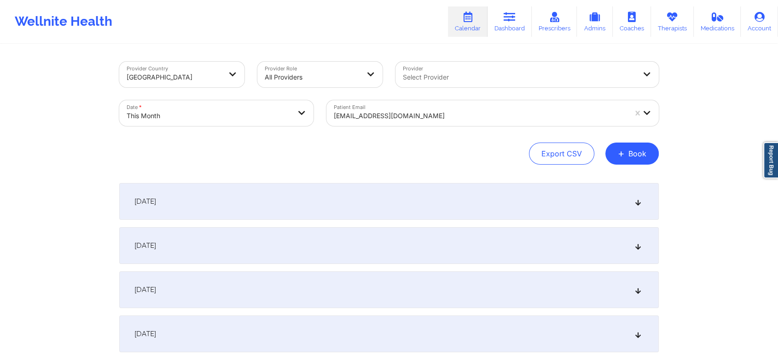
click at [285, 127] on div "Date * This Month" at bounding box center [216, 113] width 207 height 39
click at [406, 120] on div at bounding box center [480, 115] width 293 height 11
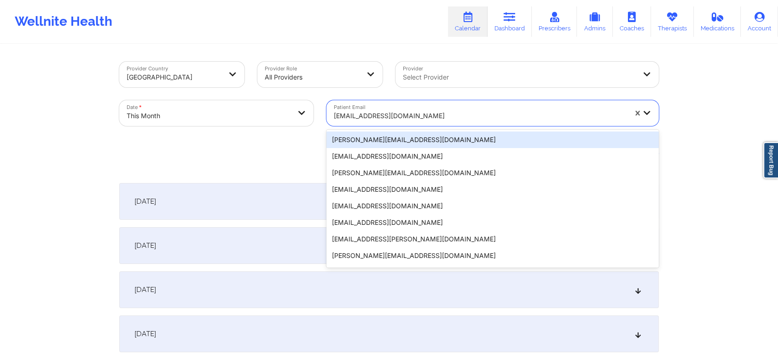
click at [351, 108] on div "[EMAIL_ADDRESS][DOMAIN_NAME]" at bounding box center [480, 116] width 293 height 20
type input "[EMAIL_ADDRESS][DOMAIN_NAME]"
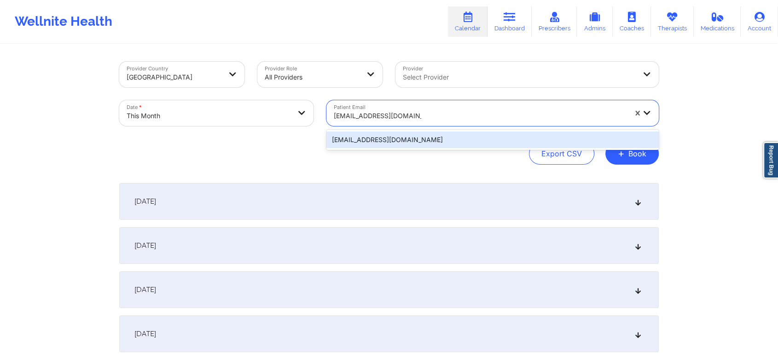
click at [368, 136] on div "[EMAIL_ADDRESS][DOMAIN_NAME]" at bounding box center [492, 140] width 332 height 17
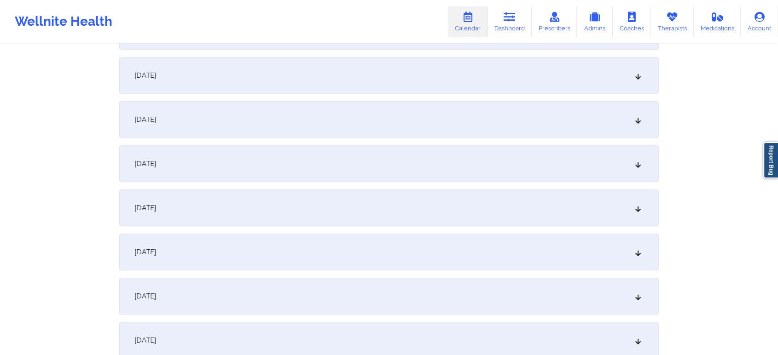
scroll to position [410, 0]
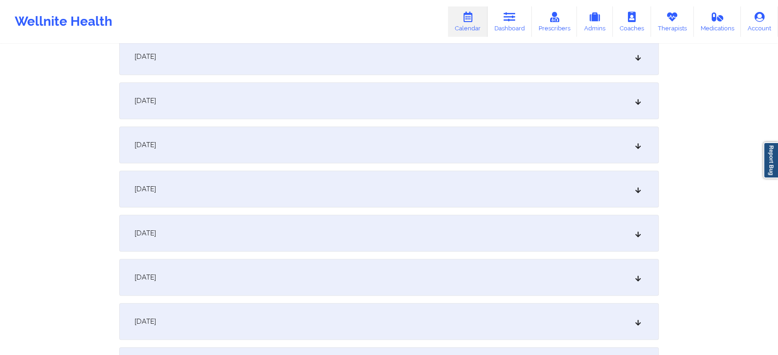
click at [468, 182] on div "[DATE]" at bounding box center [388, 189] width 539 height 37
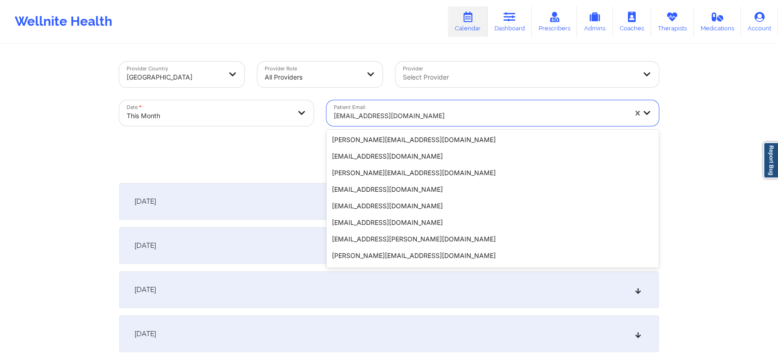
scroll to position [68, 0]
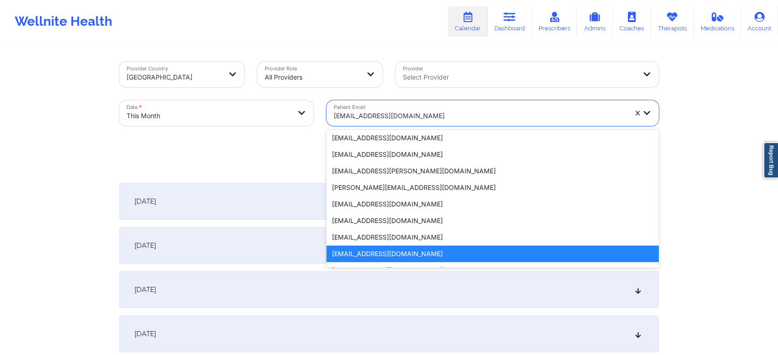
click at [362, 108] on div "[EMAIL_ADDRESS][DOMAIN_NAME]" at bounding box center [480, 116] width 293 height 20
type input "[EMAIL_ADDRESS][DOMAIN_NAME]"
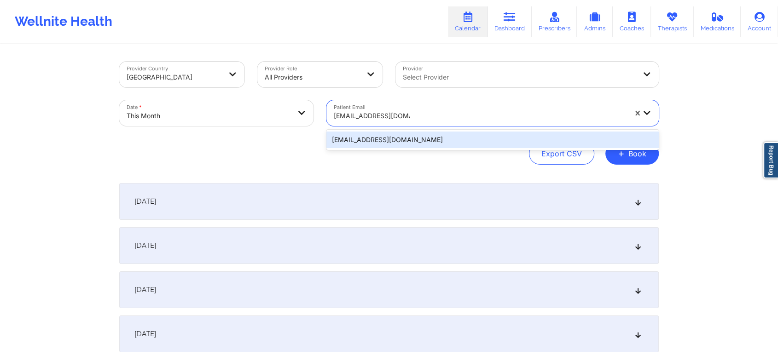
click at [393, 141] on div "[EMAIL_ADDRESS][DOMAIN_NAME]" at bounding box center [492, 140] width 332 height 17
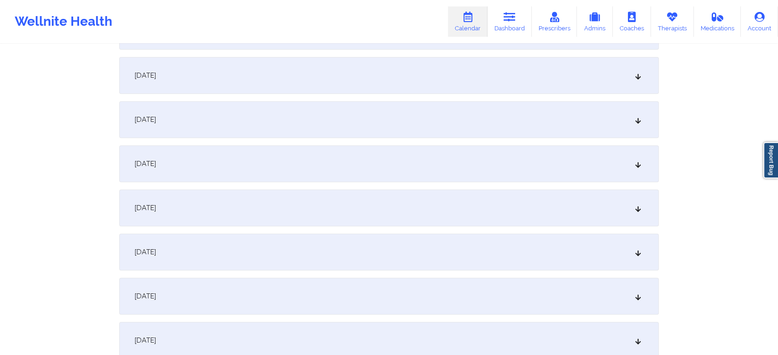
scroll to position [365, 0]
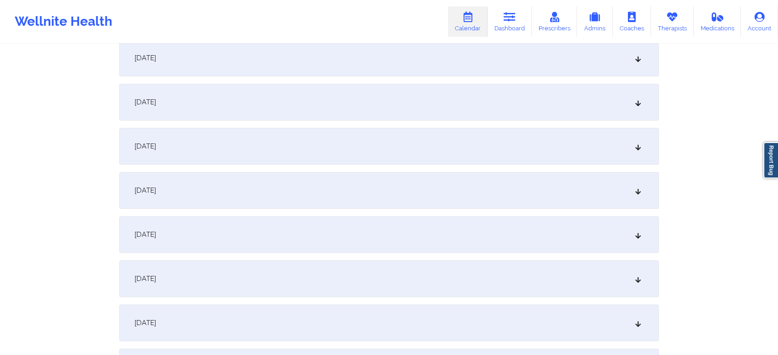
click at [467, 180] on div "[DATE]" at bounding box center [388, 190] width 539 height 37
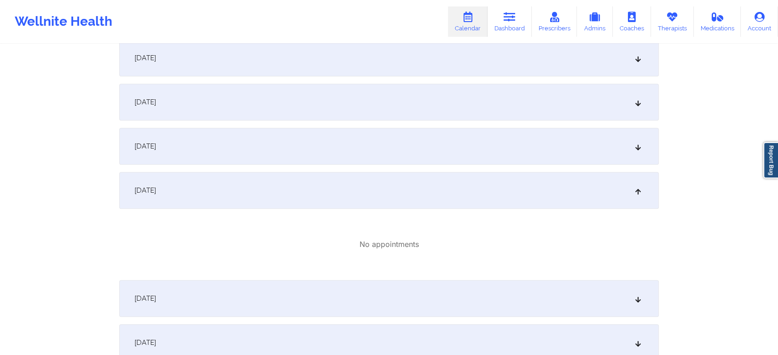
click at [526, 294] on div "[DATE]" at bounding box center [388, 298] width 539 height 37
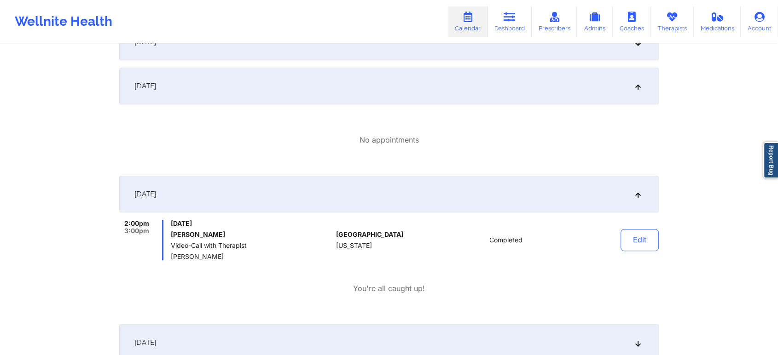
scroll to position [471, 0]
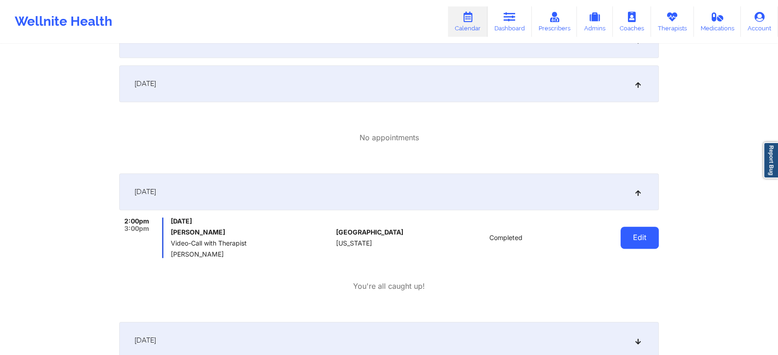
click at [621, 230] on button "Edit" at bounding box center [639, 238] width 38 height 22
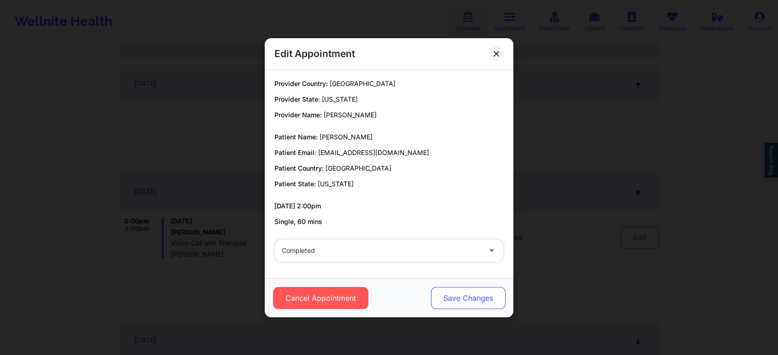
click at [457, 290] on button "Save Changes" at bounding box center [468, 298] width 75 height 22
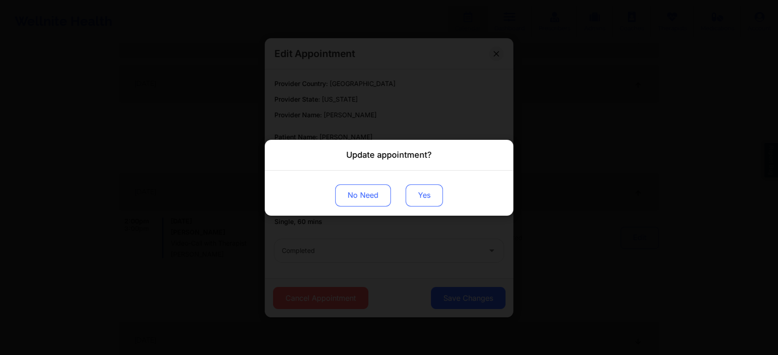
click at [420, 203] on button "Yes" at bounding box center [424, 195] width 37 height 22
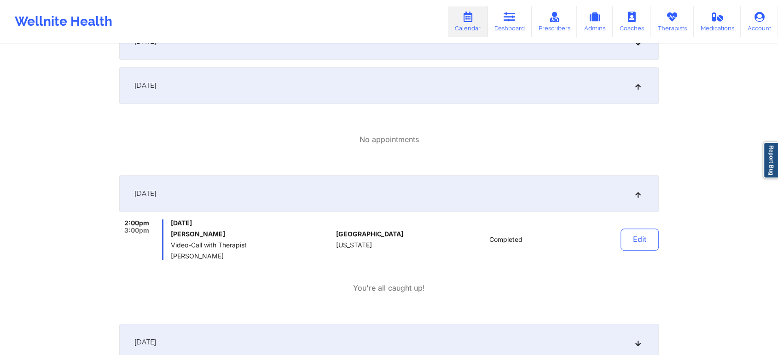
scroll to position [0, 0]
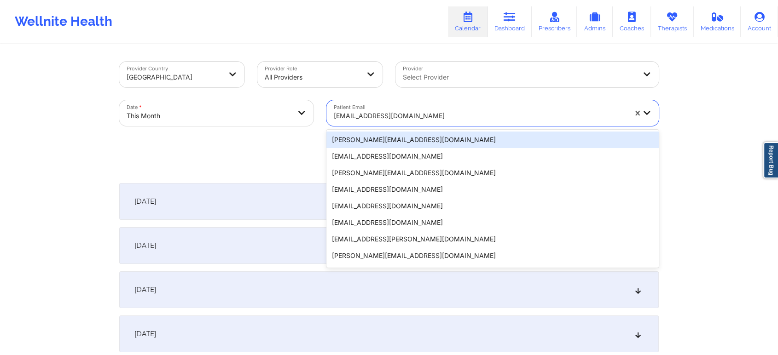
click at [420, 103] on div "[EMAIL_ADDRESS][DOMAIN_NAME]" at bounding box center [476, 113] width 301 height 26
type input "[EMAIL_ADDRESS][DOMAIN_NAME]"
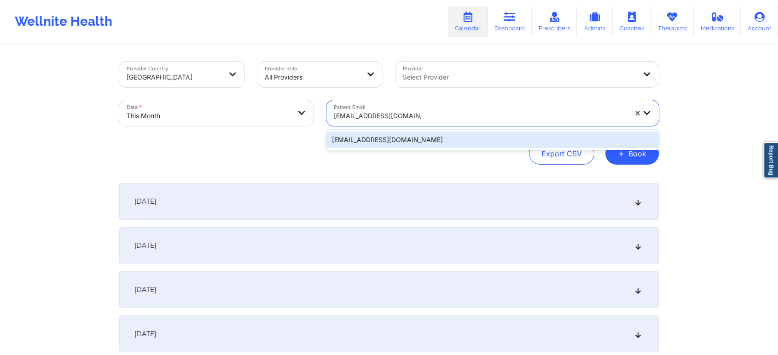
click at [429, 135] on div "[EMAIL_ADDRESS][DOMAIN_NAME]" at bounding box center [492, 140] width 332 height 17
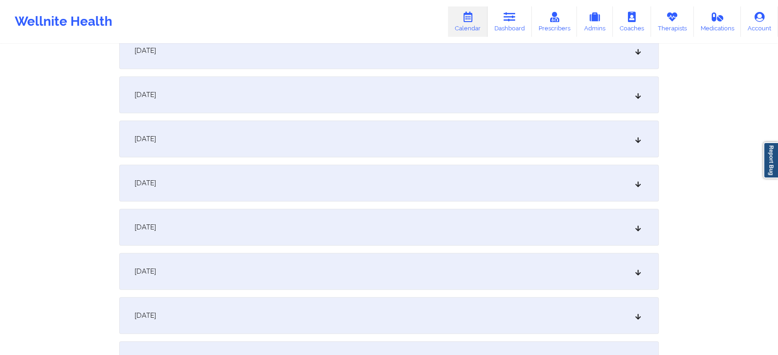
scroll to position [423, 0]
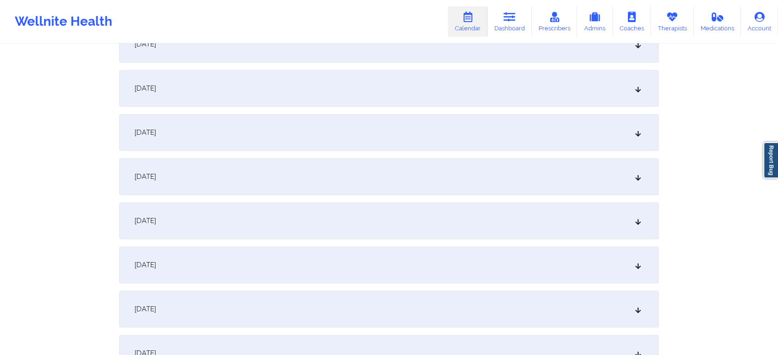
click at [404, 135] on div "[DATE]" at bounding box center [388, 132] width 539 height 37
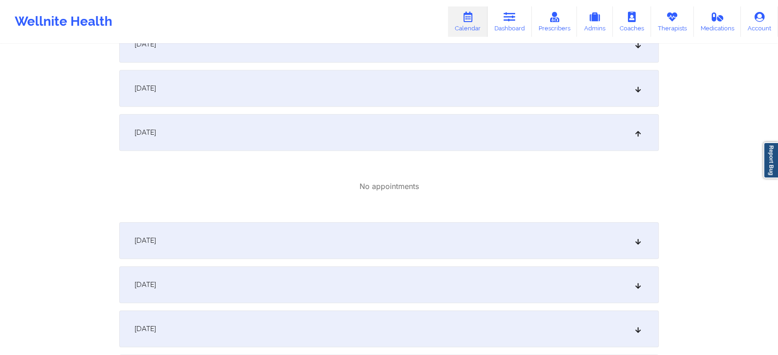
click at [383, 236] on div "[DATE]" at bounding box center [388, 240] width 539 height 37
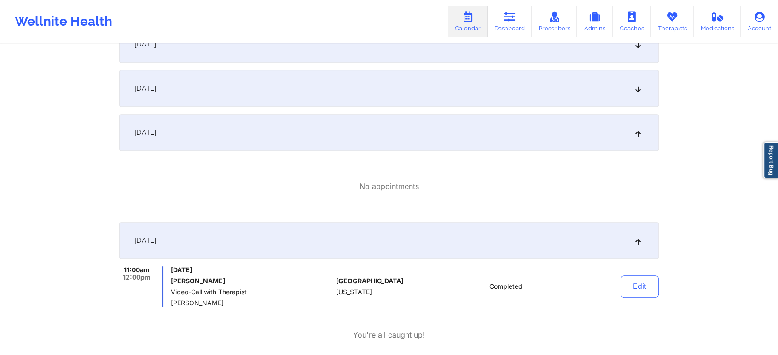
scroll to position [499, 0]
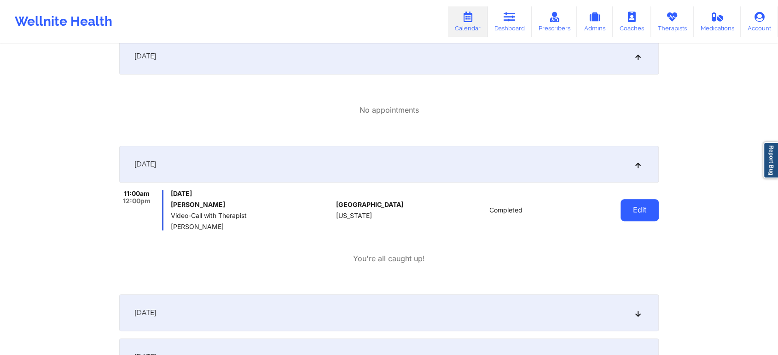
click at [622, 209] on button "Edit" at bounding box center [639, 210] width 38 height 22
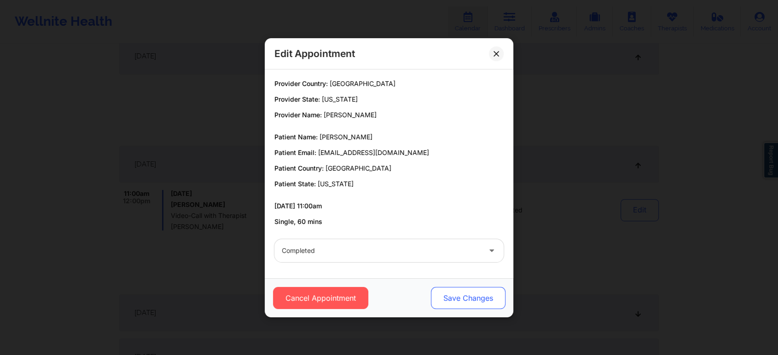
click at [461, 301] on button "Save Changes" at bounding box center [468, 298] width 75 height 22
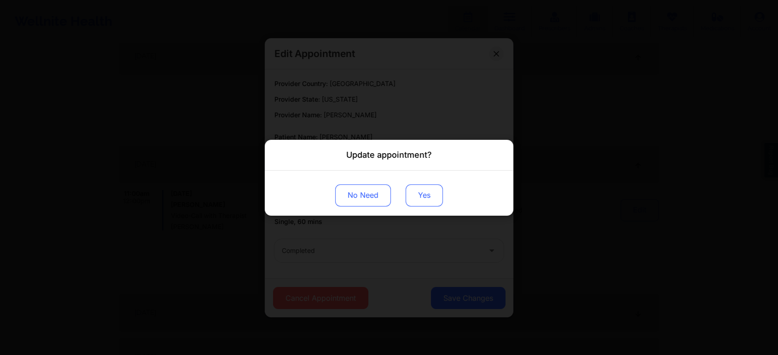
click at [429, 202] on button "Yes" at bounding box center [424, 195] width 37 height 22
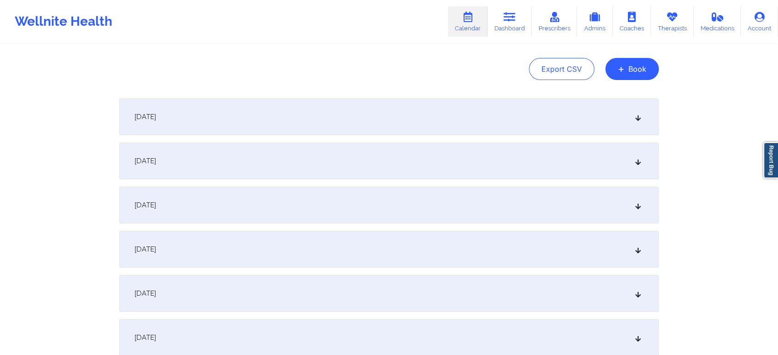
scroll to position [0, 0]
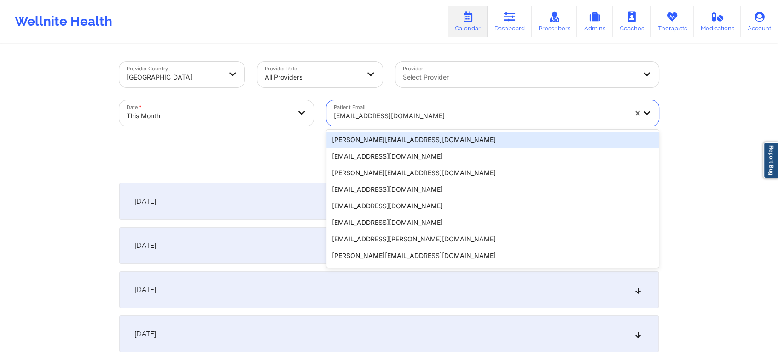
click at [398, 102] on div "[EMAIL_ADDRESS][DOMAIN_NAME]" at bounding box center [476, 113] width 301 height 26
type input "[EMAIL_ADDRESS][DOMAIN_NAME]"
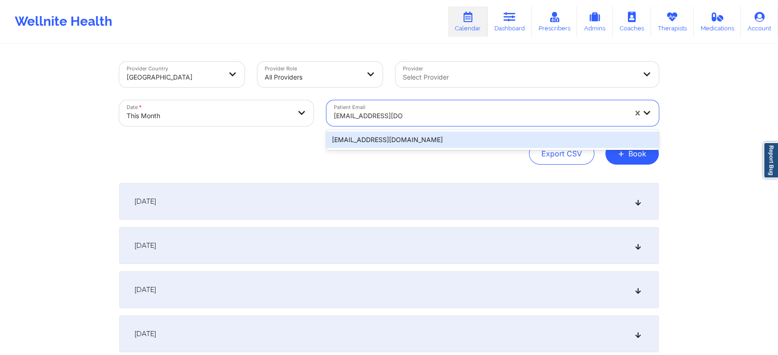
click at [413, 139] on div "[EMAIL_ADDRESS][DOMAIN_NAME]" at bounding box center [492, 140] width 332 height 17
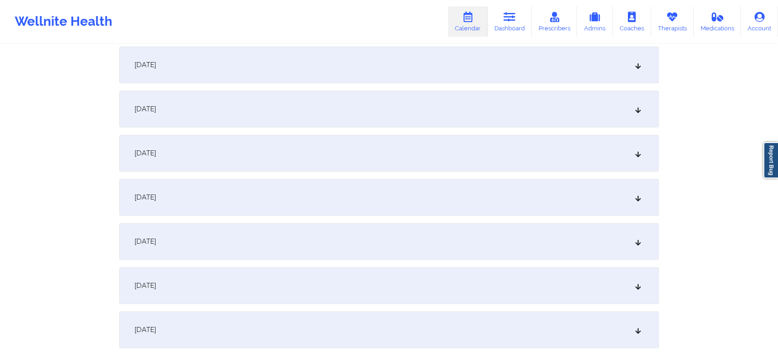
scroll to position [423, 0]
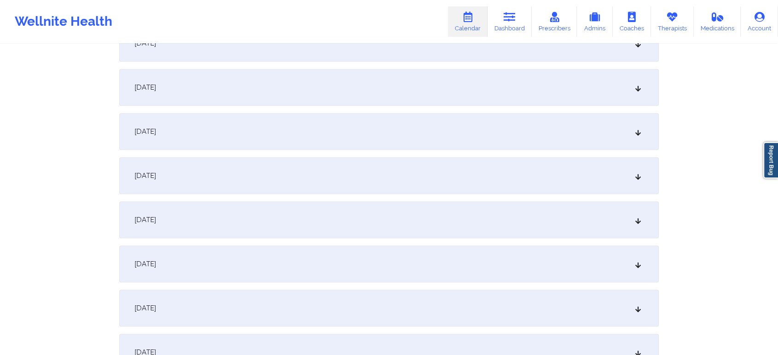
click at [475, 174] on div "[DATE]" at bounding box center [388, 175] width 539 height 37
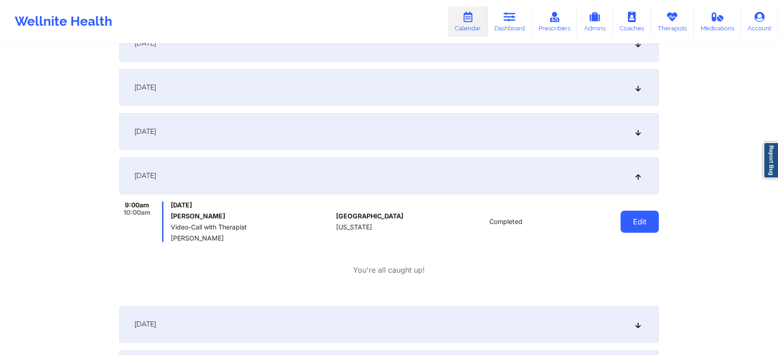
click at [640, 220] on button "Edit" at bounding box center [639, 222] width 38 height 22
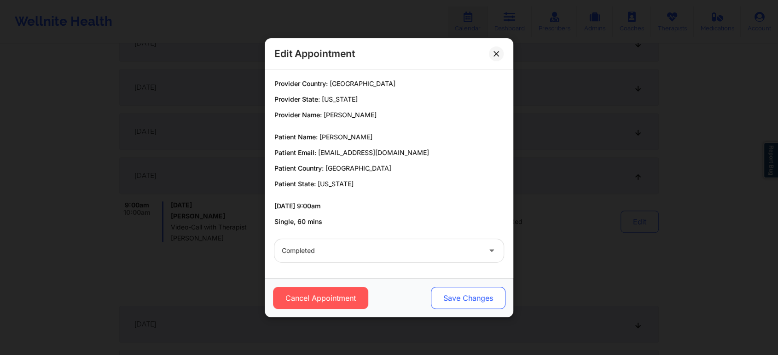
click at [453, 300] on button "Save Changes" at bounding box center [468, 298] width 75 height 22
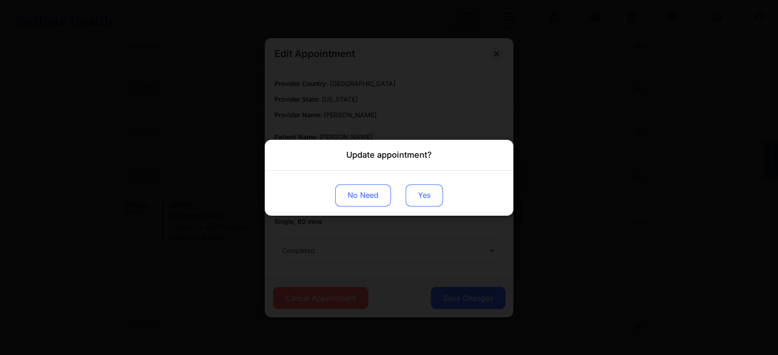
click at [423, 202] on button "Yes" at bounding box center [424, 195] width 37 height 22
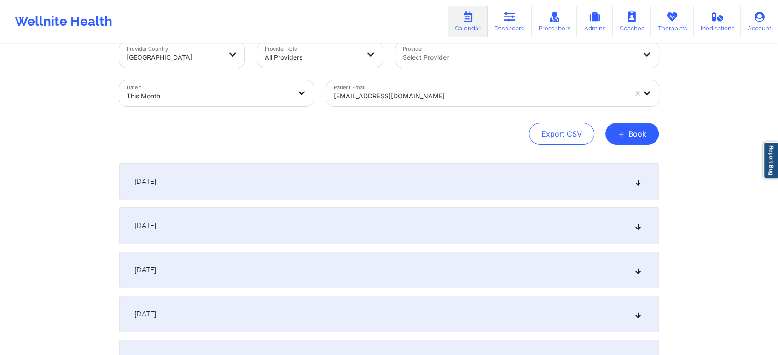
scroll to position [0, 0]
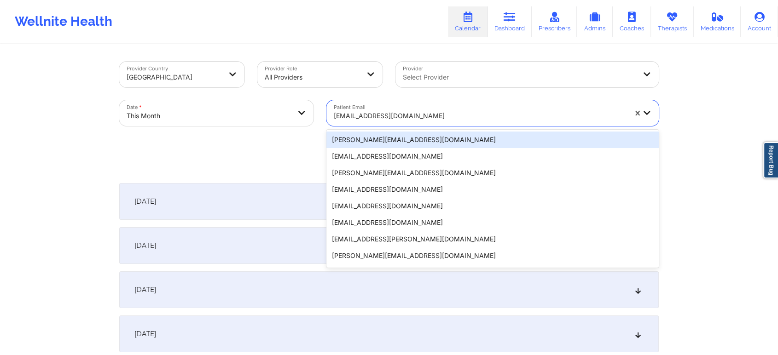
click at [412, 111] on div at bounding box center [480, 115] width 293 height 11
type input "[EMAIL_ADDRESS][DOMAIN_NAME]"
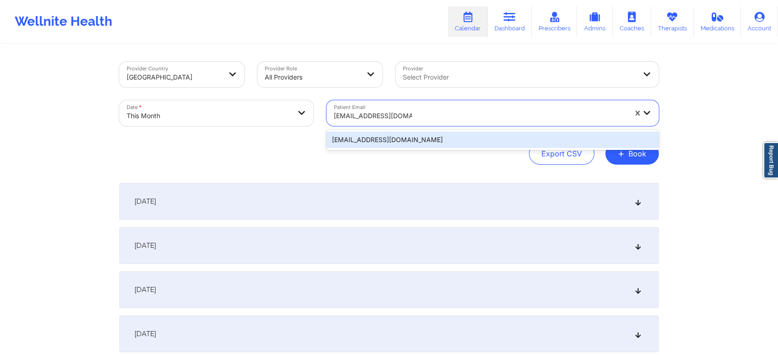
click at [409, 141] on div "[EMAIL_ADDRESS][DOMAIN_NAME]" at bounding box center [492, 140] width 332 height 17
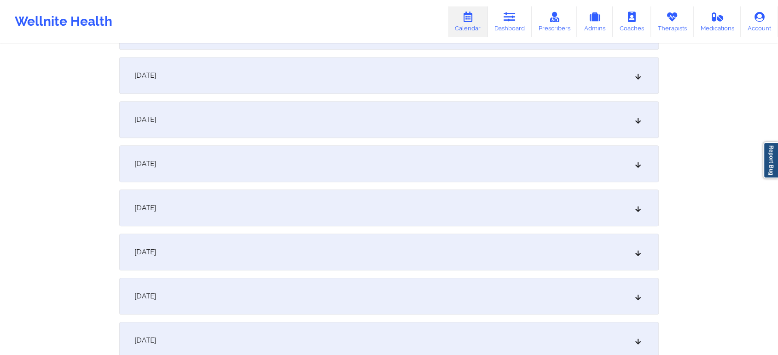
scroll to position [449, 0]
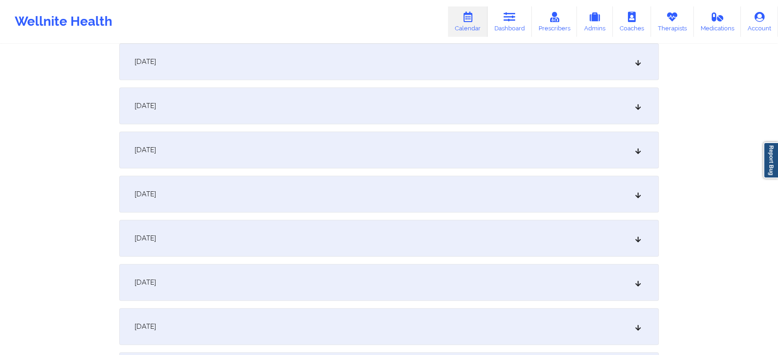
click at [382, 149] on div "[DATE]" at bounding box center [388, 150] width 539 height 37
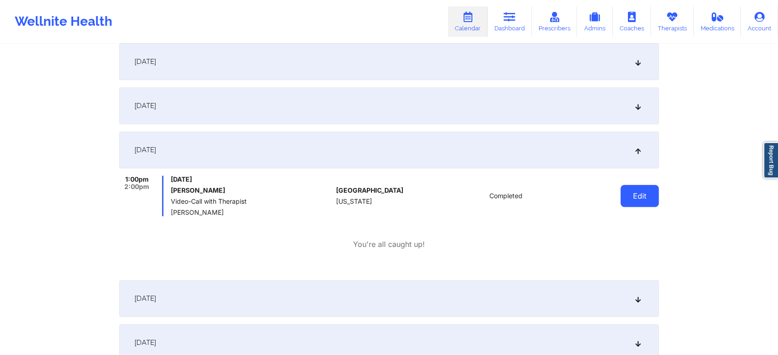
click at [639, 197] on button "Edit" at bounding box center [639, 196] width 38 height 22
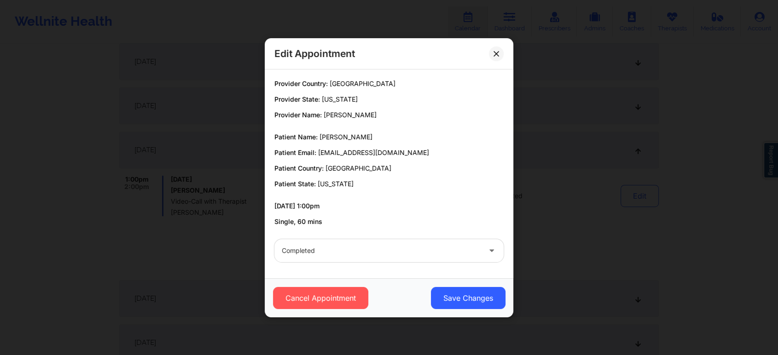
click at [474, 284] on div "Cancel Appointment Save Changes" at bounding box center [389, 297] width 249 height 39
drag, startPoint x: 455, startPoint y: 312, endPoint x: 442, endPoint y: 306, distance: 14.2
click at [442, 306] on div "Cancel Appointment Save Changes" at bounding box center [389, 297] width 249 height 39
click at [442, 306] on button "Save Changes" at bounding box center [468, 298] width 75 height 22
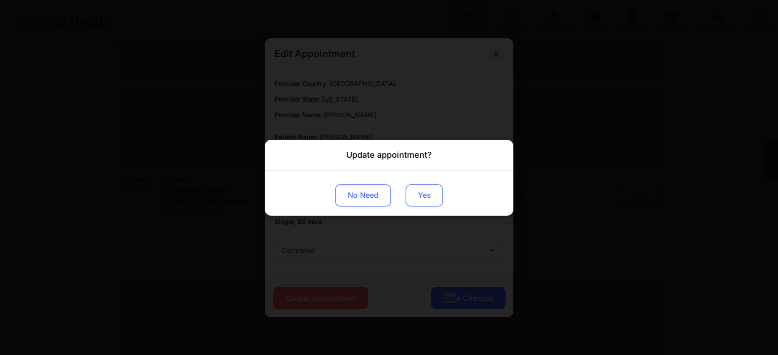
click at [412, 191] on button "Yes" at bounding box center [424, 195] width 37 height 22
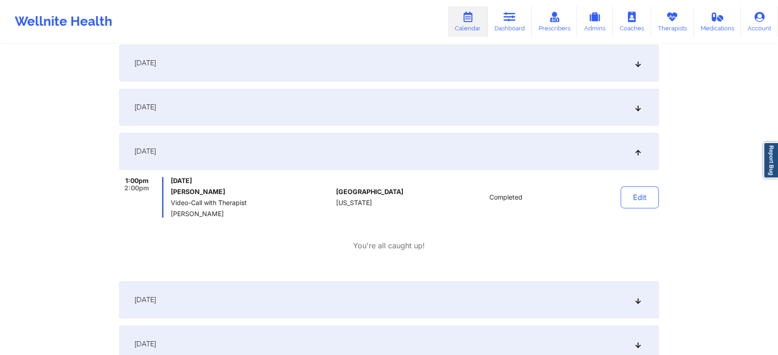
scroll to position [0, 0]
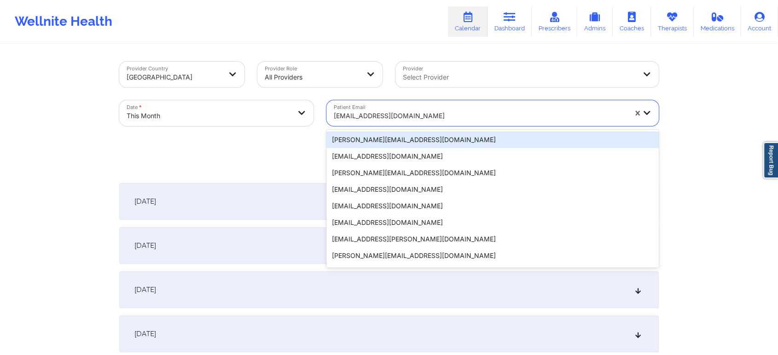
click at [351, 105] on div "[EMAIL_ADDRESS][DOMAIN_NAME]" at bounding box center [476, 113] width 301 height 26
type input "[EMAIL_ADDRESS][DOMAIN_NAME]"
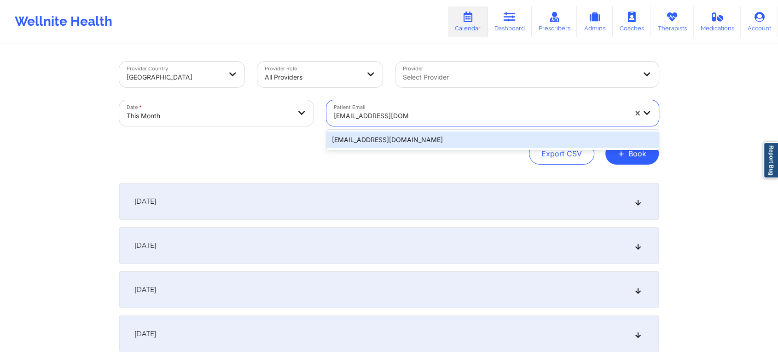
click at [374, 139] on div "[EMAIL_ADDRESS][DOMAIN_NAME]" at bounding box center [492, 140] width 332 height 17
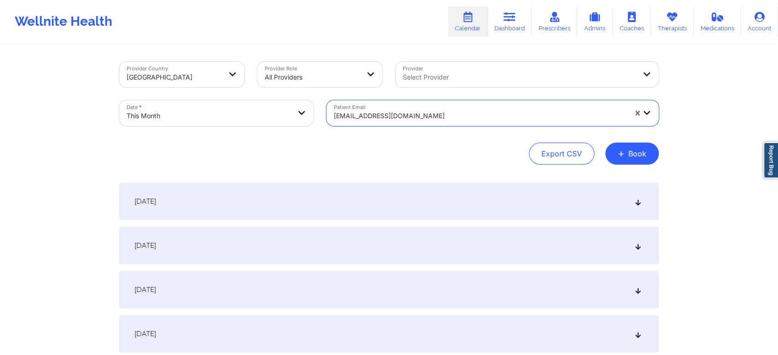
scroll to position [501, 0]
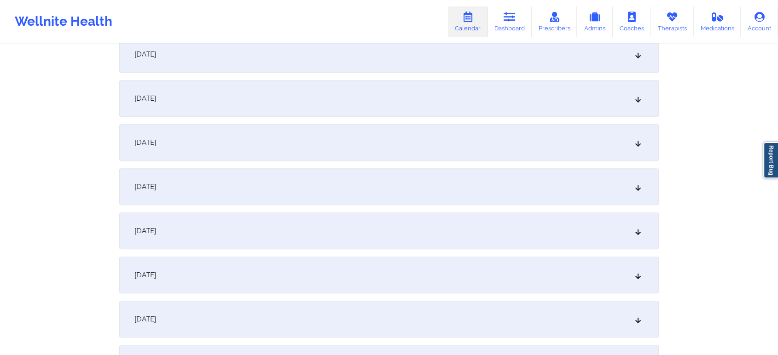
click at [333, 87] on div "[DATE]" at bounding box center [388, 98] width 539 height 37
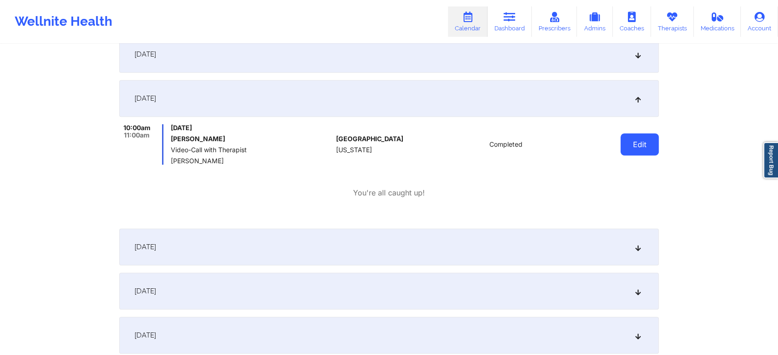
click at [638, 142] on button "Edit" at bounding box center [639, 144] width 38 height 22
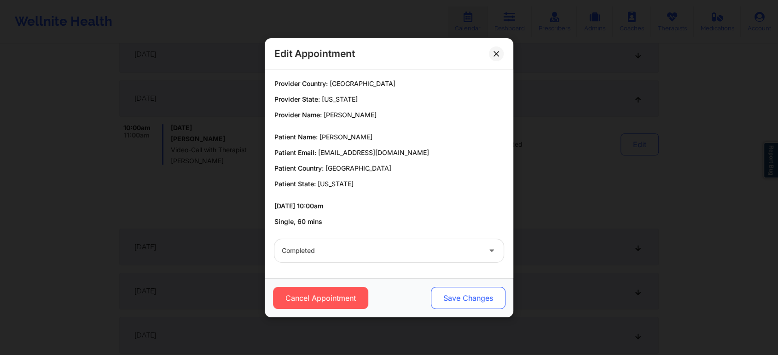
click at [460, 294] on button "Save Changes" at bounding box center [468, 298] width 75 height 22
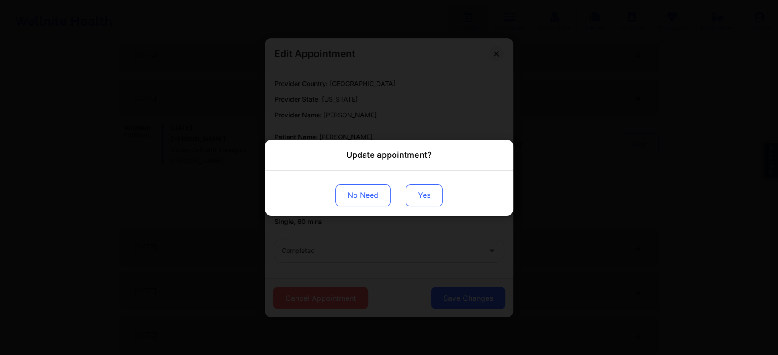
click at [424, 198] on button "Yes" at bounding box center [424, 195] width 37 height 22
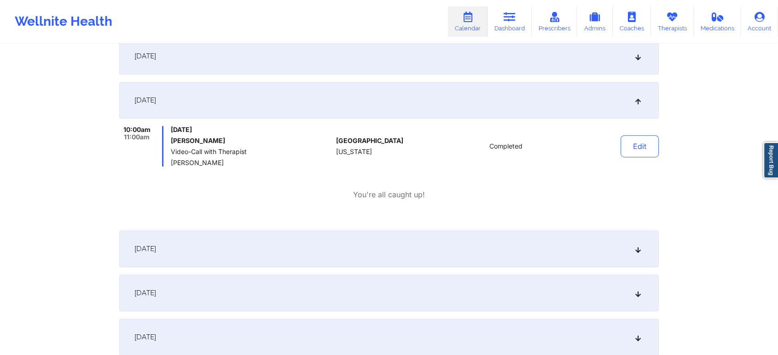
scroll to position [0, 0]
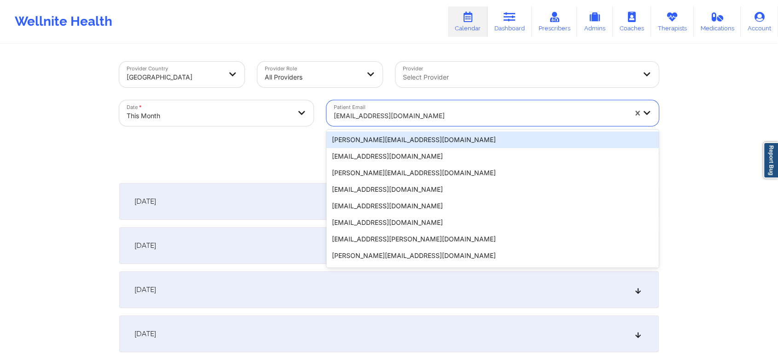
click at [400, 103] on div "[EMAIL_ADDRESS][DOMAIN_NAME]" at bounding box center [476, 113] width 301 height 26
type input "[EMAIL_ADDRESS][DOMAIN_NAME]"
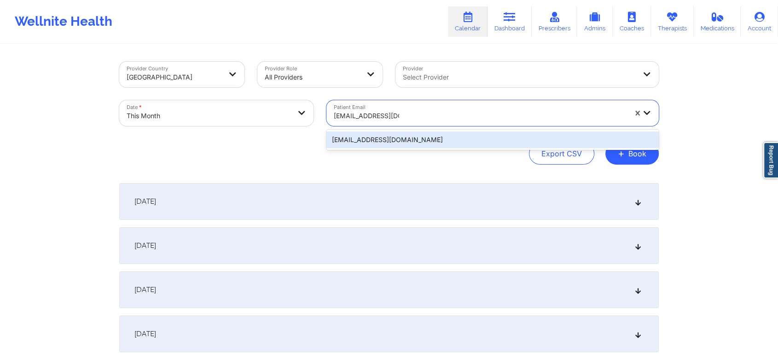
click at [426, 132] on div "[EMAIL_ADDRESS][DOMAIN_NAME]" at bounding box center [492, 140] width 332 height 17
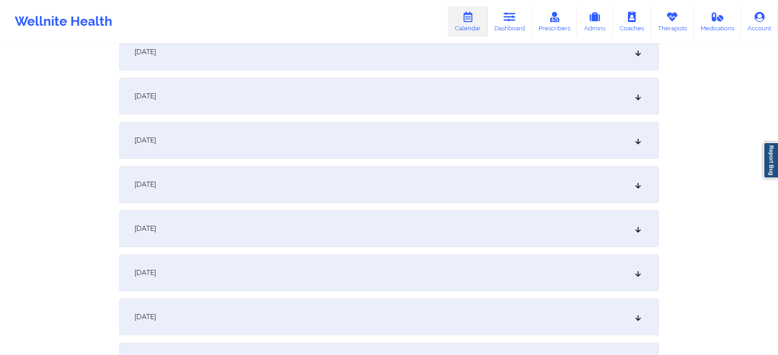
scroll to position [392, 0]
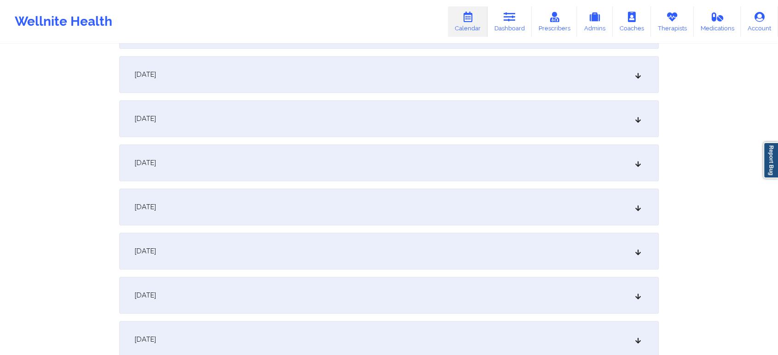
click at [447, 208] on div "[DATE]" at bounding box center [388, 207] width 539 height 37
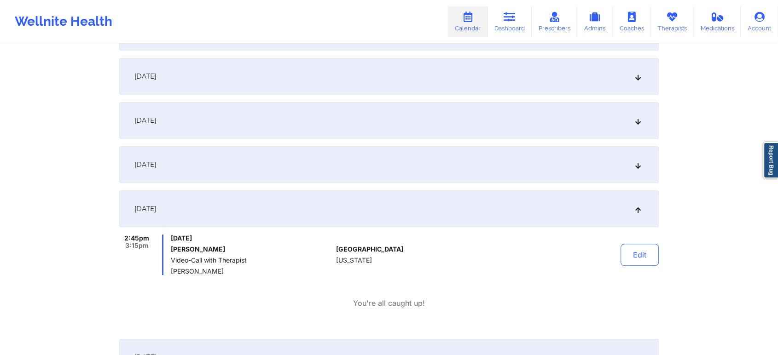
scroll to position [0, 0]
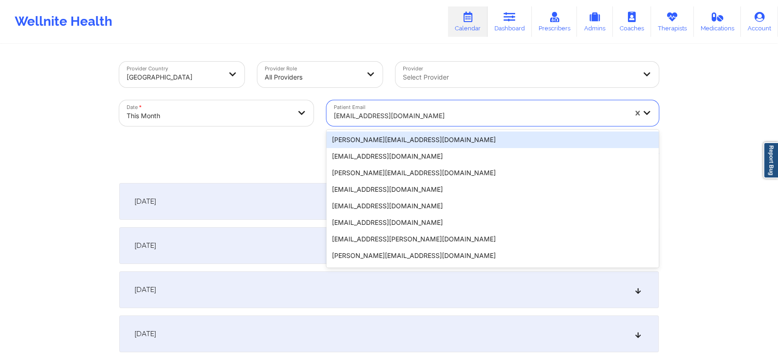
click at [391, 109] on div "[EMAIL_ADDRESS][DOMAIN_NAME]" at bounding box center [480, 116] width 293 height 20
type input "[EMAIL_ADDRESS][DOMAIN_NAME]"
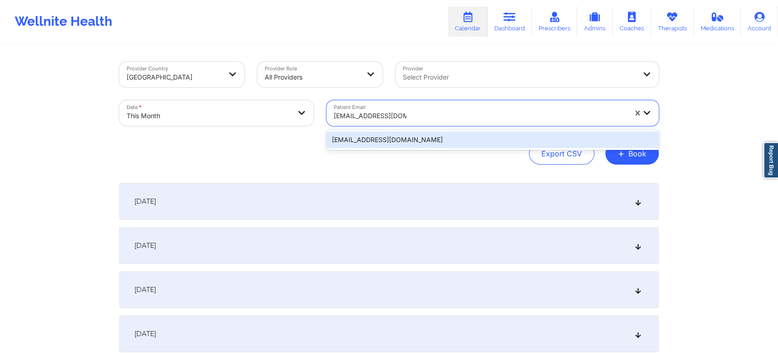
click at [401, 143] on div "[EMAIL_ADDRESS][DOMAIN_NAME]" at bounding box center [492, 140] width 332 height 17
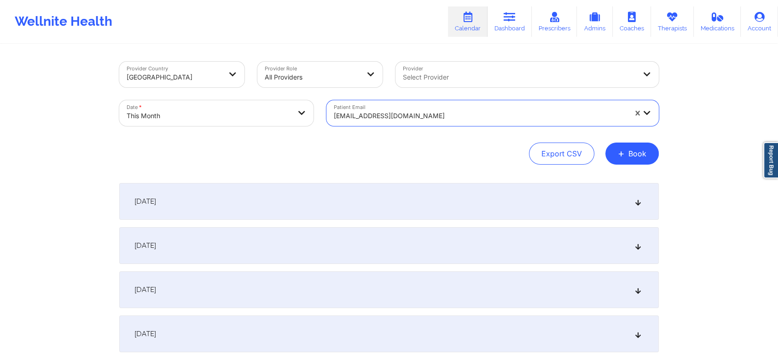
scroll to position [464, 0]
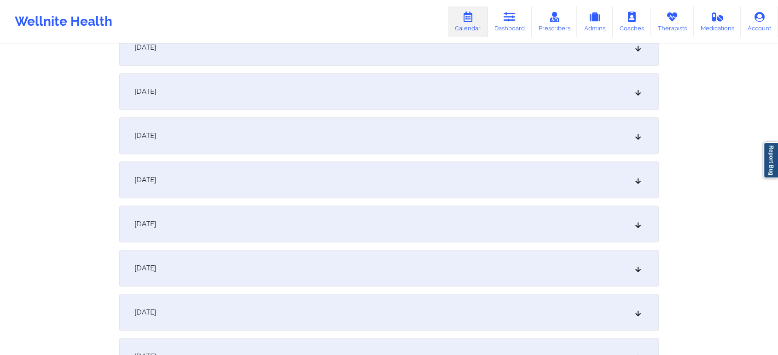
click at [368, 152] on div "[DATE]" at bounding box center [388, 135] width 539 height 37
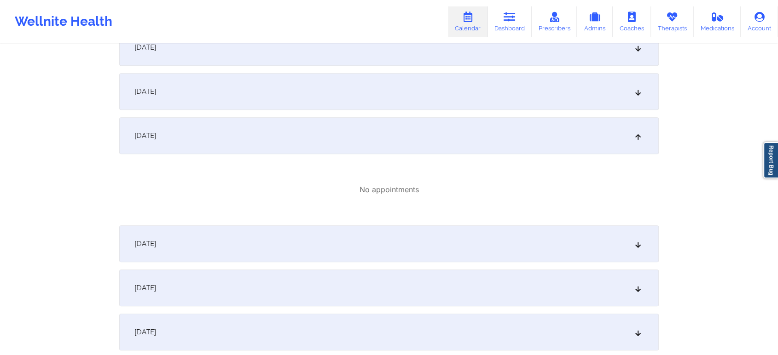
scroll to position [0, 0]
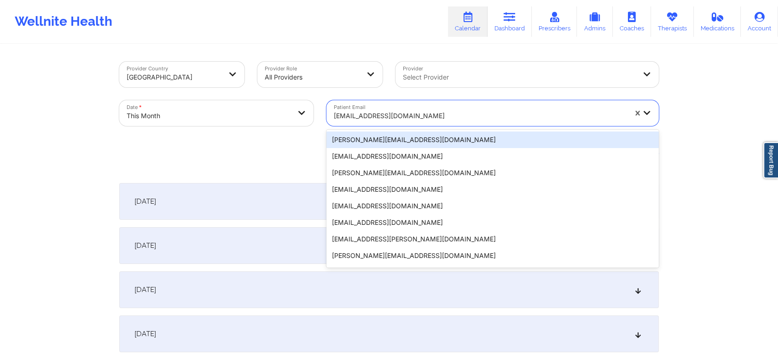
click at [359, 124] on div "[EMAIL_ADDRESS][DOMAIN_NAME]" at bounding box center [480, 116] width 293 height 20
type input "[EMAIL_ADDRESS][DOMAIN_NAME]"
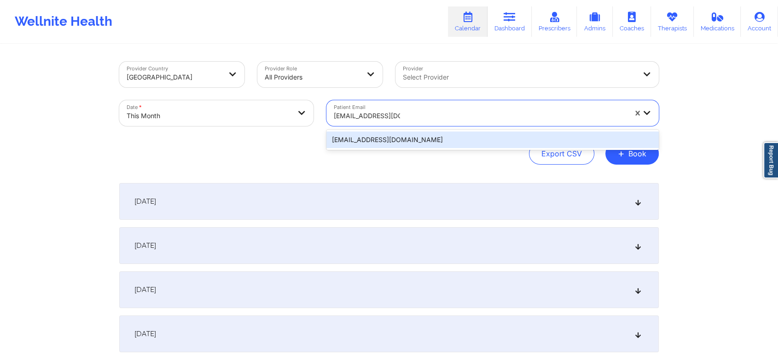
click at [379, 135] on div "[EMAIL_ADDRESS][DOMAIN_NAME]" at bounding box center [492, 140] width 332 height 17
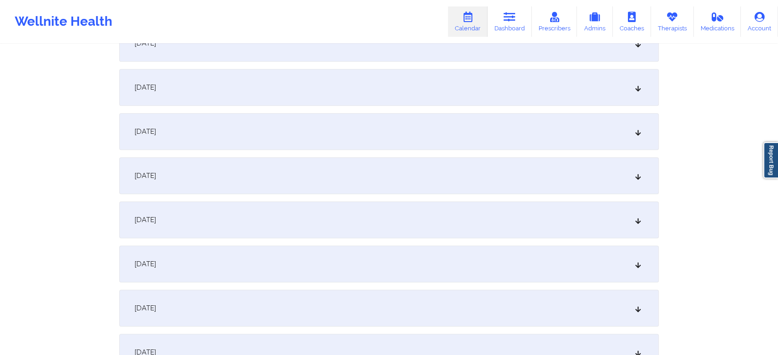
scroll to position [430, 0]
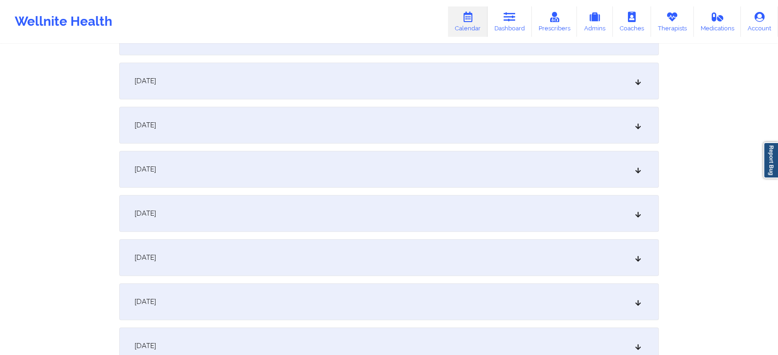
drag, startPoint x: 395, startPoint y: 196, endPoint x: 415, endPoint y: 173, distance: 30.0
click at [415, 173] on div "[DATE]" at bounding box center [388, 169] width 539 height 37
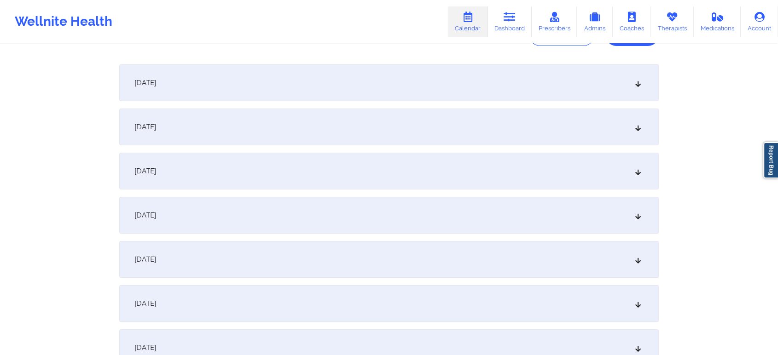
scroll to position [0, 0]
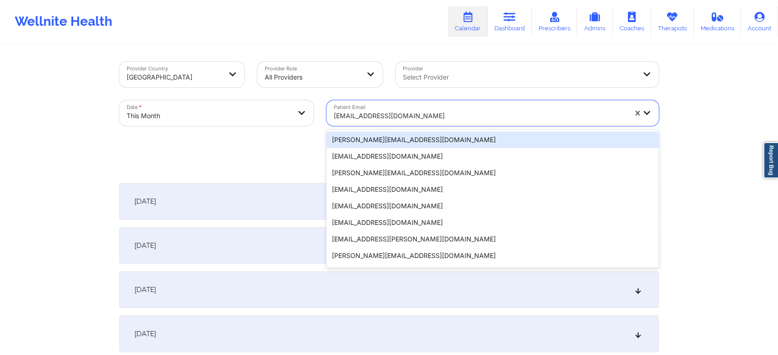
click at [404, 110] on div at bounding box center [480, 115] width 293 height 11
type input "[EMAIL_ADDRESS][DOMAIN_NAME]"
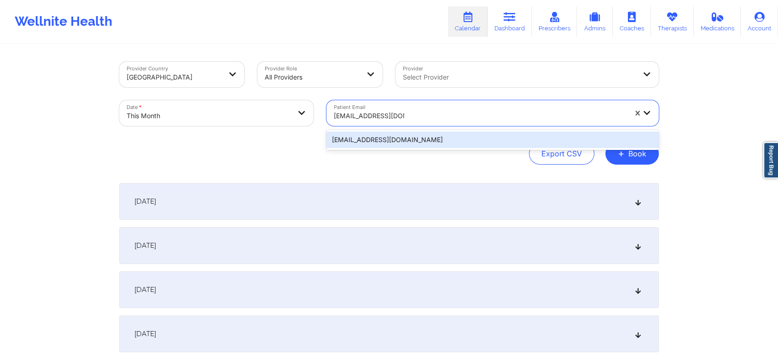
click at [413, 141] on div "[EMAIL_ADDRESS][DOMAIN_NAME]" at bounding box center [492, 140] width 332 height 17
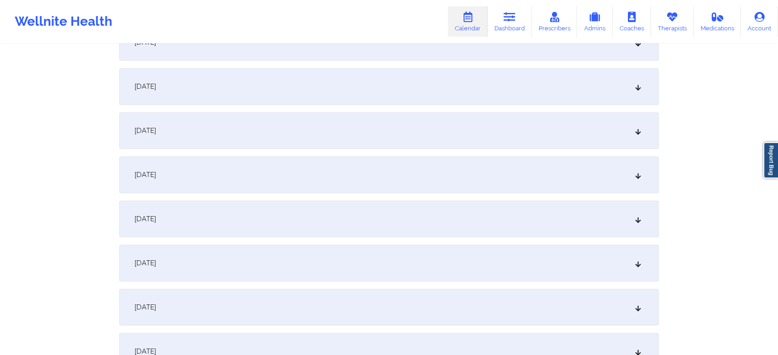
scroll to position [486, 0]
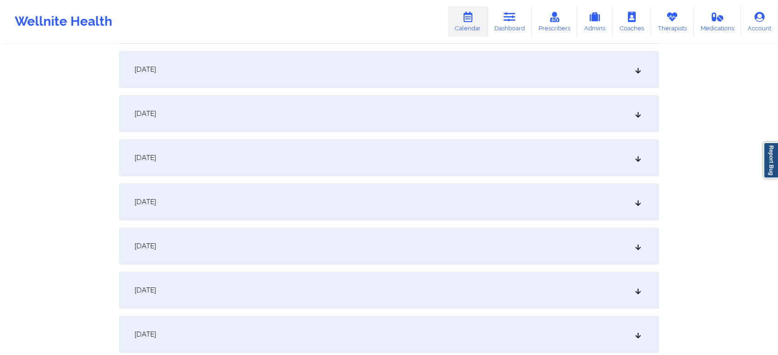
click at [464, 117] on div "[DATE]" at bounding box center [388, 113] width 539 height 37
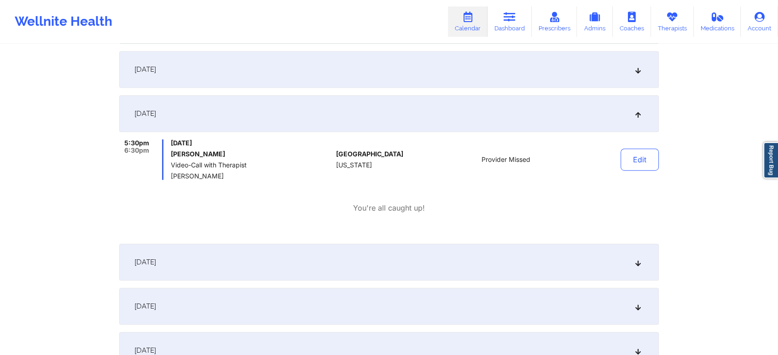
scroll to position [0, 0]
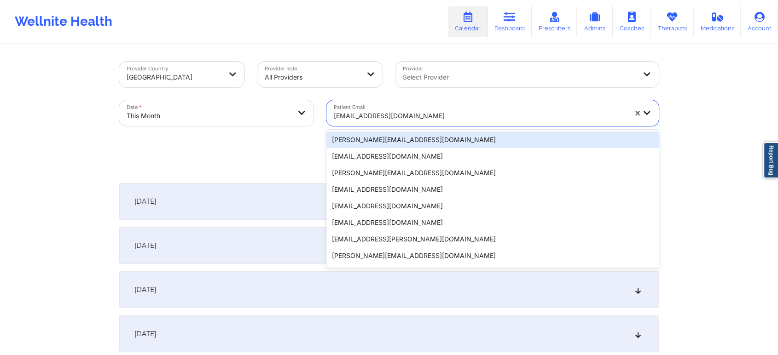
click at [348, 123] on div "[EMAIL_ADDRESS][DOMAIN_NAME]" at bounding box center [480, 116] width 293 height 20
type input "[EMAIL_ADDRESS][DOMAIN_NAME]"
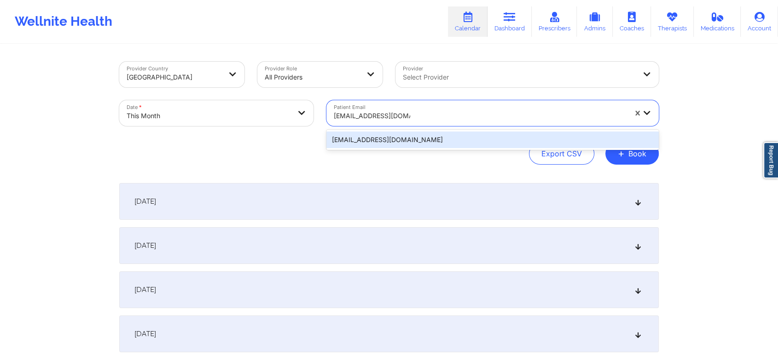
click at [403, 145] on div "[EMAIL_ADDRESS][DOMAIN_NAME]" at bounding box center [492, 140] width 332 height 17
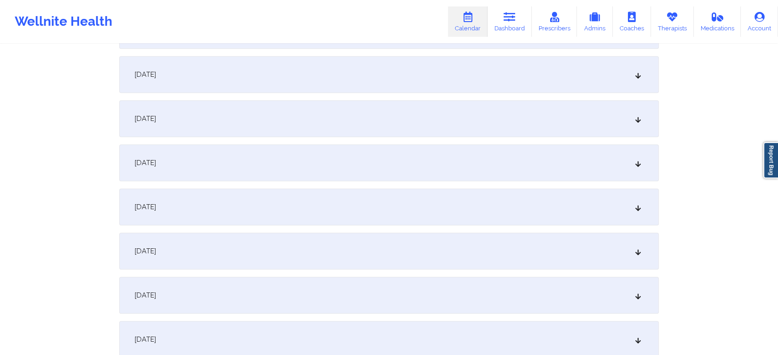
scroll to position [408, 0]
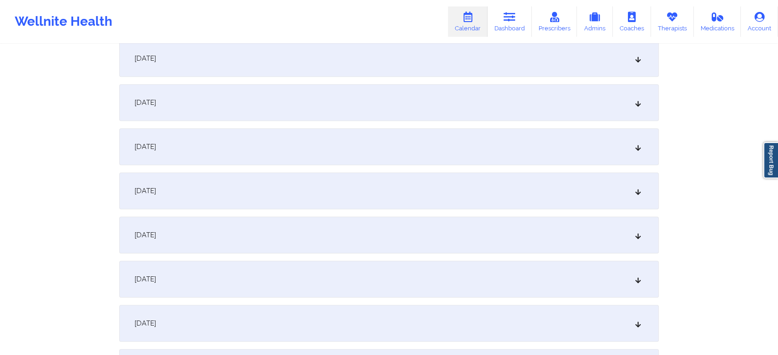
click at [569, 183] on div "[DATE]" at bounding box center [388, 191] width 539 height 37
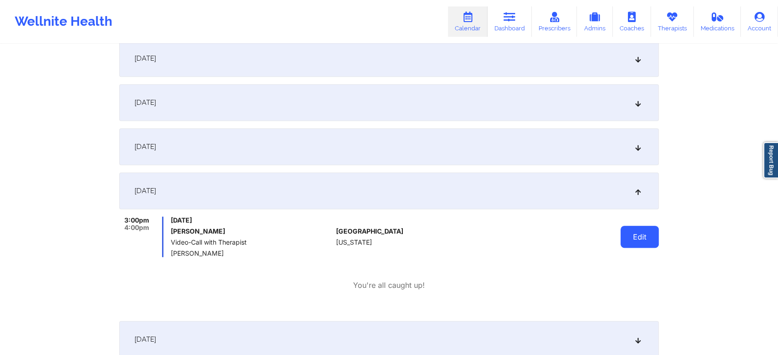
click at [632, 233] on button "Edit" at bounding box center [639, 237] width 38 height 22
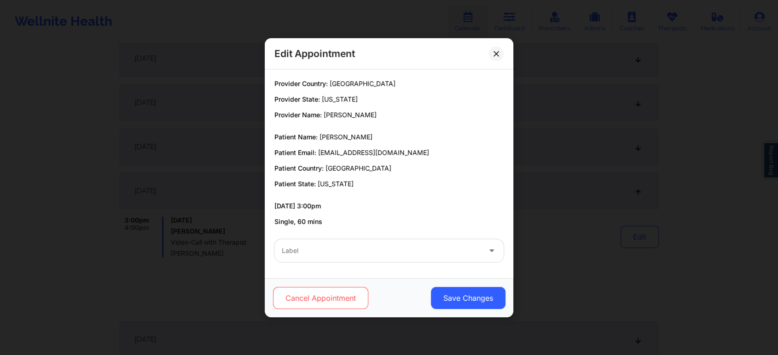
click at [361, 291] on button "Cancel Appointment" at bounding box center [320, 298] width 95 height 22
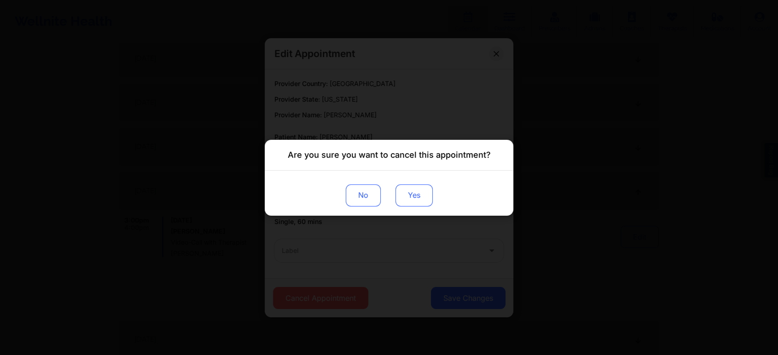
click at [418, 192] on button "Yes" at bounding box center [413, 195] width 37 height 22
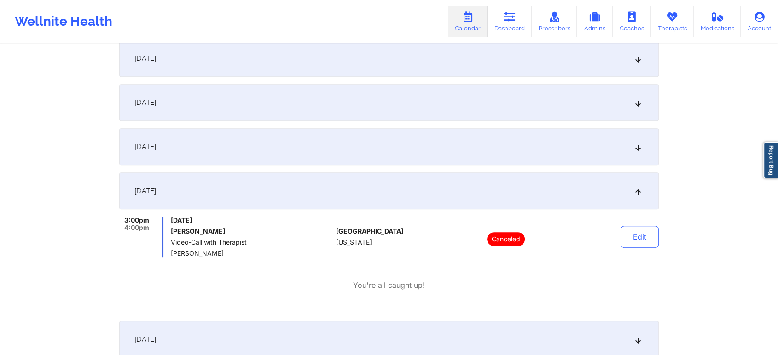
scroll to position [0, 0]
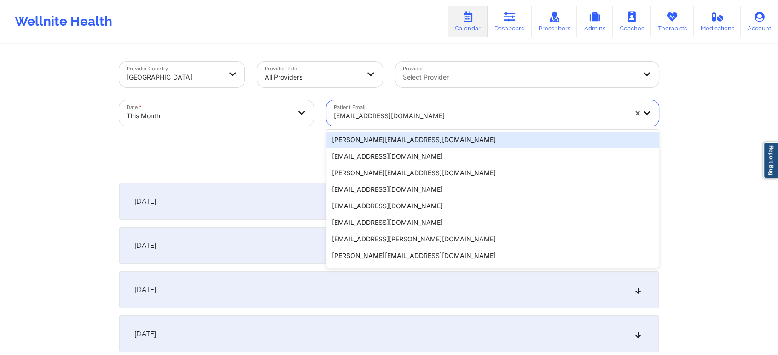
click at [357, 118] on div at bounding box center [480, 115] width 293 height 11
type input "[EMAIL_ADDRESS][DOMAIN_NAME]"
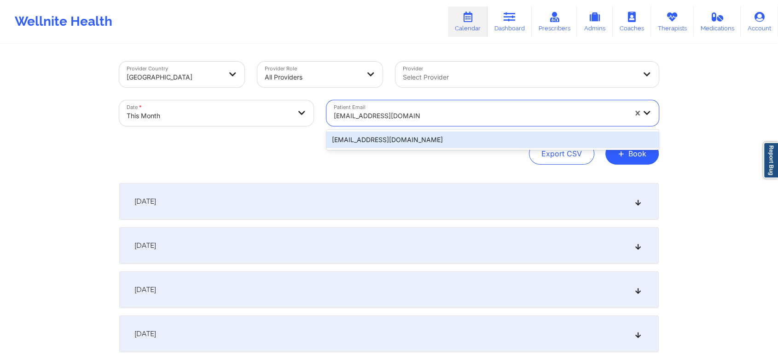
click at [418, 140] on div "[EMAIL_ADDRESS][DOMAIN_NAME]" at bounding box center [492, 140] width 332 height 17
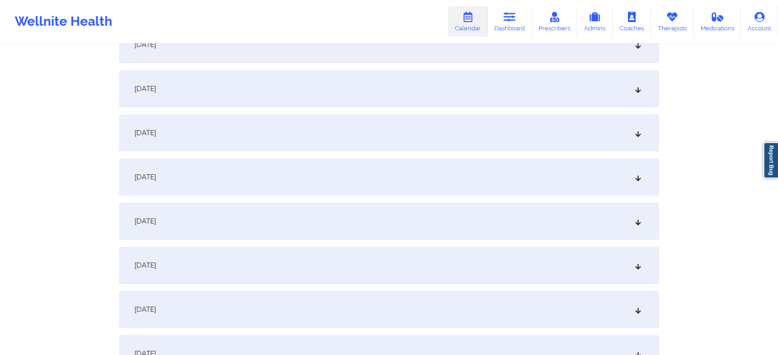
scroll to position [426, 0]
click at [565, 166] on div "[DATE]" at bounding box center [388, 173] width 539 height 37
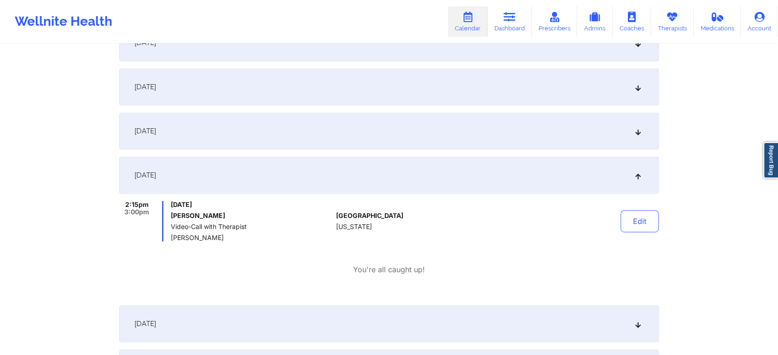
scroll to position [0, 0]
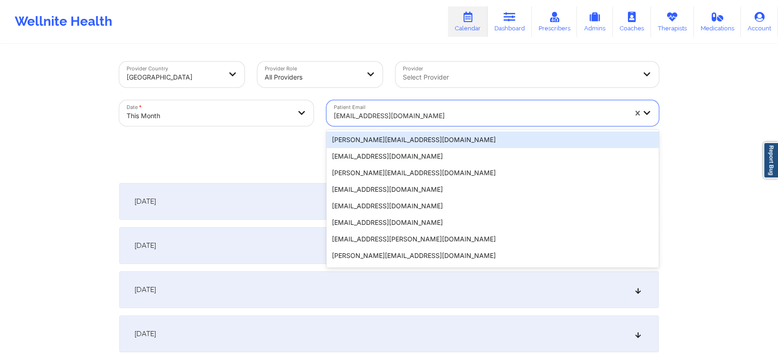
click at [382, 112] on div at bounding box center [480, 115] width 293 height 11
type input "[EMAIL_ADDRESS][DOMAIN_NAME]"
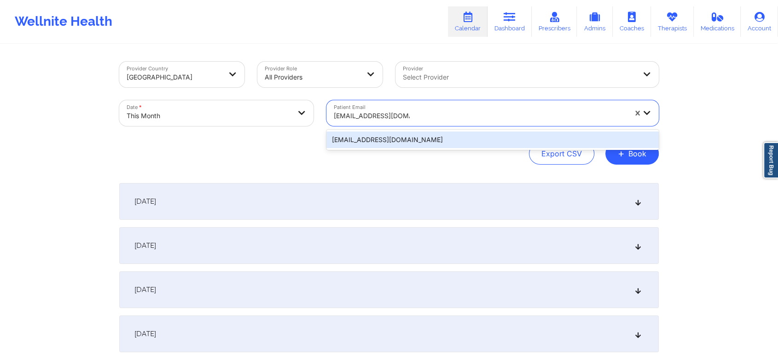
click at [398, 146] on div "[EMAIL_ADDRESS][DOMAIN_NAME]" at bounding box center [492, 140] width 332 height 17
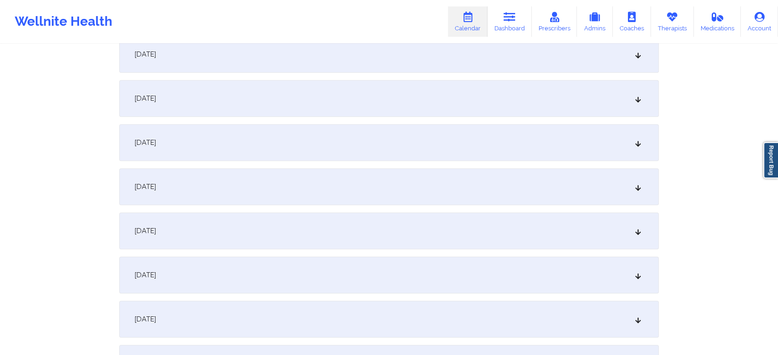
scroll to position [416, 0]
click at [444, 197] on div "[DATE]" at bounding box center [388, 183] width 539 height 37
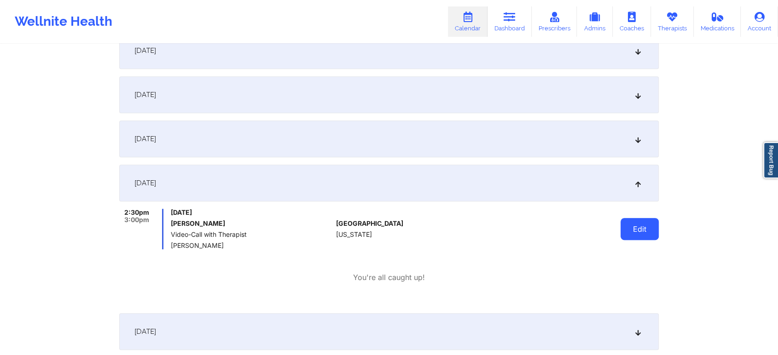
click at [648, 238] on button "Edit" at bounding box center [639, 229] width 38 height 22
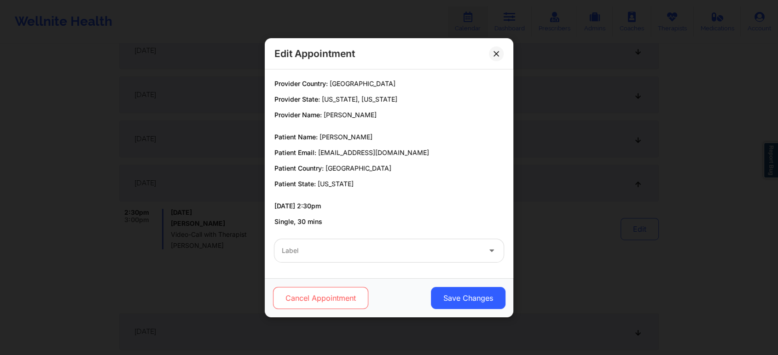
click at [312, 297] on button "Cancel Appointment" at bounding box center [320, 298] width 95 height 22
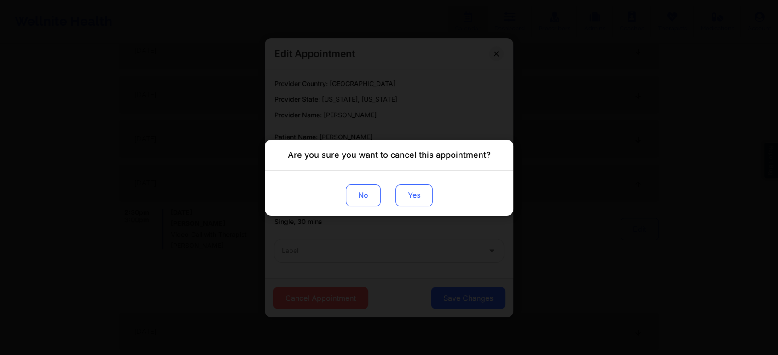
click at [420, 199] on button "Yes" at bounding box center [413, 195] width 37 height 22
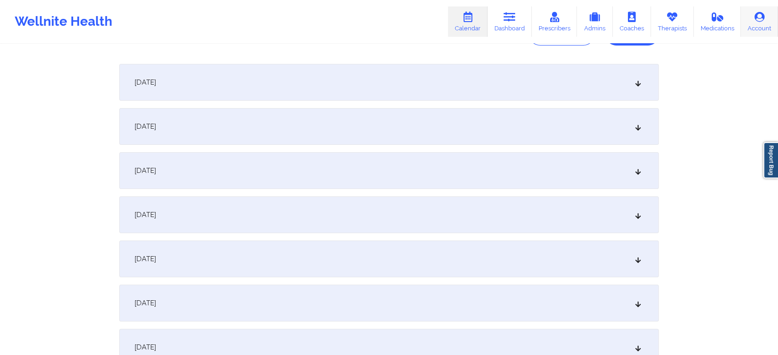
scroll to position [0, 0]
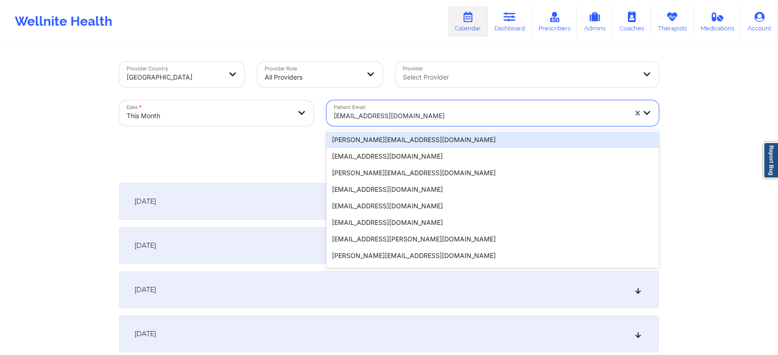
click at [363, 114] on div at bounding box center [480, 115] width 293 height 11
type input "[PERSON_NAME][EMAIL_ADDRESS][PERSON_NAME][PERSON_NAME][DOMAIN_NAME]"
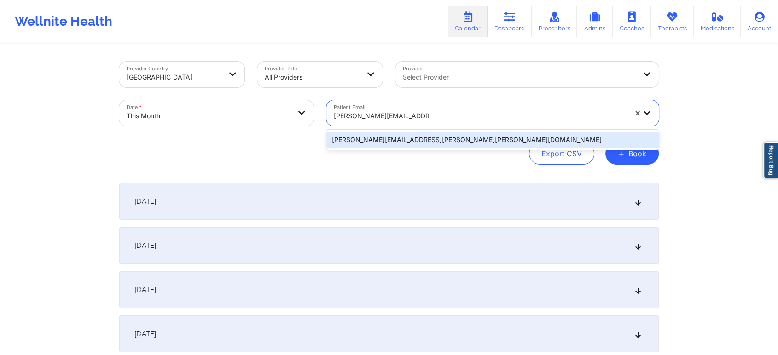
click at [396, 132] on div "[PERSON_NAME][EMAIL_ADDRESS][PERSON_NAME][PERSON_NAME][DOMAIN_NAME]" at bounding box center [492, 140] width 332 height 17
click at [396, 132] on div "Patient Email 1 result available for search term [PERSON_NAME][EMAIL_ADDRESS][P…" at bounding box center [492, 113] width 345 height 39
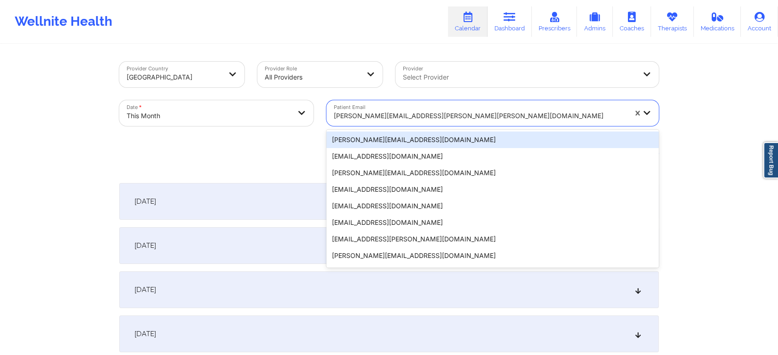
click at [479, 101] on div "[PERSON_NAME][EMAIL_ADDRESS][PERSON_NAME][PERSON_NAME][DOMAIN_NAME]" at bounding box center [476, 113] width 301 height 26
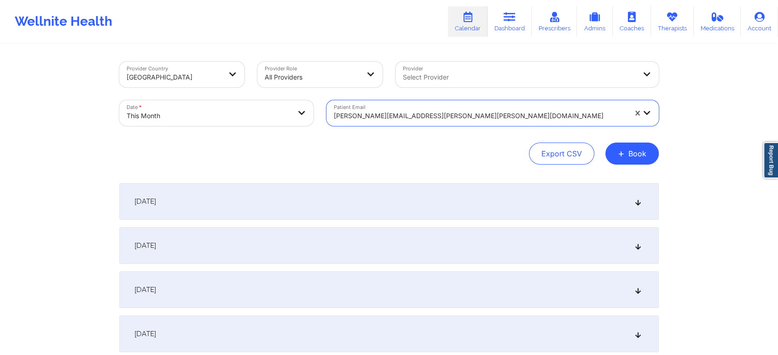
click at [397, 124] on div "[PERSON_NAME][EMAIL_ADDRESS][PERSON_NAME][PERSON_NAME][DOMAIN_NAME]" at bounding box center [480, 116] width 293 height 20
type input "[PERSON_NAME][EMAIL_ADDRESS][PERSON_NAME][PERSON_NAME][DOMAIN_NAME]"
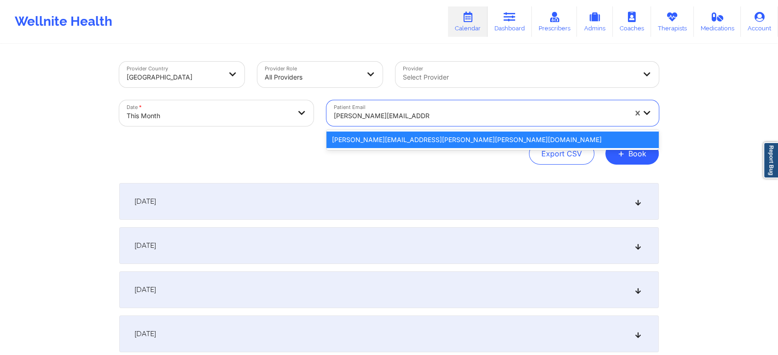
click at [398, 139] on div "[PERSON_NAME][EMAIL_ADDRESS][PERSON_NAME][PERSON_NAME][DOMAIN_NAME]" at bounding box center [492, 140] width 332 height 17
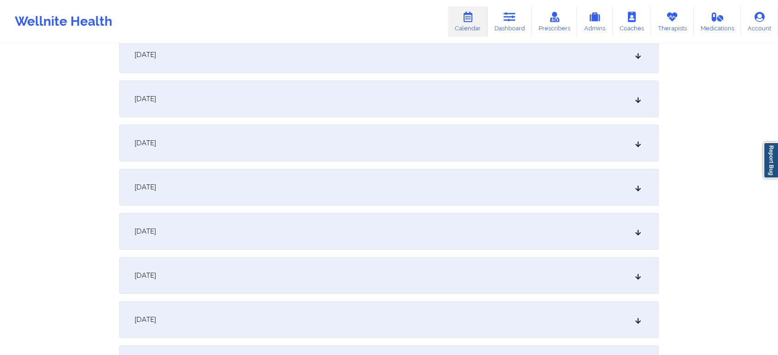
scroll to position [467, 0]
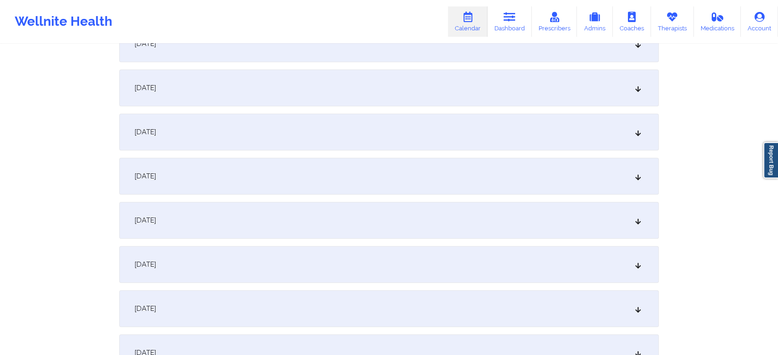
click at [371, 141] on div "[DATE]" at bounding box center [388, 132] width 539 height 37
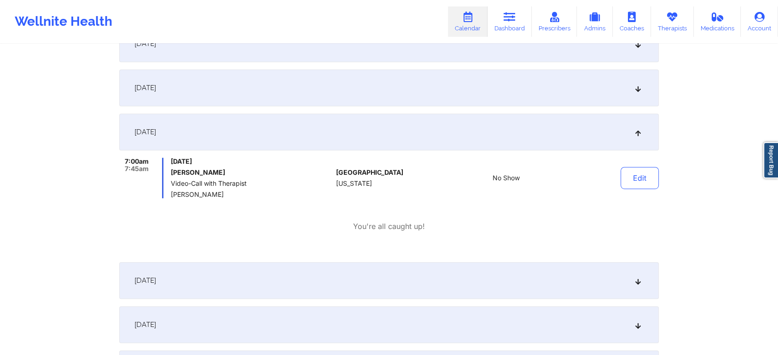
scroll to position [0, 0]
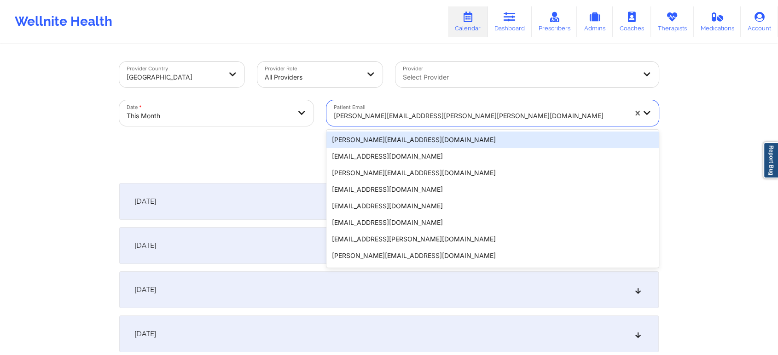
click at [401, 123] on div "[PERSON_NAME][EMAIL_ADDRESS][PERSON_NAME][PERSON_NAME][DOMAIN_NAME]" at bounding box center [480, 116] width 293 height 20
type input "[EMAIL_ADDRESS][DOMAIN_NAME]"
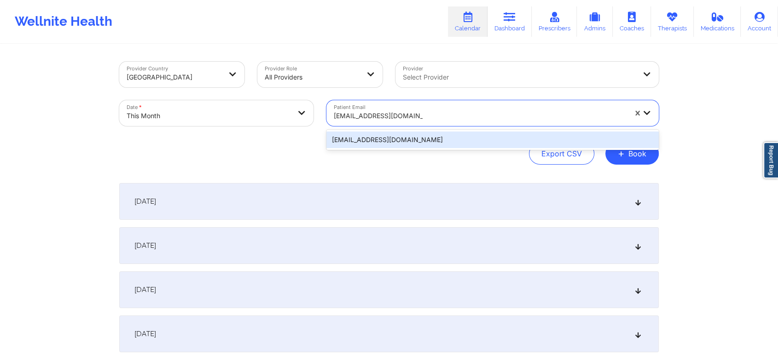
click at [416, 137] on div "[EMAIL_ADDRESS][DOMAIN_NAME]" at bounding box center [492, 140] width 332 height 17
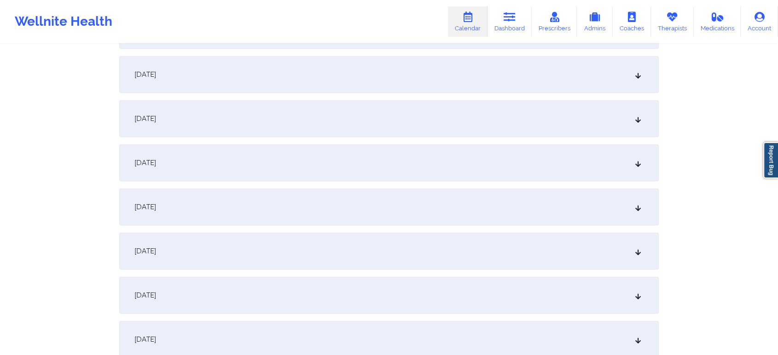
scroll to position [396, 0]
click at [421, 202] on div "[DATE]" at bounding box center [388, 203] width 539 height 37
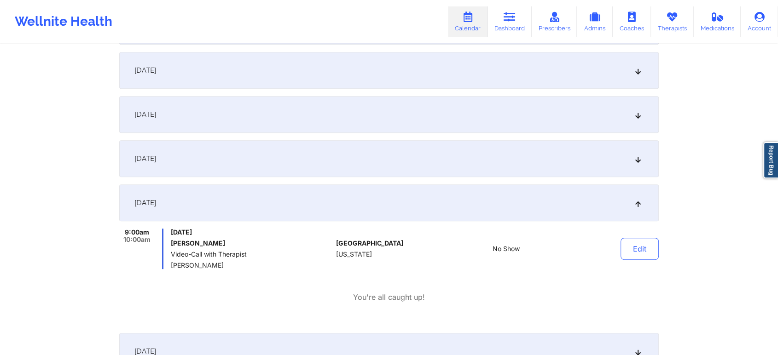
scroll to position [0, 0]
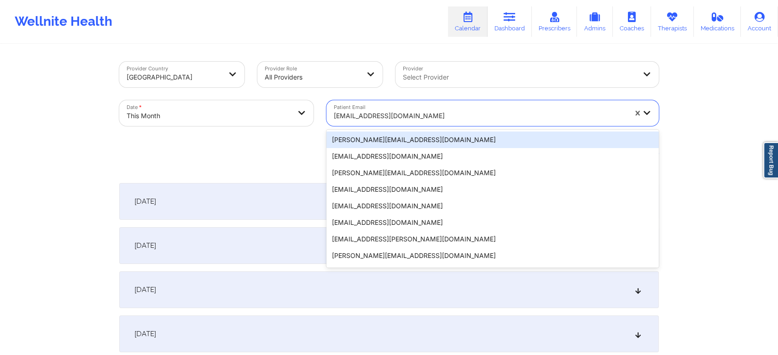
click at [389, 108] on div "[EMAIL_ADDRESS][DOMAIN_NAME]" at bounding box center [480, 116] width 293 height 20
type input "[EMAIL_ADDRESS][DOMAIN_NAME]"
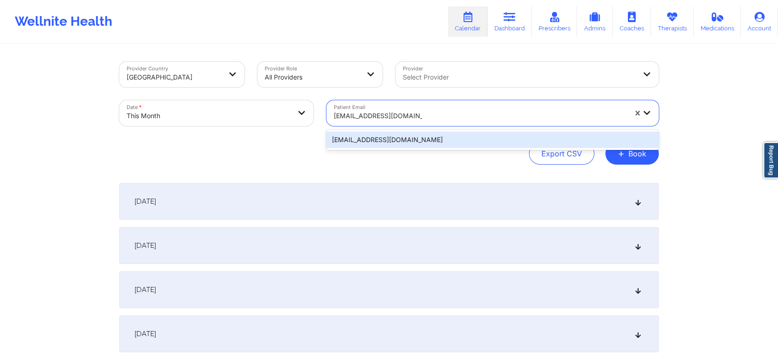
click at [431, 141] on div "[EMAIL_ADDRESS][DOMAIN_NAME]" at bounding box center [492, 140] width 332 height 17
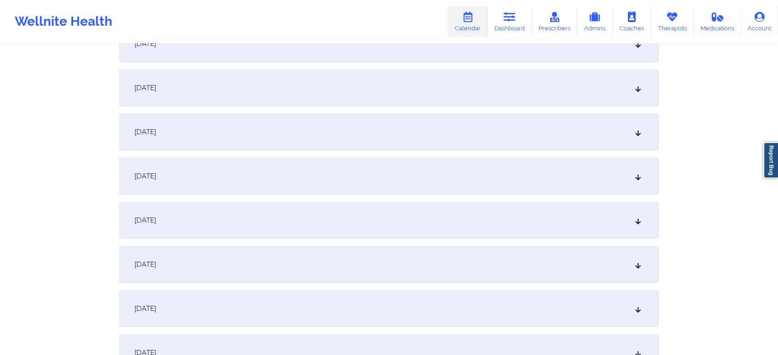
scroll to position [469, 0]
click at [338, 133] on div "[DATE]" at bounding box center [388, 130] width 539 height 37
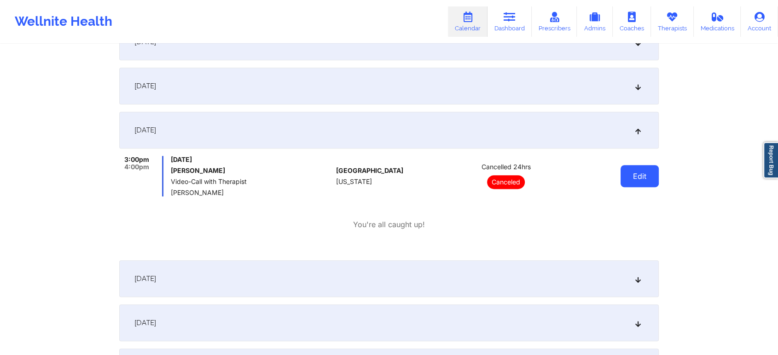
click at [626, 180] on button "Edit" at bounding box center [639, 176] width 38 height 22
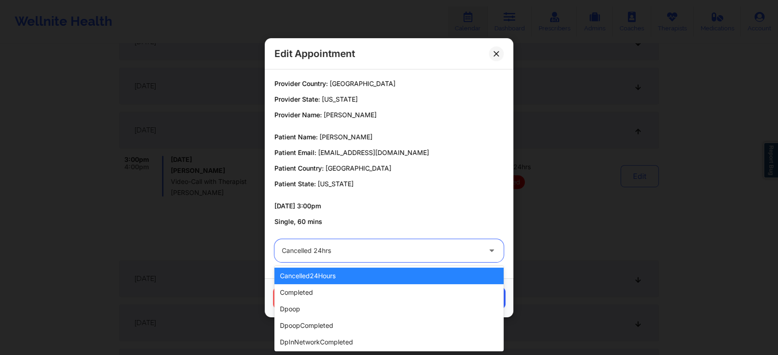
click at [368, 245] on div at bounding box center [381, 250] width 199 height 11
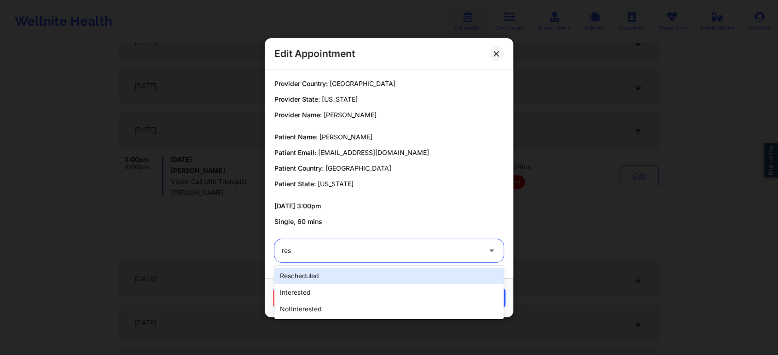
type input "resc"
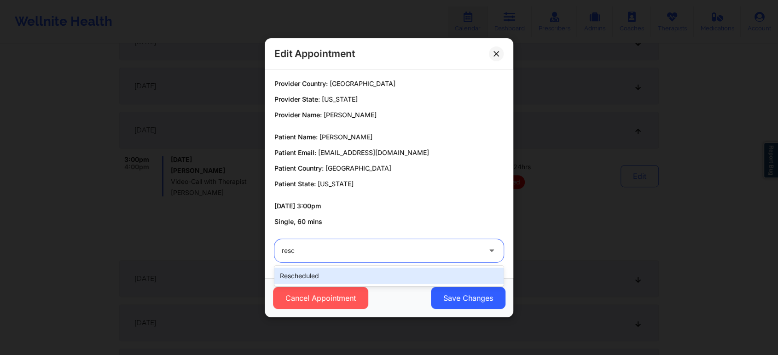
click at [341, 273] on div "rescheduled" at bounding box center [388, 276] width 229 height 17
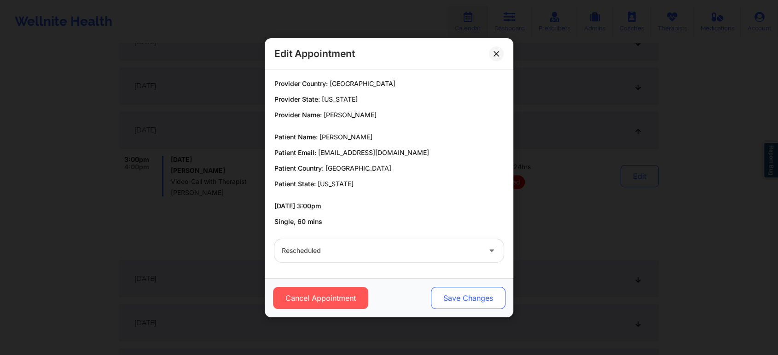
click at [467, 292] on button "Save Changes" at bounding box center [468, 298] width 75 height 22
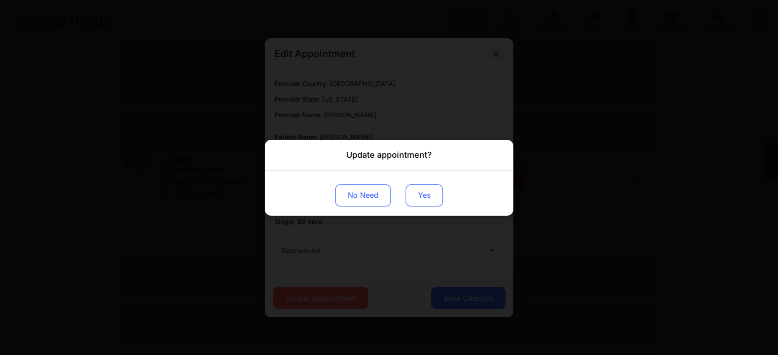
click at [426, 201] on button "Yes" at bounding box center [424, 195] width 37 height 22
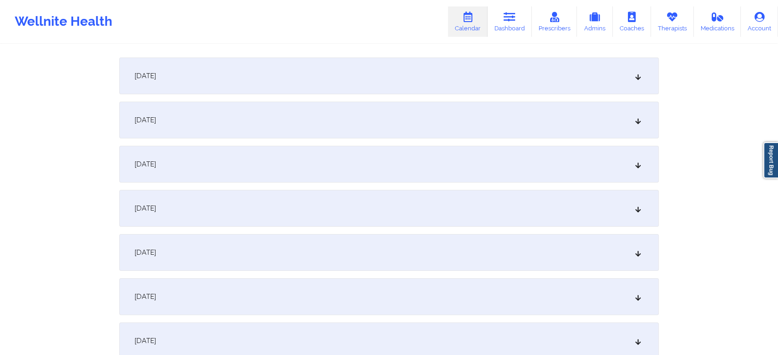
scroll to position [0, 0]
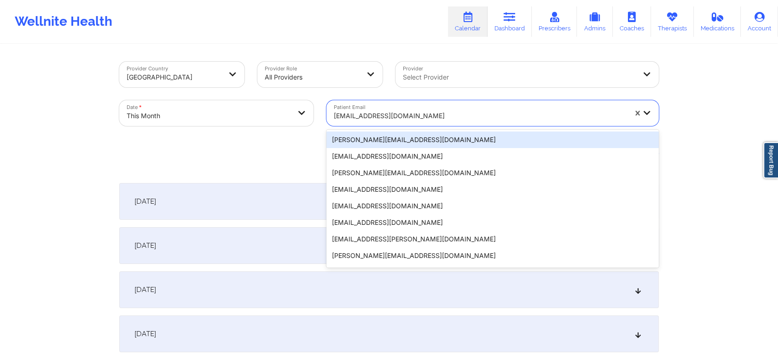
click at [386, 118] on div at bounding box center [480, 115] width 293 height 11
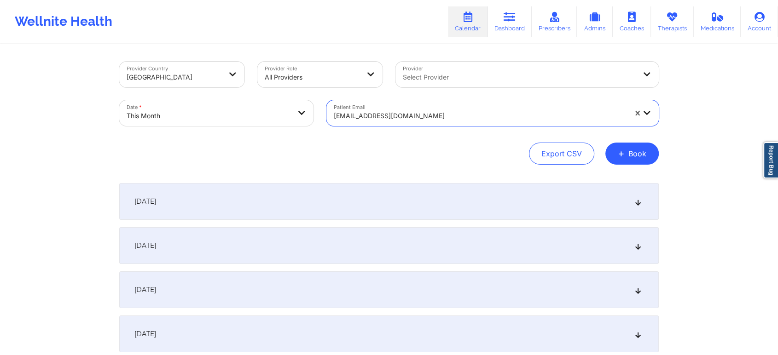
click at [386, 118] on div at bounding box center [480, 115] width 293 height 11
type input "[PERSON_NAME][EMAIL_ADDRESS][PERSON_NAME][DOMAIN_NAME]"
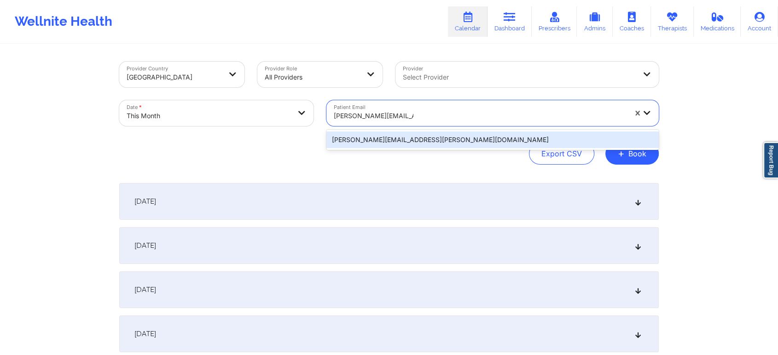
click at [406, 134] on div "[PERSON_NAME][EMAIL_ADDRESS][PERSON_NAME][DOMAIN_NAME]" at bounding box center [492, 140] width 332 height 17
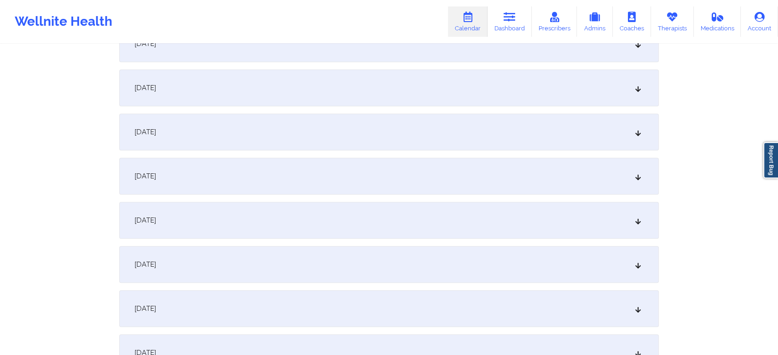
scroll to position [406, 0]
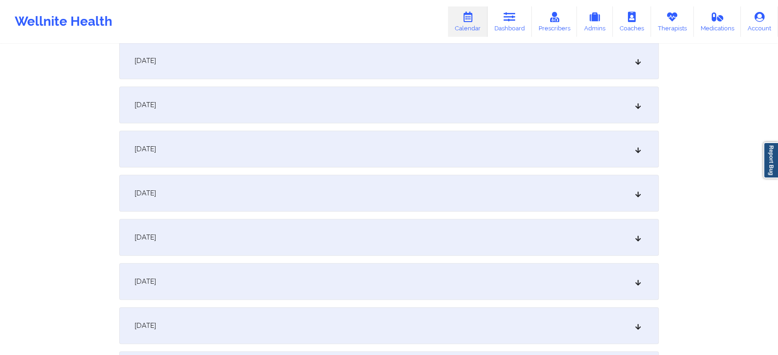
click at [449, 204] on div "[DATE]" at bounding box center [388, 193] width 539 height 37
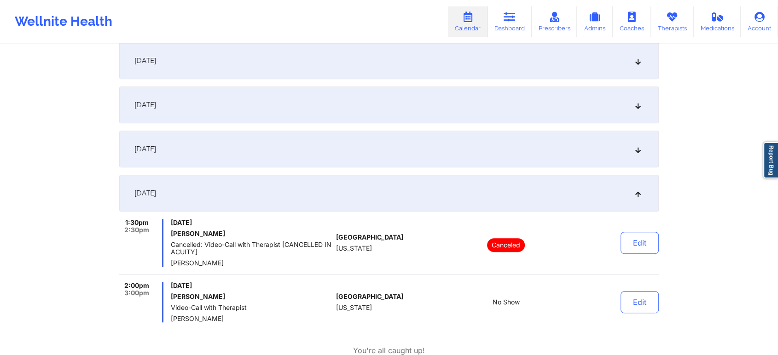
scroll to position [0, 0]
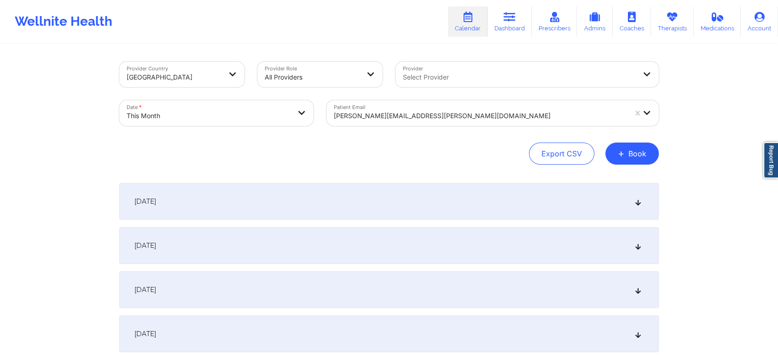
click at [391, 128] on div "Patient Email [PERSON_NAME][EMAIL_ADDRESS][PERSON_NAME][DOMAIN_NAME]" at bounding box center [492, 113] width 345 height 39
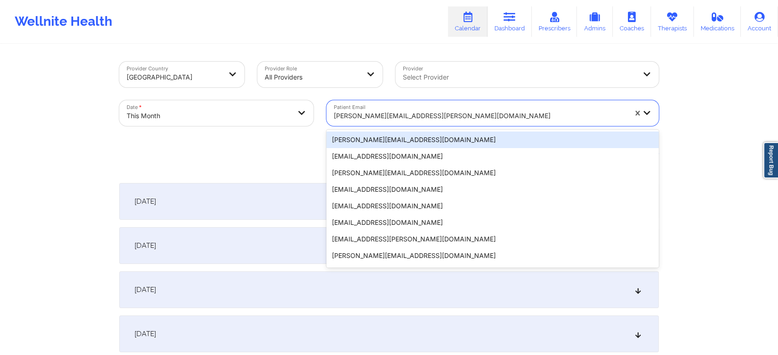
click at [415, 117] on div at bounding box center [480, 115] width 293 height 11
type input "[EMAIL_ADDRESS][DOMAIN_NAME]"
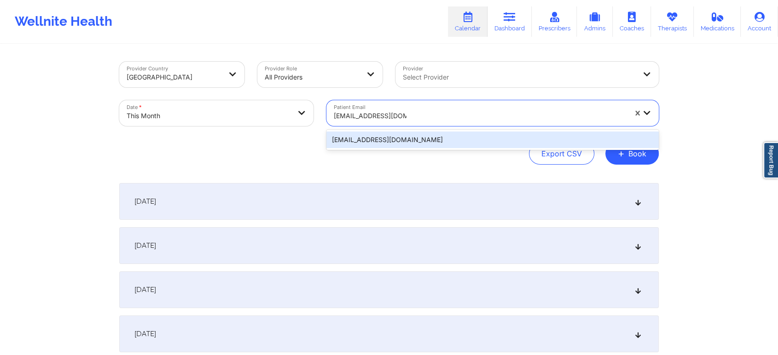
click at [413, 140] on div "[EMAIL_ADDRESS][DOMAIN_NAME]" at bounding box center [492, 140] width 332 height 17
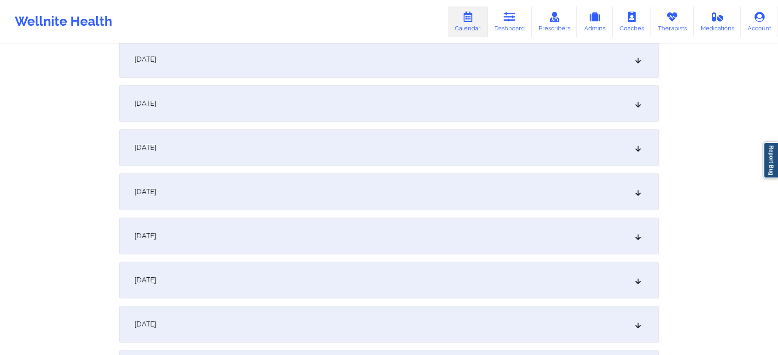
scroll to position [438, 0]
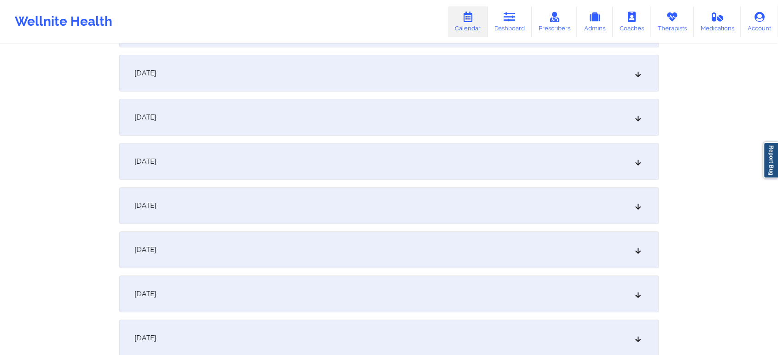
click at [616, 161] on div "[DATE]" at bounding box center [388, 161] width 539 height 37
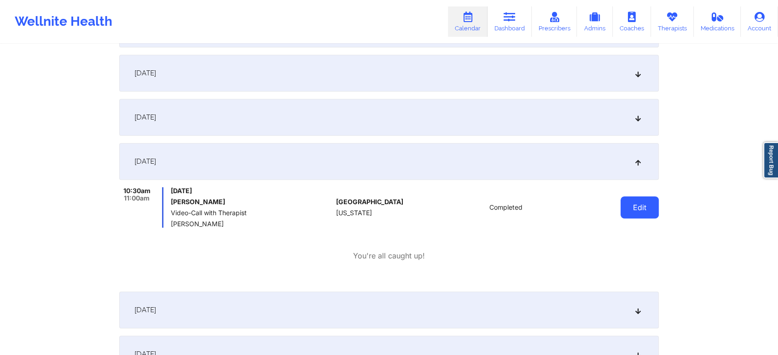
click at [655, 205] on button "Edit" at bounding box center [639, 208] width 38 height 22
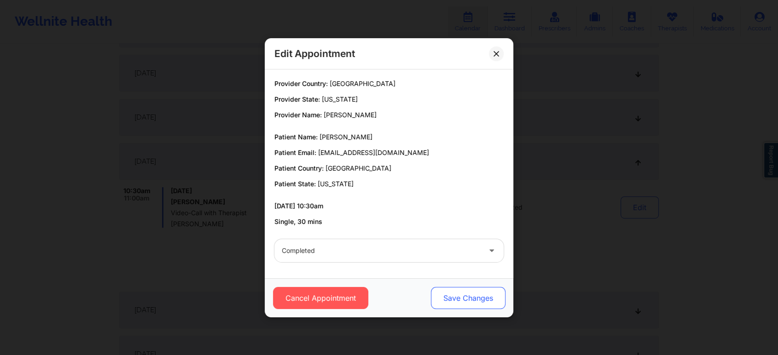
click at [476, 294] on button "Save Changes" at bounding box center [468, 298] width 75 height 22
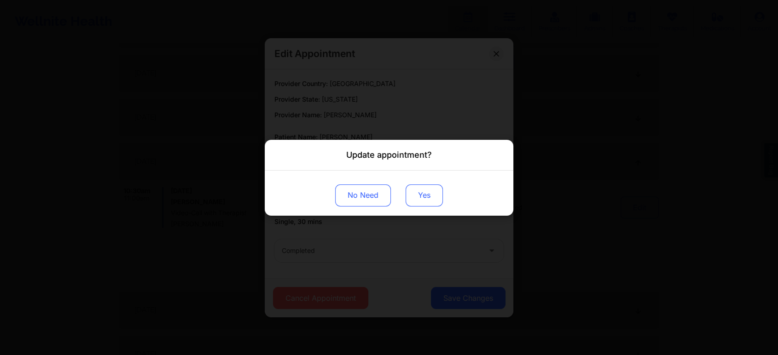
click at [420, 197] on button "Yes" at bounding box center [424, 195] width 37 height 22
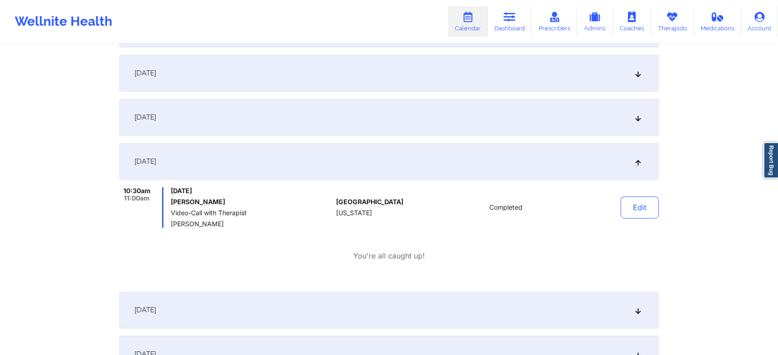
scroll to position [23, 0]
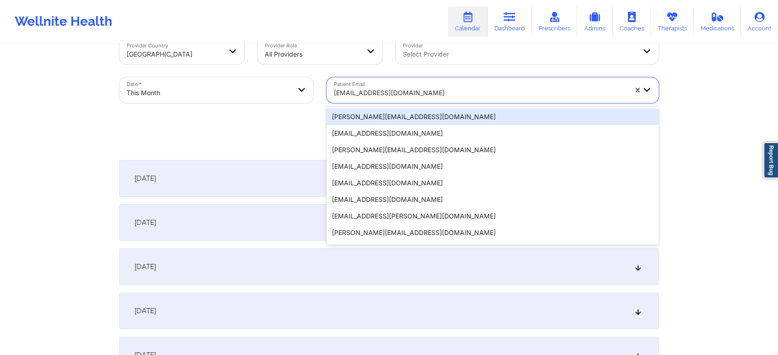
click at [412, 82] on div "[EMAIL_ADDRESS][DOMAIN_NAME]" at bounding box center [476, 90] width 301 height 26
type input "[EMAIL_ADDRESS][DOMAIN_NAME]"
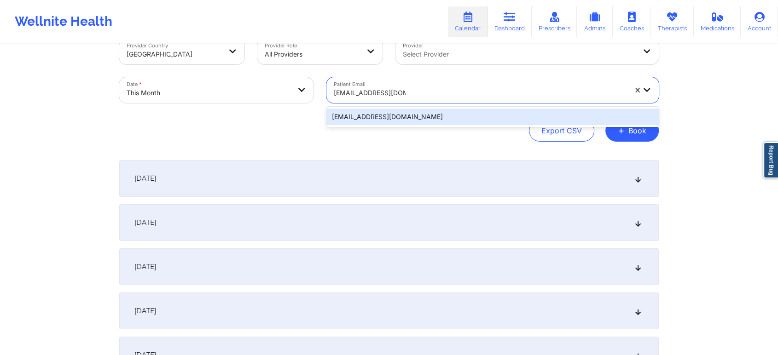
click at [419, 110] on div "[EMAIL_ADDRESS][DOMAIN_NAME]" at bounding box center [492, 117] width 332 height 17
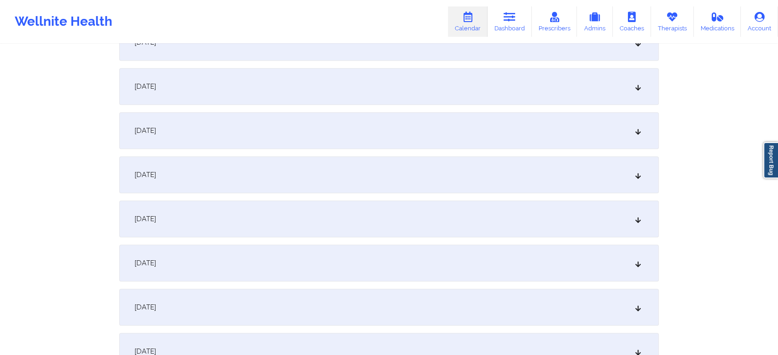
scroll to position [493, 0]
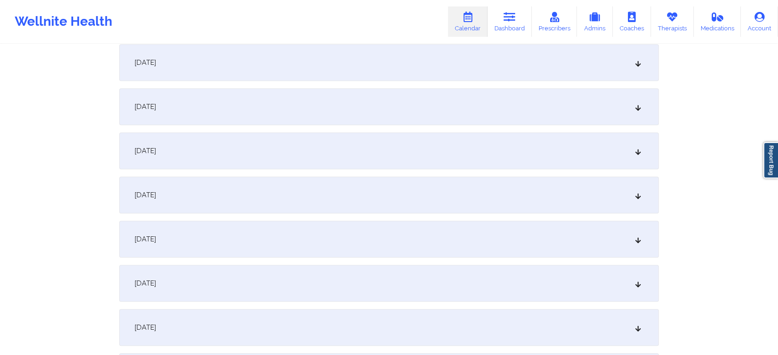
click at [395, 121] on div "[DATE]" at bounding box center [388, 106] width 539 height 37
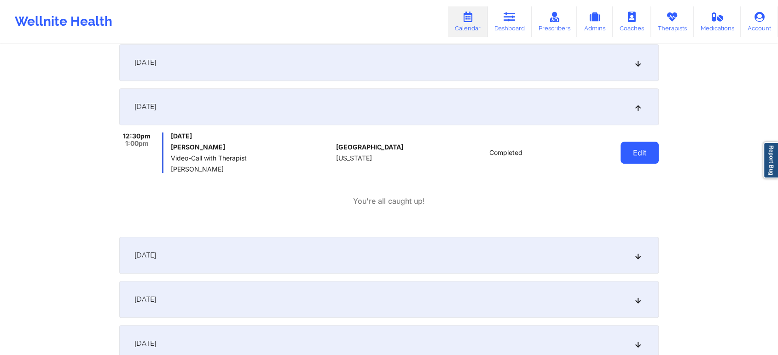
click at [636, 154] on button "Edit" at bounding box center [639, 153] width 38 height 22
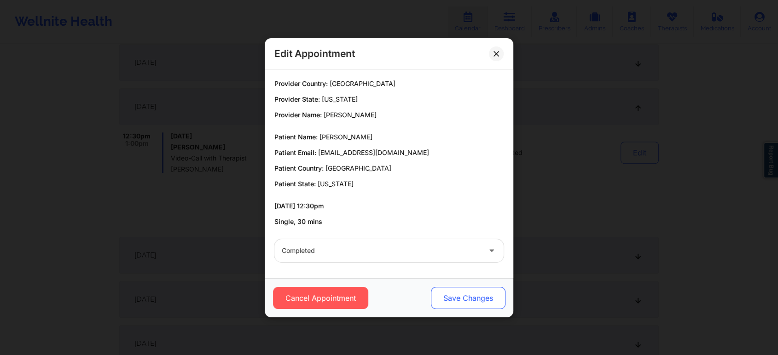
click at [464, 296] on button "Save Changes" at bounding box center [468, 298] width 75 height 22
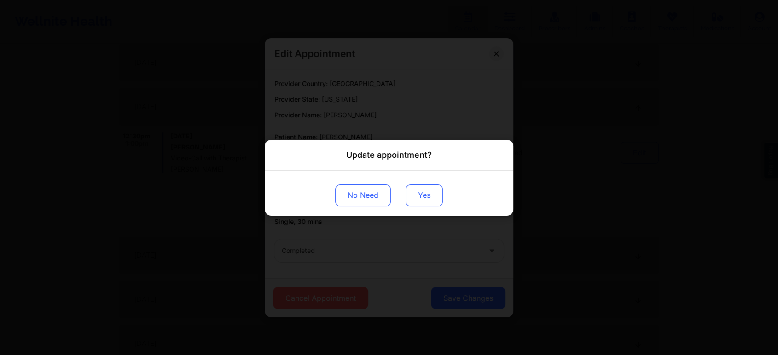
click at [423, 194] on button "Yes" at bounding box center [424, 195] width 37 height 22
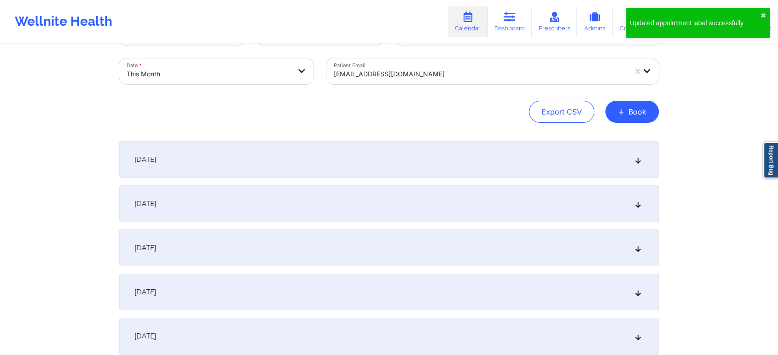
scroll to position [0, 0]
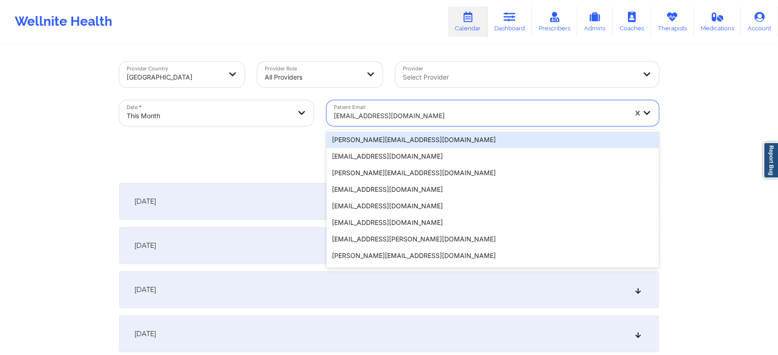
click at [382, 122] on div "[EMAIL_ADDRESS][DOMAIN_NAME]" at bounding box center [480, 116] width 293 height 20
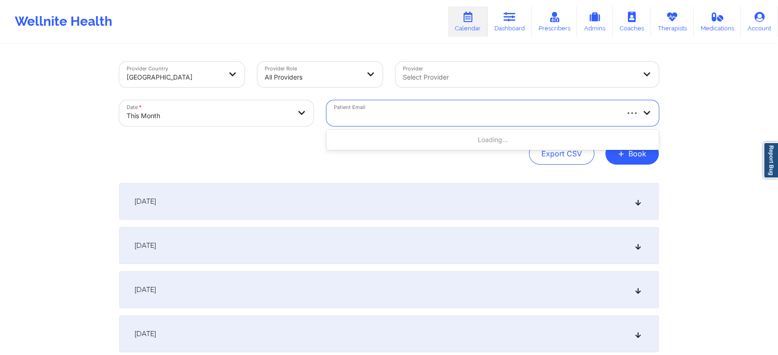
type input "[EMAIL_ADDRESS][DOMAIN_NAME]"
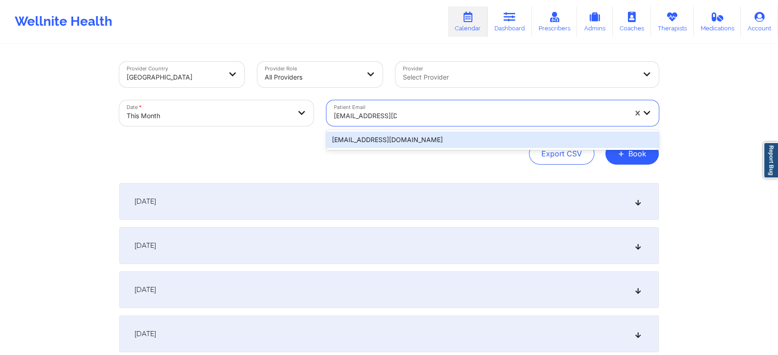
click at [422, 139] on div "[EMAIL_ADDRESS][DOMAIN_NAME]" at bounding box center [492, 140] width 332 height 17
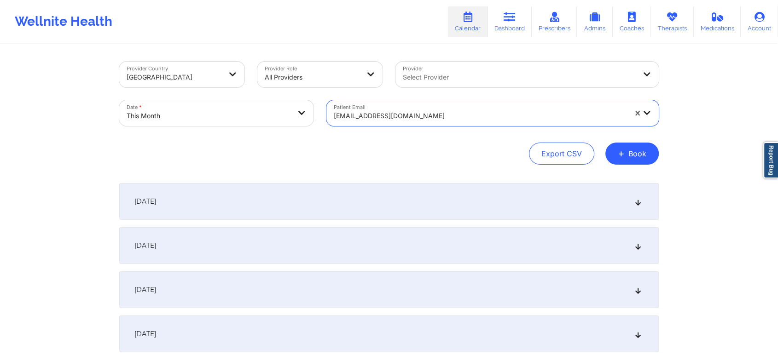
scroll to position [321, 0]
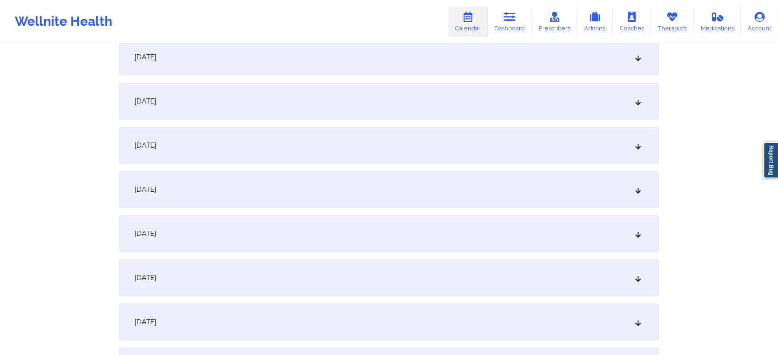
click at [506, 281] on div "[DATE]" at bounding box center [388, 278] width 539 height 37
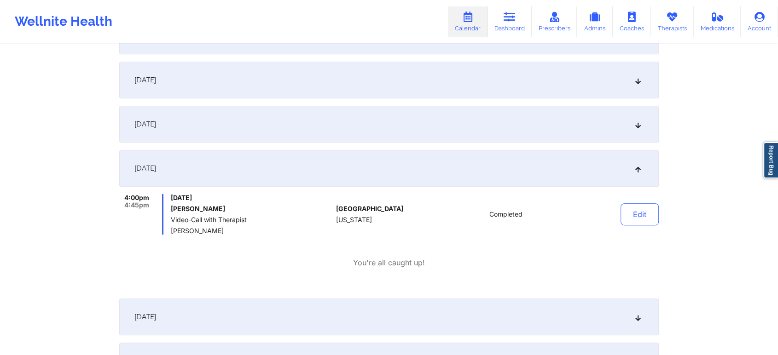
scroll to position [437, 0]
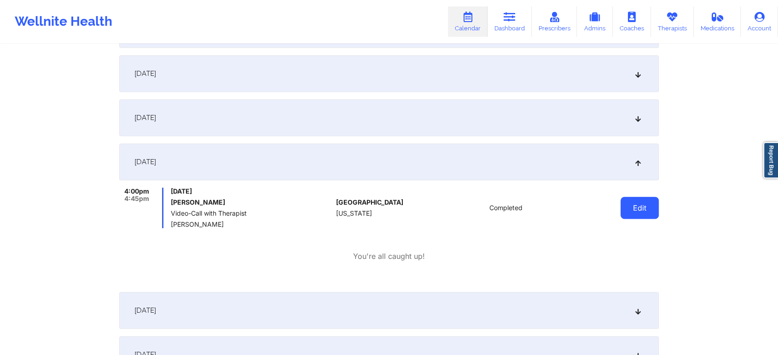
click at [632, 206] on button "Edit" at bounding box center [639, 208] width 38 height 22
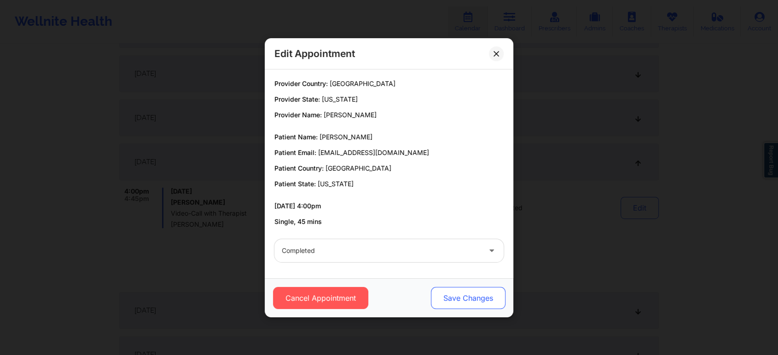
click at [473, 298] on button "Save Changes" at bounding box center [468, 298] width 75 height 22
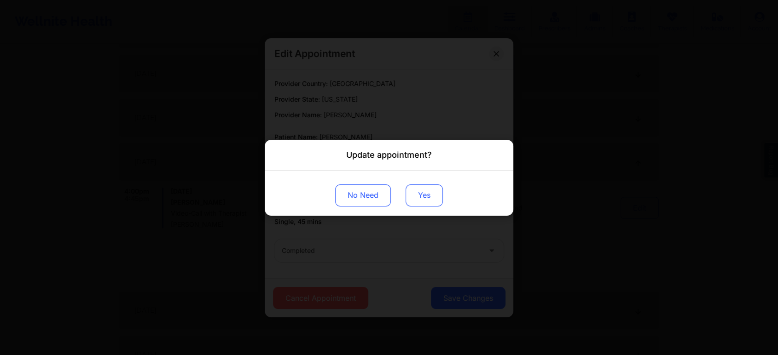
click at [422, 195] on button "Yes" at bounding box center [424, 195] width 37 height 22
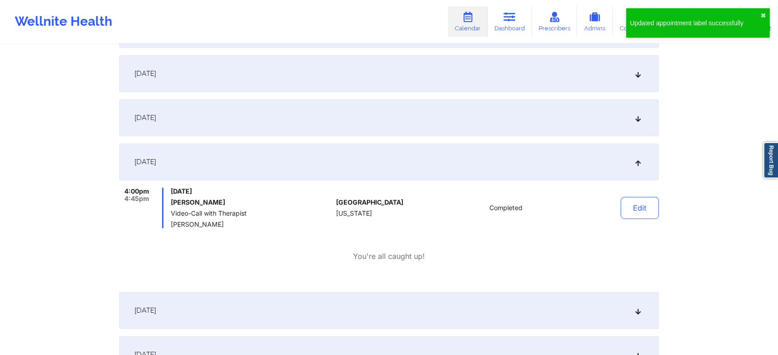
scroll to position [126, 0]
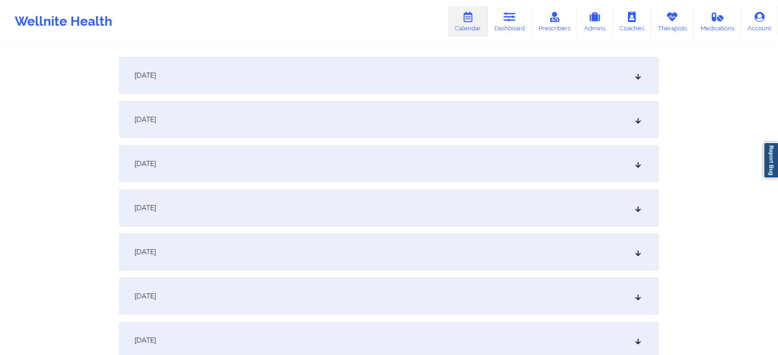
drag, startPoint x: 772, startPoint y: 71, endPoint x: 785, endPoint y: 69, distance: 13.0
click at [778, 69] on html "Updated appointment label successfully ✖︎ Wellnite Health Calendar Dashboard Pr…" at bounding box center [389, 51] width 778 height 355
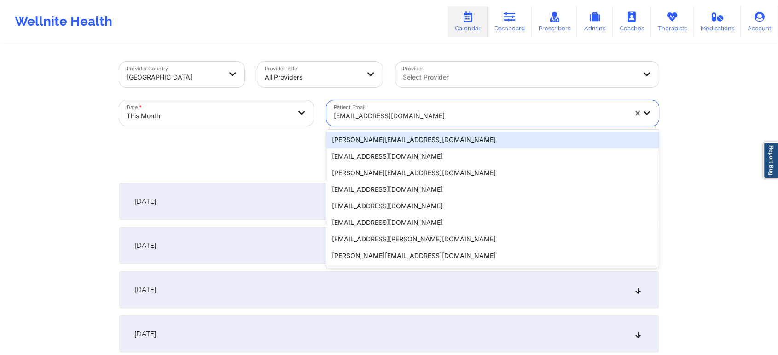
click at [353, 109] on div "[EMAIL_ADDRESS][DOMAIN_NAME]" at bounding box center [480, 116] width 293 height 20
type input "[EMAIL_ADDRESS][DOMAIN_NAME]"
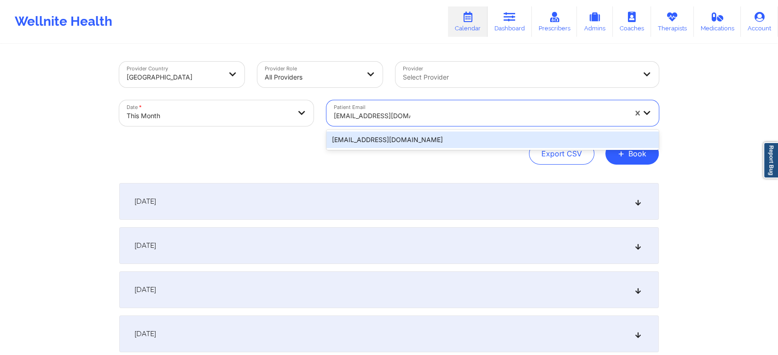
click at [384, 132] on div "[EMAIL_ADDRESS][DOMAIN_NAME]" at bounding box center [492, 140] width 332 height 17
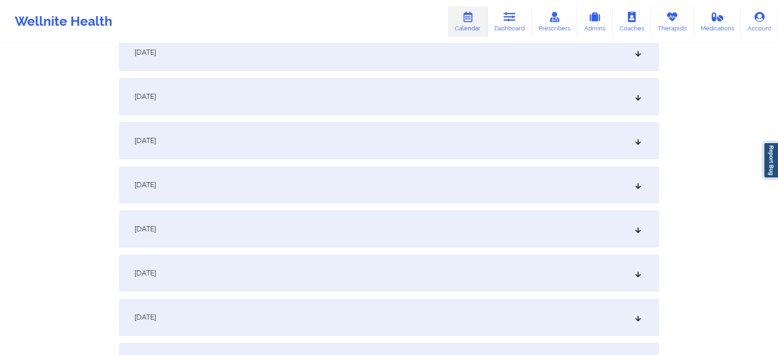
scroll to position [416, 0]
click at [429, 190] on div "[DATE]" at bounding box center [388, 183] width 539 height 37
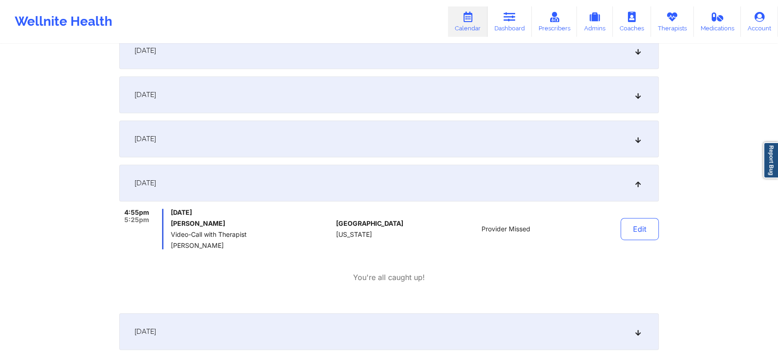
drag, startPoint x: 764, startPoint y: 113, endPoint x: 785, endPoint y: 113, distance: 21.2
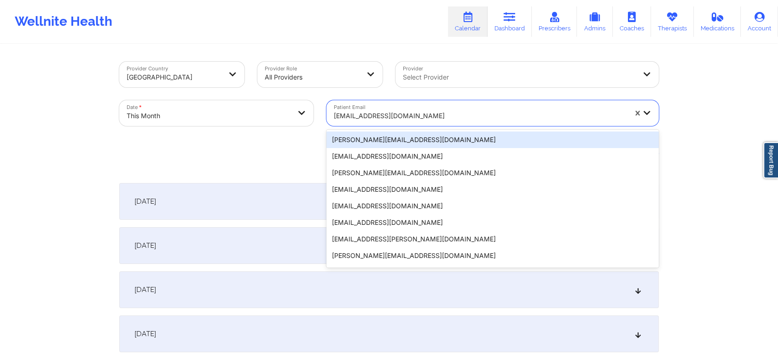
click at [392, 119] on div at bounding box center [480, 115] width 293 height 11
type input "[EMAIL_ADDRESS][DOMAIN_NAME]"
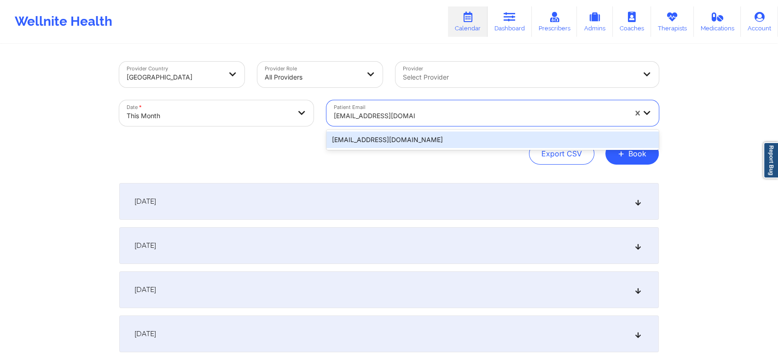
click at [393, 142] on div "[EMAIL_ADDRESS][DOMAIN_NAME]" at bounding box center [492, 140] width 332 height 17
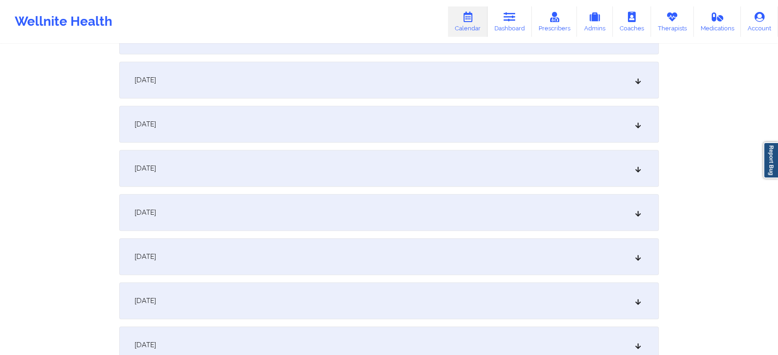
scroll to position [481, 0]
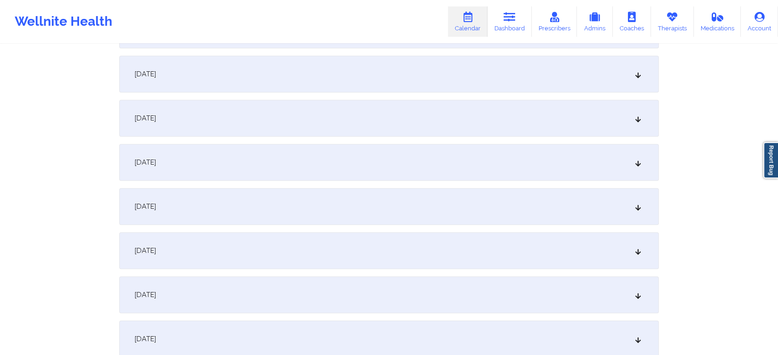
click at [459, 118] on div "[DATE]" at bounding box center [388, 118] width 539 height 37
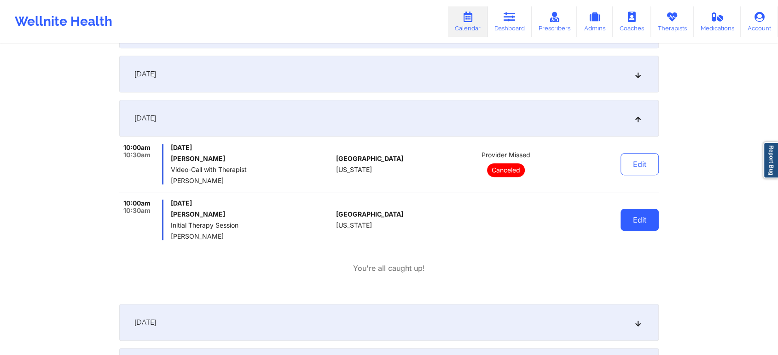
click at [622, 225] on button "Edit" at bounding box center [639, 220] width 38 height 22
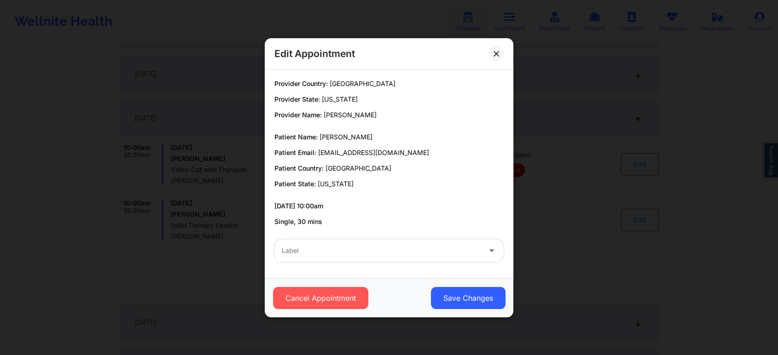
click at [421, 237] on div "Label" at bounding box center [389, 251] width 242 height 36
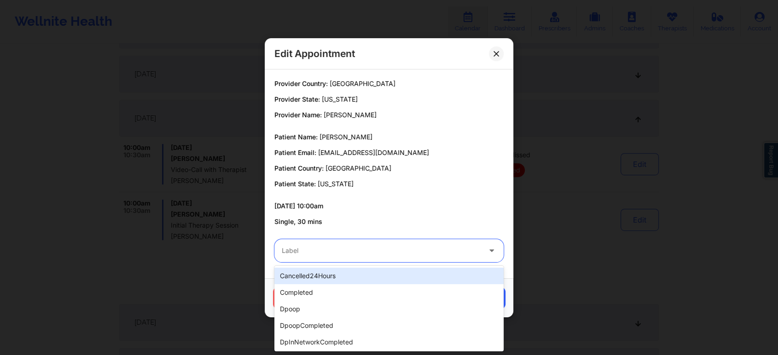
click at [403, 249] on div at bounding box center [381, 250] width 199 height 11
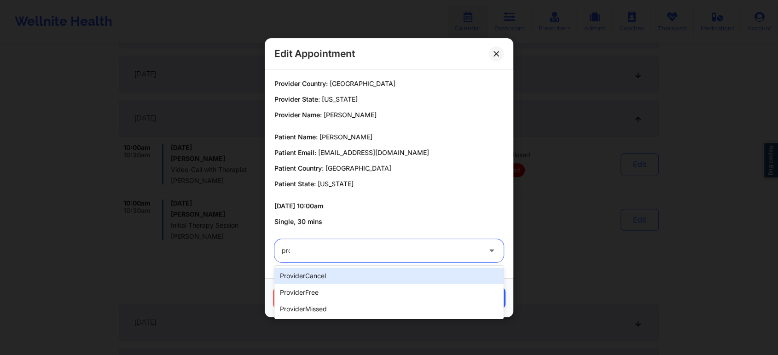
type input "prov"
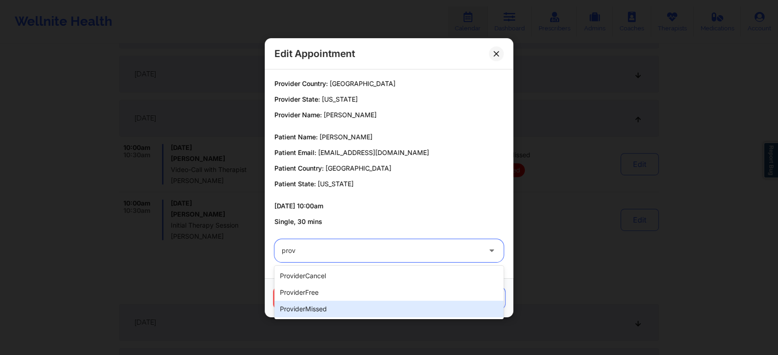
drag, startPoint x: 376, startPoint y: 307, endPoint x: 462, endPoint y: 307, distance: 86.1
click at [462, 307] on div "providerMissed" at bounding box center [388, 309] width 229 height 17
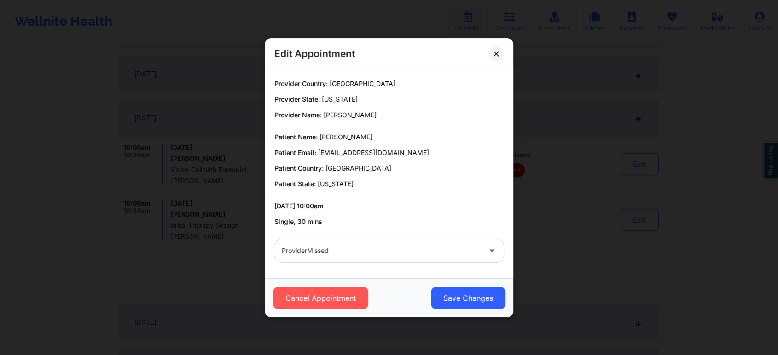
drag, startPoint x: 462, startPoint y: 307, endPoint x: 471, endPoint y: 279, distance: 30.1
click at [471, 279] on div "Cancel Appointment Save Changes" at bounding box center [389, 297] width 249 height 39
click at [464, 290] on button "Save Changes" at bounding box center [468, 298] width 75 height 22
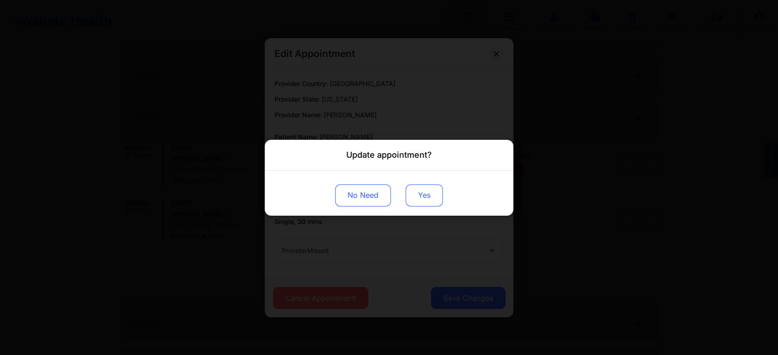
click at [420, 191] on button "Yes" at bounding box center [424, 195] width 37 height 22
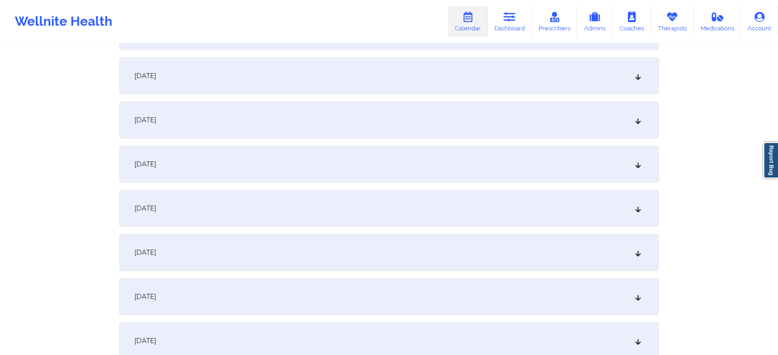
scroll to position [0, 0]
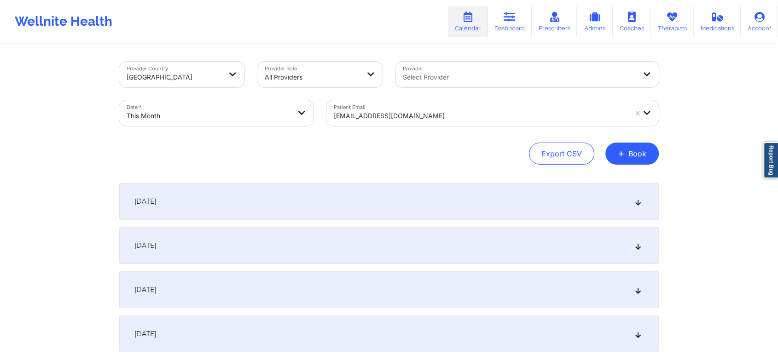
click at [390, 122] on div "[EMAIL_ADDRESS][DOMAIN_NAME]" at bounding box center [480, 116] width 293 height 20
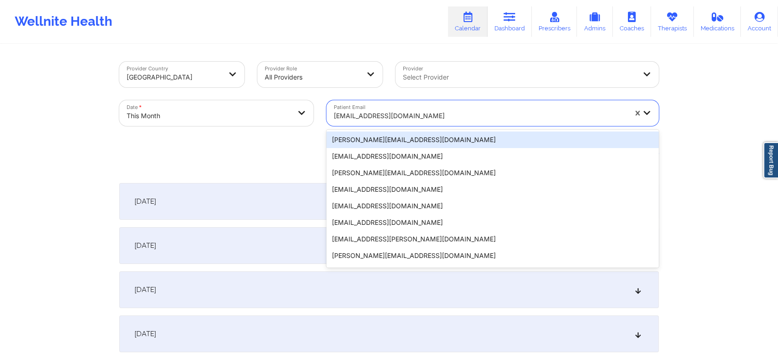
type input "[PERSON_NAME][EMAIL_ADDRESS][DOMAIN_NAME]"
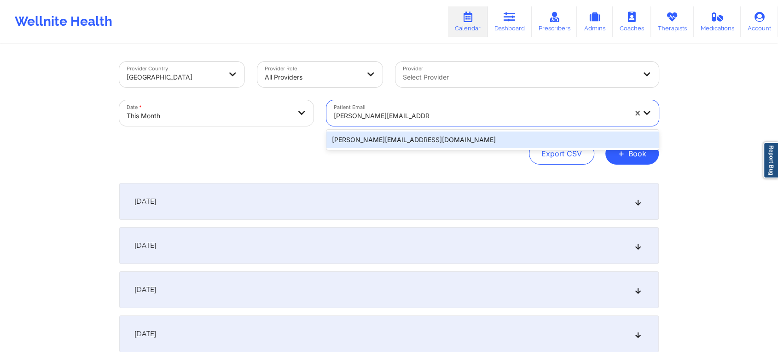
click at [412, 135] on div "[PERSON_NAME][EMAIL_ADDRESS][DOMAIN_NAME]" at bounding box center [492, 140] width 332 height 17
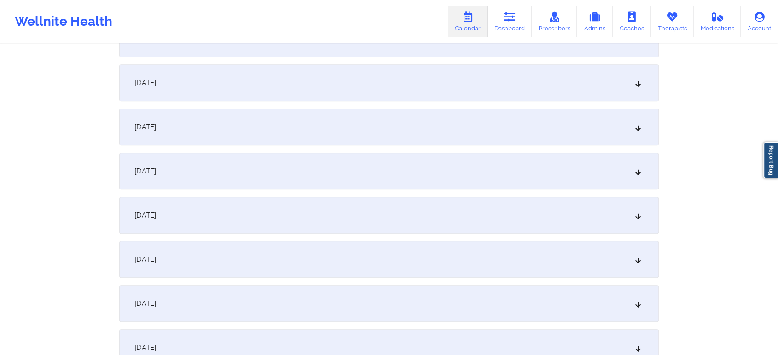
scroll to position [423, 0]
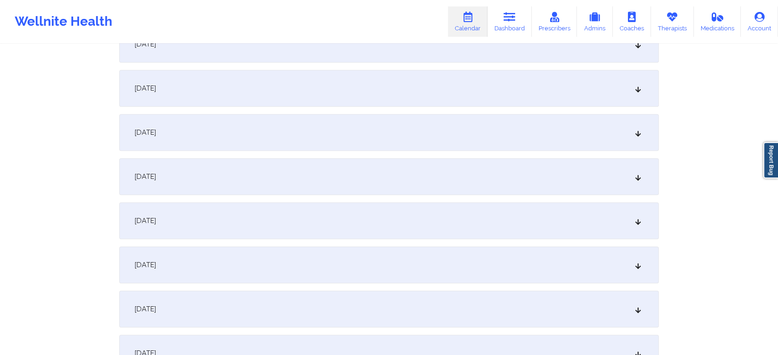
click at [365, 179] on div "[DATE]" at bounding box center [388, 176] width 539 height 37
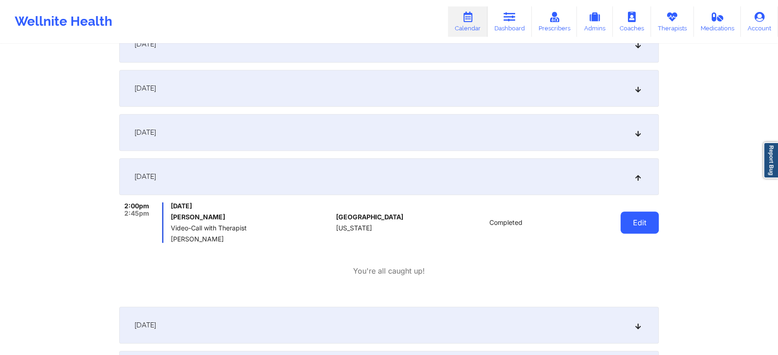
click at [644, 216] on button "Edit" at bounding box center [639, 223] width 38 height 22
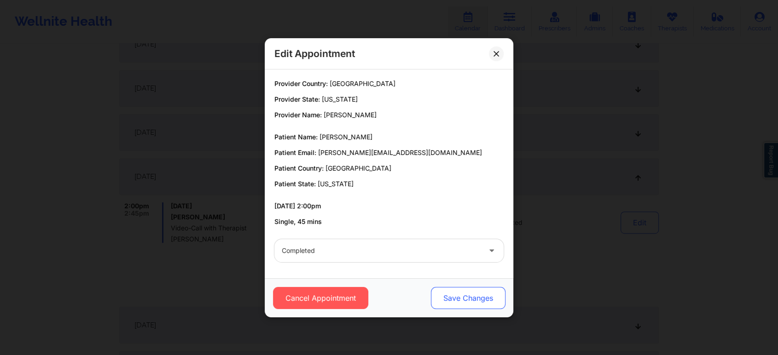
click at [462, 305] on button "Save Changes" at bounding box center [468, 298] width 75 height 22
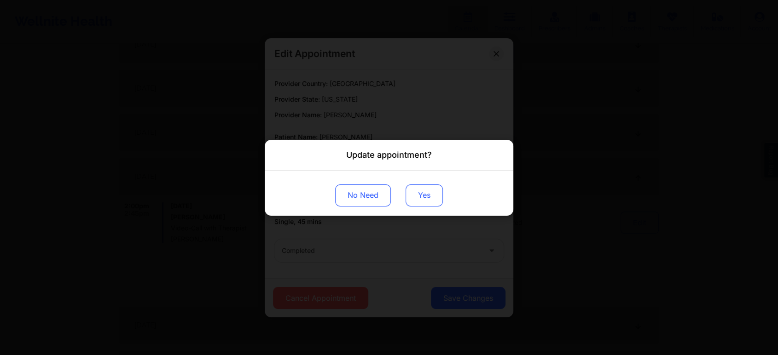
click at [423, 199] on button "Yes" at bounding box center [424, 195] width 37 height 22
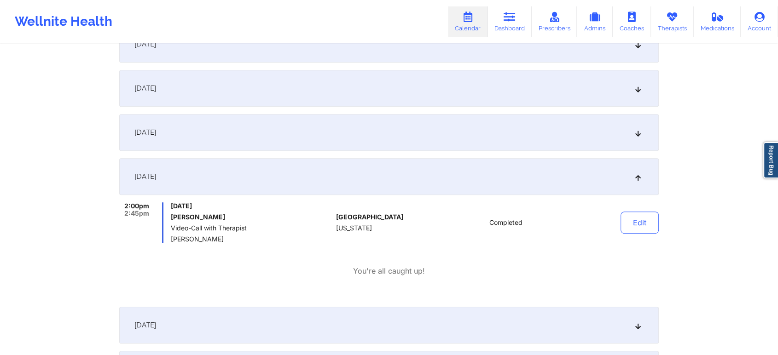
scroll to position [0, 0]
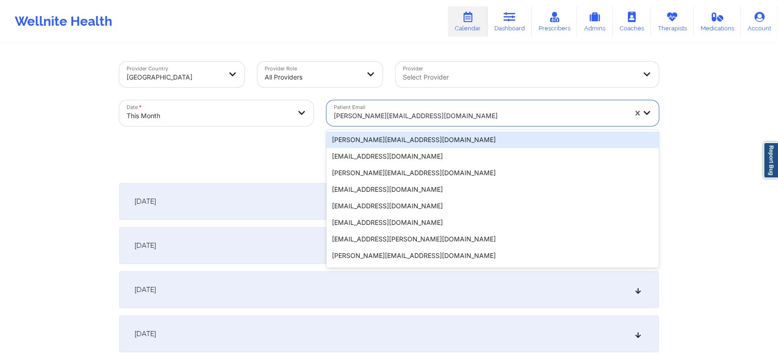
click at [407, 108] on div "[PERSON_NAME][EMAIL_ADDRESS][DOMAIN_NAME]" at bounding box center [480, 116] width 293 height 20
type input "[EMAIL_ADDRESS][DOMAIN_NAME]"
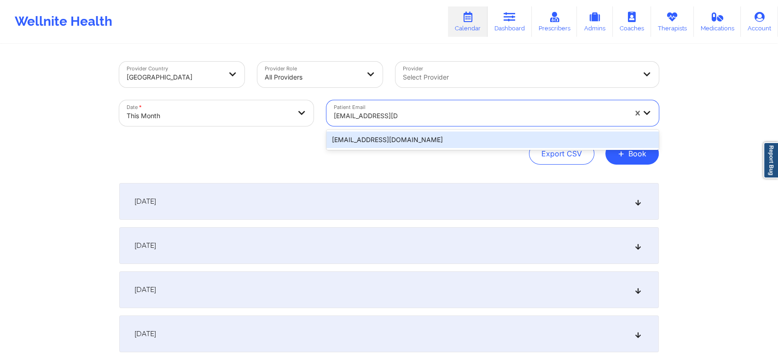
click at [408, 140] on div "[EMAIL_ADDRESS][DOMAIN_NAME]" at bounding box center [492, 140] width 332 height 17
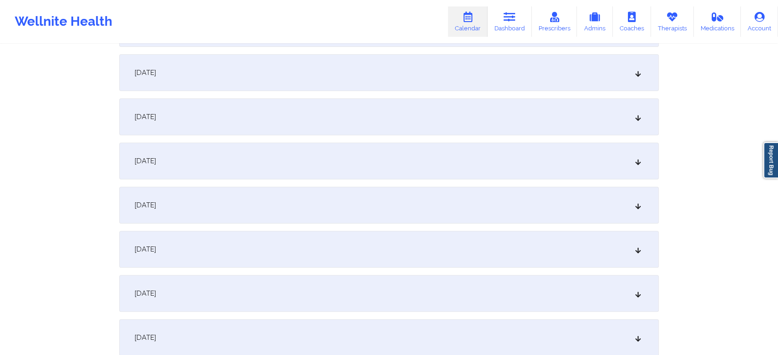
scroll to position [438, 0]
click at [409, 170] on div "[DATE]" at bounding box center [388, 161] width 539 height 37
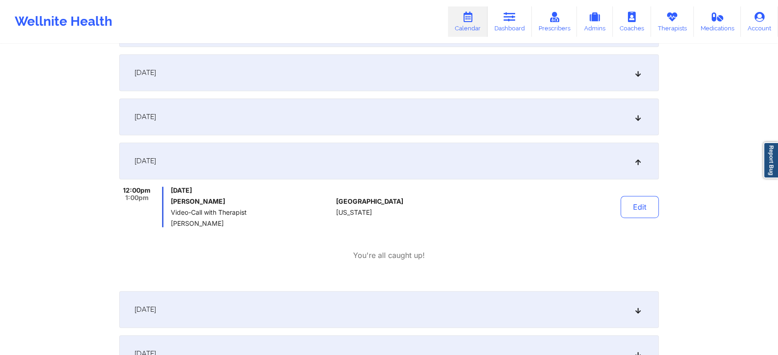
scroll to position [0, 0]
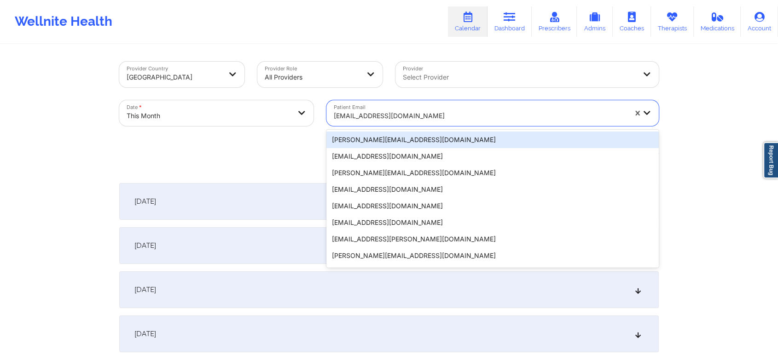
click at [378, 112] on div at bounding box center [480, 115] width 293 height 11
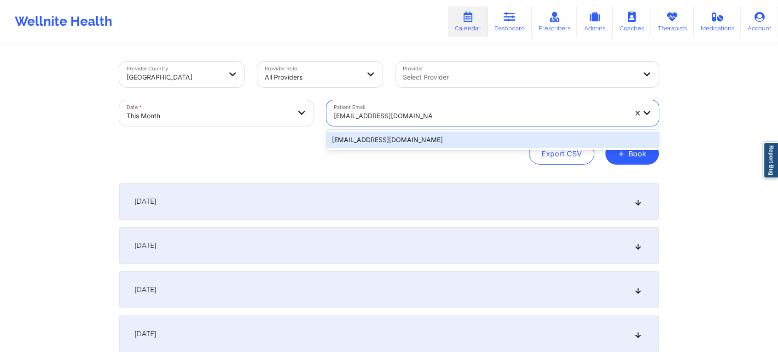
type input "[EMAIL_ADDRESS][DOMAIN_NAME]"
click at [409, 152] on div "Export CSV + Book" at bounding box center [388, 154] width 539 height 22
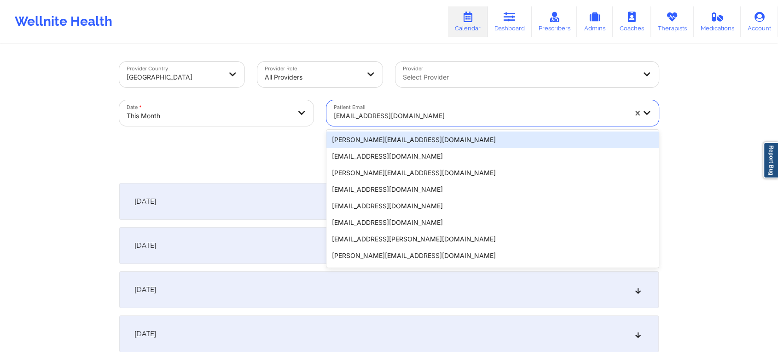
click at [378, 110] on div "[EMAIL_ADDRESS][DOMAIN_NAME]" at bounding box center [480, 116] width 293 height 20
type input "[EMAIL_ADDRESS][DOMAIN_NAME]"
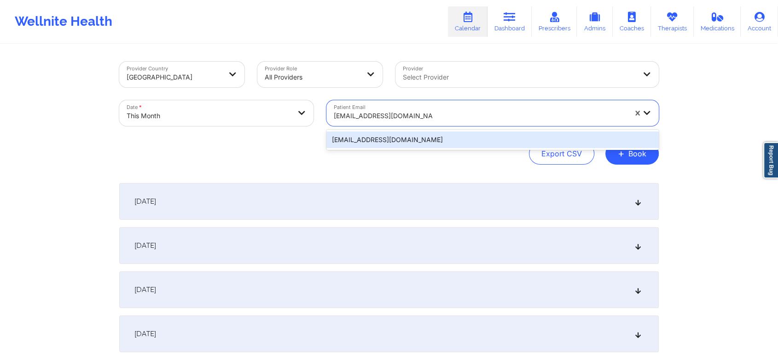
click at [377, 139] on div "[EMAIL_ADDRESS][DOMAIN_NAME]" at bounding box center [492, 140] width 332 height 17
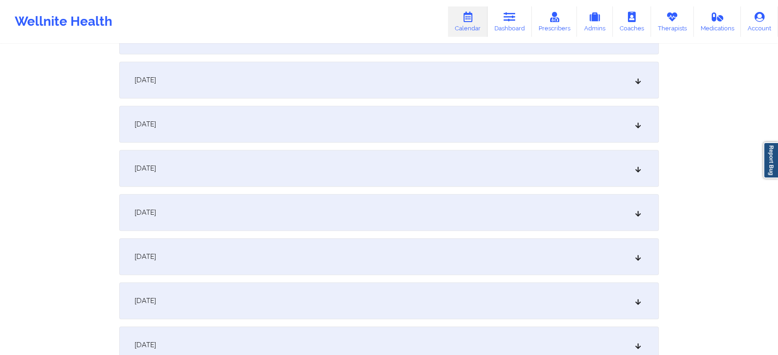
scroll to position [457, 0]
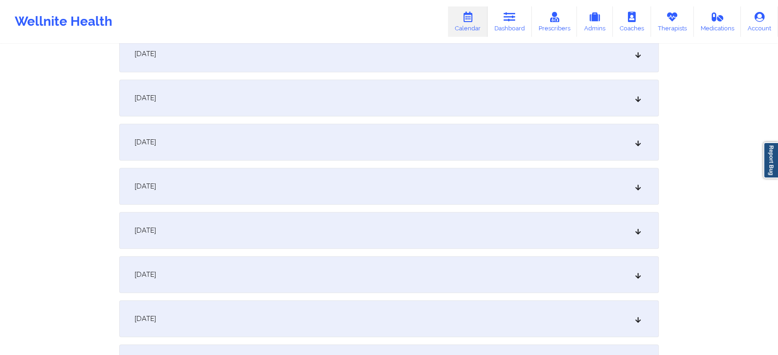
click at [313, 146] on div "[DATE]" at bounding box center [388, 142] width 539 height 37
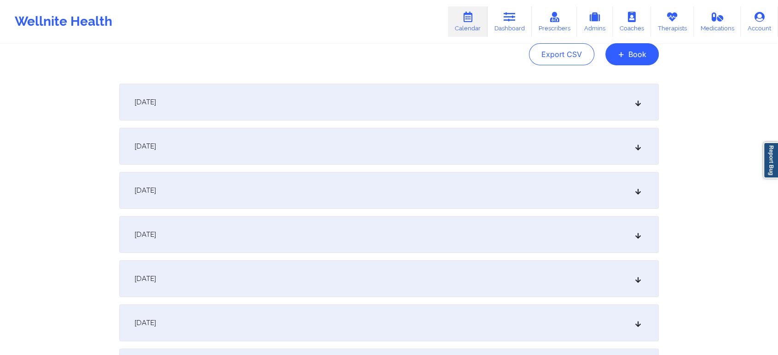
scroll to position [39, 0]
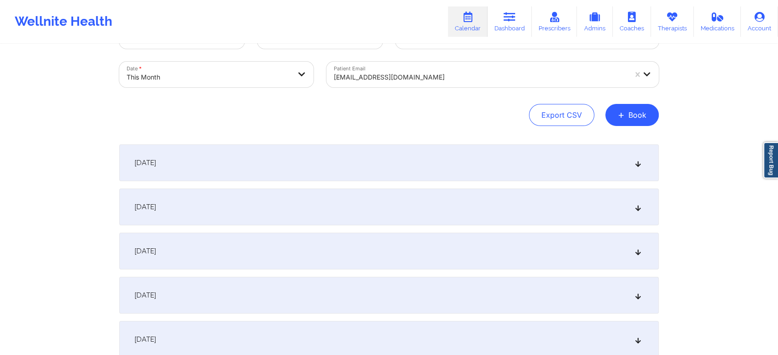
drag, startPoint x: 581, startPoint y: 147, endPoint x: 592, endPoint y: 165, distance: 20.7
click at [592, 165] on div "[DATE]" at bounding box center [388, 163] width 539 height 37
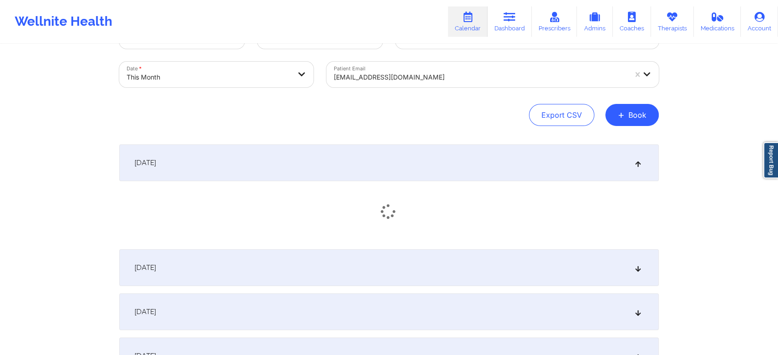
click at [592, 165] on div "[DATE]" at bounding box center [388, 163] width 539 height 37
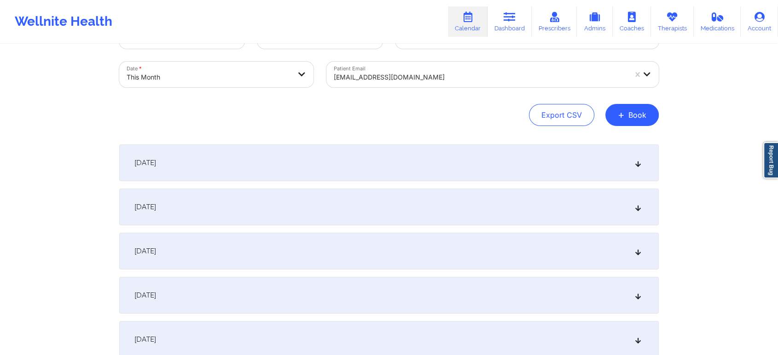
click at [592, 165] on div "[DATE]" at bounding box center [388, 163] width 539 height 37
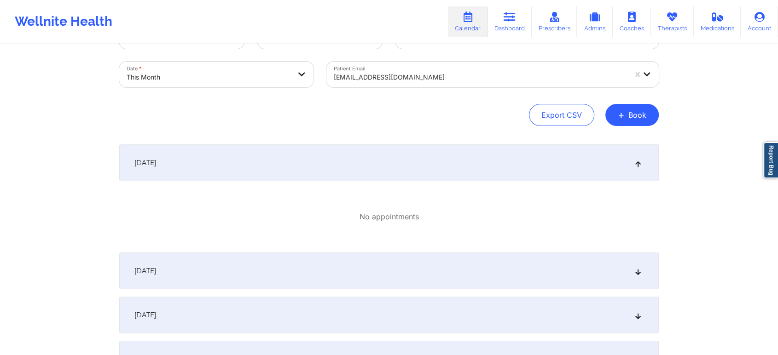
click at [549, 238] on div "No appointments" at bounding box center [388, 217] width 539 height 57
drag, startPoint x: 549, startPoint y: 238, endPoint x: 539, endPoint y: 265, distance: 28.7
click at [539, 265] on div "[DATE]" at bounding box center [388, 271] width 539 height 37
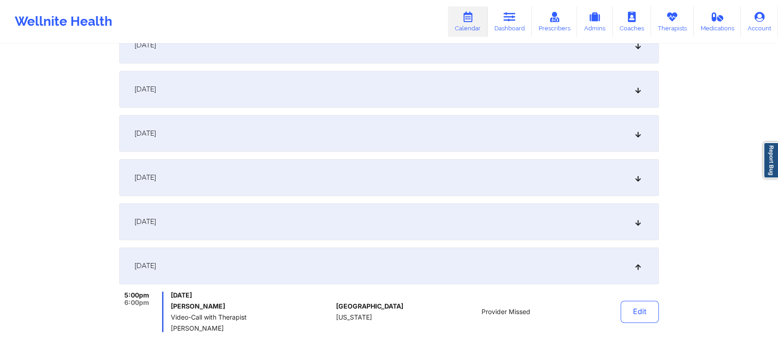
scroll to position [562, 0]
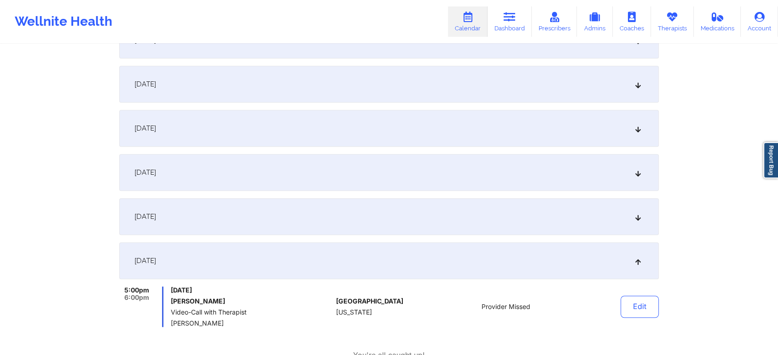
click at [458, 212] on div "[DATE]" at bounding box center [388, 216] width 539 height 37
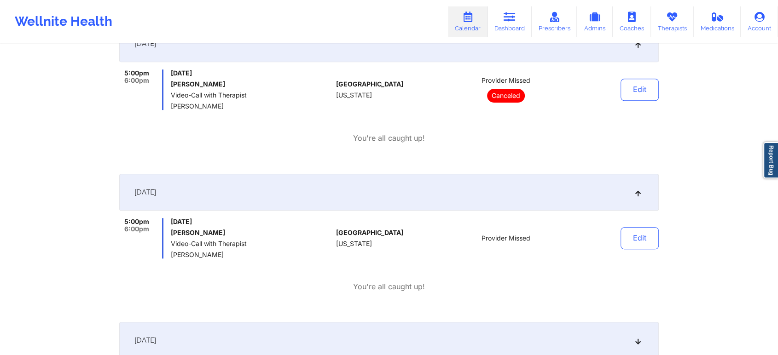
scroll to position [0, 0]
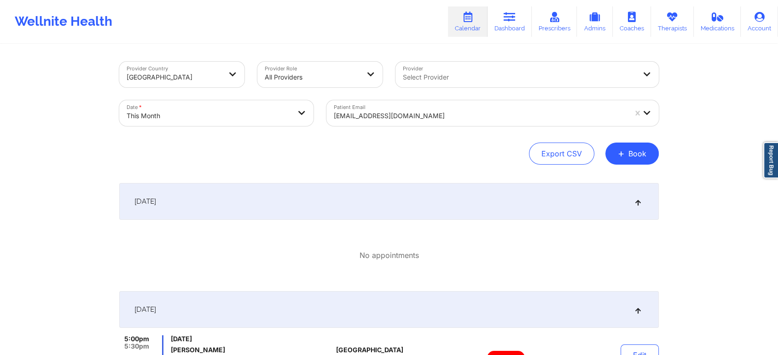
click at [398, 125] on div "[EMAIL_ADDRESS][DOMAIN_NAME]" at bounding box center [480, 116] width 293 height 20
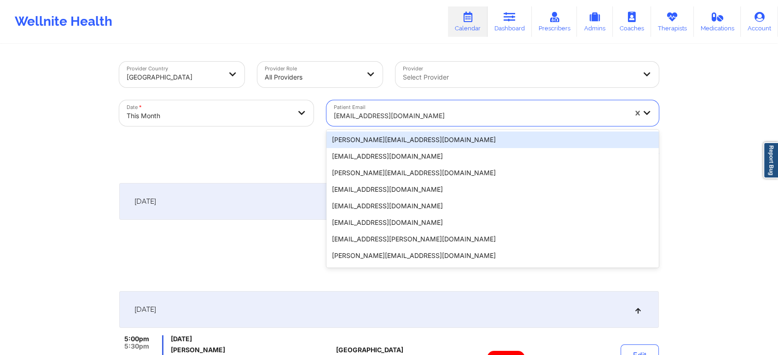
type input "[PERSON_NAME][EMAIL_ADDRESS][DOMAIN_NAME]"
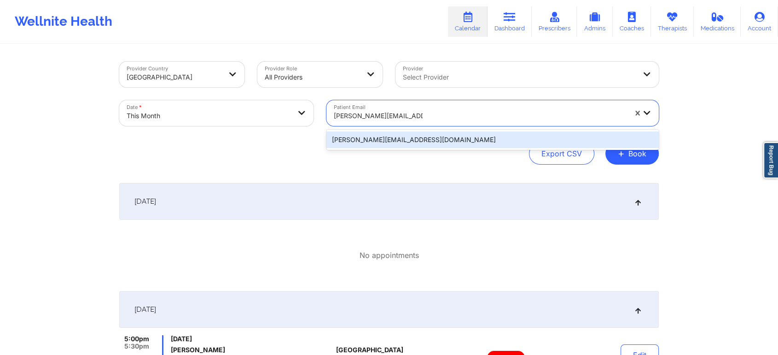
click at [423, 144] on div "[PERSON_NAME][EMAIL_ADDRESS][DOMAIN_NAME]" at bounding box center [492, 140] width 332 height 17
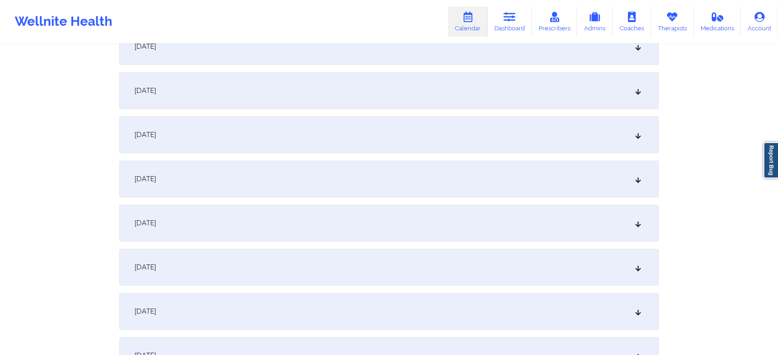
scroll to position [430, 0]
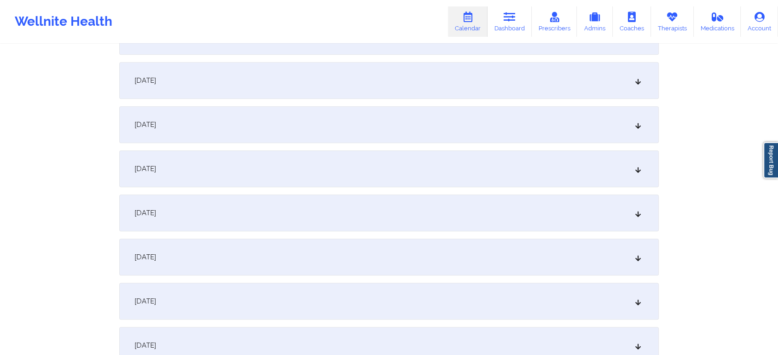
click at [441, 164] on div "[DATE]" at bounding box center [388, 169] width 539 height 37
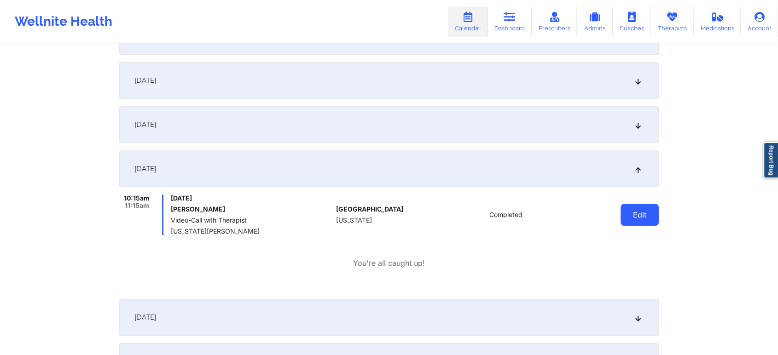
click at [644, 216] on button "Edit" at bounding box center [639, 215] width 38 height 22
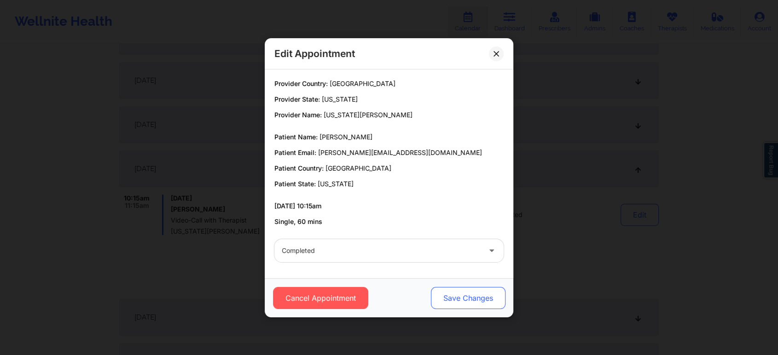
click at [471, 301] on button "Save Changes" at bounding box center [468, 298] width 75 height 22
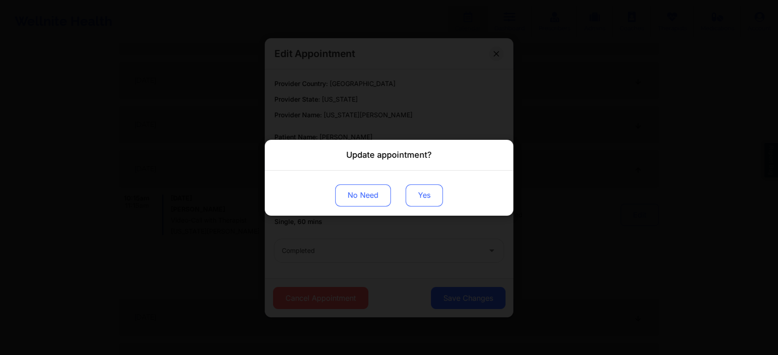
click at [411, 193] on button "Yes" at bounding box center [424, 195] width 37 height 22
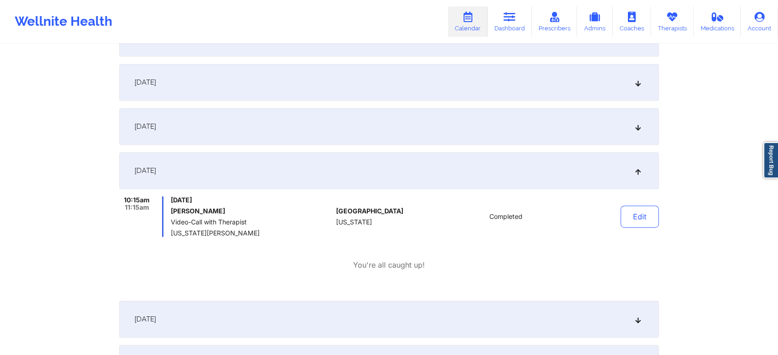
scroll to position [0, 0]
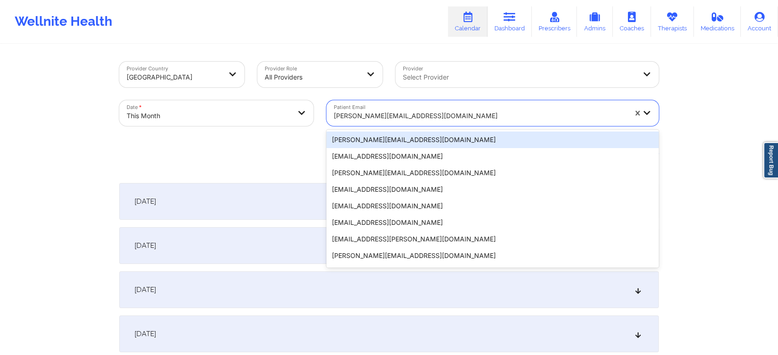
click at [412, 118] on div at bounding box center [480, 115] width 293 height 11
type input "[EMAIL_ADDRESS][DOMAIN_NAME]"
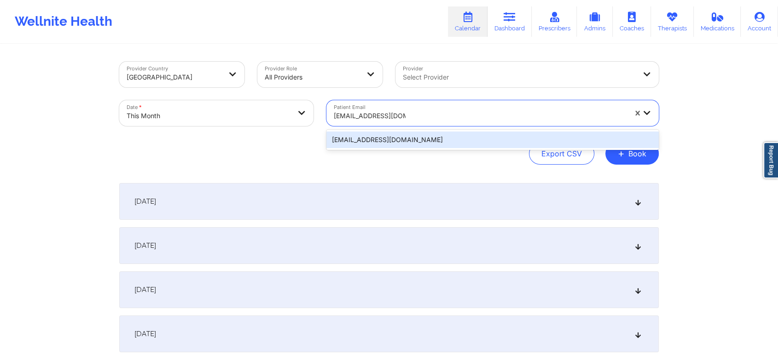
click at [432, 133] on div "[EMAIL_ADDRESS][DOMAIN_NAME]" at bounding box center [492, 140] width 332 height 17
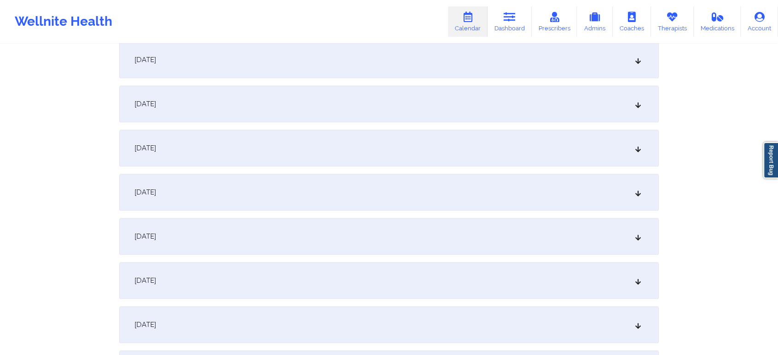
scroll to position [416, 0]
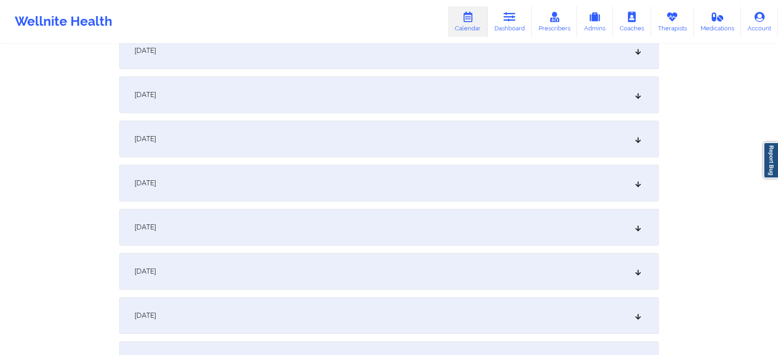
click at [390, 182] on div "[DATE]" at bounding box center [388, 183] width 539 height 37
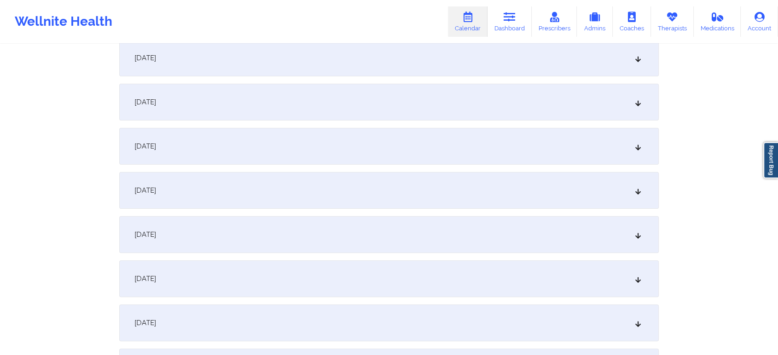
scroll to position [132, 0]
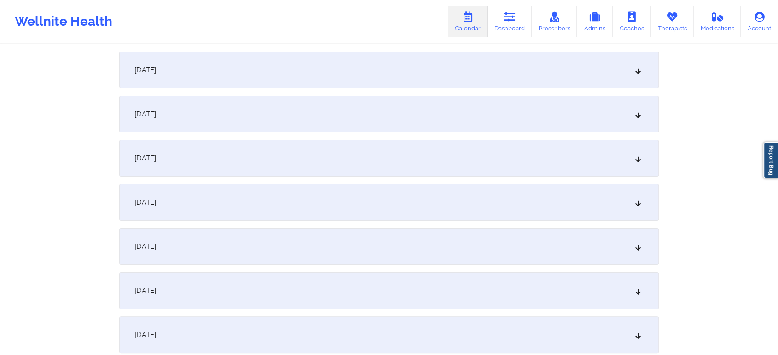
click at [455, 176] on div "[DATE]" at bounding box center [388, 158] width 539 height 37
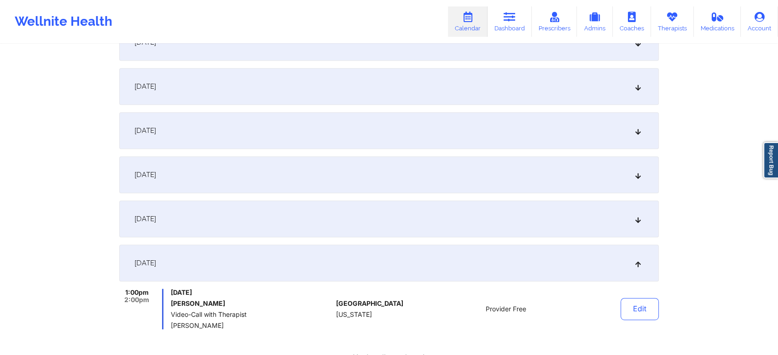
scroll to position [0, 0]
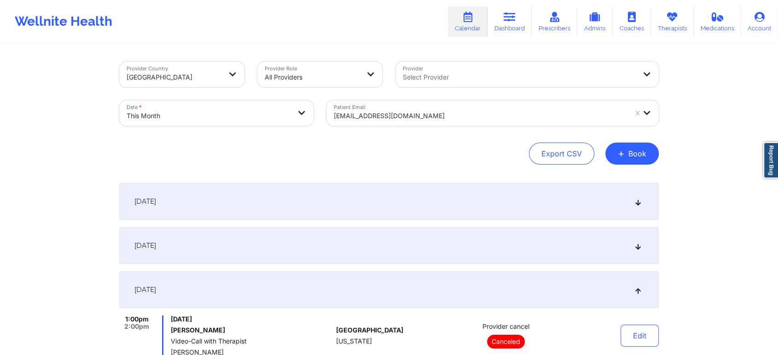
click at [383, 116] on div at bounding box center [480, 115] width 293 height 11
type input "[EMAIL_ADDRESS][DOMAIN_NAME]"
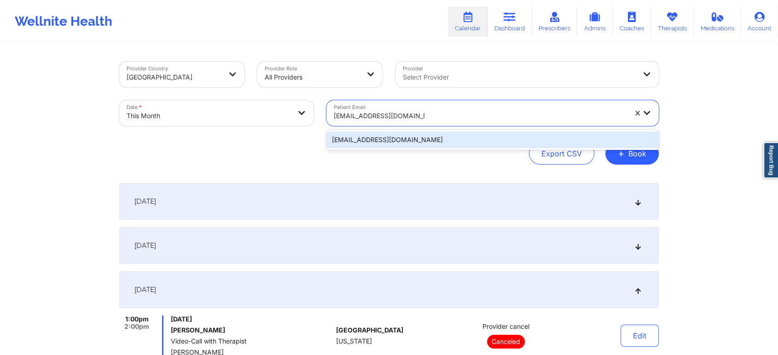
click at [406, 150] on div "[EMAIL_ADDRESS][DOMAIN_NAME]" at bounding box center [492, 140] width 332 height 20
click at [449, 133] on div "[EMAIL_ADDRESS][DOMAIN_NAME]" at bounding box center [492, 140] width 332 height 17
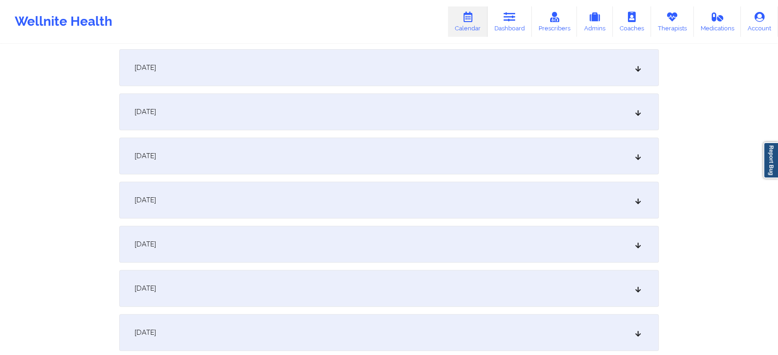
scroll to position [392, 0]
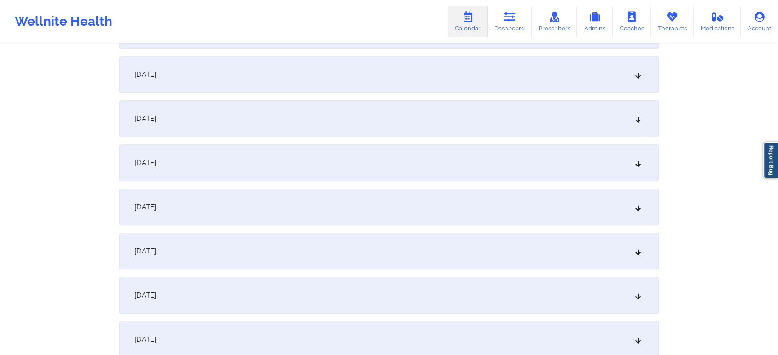
click at [449, 193] on div "[DATE]" at bounding box center [388, 207] width 539 height 37
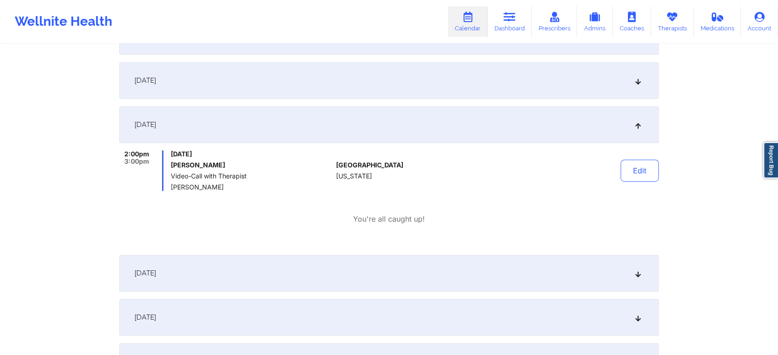
scroll to position [0, 0]
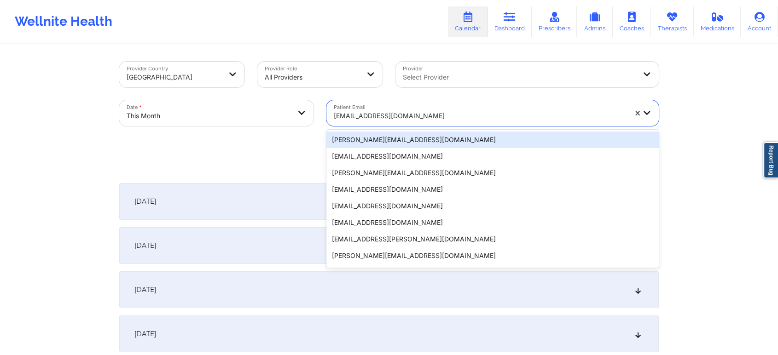
drag, startPoint x: 436, startPoint y: 111, endPoint x: 356, endPoint y: 110, distance: 80.1
click at [356, 110] on div "[EMAIL_ADDRESS][DOMAIN_NAME]" at bounding box center [476, 113] width 301 height 26
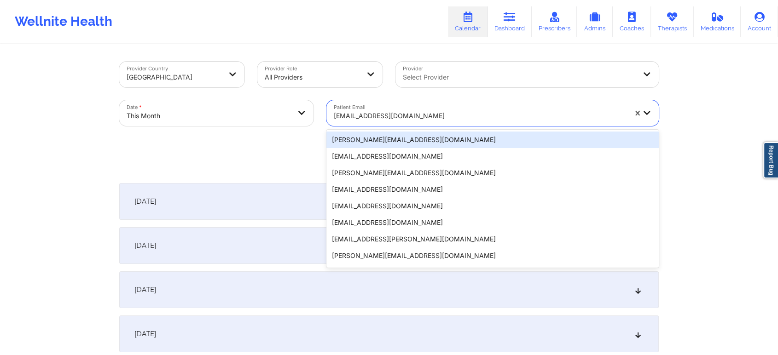
click at [495, 121] on div at bounding box center [480, 115] width 293 height 11
type input "[EMAIL_ADDRESS][DOMAIN_NAME]"
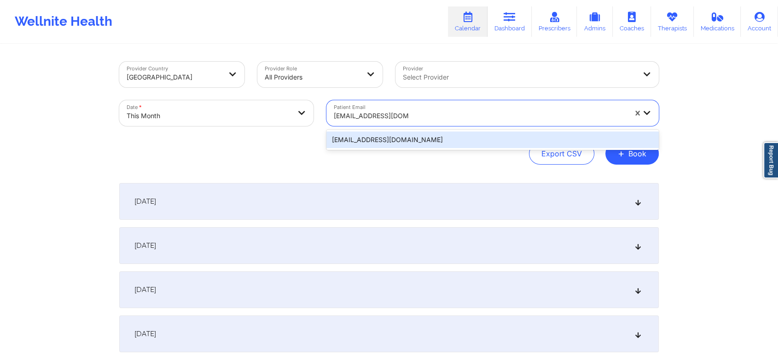
click at [457, 140] on div "[EMAIL_ADDRESS][DOMAIN_NAME]" at bounding box center [492, 140] width 332 height 17
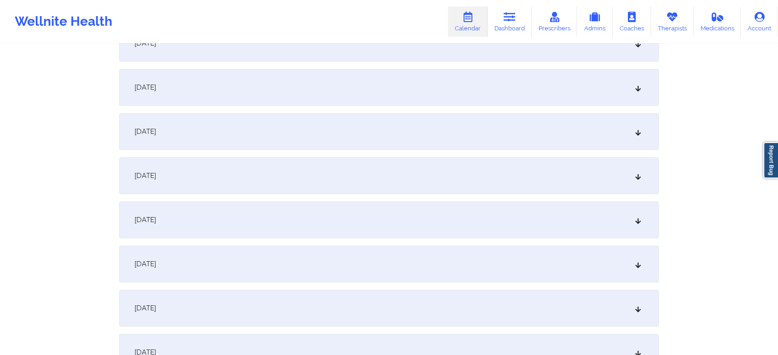
scroll to position [404, 0]
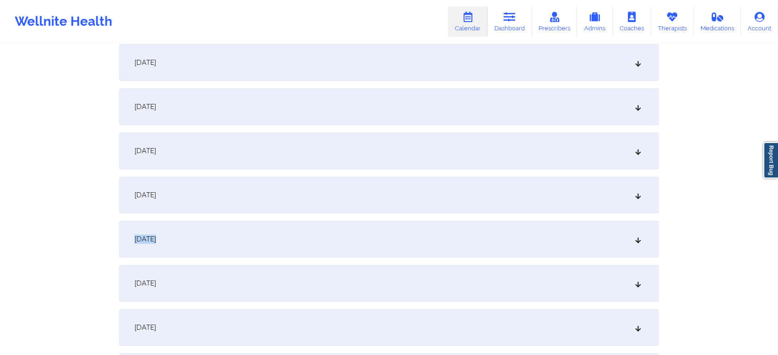
drag, startPoint x: 484, startPoint y: 228, endPoint x: 423, endPoint y: 214, distance: 62.4
click at [432, 198] on div "[DATE]" at bounding box center [388, 195] width 539 height 37
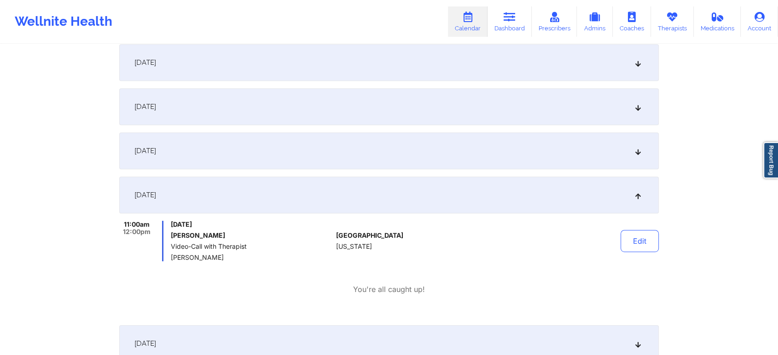
click at [342, 161] on div "[DATE]" at bounding box center [388, 151] width 539 height 37
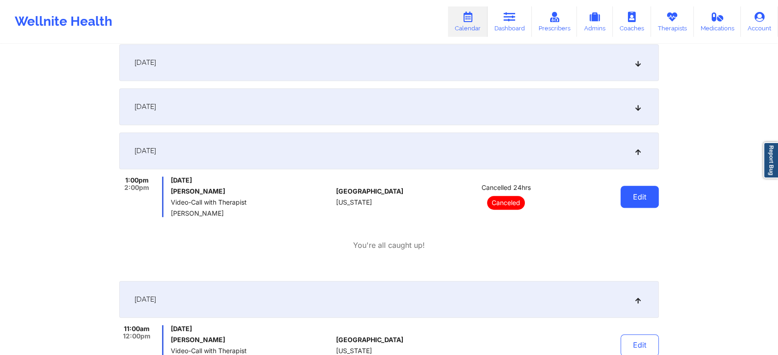
click at [635, 189] on button "Edit" at bounding box center [639, 197] width 38 height 22
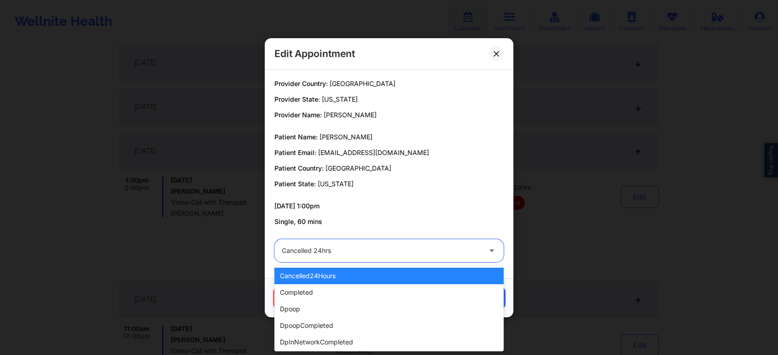
click at [440, 245] on div at bounding box center [381, 250] width 199 height 11
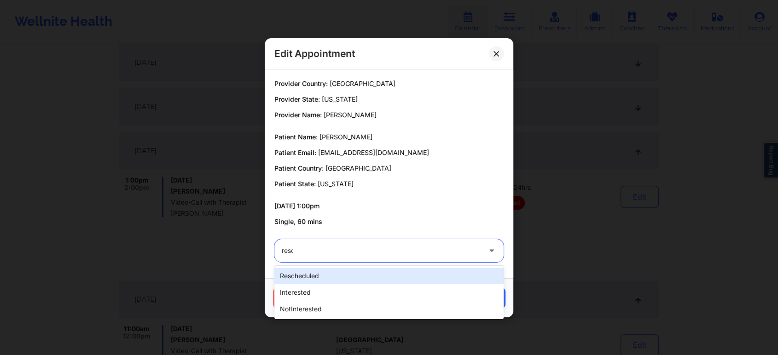
type input "[PERSON_NAME]"
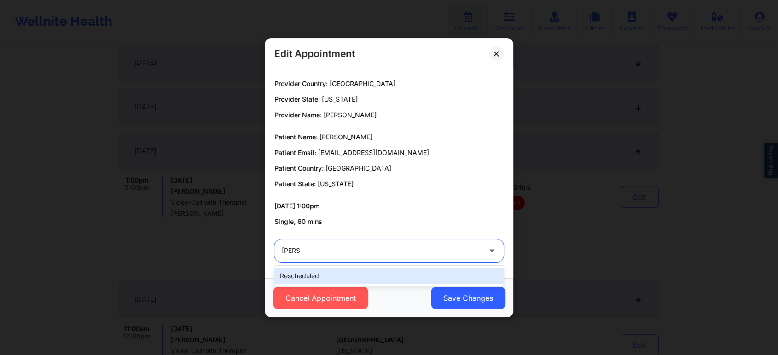
drag, startPoint x: 408, startPoint y: 266, endPoint x: 407, endPoint y: 277, distance: 11.5
click at [407, 277] on div "rescheduled" at bounding box center [388, 276] width 229 height 20
click at [407, 277] on div "rescheduled" at bounding box center [388, 276] width 229 height 17
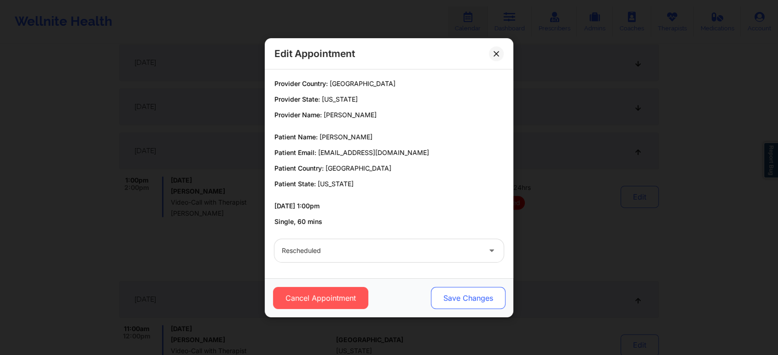
click at [479, 305] on button "Save Changes" at bounding box center [468, 298] width 75 height 22
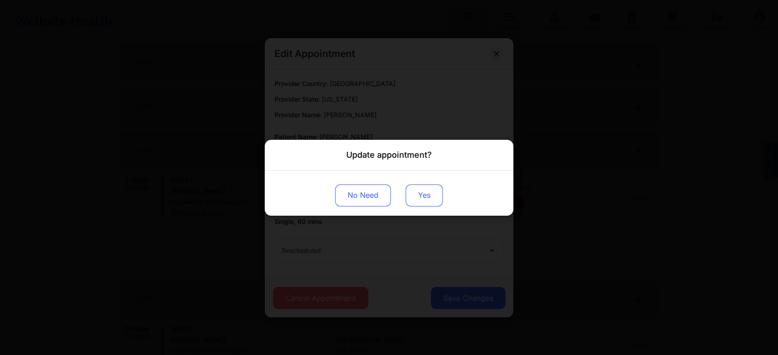
click at [429, 205] on button "Yes" at bounding box center [424, 195] width 37 height 22
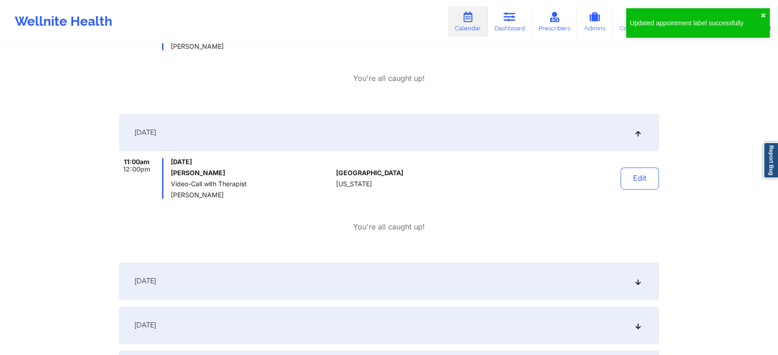
scroll to position [576, 0]
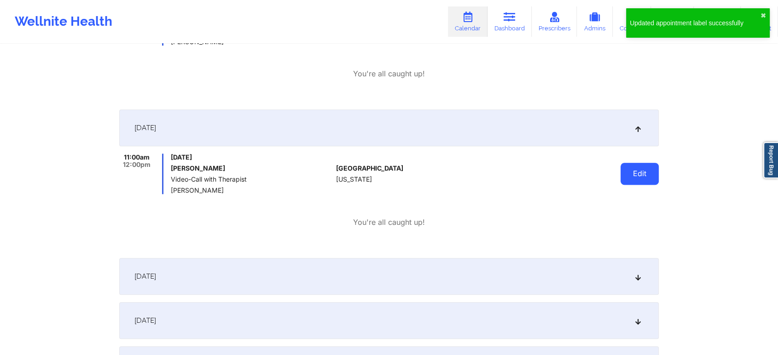
click at [629, 167] on button "Edit" at bounding box center [639, 174] width 38 height 22
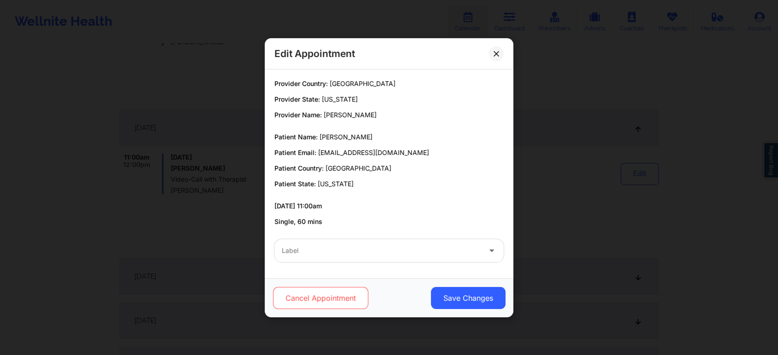
click at [355, 295] on button "Cancel Appointment" at bounding box center [320, 298] width 95 height 22
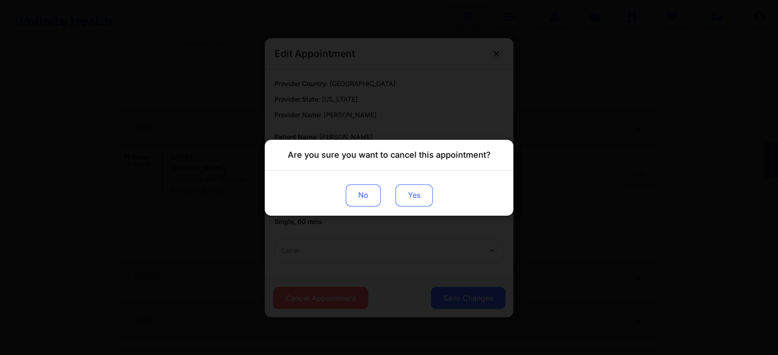
click at [408, 198] on button "Yes" at bounding box center [413, 195] width 37 height 22
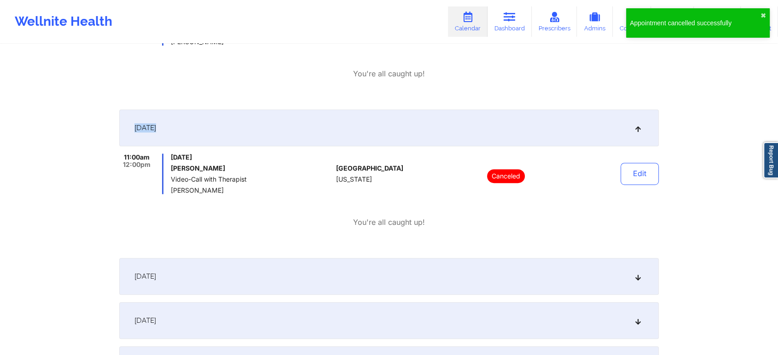
drag, startPoint x: 769, startPoint y: 93, endPoint x: 785, endPoint y: 147, distance: 55.6
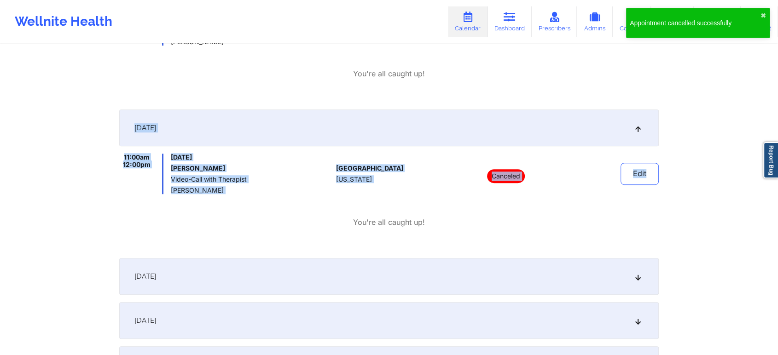
scroll to position [0, 0]
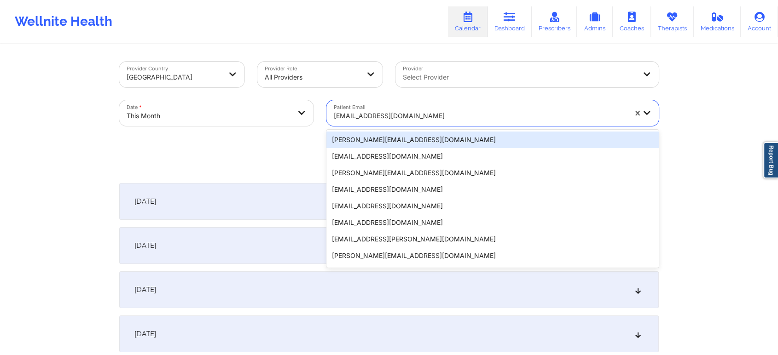
click at [376, 110] on div at bounding box center [480, 115] width 293 height 11
type input "[EMAIL_ADDRESS][DOMAIN_NAME]"
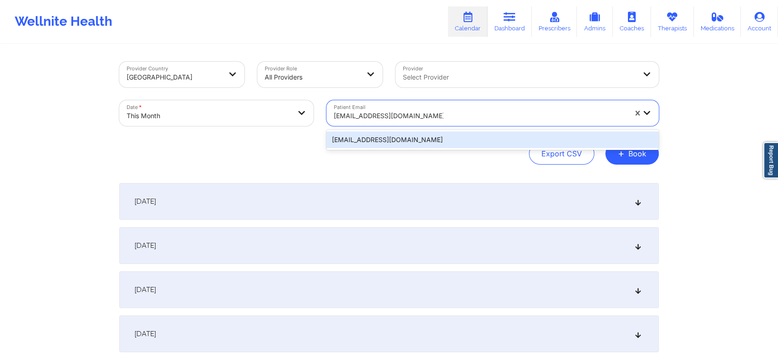
click at [397, 136] on div "[EMAIL_ADDRESS][DOMAIN_NAME]" at bounding box center [492, 140] width 332 height 17
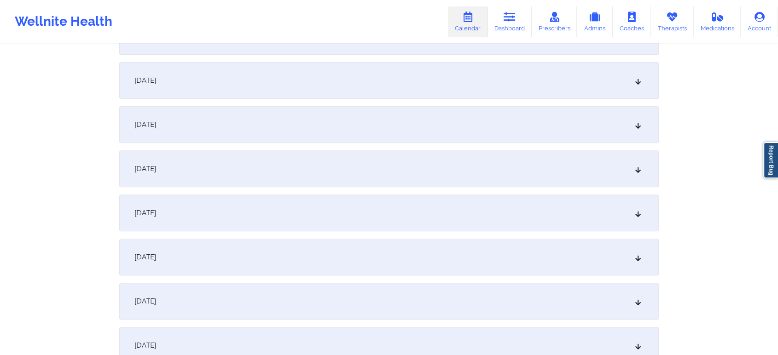
scroll to position [309, 0]
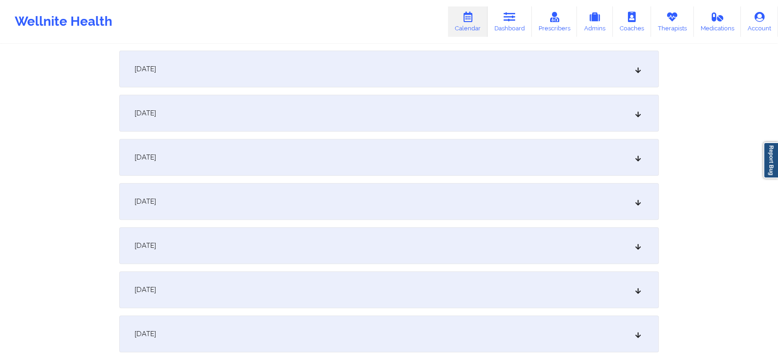
click at [555, 230] on div "[DATE]" at bounding box center [388, 245] width 539 height 37
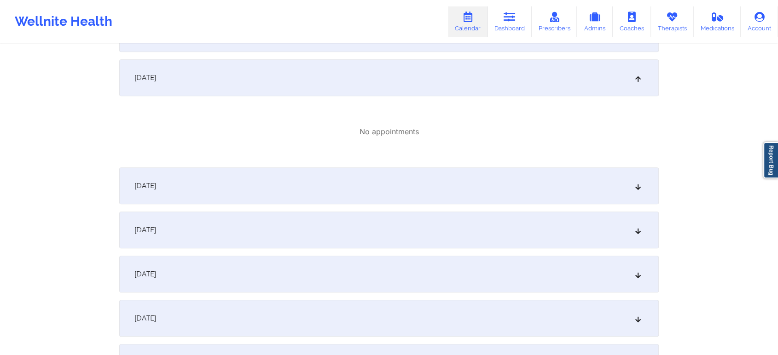
scroll to position [479, 0]
click at [520, 198] on div "[DATE]" at bounding box center [388, 184] width 539 height 37
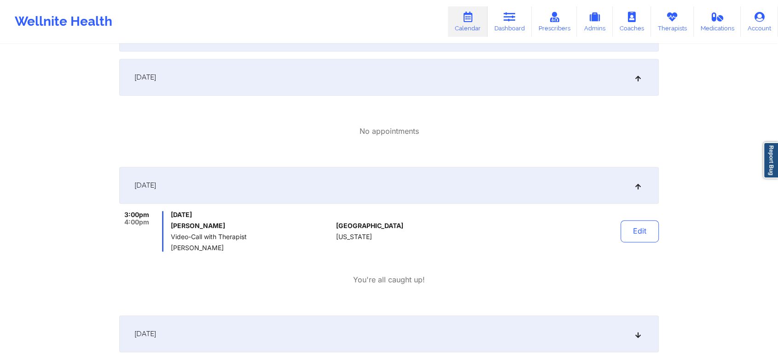
scroll to position [0, 0]
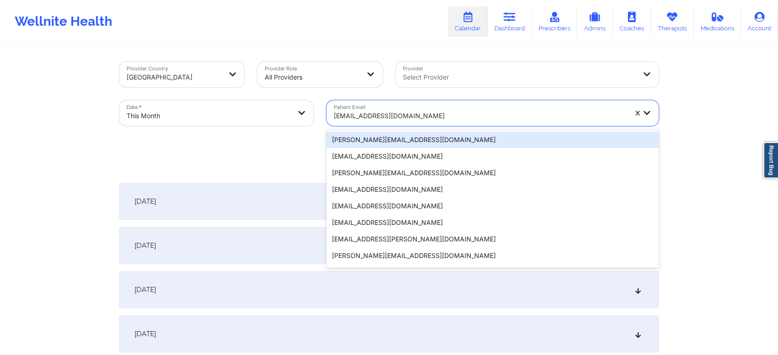
click at [368, 121] on div at bounding box center [480, 115] width 293 height 11
type input "[PERSON_NAME][EMAIL_ADDRESS][PERSON_NAME][DOMAIN_NAME]"
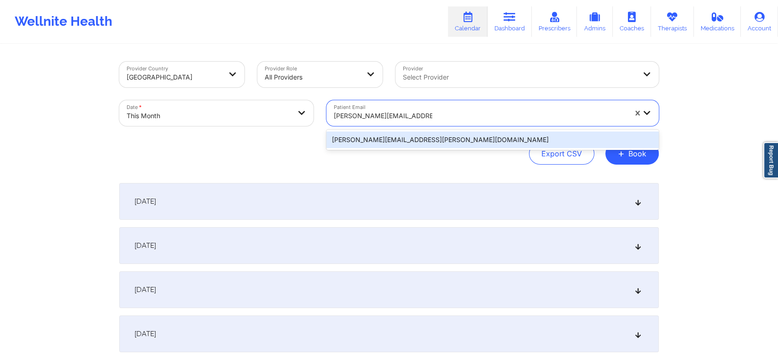
click at [394, 140] on div "[PERSON_NAME][EMAIL_ADDRESS][PERSON_NAME][DOMAIN_NAME]" at bounding box center [492, 140] width 332 height 17
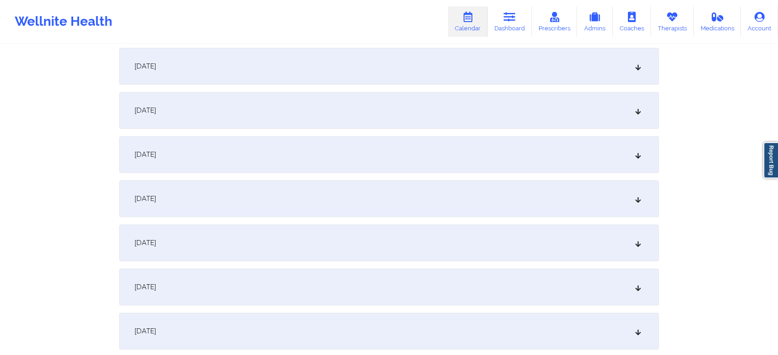
scroll to position [416, 0]
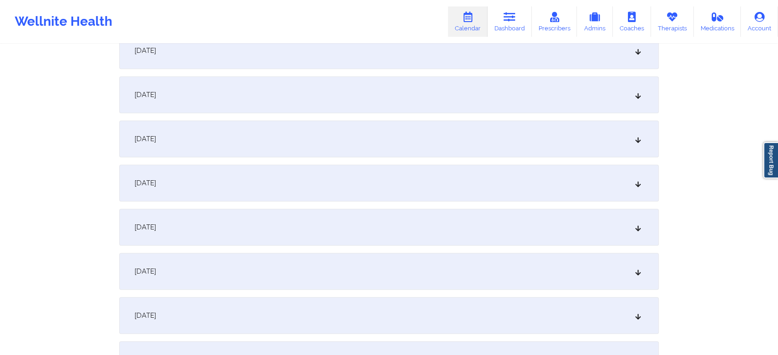
click at [432, 174] on div "[DATE]" at bounding box center [388, 183] width 539 height 37
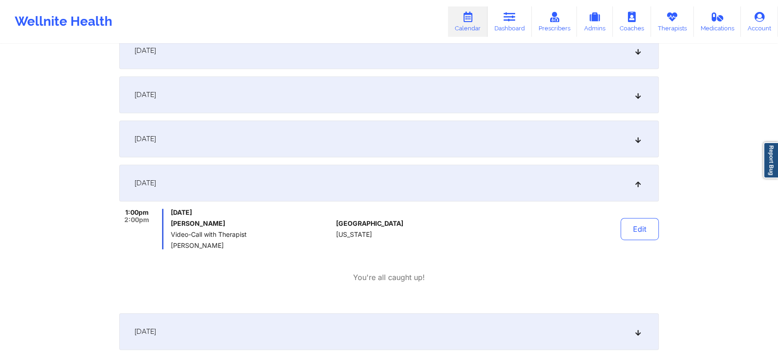
scroll to position [0, 0]
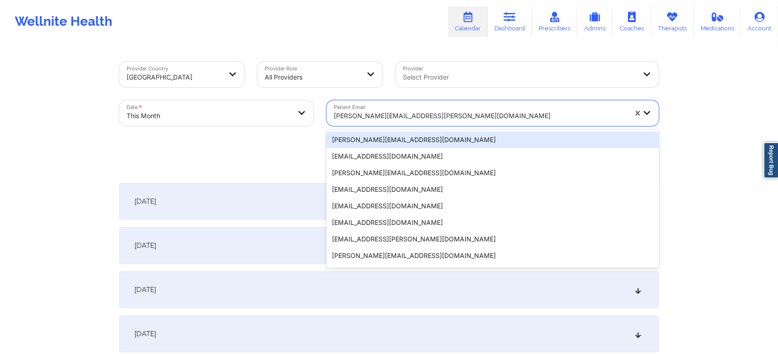
click at [406, 110] on div at bounding box center [480, 115] width 293 height 11
type input "[EMAIL_ADDRESS][DOMAIN_NAME]"
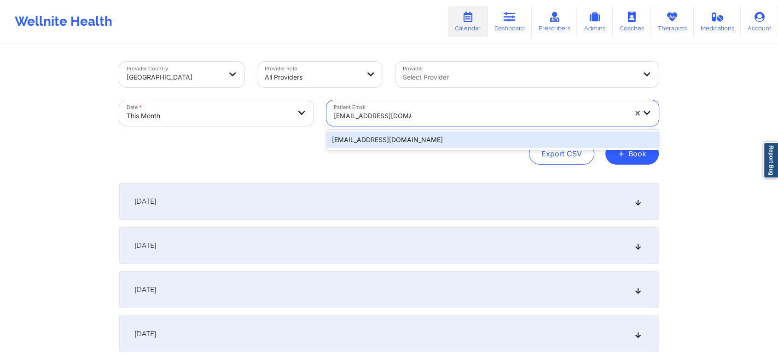
click at [437, 139] on div "[EMAIL_ADDRESS][DOMAIN_NAME]" at bounding box center [492, 140] width 332 height 17
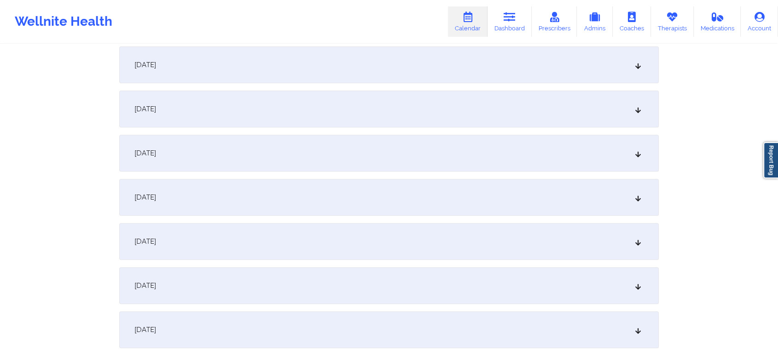
scroll to position [329, 0]
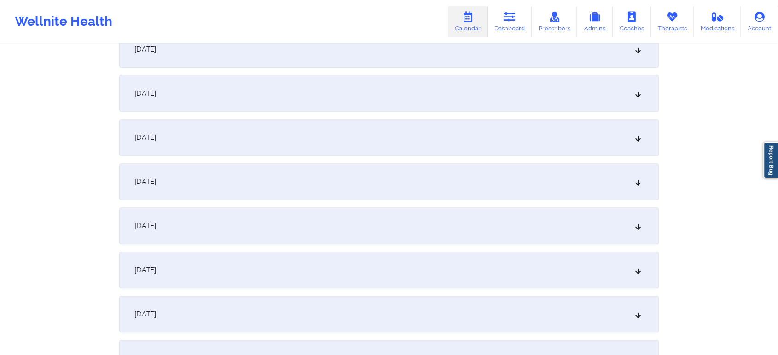
click at [417, 263] on div "[DATE]" at bounding box center [388, 270] width 539 height 37
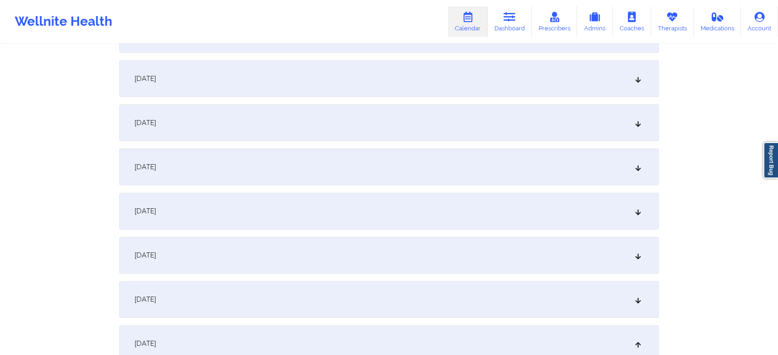
scroll to position [0, 0]
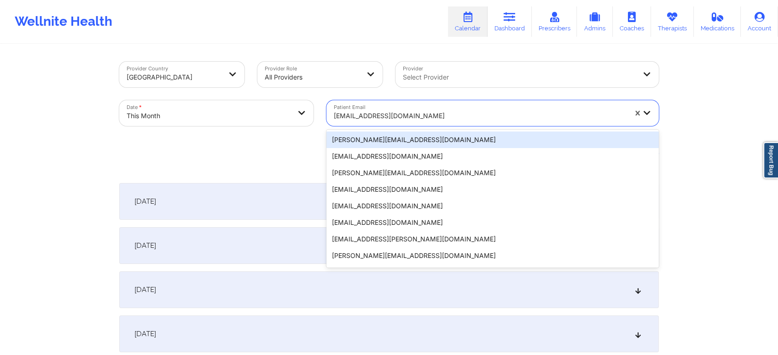
click at [354, 114] on div at bounding box center [480, 115] width 293 height 11
type input "[EMAIL_ADDRESS][DOMAIN_NAME]"
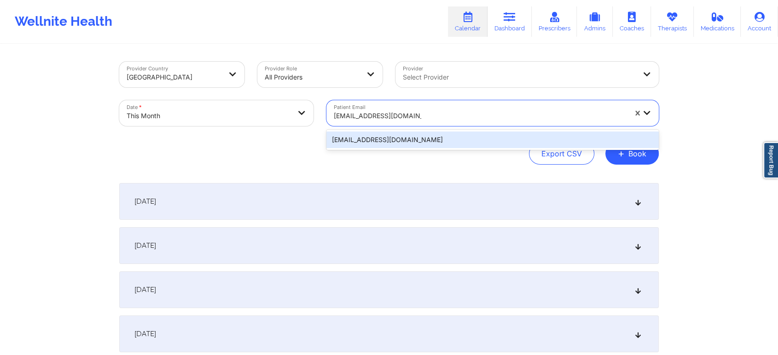
click at [401, 142] on div "[EMAIL_ADDRESS][DOMAIN_NAME]" at bounding box center [492, 140] width 332 height 17
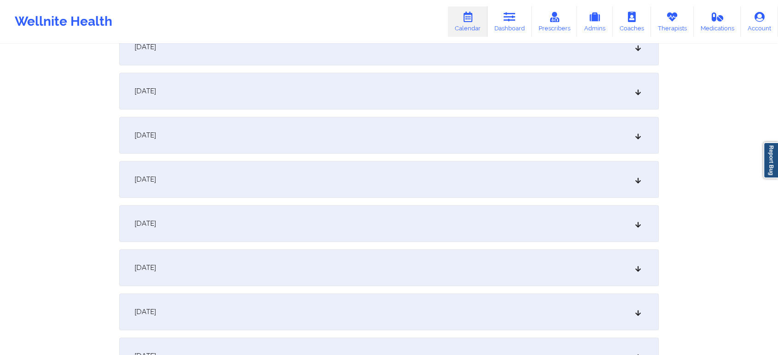
scroll to position [435, 0]
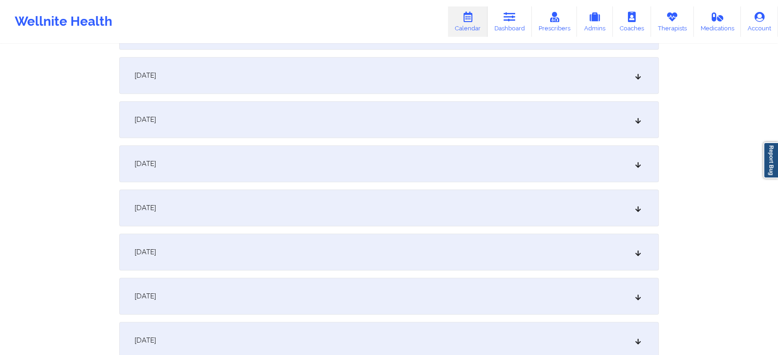
click at [488, 169] on div "[DATE]" at bounding box center [388, 163] width 539 height 37
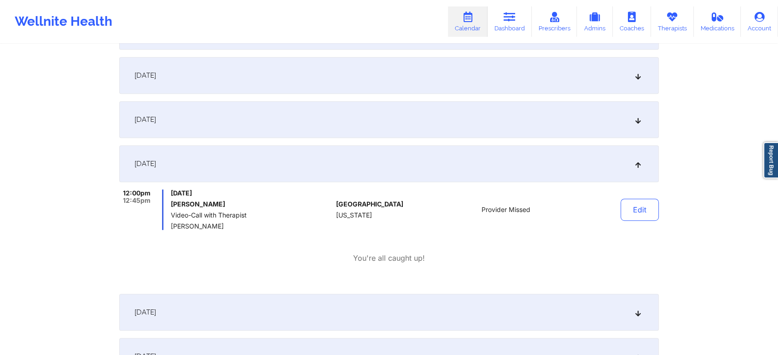
scroll to position [0, 0]
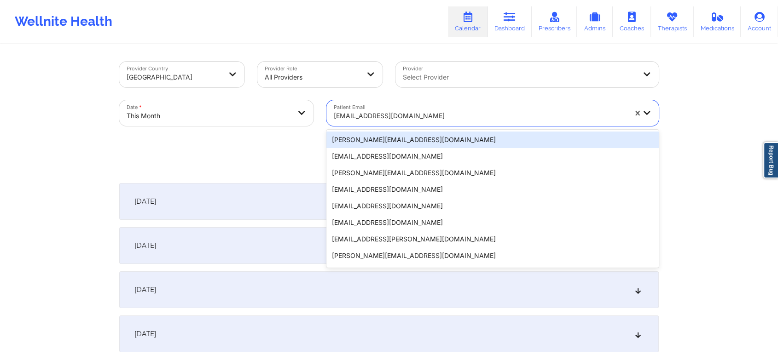
click at [384, 114] on div at bounding box center [480, 115] width 293 height 11
type input "[EMAIL_ADDRESS][DOMAIN_NAME]"
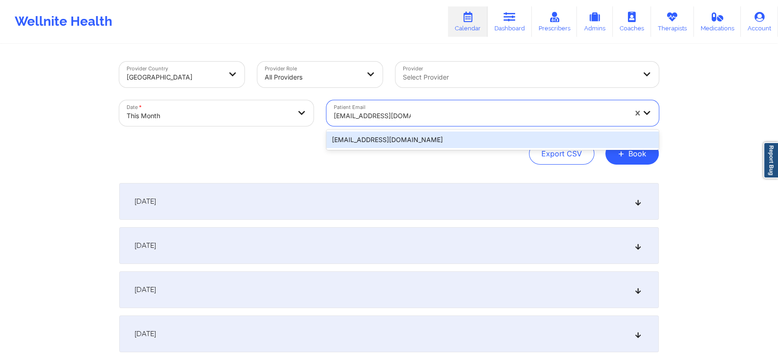
click at [406, 146] on div "[EMAIL_ADDRESS][DOMAIN_NAME]" at bounding box center [492, 140] width 332 height 17
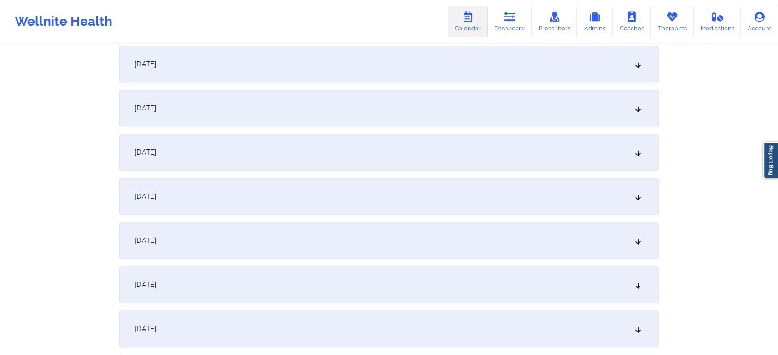
scroll to position [361, 0]
click at [597, 222] on div "[DATE]" at bounding box center [388, 238] width 539 height 37
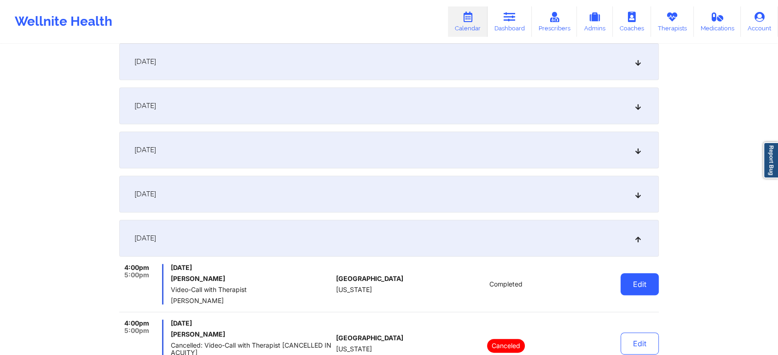
click at [627, 284] on button "Edit" at bounding box center [639, 284] width 38 height 22
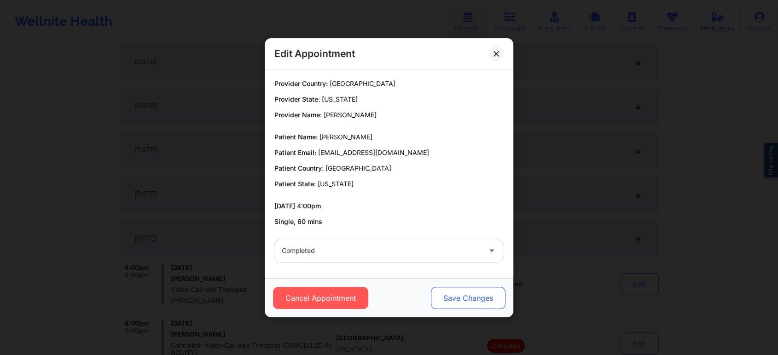
drag, startPoint x: 466, startPoint y: 284, endPoint x: 460, endPoint y: 290, distance: 8.5
click at [460, 290] on div "Cancel Appointment Save Changes" at bounding box center [389, 297] width 249 height 39
click at [460, 290] on button "Save Changes" at bounding box center [468, 298] width 75 height 22
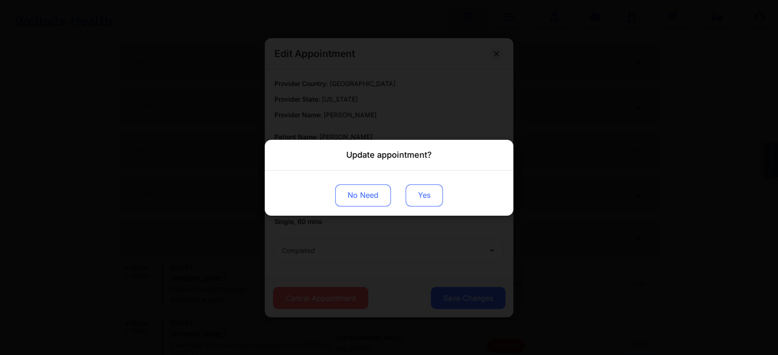
click at [422, 191] on button "Yes" at bounding box center [424, 195] width 37 height 22
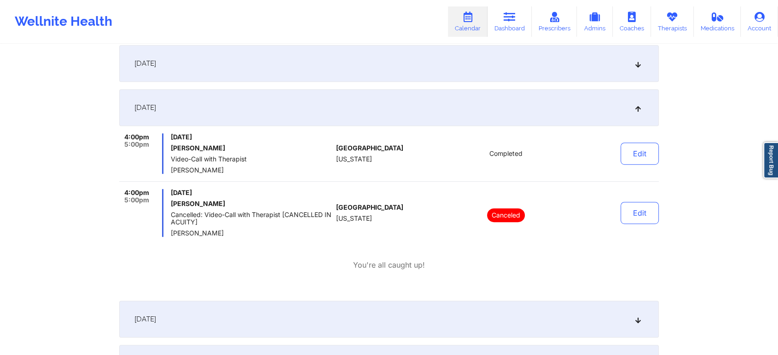
scroll to position [0, 0]
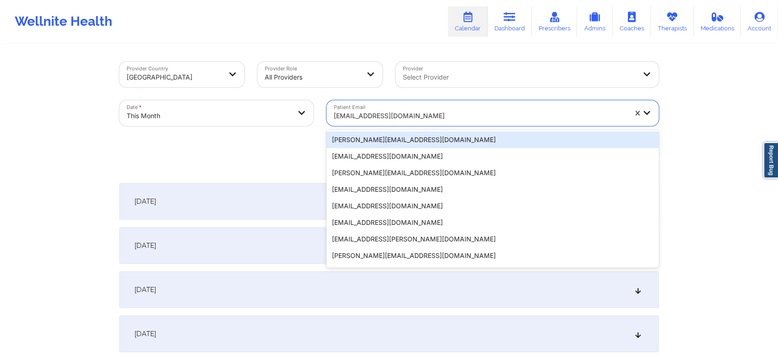
click at [351, 103] on div "[EMAIL_ADDRESS][DOMAIN_NAME]" at bounding box center [476, 113] width 301 height 26
type input "[EMAIL_ADDRESS][DOMAIN_NAME]"
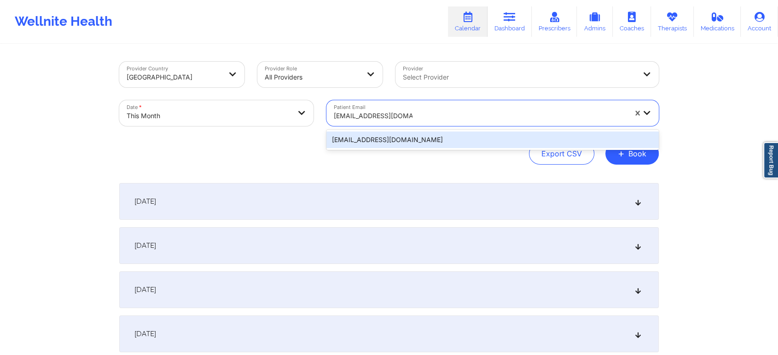
click at [376, 139] on div "[EMAIL_ADDRESS][DOMAIN_NAME]" at bounding box center [492, 140] width 332 height 17
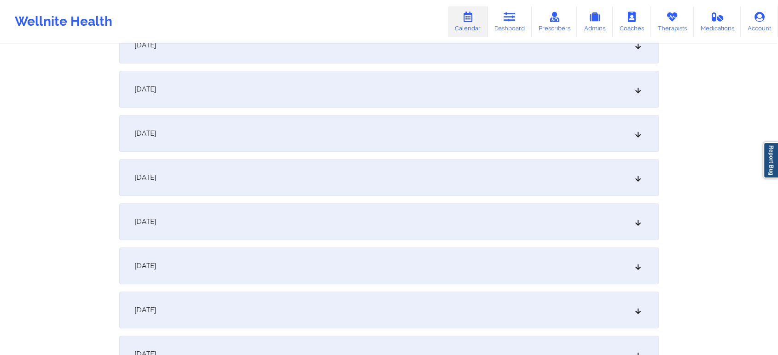
scroll to position [408, 0]
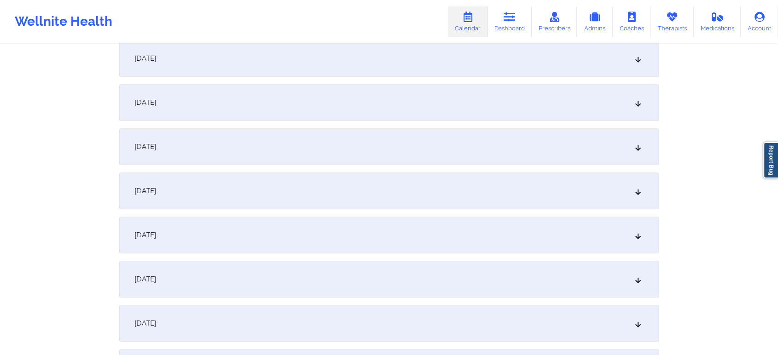
click at [337, 206] on div "[DATE]" at bounding box center [388, 191] width 539 height 37
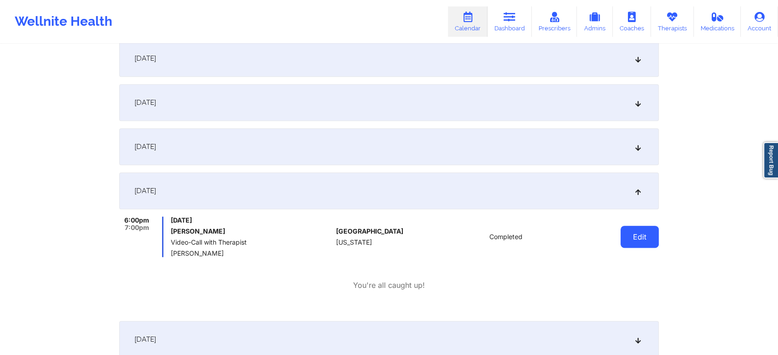
click at [655, 240] on button "Edit" at bounding box center [639, 237] width 38 height 22
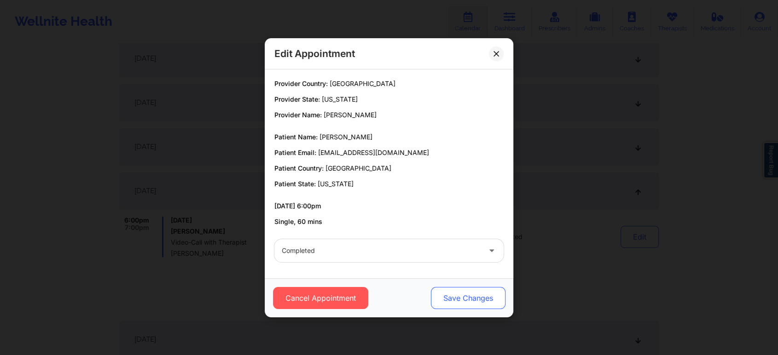
click at [453, 302] on button "Save Changes" at bounding box center [468, 298] width 75 height 22
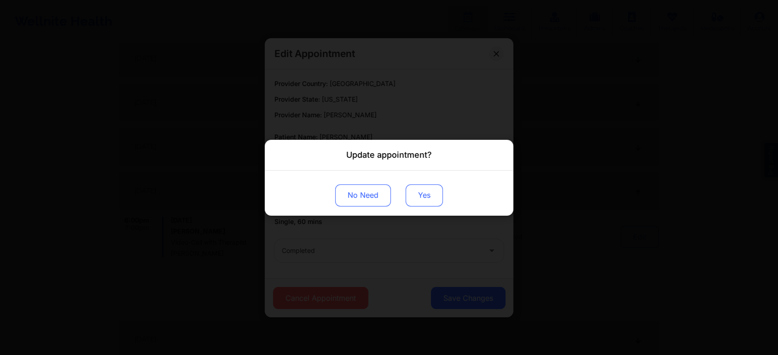
click at [423, 196] on button "Yes" at bounding box center [424, 195] width 37 height 22
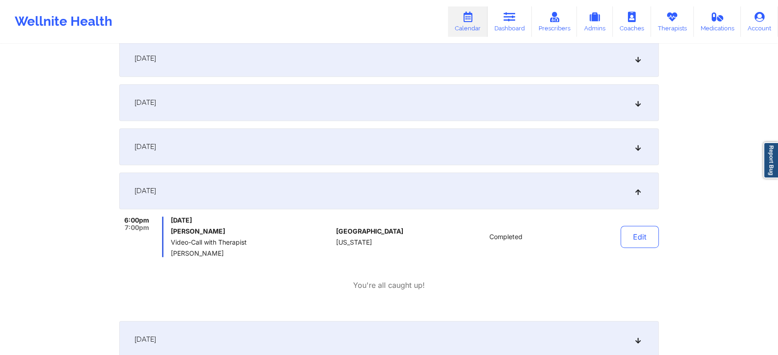
scroll to position [0, 0]
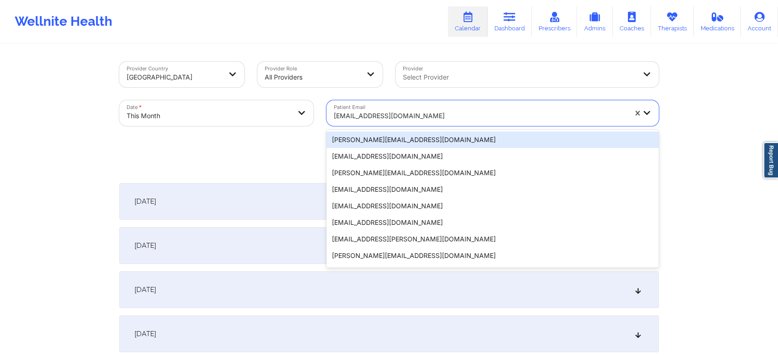
click at [392, 110] on div "[EMAIL_ADDRESS][DOMAIN_NAME]" at bounding box center [480, 116] width 293 height 20
type input "[EMAIL_ADDRESS][DOMAIN_NAME]"
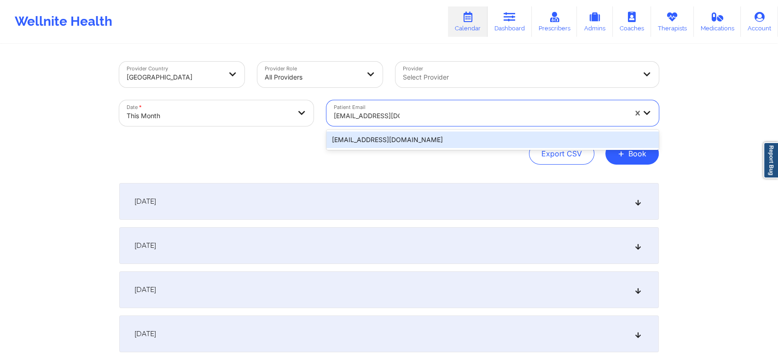
click at [394, 130] on div "[EMAIL_ADDRESS][DOMAIN_NAME]" at bounding box center [492, 140] width 332 height 20
click at [409, 135] on div "[EMAIL_ADDRESS][DOMAIN_NAME]" at bounding box center [492, 140] width 332 height 17
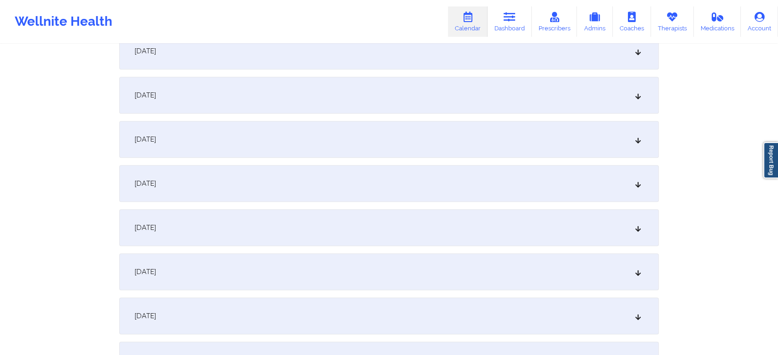
scroll to position [470, 0]
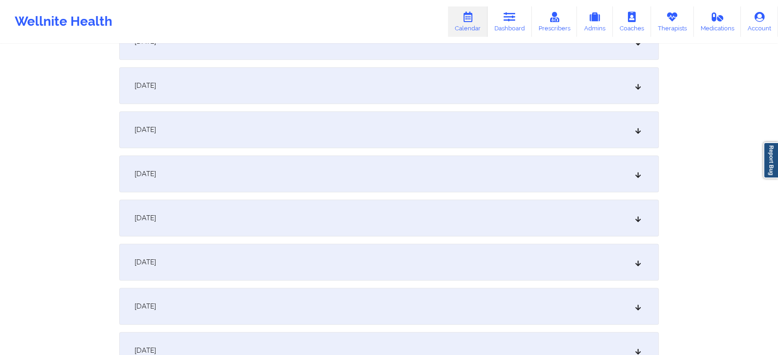
click at [357, 120] on div "[DATE]" at bounding box center [388, 129] width 539 height 37
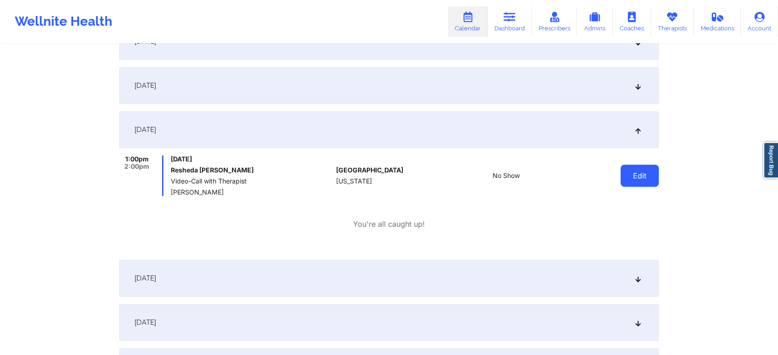
click at [639, 168] on button "Edit" at bounding box center [639, 176] width 38 height 22
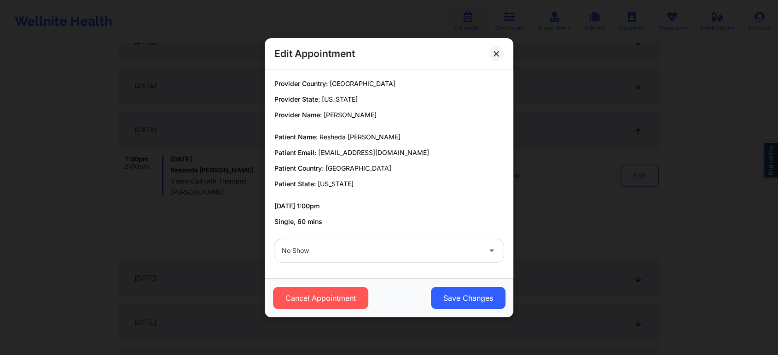
click at [401, 254] on div at bounding box center [381, 250] width 199 height 11
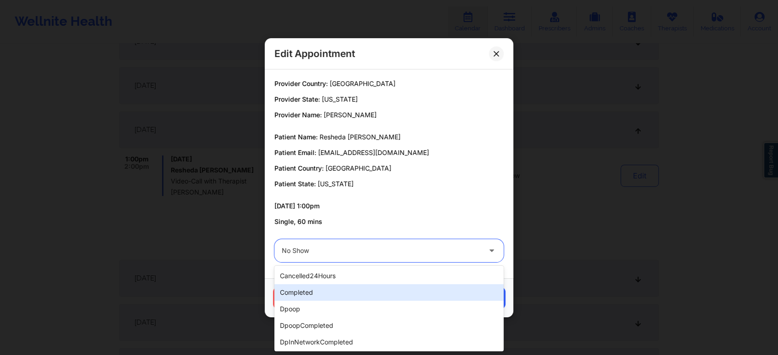
click at [348, 288] on div "completed" at bounding box center [388, 292] width 229 height 17
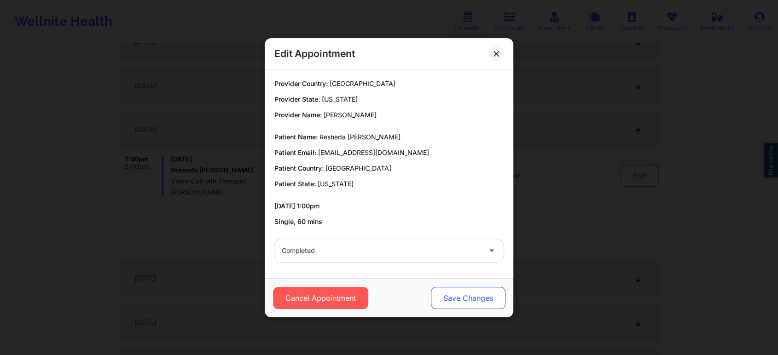
click at [467, 294] on button "Save Changes" at bounding box center [468, 298] width 75 height 22
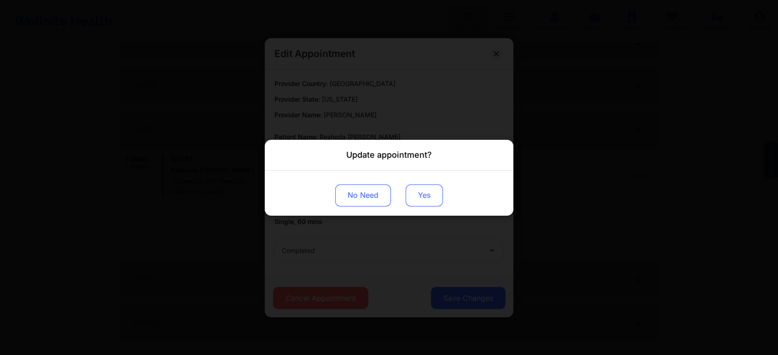
click at [419, 186] on button "Yes" at bounding box center [424, 195] width 37 height 22
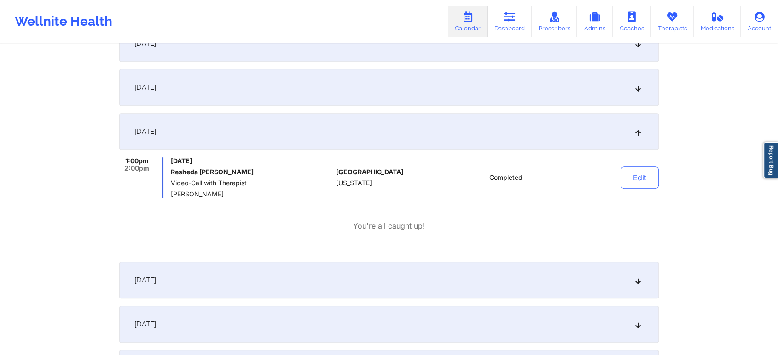
scroll to position [0, 0]
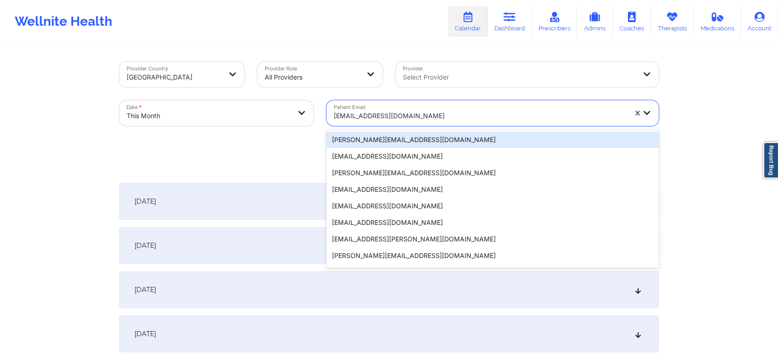
click at [375, 114] on div at bounding box center [480, 115] width 293 height 11
type input "[EMAIL_ADDRESS][DOMAIN_NAME]"
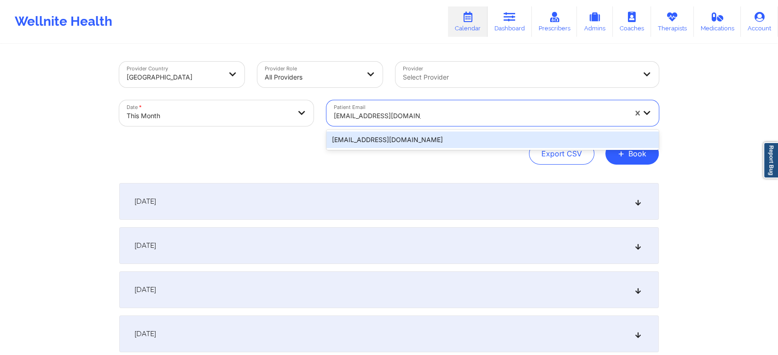
click at [396, 134] on div "[EMAIL_ADDRESS][DOMAIN_NAME]" at bounding box center [492, 140] width 332 height 17
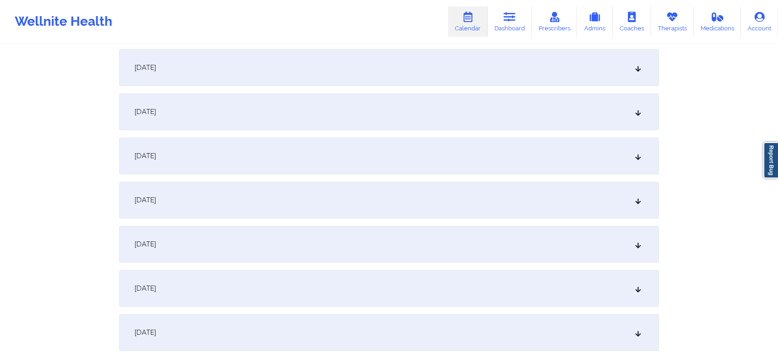
scroll to position [402, 0]
click at [442, 181] on div "[DATE]" at bounding box center [388, 197] width 539 height 37
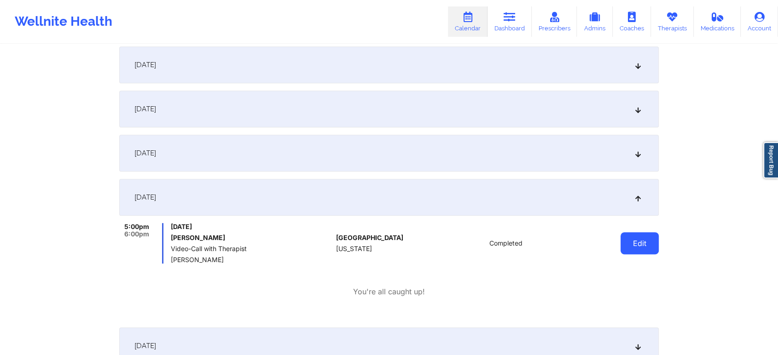
click at [632, 243] on button "Edit" at bounding box center [639, 243] width 38 height 22
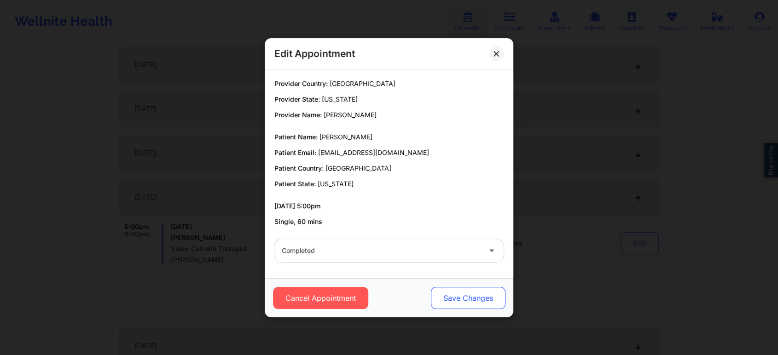
click at [468, 305] on button "Save Changes" at bounding box center [468, 298] width 75 height 22
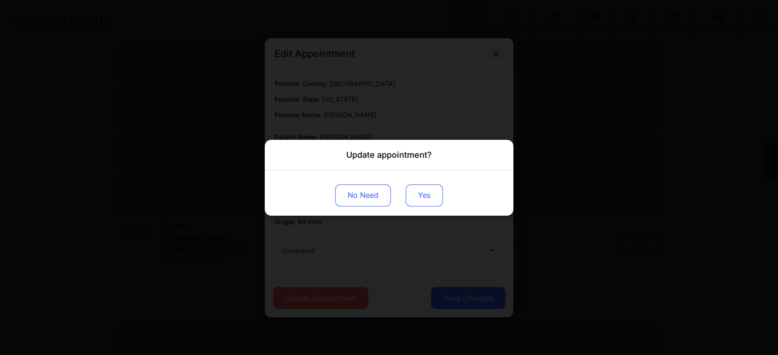
click at [427, 186] on button "Yes" at bounding box center [424, 195] width 37 height 22
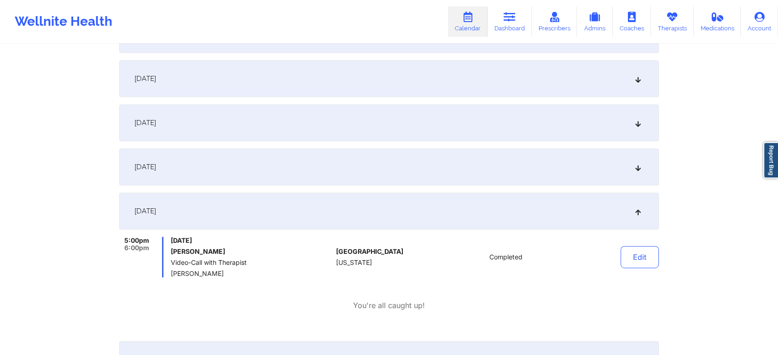
scroll to position [0, 0]
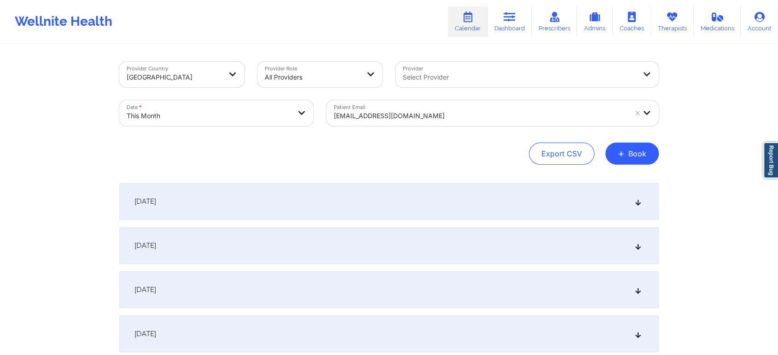
click at [361, 105] on div "[EMAIL_ADDRESS][DOMAIN_NAME]" at bounding box center [476, 113] width 301 height 26
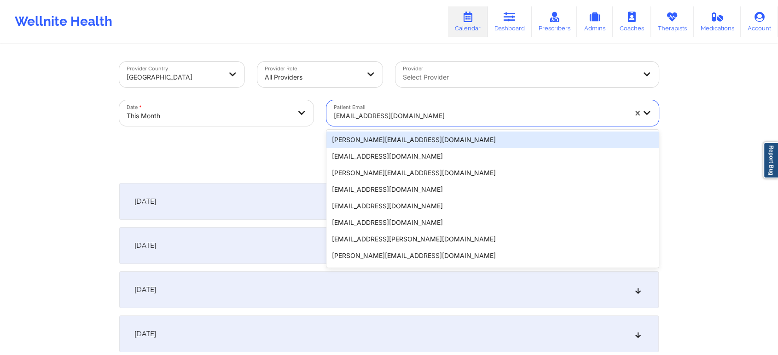
type input "[EMAIL_ADDRESS][DOMAIN_NAME]"
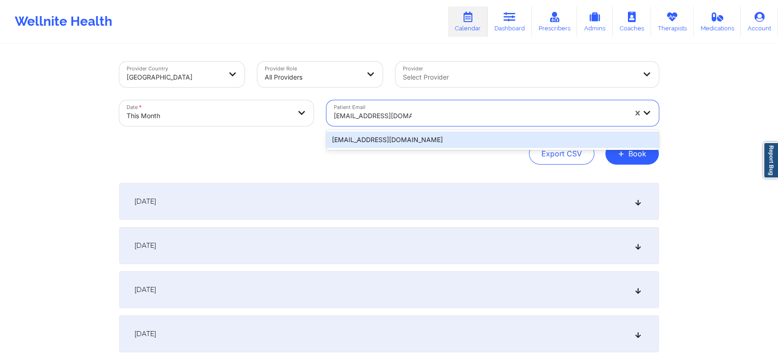
click at [411, 142] on div "[EMAIL_ADDRESS][DOMAIN_NAME]" at bounding box center [492, 140] width 332 height 17
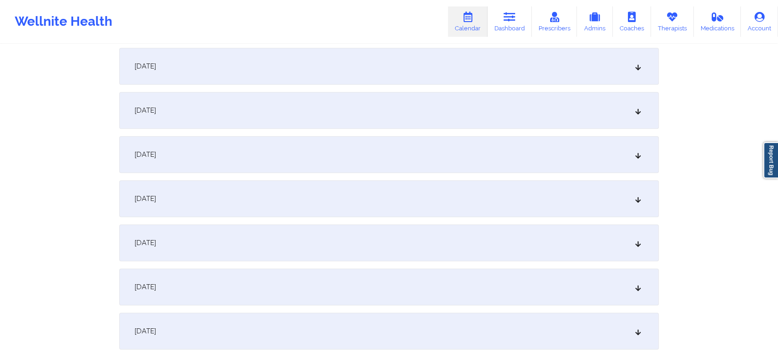
scroll to position [408, 0]
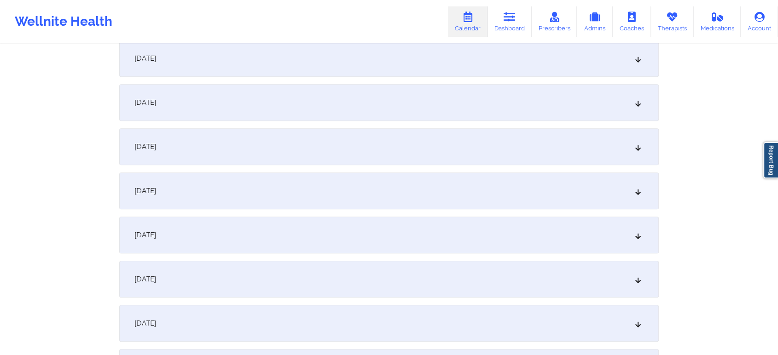
click at [493, 193] on div "[DATE]" at bounding box center [388, 191] width 539 height 37
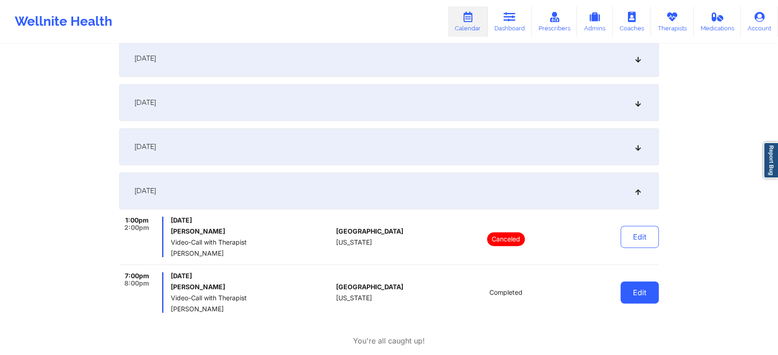
click at [628, 287] on button "Edit" at bounding box center [639, 293] width 38 height 22
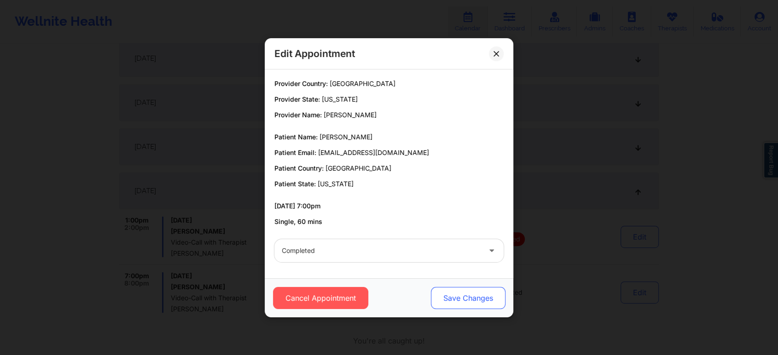
click at [460, 297] on button "Save Changes" at bounding box center [468, 298] width 75 height 22
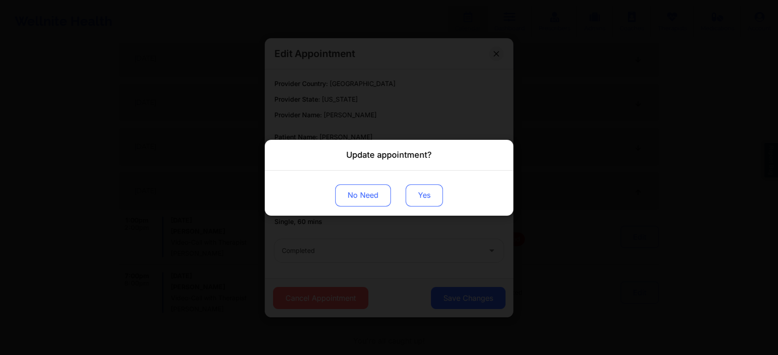
click at [411, 195] on button "Yes" at bounding box center [424, 195] width 37 height 22
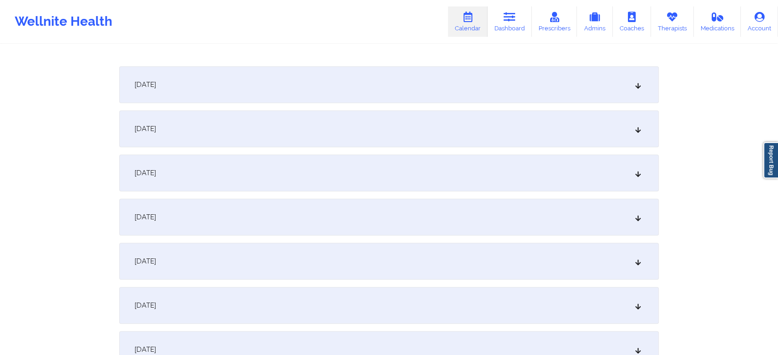
scroll to position [0, 0]
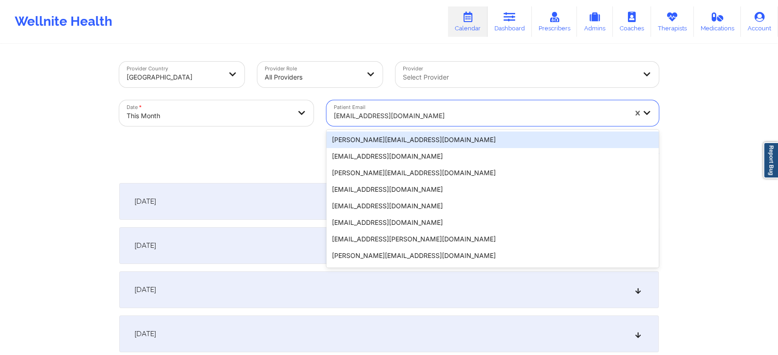
click at [374, 110] on div "[EMAIL_ADDRESS][DOMAIN_NAME]" at bounding box center [480, 116] width 293 height 20
type input "[EMAIL_ADDRESS][DOMAIN_NAME]"
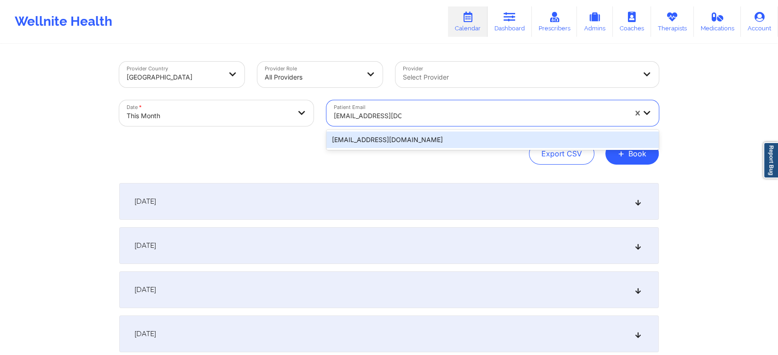
click at [396, 135] on div "[EMAIL_ADDRESS][DOMAIN_NAME]" at bounding box center [492, 140] width 332 height 17
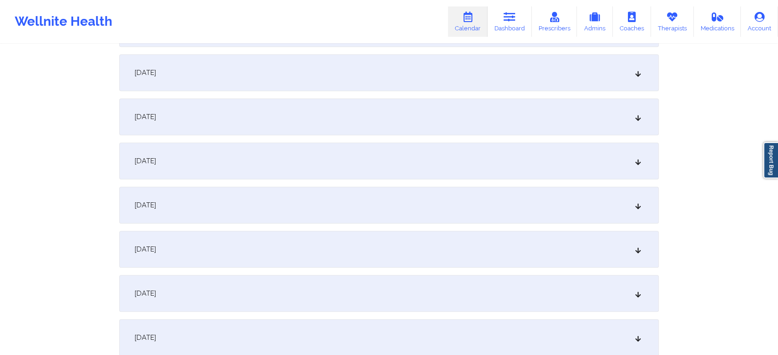
scroll to position [539, 0]
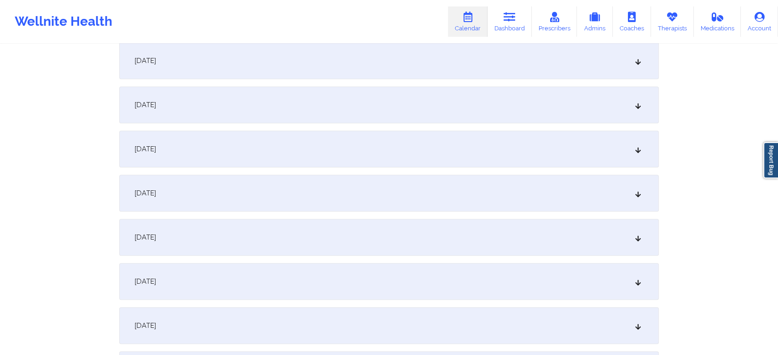
click at [258, 70] on div "[DATE]" at bounding box center [388, 60] width 539 height 37
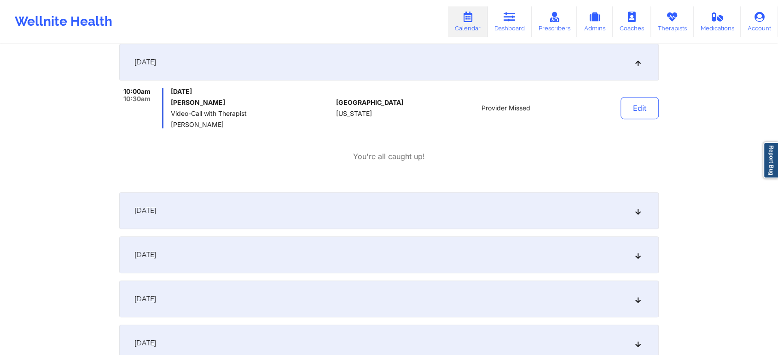
scroll to position [0, 0]
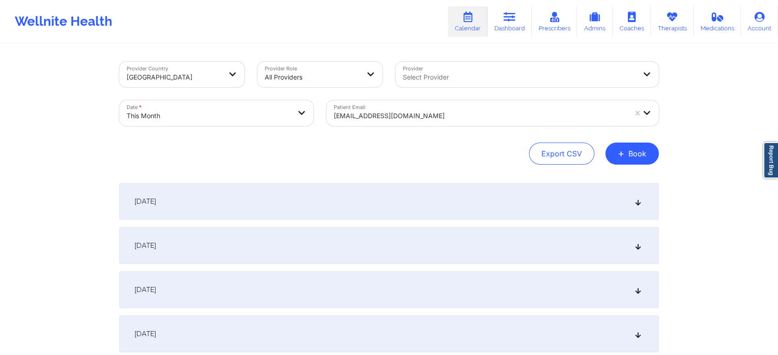
click at [401, 113] on div at bounding box center [480, 115] width 293 height 11
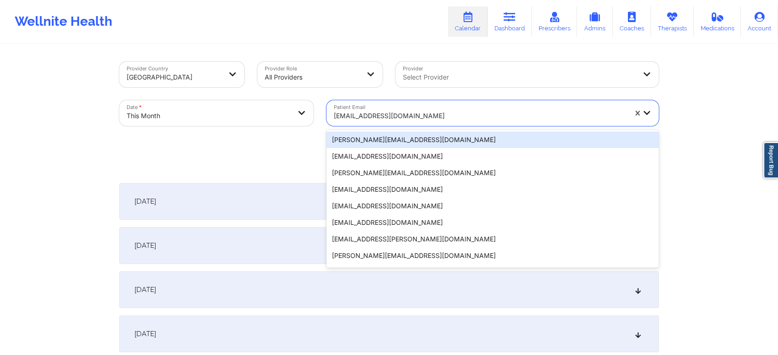
type input "[EMAIL_ADDRESS][DOMAIN_NAME]"
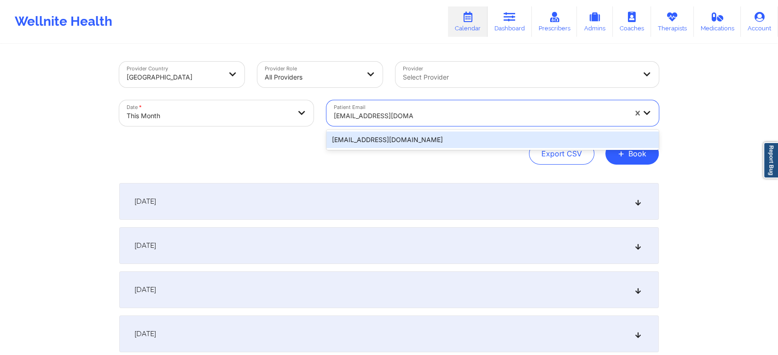
click at [399, 145] on div "[EMAIL_ADDRESS][DOMAIN_NAME]" at bounding box center [492, 140] width 332 height 17
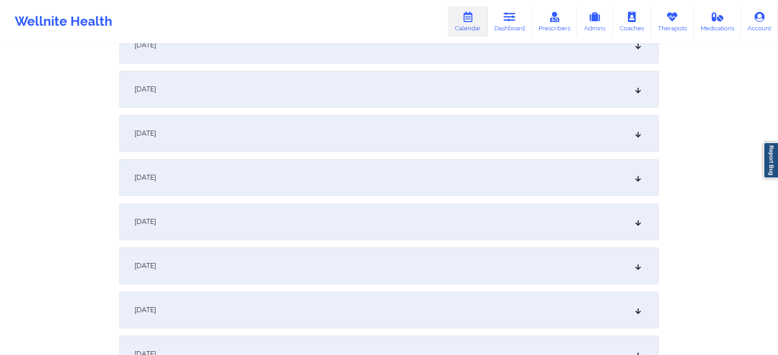
scroll to position [447, 0]
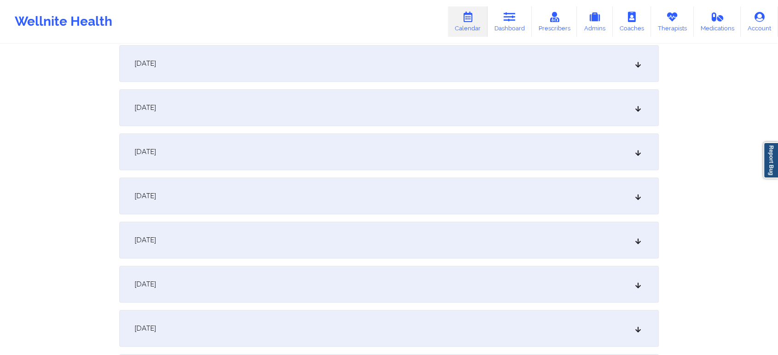
click at [428, 152] on div "[DATE]" at bounding box center [388, 151] width 539 height 37
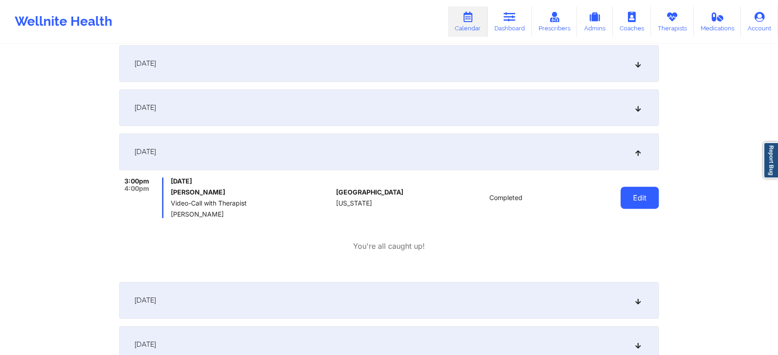
click at [637, 204] on button "Edit" at bounding box center [639, 198] width 38 height 22
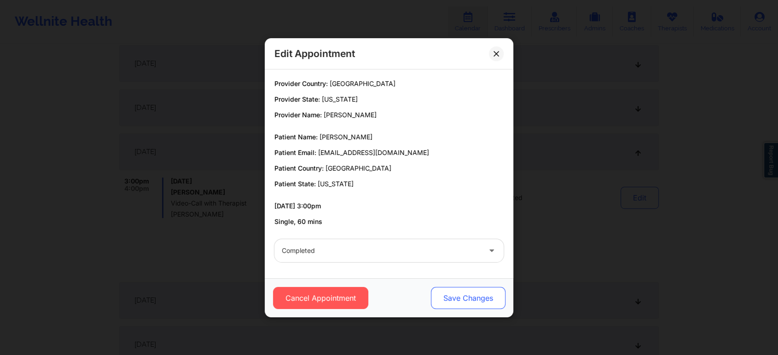
click at [450, 299] on button "Save Changes" at bounding box center [468, 298] width 75 height 22
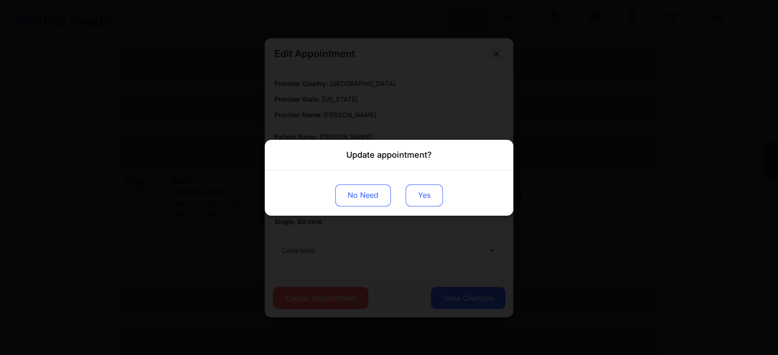
click at [408, 193] on button "Yes" at bounding box center [424, 195] width 37 height 22
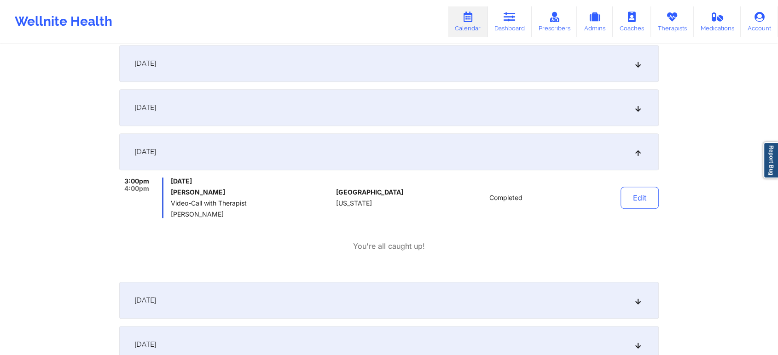
scroll to position [0, 0]
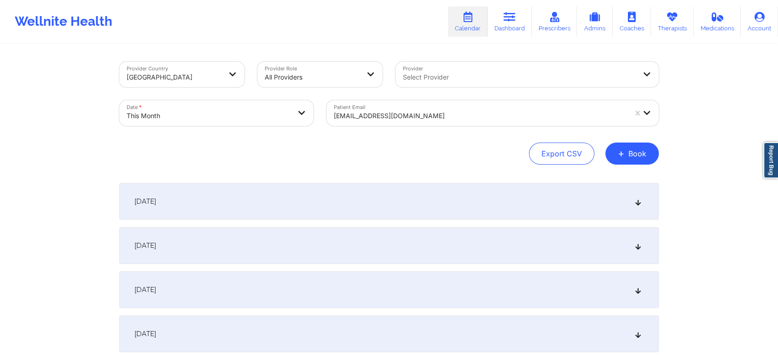
click at [464, 109] on div "[EMAIL_ADDRESS][DOMAIN_NAME]" at bounding box center [480, 116] width 293 height 20
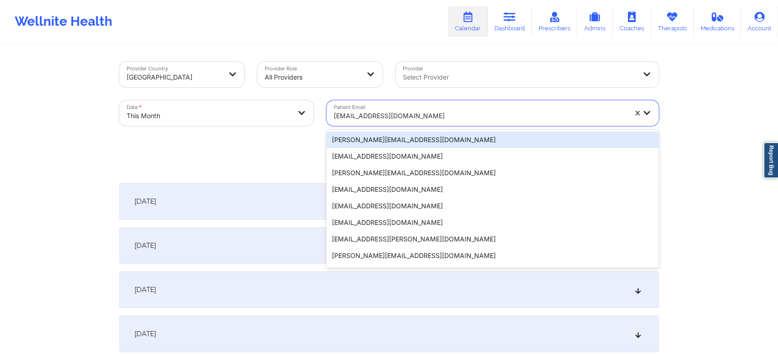
type input "[EMAIL_ADDRESS][DOMAIN_NAME]"
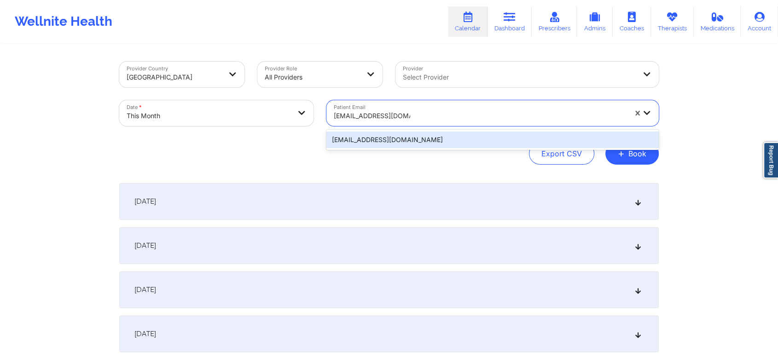
click at [493, 141] on div "[EMAIL_ADDRESS][DOMAIN_NAME]" at bounding box center [492, 140] width 332 height 17
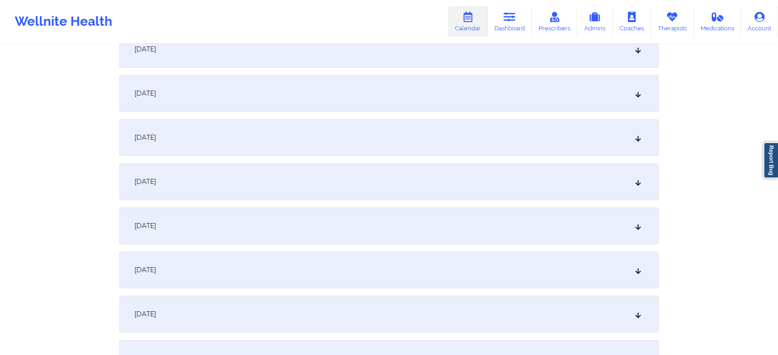
scroll to position [351, 0]
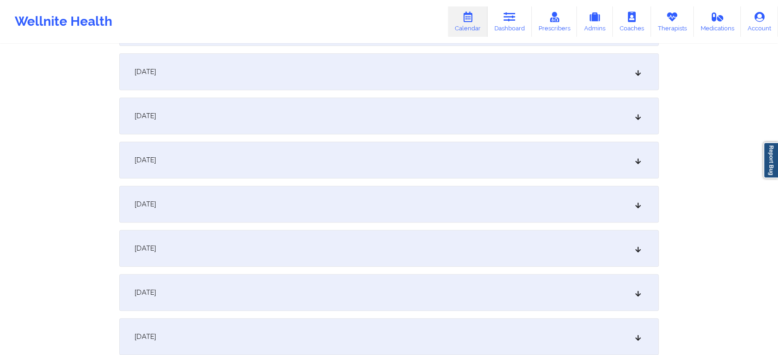
click at [459, 257] on div "[DATE]" at bounding box center [388, 248] width 539 height 37
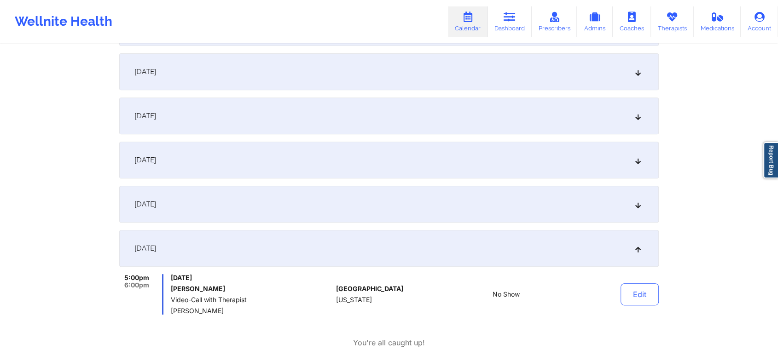
click at [620, 303] on div "Edit" at bounding box center [616, 294] width 85 height 41
click at [626, 302] on button "Edit" at bounding box center [639, 295] width 38 height 22
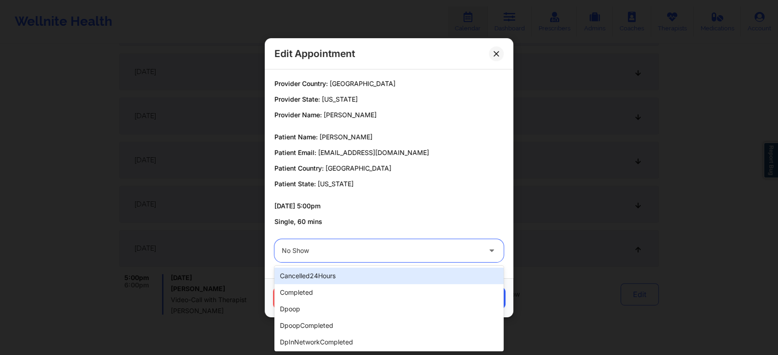
click at [412, 245] on div at bounding box center [381, 250] width 199 height 11
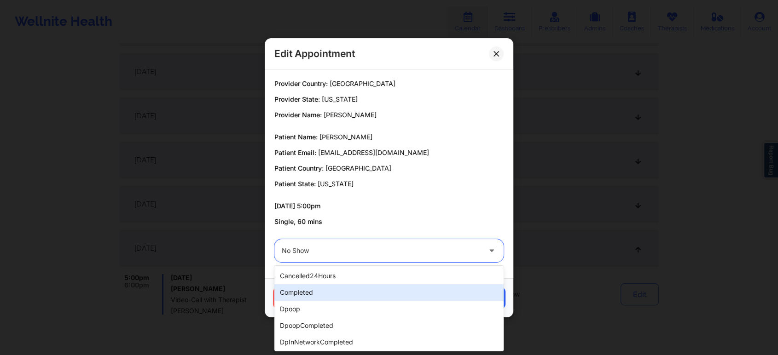
click at [364, 294] on div "completed" at bounding box center [388, 292] width 229 height 17
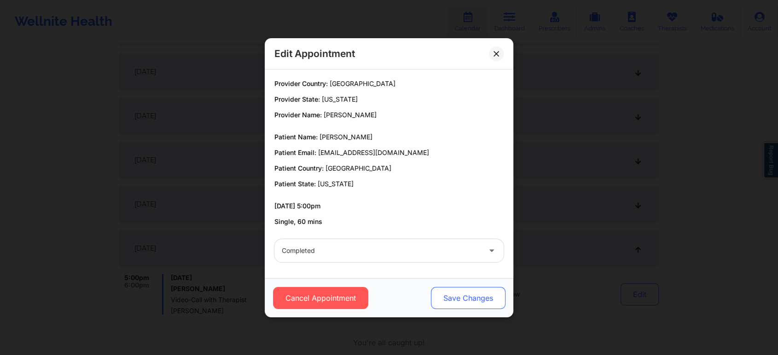
click at [487, 301] on button "Save Changes" at bounding box center [468, 298] width 75 height 22
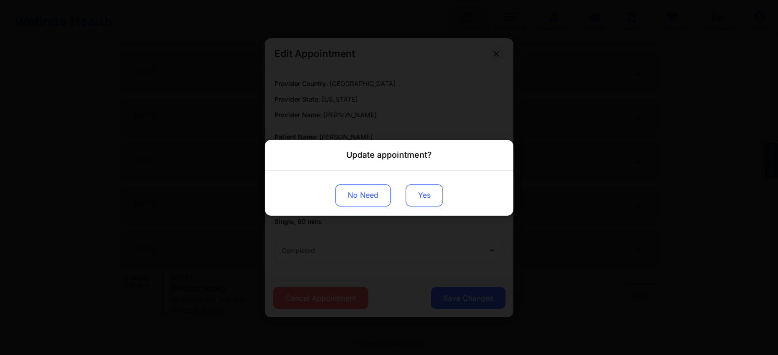
click at [430, 197] on button "Yes" at bounding box center [424, 195] width 37 height 22
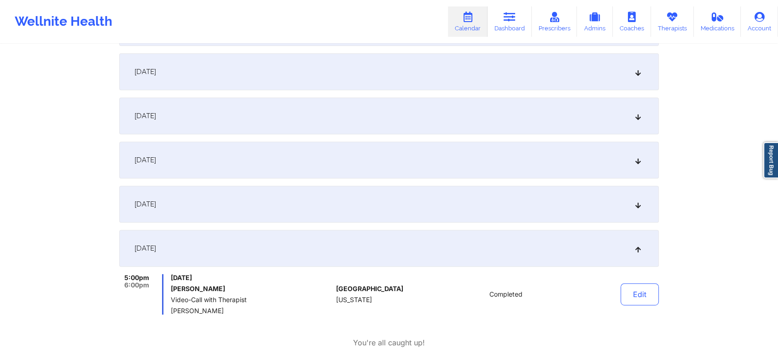
scroll to position [0, 0]
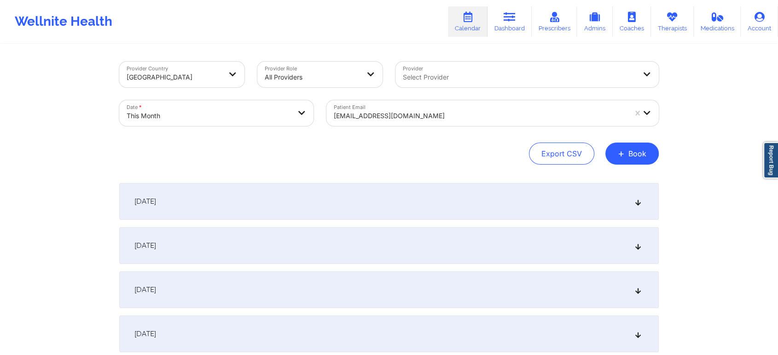
click at [388, 98] on div "Patient Email [EMAIL_ADDRESS][DOMAIN_NAME]" at bounding box center [492, 113] width 345 height 39
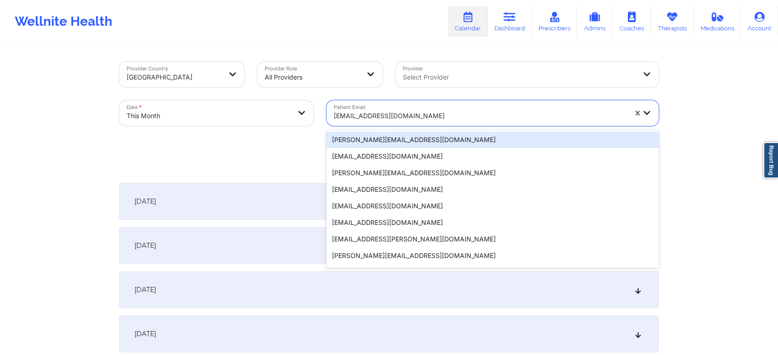
click at [374, 106] on div "[EMAIL_ADDRESS][DOMAIN_NAME]" at bounding box center [480, 116] width 293 height 20
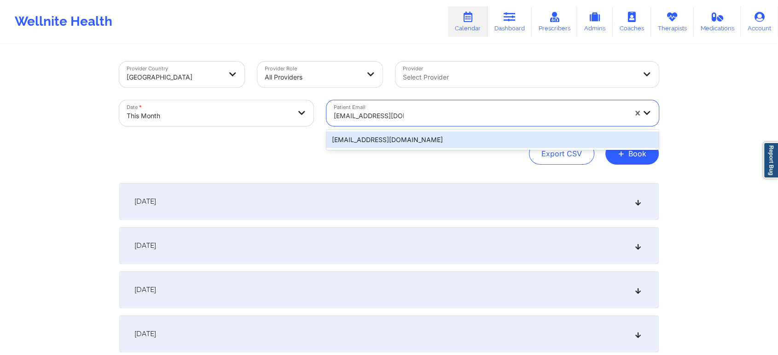
type input "[EMAIL_ADDRESS][DOMAIN_NAME]"
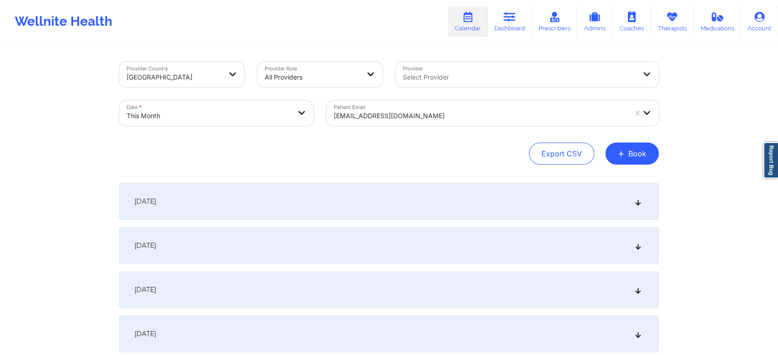
click at [389, 128] on div "Patient Email [EMAIL_ADDRESS][DOMAIN_NAME]" at bounding box center [492, 113] width 345 height 39
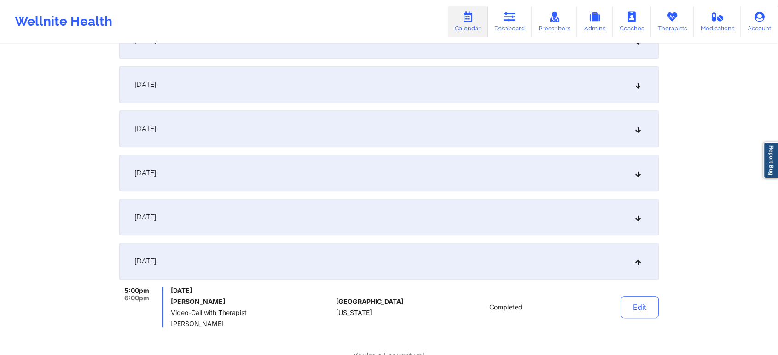
scroll to position [27, 0]
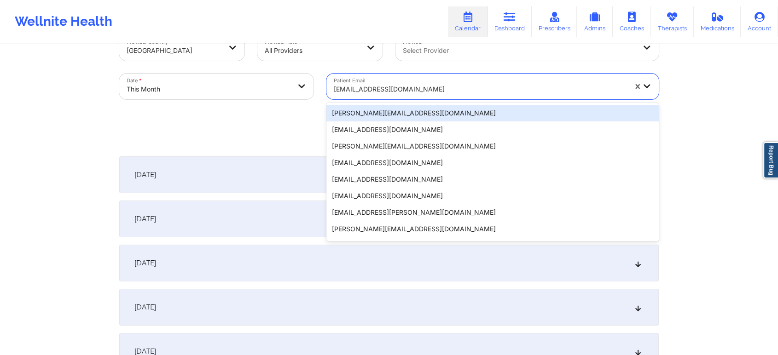
click at [363, 84] on div at bounding box center [480, 89] width 293 height 11
type input "[EMAIL_ADDRESS][DOMAIN_NAME]"
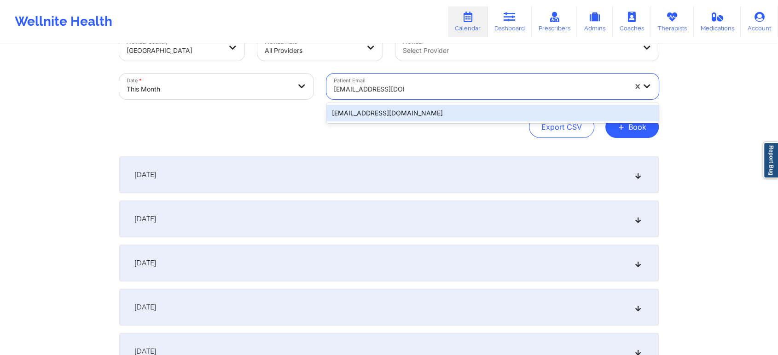
click at [380, 111] on div "[EMAIL_ADDRESS][DOMAIN_NAME]" at bounding box center [492, 113] width 332 height 17
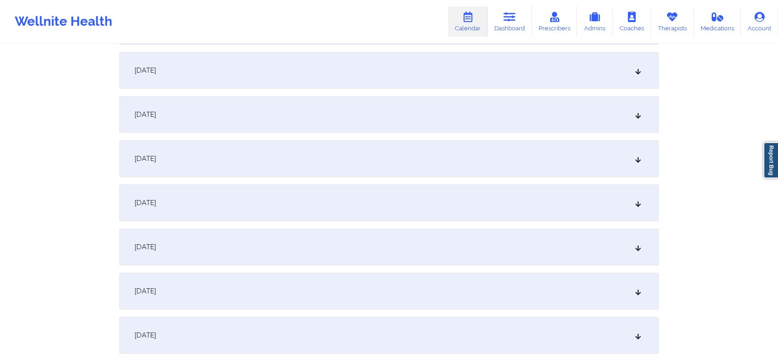
scroll to position [390, 0]
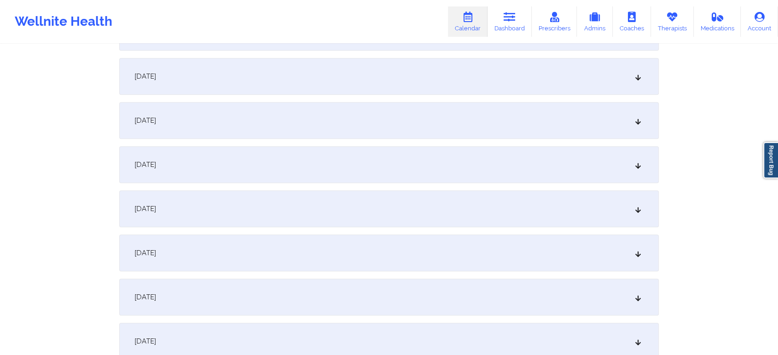
click at [393, 209] on div "[DATE]" at bounding box center [388, 209] width 539 height 37
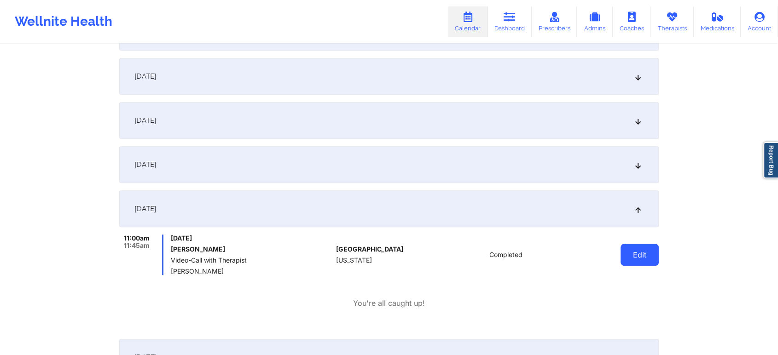
click at [633, 253] on button "Edit" at bounding box center [639, 255] width 38 height 22
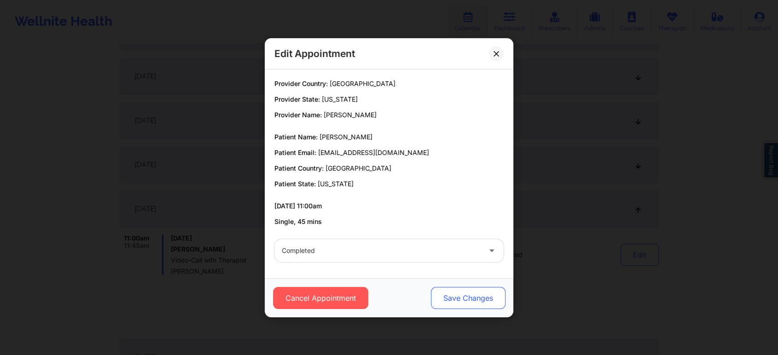
click at [460, 287] on button "Save Changes" at bounding box center [468, 298] width 75 height 22
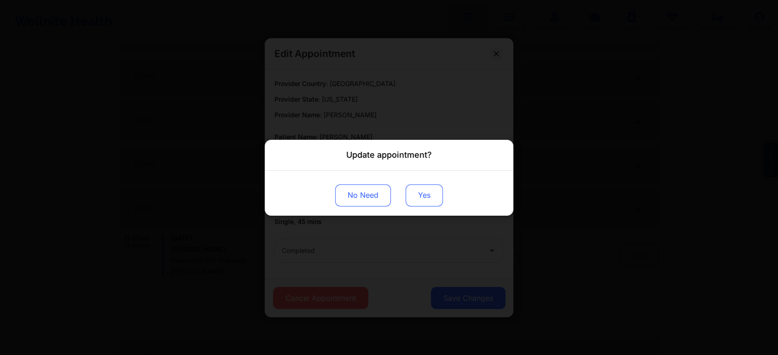
click at [420, 190] on button "Yes" at bounding box center [424, 195] width 37 height 22
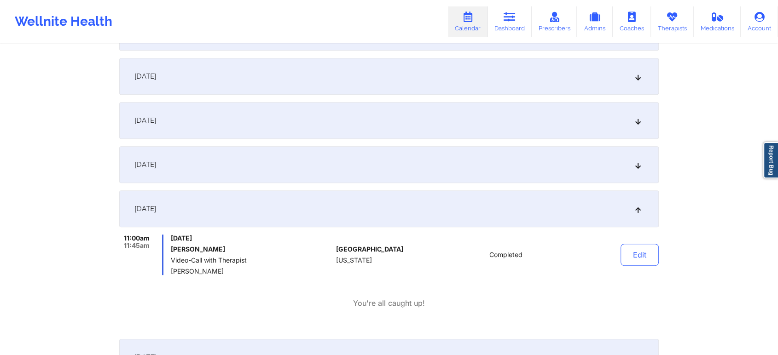
scroll to position [0, 0]
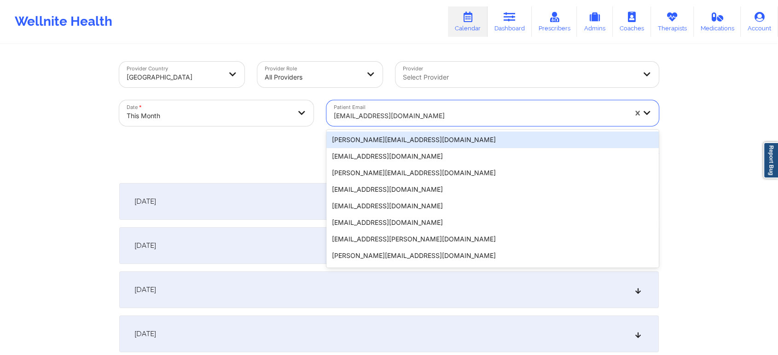
click at [400, 118] on div at bounding box center [480, 115] width 293 height 11
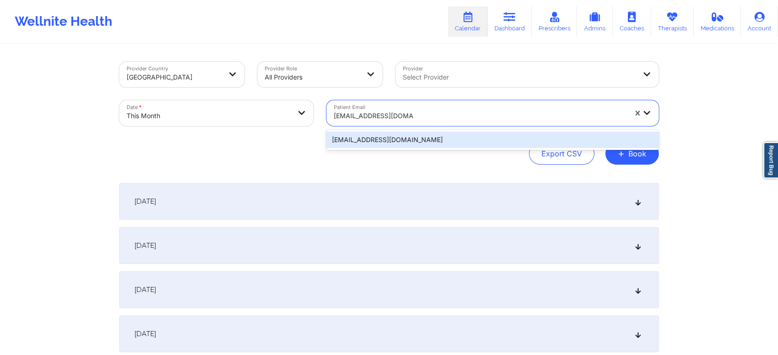
type input "[EMAIL_ADDRESS][DOMAIN_NAME]"
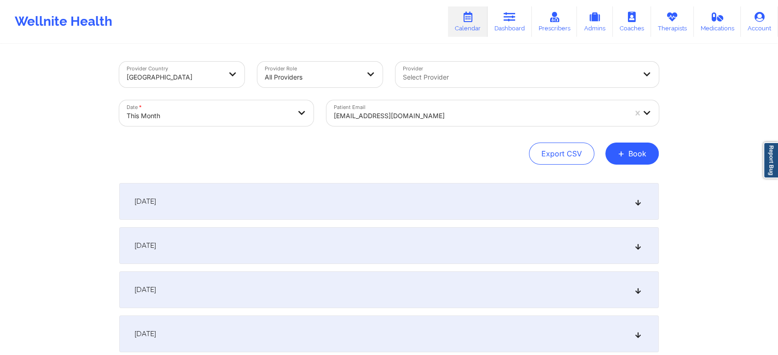
click at [401, 151] on div "Export CSV + Book" at bounding box center [388, 154] width 539 height 22
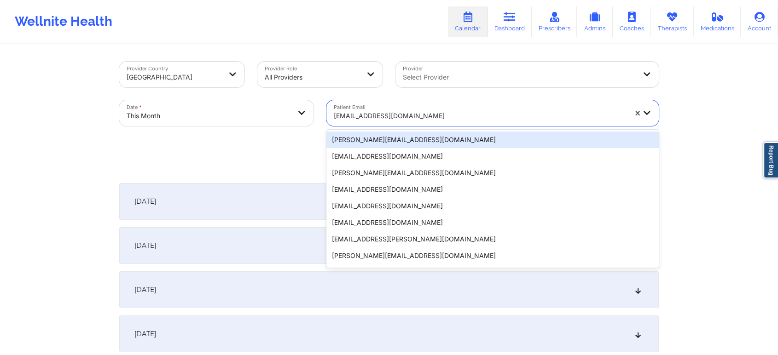
click at [413, 107] on div "[EMAIL_ADDRESS][DOMAIN_NAME]" at bounding box center [480, 116] width 293 height 20
type input "[EMAIL_ADDRESS][DOMAIN_NAME]"
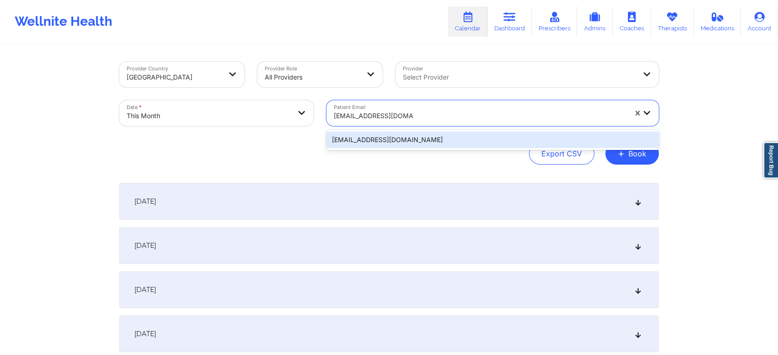
click at [384, 131] on div "[EMAIL_ADDRESS][DOMAIN_NAME]" at bounding box center [492, 140] width 332 height 20
click at [373, 134] on div "[EMAIL_ADDRESS][DOMAIN_NAME]" at bounding box center [492, 140] width 332 height 17
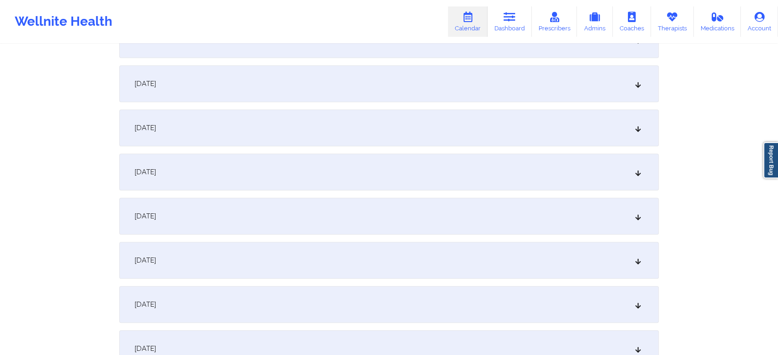
scroll to position [475, 0]
click at [443, 117] on div "[DATE]" at bounding box center [388, 124] width 539 height 37
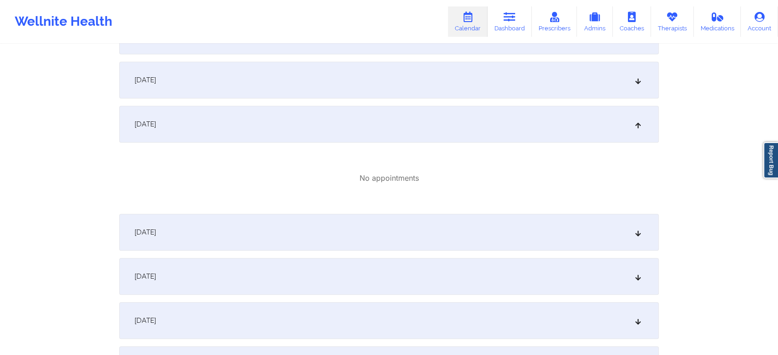
scroll to position [0, 0]
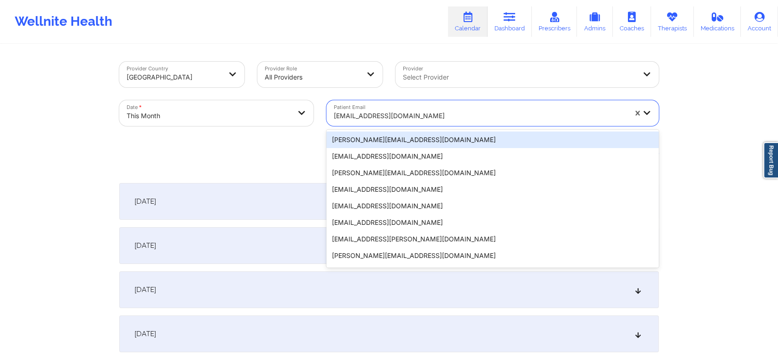
click at [419, 101] on div "[EMAIL_ADDRESS][DOMAIN_NAME]" at bounding box center [476, 113] width 301 height 26
type input "[EMAIL_ADDRESS][DOMAIN_NAME]"
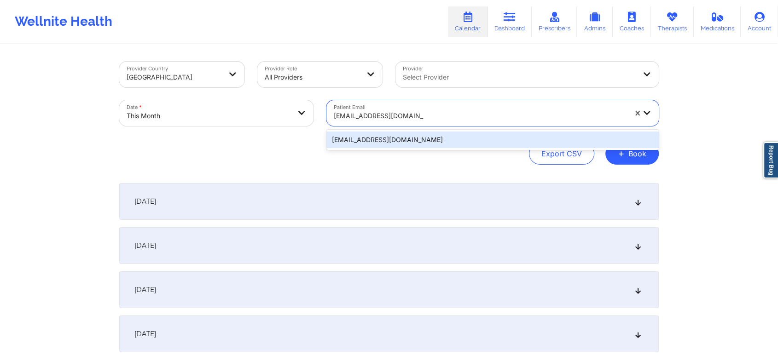
click at [451, 147] on div "[EMAIL_ADDRESS][DOMAIN_NAME]" at bounding box center [492, 140] width 332 height 17
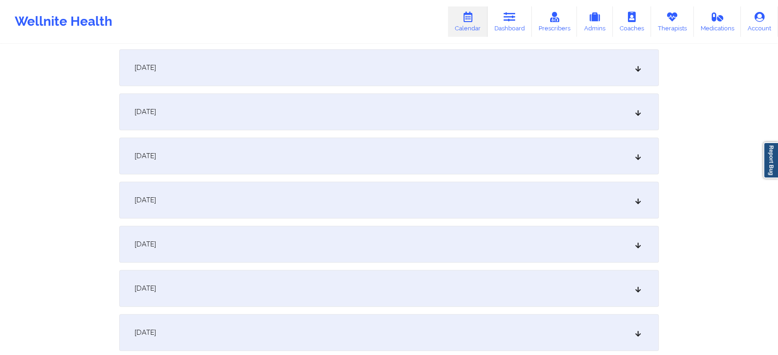
scroll to position [459, 0]
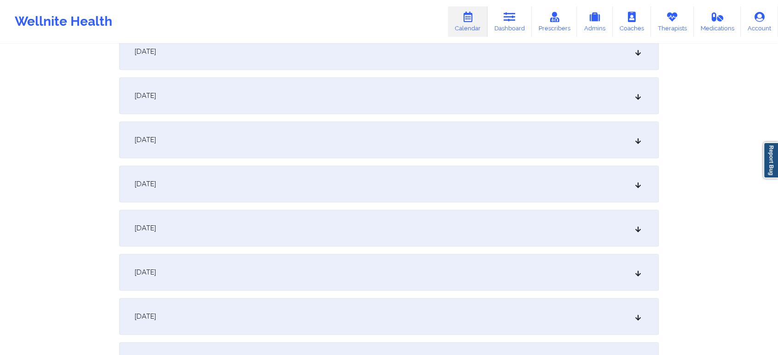
click at [459, 131] on div "[DATE]" at bounding box center [388, 140] width 539 height 37
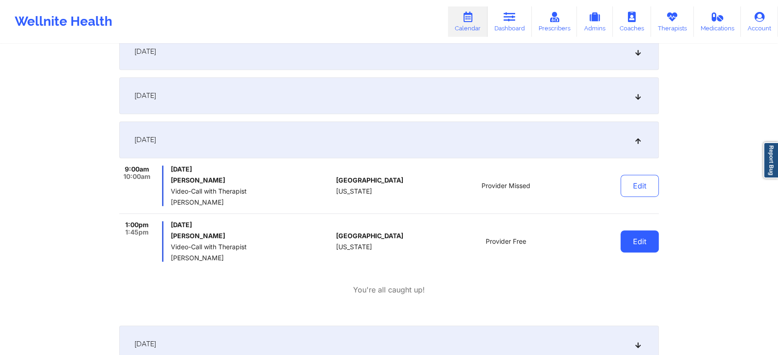
click at [651, 234] on button "Edit" at bounding box center [639, 242] width 38 height 22
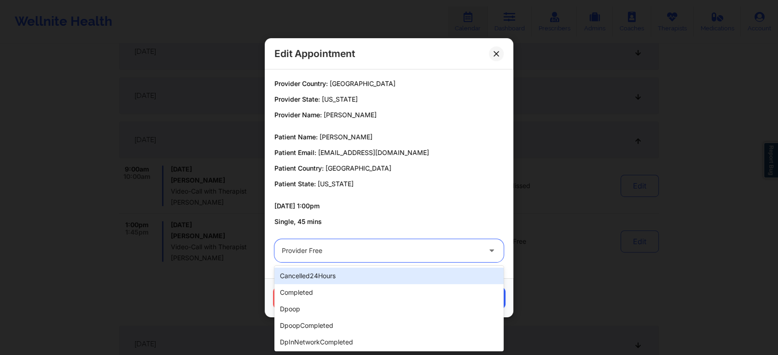
click at [425, 249] on div at bounding box center [381, 250] width 199 height 11
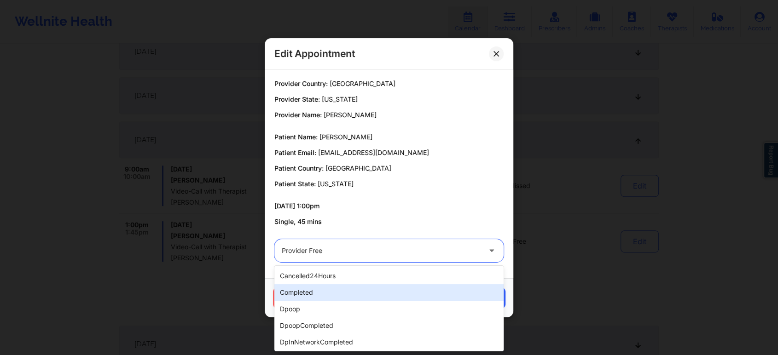
click at [385, 290] on div "completed" at bounding box center [388, 292] width 229 height 17
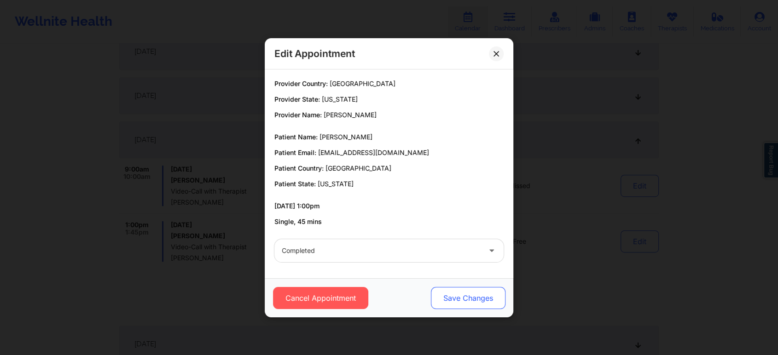
click at [478, 296] on button "Save Changes" at bounding box center [468, 298] width 75 height 22
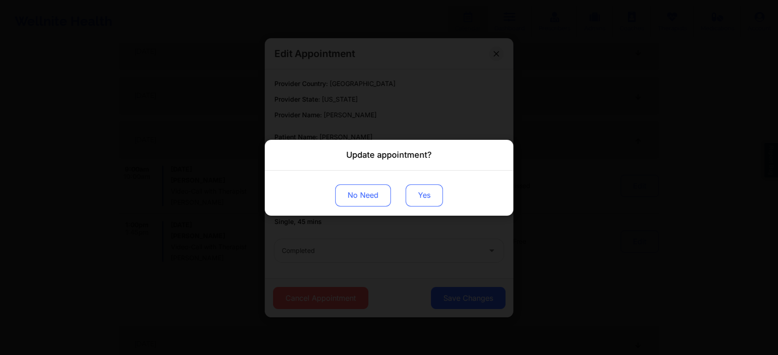
click at [424, 198] on button "Yes" at bounding box center [424, 195] width 37 height 22
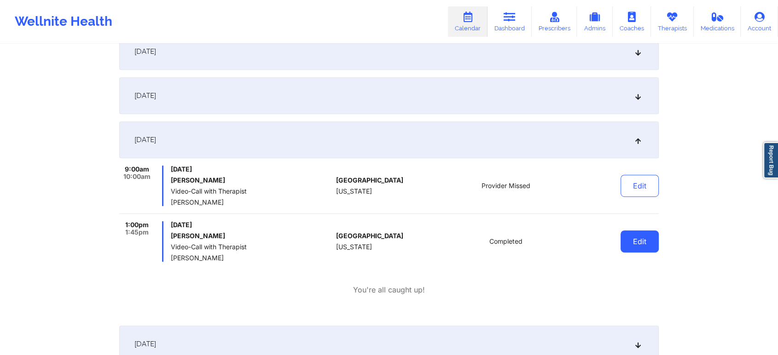
click at [644, 239] on button "Edit" at bounding box center [639, 242] width 38 height 22
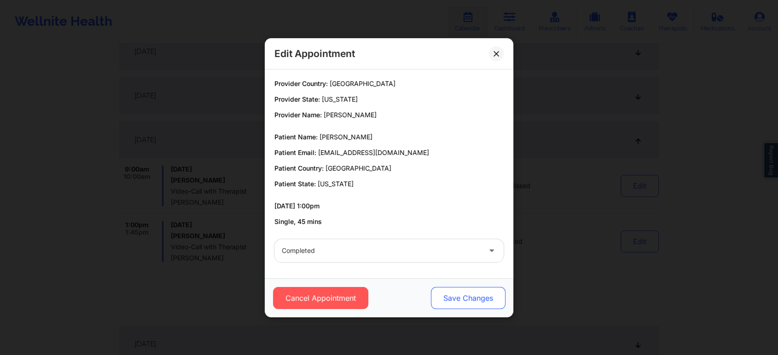
click at [482, 291] on button "Save Changes" at bounding box center [468, 298] width 75 height 22
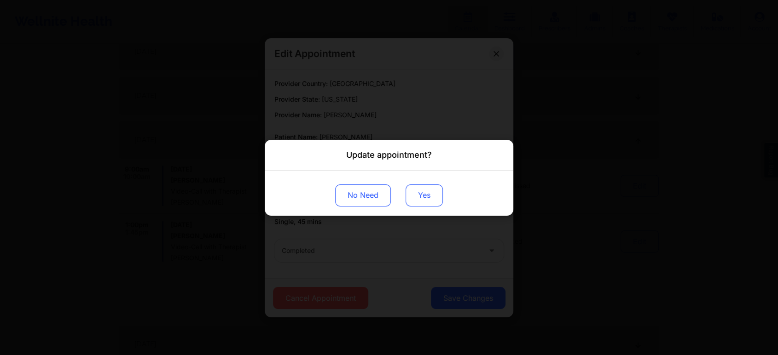
drag, startPoint x: 423, startPoint y: 170, endPoint x: 420, endPoint y: 186, distance: 16.8
click at [420, 186] on div "Update appointment? No Need Yes" at bounding box center [389, 178] width 249 height 76
click at [420, 186] on button "Yes" at bounding box center [424, 195] width 37 height 22
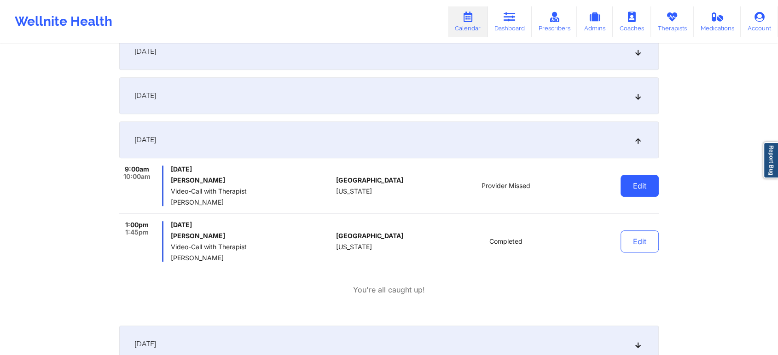
click at [621, 189] on button "Edit" at bounding box center [639, 186] width 38 height 22
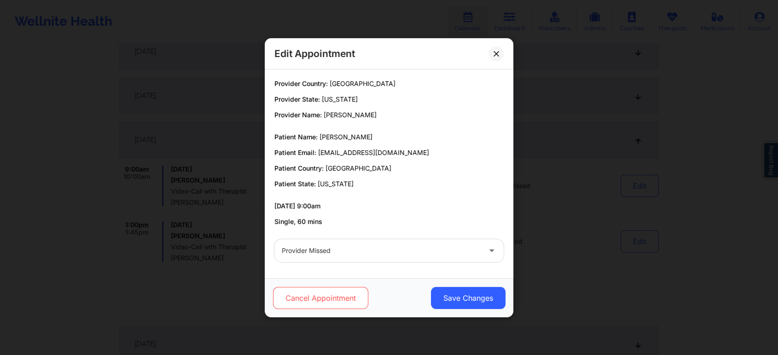
click at [345, 296] on button "Cancel Appointment" at bounding box center [320, 298] width 95 height 22
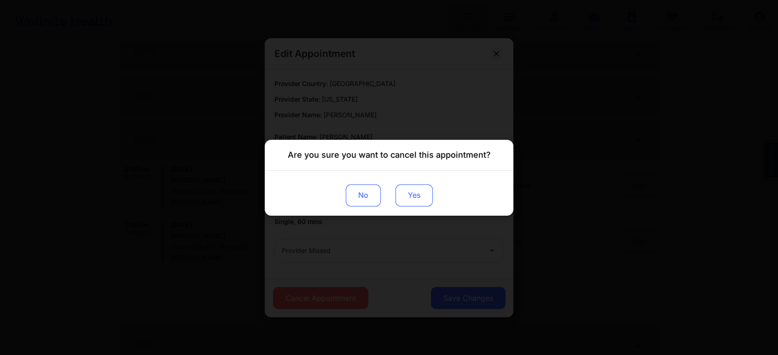
click at [410, 201] on button "Yes" at bounding box center [413, 195] width 37 height 22
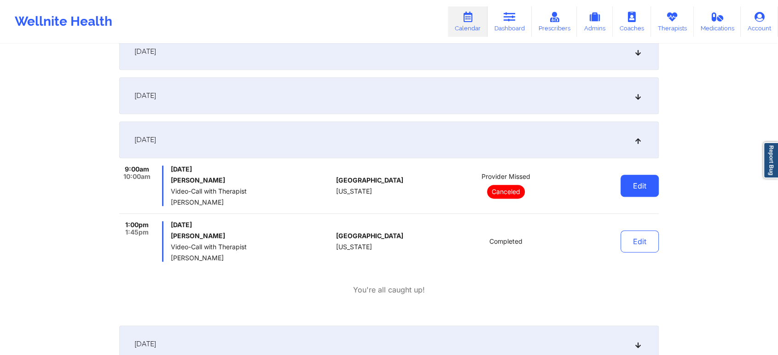
click at [630, 195] on button "Edit" at bounding box center [639, 186] width 38 height 22
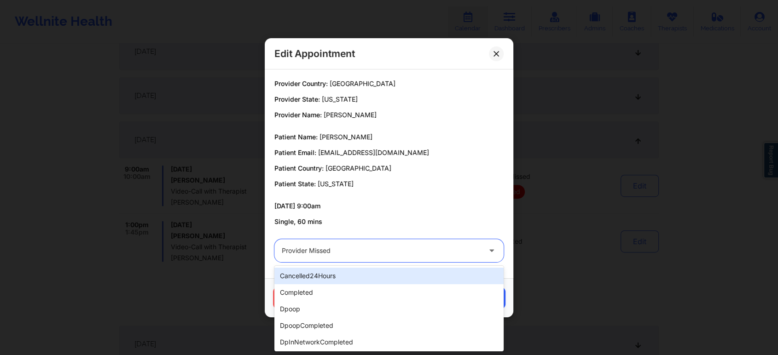
click at [403, 255] on div at bounding box center [381, 250] width 199 height 11
type input "res"
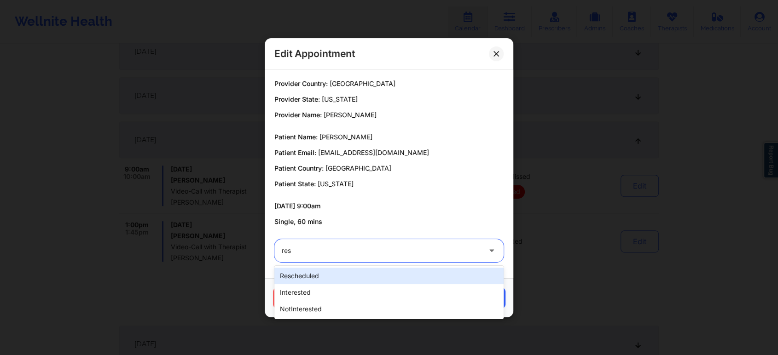
click at [374, 268] on div "rescheduled" at bounding box center [388, 276] width 229 height 17
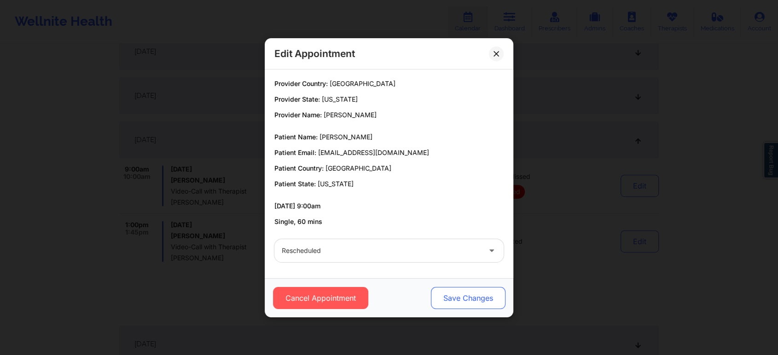
click at [442, 288] on button "Save Changes" at bounding box center [468, 298] width 75 height 22
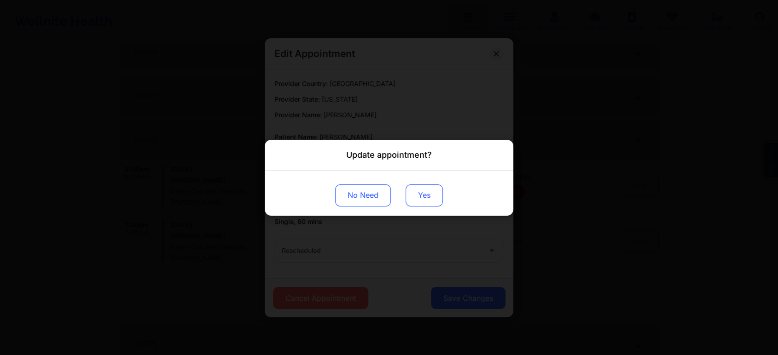
click at [430, 201] on button "Yes" at bounding box center [424, 195] width 37 height 22
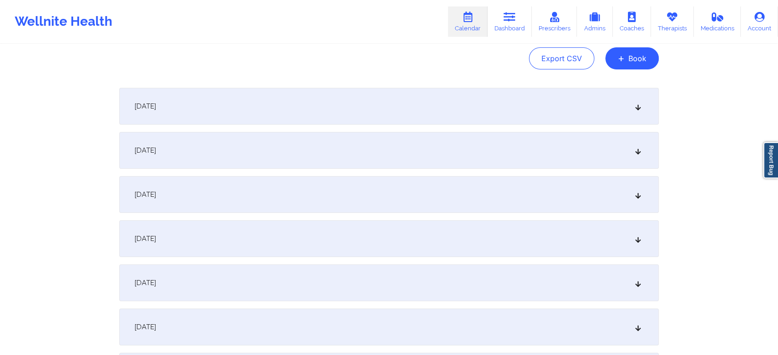
scroll to position [0, 0]
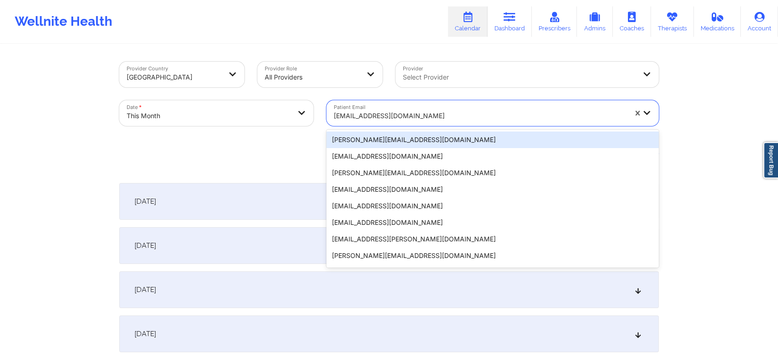
click at [371, 117] on div at bounding box center [480, 115] width 293 height 11
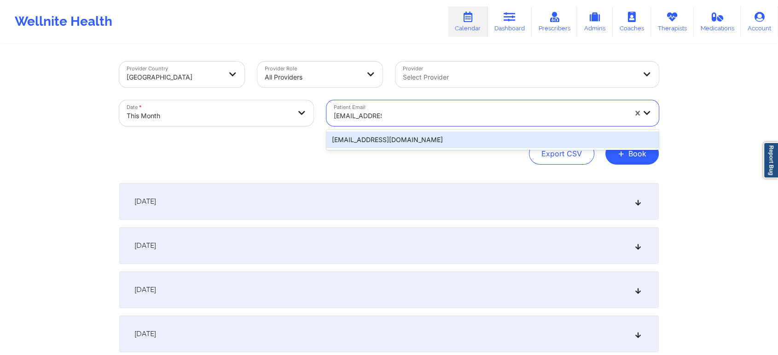
click at [413, 141] on div "[EMAIL_ADDRESS][DOMAIN_NAME]" at bounding box center [492, 140] width 332 height 17
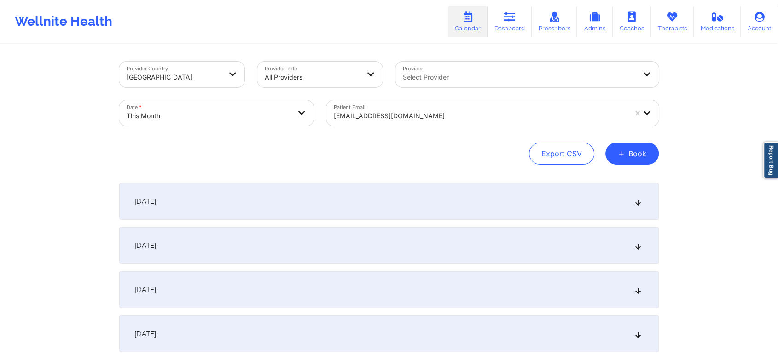
drag, startPoint x: 774, startPoint y: 84, endPoint x: 785, endPoint y: 62, distance: 24.3
click at [778, 62] on html "Wellnite Health Calendar Dashboard Prescribers Admins Coaches Therapists Medica…" at bounding box center [389, 177] width 778 height 355
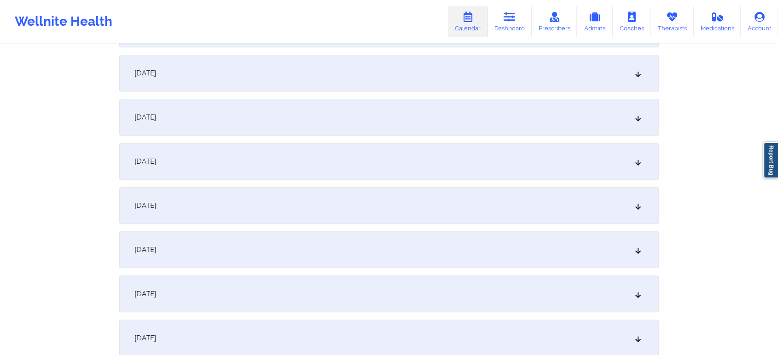
scroll to position [447, 0]
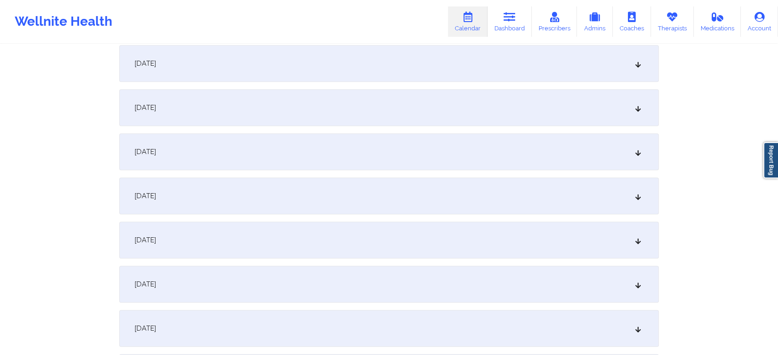
drag, startPoint x: 484, startPoint y: 123, endPoint x: 479, endPoint y: 150, distance: 27.6
click at [479, 150] on div "[DATE]" at bounding box center [388, 151] width 539 height 37
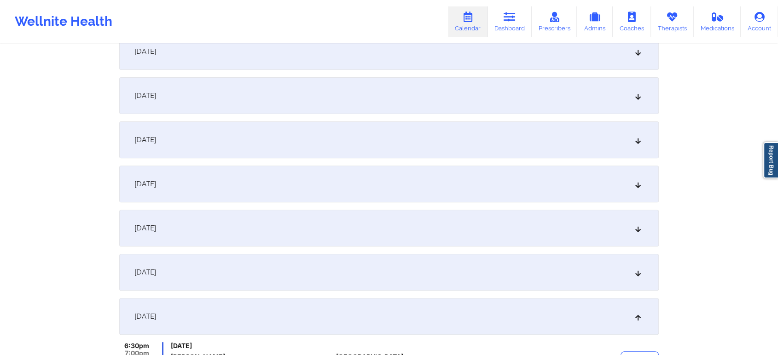
scroll to position [278, 0]
click at [500, 52] on div "[DATE]" at bounding box center [388, 56] width 539 height 37
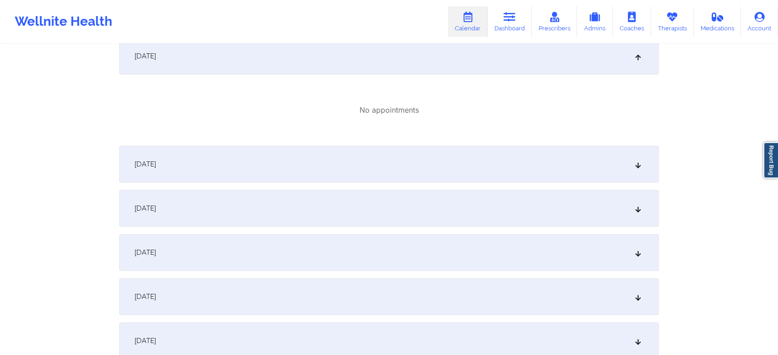
scroll to position [150, 0]
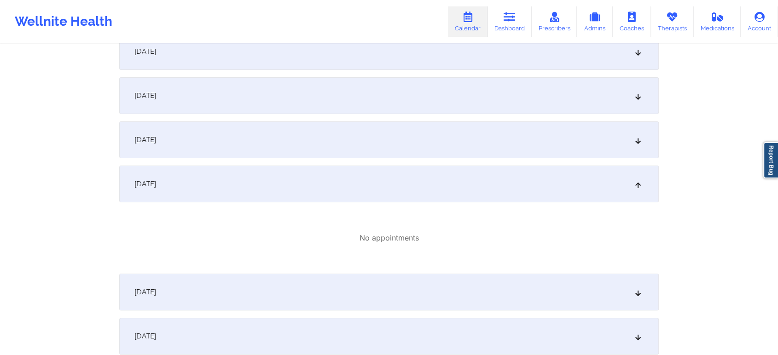
click at [575, 122] on div "[DATE]" at bounding box center [388, 140] width 539 height 37
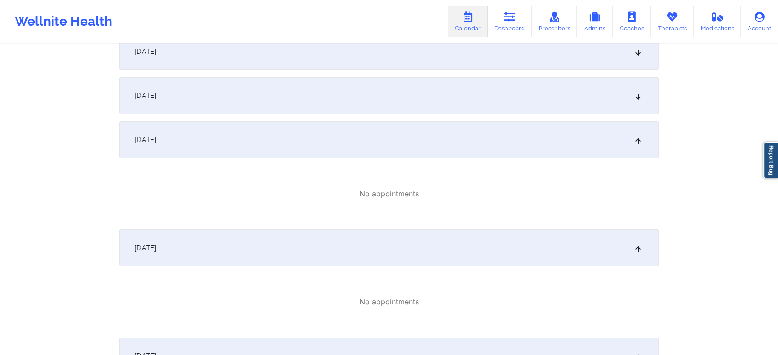
scroll to position [299, 0]
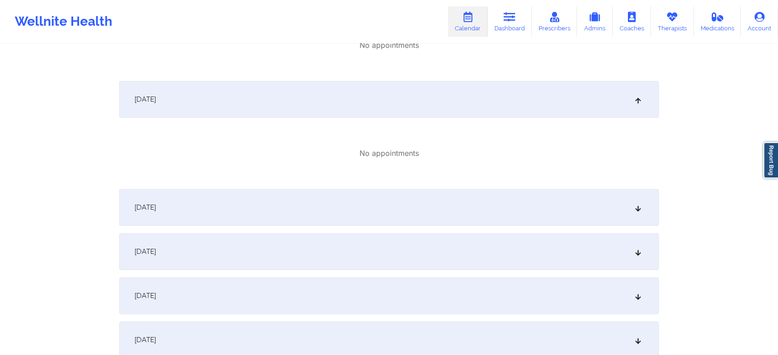
click at [614, 215] on div "[DATE]" at bounding box center [388, 207] width 539 height 37
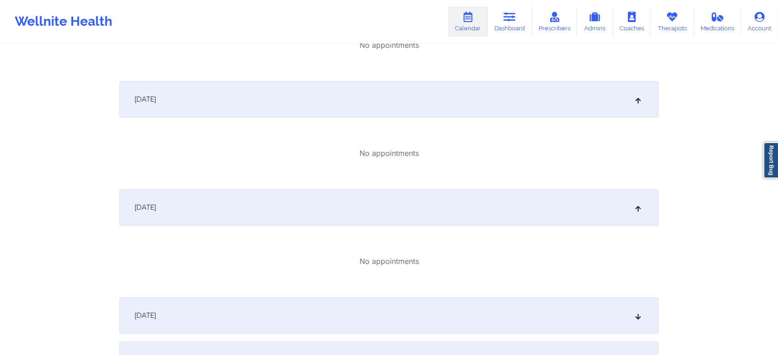
click at [578, 309] on div "[DATE]" at bounding box center [388, 315] width 539 height 37
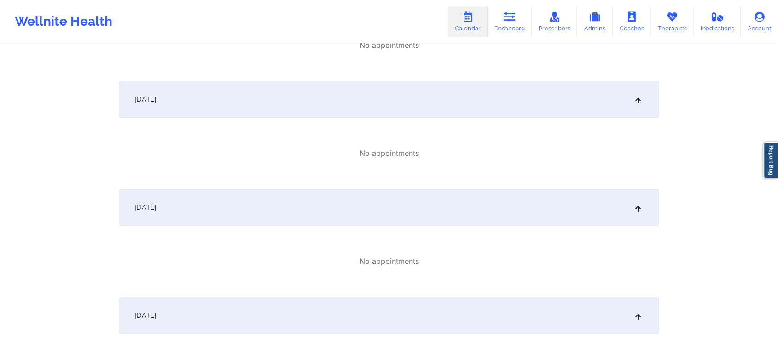
scroll to position [448, 0]
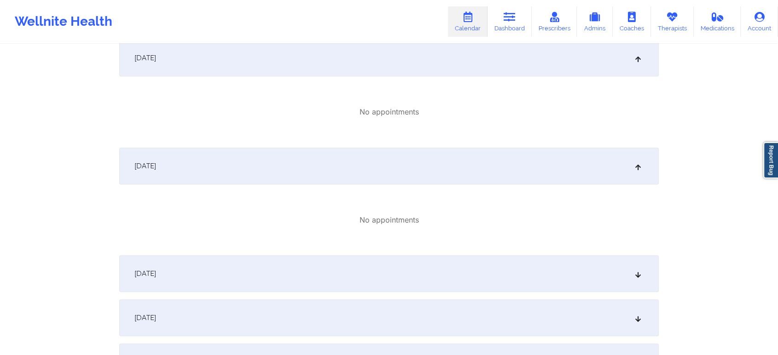
click at [605, 276] on div "[DATE]" at bounding box center [388, 273] width 539 height 37
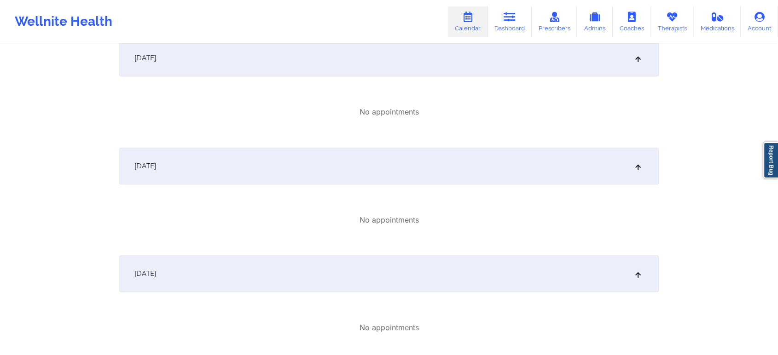
scroll to position [649, 0]
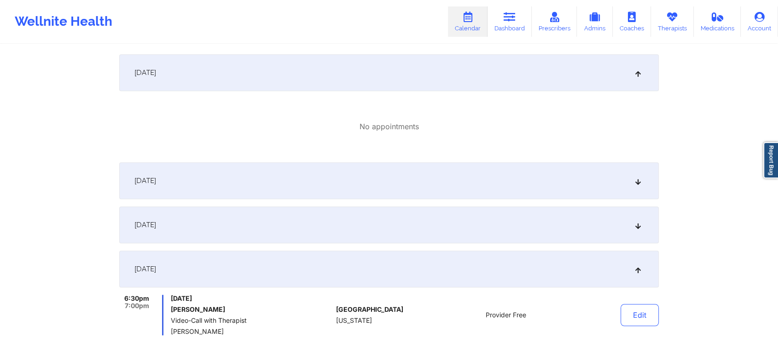
click at [630, 180] on div "[DATE]" at bounding box center [388, 180] width 539 height 37
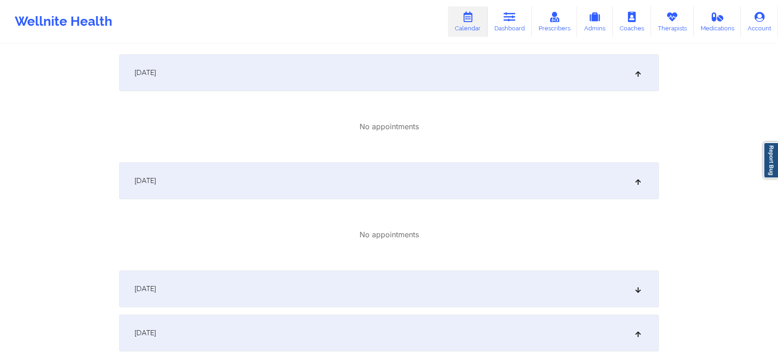
scroll to position [753, 0]
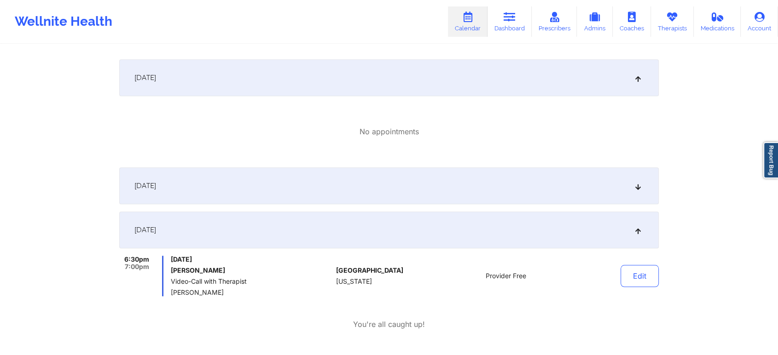
click at [538, 194] on div "[DATE]" at bounding box center [388, 186] width 539 height 37
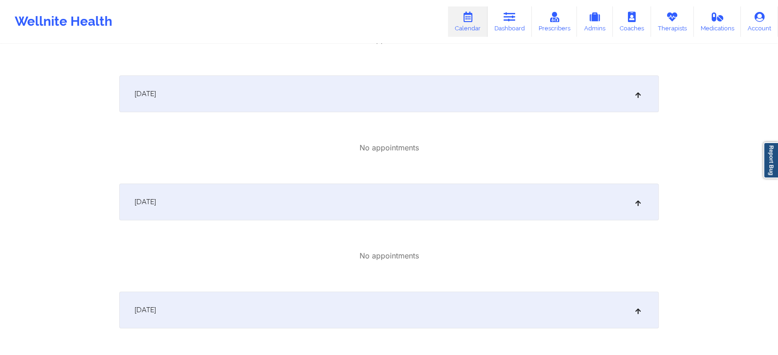
scroll to position [101, 0]
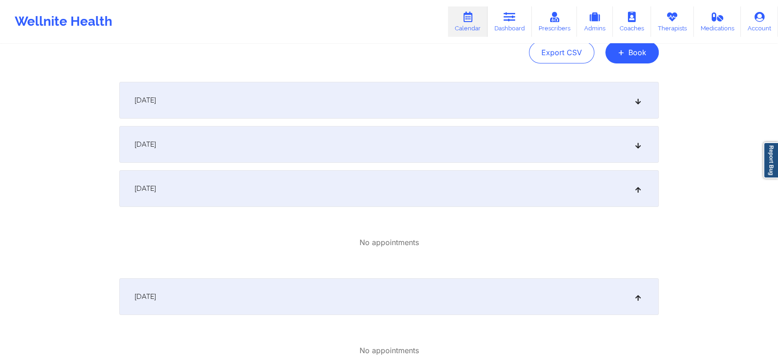
drag, startPoint x: 556, startPoint y: 178, endPoint x: 573, endPoint y: 157, distance: 26.6
click at [573, 157] on div "[DATE]" at bounding box center [388, 144] width 539 height 37
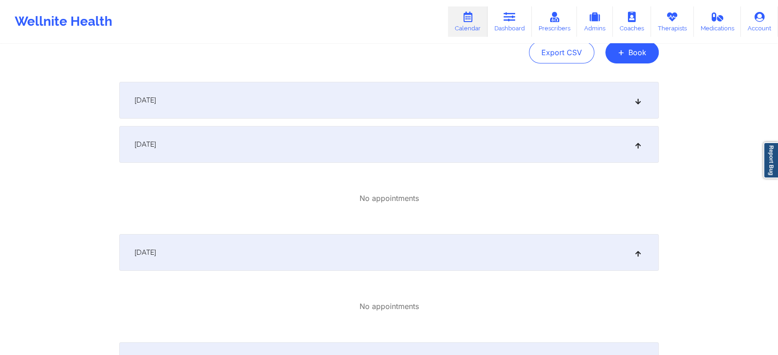
click at [533, 89] on div "[DATE]" at bounding box center [388, 100] width 539 height 37
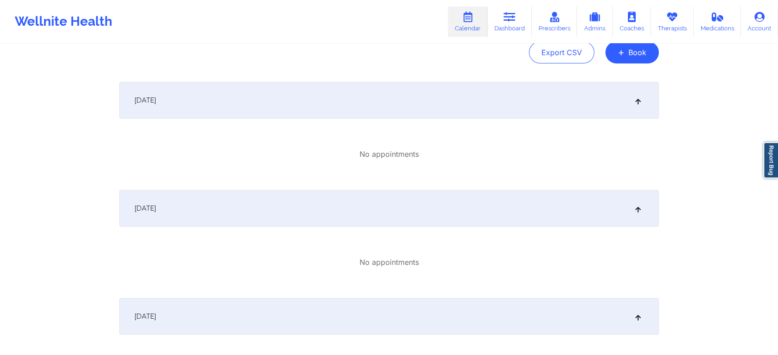
scroll to position [0, 0]
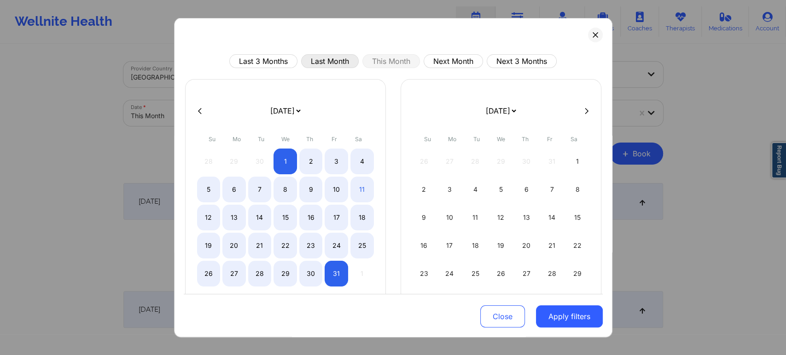
click at [329, 59] on button "Last Month" at bounding box center [330, 61] width 58 height 14
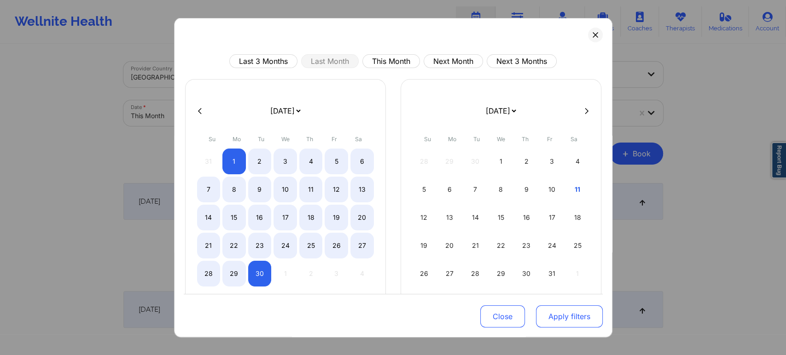
click at [552, 318] on button "Apply filters" at bounding box center [569, 317] width 67 height 22
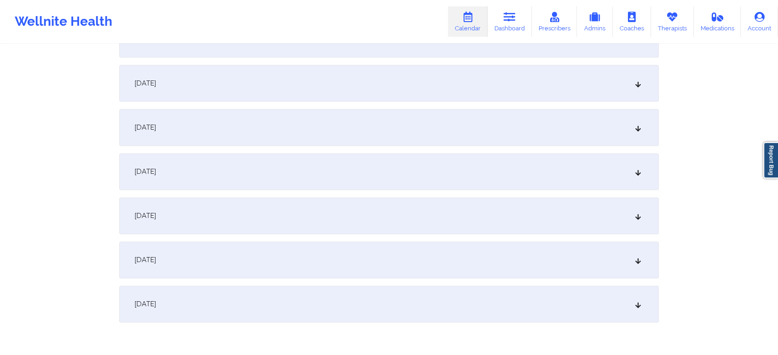
scroll to position [1220, 0]
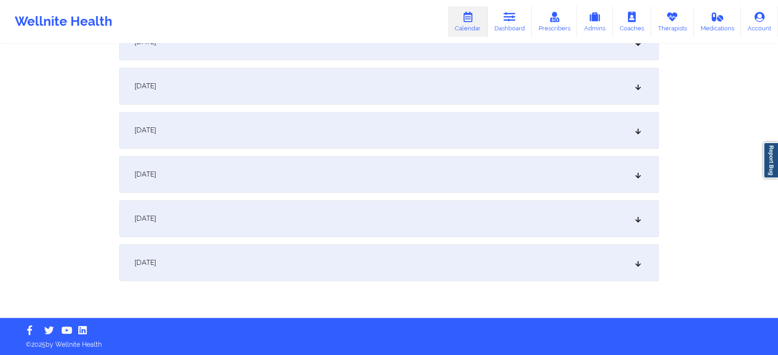
click at [389, 278] on div "[DATE]" at bounding box center [388, 262] width 539 height 37
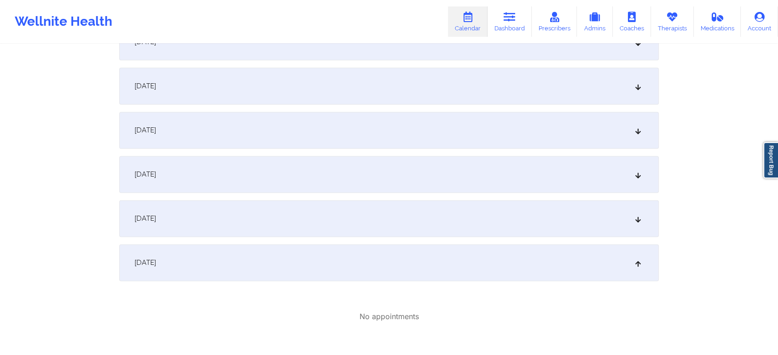
click at [333, 207] on div "[DATE]" at bounding box center [388, 218] width 539 height 37
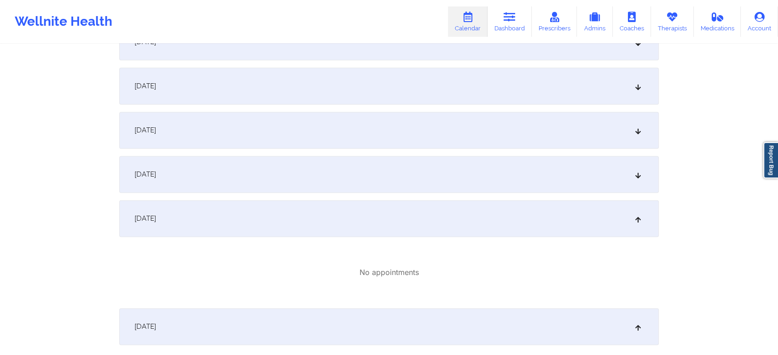
click at [396, 183] on div "[DATE]" at bounding box center [388, 174] width 539 height 37
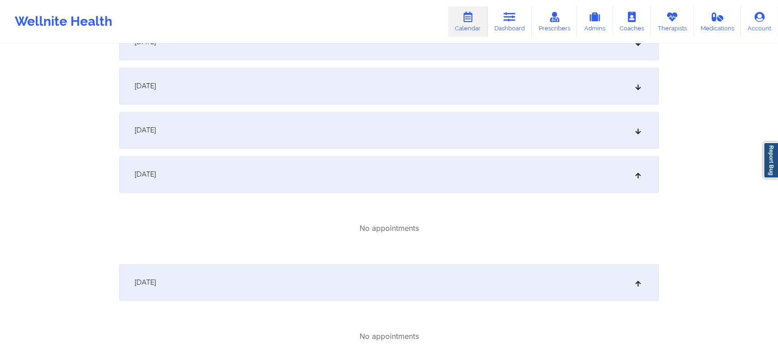
click at [484, 128] on div "[DATE]" at bounding box center [388, 130] width 539 height 37
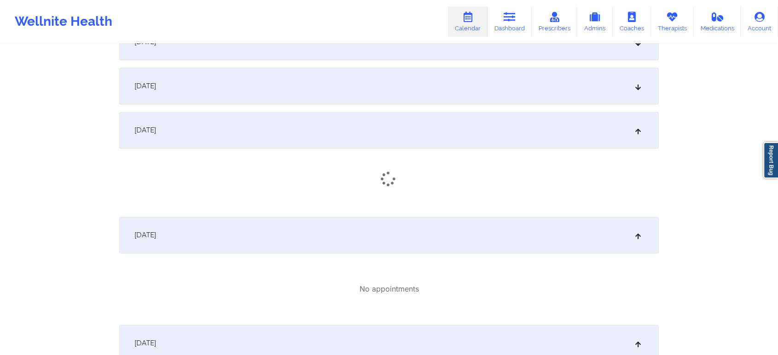
click at [537, 87] on div "[DATE]" at bounding box center [388, 86] width 539 height 37
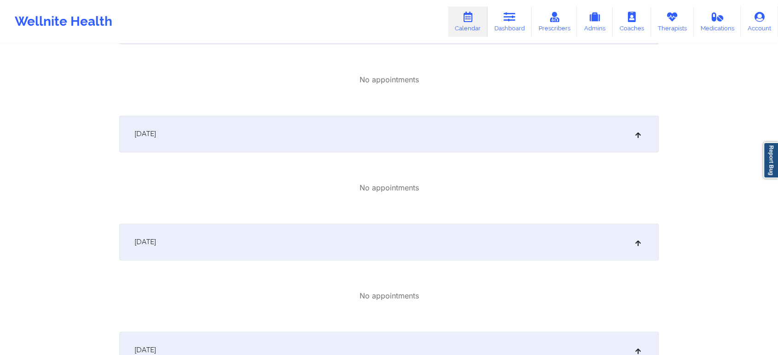
scroll to position [1026, 0]
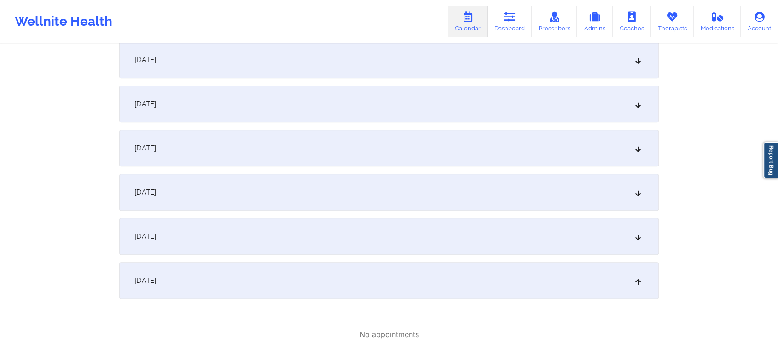
click at [475, 251] on div "[DATE]" at bounding box center [388, 236] width 539 height 37
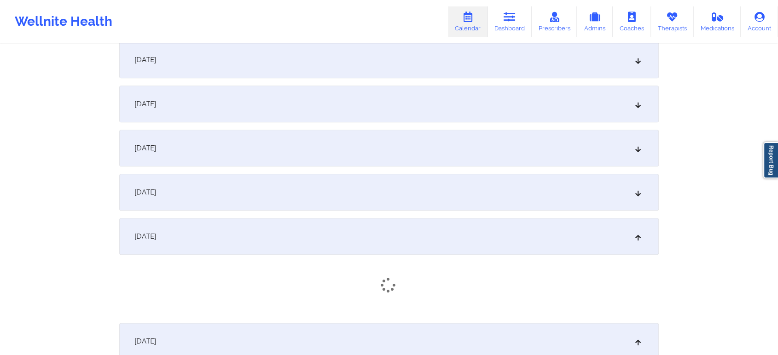
click at [475, 251] on div "[DATE]" at bounding box center [388, 236] width 539 height 37
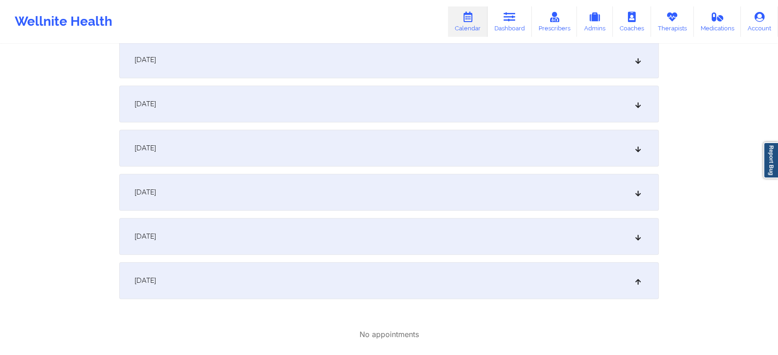
click at [464, 244] on div "[DATE]" at bounding box center [388, 236] width 539 height 37
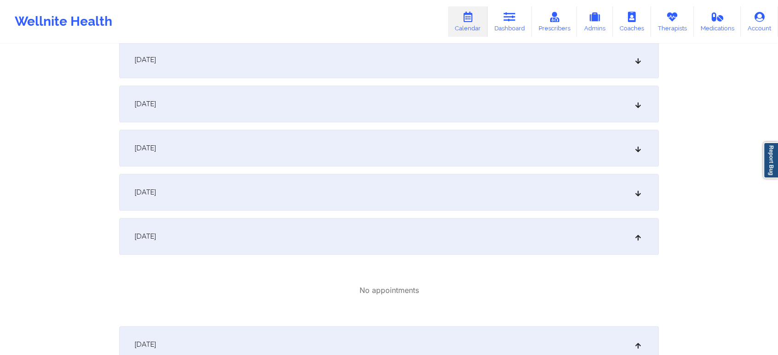
click at [469, 181] on div "[DATE]" at bounding box center [388, 192] width 539 height 37
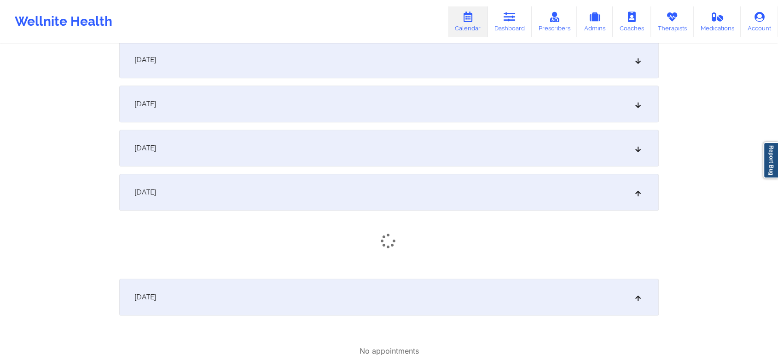
click at [487, 142] on div "[DATE]" at bounding box center [388, 148] width 539 height 37
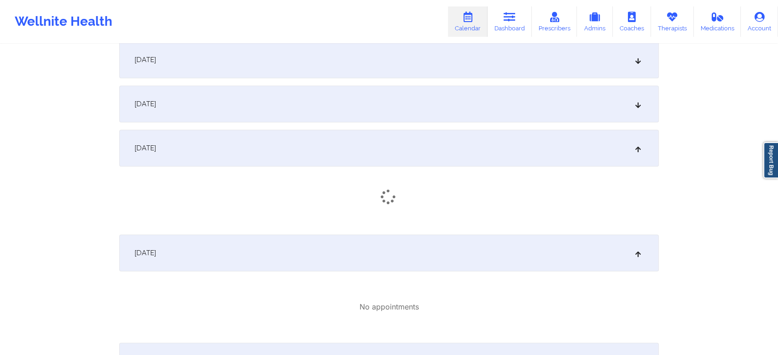
click at [509, 115] on div "[DATE]" at bounding box center [388, 104] width 539 height 37
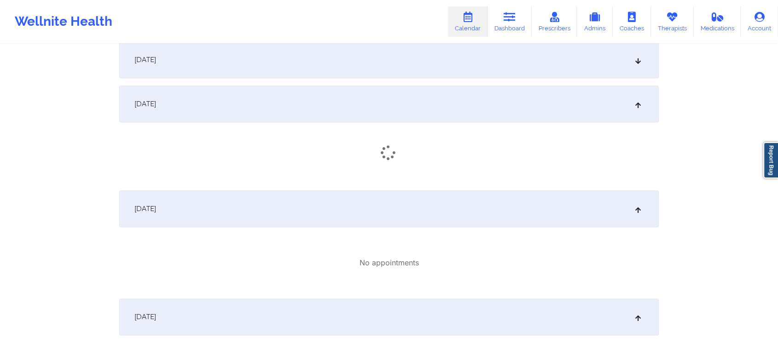
click at [549, 58] on div "[DATE]" at bounding box center [388, 59] width 539 height 37
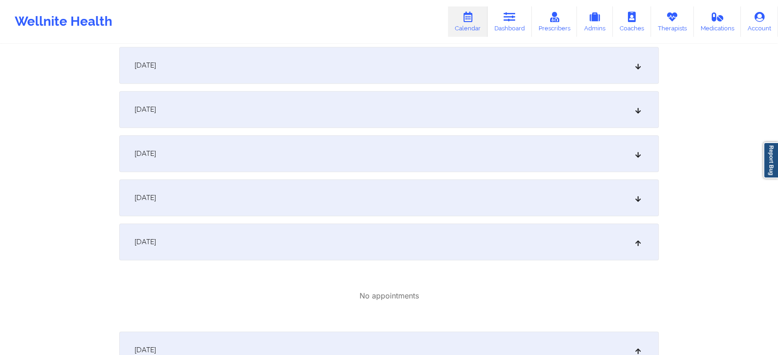
scroll to position [824, 0]
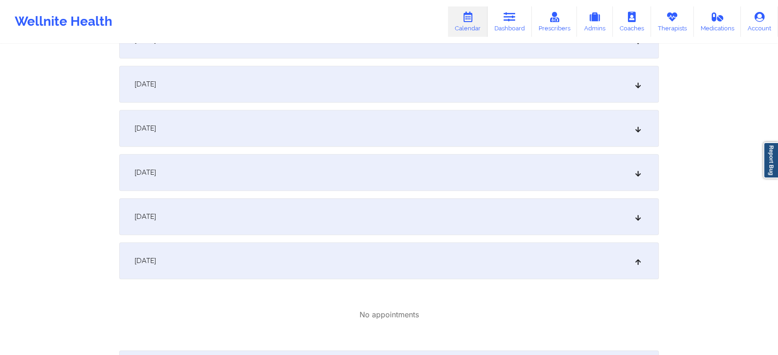
click at [580, 203] on div "[DATE]" at bounding box center [388, 216] width 539 height 37
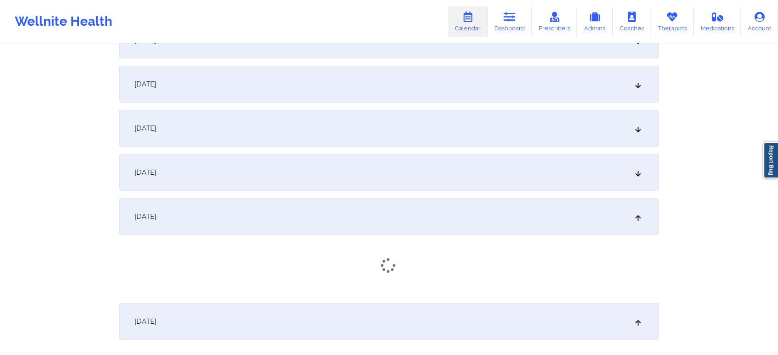
click at [485, 168] on div "[DATE]" at bounding box center [388, 172] width 539 height 37
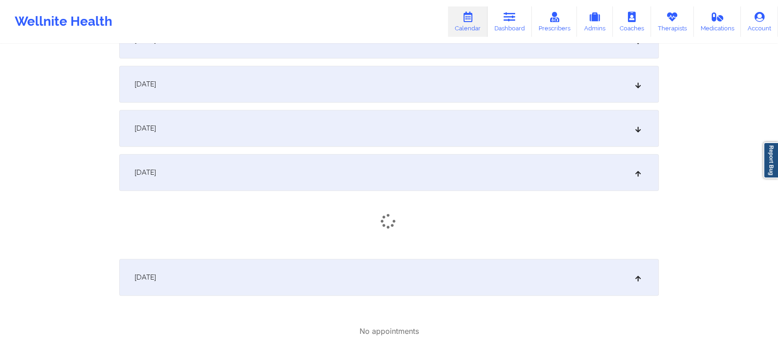
click at [465, 121] on div "[DATE]" at bounding box center [388, 128] width 539 height 37
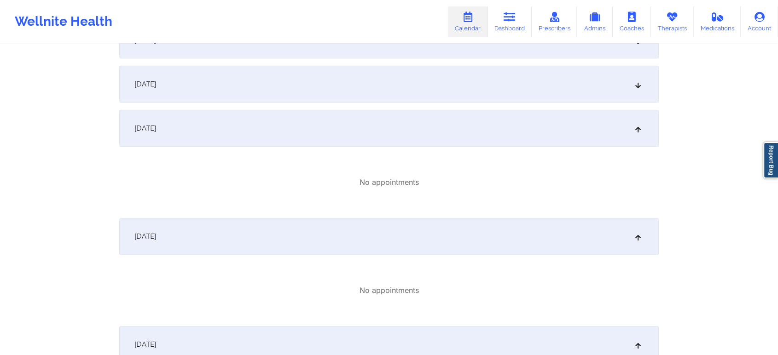
click at [493, 86] on div "[DATE]" at bounding box center [388, 84] width 539 height 37
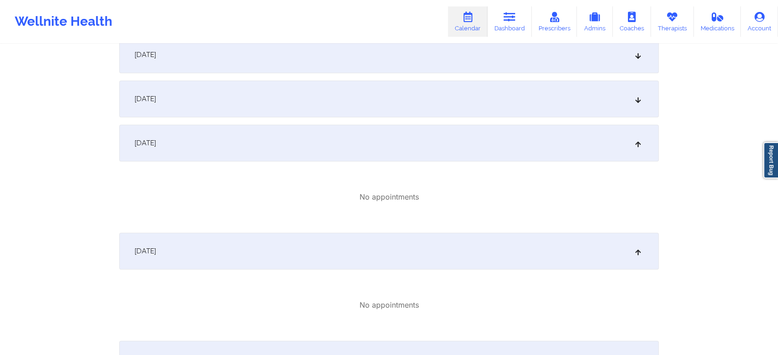
scroll to position [759, 0]
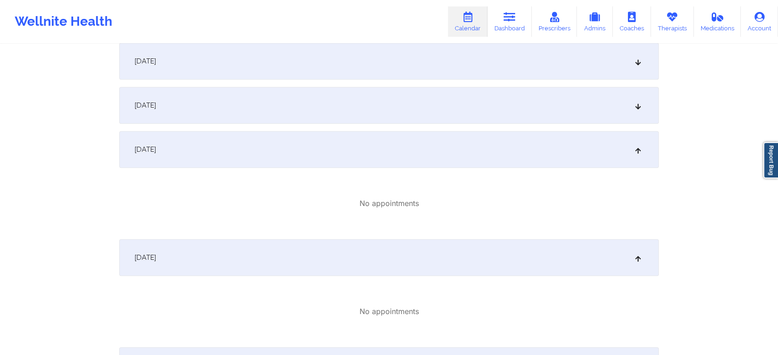
click at [582, 120] on div "[DATE]" at bounding box center [388, 105] width 539 height 37
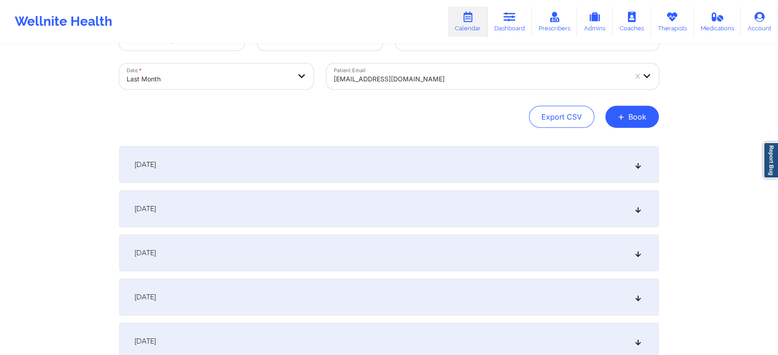
scroll to position [21, 0]
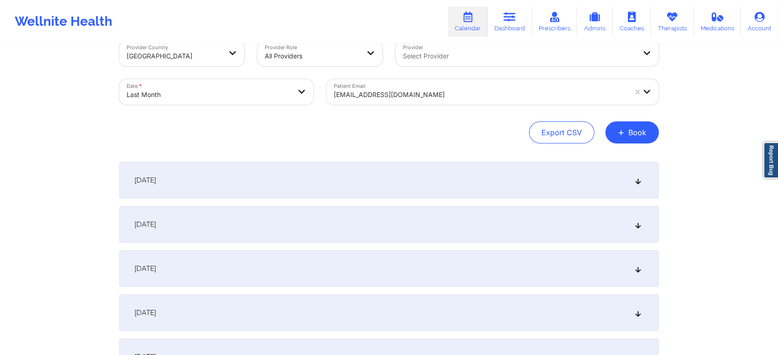
click at [172, 93] on body "Wellnite Health Calendar Dashboard Prescribers Admins Coaches Therapists Medica…" at bounding box center [389, 156] width 778 height 355
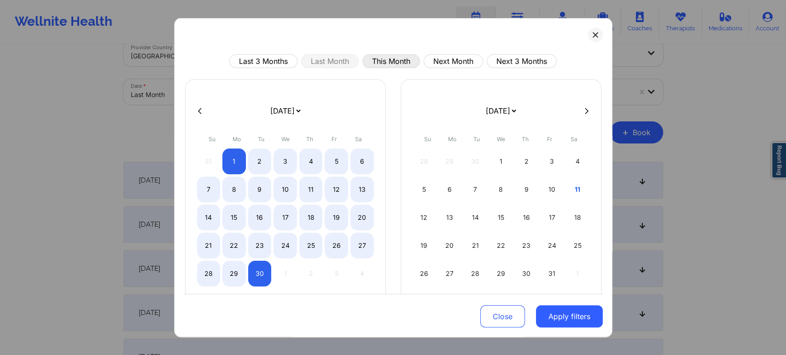
click at [387, 67] on button "This Month" at bounding box center [391, 61] width 58 height 14
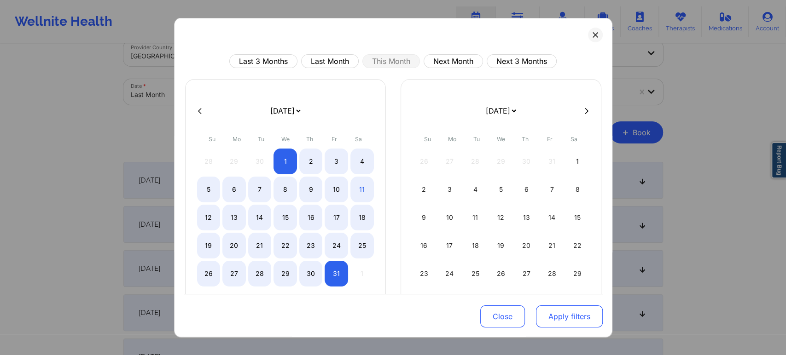
click at [566, 319] on button "Apply filters" at bounding box center [569, 317] width 67 height 22
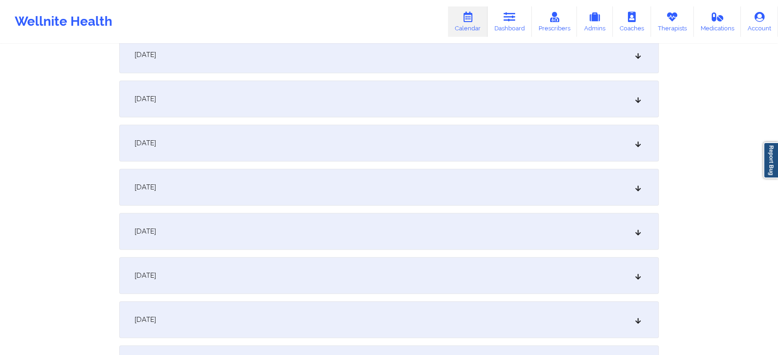
scroll to position [423, 0]
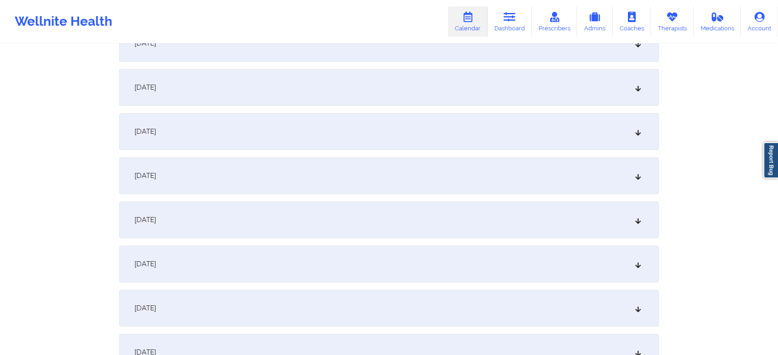
click at [556, 177] on div "[DATE]" at bounding box center [388, 175] width 539 height 37
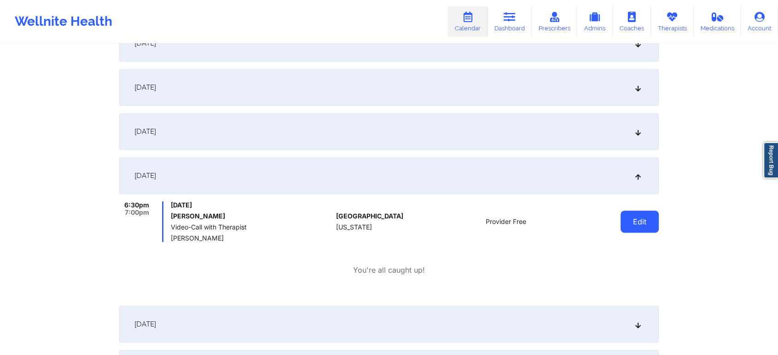
click at [628, 226] on button "Edit" at bounding box center [639, 222] width 38 height 22
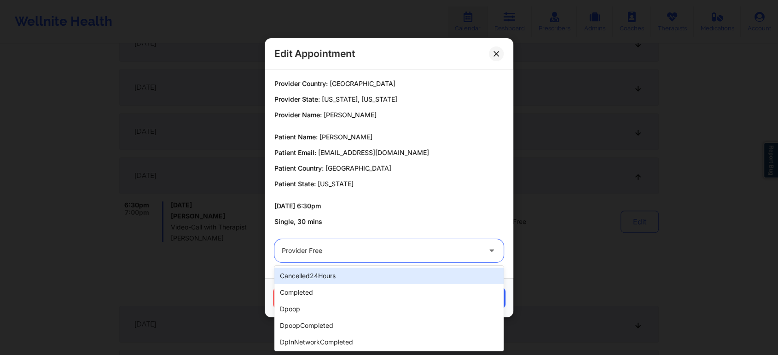
drag, startPoint x: 407, startPoint y: 239, endPoint x: 403, endPoint y: 250, distance: 11.5
click at [403, 250] on div "Provider Free" at bounding box center [377, 250] width 207 height 23
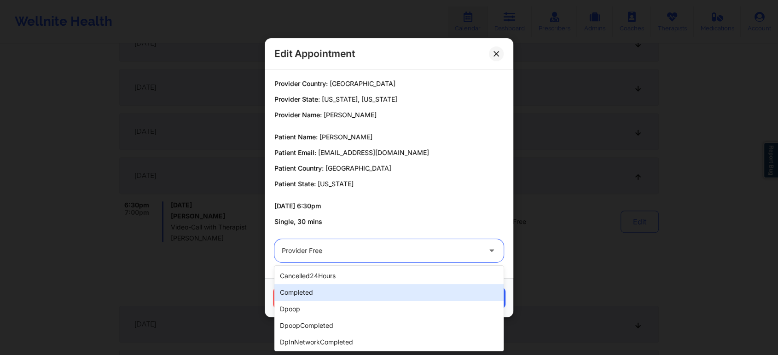
click at [340, 290] on div "completed" at bounding box center [388, 292] width 229 height 17
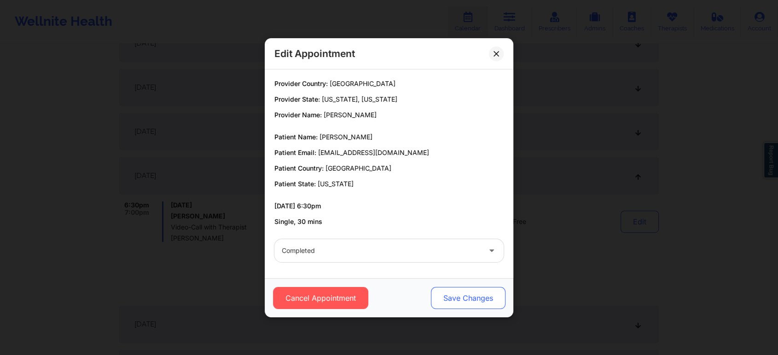
click at [476, 292] on button "Save Changes" at bounding box center [468, 298] width 75 height 22
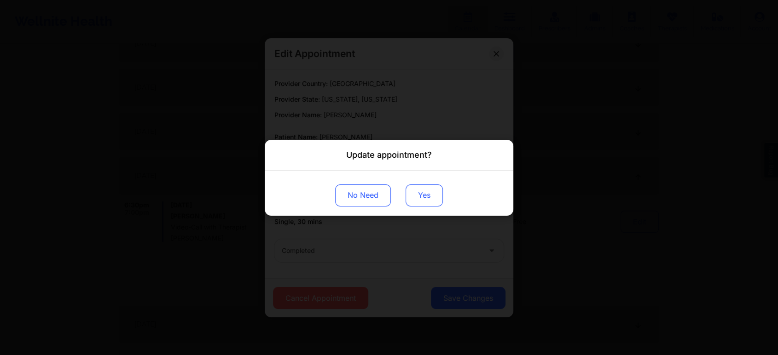
click at [417, 199] on button "Yes" at bounding box center [424, 195] width 37 height 22
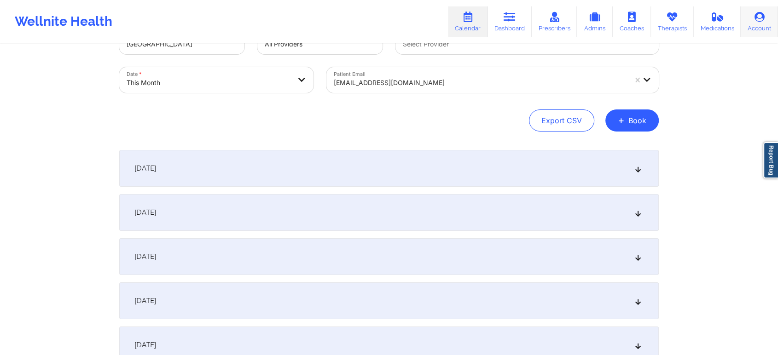
scroll to position [0, 0]
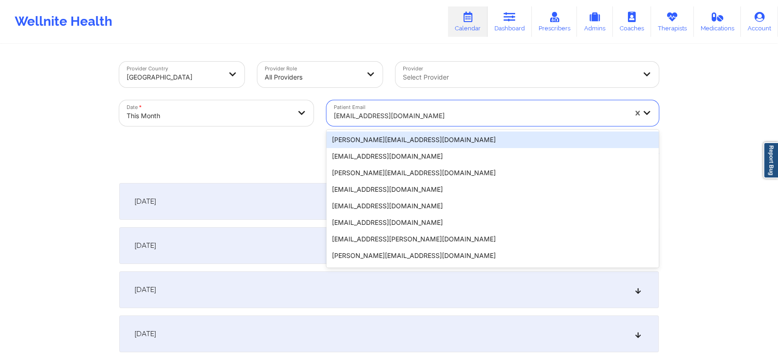
click at [383, 111] on div at bounding box center [480, 115] width 293 height 11
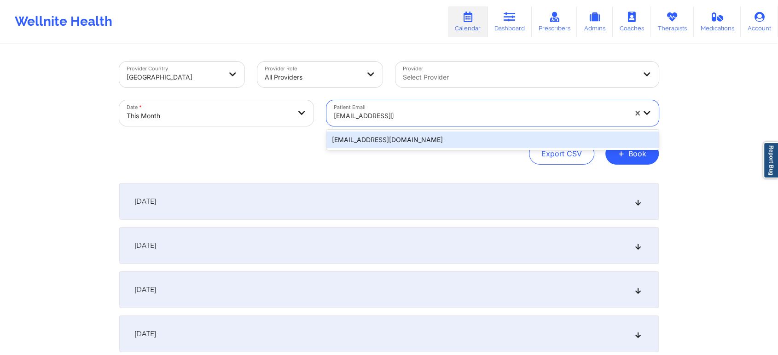
click at [387, 143] on div "[EMAIL_ADDRESS][DOMAIN_NAME]" at bounding box center [492, 140] width 332 height 17
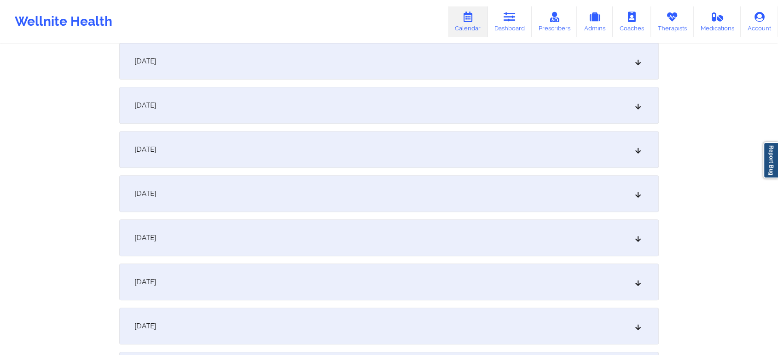
scroll to position [525, 0]
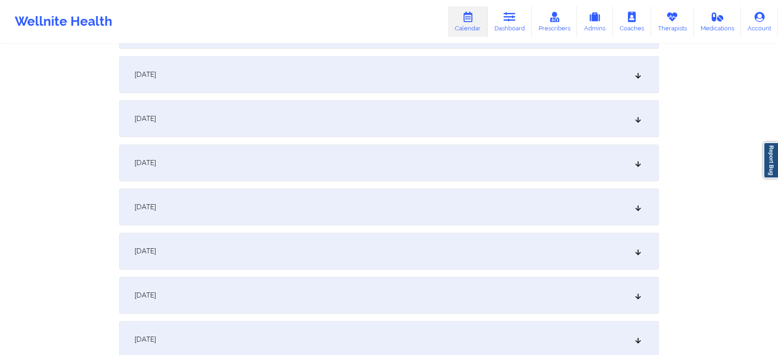
click at [482, 70] on div "[DATE]" at bounding box center [388, 74] width 539 height 37
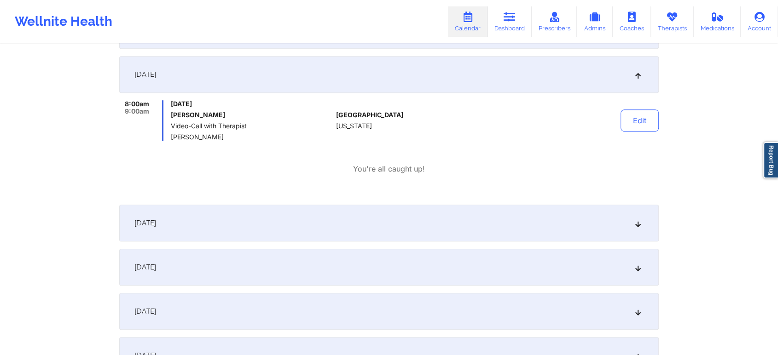
scroll to position [0, 0]
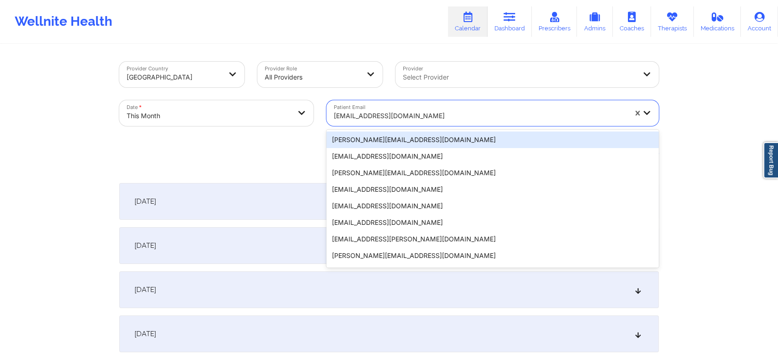
click at [396, 122] on div "[EMAIL_ADDRESS][DOMAIN_NAME]" at bounding box center [480, 116] width 293 height 20
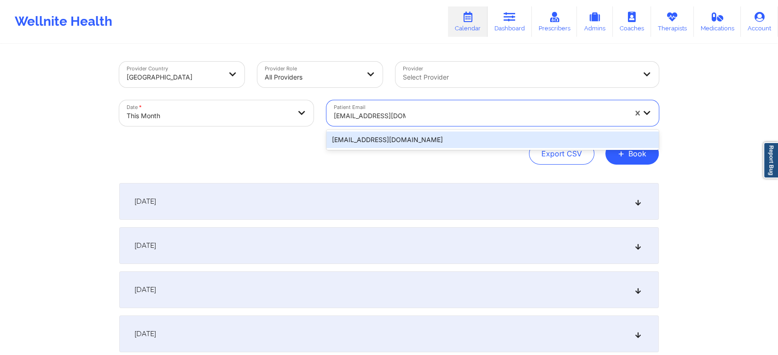
click at [406, 134] on div "[EMAIL_ADDRESS][DOMAIN_NAME]" at bounding box center [492, 140] width 332 height 17
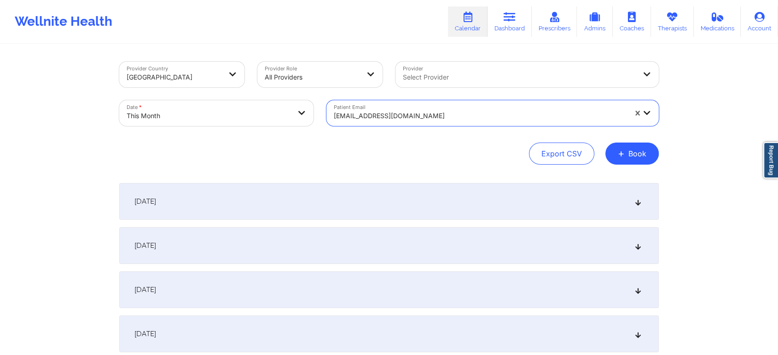
scroll to position [388, 0]
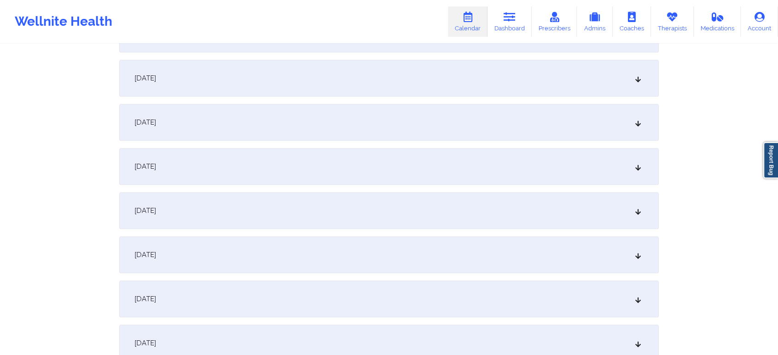
click at [464, 203] on div "[DATE]" at bounding box center [388, 210] width 539 height 37
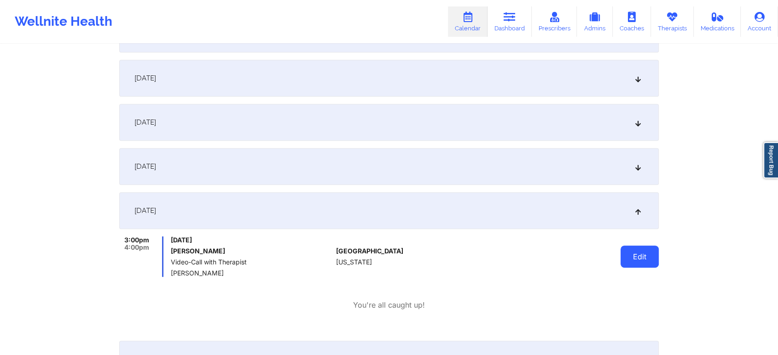
click at [633, 255] on button "Edit" at bounding box center [639, 257] width 38 height 22
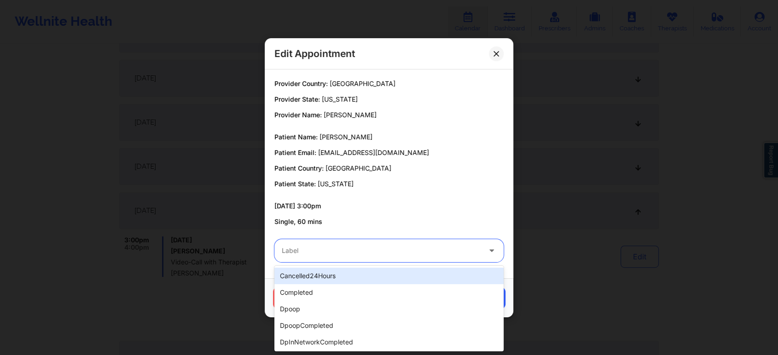
click at [406, 250] on div at bounding box center [381, 250] width 199 height 11
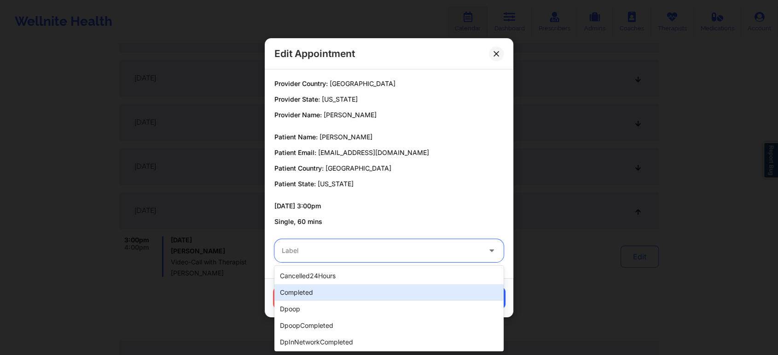
click at [361, 285] on div "completed" at bounding box center [388, 292] width 229 height 17
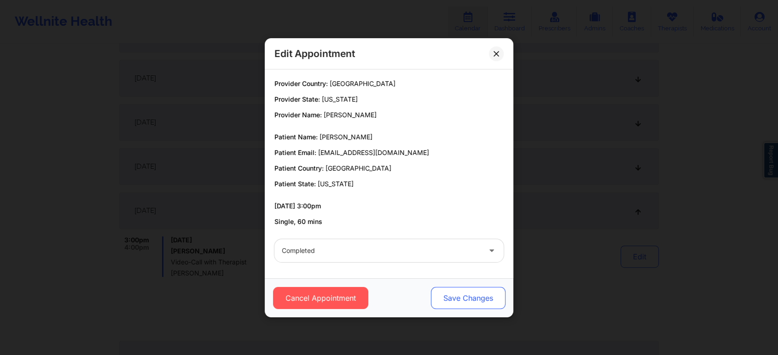
click at [444, 299] on button "Save Changes" at bounding box center [468, 298] width 75 height 22
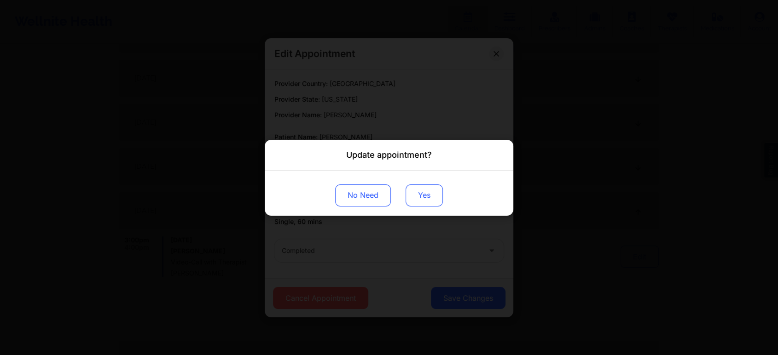
click at [424, 191] on button "Yes" at bounding box center [424, 195] width 37 height 22
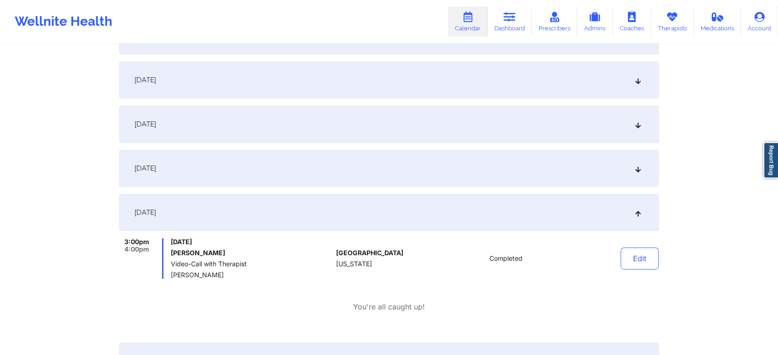
scroll to position [0, 0]
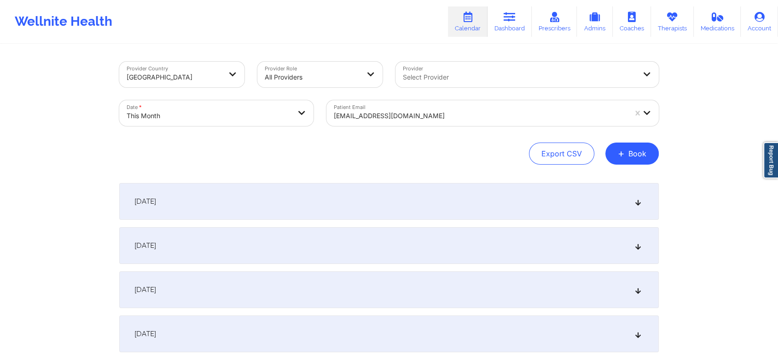
click at [370, 100] on div "[EMAIL_ADDRESS][DOMAIN_NAME]" at bounding box center [476, 113] width 301 height 26
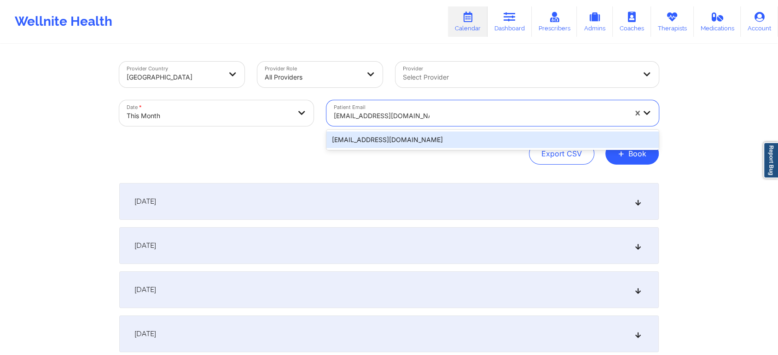
click at [385, 133] on div "[EMAIL_ADDRESS][DOMAIN_NAME]" at bounding box center [492, 140] width 332 height 17
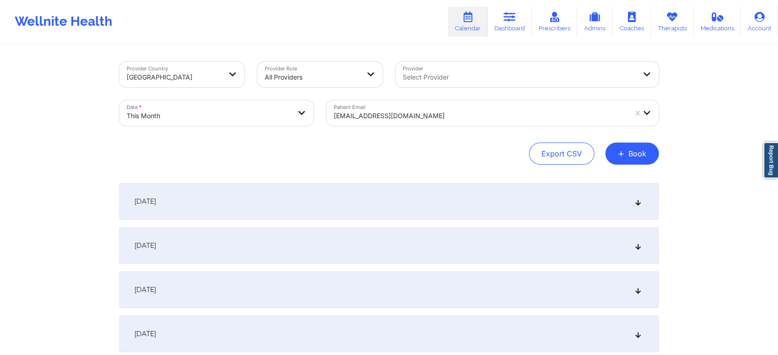
click at [385, 133] on div "Provider Country [GEOGRAPHIC_DATA] Provider Role All Providers Provider Select …" at bounding box center [388, 113] width 539 height 103
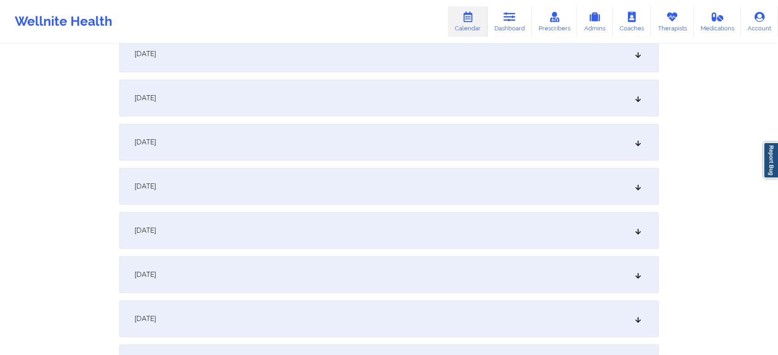
click at [471, 139] on div "[DATE]" at bounding box center [388, 142] width 539 height 37
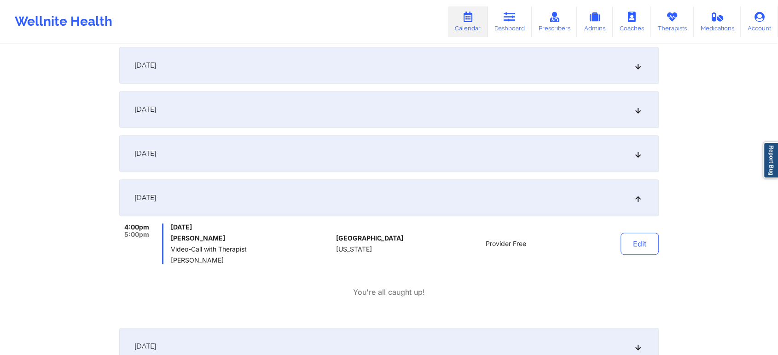
scroll to position [372, 0]
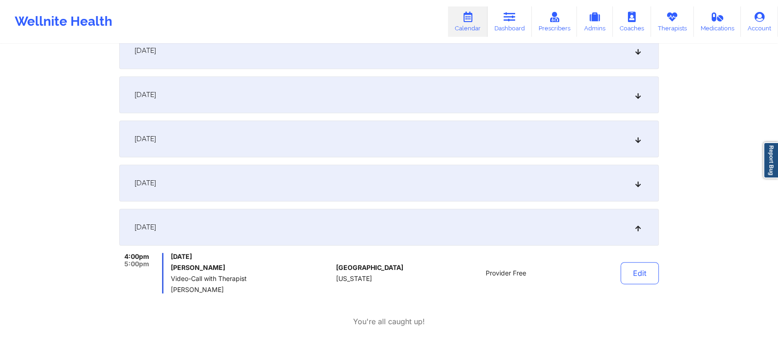
click at [538, 111] on div "[DATE]" at bounding box center [388, 94] width 539 height 37
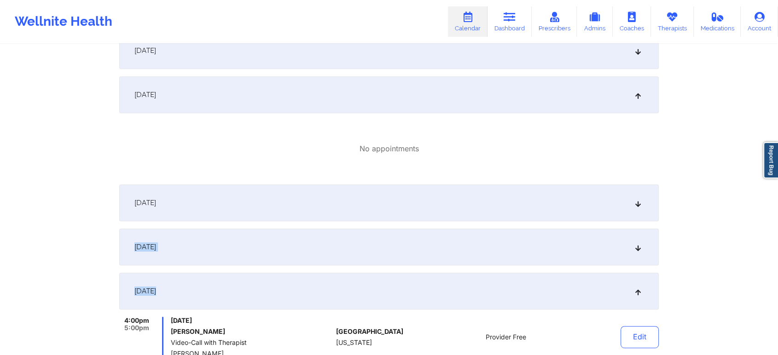
drag, startPoint x: 519, startPoint y: 209, endPoint x: 523, endPoint y: 286, distance: 77.4
click at [547, 256] on div "[DATE]" at bounding box center [388, 247] width 539 height 37
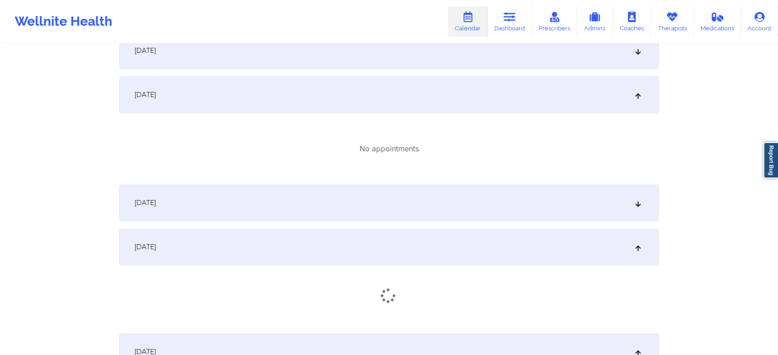
click at [565, 195] on div "[DATE]" at bounding box center [388, 203] width 539 height 37
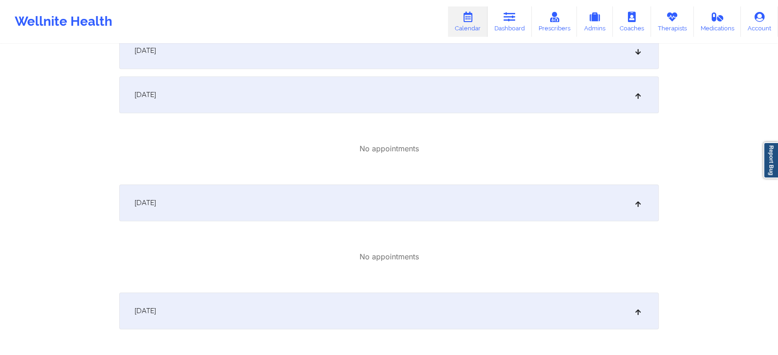
click at [608, 52] on div "[DATE]" at bounding box center [388, 50] width 539 height 37
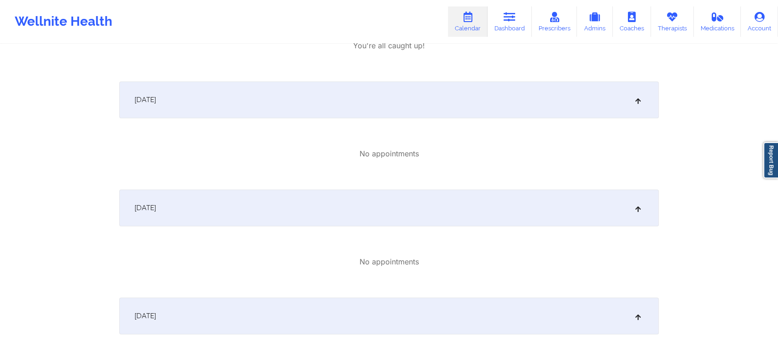
scroll to position [0, 0]
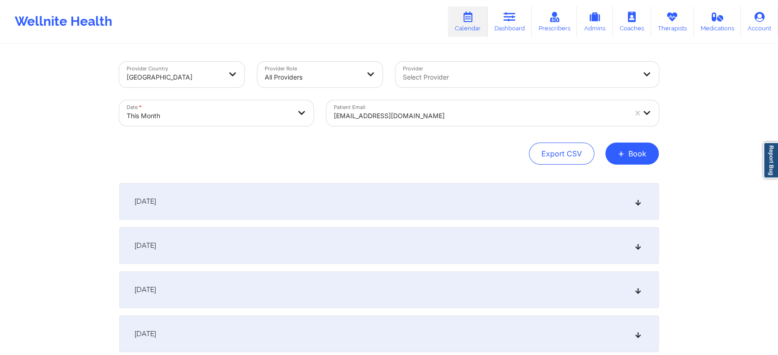
drag, startPoint x: 377, startPoint y: 133, endPoint x: 397, endPoint y: 111, distance: 29.3
click at [397, 111] on div "Provider Country [GEOGRAPHIC_DATA] Provider Role All Providers Provider Select …" at bounding box center [388, 113] width 539 height 103
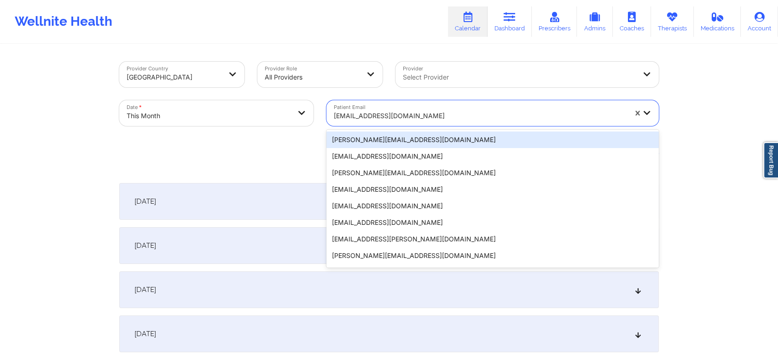
click at [397, 111] on div at bounding box center [480, 115] width 293 height 11
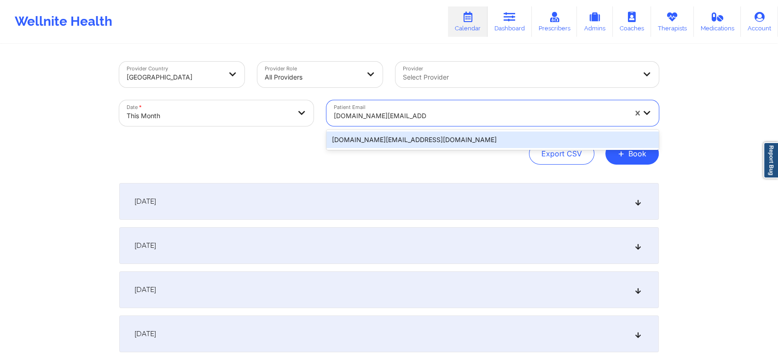
click at [428, 143] on div "[DOMAIN_NAME][EMAIL_ADDRESS][DOMAIN_NAME]" at bounding box center [492, 140] width 332 height 17
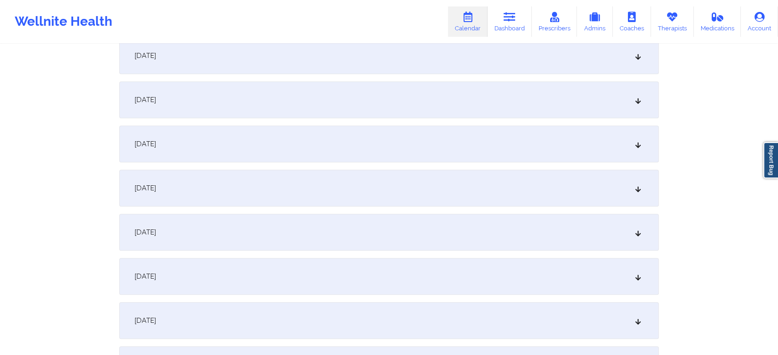
scroll to position [497, 0]
click at [390, 98] on div "[DATE]" at bounding box center [388, 102] width 539 height 37
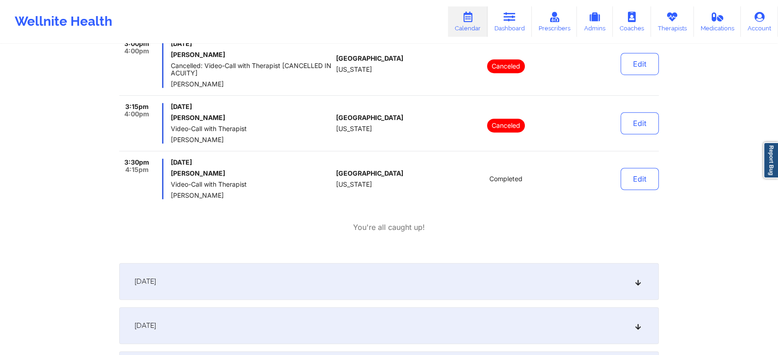
scroll to position [672, 0]
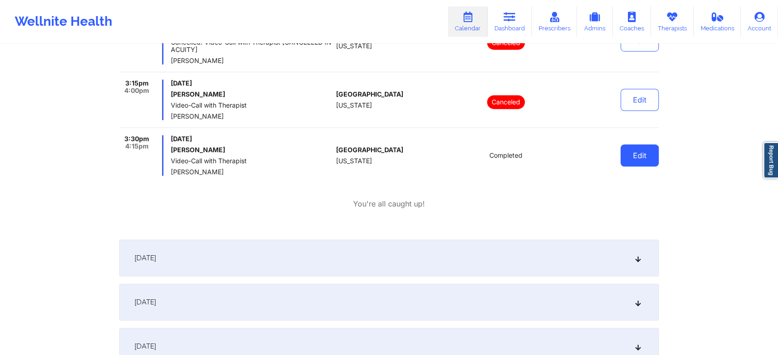
click at [631, 160] on button "Edit" at bounding box center [639, 156] width 38 height 22
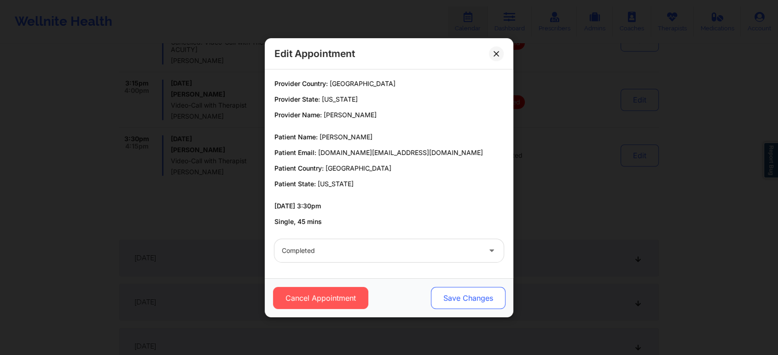
drag, startPoint x: 453, startPoint y: 315, endPoint x: 468, endPoint y: 296, distance: 24.3
click at [468, 296] on div "Cancel Appointment Save Changes" at bounding box center [389, 297] width 249 height 39
click at [468, 296] on button "Save Changes" at bounding box center [468, 298] width 75 height 22
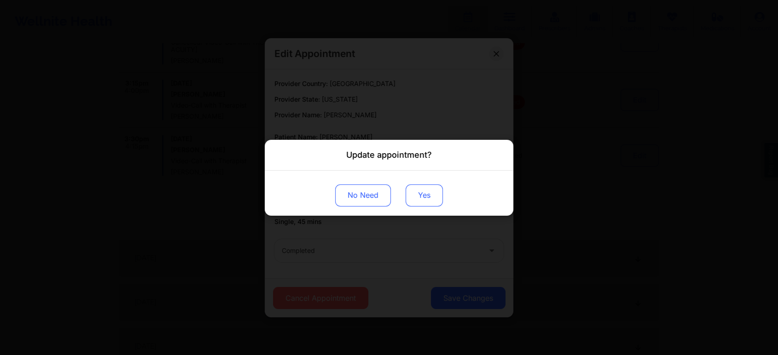
click at [418, 199] on button "Yes" at bounding box center [424, 195] width 37 height 22
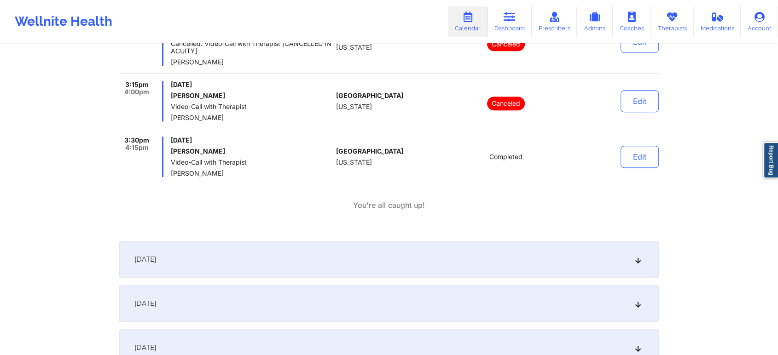
scroll to position [0, 0]
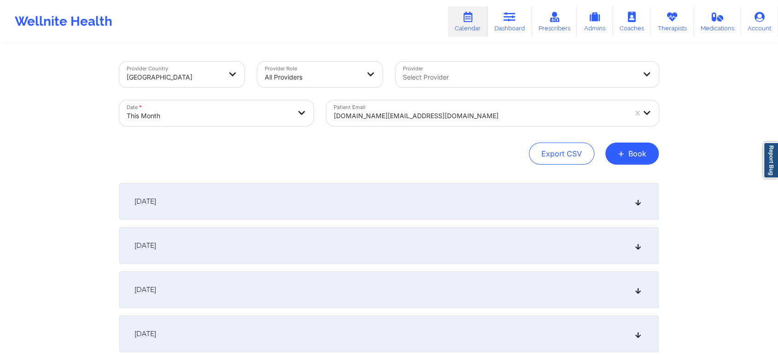
click at [381, 110] on div at bounding box center [480, 115] width 293 height 11
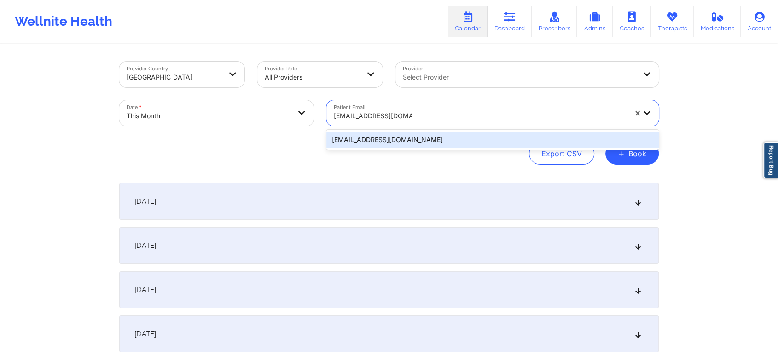
click at [412, 133] on div "[EMAIL_ADDRESS][DOMAIN_NAME]" at bounding box center [492, 140] width 332 height 17
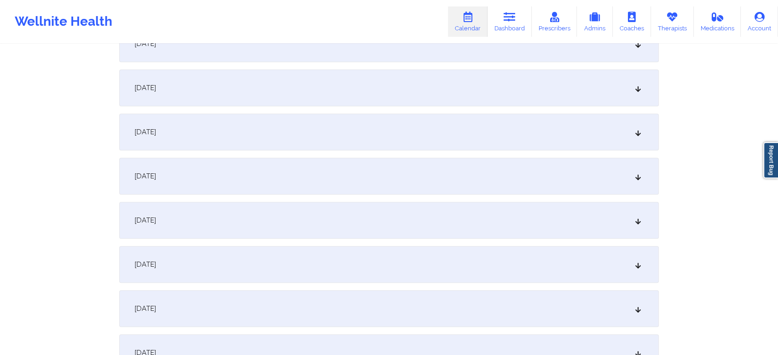
scroll to position [464, 0]
click at [380, 128] on div "[DATE]" at bounding box center [388, 135] width 539 height 37
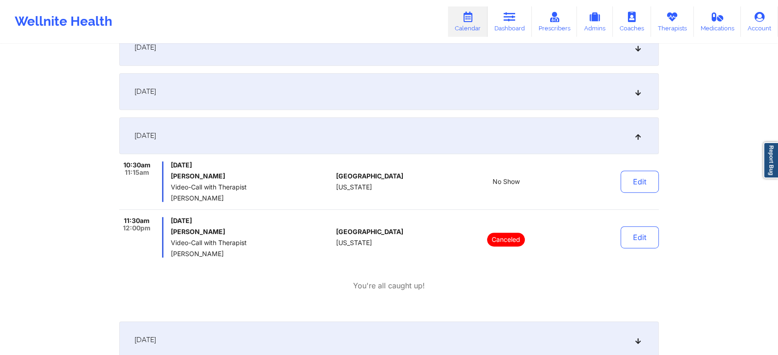
scroll to position [0, 0]
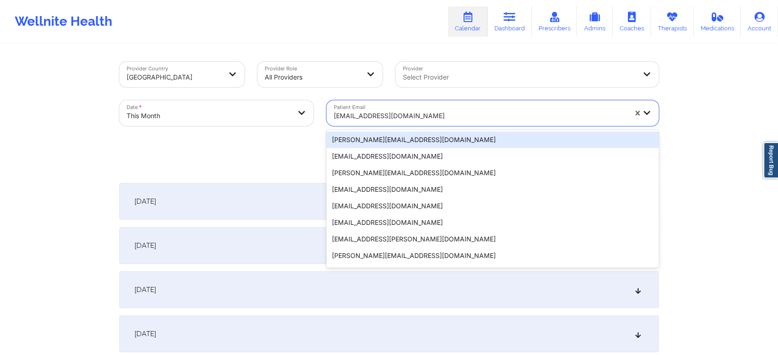
click at [354, 122] on div "[EMAIL_ADDRESS][DOMAIN_NAME]" at bounding box center [480, 116] width 293 height 20
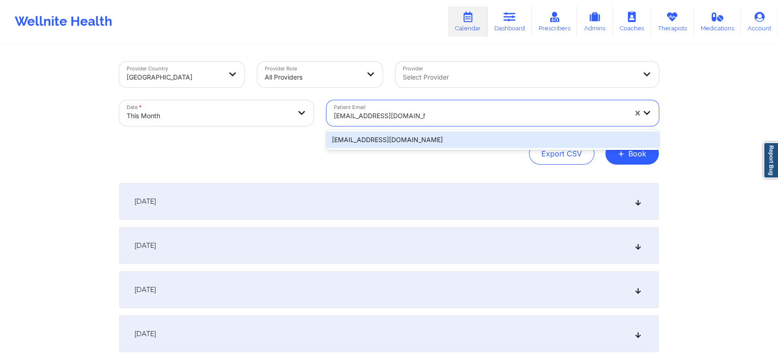
click at [371, 136] on div "[EMAIL_ADDRESS][DOMAIN_NAME]" at bounding box center [492, 140] width 332 height 17
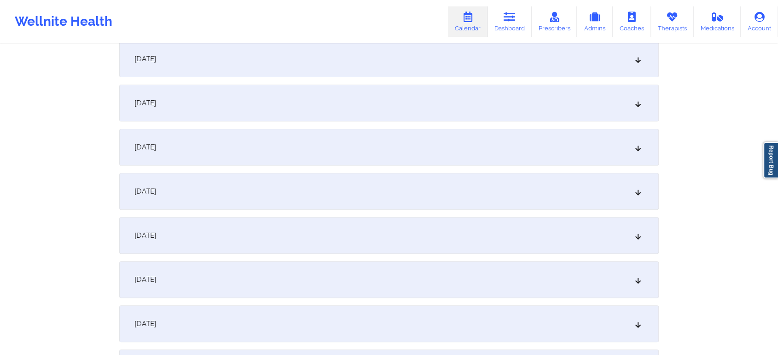
scroll to position [390, 0]
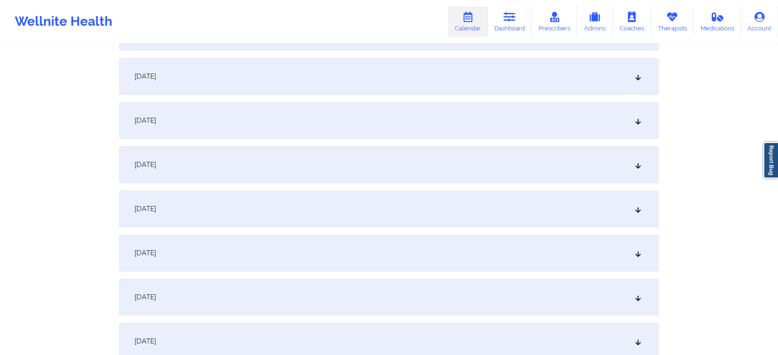
click at [459, 192] on div "[DATE]" at bounding box center [388, 209] width 539 height 37
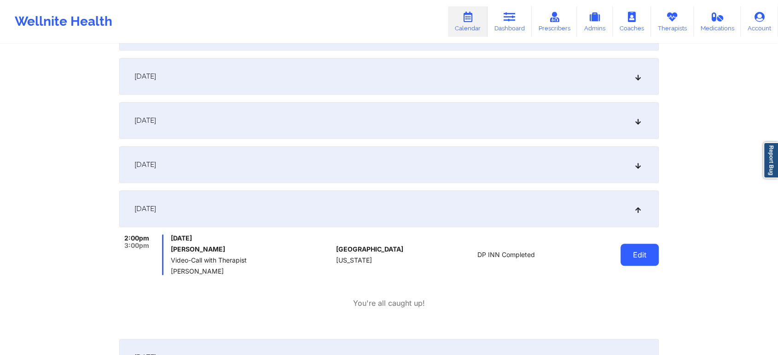
click at [640, 251] on button "Edit" at bounding box center [639, 255] width 38 height 22
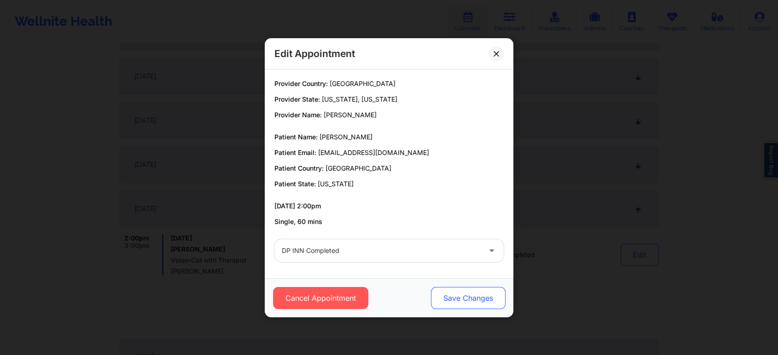
click at [466, 306] on button "Save Changes" at bounding box center [468, 298] width 75 height 22
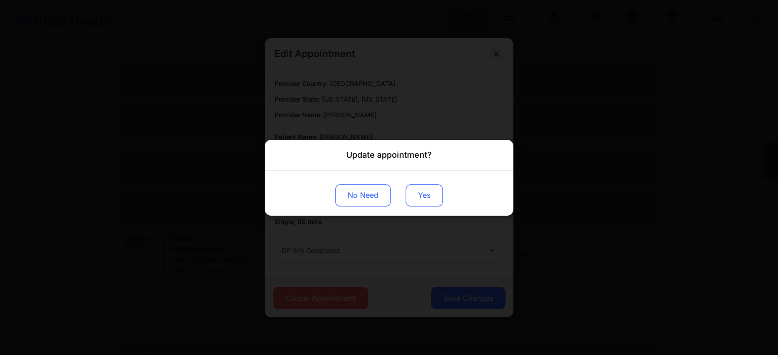
click at [423, 198] on button "Yes" at bounding box center [424, 195] width 37 height 22
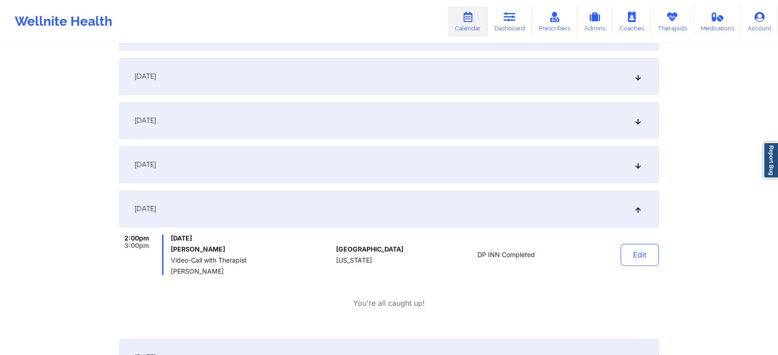
scroll to position [0, 0]
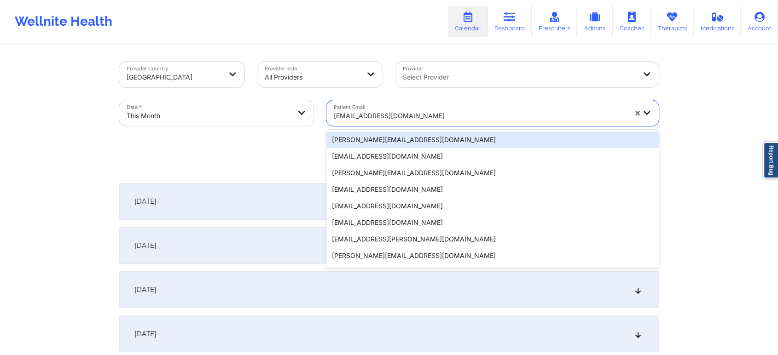
click at [401, 107] on div "[EMAIL_ADDRESS][DOMAIN_NAME]" at bounding box center [480, 116] width 293 height 20
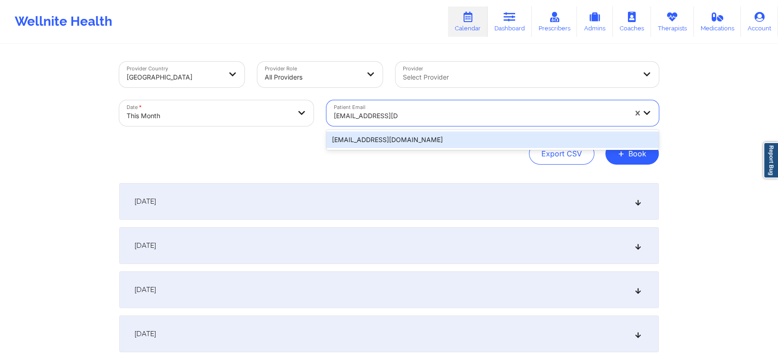
click at [412, 146] on div "[EMAIL_ADDRESS][DOMAIN_NAME]" at bounding box center [492, 140] width 332 height 17
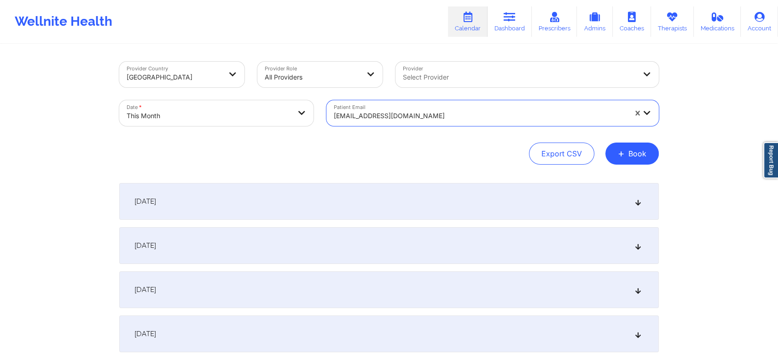
scroll to position [507, 0]
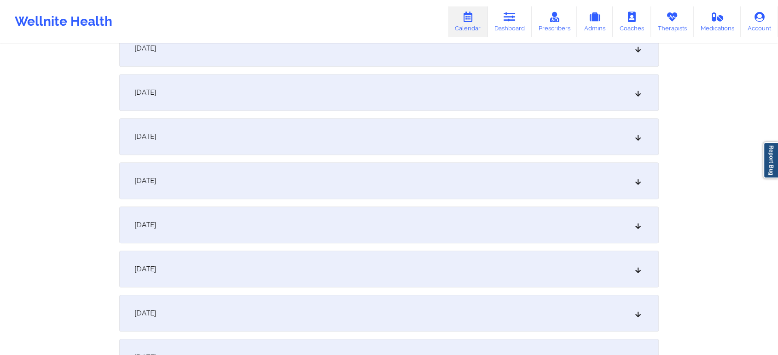
drag, startPoint x: 420, startPoint y: 118, endPoint x: 388, endPoint y: 91, distance: 42.1
click at [388, 91] on div "[DATE] No appointments [DATE] No appointments [DATE] No appointments [DATE] No …" at bounding box center [388, 357] width 539 height 1362
click at [388, 91] on div "[DATE]" at bounding box center [388, 92] width 539 height 37
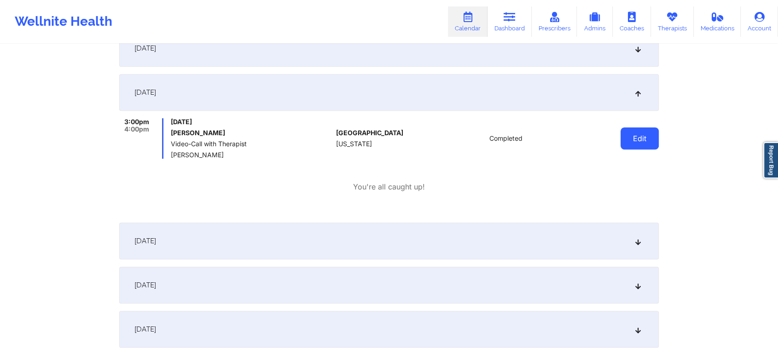
click at [622, 128] on button "Edit" at bounding box center [639, 139] width 38 height 22
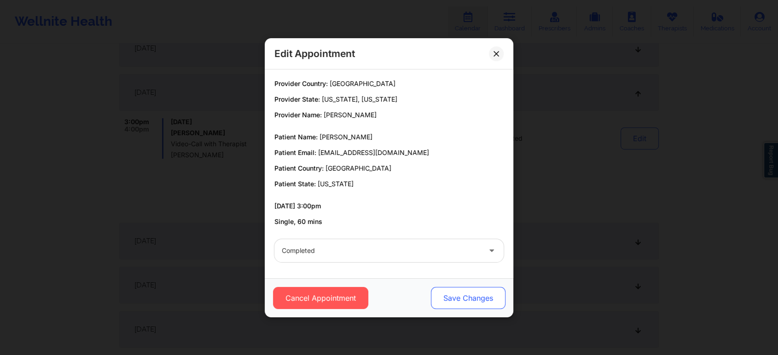
drag, startPoint x: 475, startPoint y: 314, endPoint x: 481, endPoint y: 304, distance: 11.8
click at [481, 304] on div "Cancel Appointment Save Changes" at bounding box center [389, 297] width 249 height 39
click at [481, 304] on button "Save Changes" at bounding box center [468, 298] width 75 height 22
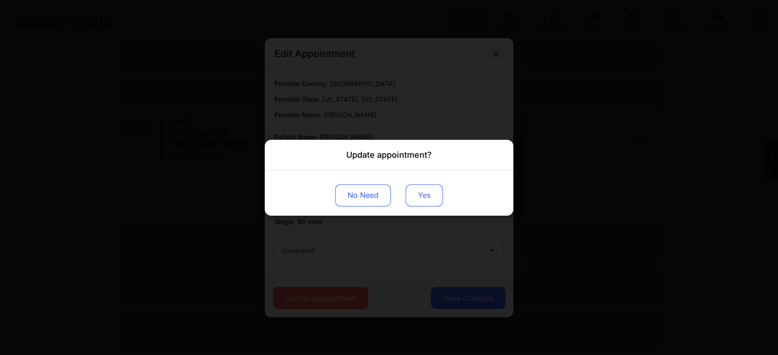
click at [427, 196] on button "Yes" at bounding box center [424, 195] width 37 height 22
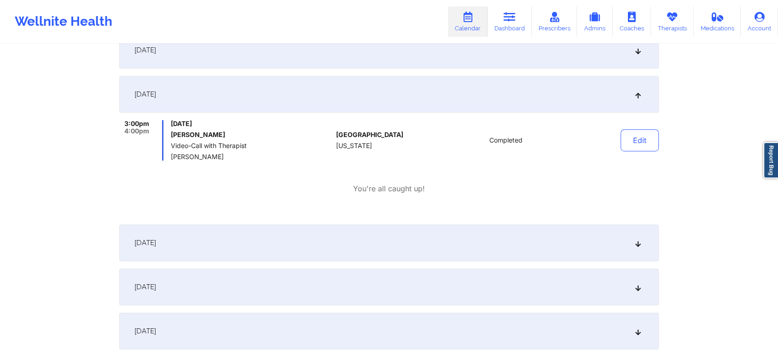
scroll to position [0, 0]
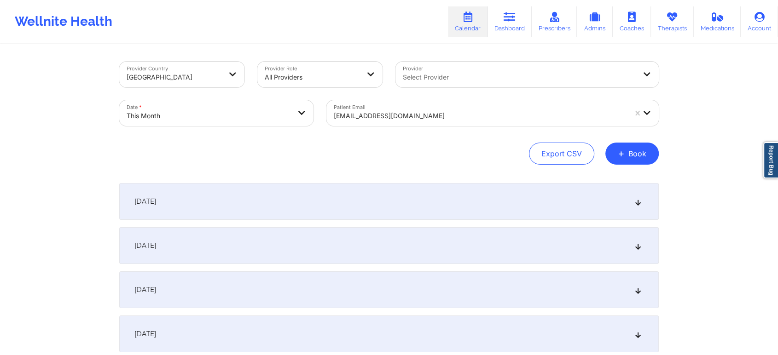
click at [392, 115] on div at bounding box center [480, 115] width 293 height 11
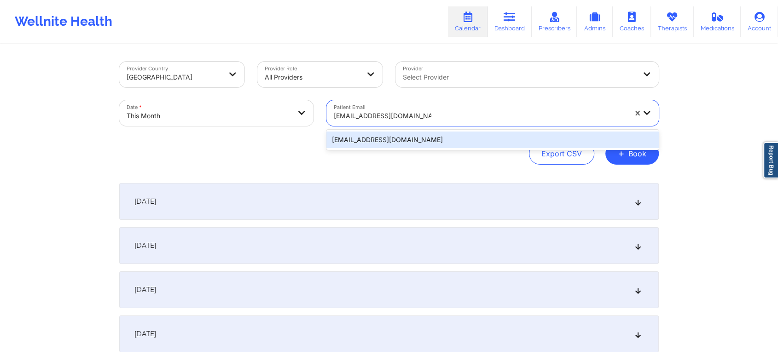
click at [406, 146] on div "[EMAIL_ADDRESS][DOMAIN_NAME]" at bounding box center [492, 140] width 332 height 17
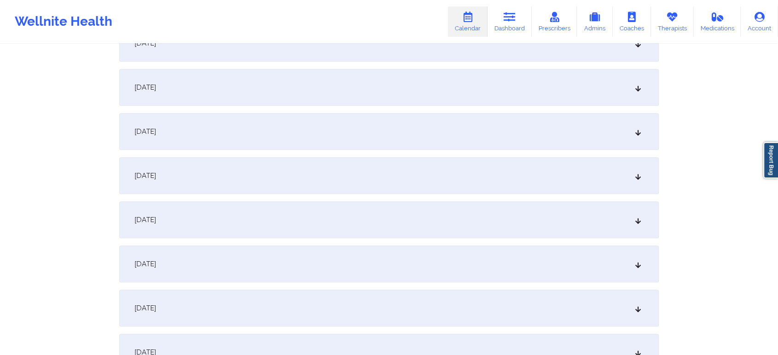
scroll to position [443, 0]
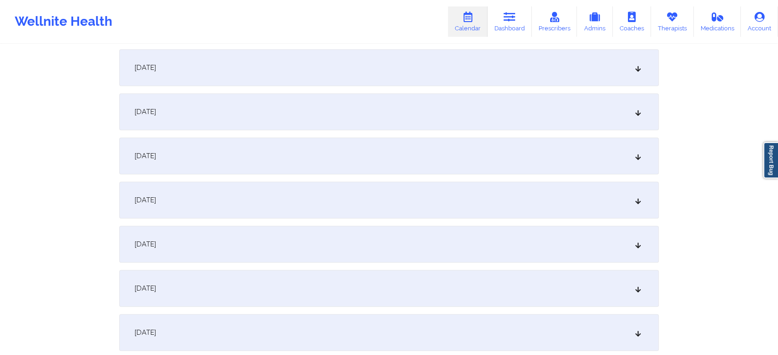
click at [477, 162] on div "[DATE]" at bounding box center [388, 156] width 539 height 37
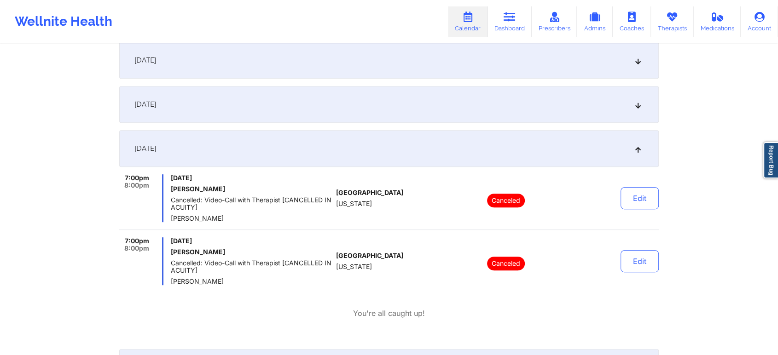
scroll to position [0, 0]
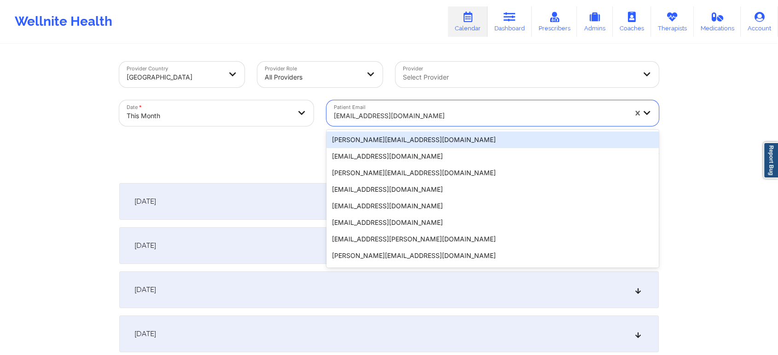
click at [380, 112] on div at bounding box center [480, 115] width 293 height 11
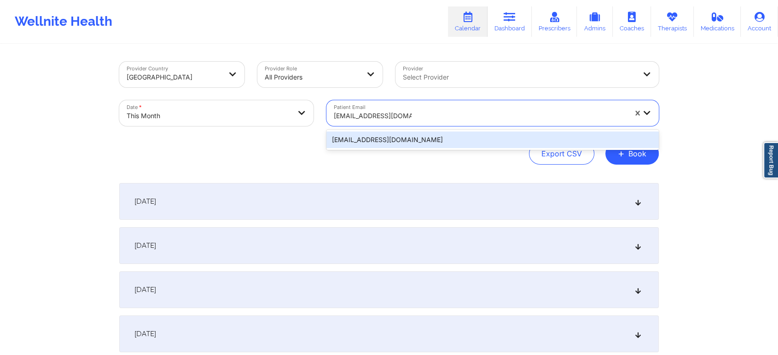
click at [389, 132] on div "[EMAIL_ADDRESS][DOMAIN_NAME]" at bounding box center [492, 140] width 332 height 17
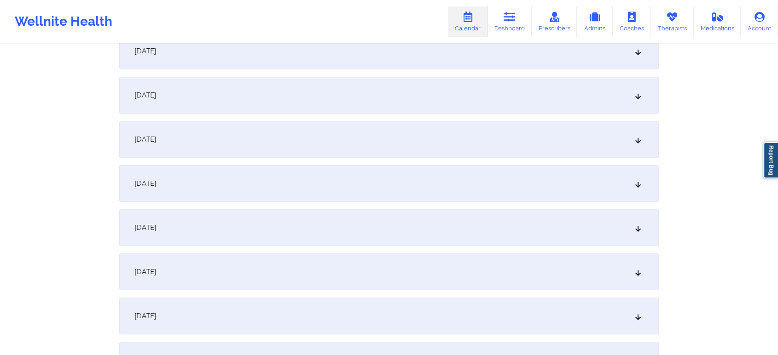
scroll to position [371, 0]
click at [485, 244] on div "[DATE]" at bounding box center [388, 228] width 539 height 37
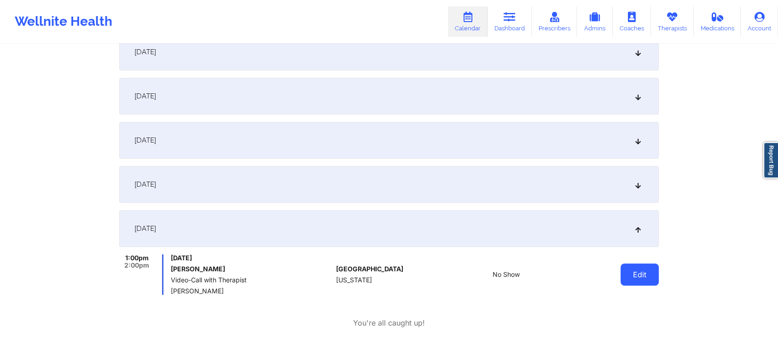
click at [636, 264] on button "Edit" at bounding box center [639, 275] width 38 height 22
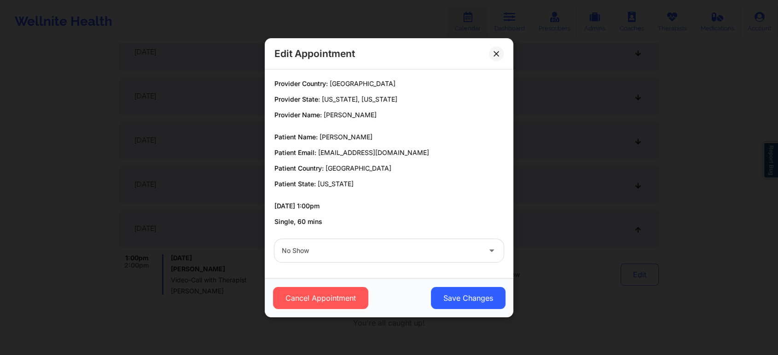
click at [313, 309] on div "Cancel Appointment Save Changes" at bounding box center [389, 297] width 249 height 39
click at [345, 289] on button "Cancel Appointment" at bounding box center [320, 298] width 95 height 22
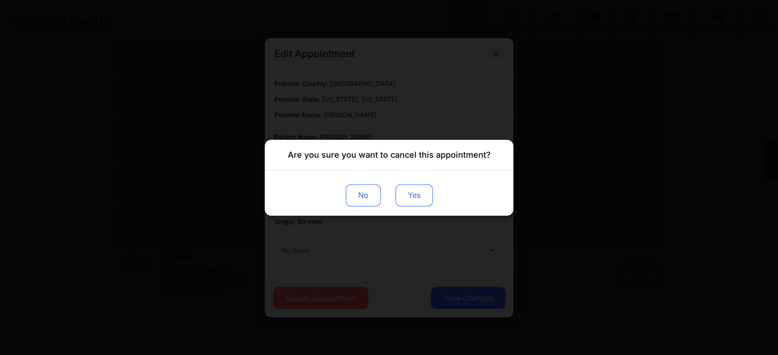
click at [418, 191] on button "Yes" at bounding box center [413, 195] width 37 height 22
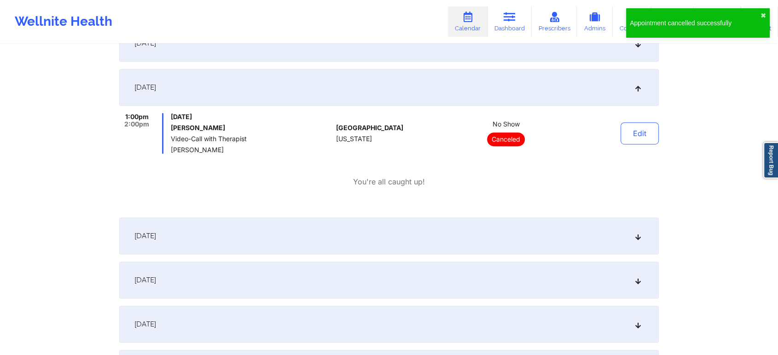
scroll to position [591, 0]
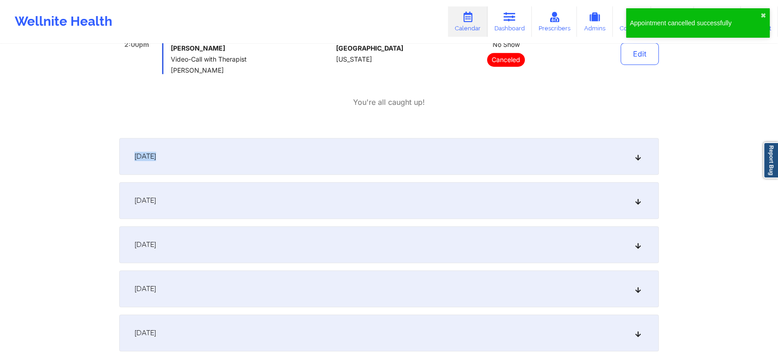
drag, startPoint x: 510, startPoint y: 132, endPoint x: 520, endPoint y: 163, distance: 33.0
click at [520, 163] on div "[DATE] No appointments [DATE] No appointments [DATE] No appointments [DATE] No …" at bounding box center [388, 325] width 539 height 1467
click at [520, 163] on div "[DATE]" at bounding box center [388, 156] width 539 height 37
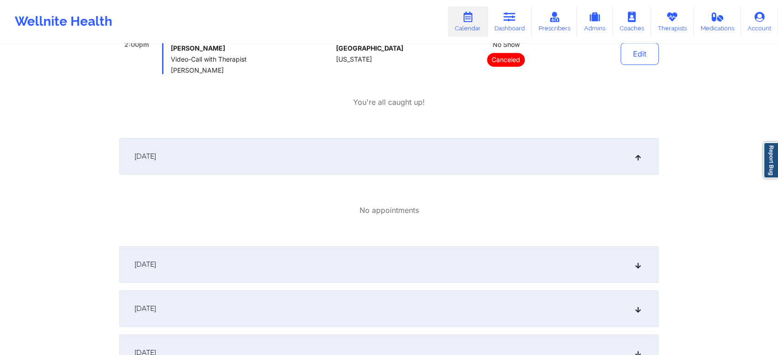
click at [518, 264] on div "[DATE]" at bounding box center [388, 264] width 539 height 37
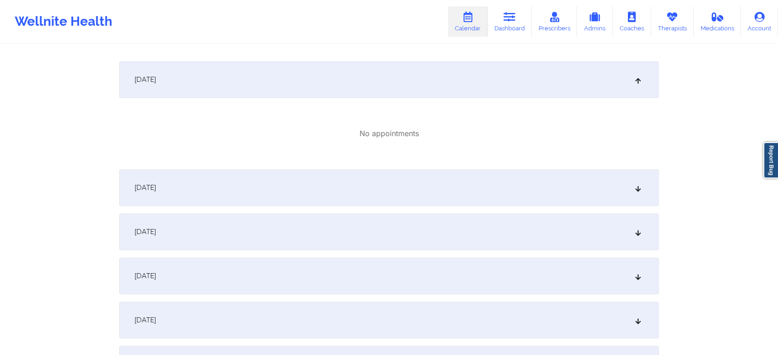
scroll to position [788, 0]
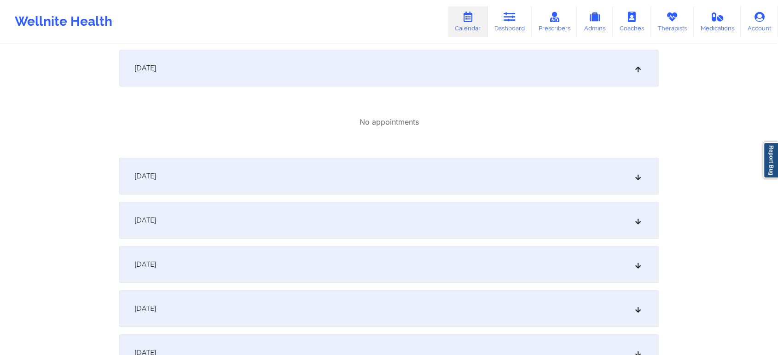
drag, startPoint x: 582, startPoint y: 151, endPoint x: 579, endPoint y: 177, distance: 26.4
click at [579, 177] on div "[DATE] No appointments [DATE] No appointments [DATE] No appointments [DATE] No …" at bounding box center [388, 192] width 539 height 1595
click at [579, 177] on div "[DATE]" at bounding box center [388, 176] width 539 height 37
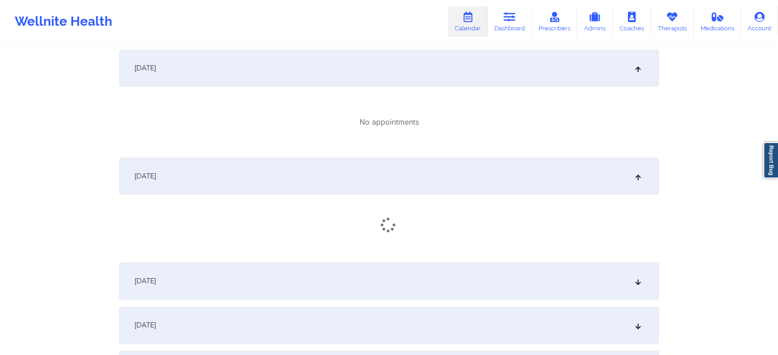
drag, startPoint x: 543, startPoint y: 262, endPoint x: 545, endPoint y: 290, distance: 27.7
click at [545, 290] on div "[DATE] No appointments [DATE] No appointments [DATE] No appointments [DATE] No …" at bounding box center [388, 223] width 539 height 1656
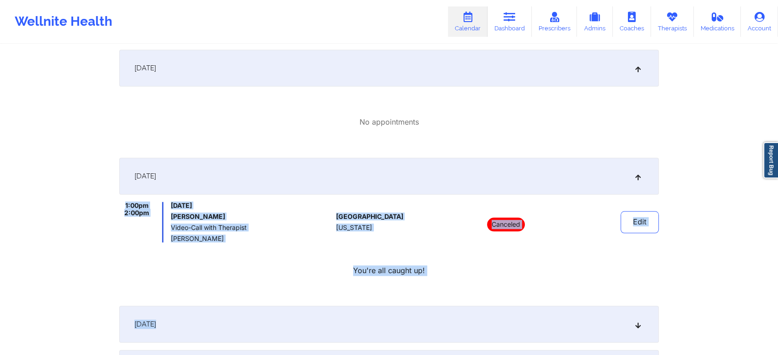
click at [545, 290] on div "[DATE] 1:00pm 2:00pm [DATE] [PERSON_NAME] Video-Call with Therapist [PERSON_NAM…" at bounding box center [388, 228] width 539 height 141
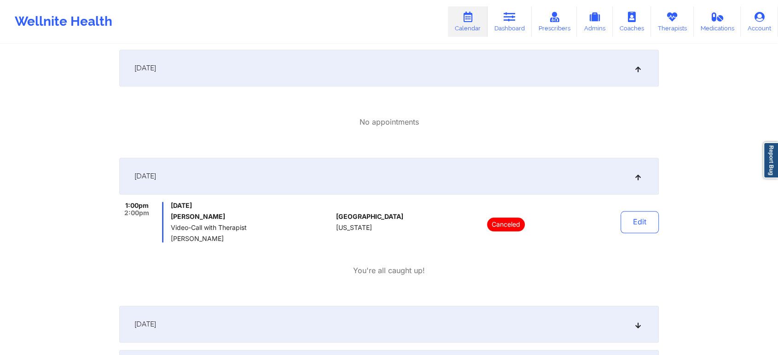
click at [603, 316] on div "[DATE]" at bounding box center [388, 324] width 539 height 37
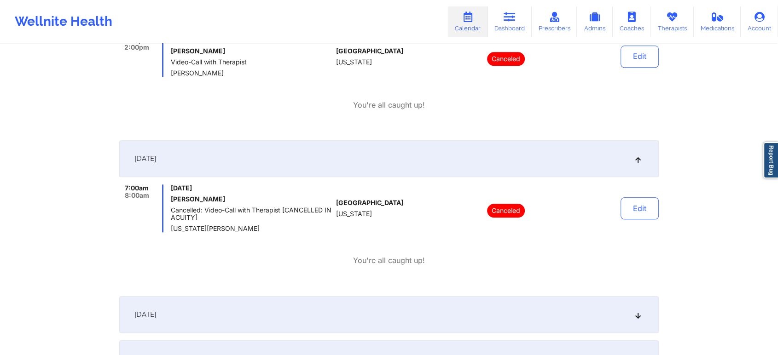
scroll to position [980, 0]
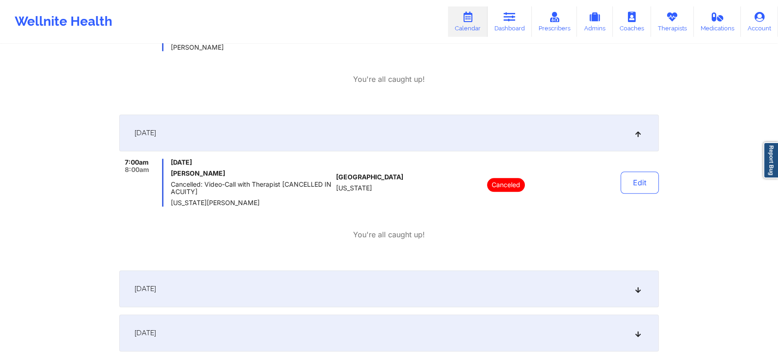
click at [614, 303] on div "[DATE]" at bounding box center [388, 289] width 539 height 37
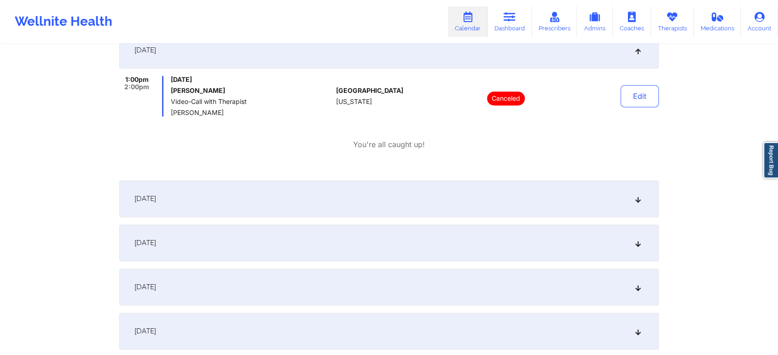
scroll to position [1223, 0]
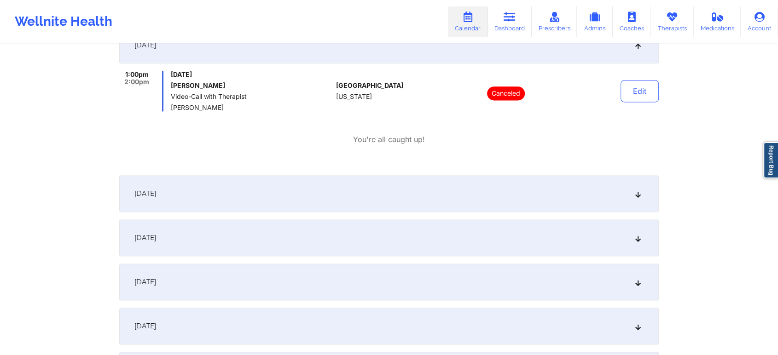
click at [530, 206] on div "[DATE]" at bounding box center [388, 193] width 539 height 37
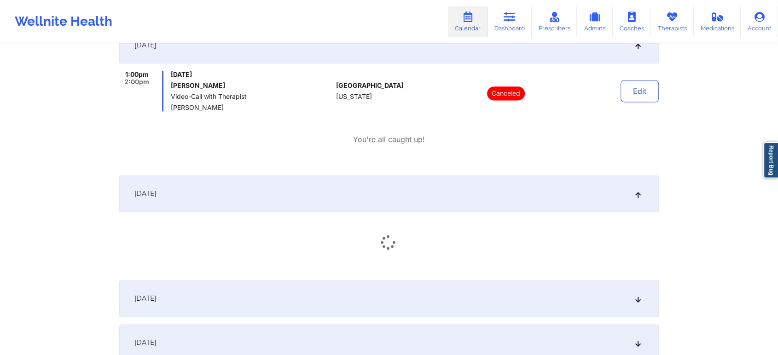
drag, startPoint x: 519, startPoint y: 274, endPoint x: 538, endPoint y: 330, distance: 59.5
click at [538, 330] on div "[DATE]" at bounding box center [388, 346] width 539 height 37
click at [556, 286] on div "[DATE]" at bounding box center [388, 302] width 539 height 37
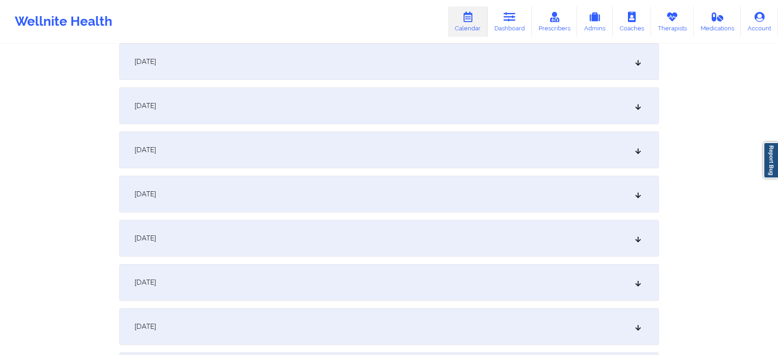
scroll to position [41, 0]
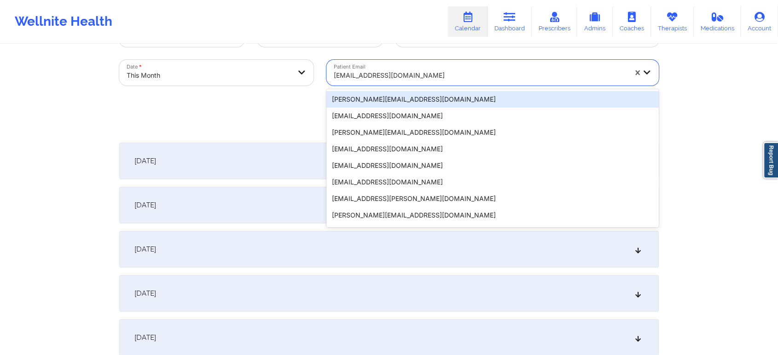
click at [389, 77] on div at bounding box center [480, 75] width 293 height 11
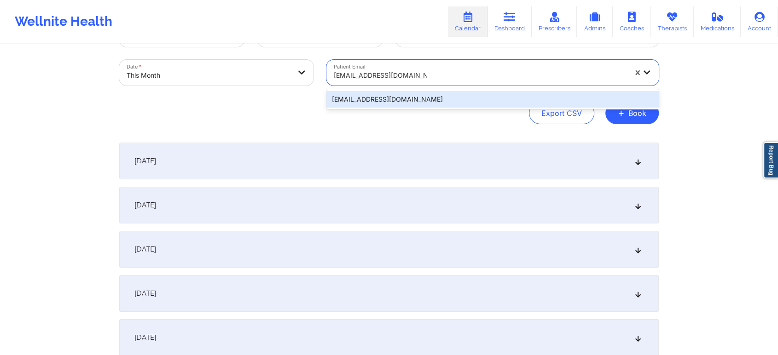
click at [393, 98] on div "[EMAIL_ADDRESS][DOMAIN_NAME]" at bounding box center [492, 99] width 332 height 17
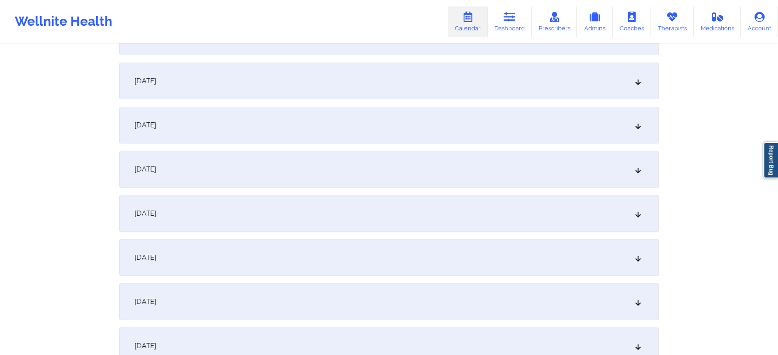
scroll to position [396, 0]
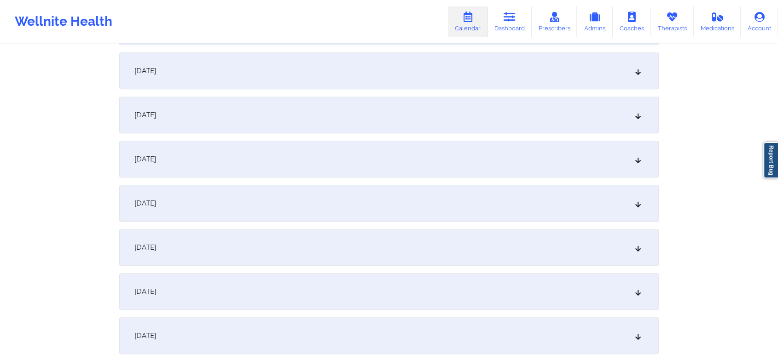
click at [469, 206] on div "[DATE]" at bounding box center [388, 203] width 539 height 37
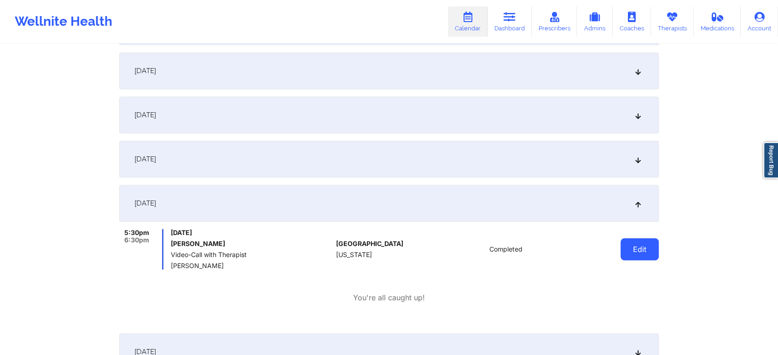
click at [621, 250] on button "Edit" at bounding box center [639, 249] width 38 height 22
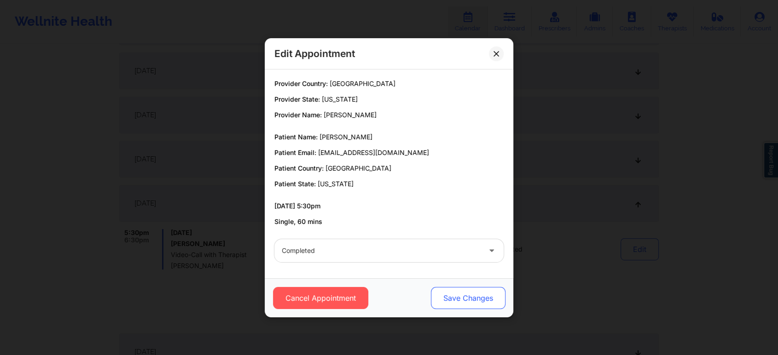
click at [438, 300] on button "Save Changes" at bounding box center [468, 298] width 75 height 22
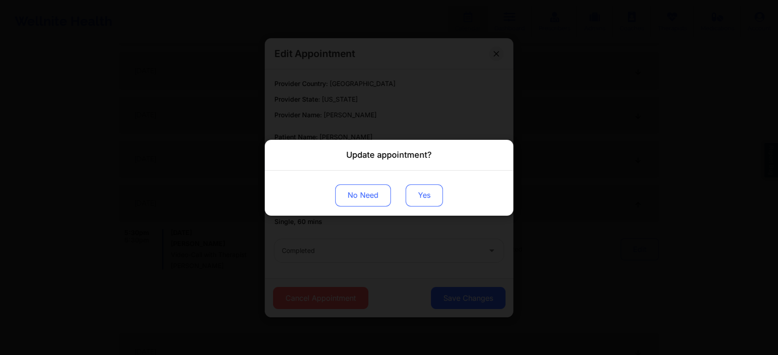
click at [417, 197] on button "Yes" at bounding box center [424, 195] width 37 height 22
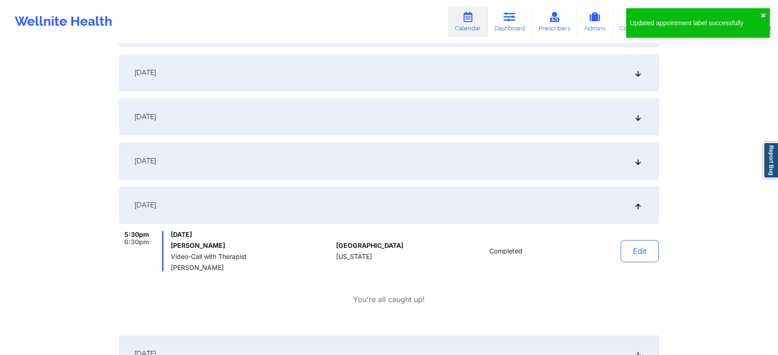
scroll to position [0, 0]
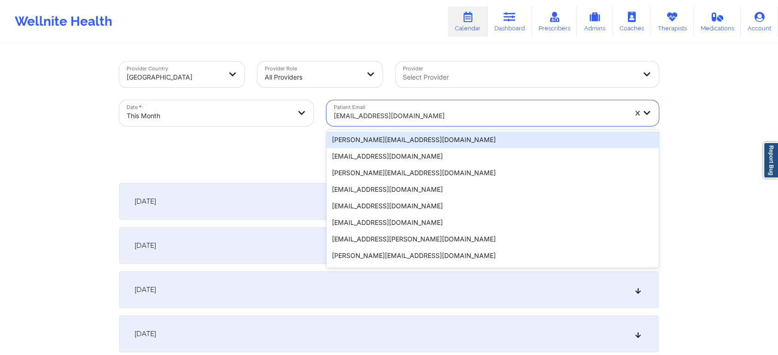
click at [339, 116] on div at bounding box center [480, 115] width 293 height 11
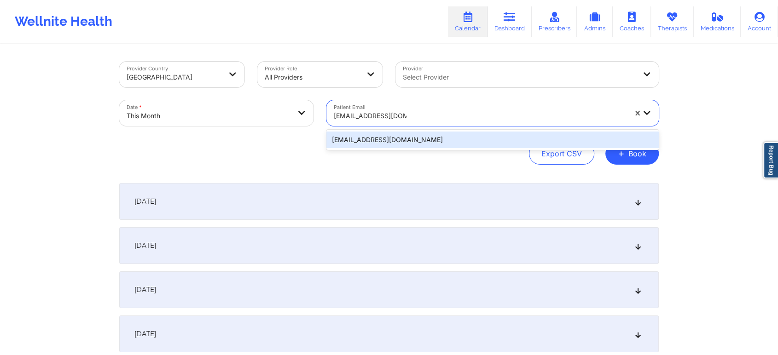
click at [361, 136] on div "[EMAIL_ADDRESS][DOMAIN_NAME]" at bounding box center [492, 140] width 332 height 17
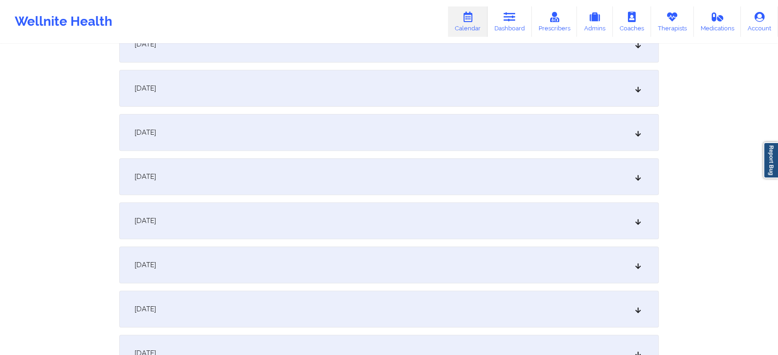
scroll to position [347, 0]
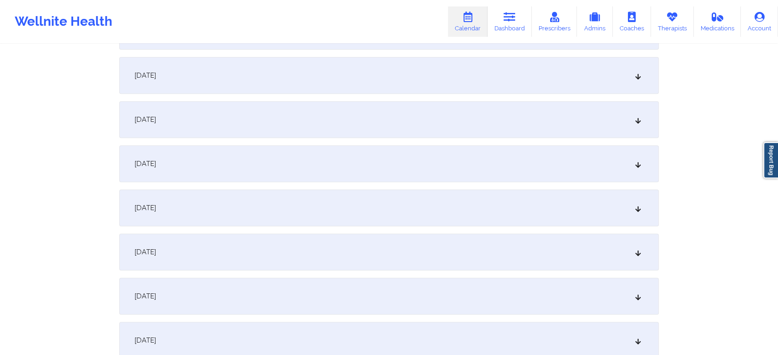
click at [441, 238] on div "[DATE]" at bounding box center [388, 252] width 539 height 37
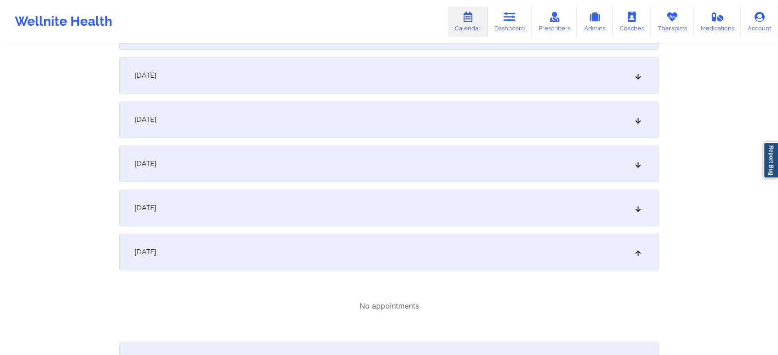
scroll to position [36, 0]
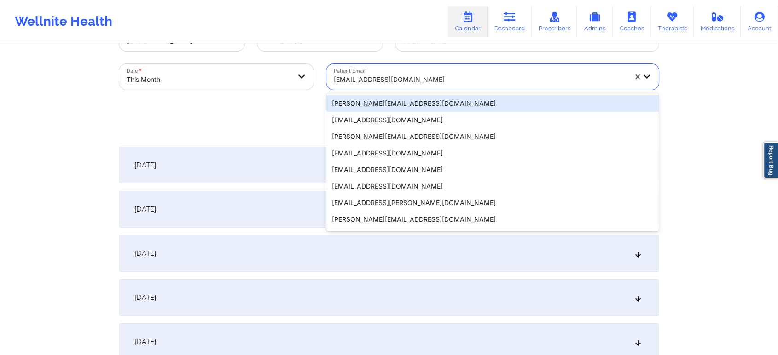
click at [396, 70] on div "[EMAIL_ADDRESS][DOMAIN_NAME]" at bounding box center [480, 80] width 293 height 20
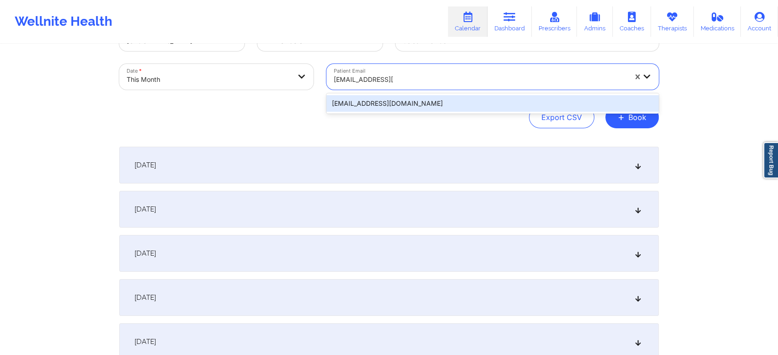
click at [403, 104] on div "[EMAIL_ADDRESS][DOMAIN_NAME]" at bounding box center [492, 103] width 332 height 17
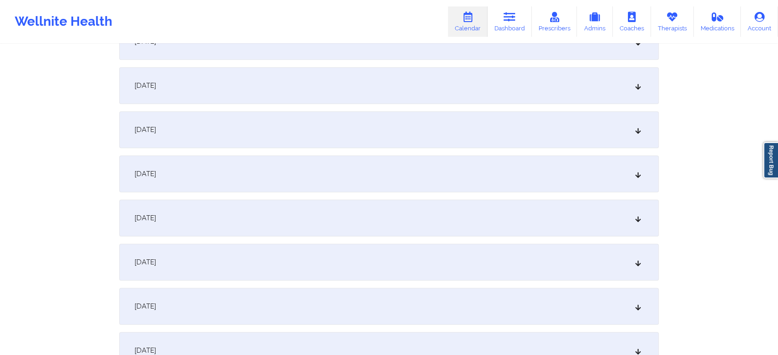
scroll to position [529, 0]
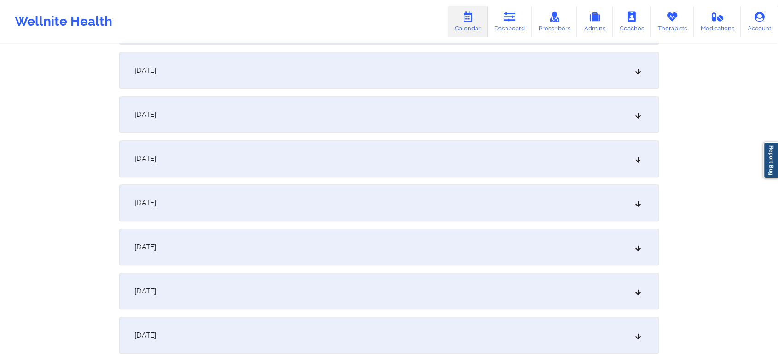
click at [322, 71] on div "[DATE]" at bounding box center [388, 70] width 539 height 37
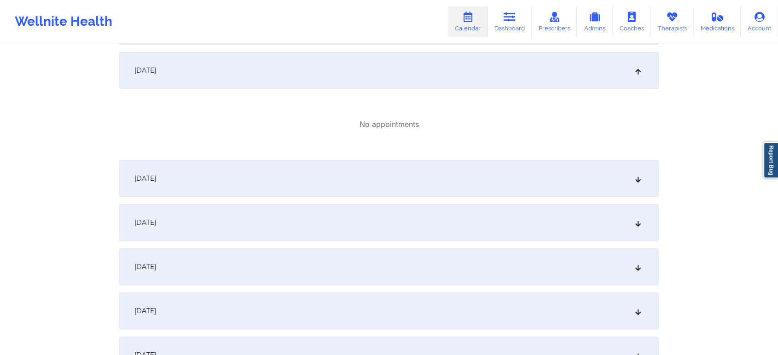
scroll to position [0, 0]
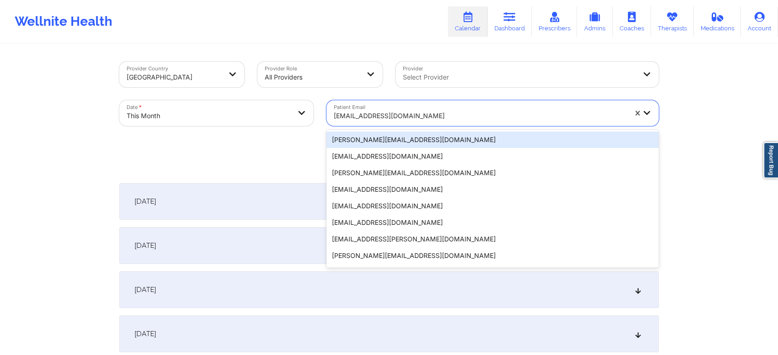
click at [360, 113] on div at bounding box center [480, 115] width 293 height 11
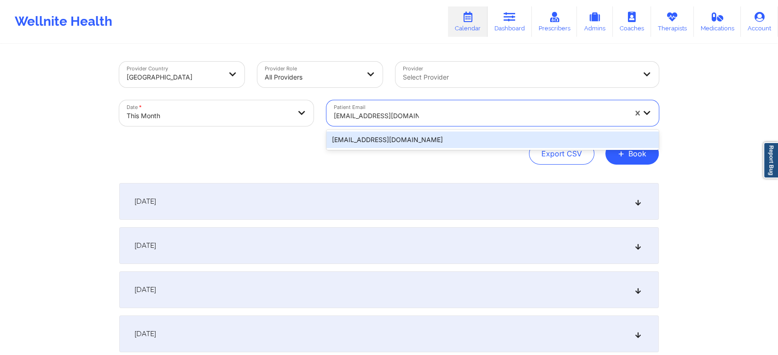
click at [380, 143] on div "[EMAIL_ADDRESS][DOMAIN_NAME]" at bounding box center [492, 140] width 332 height 17
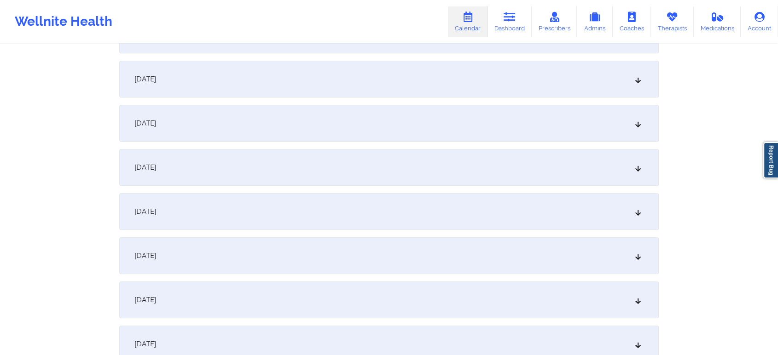
scroll to position [481, 0]
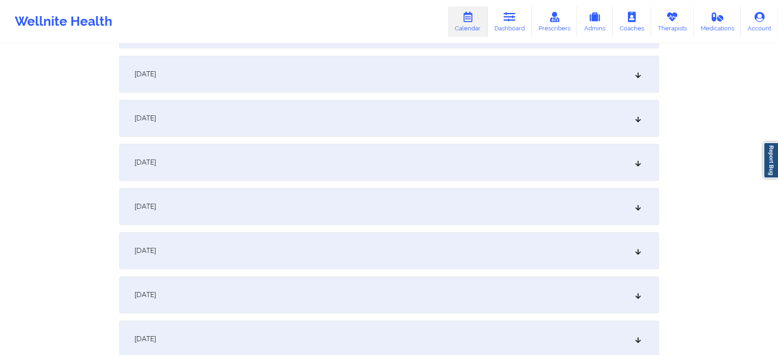
click at [279, 117] on div "[DATE]" at bounding box center [388, 118] width 539 height 37
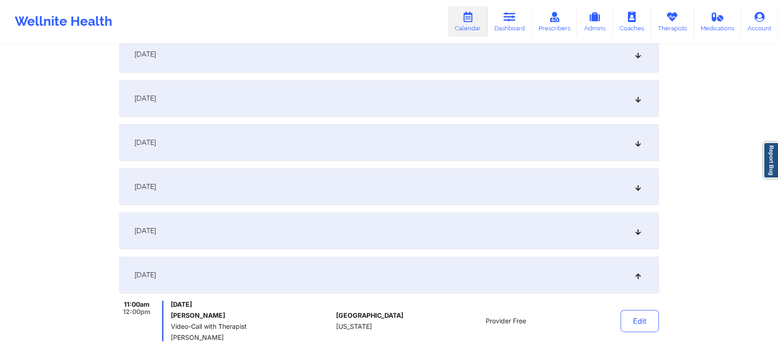
scroll to position [276, 0]
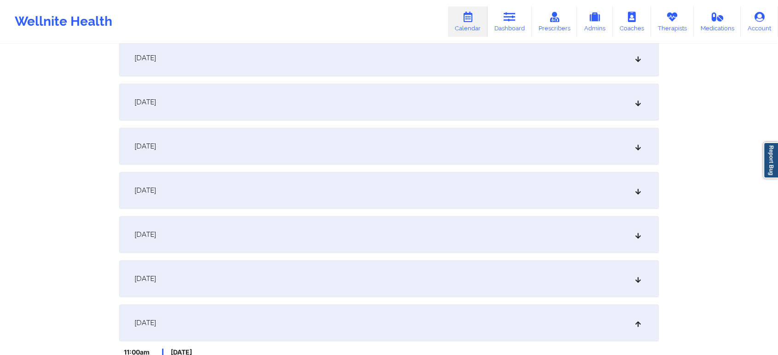
click at [563, 87] on div "[DATE]" at bounding box center [388, 102] width 539 height 37
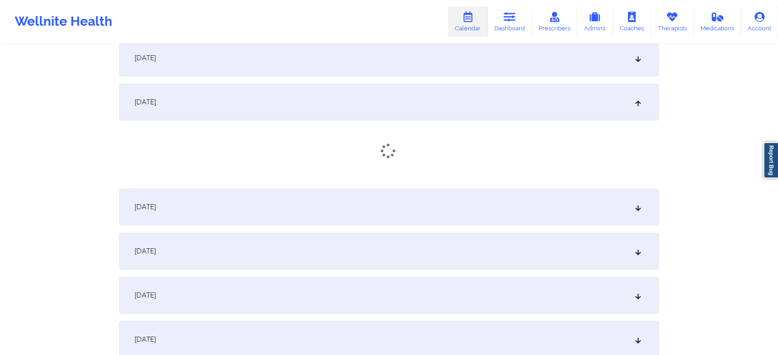
click at [498, 69] on div "[DATE]" at bounding box center [388, 58] width 539 height 37
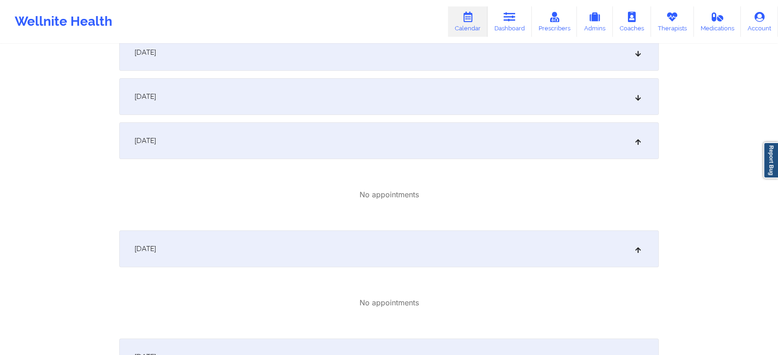
scroll to position [153, 0]
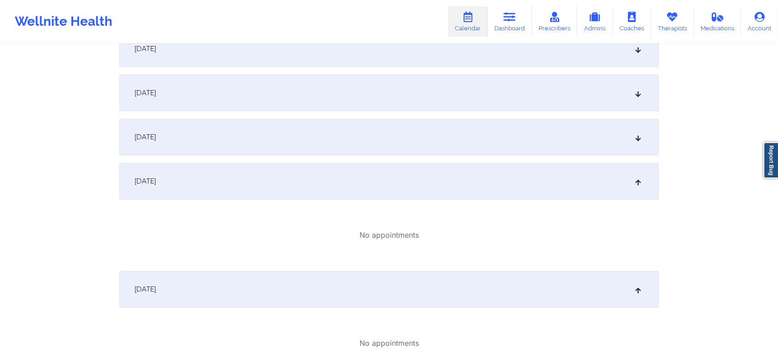
click at [586, 120] on div "[DATE]" at bounding box center [388, 137] width 539 height 37
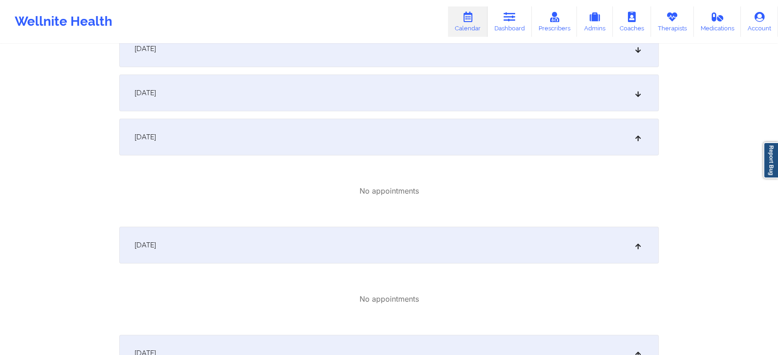
click at [516, 92] on div "[DATE]" at bounding box center [388, 93] width 539 height 37
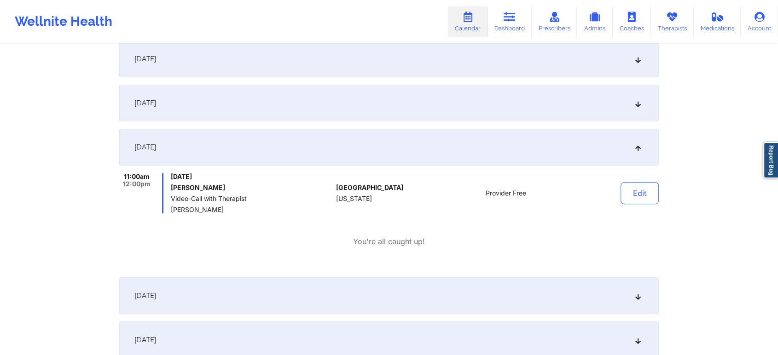
scroll to position [753, 0]
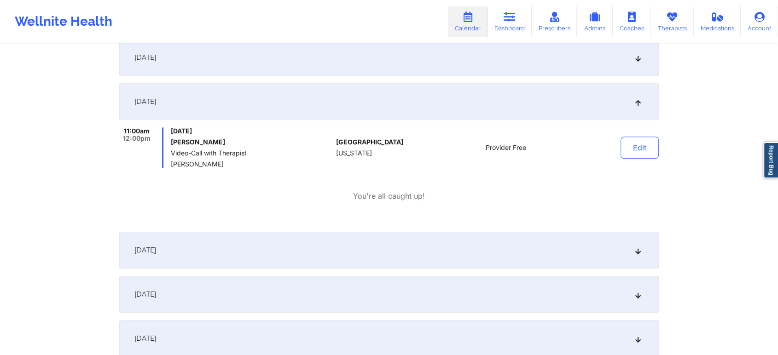
click at [514, 65] on div "[DATE]" at bounding box center [388, 57] width 539 height 37
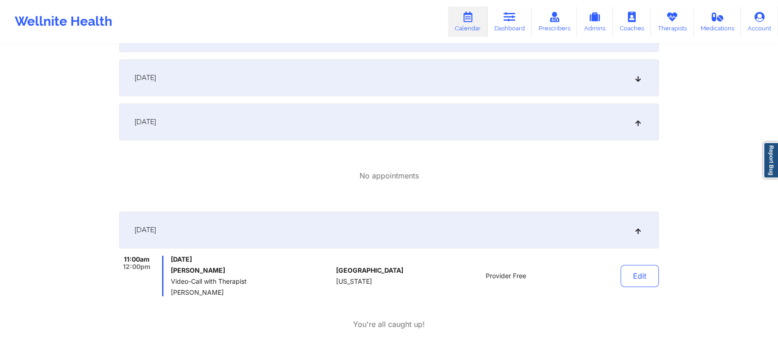
scroll to position [632, 0]
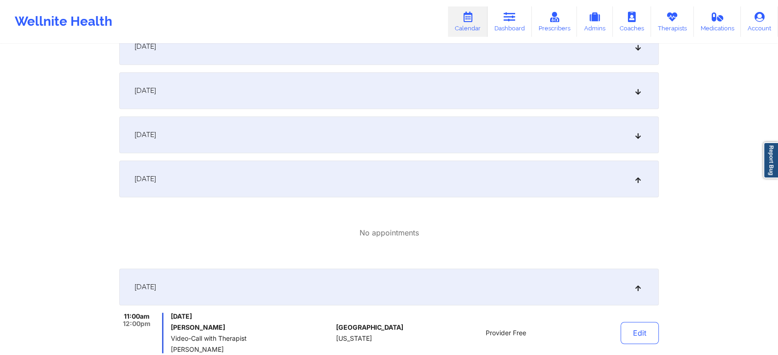
click at [597, 132] on div "[DATE]" at bounding box center [388, 134] width 539 height 37
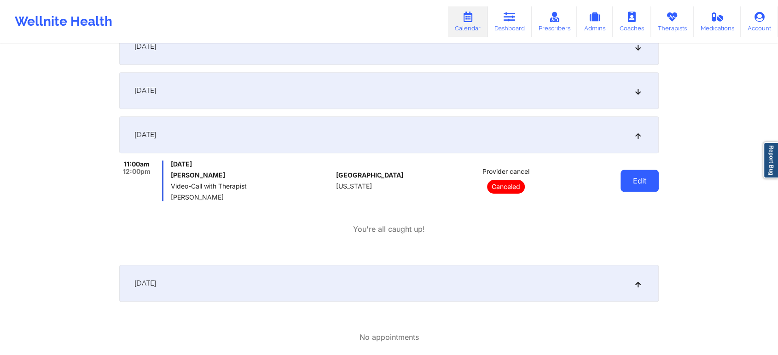
click at [636, 176] on button "Edit" at bounding box center [639, 181] width 38 height 22
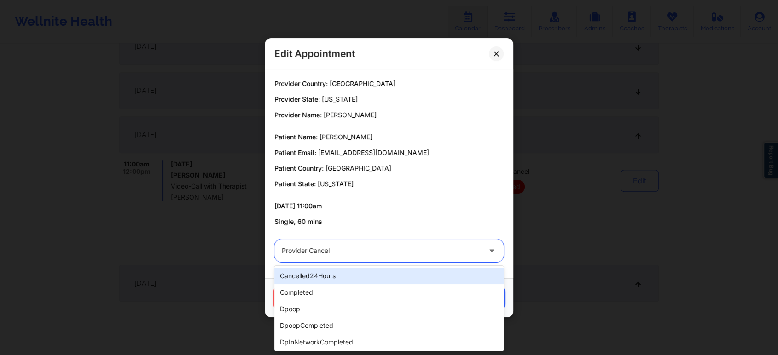
click at [402, 239] on div "Provider cancel" at bounding box center [381, 250] width 199 height 23
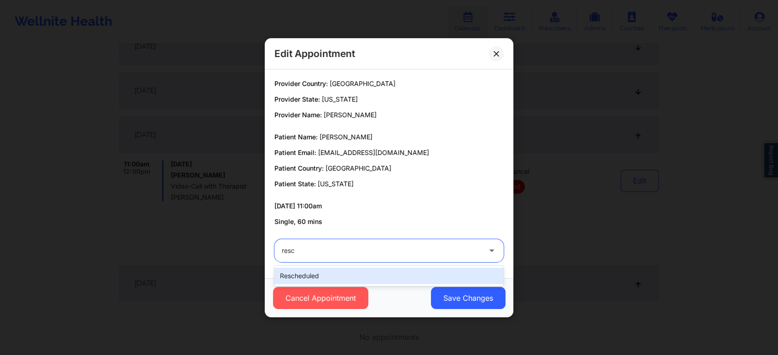
click at [371, 272] on div "rescheduled" at bounding box center [388, 276] width 229 height 17
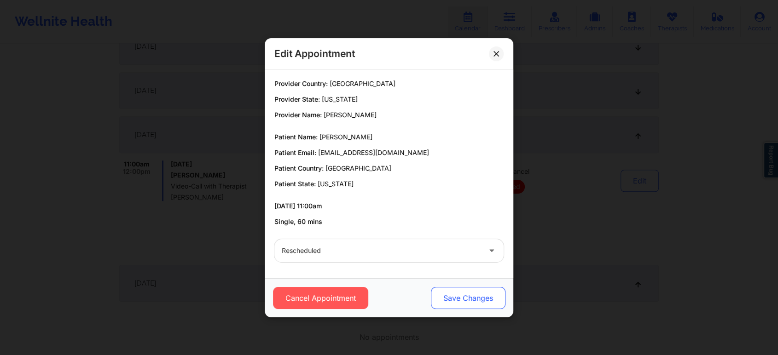
click at [457, 301] on button "Save Changes" at bounding box center [468, 298] width 75 height 22
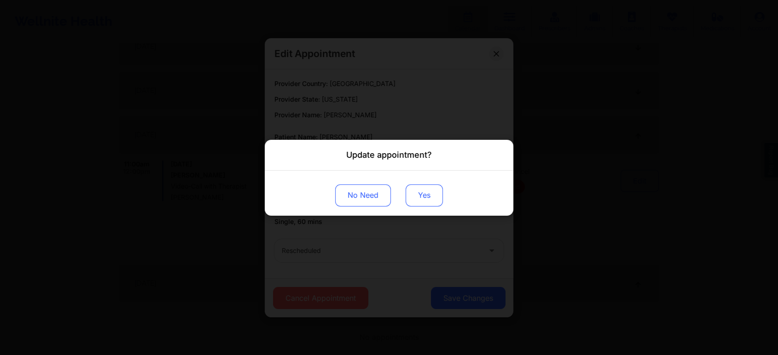
click at [407, 191] on button "Yes" at bounding box center [424, 195] width 37 height 22
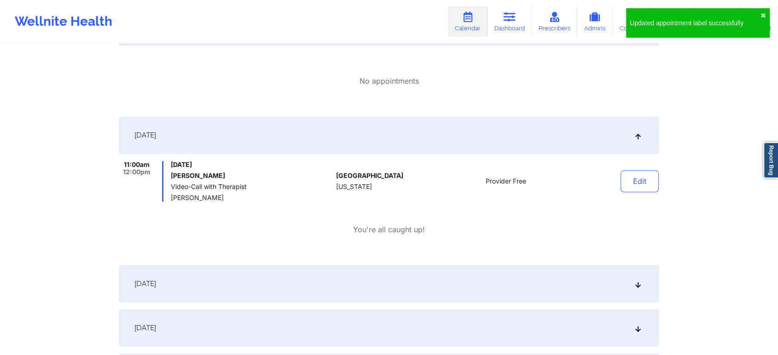
scroll to position [891, 0]
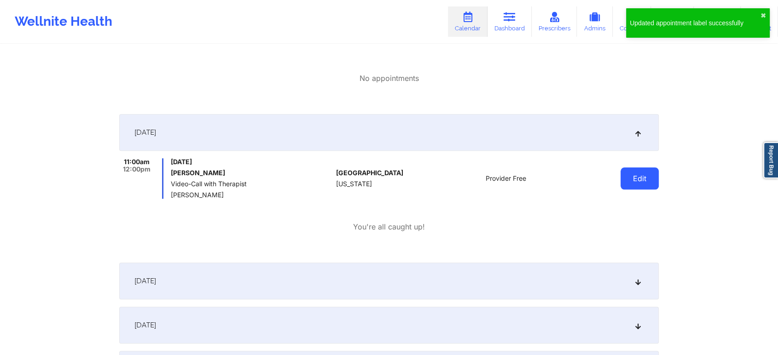
click at [628, 178] on button "Edit" at bounding box center [639, 179] width 38 height 22
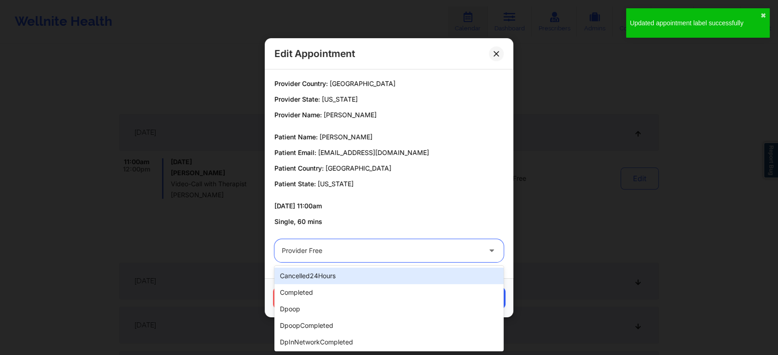
click at [372, 246] on div at bounding box center [381, 250] width 199 height 11
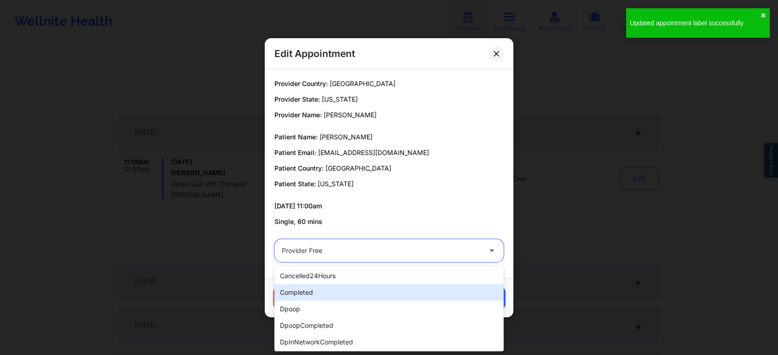
click at [334, 298] on div "completed" at bounding box center [388, 292] width 229 height 17
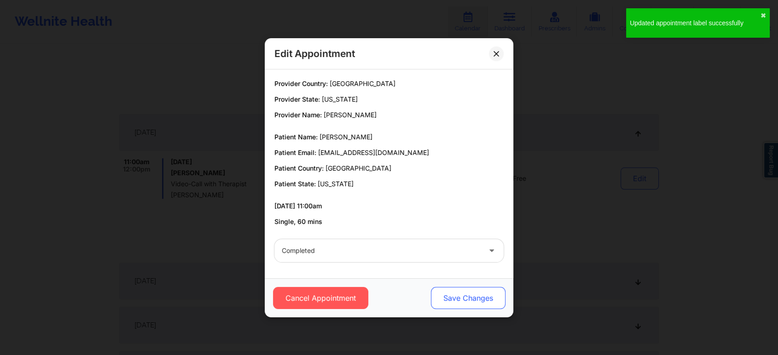
click at [456, 307] on button "Save Changes" at bounding box center [468, 298] width 75 height 22
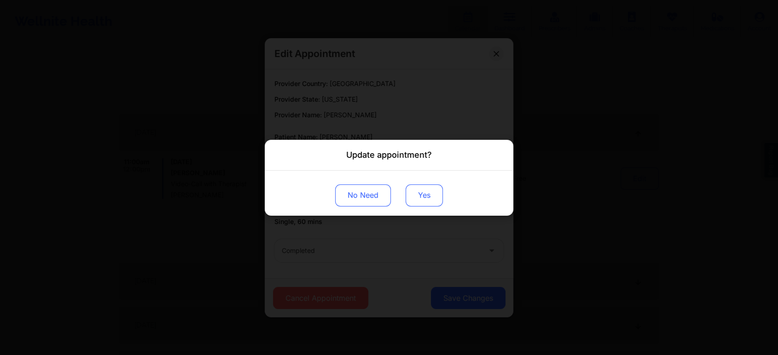
drag, startPoint x: 423, startPoint y: 171, endPoint x: 420, endPoint y: 189, distance: 18.2
click at [420, 189] on div "No Need Yes" at bounding box center [389, 192] width 249 height 45
click at [420, 189] on button "Yes" at bounding box center [424, 195] width 37 height 22
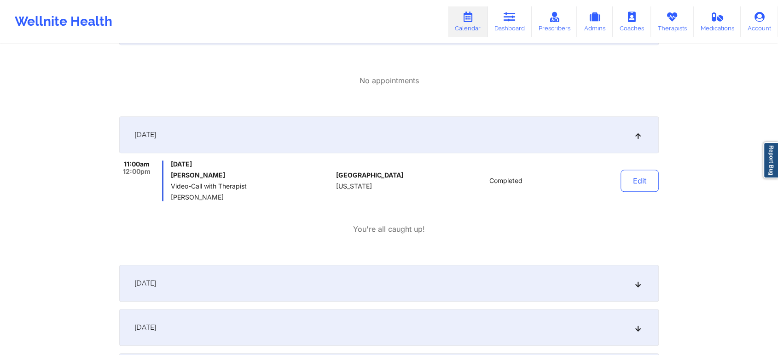
scroll to position [0, 0]
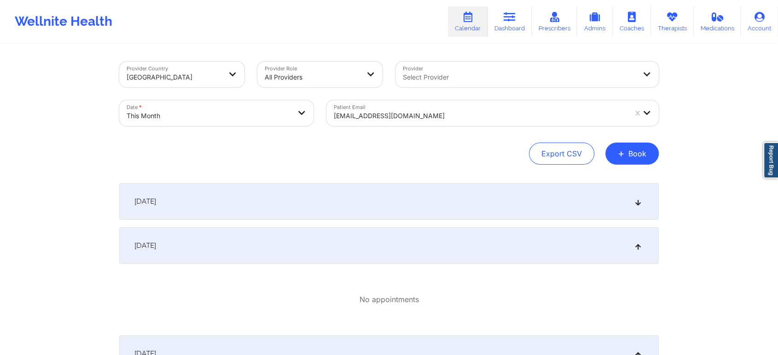
click at [354, 126] on div "Patient Email [EMAIL_ADDRESS][DOMAIN_NAME]" at bounding box center [492, 113] width 345 height 39
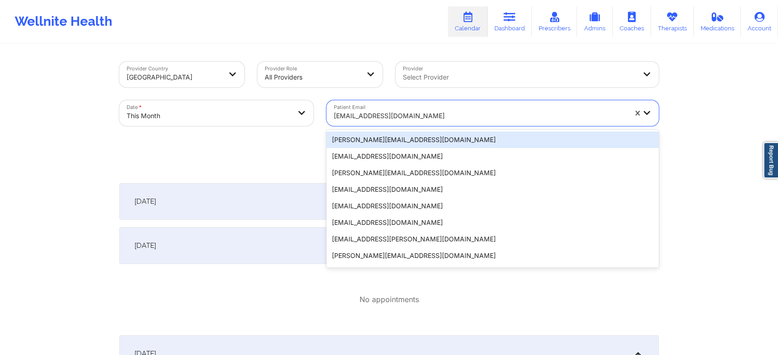
click at [373, 115] on div at bounding box center [480, 115] width 293 height 11
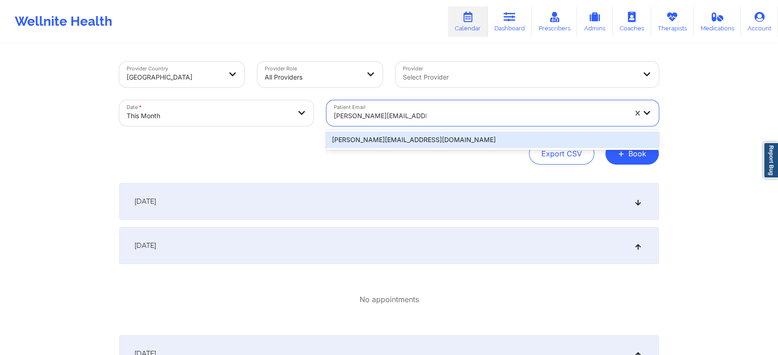
click at [394, 133] on div "[PERSON_NAME][EMAIL_ADDRESS][DOMAIN_NAME]" at bounding box center [492, 140] width 332 height 17
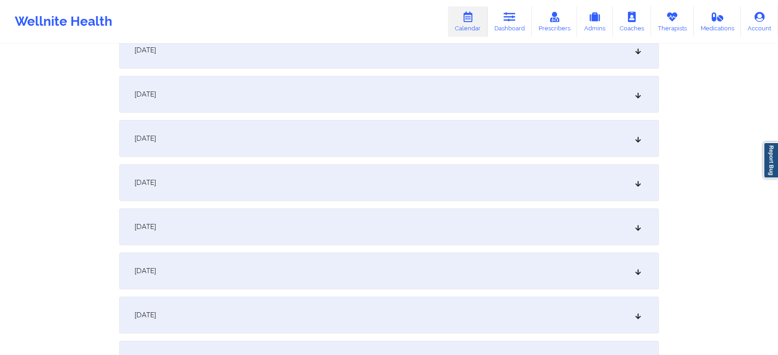
scroll to position [298, 0]
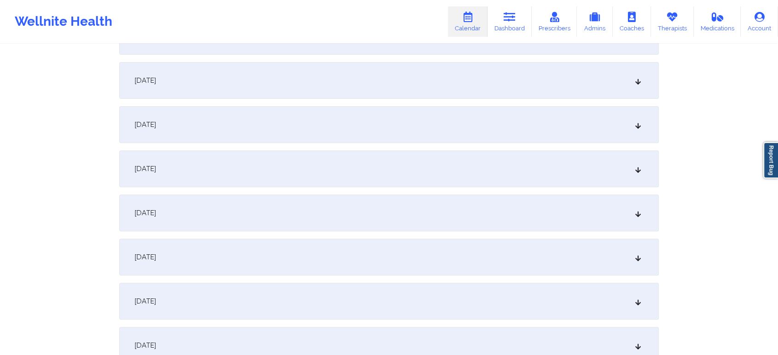
click at [440, 308] on div "[DATE]" at bounding box center [388, 301] width 539 height 37
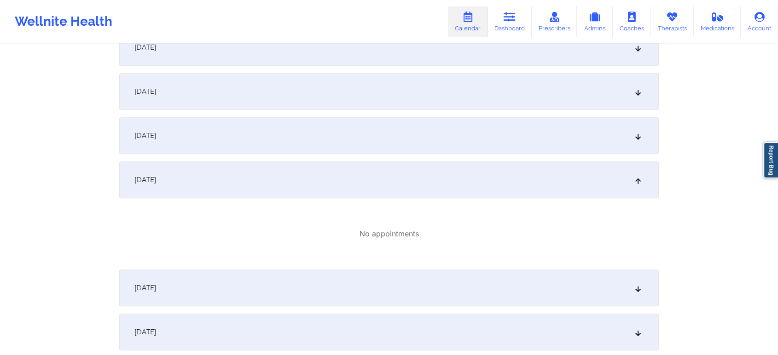
scroll to position [0, 0]
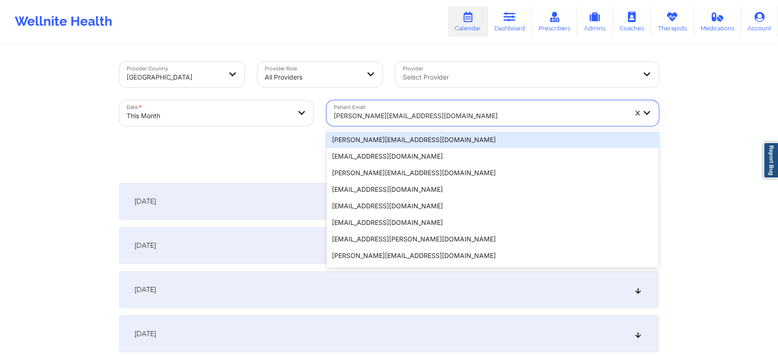
click at [406, 115] on div at bounding box center [480, 115] width 293 height 11
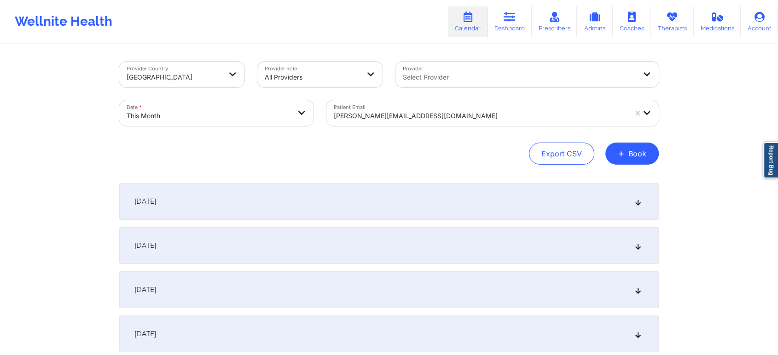
drag, startPoint x: 427, startPoint y: 154, endPoint x: 458, endPoint y: 144, distance: 32.0
click at [458, 144] on div "Export CSV + Book" at bounding box center [388, 154] width 539 height 22
drag, startPoint x: 458, startPoint y: 144, endPoint x: 479, endPoint y: 118, distance: 33.0
click at [479, 118] on div "Provider Country [GEOGRAPHIC_DATA] Provider Role All Providers Provider Select …" at bounding box center [388, 113] width 539 height 103
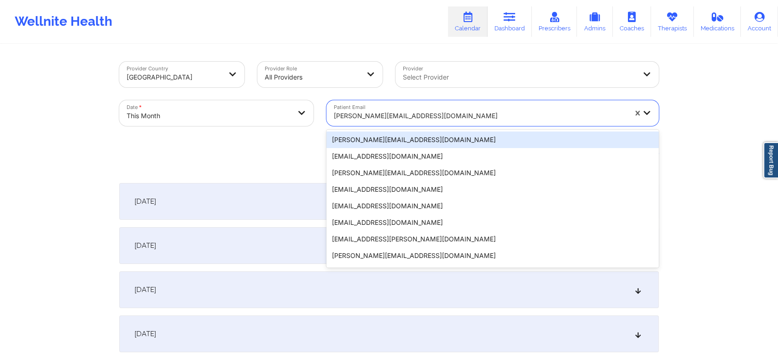
click at [479, 118] on div at bounding box center [480, 115] width 293 height 11
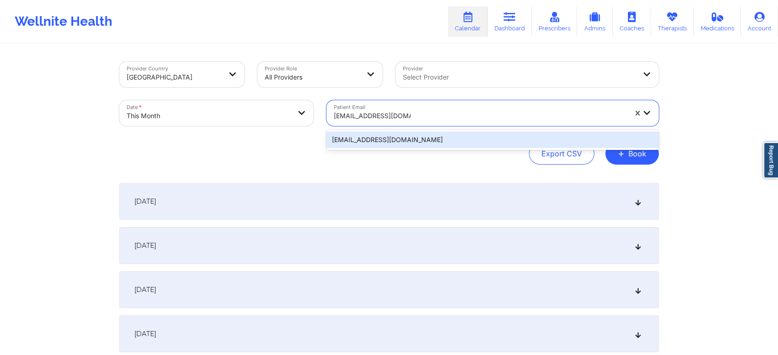
click at [447, 144] on div "[EMAIL_ADDRESS][DOMAIN_NAME]" at bounding box center [492, 140] width 332 height 17
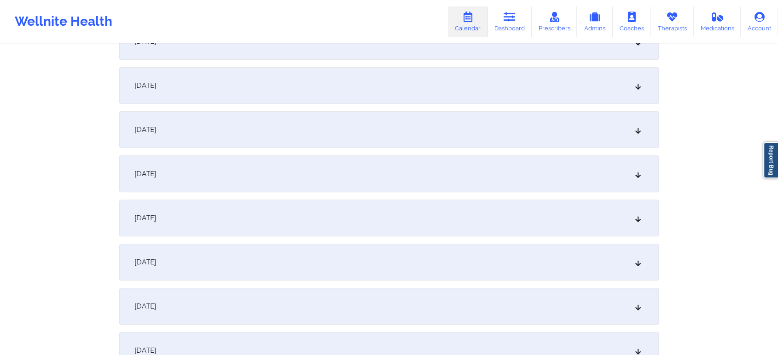
scroll to position [491, 0]
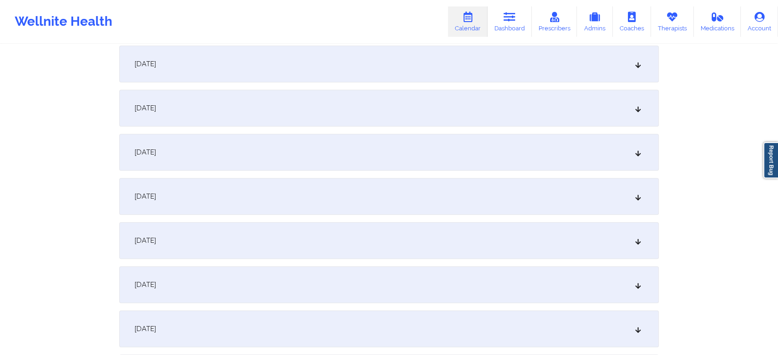
click at [377, 99] on div "[DATE]" at bounding box center [388, 108] width 539 height 37
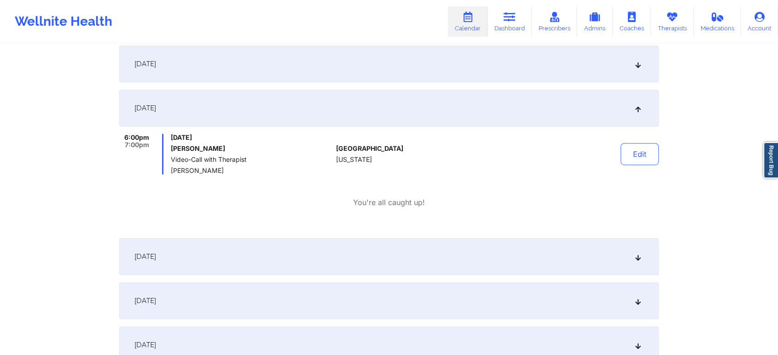
scroll to position [30, 0]
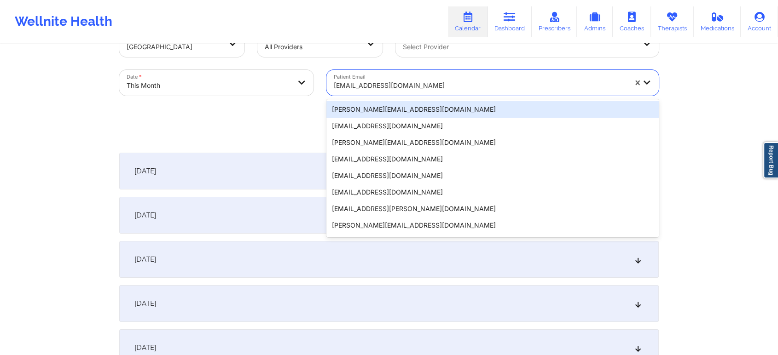
click at [405, 75] on div "[EMAIL_ADDRESS][DOMAIN_NAME]" at bounding box center [480, 85] width 293 height 20
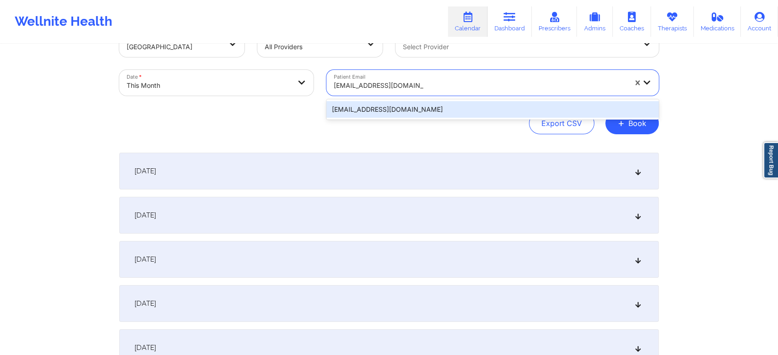
click at [399, 99] on div "[EMAIL_ADDRESS][DOMAIN_NAME]" at bounding box center [492, 109] width 332 height 20
click at [398, 109] on div "[EMAIL_ADDRESS][DOMAIN_NAME]" at bounding box center [492, 109] width 332 height 17
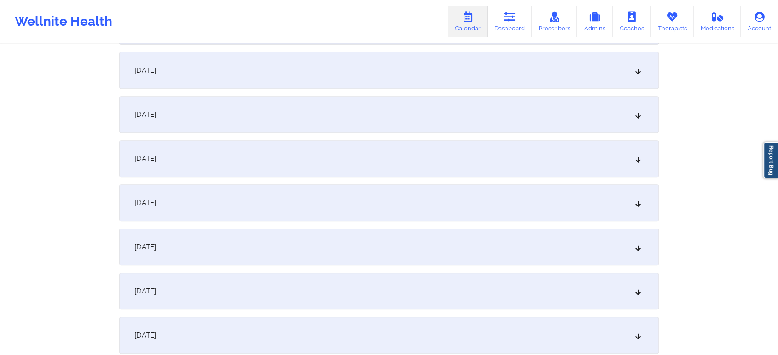
scroll to position [362, 0]
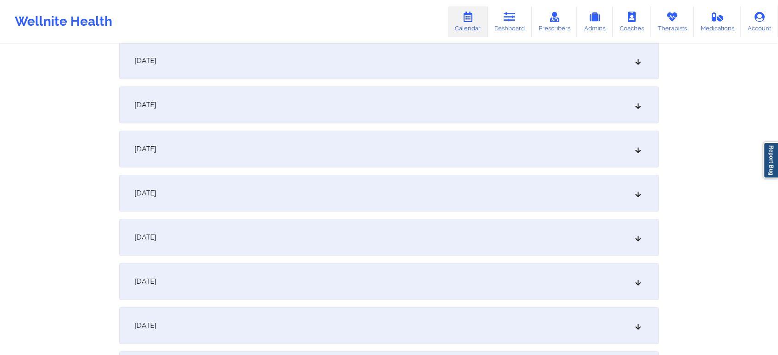
click at [415, 242] on div "[DATE]" at bounding box center [388, 237] width 539 height 37
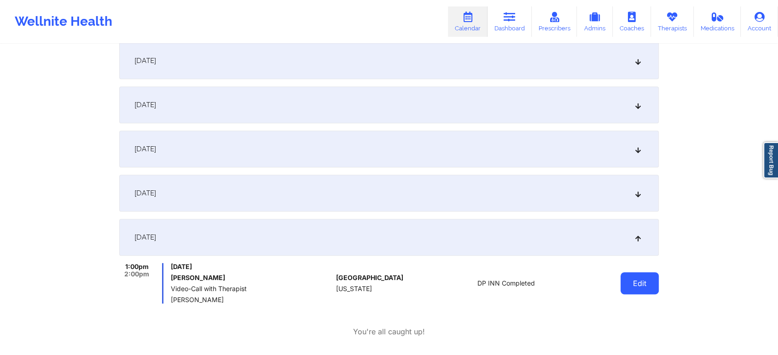
click at [649, 291] on button "Edit" at bounding box center [639, 283] width 38 height 22
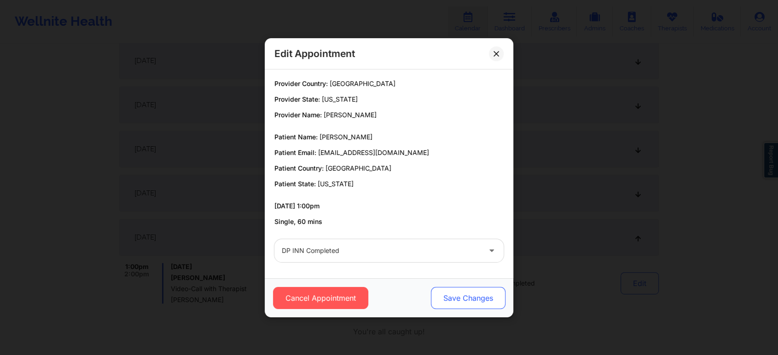
click at [456, 290] on button "Save Changes" at bounding box center [468, 298] width 75 height 22
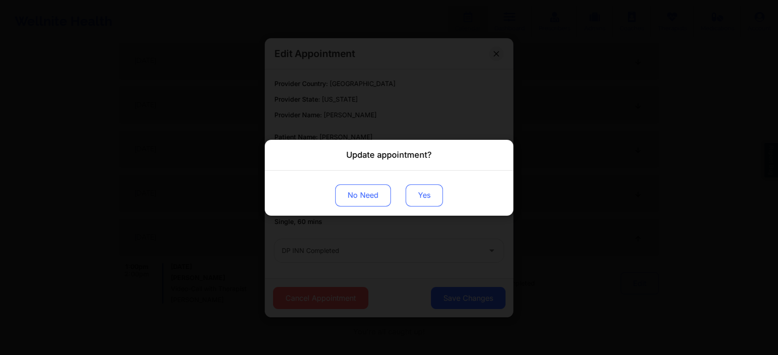
click at [429, 189] on button "Yes" at bounding box center [424, 195] width 37 height 22
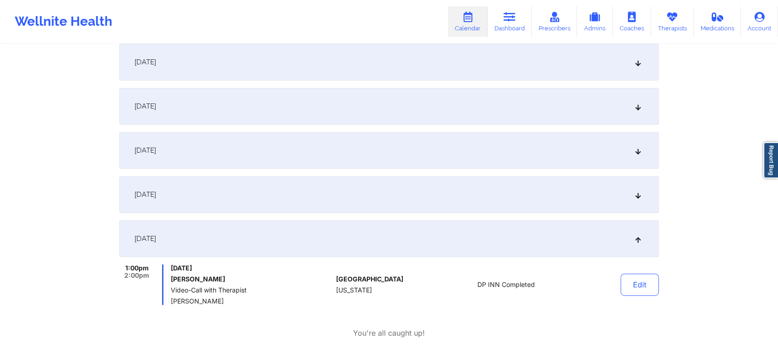
scroll to position [0, 0]
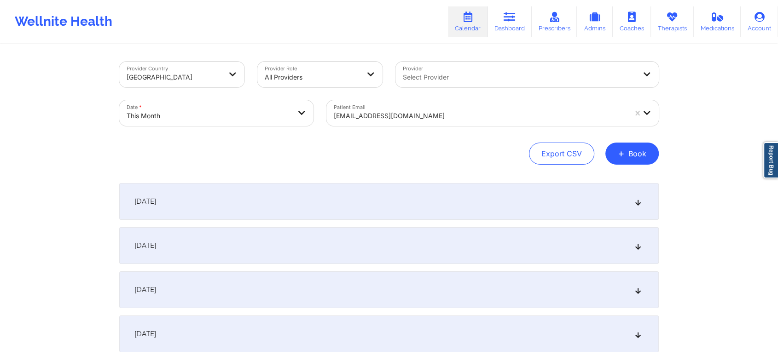
click at [372, 104] on div "[EMAIL_ADDRESS][DOMAIN_NAME]" at bounding box center [476, 113] width 301 height 26
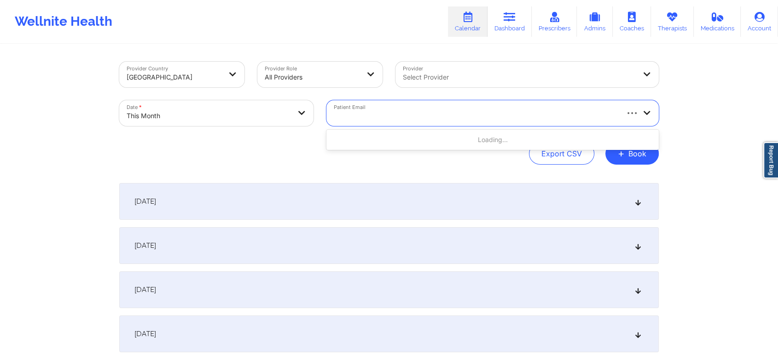
click at [372, 104] on div at bounding box center [472, 113] width 292 height 26
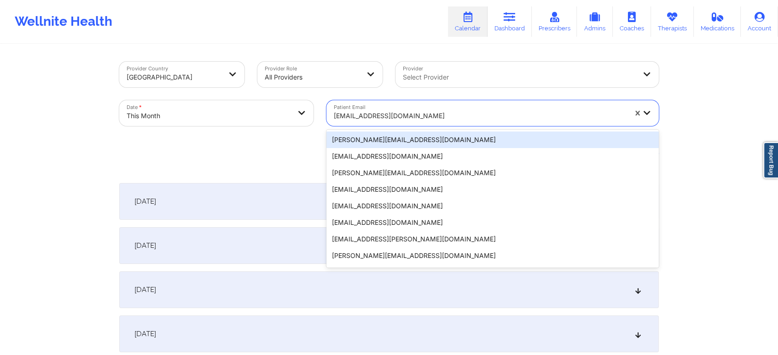
click at [383, 117] on div at bounding box center [480, 115] width 293 height 11
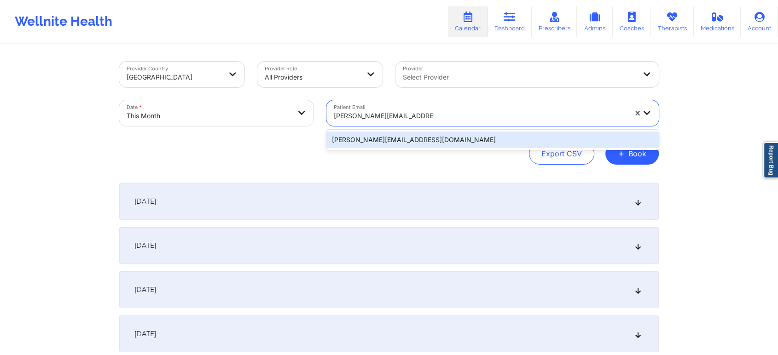
click at [404, 143] on div "[PERSON_NAME][EMAIL_ADDRESS][DOMAIN_NAME]" at bounding box center [492, 140] width 332 height 17
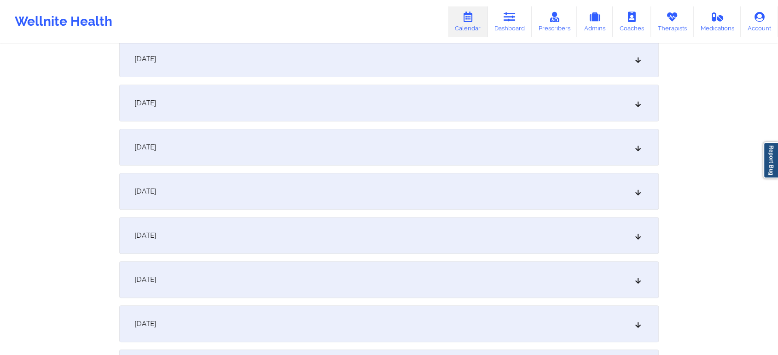
scroll to position [327, 0]
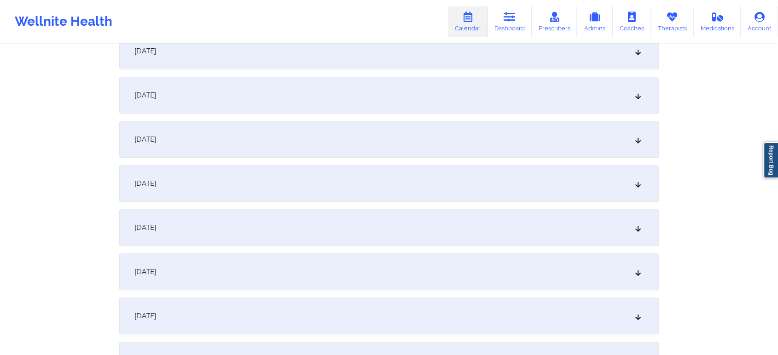
click at [405, 259] on div "[DATE]" at bounding box center [388, 272] width 539 height 37
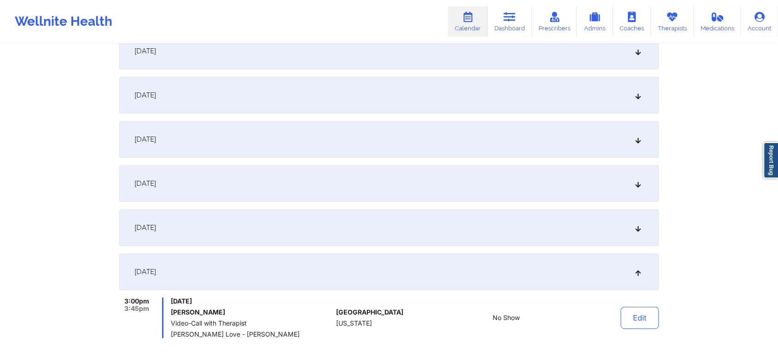
scroll to position [0, 0]
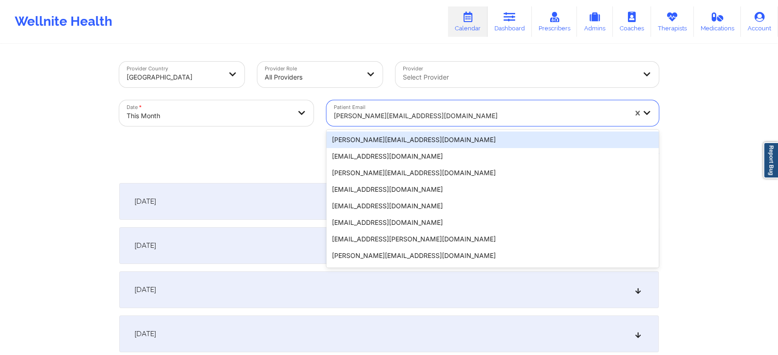
click at [366, 108] on div "[PERSON_NAME][EMAIL_ADDRESS][DOMAIN_NAME]" at bounding box center [480, 116] width 293 height 20
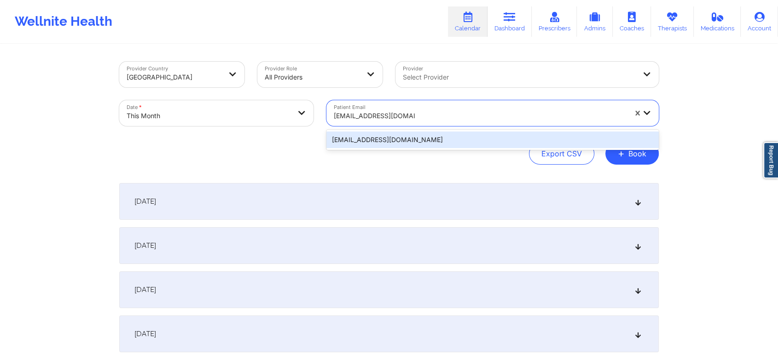
click at [374, 133] on div "[EMAIL_ADDRESS][DOMAIN_NAME]" at bounding box center [492, 140] width 332 height 17
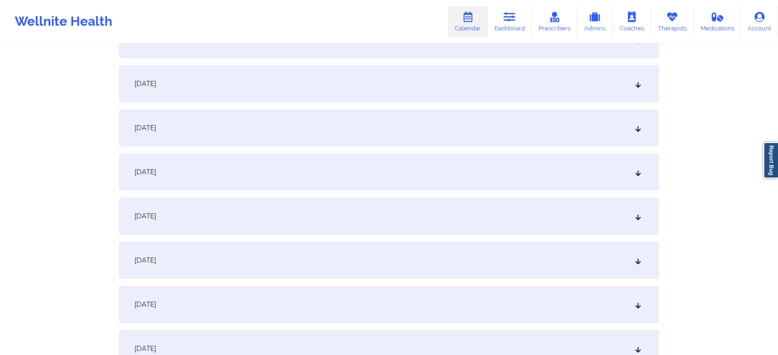
scroll to position [393, 0]
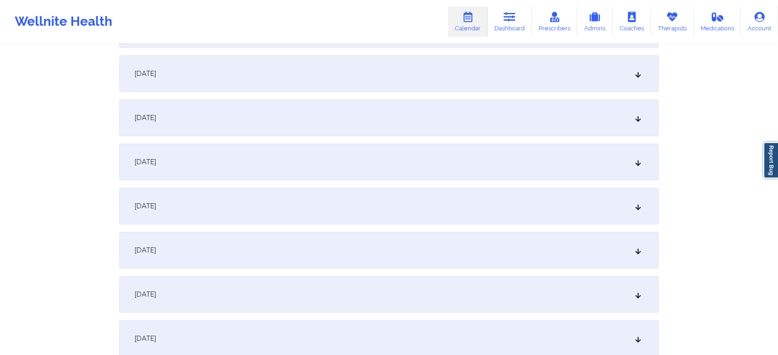
click at [310, 222] on div "[DATE]" at bounding box center [388, 206] width 539 height 37
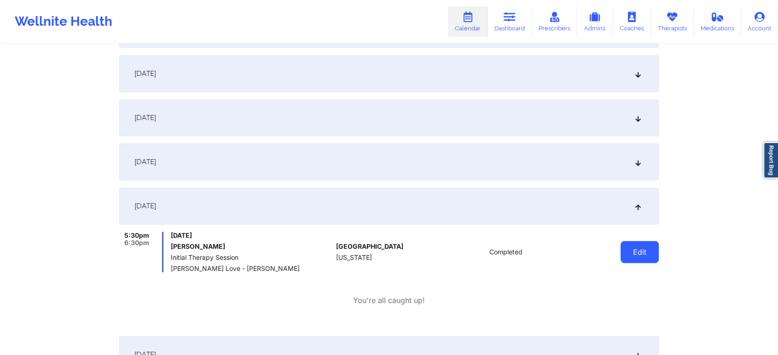
click at [636, 249] on button "Edit" at bounding box center [639, 252] width 38 height 22
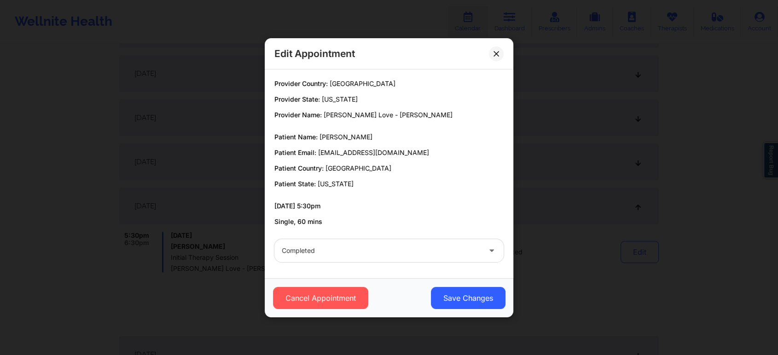
click at [476, 284] on div "Cancel Appointment Save Changes" at bounding box center [389, 297] width 249 height 39
click at [471, 287] on button "Save Changes" at bounding box center [468, 298] width 75 height 22
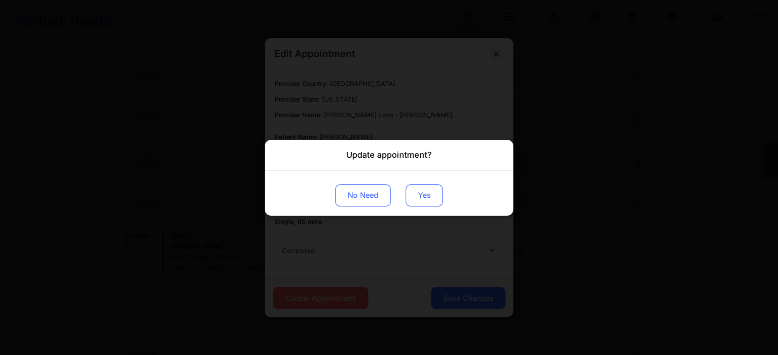
click at [429, 186] on button "Yes" at bounding box center [424, 195] width 37 height 22
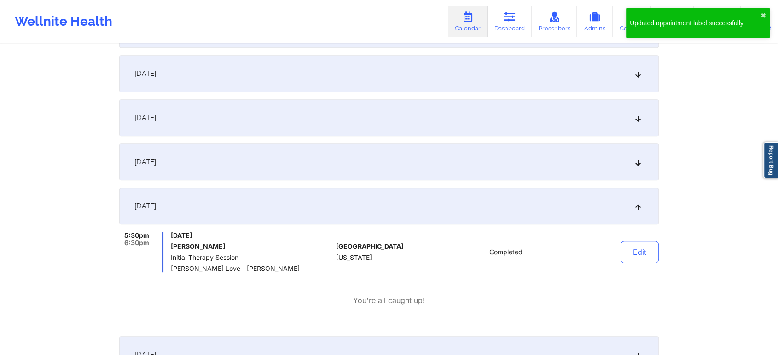
scroll to position [0, 0]
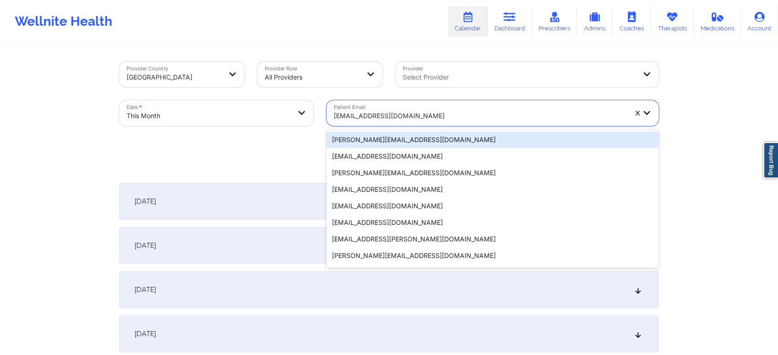
click at [374, 117] on div at bounding box center [480, 115] width 293 height 11
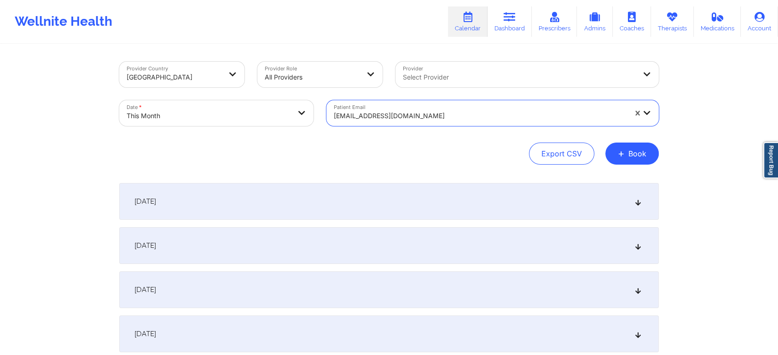
click at [374, 117] on div at bounding box center [480, 115] width 293 height 11
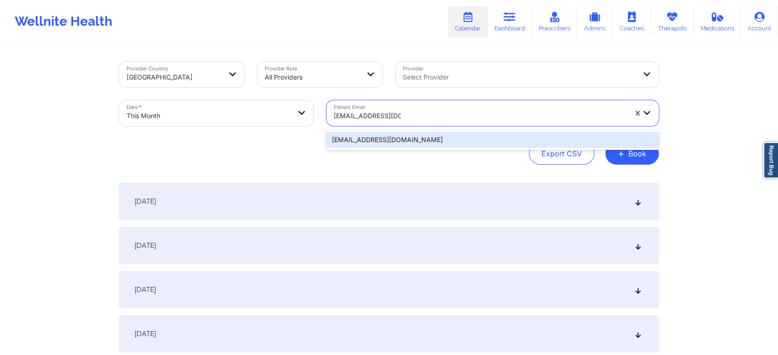
click at [379, 133] on div "[EMAIL_ADDRESS][DOMAIN_NAME]" at bounding box center [492, 140] width 332 height 17
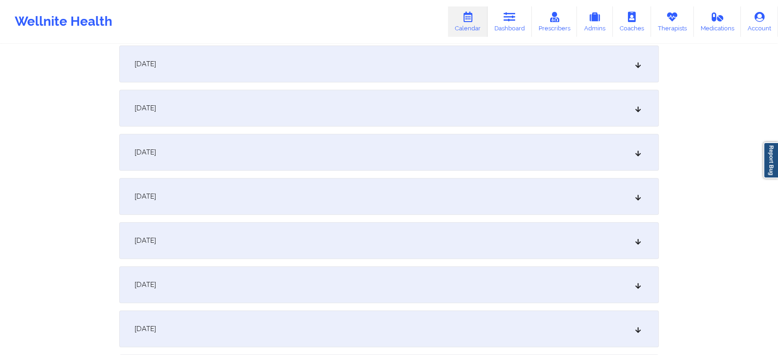
scroll to position [369, 0]
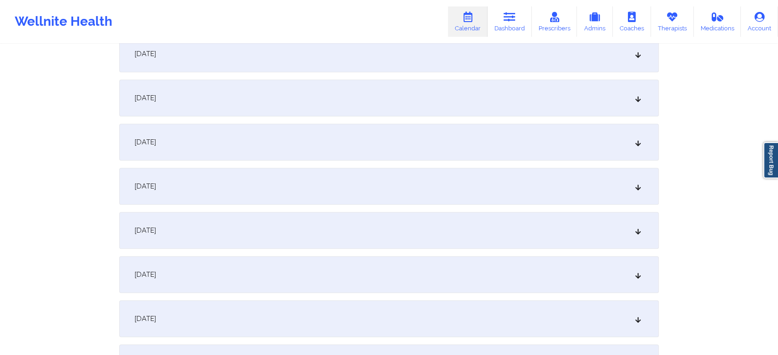
click at [291, 214] on div "[DATE]" at bounding box center [388, 230] width 539 height 37
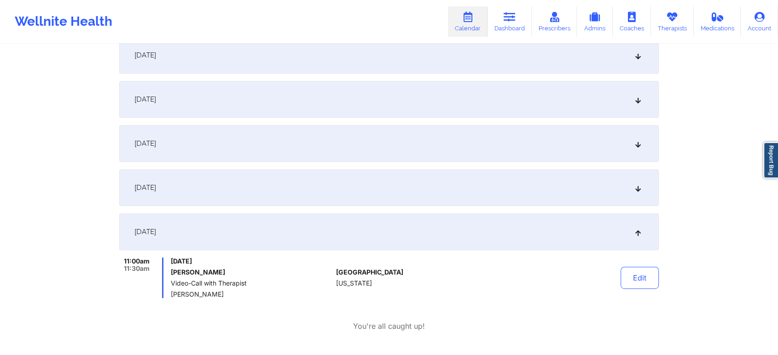
scroll to position [0, 0]
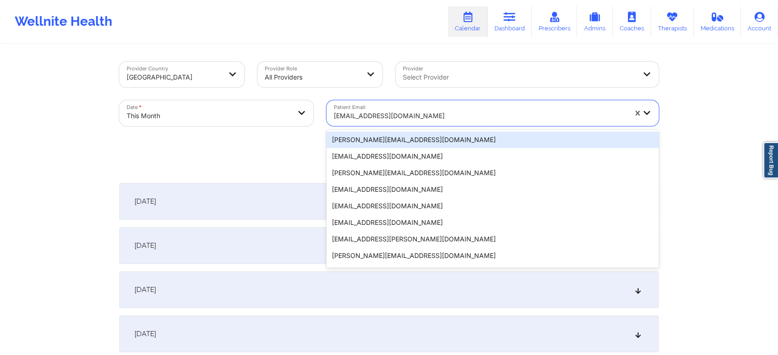
click at [346, 106] on div "[EMAIL_ADDRESS][DOMAIN_NAME]" at bounding box center [480, 116] width 293 height 20
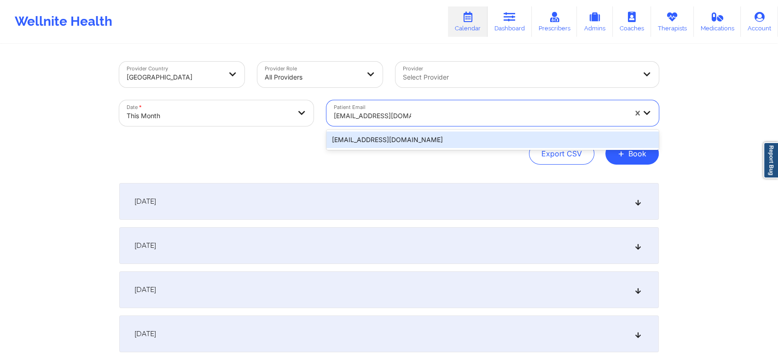
click at [404, 139] on div "[EMAIL_ADDRESS][DOMAIN_NAME]" at bounding box center [492, 140] width 332 height 17
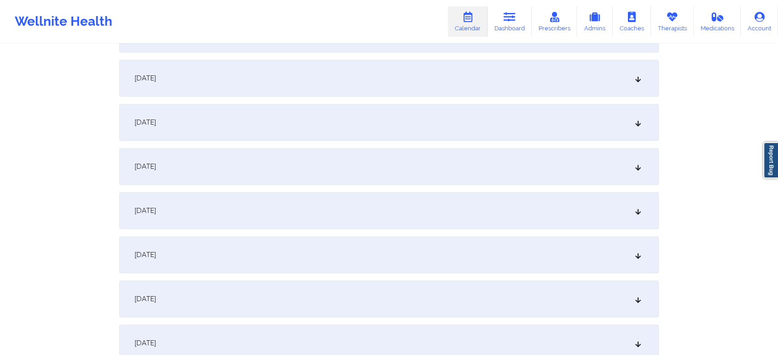
scroll to position [518, 0]
click at [332, 76] on div "[DATE]" at bounding box center [388, 81] width 539 height 37
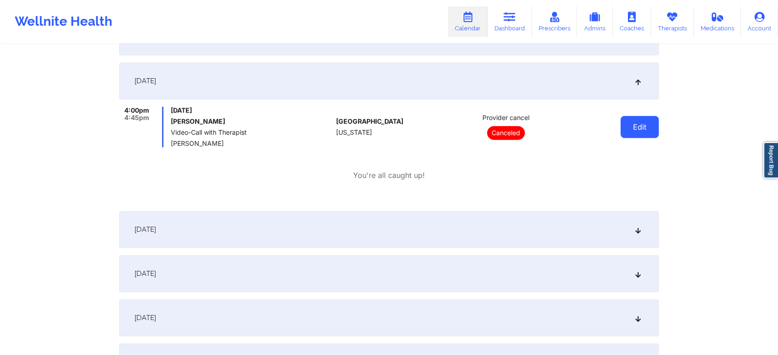
click at [640, 125] on button "Edit" at bounding box center [639, 127] width 38 height 22
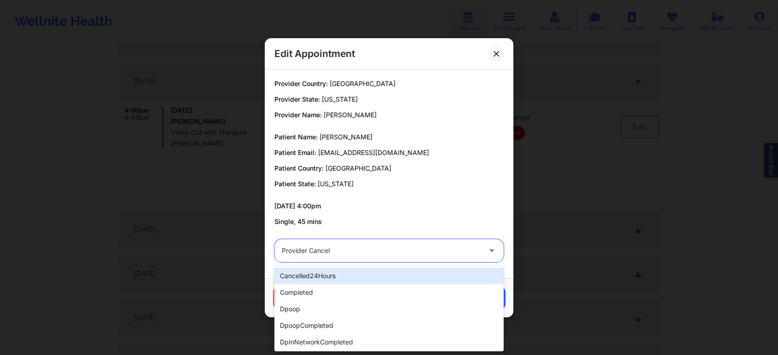
click at [435, 253] on div at bounding box center [381, 250] width 199 height 11
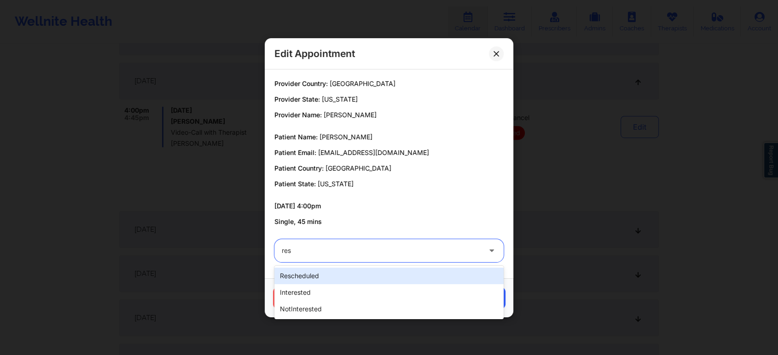
click at [336, 271] on div "rescheduled" at bounding box center [388, 276] width 229 height 17
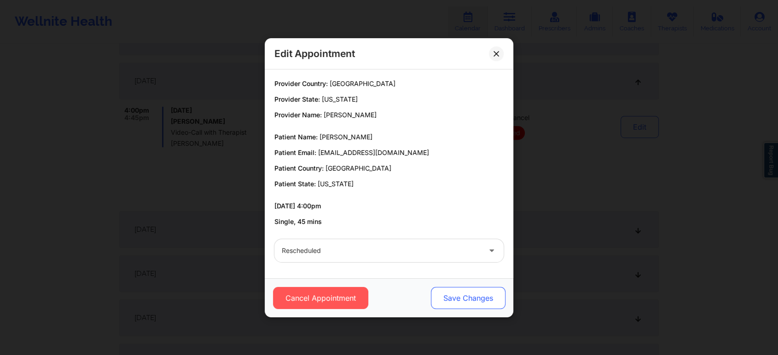
click at [457, 294] on button "Save Changes" at bounding box center [468, 298] width 75 height 22
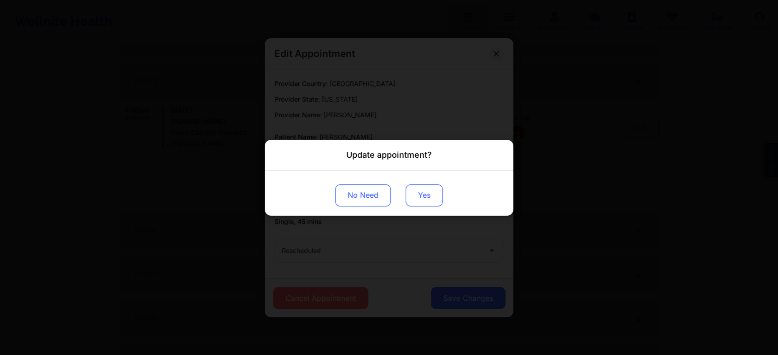
click at [430, 203] on button "Yes" at bounding box center [424, 195] width 37 height 22
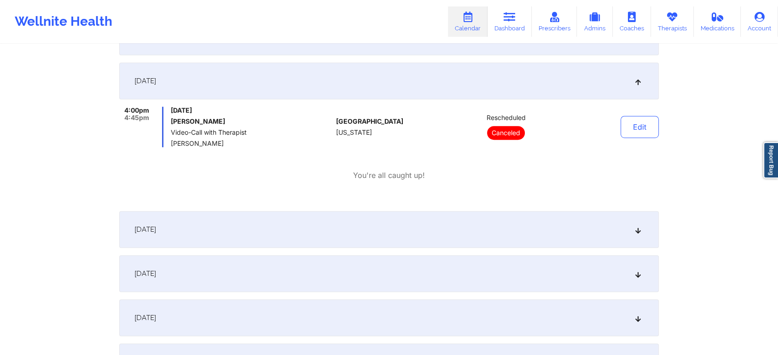
scroll to position [0, 0]
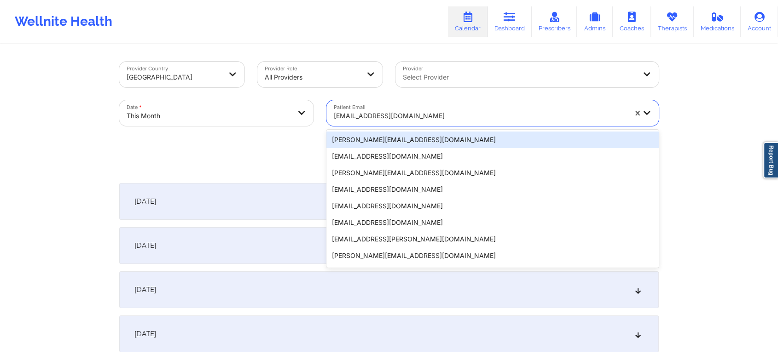
click at [381, 117] on div at bounding box center [480, 115] width 293 height 11
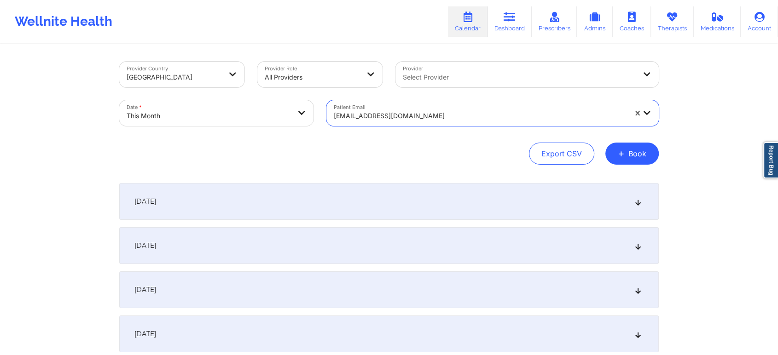
click at [444, 108] on div "[EMAIL_ADDRESS][DOMAIN_NAME]" at bounding box center [480, 116] width 293 height 20
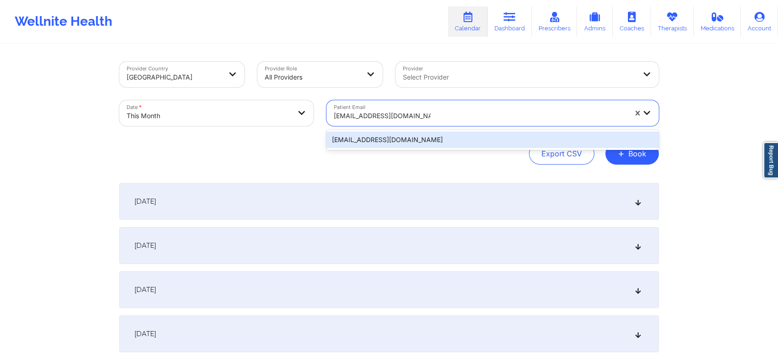
click at [448, 142] on div "[EMAIL_ADDRESS][DOMAIN_NAME]" at bounding box center [492, 140] width 332 height 17
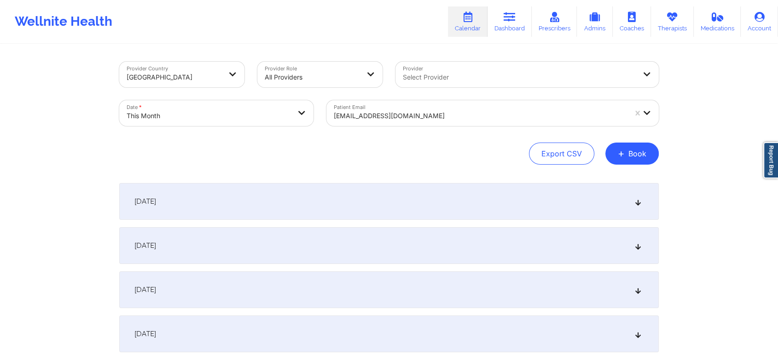
drag, startPoint x: 764, startPoint y: 56, endPoint x: 785, endPoint y: 50, distance: 21.7
click at [778, 50] on html "Wellnite Health Calendar Dashboard Prescribers Admins Coaches Therapists Medica…" at bounding box center [389, 177] width 778 height 355
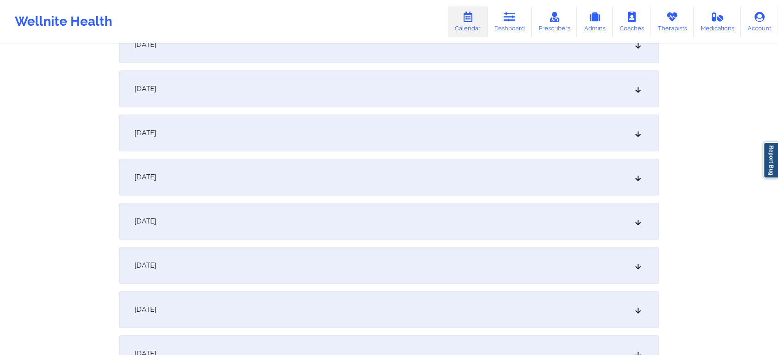
click at [317, 86] on div "[DATE]" at bounding box center [388, 88] width 539 height 37
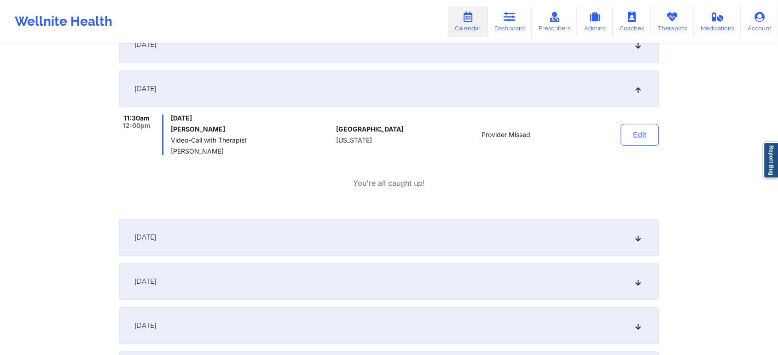
scroll to position [0, 0]
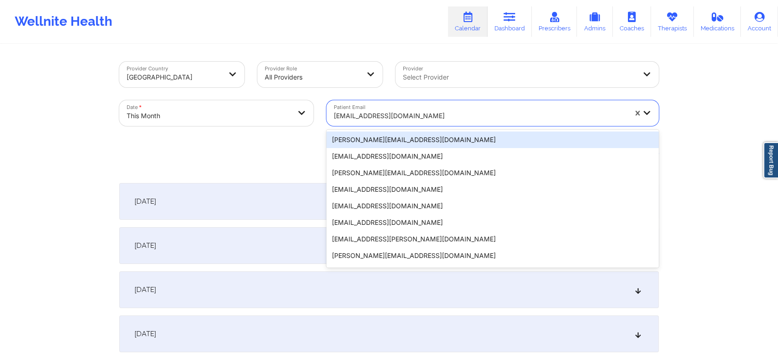
click at [397, 107] on div "[EMAIL_ADDRESS][DOMAIN_NAME]" at bounding box center [480, 116] width 293 height 20
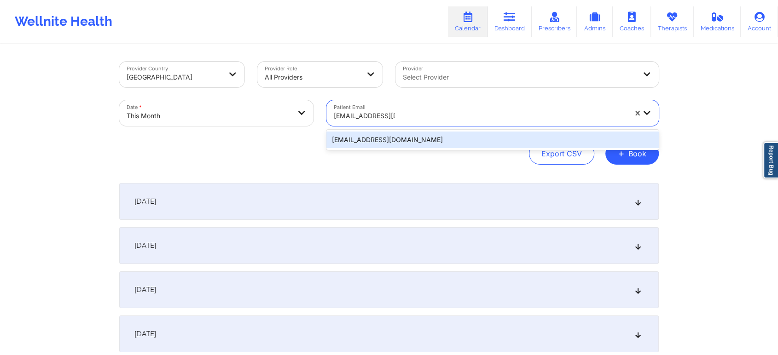
click at [411, 140] on div "[EMAIL_ADDRESS][DOMAIN_NAME]" at bounding box center [492, 140] width 332 height 17
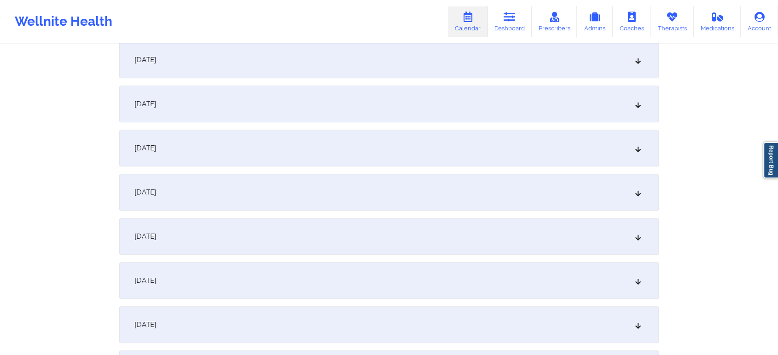
scroll to position [355, 0]
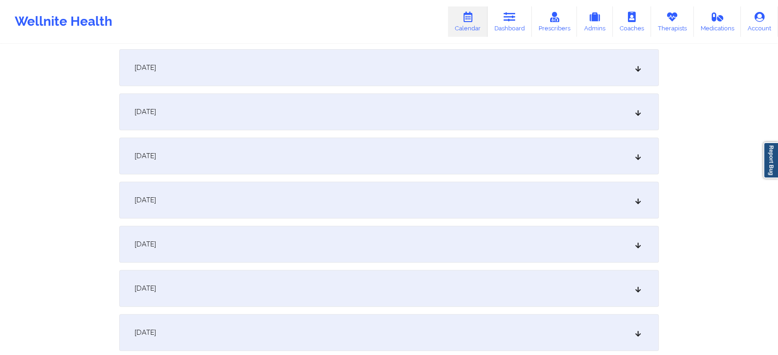
click at [497, 240] on div "[DATE]" at bounding box center [388, 244] width 539 height 37
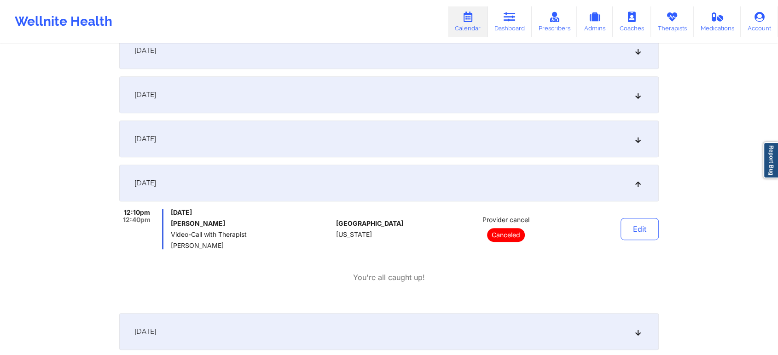
scroll to position [0, 0]
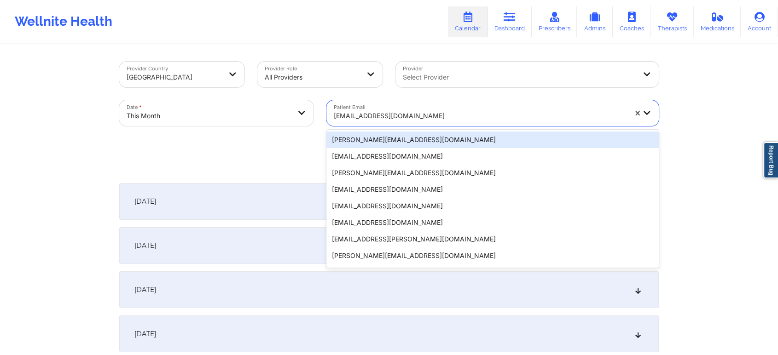
click at [393, 109] on div "[EMAIL_ADDRESS][DOMAIN_NAME]" at bounding box center [480, 116] width 293 height 20
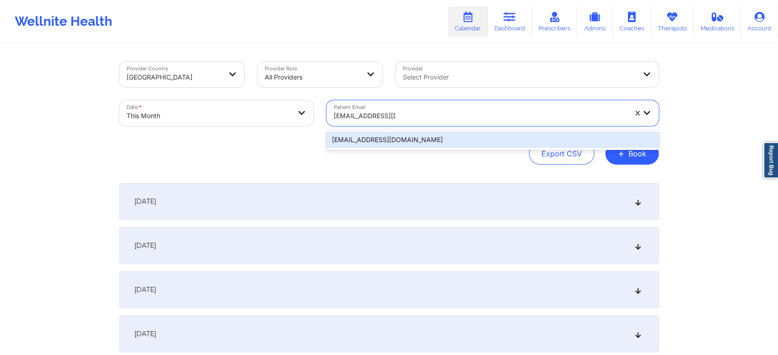
click at [410, 136] on div "[EMAIL_ADDRESS][DOMAIN_NAME]" at bounding box center [492, 140] width 332 height 17
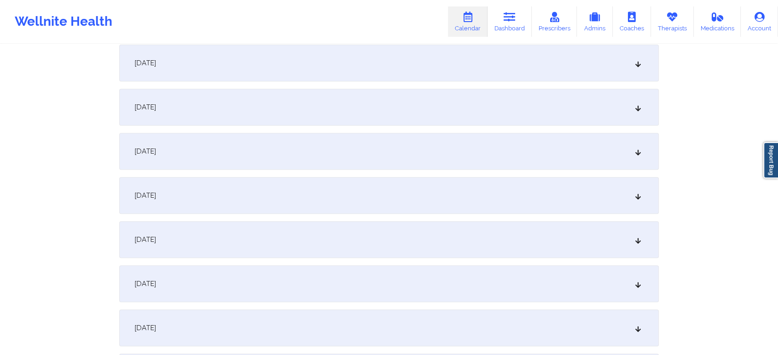
scroll to position [393, 0]
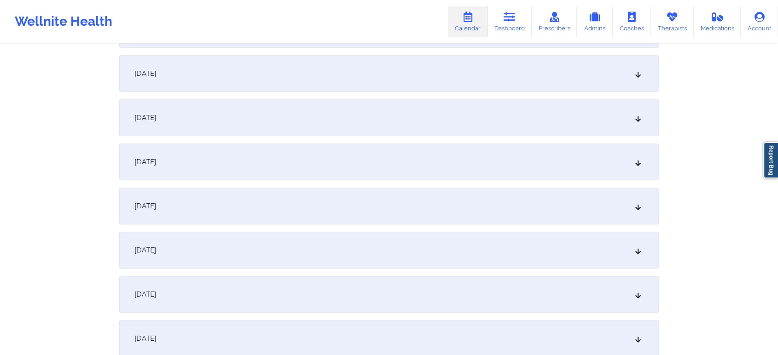
click at [420, 198] on div "[DATE]" at bounding box center [388, 206] width 539 height 37
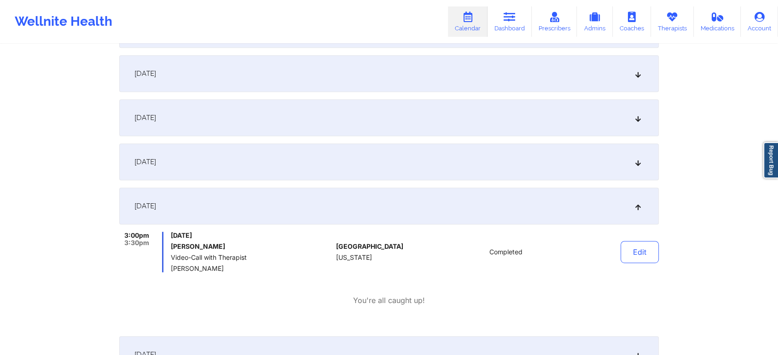
scroll to position [0, 0]
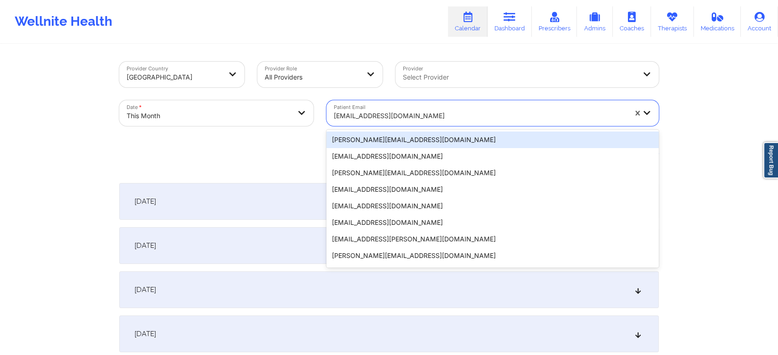
click at [368, 106] on div "[EMAIL_ADDRESS][DOMAIN_NAME]" at bounding box center [480, 116] width 293 height 20
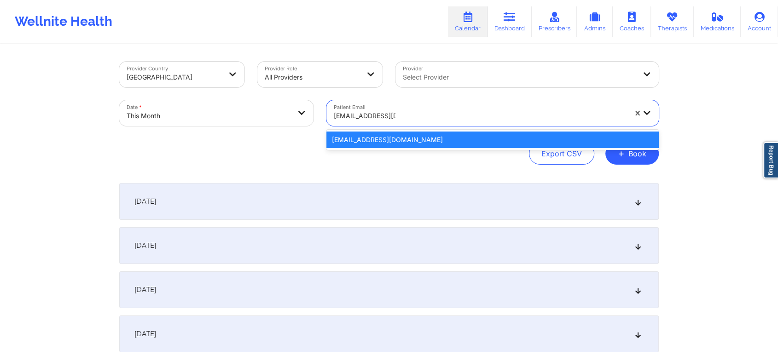
click at [381, 138] on div "[EMAIL_ADDRESS][DOMAIN_NAME]" at bounding box center [492, 140] width 332 height 17
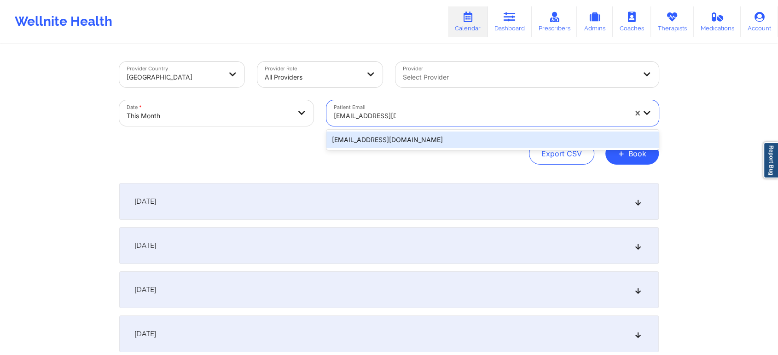
click at [406, 140] on div "[EMAIL_ADDRESS][DOMAIN_NAME]" at bounding box center [492, 140] width 332 height 17
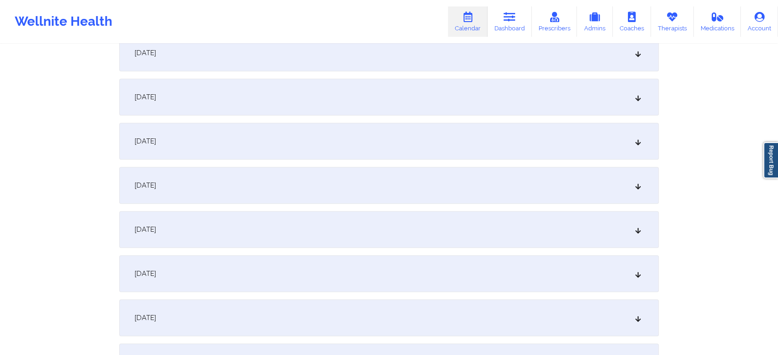
scroll to position [422, 0]
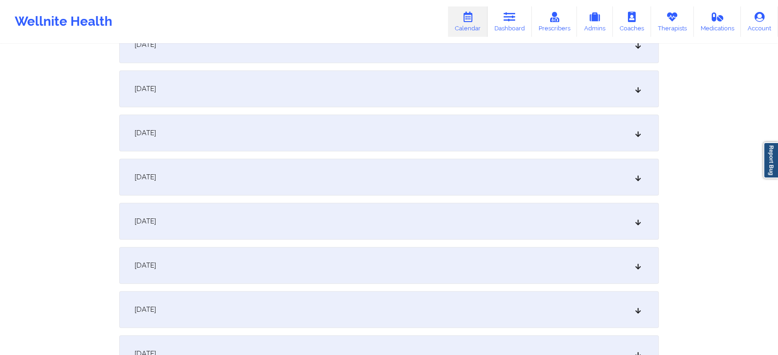
click at [514, 140] on div "[DATE]" at bounding box center [388, 133] width 539 height 37
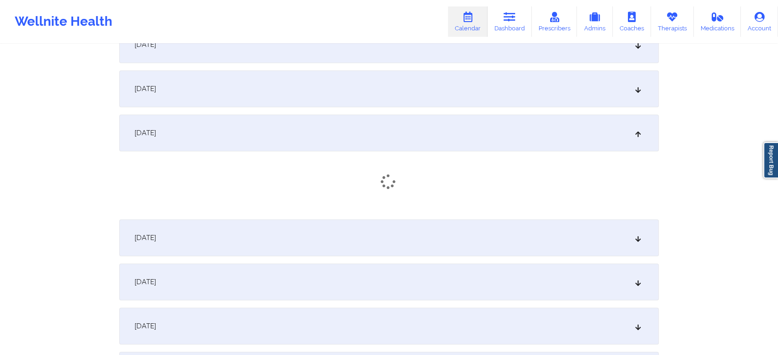
click at [479, 180] on div at bounding box center [388, 181] width 539 height 15
click at [423, 244] on div "[DATE]" at bounding box center [388, 241] width 539 height 37
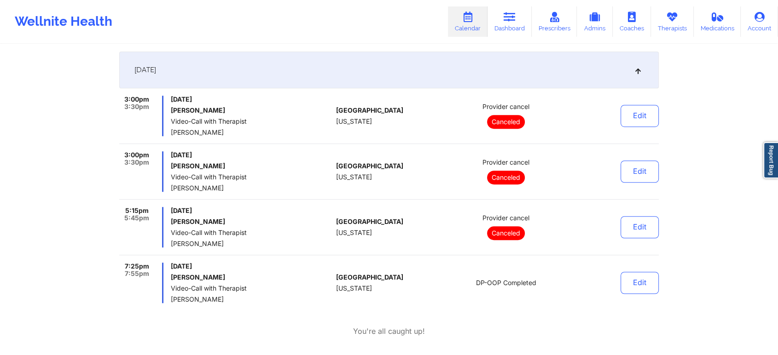
scroll to position [596, 0]
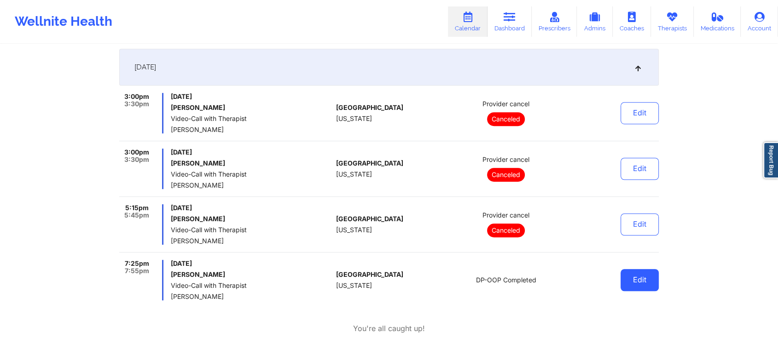
click at [626, 270] on button "Edit" at bounding box center [639, 280] width 38 height 22
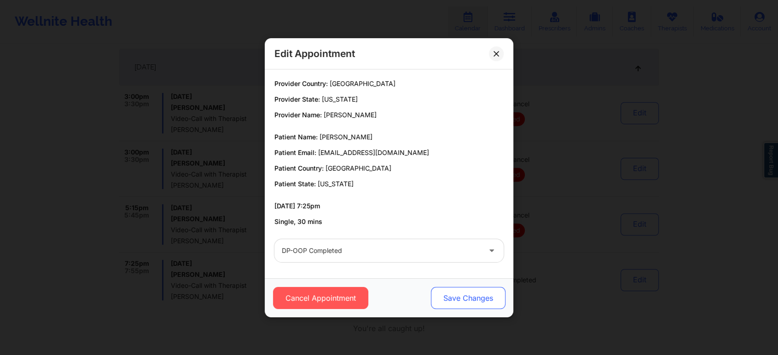
click at [463, 292] on button "Save Changes" at bounding box center [468, 298] width 75 height 22
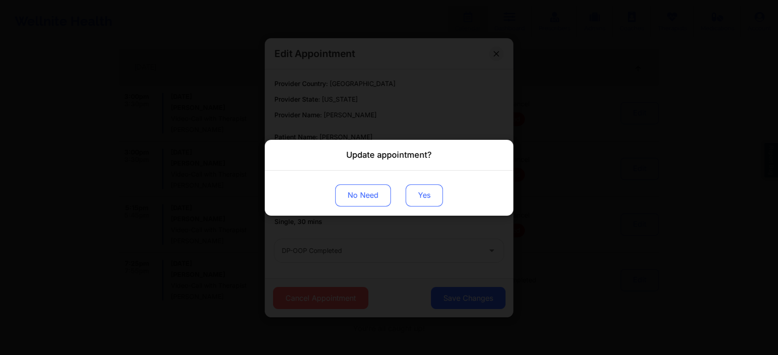
click at [423, 200] on button "Yes" at bounding box center [424, 195] width 37 height 22
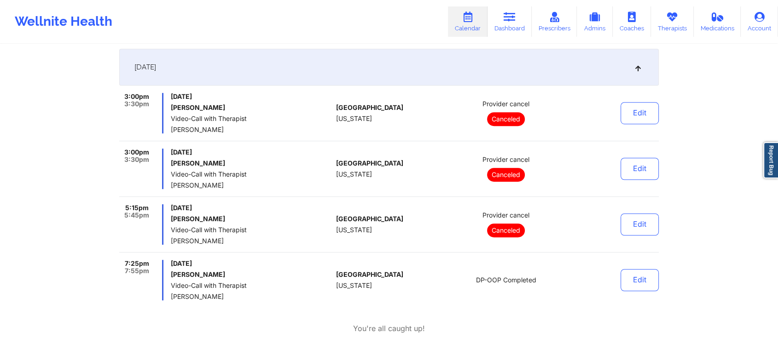
scroll to position [0, 0]
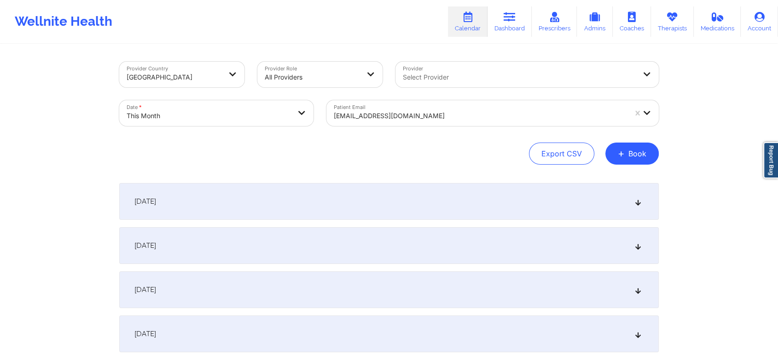
click at [412, 109] on div "[EMAIL_ADDRESS][DOMAIN_NAME]" at bounding box center [480, 116] width 293 height 20
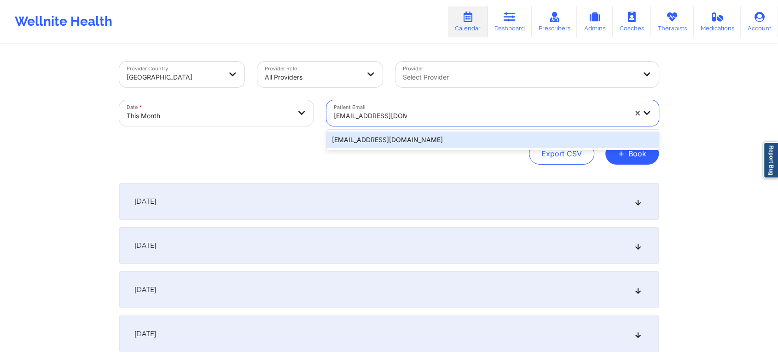
click at [405, 142] on div "[EMAIL_ADDRESS][DOMAIN_NAME]" at bounding box center [492, 140] width 332 height 17
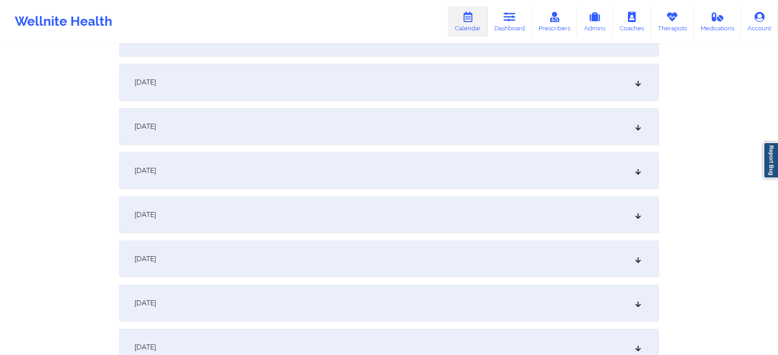
scroll to position [418, 0]
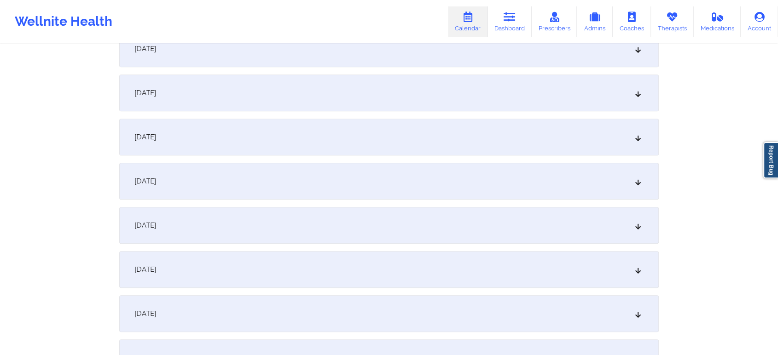
click at [562, 196] on div "[DATE]" at bounding box center [388, 181] width 539 height 37
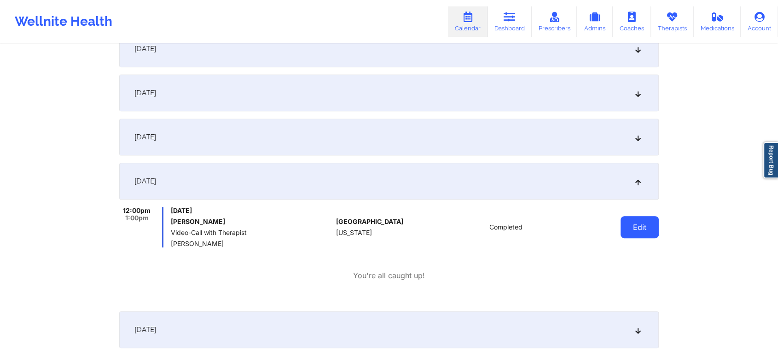
click at [641, 231] on button "Edit" at bounding box center [639, 227] width 38 height 22
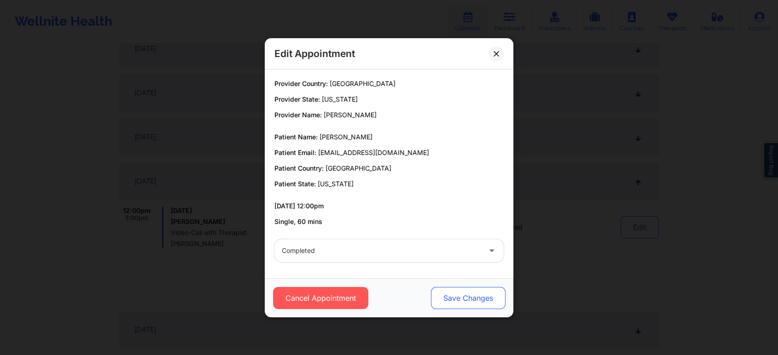
click at [476, 308] on button "Save Changes" at bounding box center [468, 298] width 75 height 22
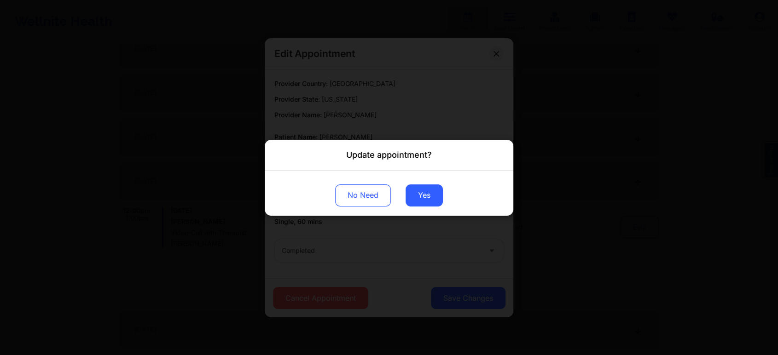
click at [445, 299] on div "Update appointment? No Need Yes" at bounding box center [389, 177] width 778 height 355
click at [423, 195] on button "Yes" at bounding box center [424, 195] width 37 height 22
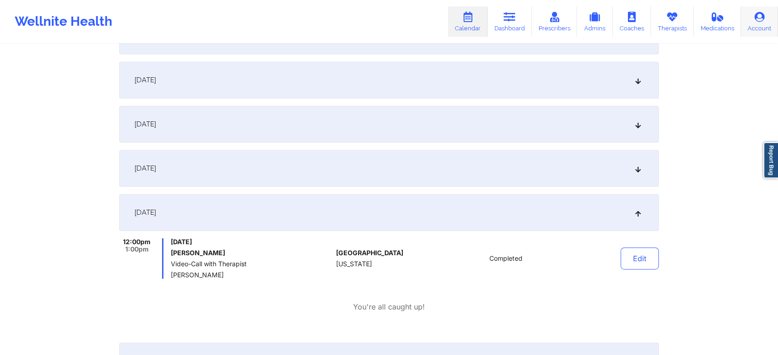
scroll to position [0, 0]
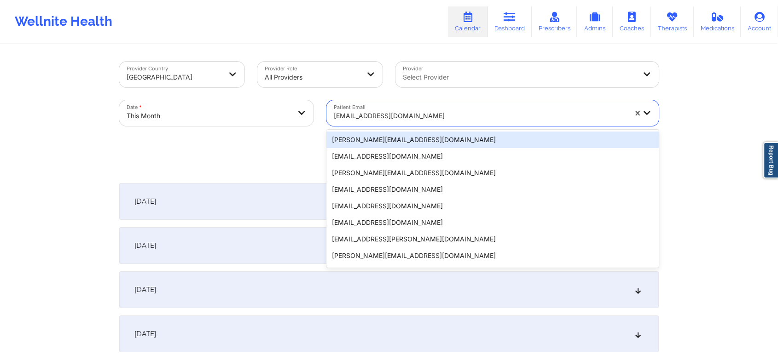
click at [401, 107] on div "[EMAIL_ADDRESS][DOMAIN_NAME]" at bounding box center [480, 116] width 293 height 20
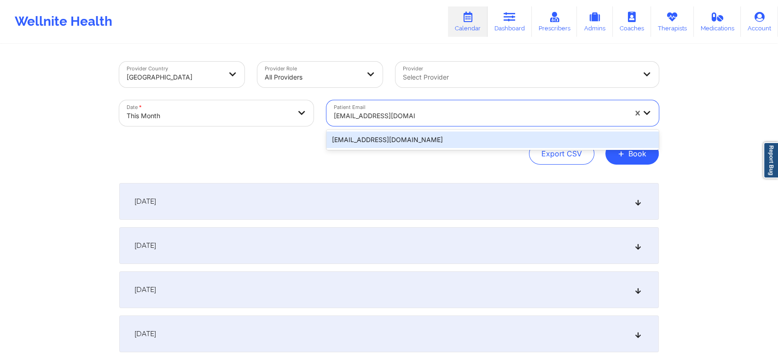
click at [413, 145] on div "[EMAIL_ADDRESS][DOMAIN_NAME]" at bounding box center [492, 140] width 332 height 17
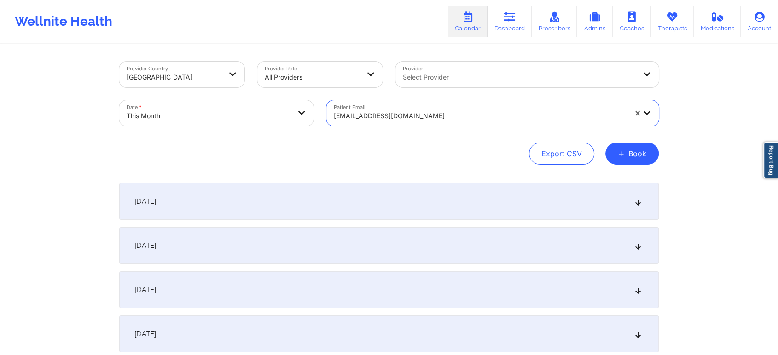
scroll to position [515, 0]
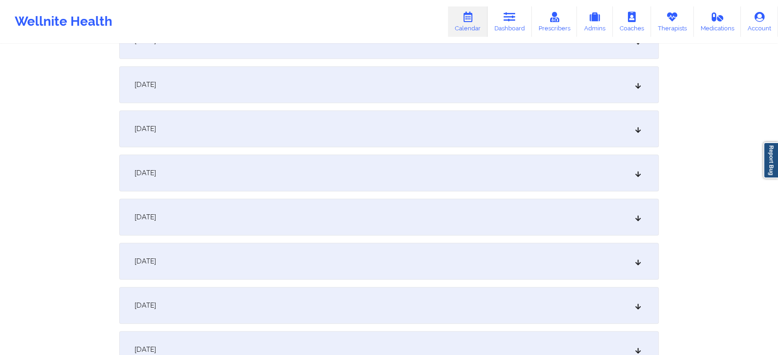
click at [317, 85] on div "[DATE]" at bounding box center [388, 84] width 539 height 37
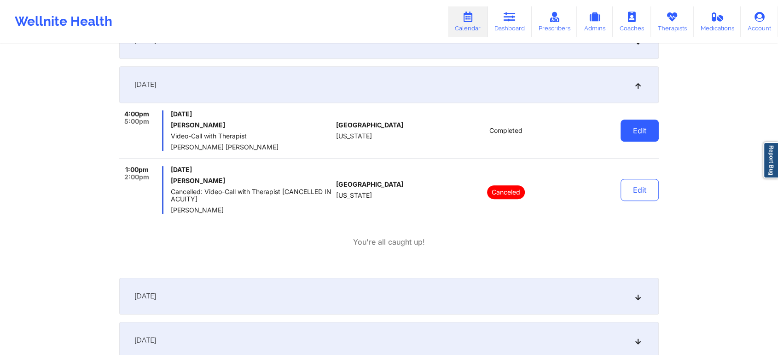
click at [636, 131] on button "Edit" at bounding box center [639, 131] width 38 height 22
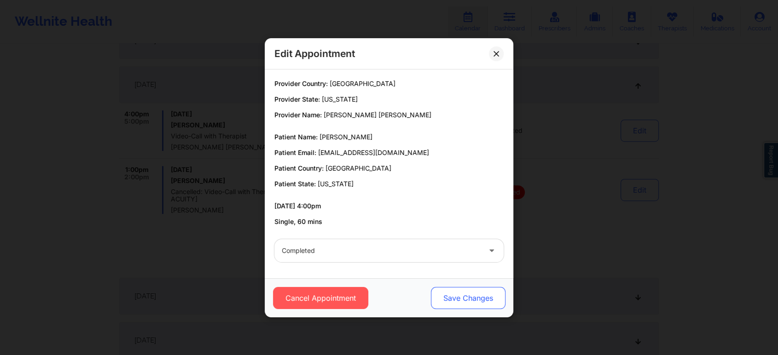
click at [475, 295] on button "Save Changes" at bounding box center [468, 298] width 75 height 22
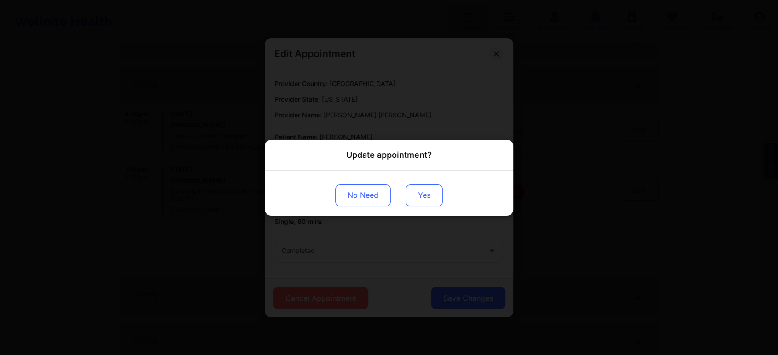
click at [413, 192] on button "Yes" at bounding box center [424, 195] width 37 height 22
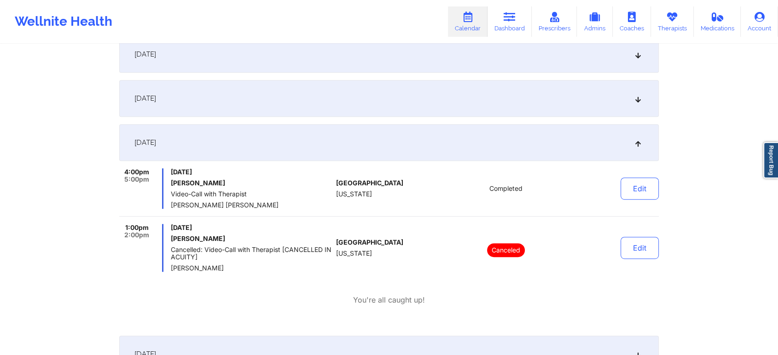
scroll to position [0, 0]
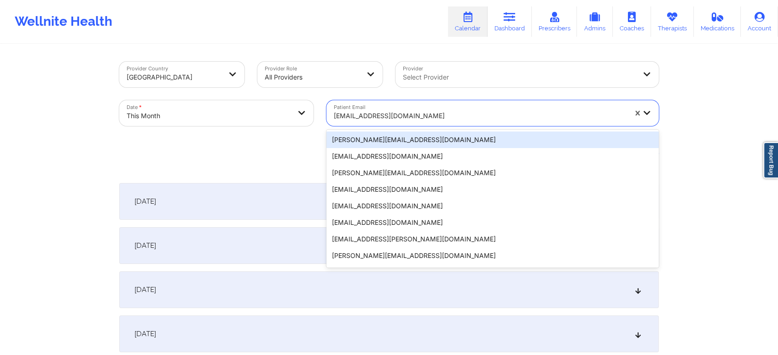
click at [379, 109] on div "[EMAIL_ADDRESS][DOMAIN_NAME]" at bounding box center [480, 116] width 293 height 20
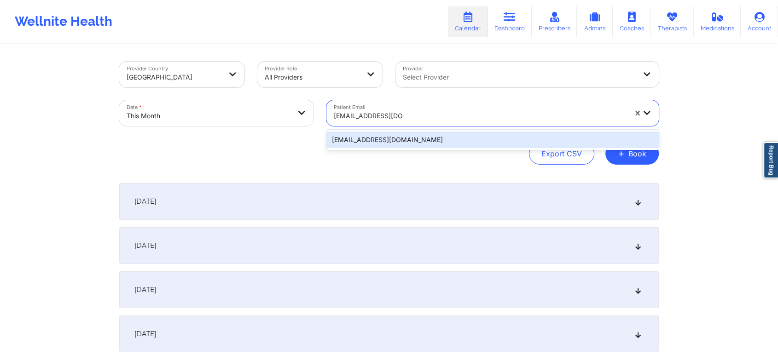
click at [431, 138] on div "[EMAIL_ADDRESS][DOMAIN_NAME]" at bounding box center [492, 140] width 332 height 17
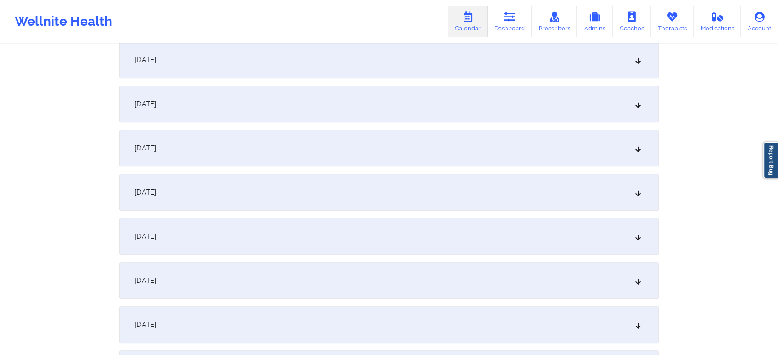
scroll to position [367, 0]
click at [401, 245] on div "[DATE]" at bounding box center [388, 232] width 539 height 37
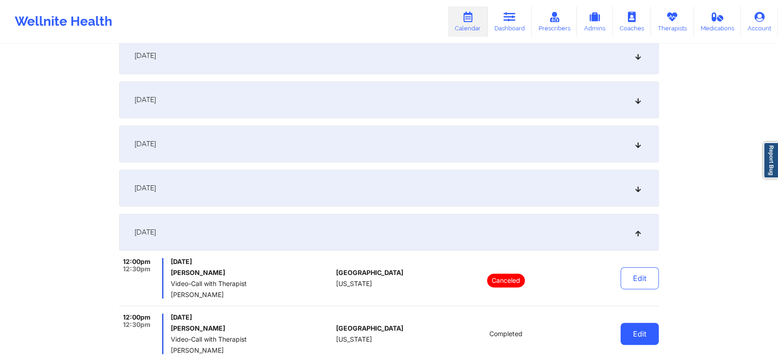
click at [644, 342] on button "Edit" at bounding box center [639, 334] width 38 height 22
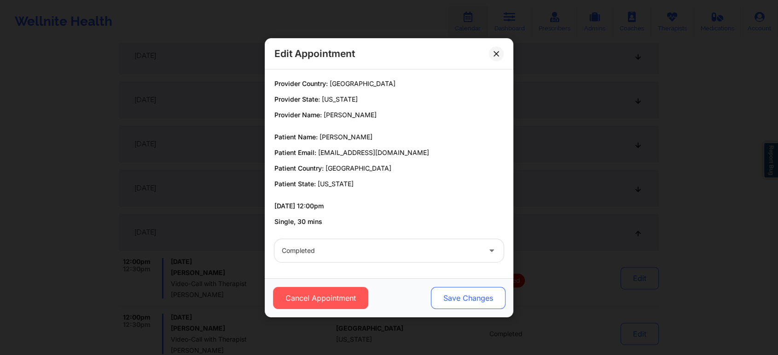
click at [482, 303] on button "Save Changes" at bounding box center [468, 298] width 75 height 22
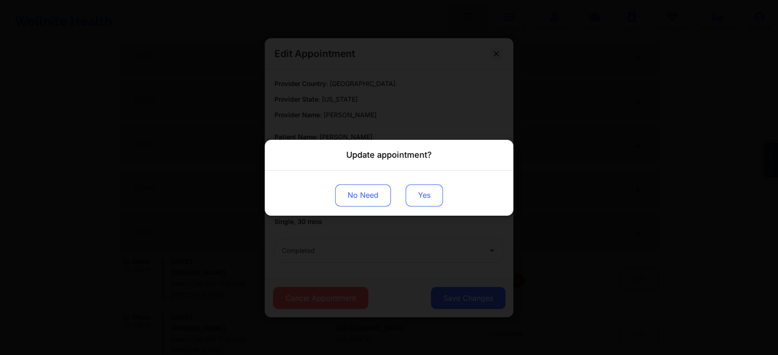
click at [417, 187] on button "Yes" at bounding box center [424, 195] width 37 height 22
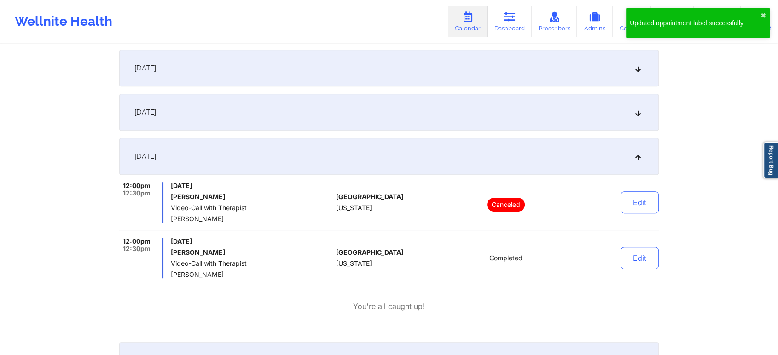
scroll to position [0, 0]
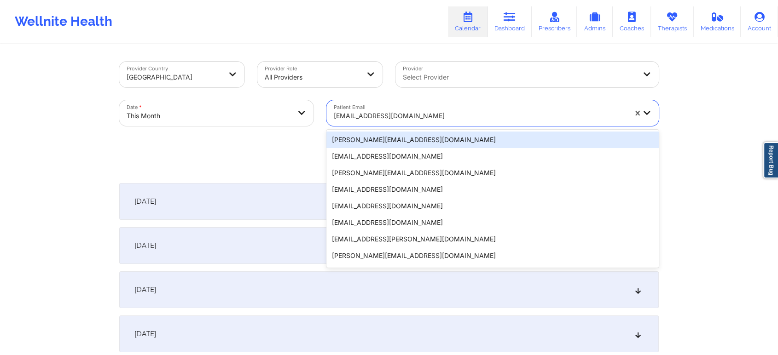
click at [376, 117] on div at bounding box center [480, 115] width 293 height 11
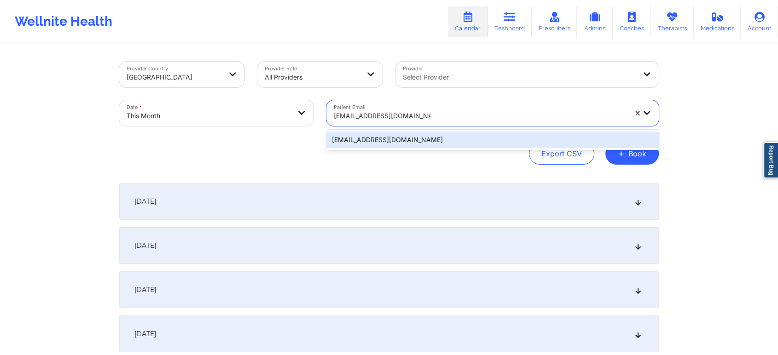
click at [374, 140] on div "[EMAIL_ADDRESS][DOMAIN_NAME]" at bounding box center [492, 140] width 332 height 17
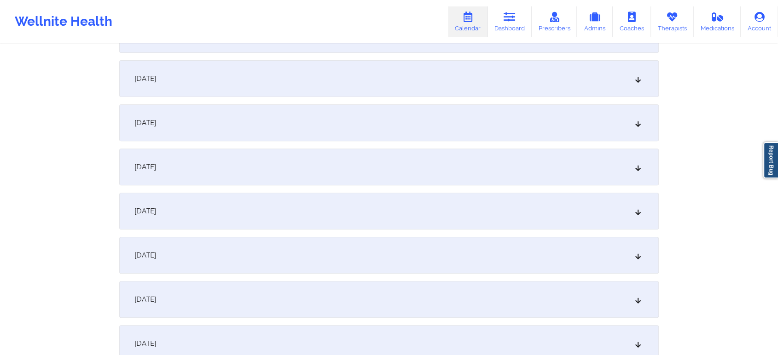
scroll to position [365, 0]
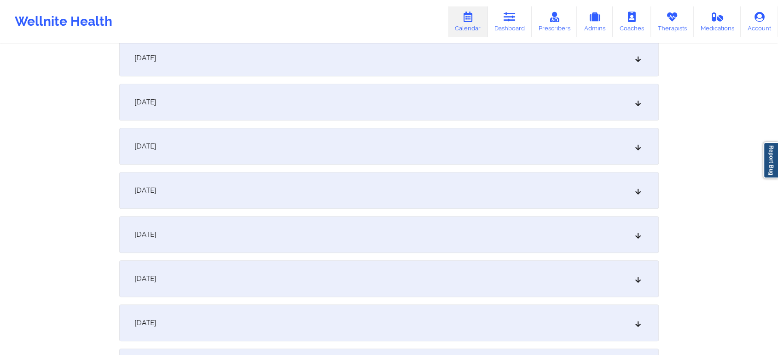
click at [412, 228] on div "[DATE]" at bounding box center [388, 234] width 539 height 37
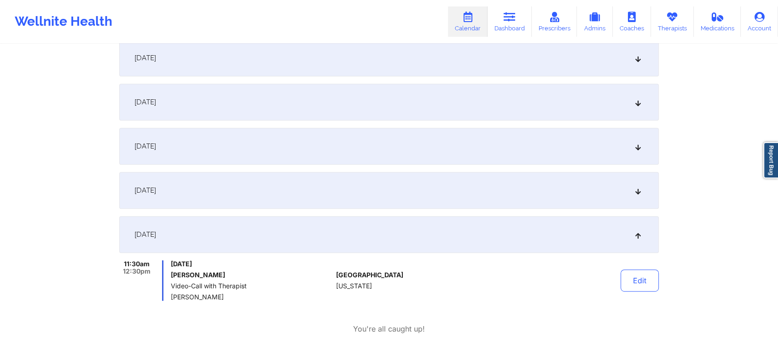
click at [634, 267] on div "Edit" at bounding box center [616, 281] width 85 height 41
drag, startPoint x: 632, startPoint y: 272, endPoint x: 326, endPoint y: 264, distance: 306.2
click at [326, 264] on div "11:30am 12:30pm [DATE] [PERSON_NAME] Video-Call with Therapist [PERSON_NAME] [G…" at bounding box center [388, 281] width 539 height 41
click at [634, 277] on button "Edit" at bounding box center [639, 281] width 38 height 22
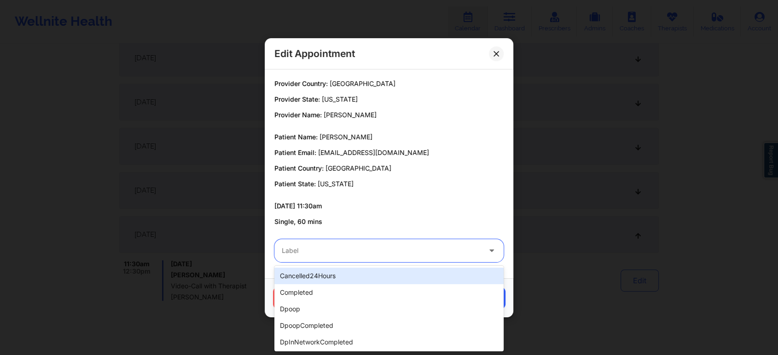
click at [360, 247] on div at bounding box center [381, 250] width 199 height 11
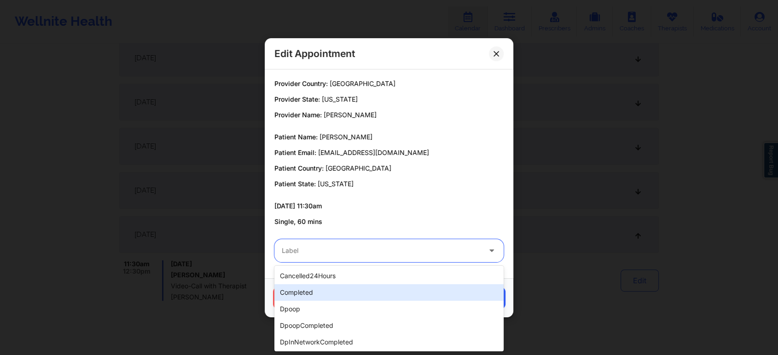
click at [337, 295] on div "completed" at bounding box center [388, 292] width 229 height 17
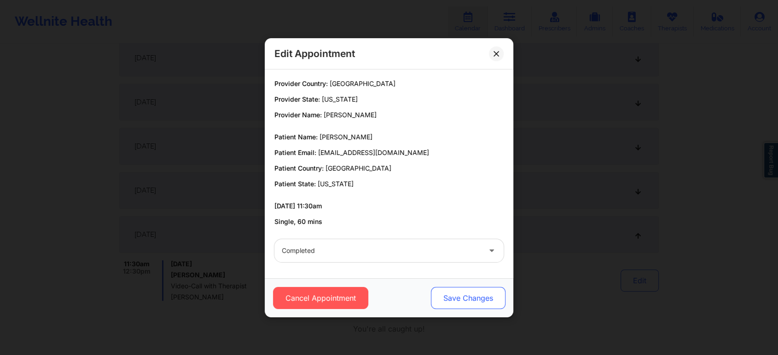
click at [461, 293] on button "Save Changes" at bounding box center [468, 298] width 75 height 22
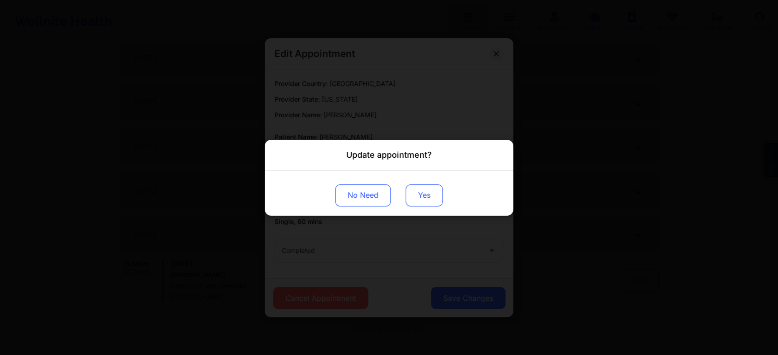
click at [420, 187] on button "Yes" at bounding box center [424, 195] width 37 height 22
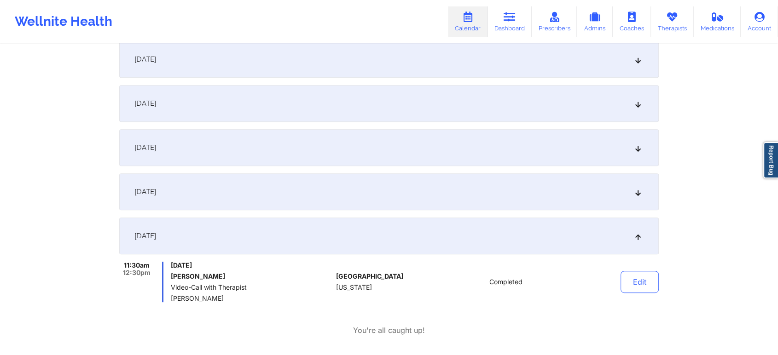
scroll to position [0, 0]
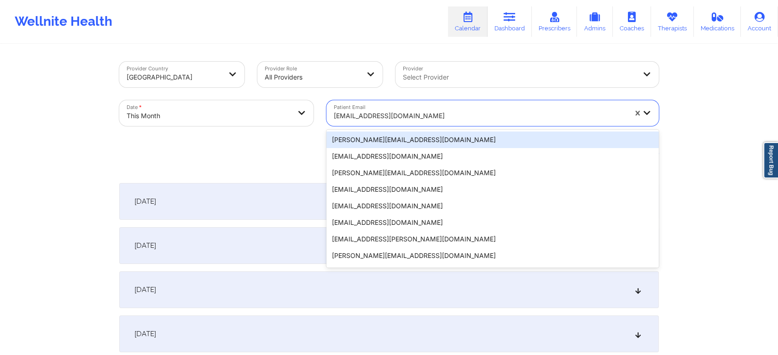
click at [377, 115] on div at bounding box center [480, 115] width 293 height 11
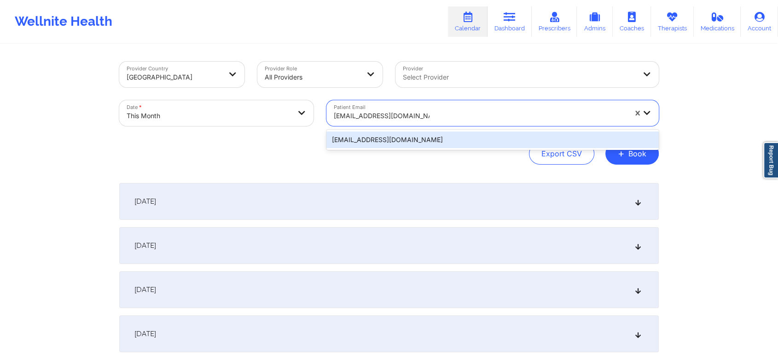
click at [408, 144] on div "[EMAIL_ADDRESS][DOMAIN_NAME]" at bounding box center [492, 140] width 332 height 17
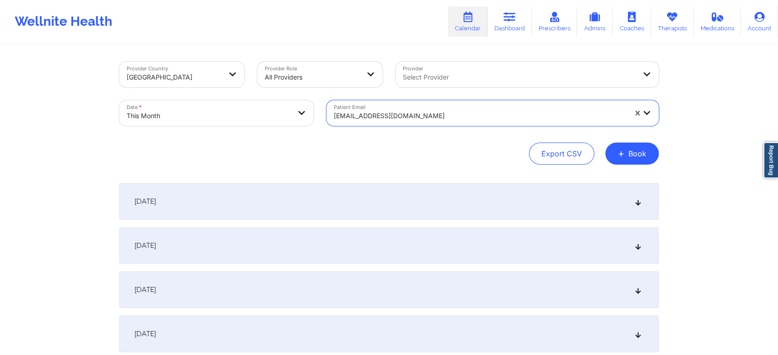
scroll to position [313, 0]
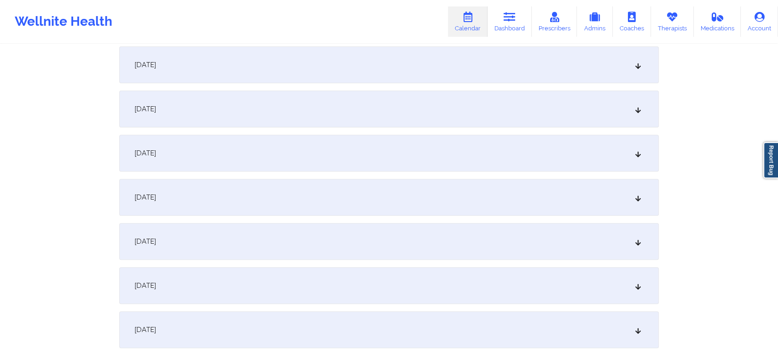
click at [346, 285] on div "[DATE]" at bounding box center [388, 285] width 539 height 37
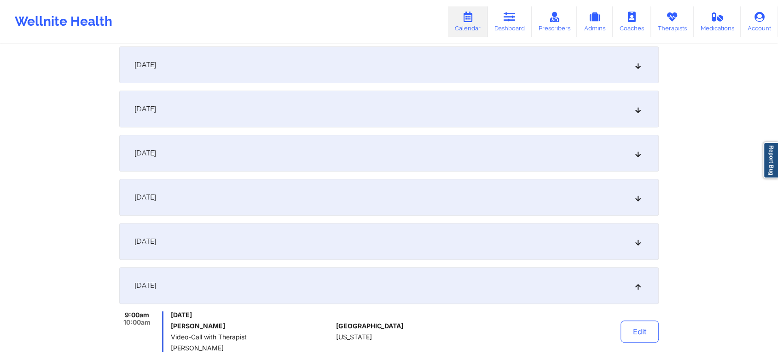
scroll to position [442, 0]
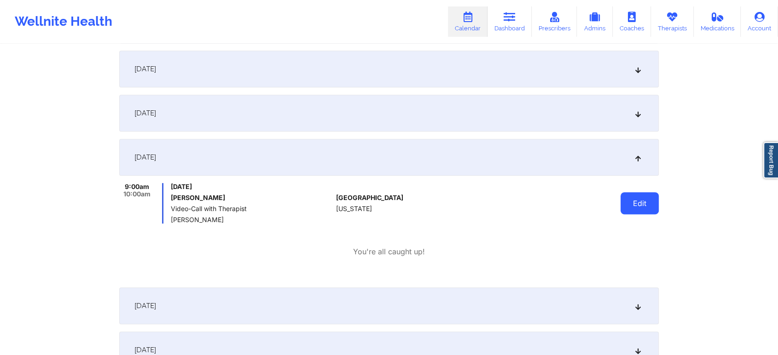
click at [640, 206] on button "Edit" at bounding box center [639, 203] width 38 height 22
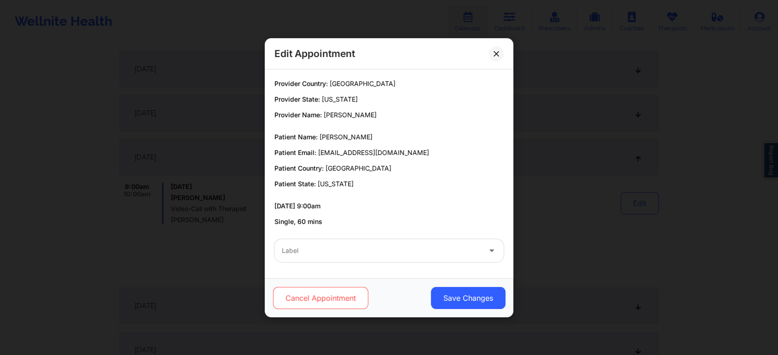
click at [346, 301] on button "Cancel Appointment" at bounding box center [320, 298] width 95 height 22
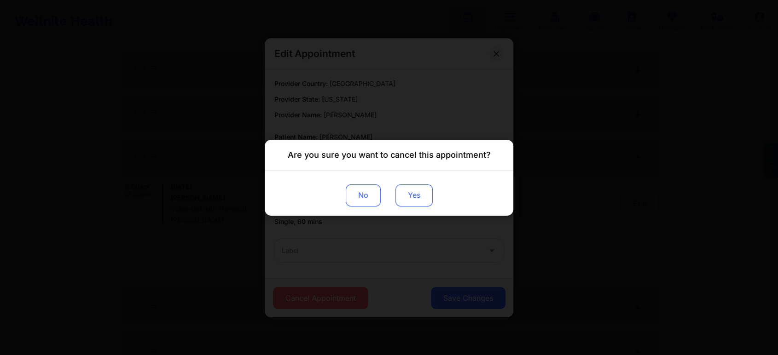
click at [403, 197] on button "Yes" at bounding box center [413, 195] width 37 height 22
